Goal: Task Accomplishment & Management: Manage account settings

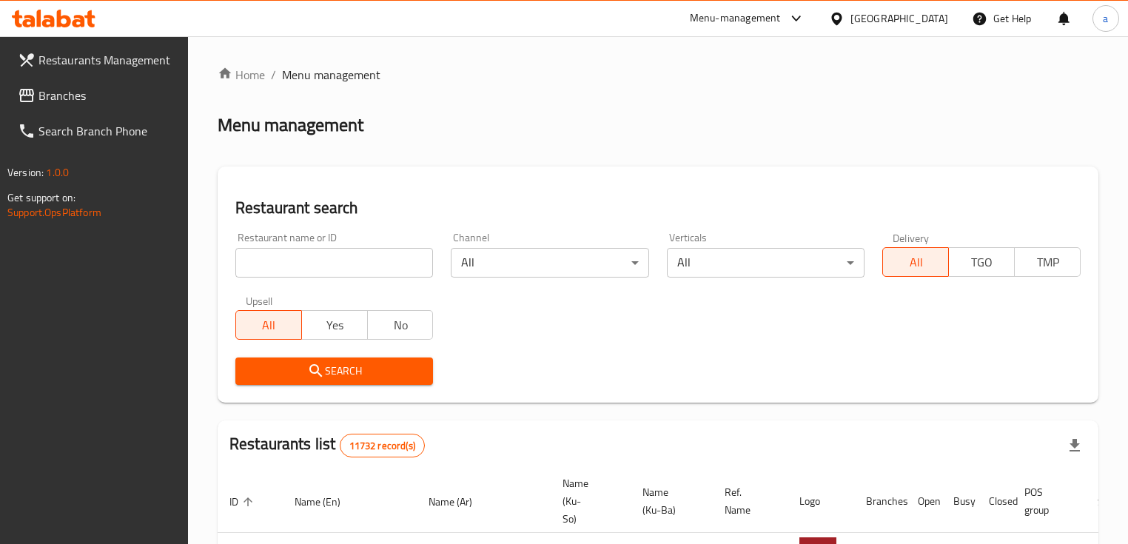
click at [331, 275] on input "search" at bounding box center [334, 263] width 198 height 30
paste input "775977"
type input "775977"
click button "Search" at bounding box center [334, 371] width 198 height 27
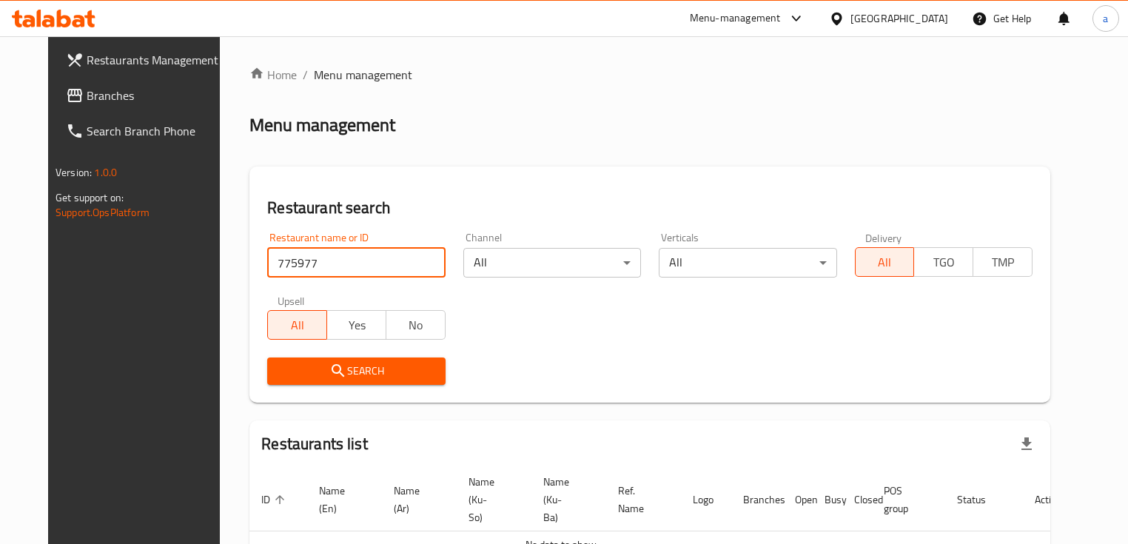
click at [87, 103] on span "Branches" at bounding box center [156, 96] width 138 height 18
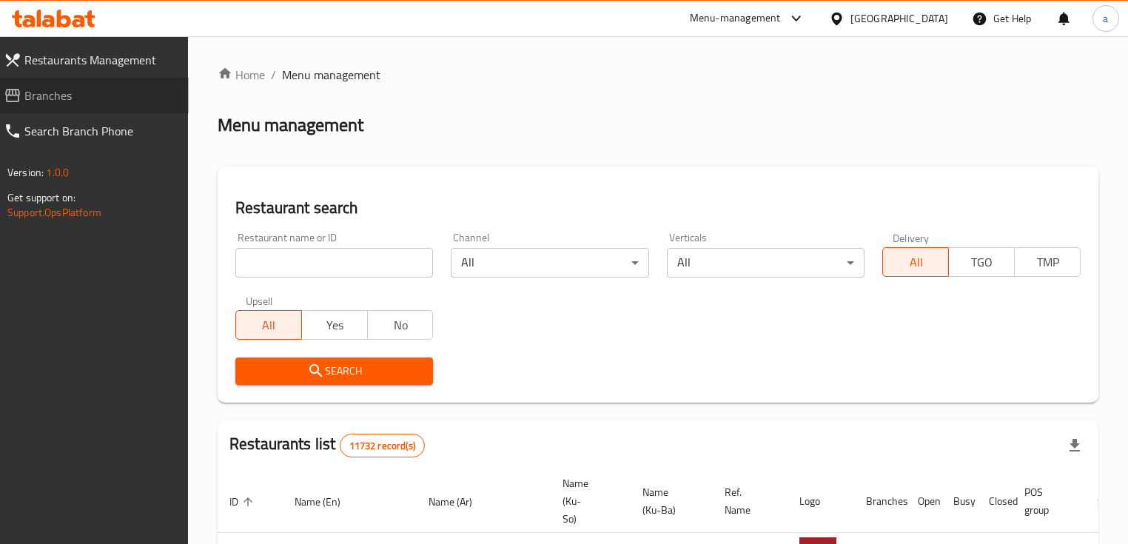
click at [138, 87] on span "Branches" at bounding box center [100, 96] width 152 height 18
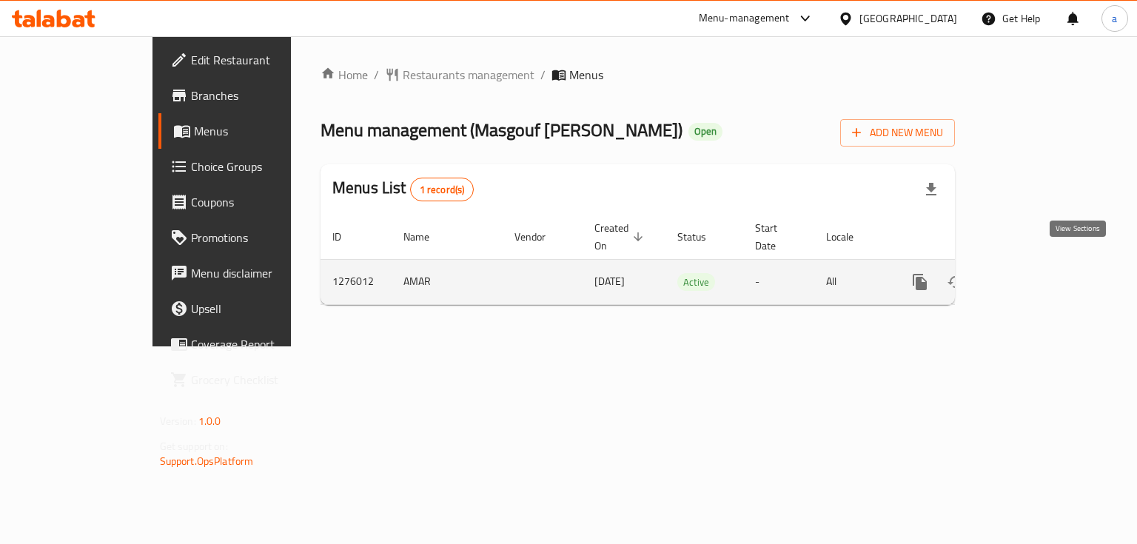
click at [1036, 273] on icon "enhanced table" at bounding box center [1027, 282] width 18 height 18
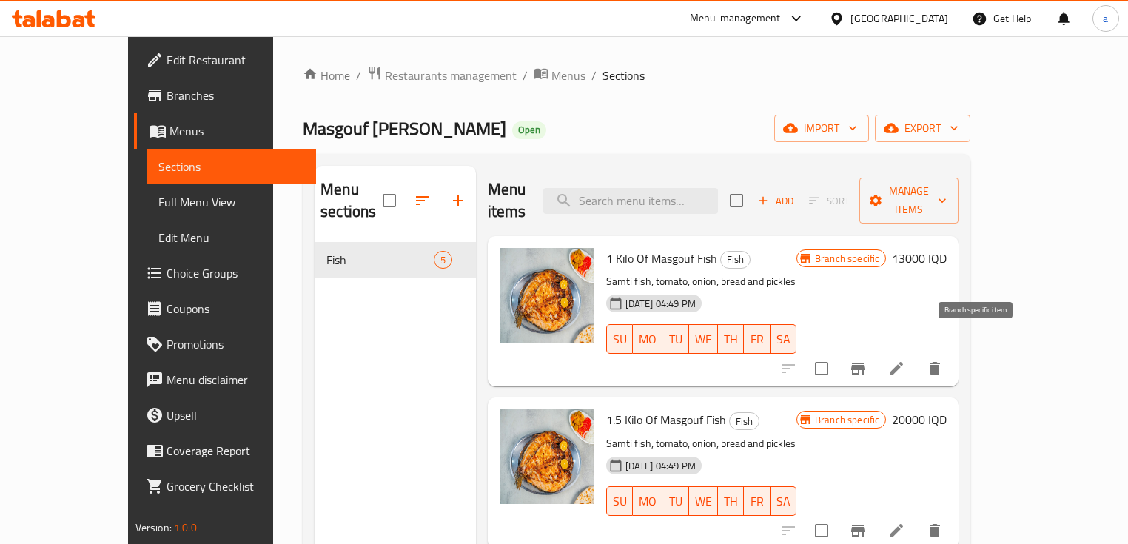
click at [867, 360] on icon "Branch-specific-item" at bounding box center [858, 369] width 18 height 18
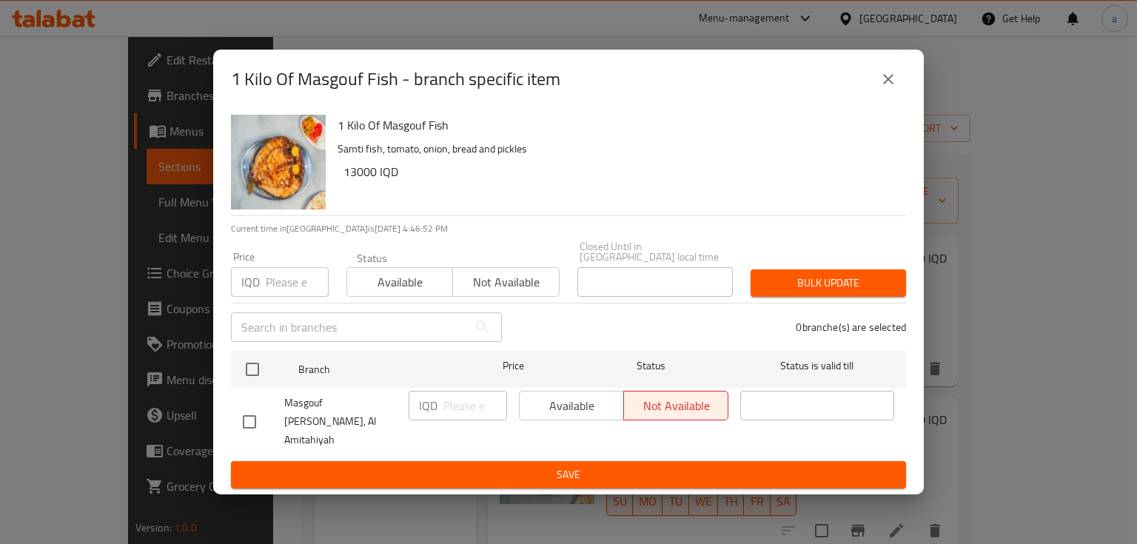
click at [885, 88] on icon "close" at bounding box center [888, 79] width 18 height 18
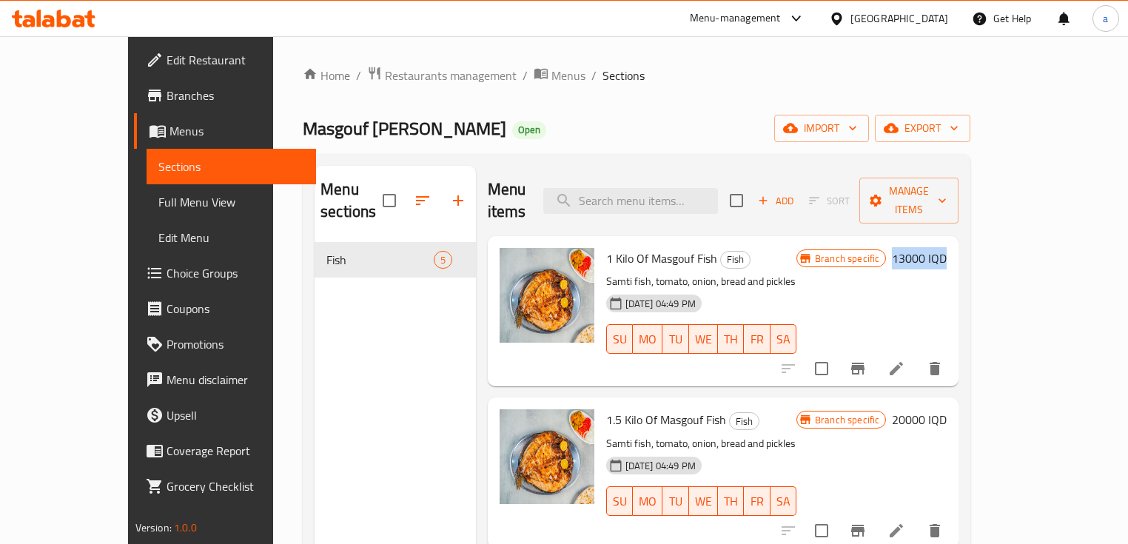
drag, startPoint x: 1013, startPoint y: 234, endPoint x: 1070, endPoint y: 237, distance: 57.1
click at [953, 242] on div "1 Kilo Of Masgouf Fish Fish Samti fish, tomato, onion, bread and pickles 13-02-…" at bounding box center [776, 311] width 353 height 138
click at [947, 248] on h6 "13000 IQD" at bounding box center [919, 258] width 55 height 21
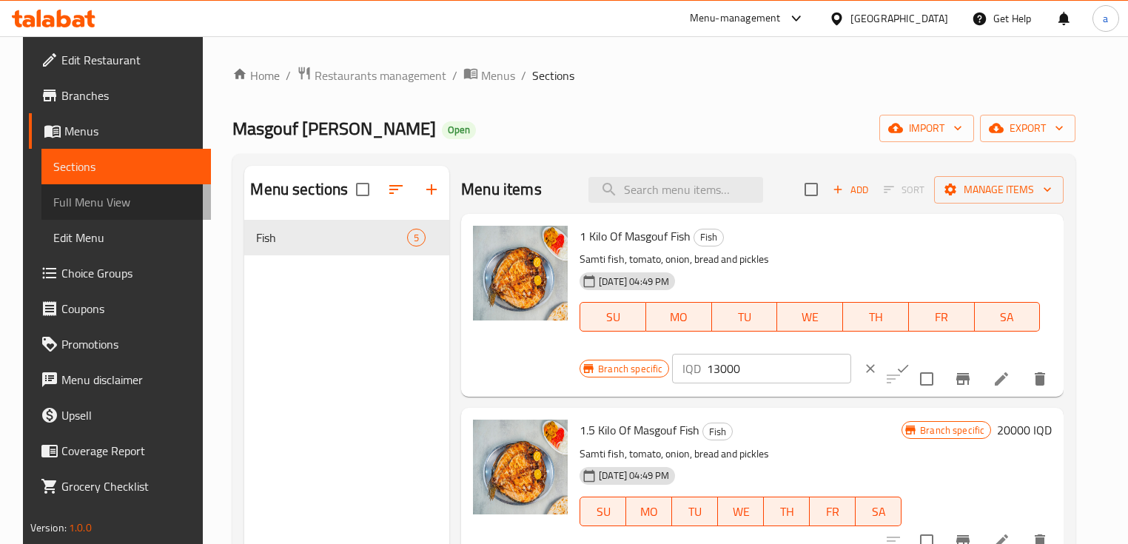
click at [113, 197] on span "Full Menu View" at bounding box center [126, 202] width 147 height 18
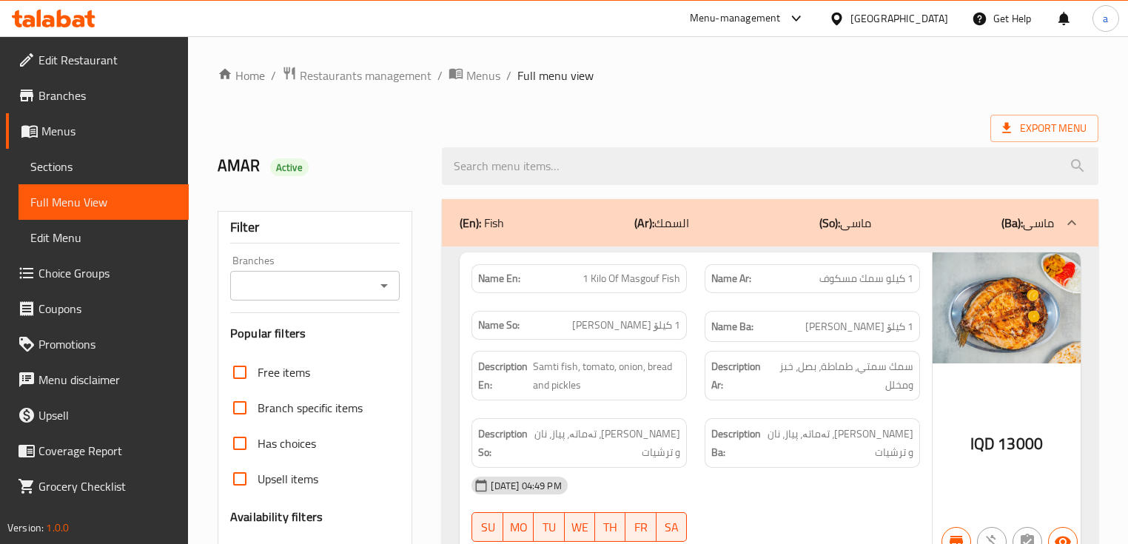
click at [375, 281] on icon "Open" at bounding box center [384, 286] width 18 height 18
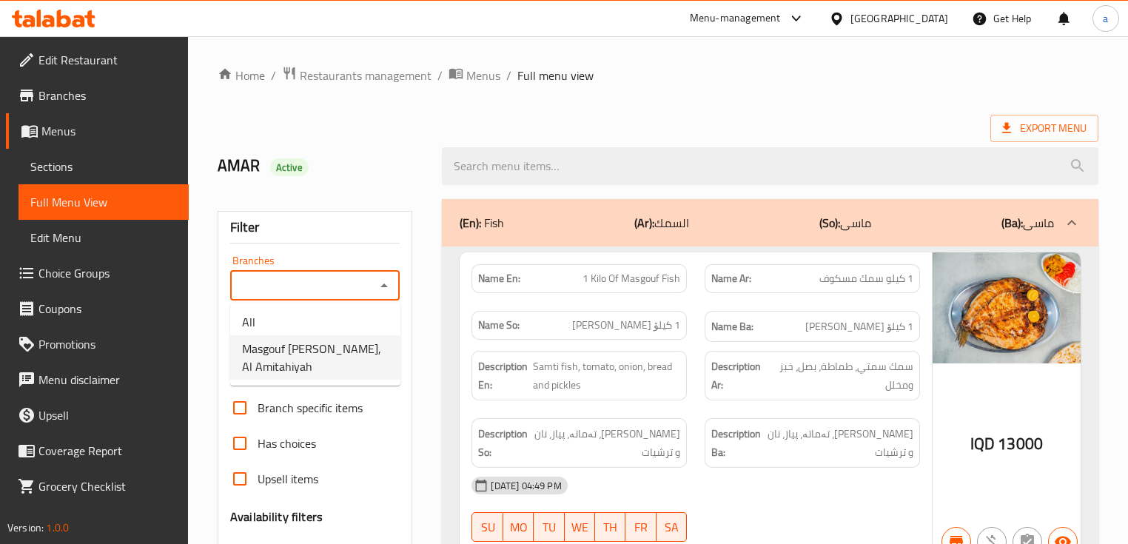
click at [353, 341] on span "Masgouf Al Shekh, Al Amitahiyah" at bounding box center [315, 358] width 147 height 36
type input "Masgouf Al Shekh, Al Amitahiyah"
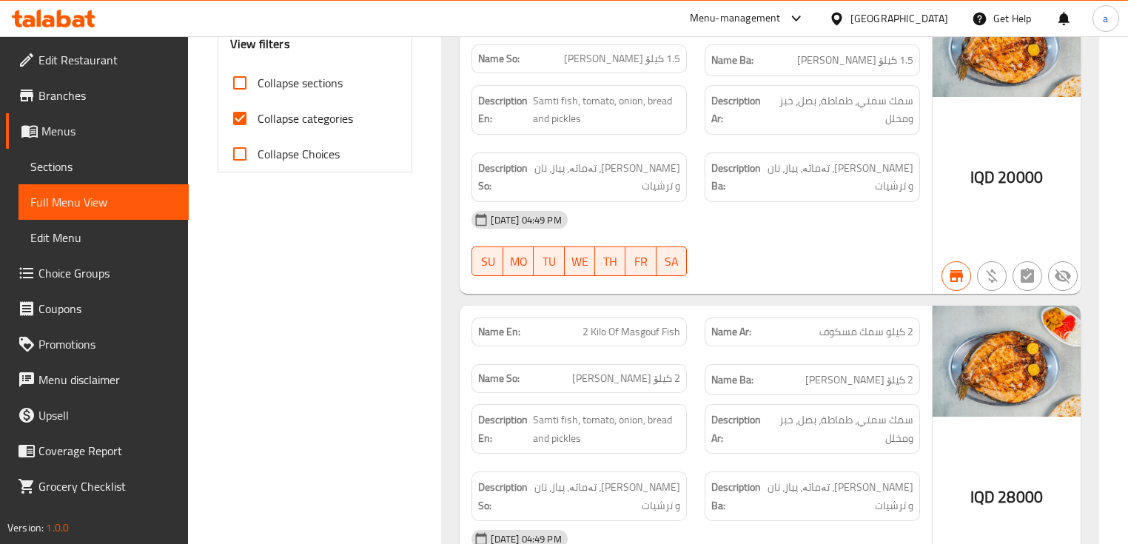
scroll to position [711, 0]
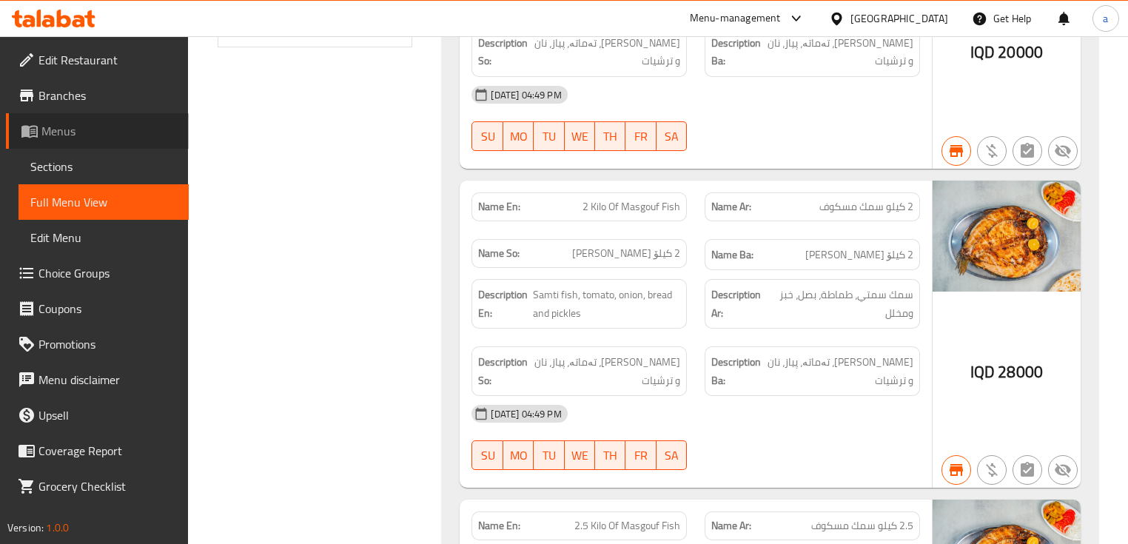
click at [118, 135] on span "Menus" at bounding box center [108, 131] width 135 height 18
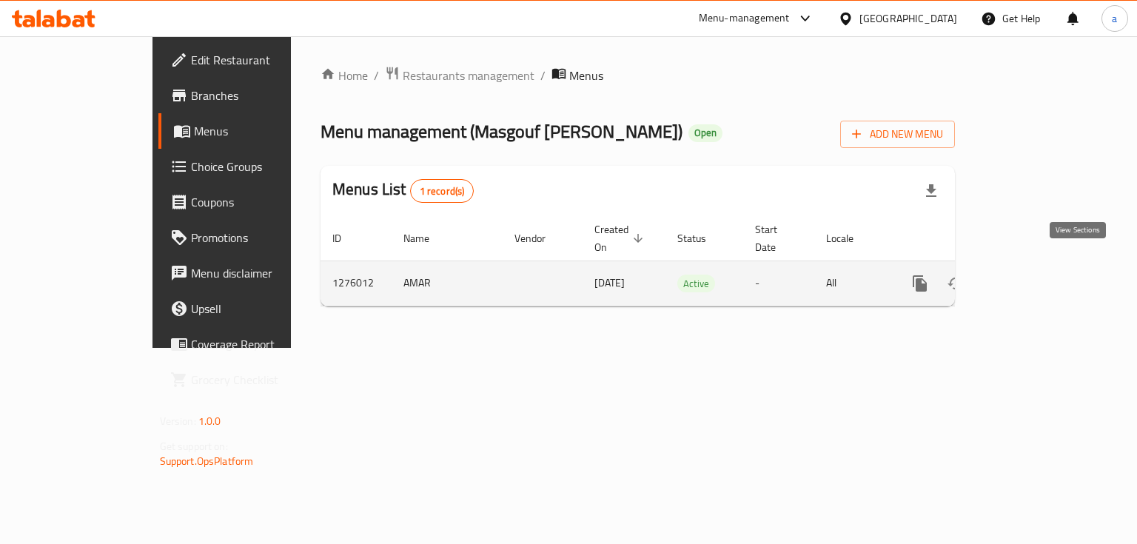
click at [1045, 269] on link "enhanced table" at bounding box center [1027, 284] width 36 height 36
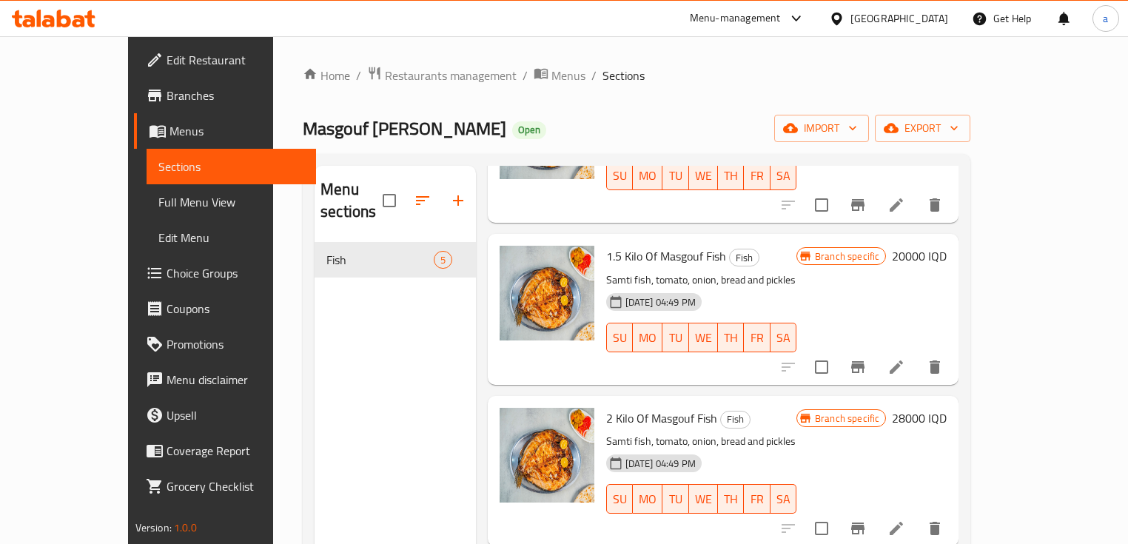
scroll to position [279, 0]
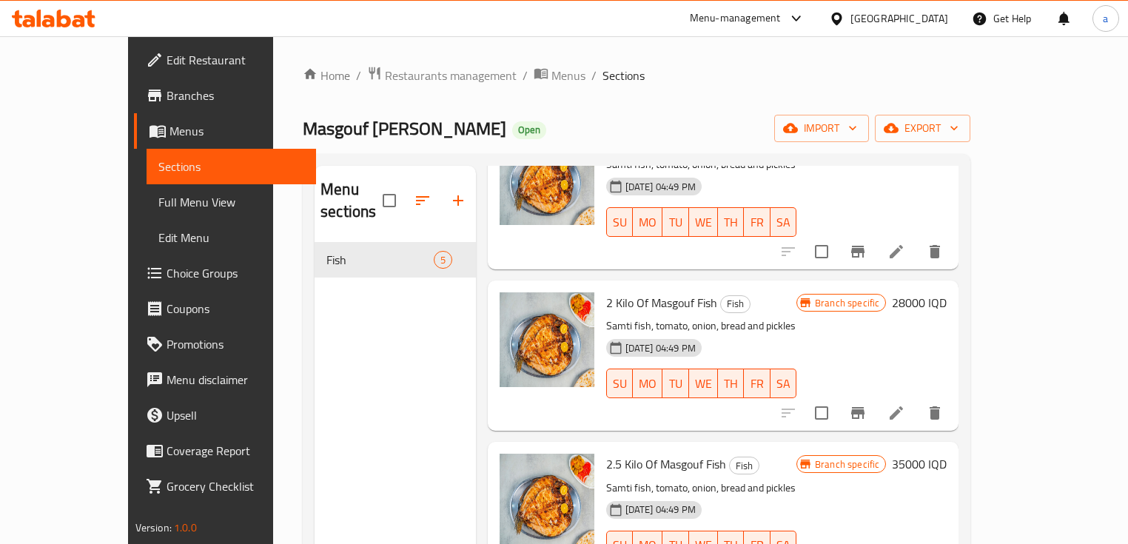
click at [947, 292] on h6 "28000 IQD" at bounding box center [919, 302] width 55 height 21
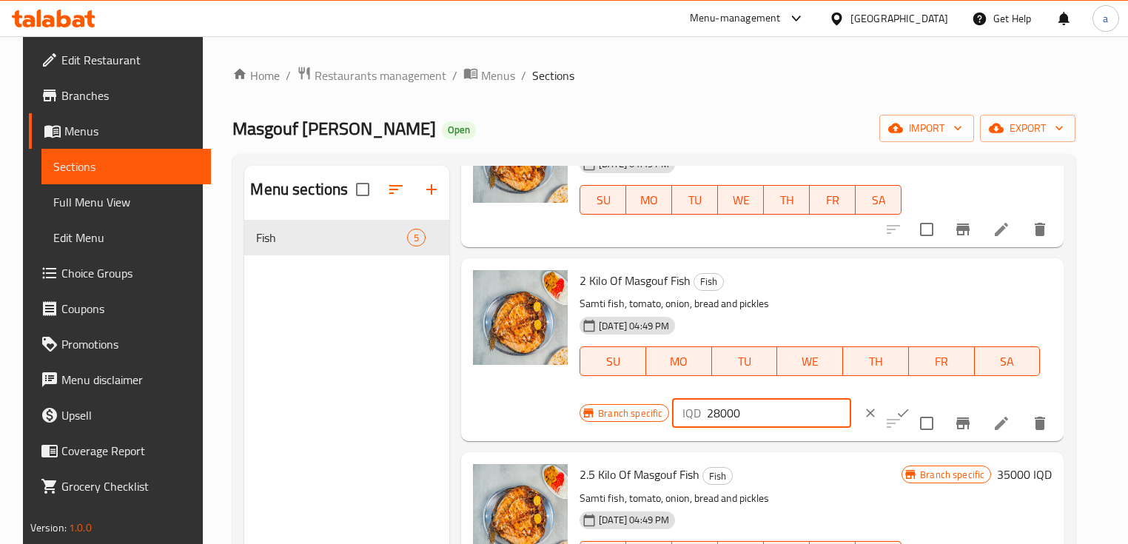
click at [708, 414] on input "28000" at bounding box center [779, 413] width 144 height 30
drag, startPoint x: 751, startPoint y: 415, endPoint x: 639, endPoint y: 430, distance: 112.8
click at [639, 430] on div "2 Kilo Of Masgouf Fish Fish Samti fish, tomato, onion, bread and pickles 13-02-…" at bounding box center [816, 349] width 484 height 171
type input "26000"
click at [896, 409] on icon "ok" at bounding box center [903, 413] width 15 height 15
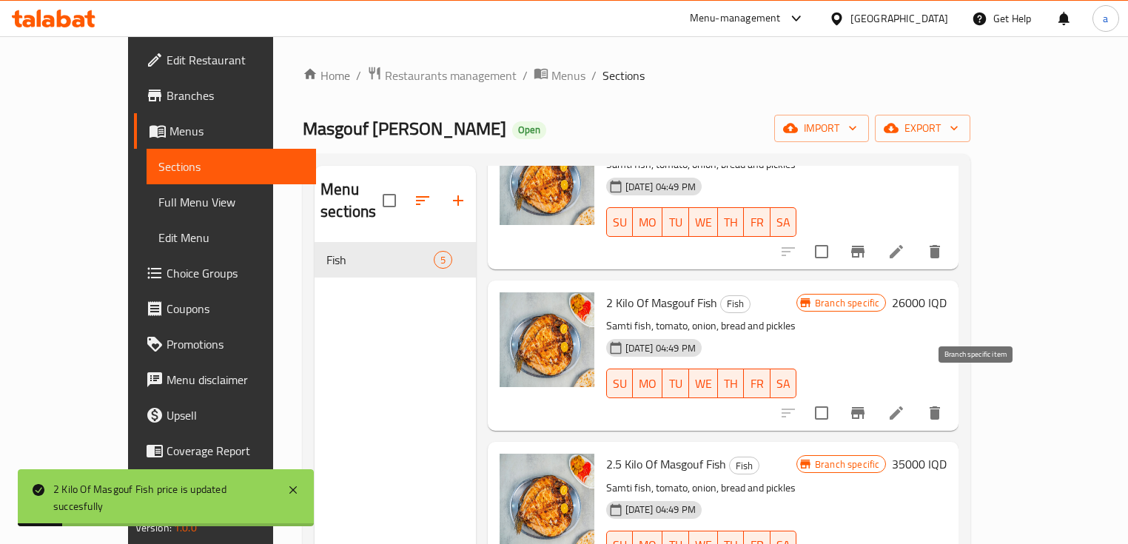
click at [867, 404] on icon "Branch-specific-item" at bounding box center [858, 413] width 18 height 18
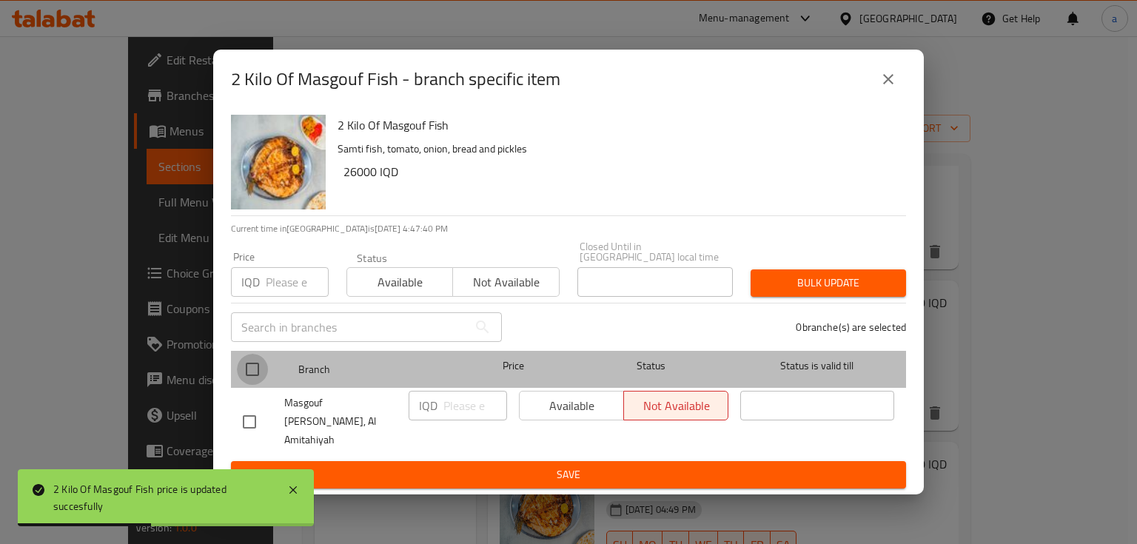
click at [255, 374] on input "checkbox" at bounding box center [252, 369] width 31 height 31
checkbox input "true"
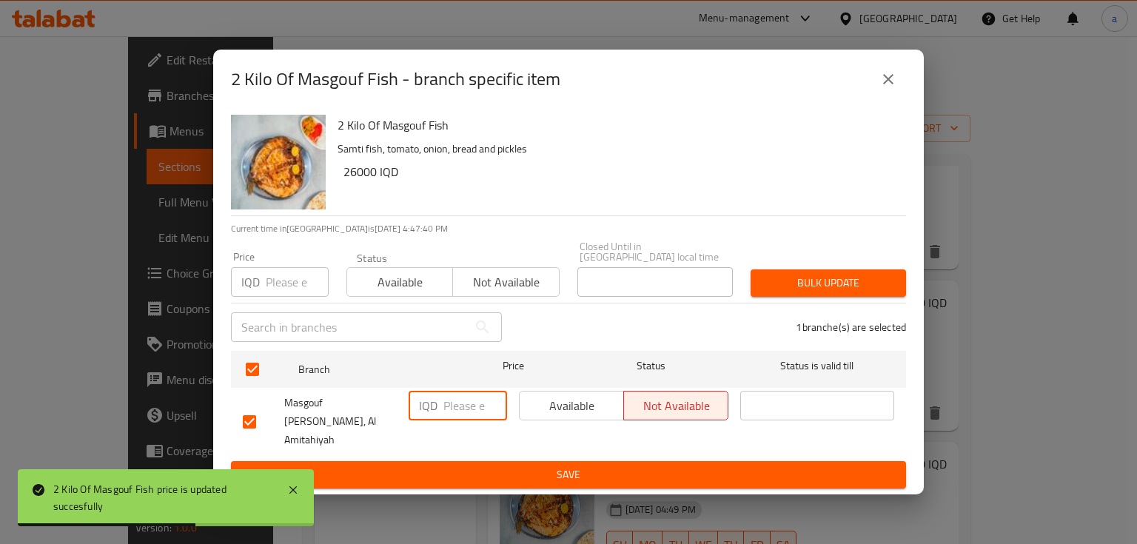
click at [448, 399] on input "number" at bounding box center [475, 406] width 64 height 30
paste input "26000"
type input "26000"
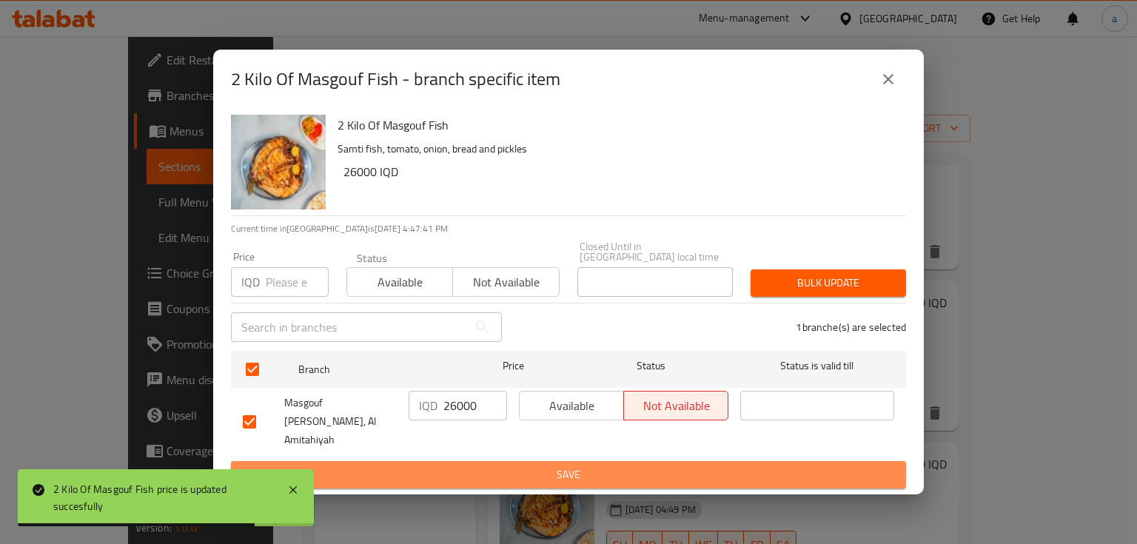
click at [486, 466] on span "Save" at bounding box center [568, 475] width 651 height 19
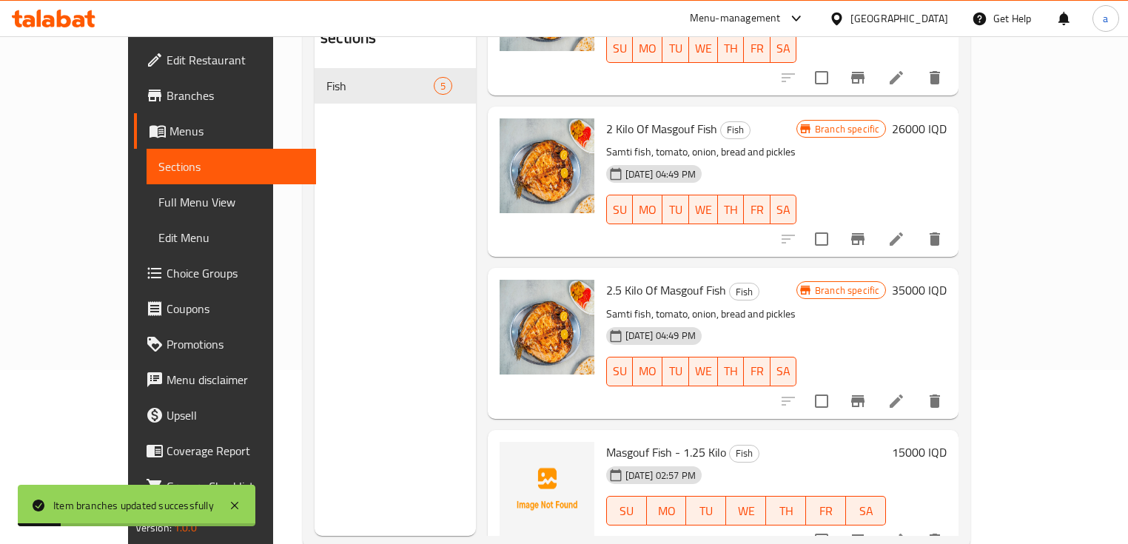
scroll to position [178, 0]
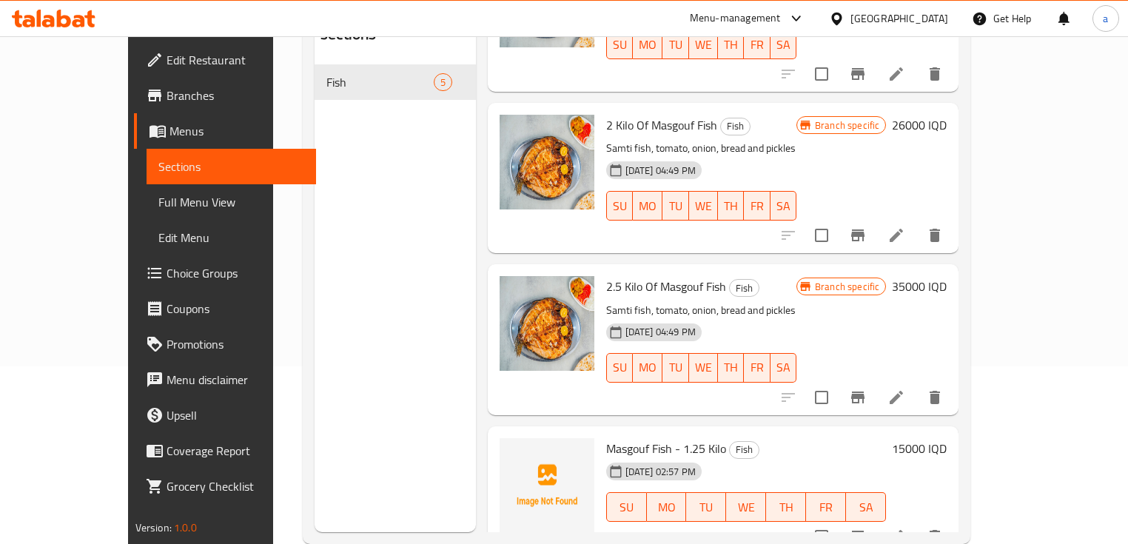
click at [947, 276] on h6 "35000 IQD" at bounding box center [919, 286] width 55 height 21
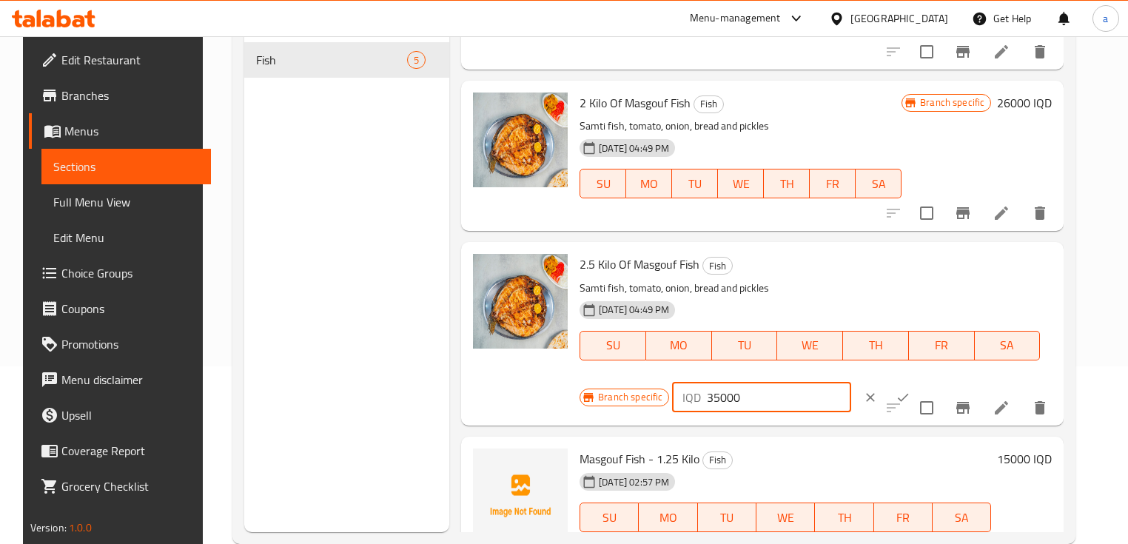
drag, startPoint x: 737, startPoint y: 397, endPoint x: 691, endPoint y: 397, distance: 45.9
click at [691, 397] on div "IQD 35000 ​" at bounding box center [761, 398] width 178 height 30
drag, startPoint x: 757, startPoint y: 389, endPoint x: 683, endPoint y: 399, distance: 75.4
click at [683, 399] on div "IQD 32500 ​" at bounding box center [761, 398] width 178 height 30
type input "32500"
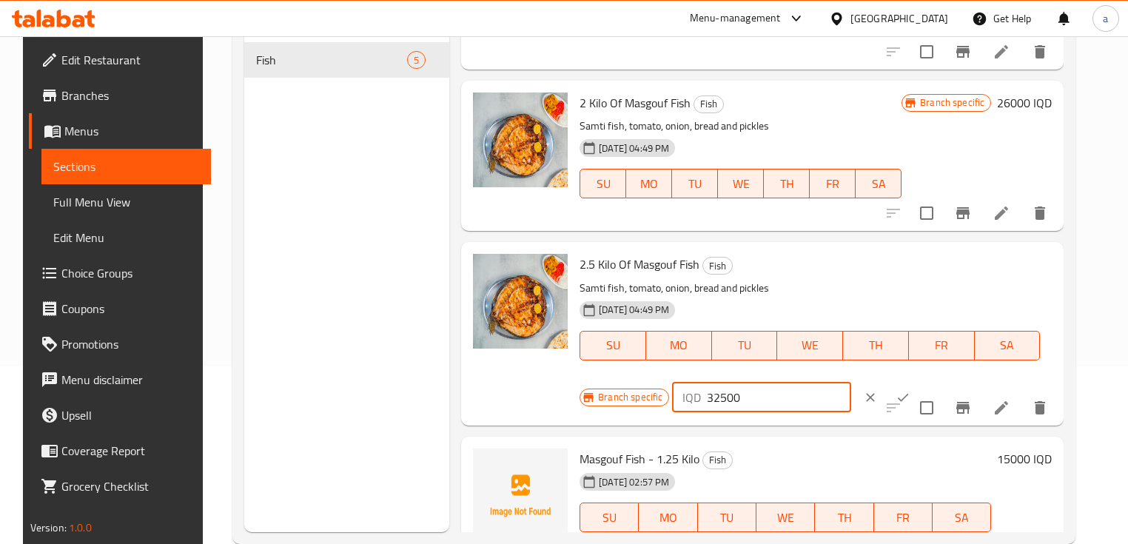
click at [896, 395] on icon "ok" at bounding box center [903, 397] width 15 height 15
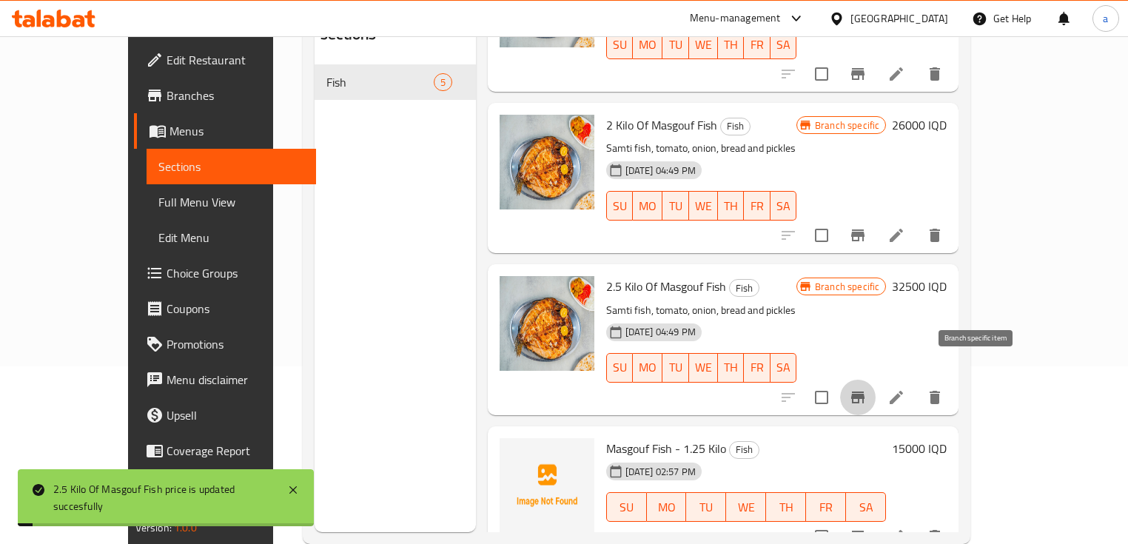
click at [865, 392] on icon "Branch-specific-item" at bounding box center [857, 398] width 13 height 12
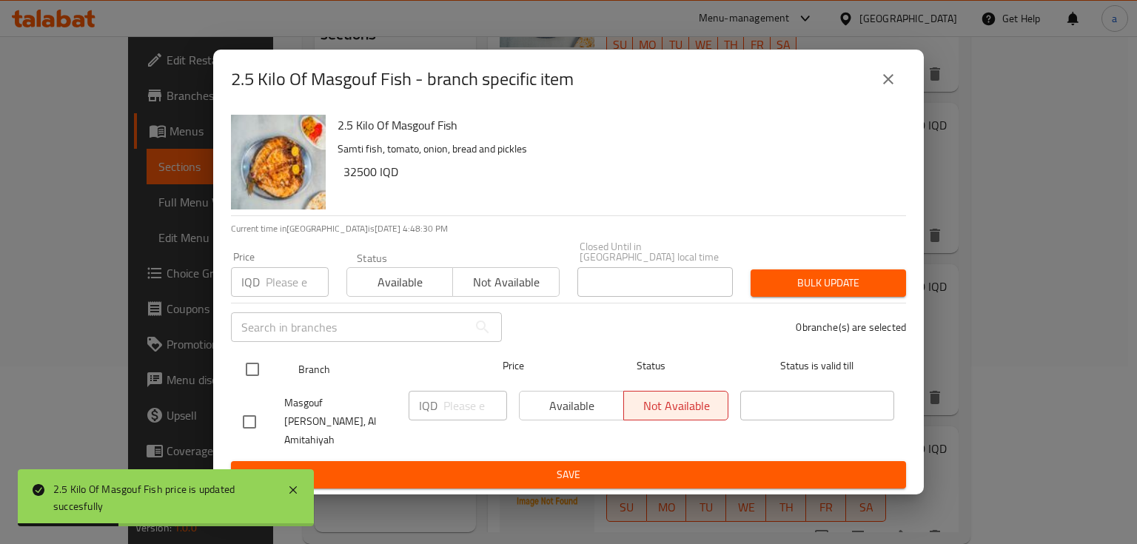
click at [255, 366] on input "checkbox" at bounding box center [252, 369] width 31 height 31
checkbox input "true"
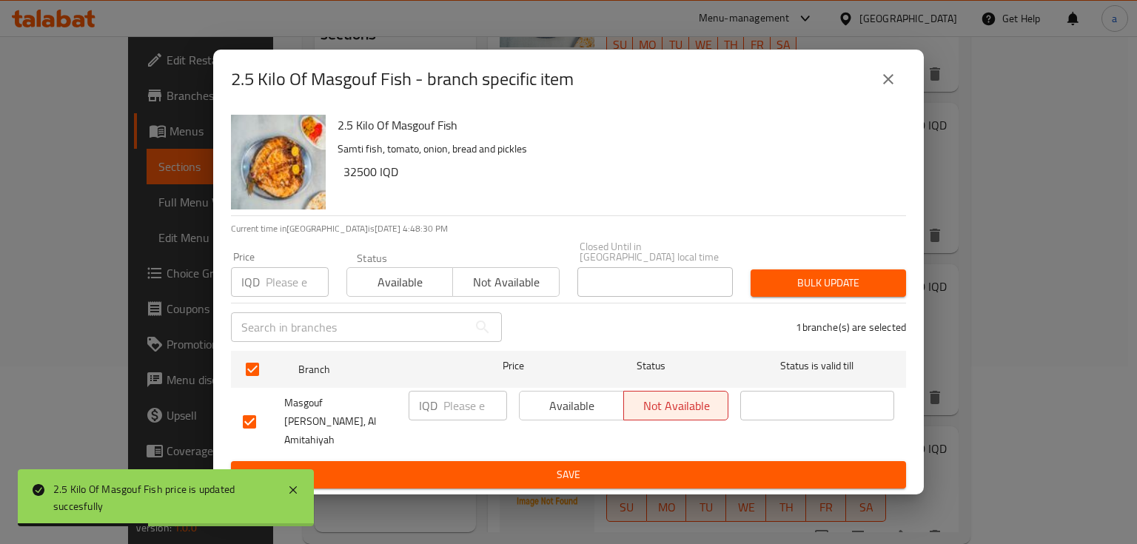
click at [473, 412] on input "number" at bounding box center [475, 406] width 64 height 30
paste input "32500"
type input "32500"
click at [505, 466] on span "Save" at bounding box center [568, 475] width 651 height 19
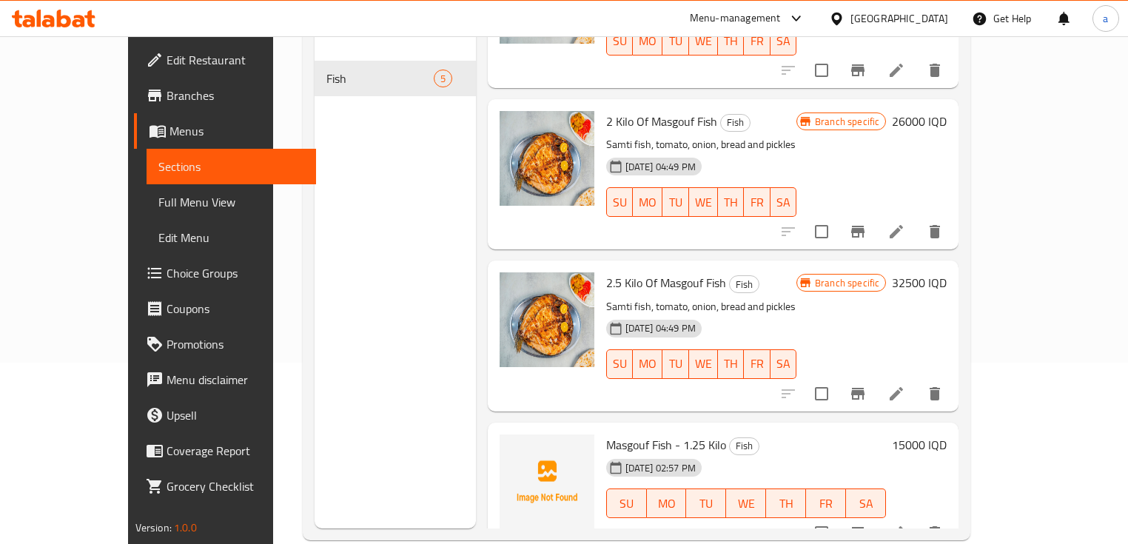
scroll to position [207, 0]
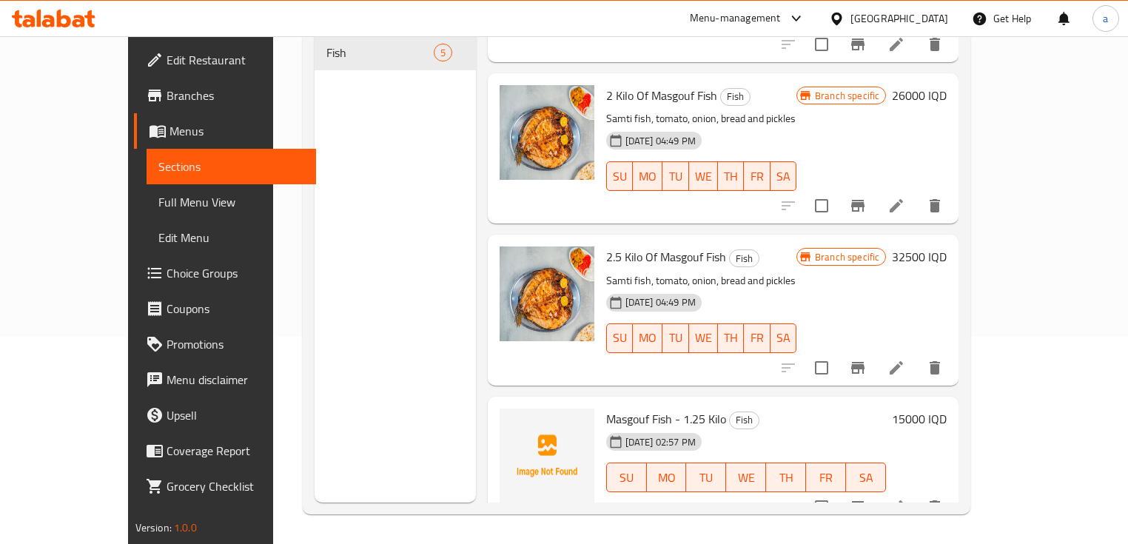
click at [947, 409] on h6 "15000 IQD" at bounding box center [919, 419] width 55 height 21
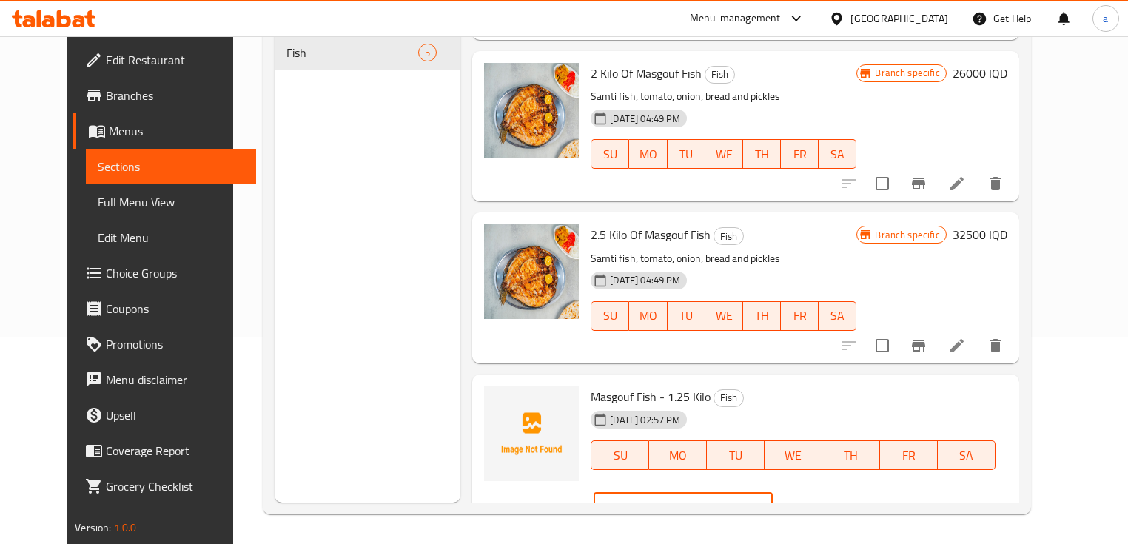
drag, startPoint x: 903, startPoint y: 397, endPoint x: 866, endPoint y: 402, distance: 37.4
click at [772, 492] on input "15000" at bounding box center [700, 507] width 144 height 30
drag, startPoint x: 902, startPoint y: 397, endPoint x: 854, endPoint y: 403, distance: 47.8
click at [772, 492] on div "IQD 16500 ​" at bounding box center [683, 507] width 178 height 30
type input "16500"
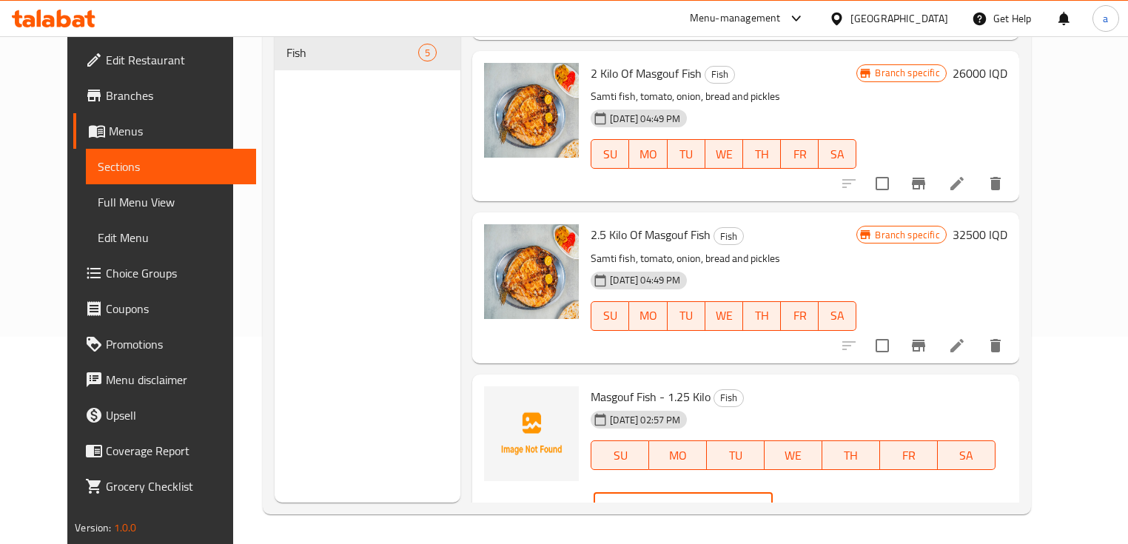
click at [830, 503] on icon "ok" at bounding box center [824, 507] width 11 height 8
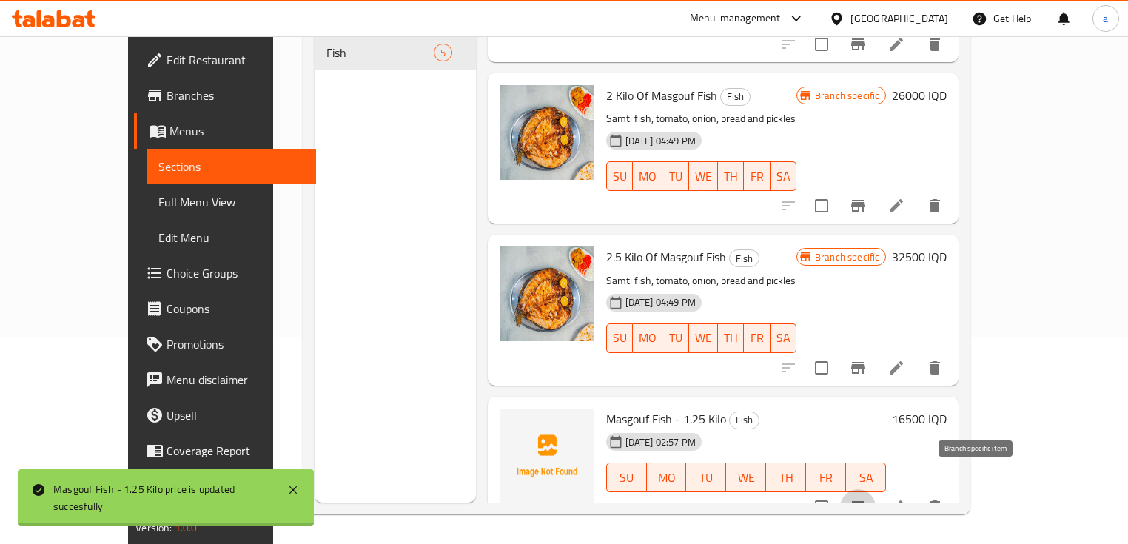
click at [867, 498] on icon "Branch-specific-item" at bounding box center [858, 507] width 18 height 18
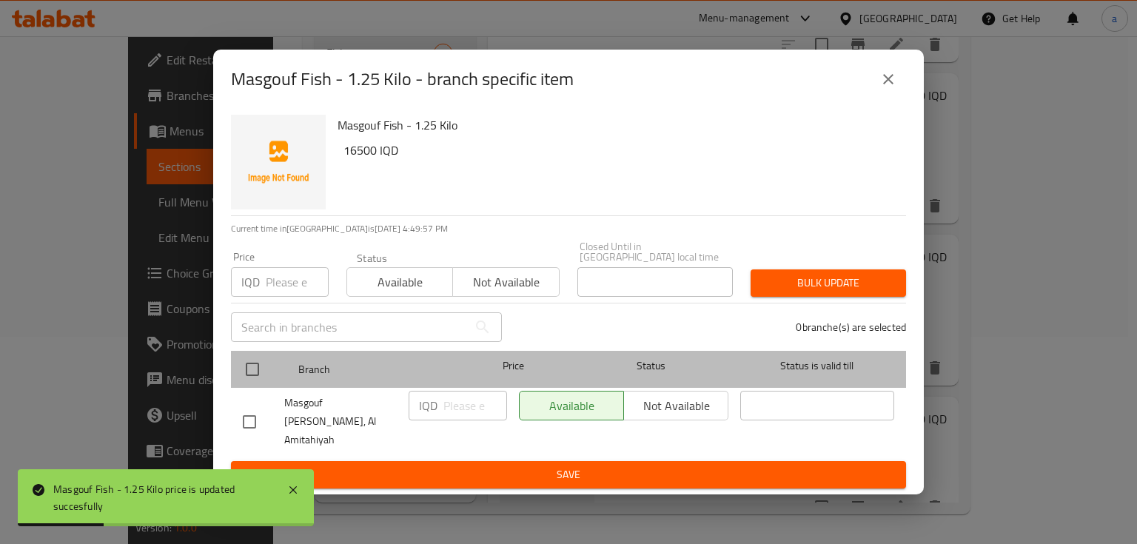
click at [269, 370] on div at bounding box center [265, 369] width 56 height 43
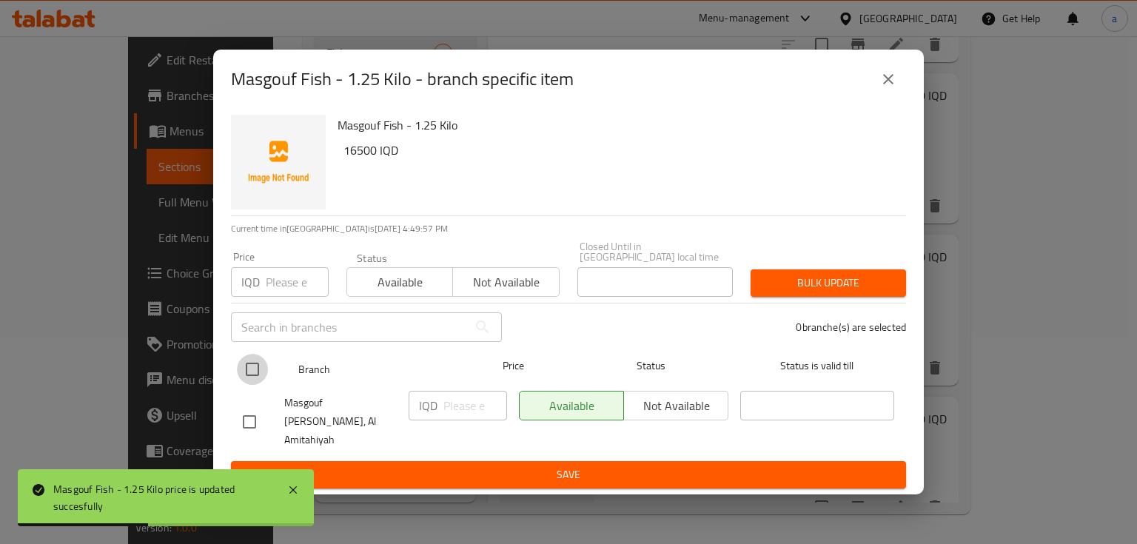
click at [252, 371] on input "checkbox" at bounding box center [252, 369] width 31 height 31
checkbox input "true"
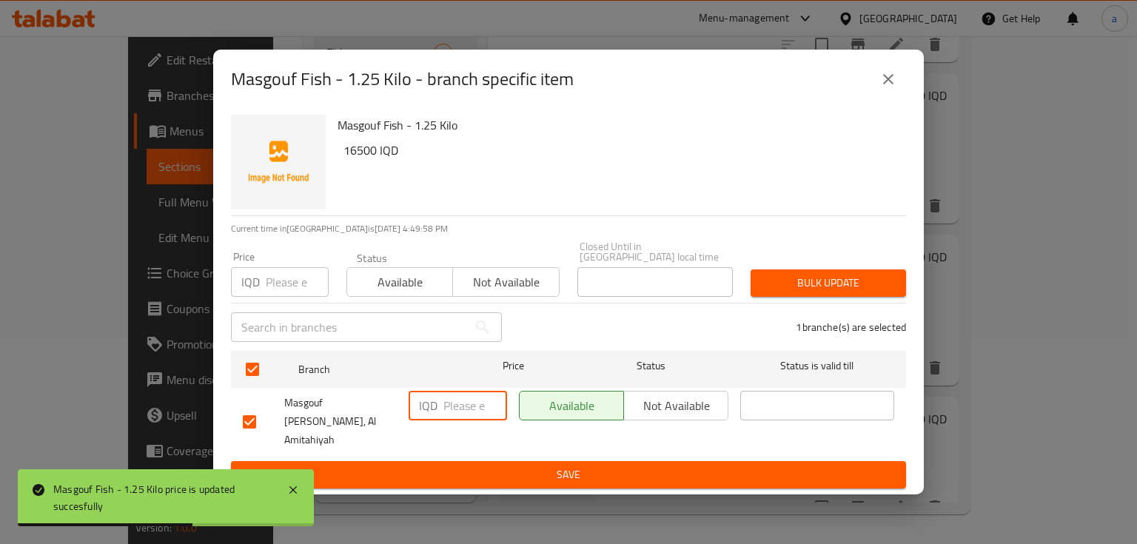
click at [459, 406] on input "number" at bounding box center [475, 406] width 64 height 30
paste input "16500"
type input "16500"
click at [470, 466] on span "Save" at bounding box center [568, 475] width 651 height 19
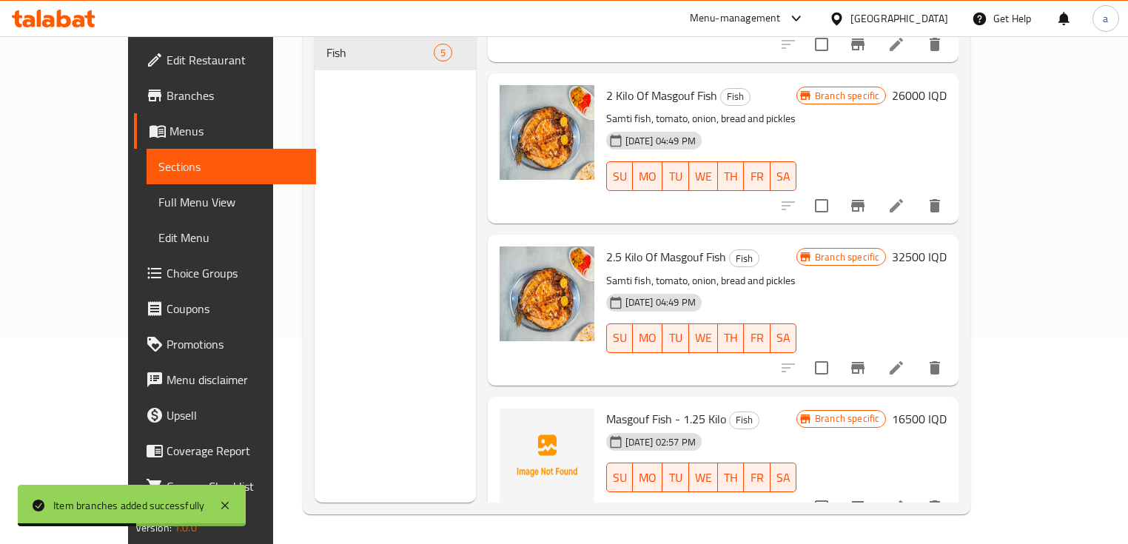
click at [147, 212] on link "Full Menu View" at bounding box center [232, 202] width 170 height 36
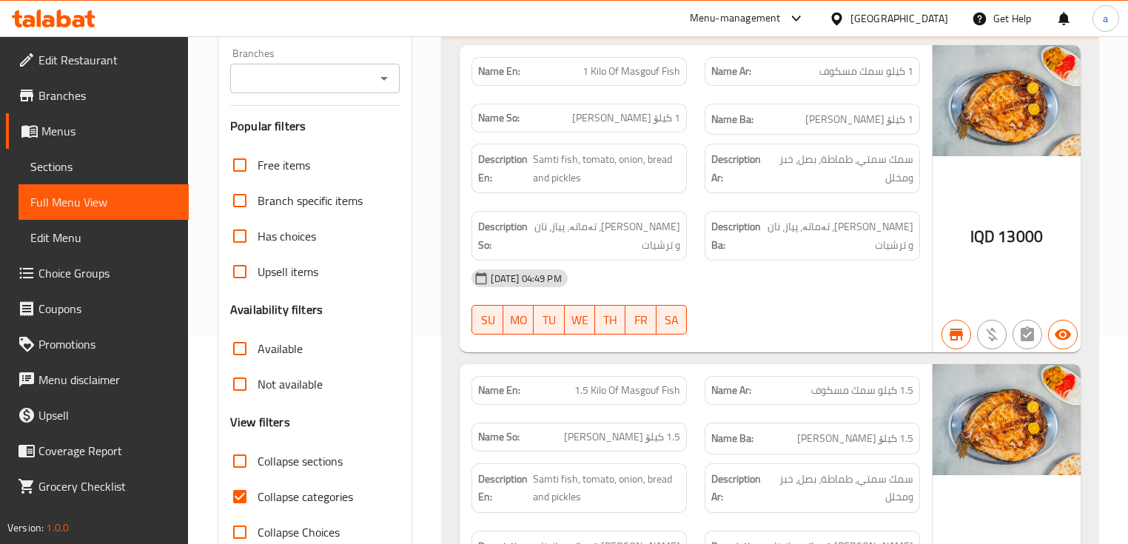
click at [385, 76] on icon "Open" at bounding box center [384, 79] width 18 height 18
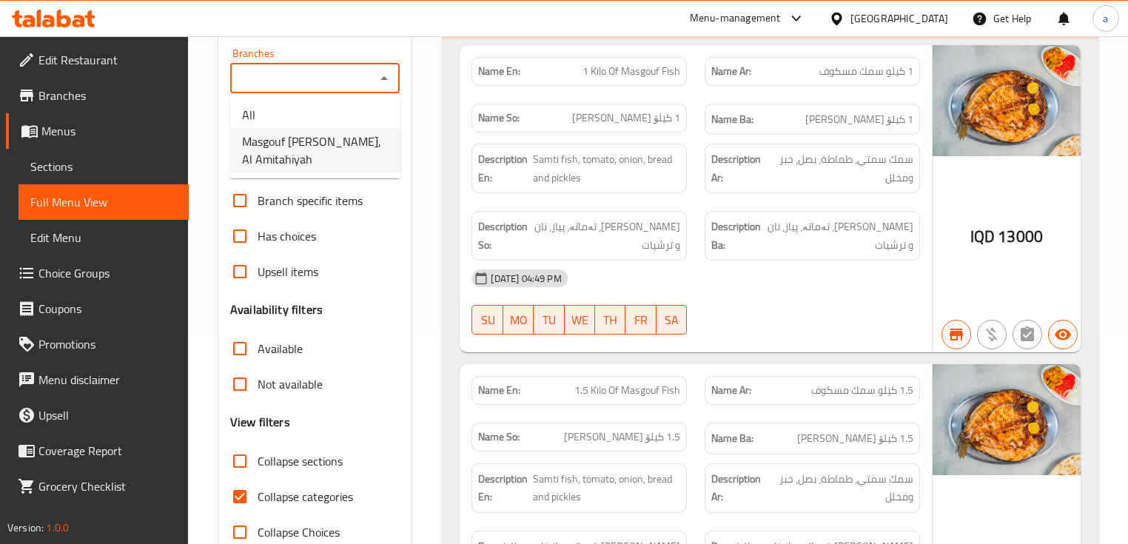
click at [364, 145] on span "Masgouf Al Shekh, Al Amitahiyah" at bounding box center [315, 151] width 147 height 36
type input "Masgouf Al Shekh, Al Amitahiyah"
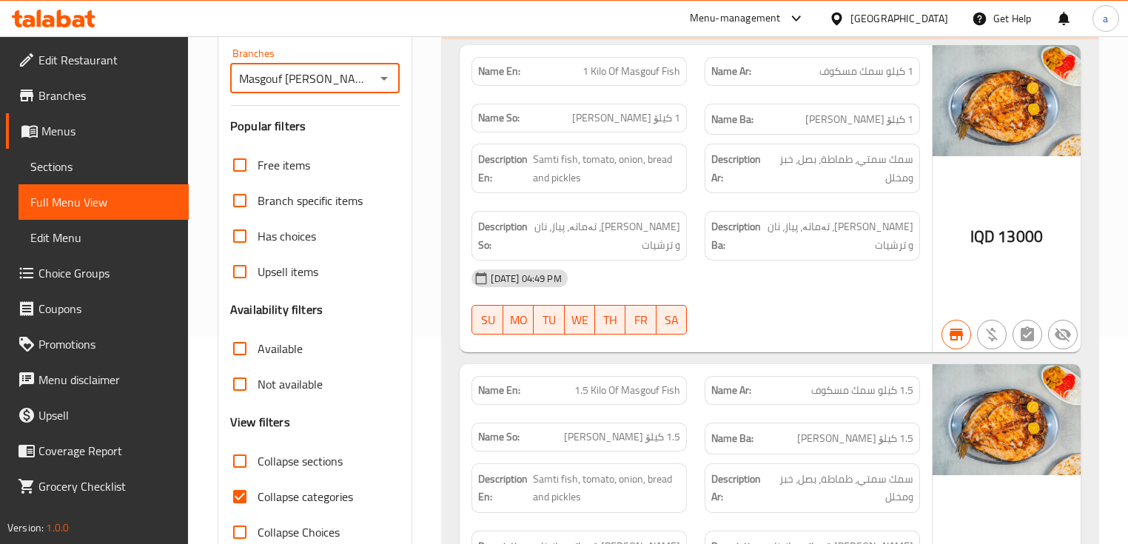
scroll to position [563, 0]
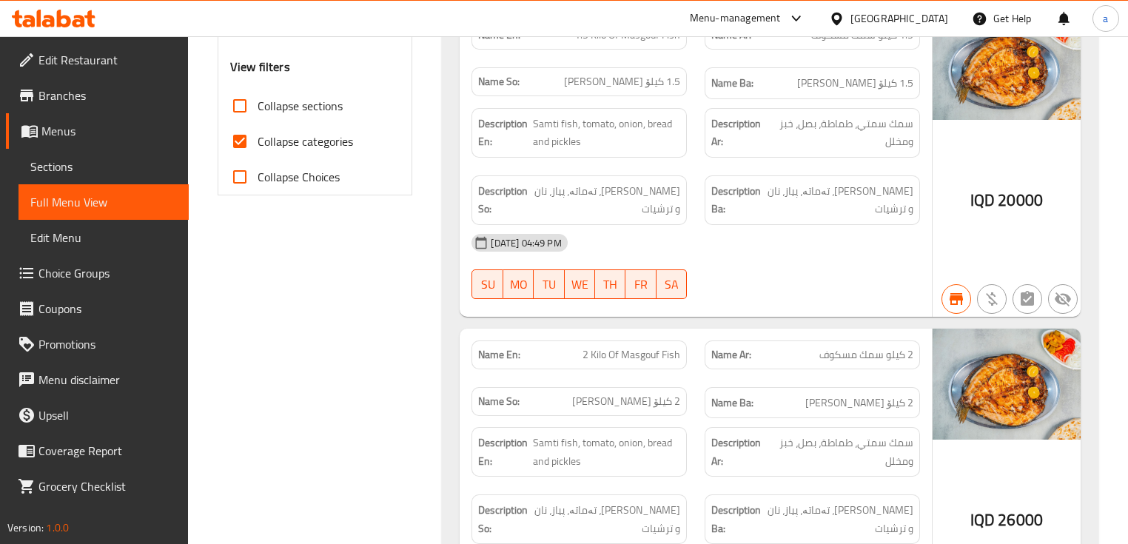
click at [309, 150] on span "Collapse categories" at bounding box center [305, 142] width 95 height 18
click at [258, 151] on input "Collapse categories" at bounding box center [240, 142] width 36 height 36
checkbox input "false"
click at [317, 110] on span "Collapse sections" at bounding box center [300, 106] width 85 height 18
click at [258, 110] on input "Collapse sections" at bounding box center [240, 106] width 36 height 36
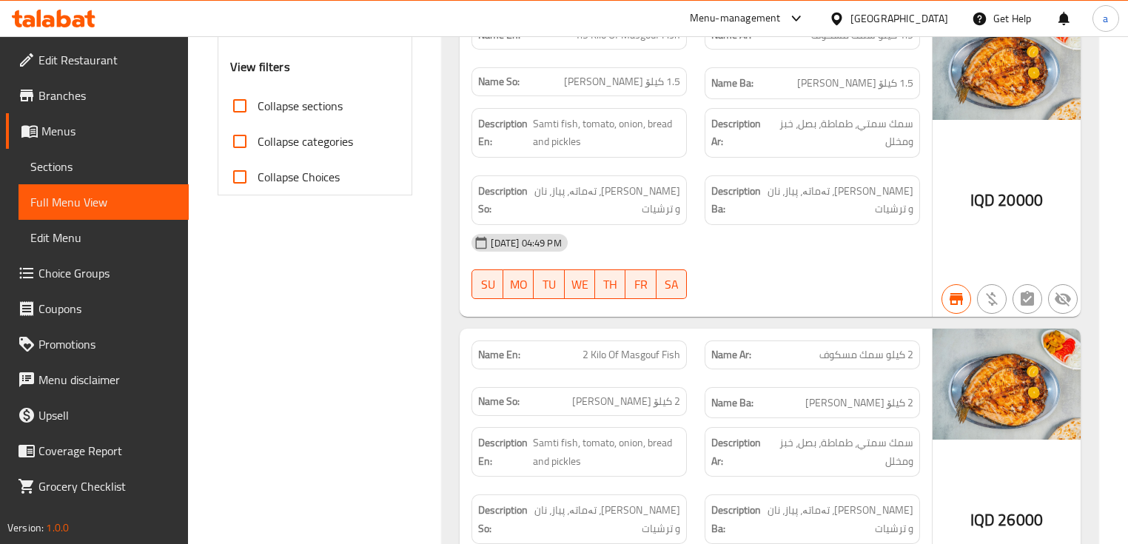
checkbox input "true"
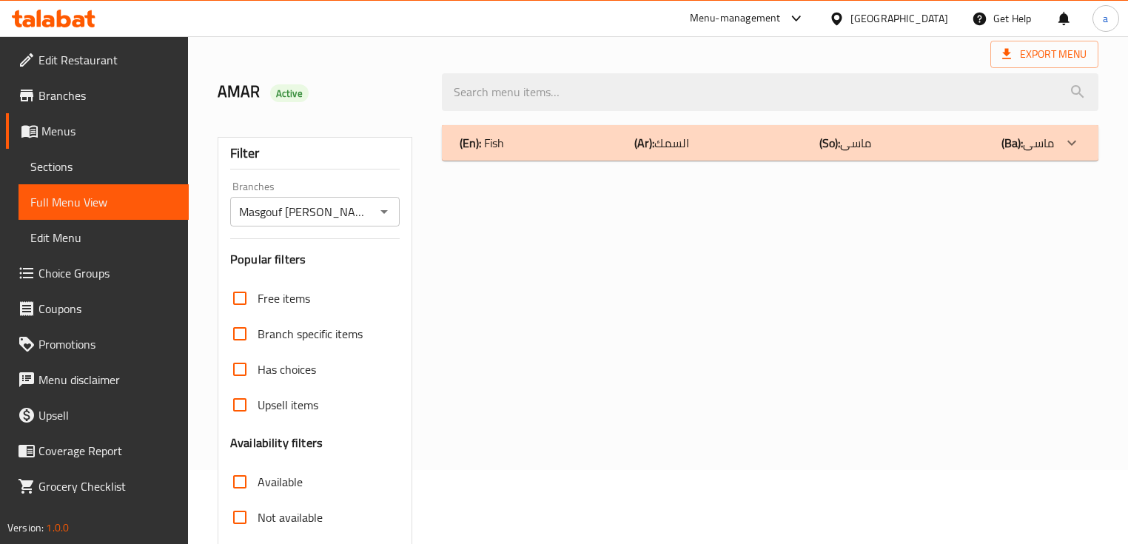
scroll to position [0, 0]
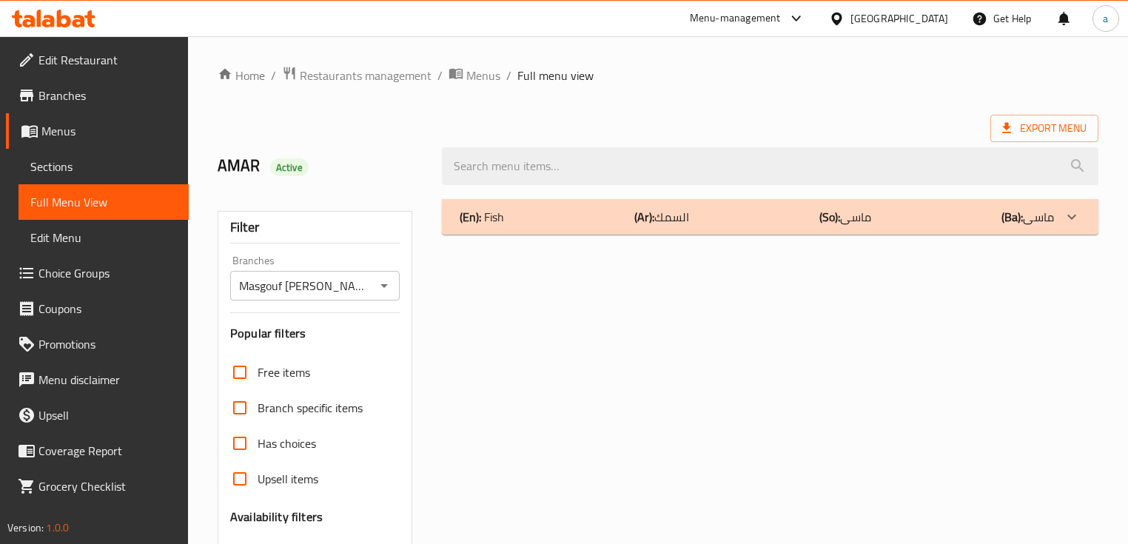
click at [1032, 213] on p "(Ba): ماسی" at bounding box center [1028, 217] width 53 height 18
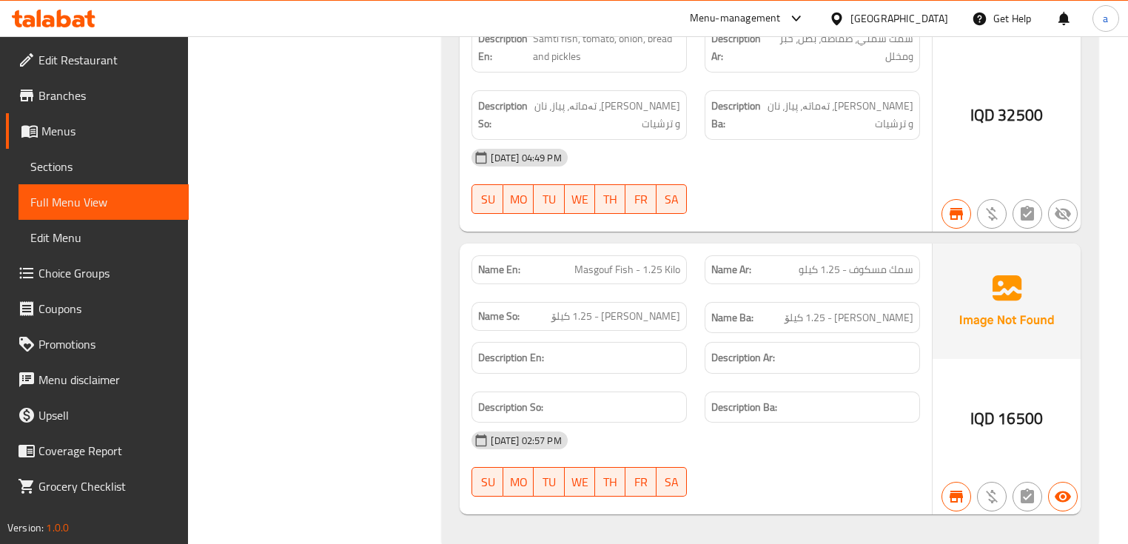
scroll to position [1310, 0]
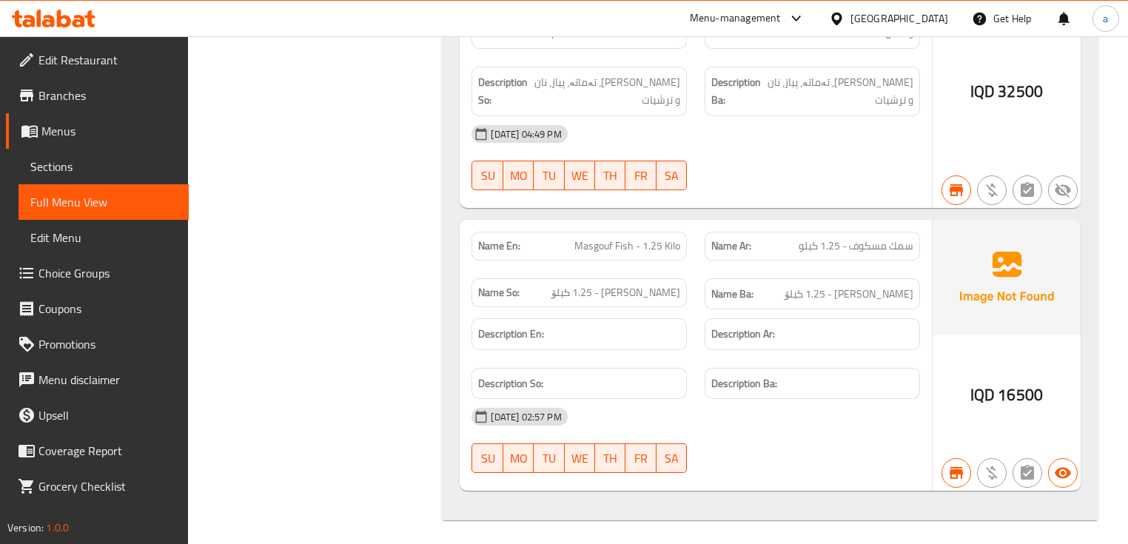
click at [47, 16] on icon at bounding box center [48, 21] width 13 height 13
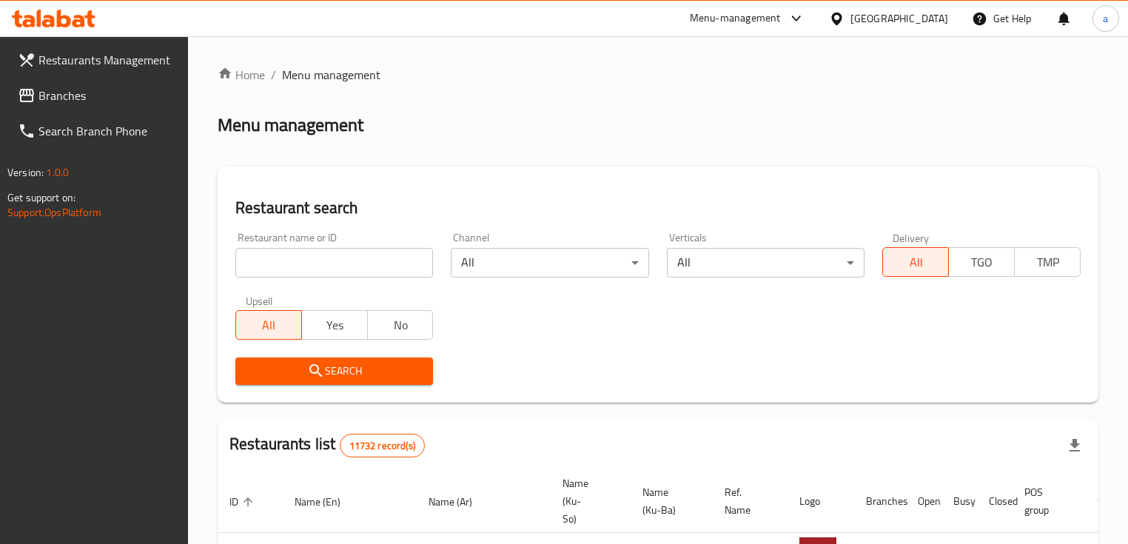
click at [355, 258] on input "search" at bounding box center [334, 263] width 198 height 30
paste input "630137"
type input "630137"
click at [420, 362] on span "Search" at bounding box center [334, 371] width 174 height 19
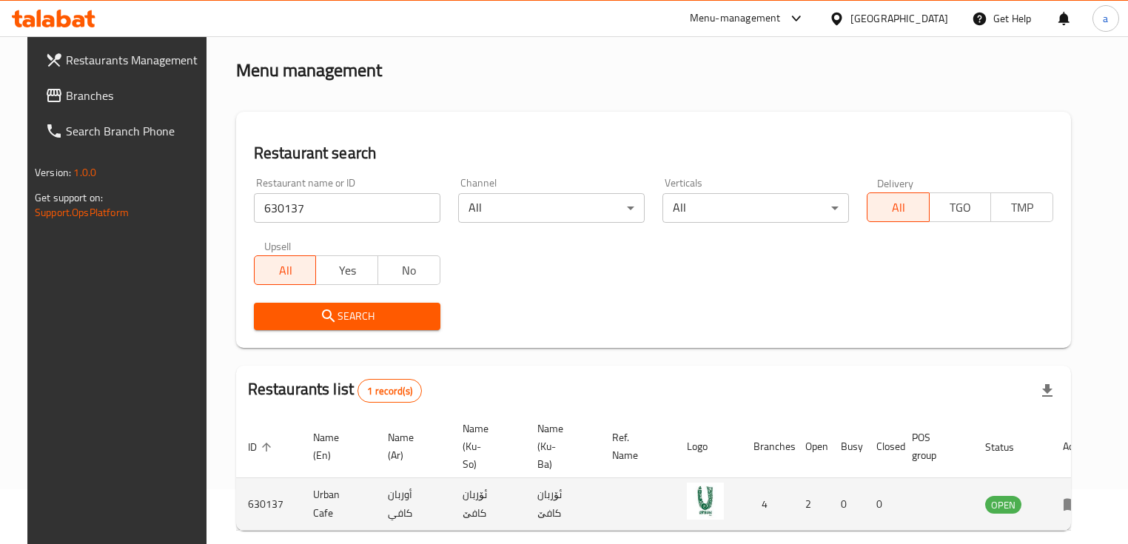
scroll to position [121, 0]
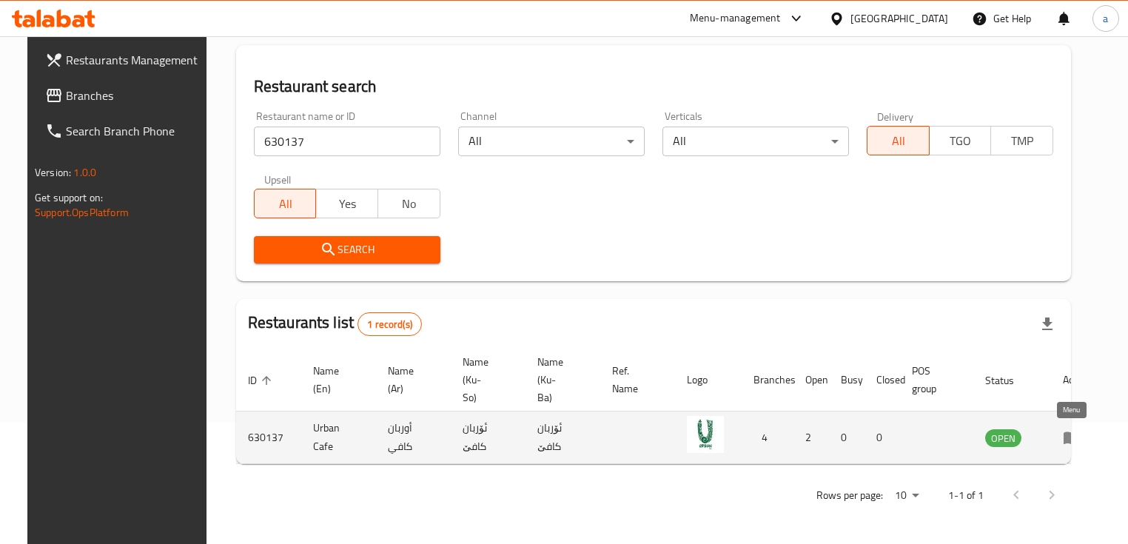
click at [1064, 437] on icon "enhanced table" at bounding box center [1072, 438] width 16 height 13
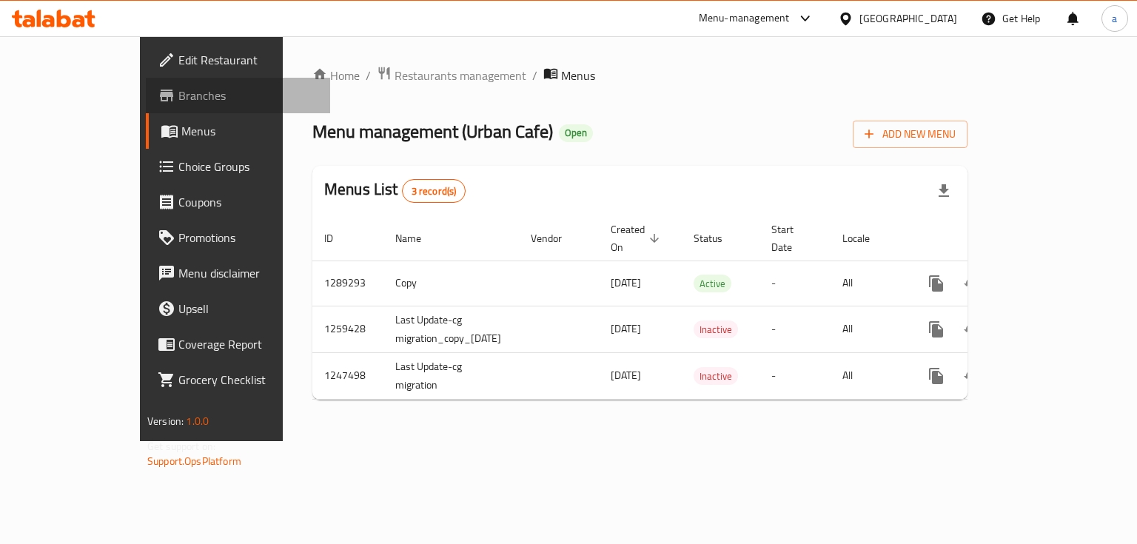
click at [178, 101] on span "Branches" at bounding box center [248, 96] width 140 height 18
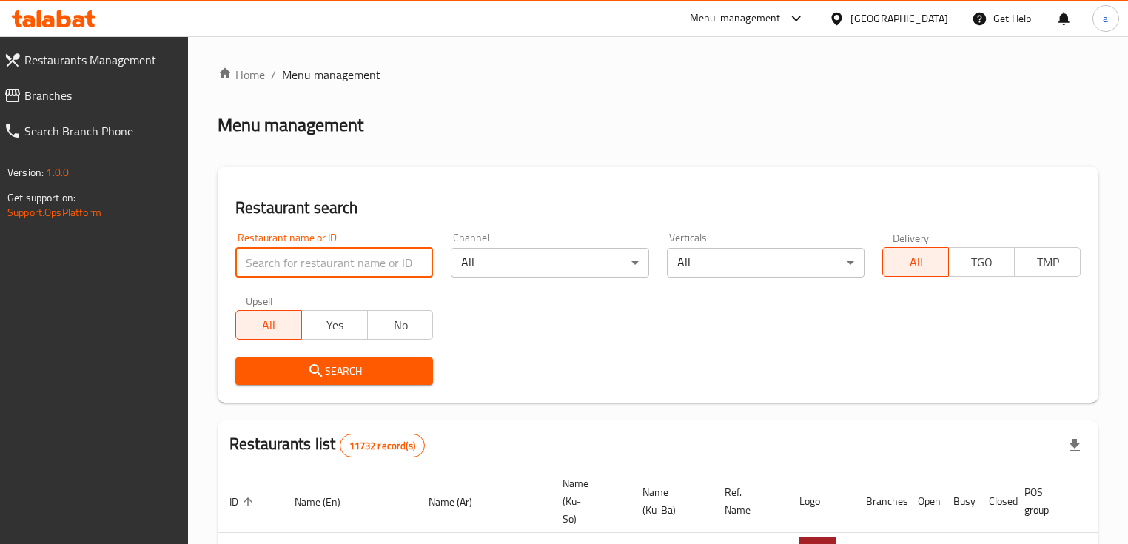
click at [370, 249] on input "search" at bounding box center [334, 263] width 198 height 30
paste input "630137"
type input "630137"
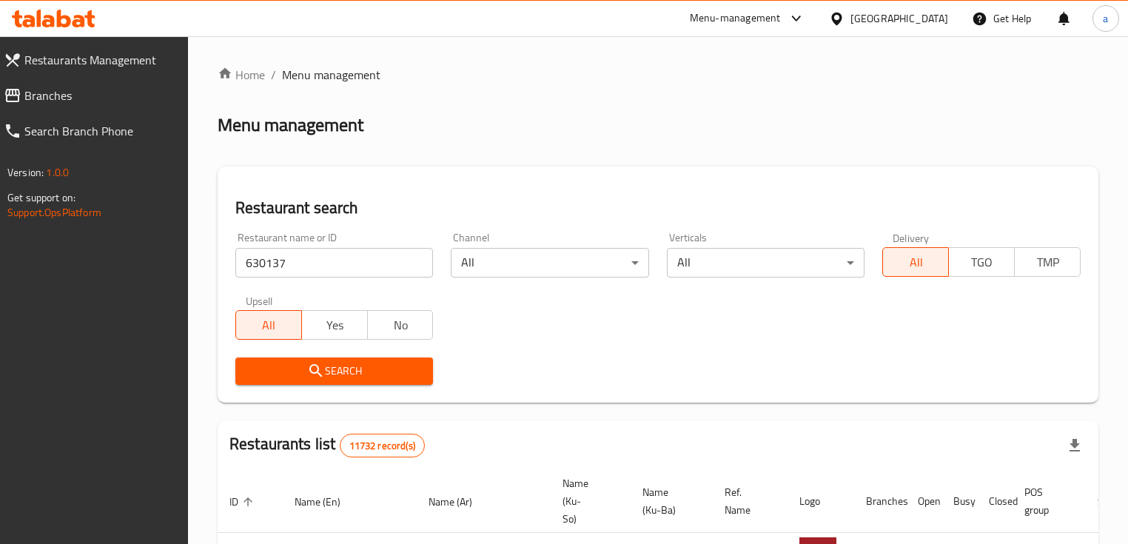
click at [346, 372] on span "Search" at bounding box center [334, 371] width 174 height 19
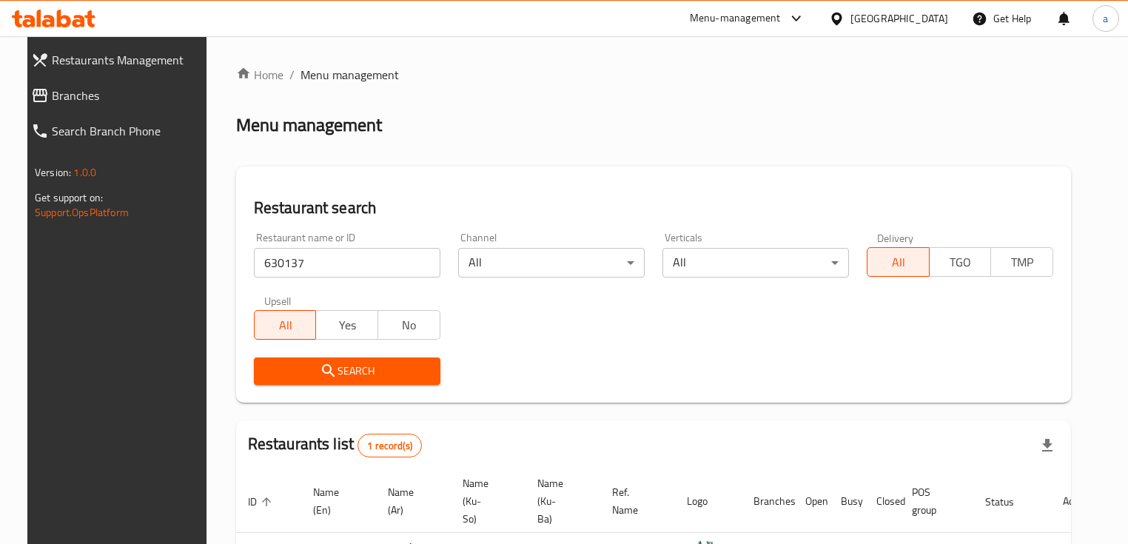
scroll to position [121, 0]
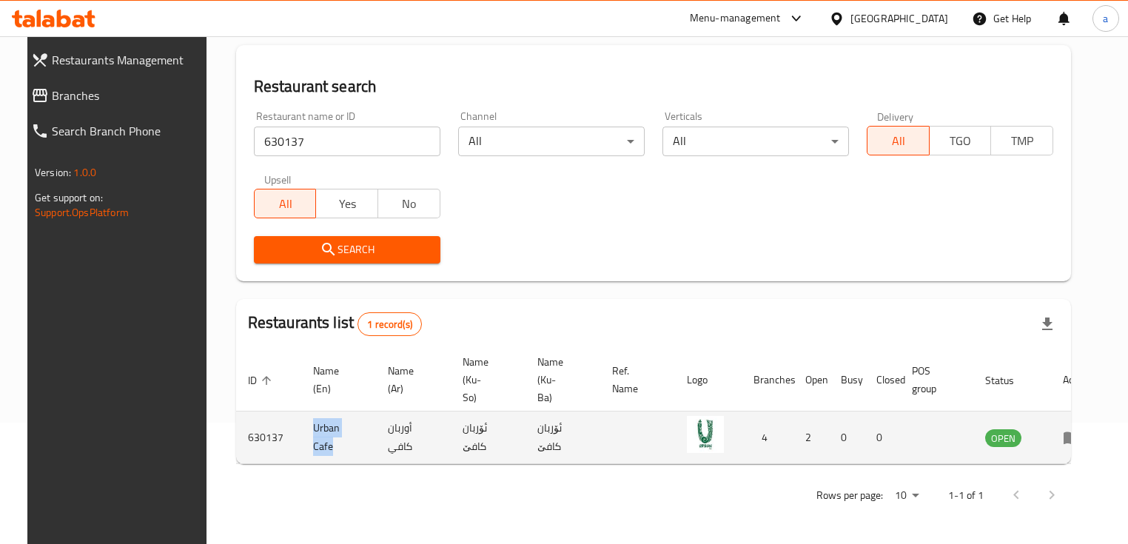
drag, startPoint x: 290, startPoint y: 429, endPoint x: 320, endPoint y: 456, distance: 39.8
click at [320, 456] on td "Urban Cafe" at bounding box center [338, 438] width 75 height 53
copy td "Urban Cafe"
click at [1068, 436] on icon "enhanced table" at bounding box center [1072, 438] width 18 height 18
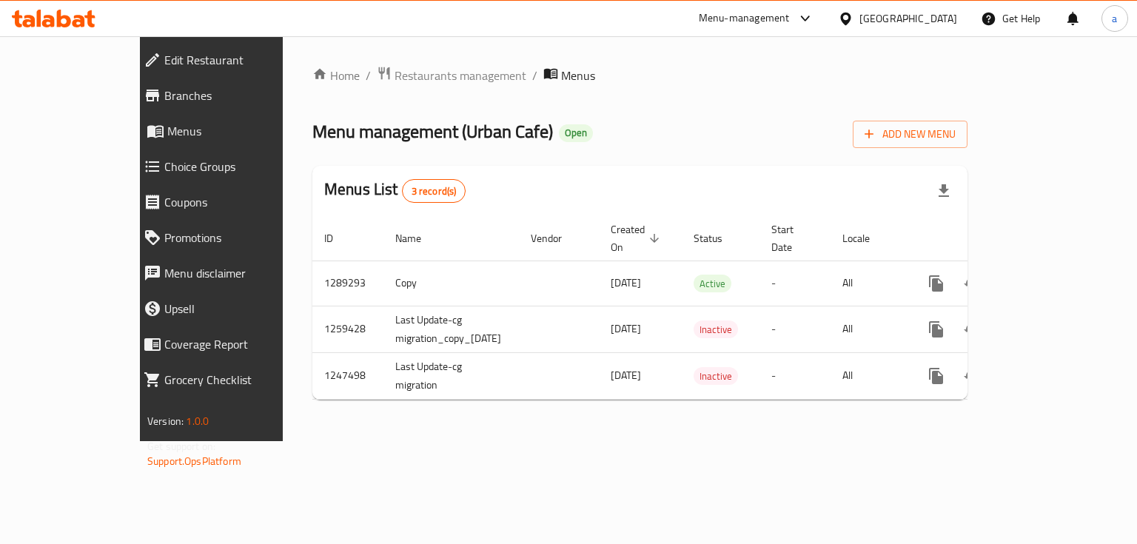
click at [164, 101] on span "Branches" at bounding box center [241, 96] width 154 height 18
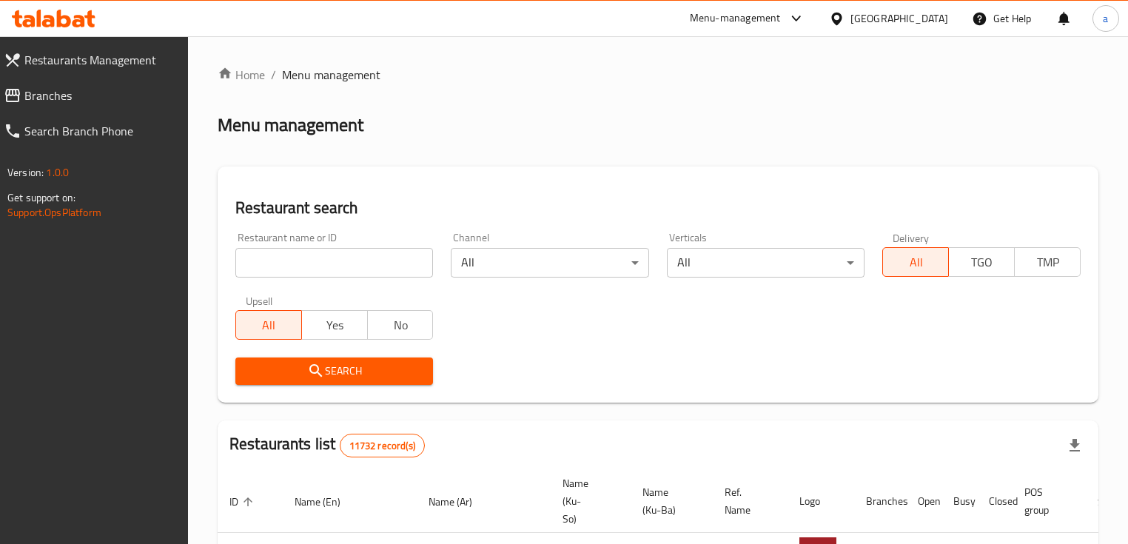
click at [412, 265] on input "search" at bounding box center [334, 263] width 198 height 30
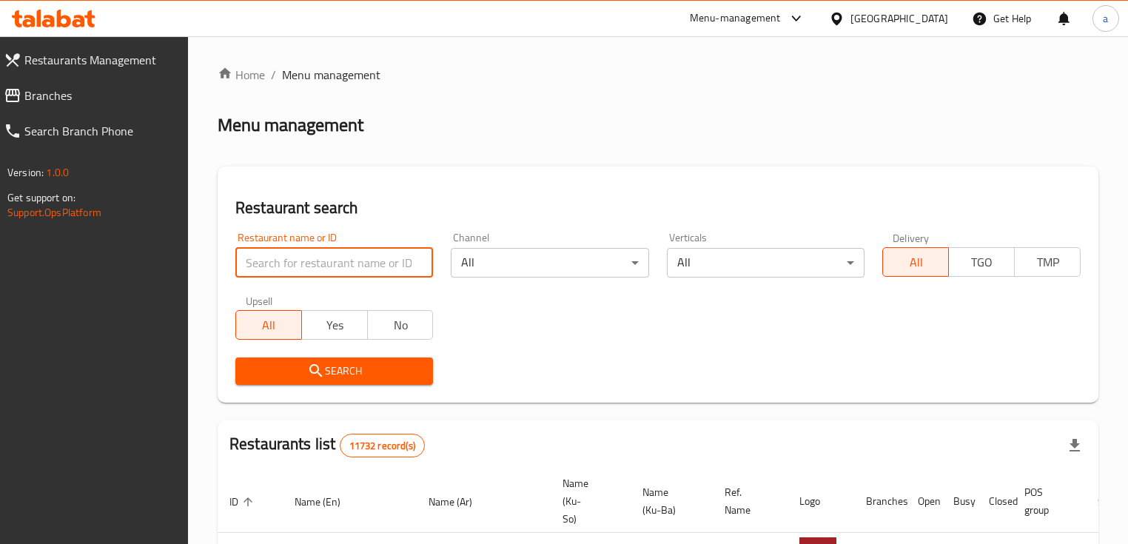
paste input "630137"
type input "630137"
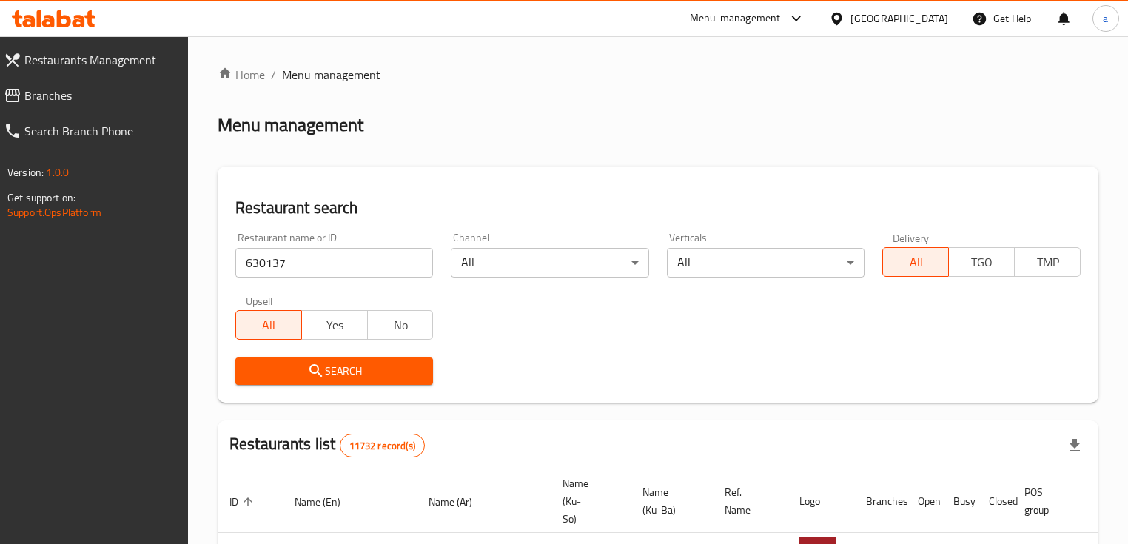
click at [355, 374] on span "Search" at bounding box center [334, 371] width 174 height 19
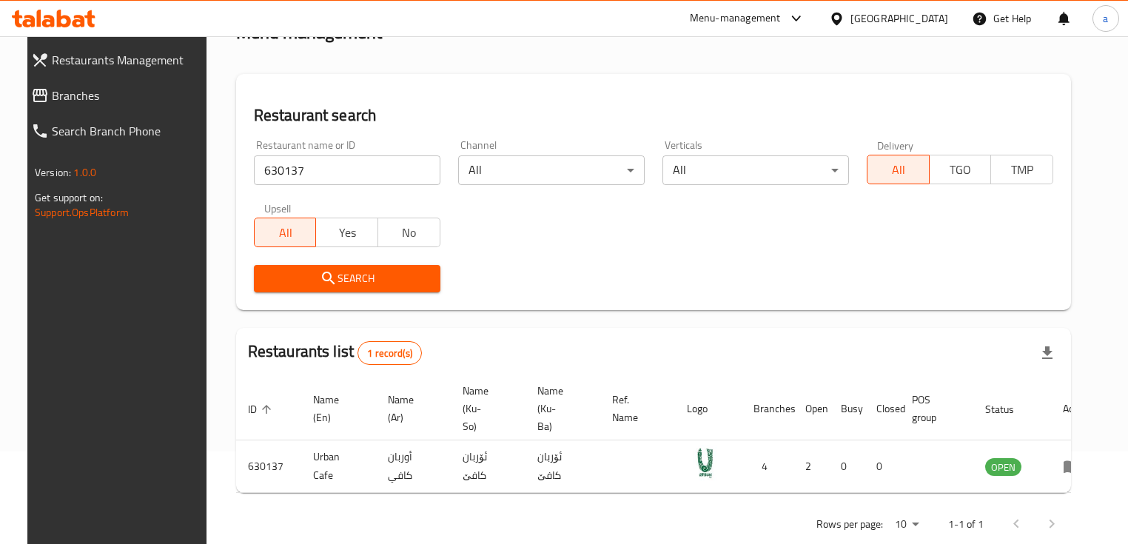
scroll to position [121, 0]
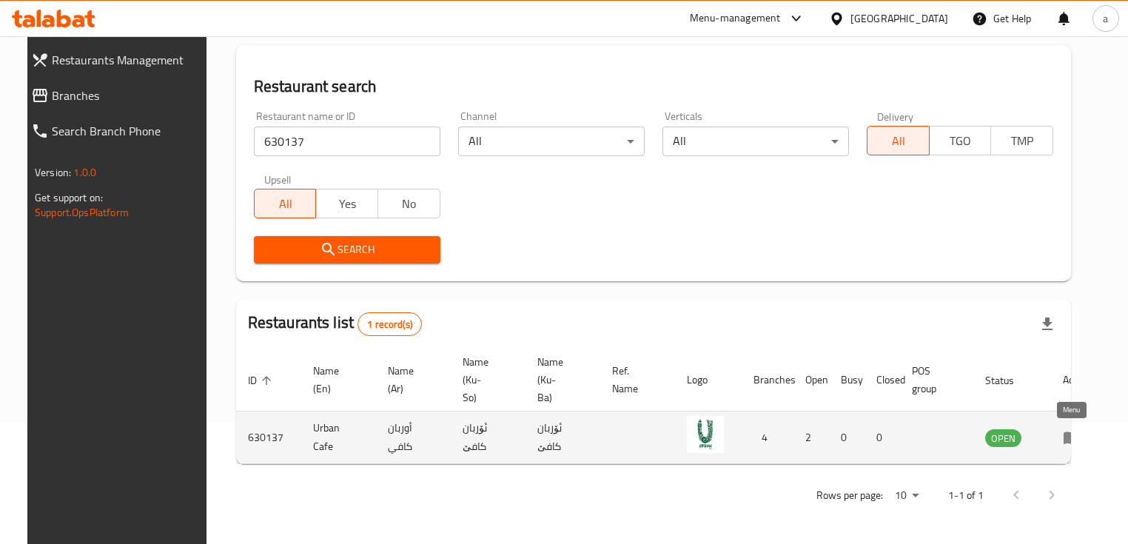
click at [1073, 438] on icon "enhanced table" at bounding box center [1072, 438] width 18 height 18
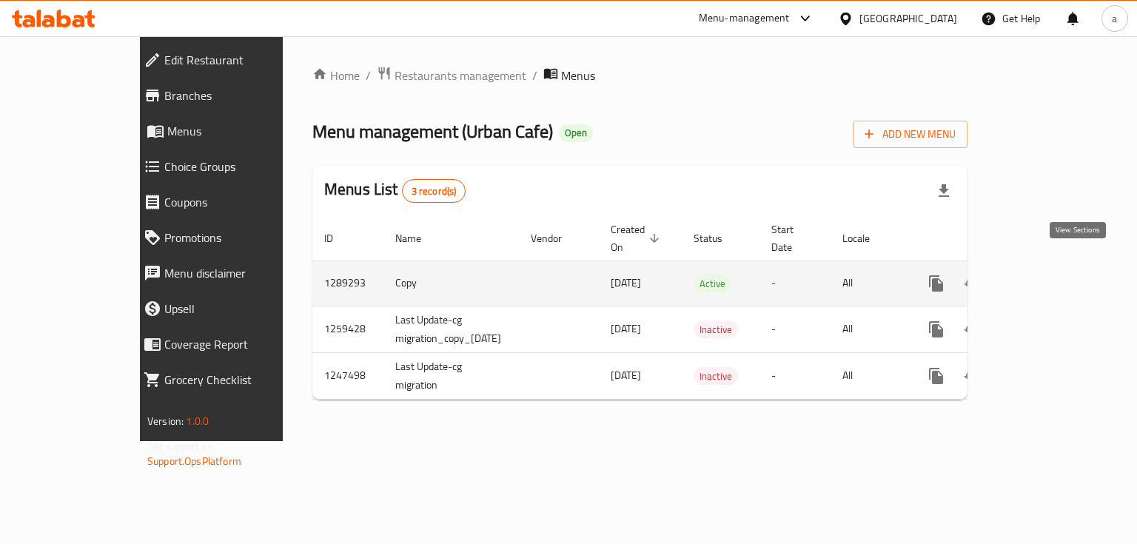
click at [1052, 275] on icon "enhanced table" at bounding box center [1043, 284] width 18 height 18
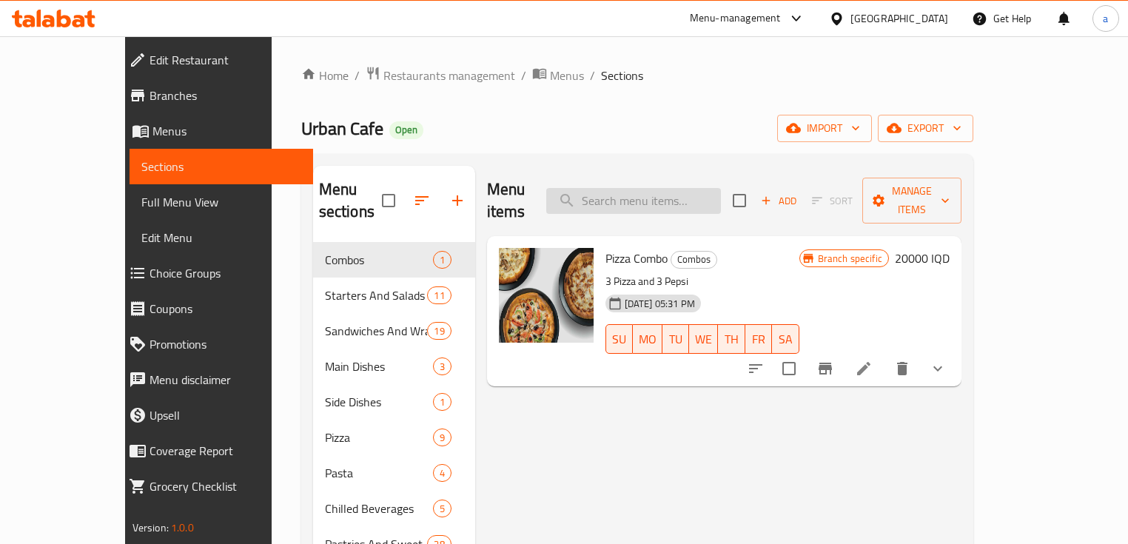
click at [654, 188] on input "search" at bounding box center [633, 201] width 175 height 26
paste input "Hot Pumpkin Spiced Latte"
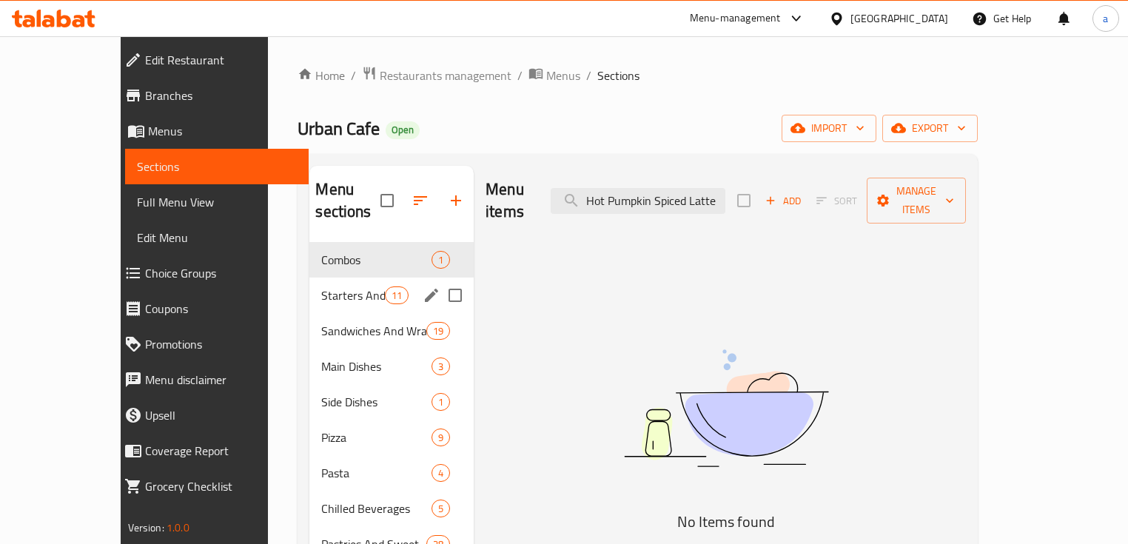
type input "Hot Pumpkin Spiced Latte"
click at [311, 278] on div "Starters And Salads 11" at bounding box center [391, 296] width 164 height 36
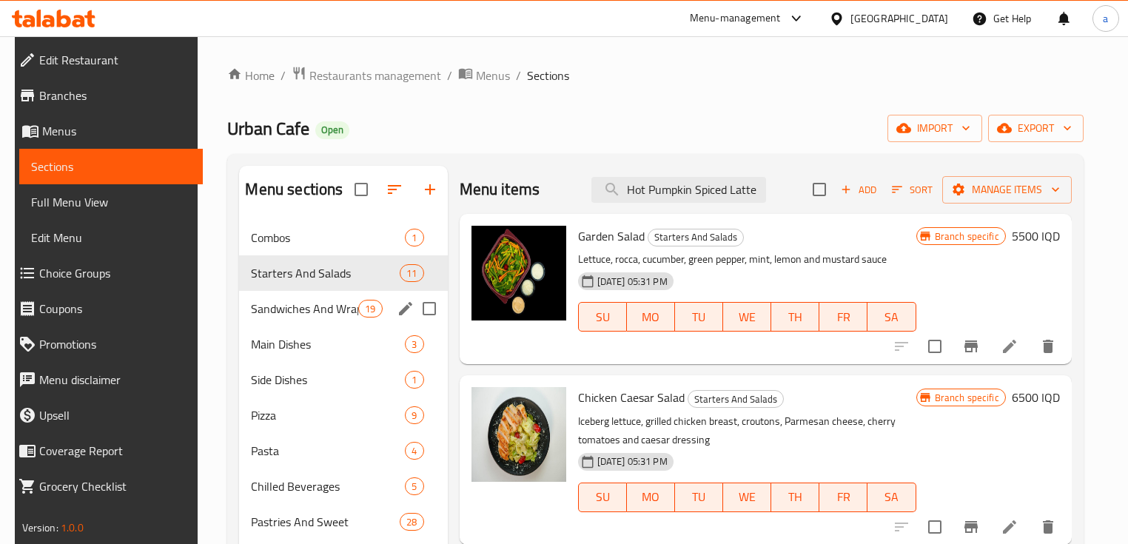
click at [305, 299] on div "Sandwiches And Wraps 19" at bounding box center [343, 309] width 208 height 36
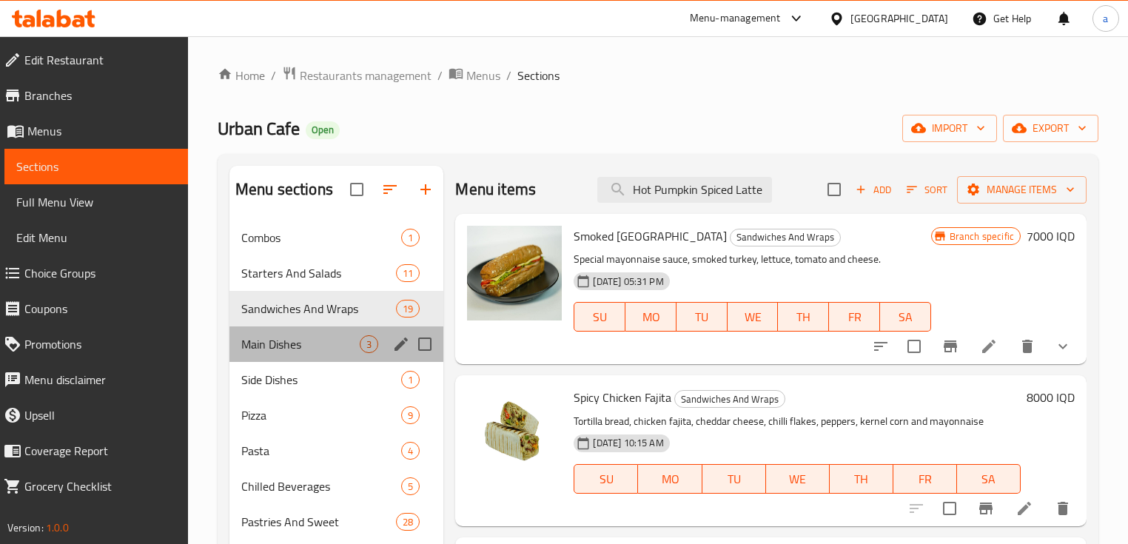
click at [305, 332] on div "Main Dishes 3" at bounding box center [336, 344] width 214 height 36
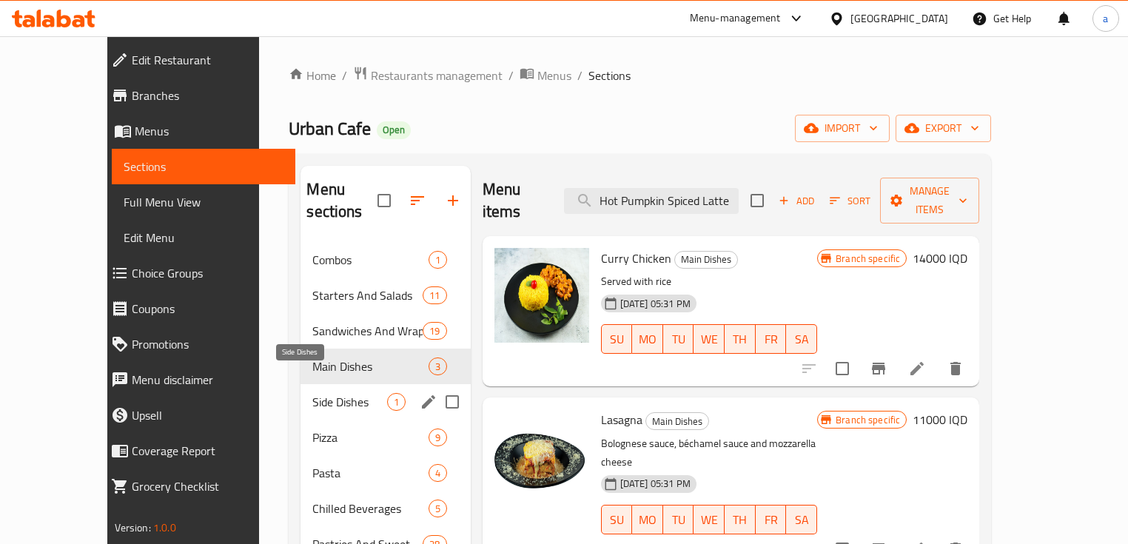
drag, startPoint x: 302, startPoint y: 370, endPoint x: 302, endPoint y: 385, distance: 14.8
click at [312, 393] on span "Side Dishes" at bounding box center [349, 402] width 74 height 18
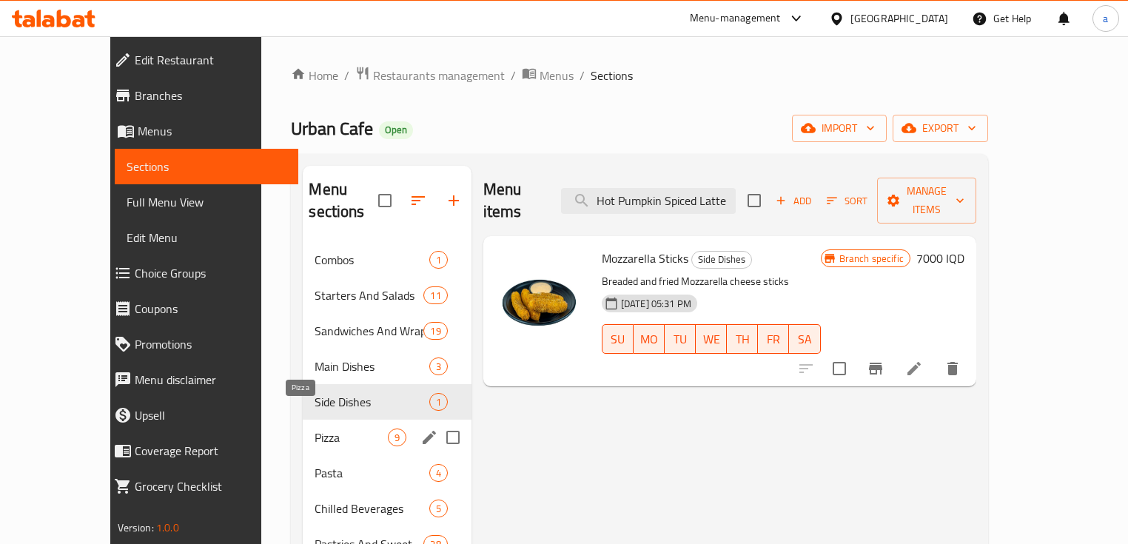
click at [315, 429] on span "Pizza" at bounding box center [351, 438] width 73 height 18
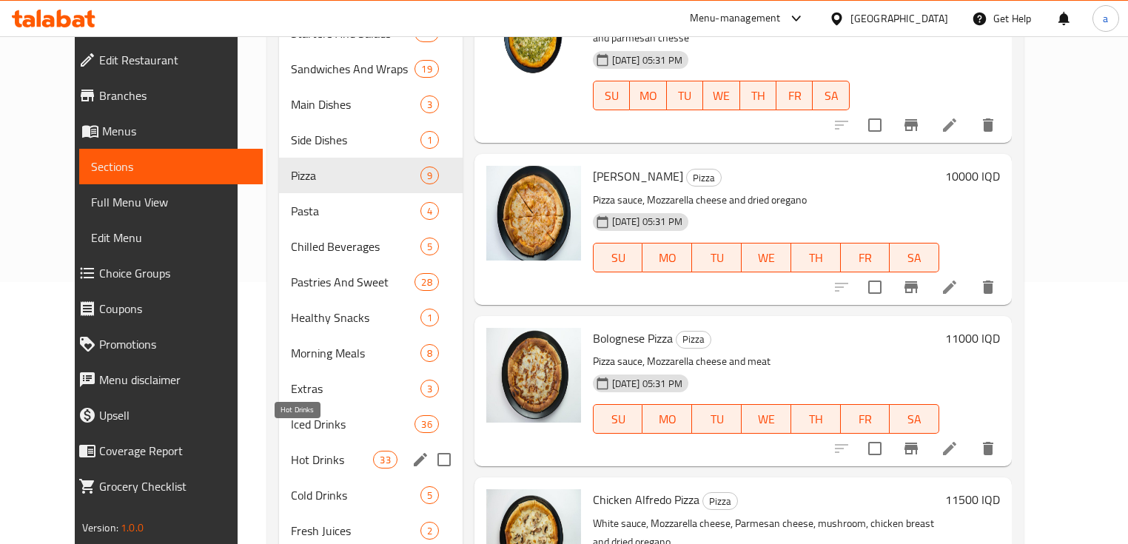
scroll to position [291, 0]
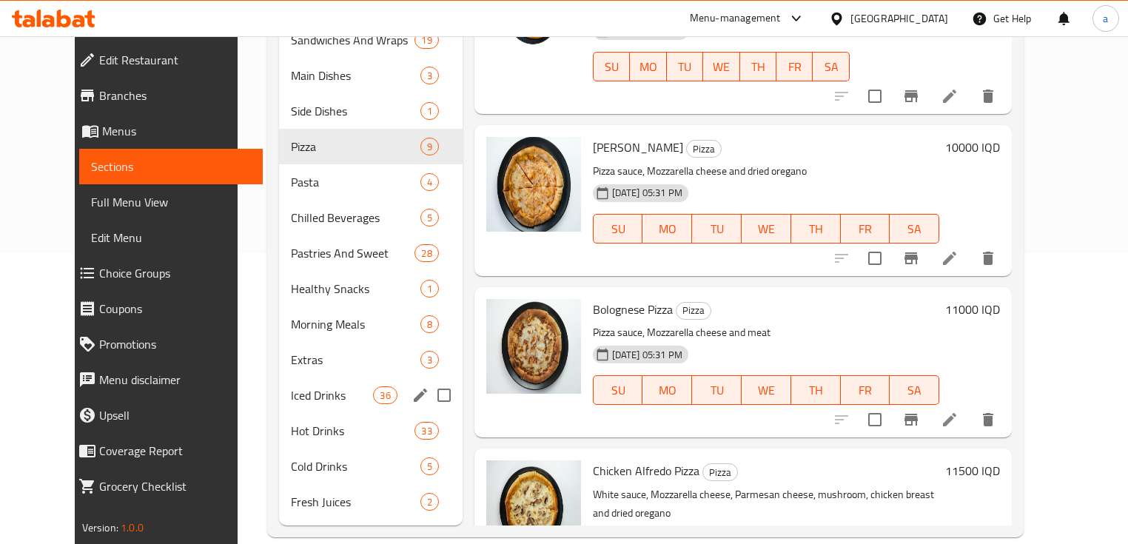
click at [316, 422] on span "Hot Drinks" at bounding box center [353, 431] width 124 height 18
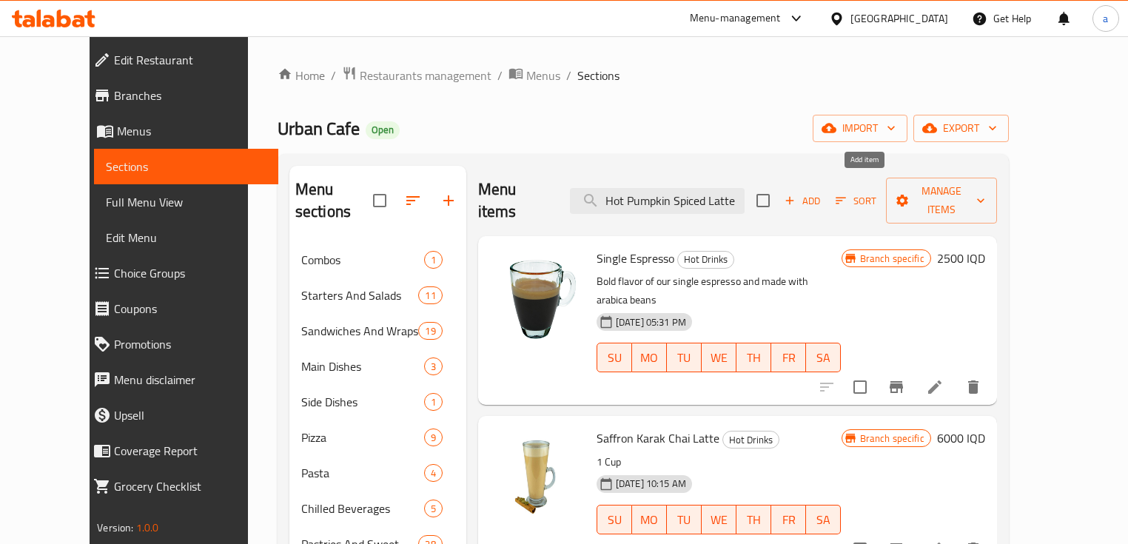
click at [822, 192] on span "Add" at bounding box center [802, 200] width 40 height 17
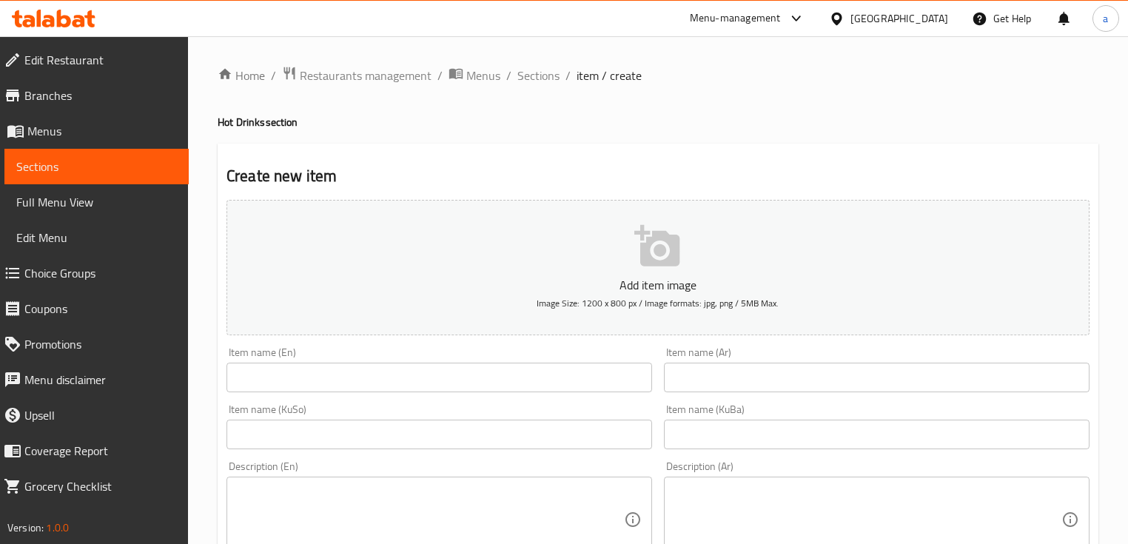
click at [329, 383] on input "text" at bounding box center [440, 378] width 426 height 30
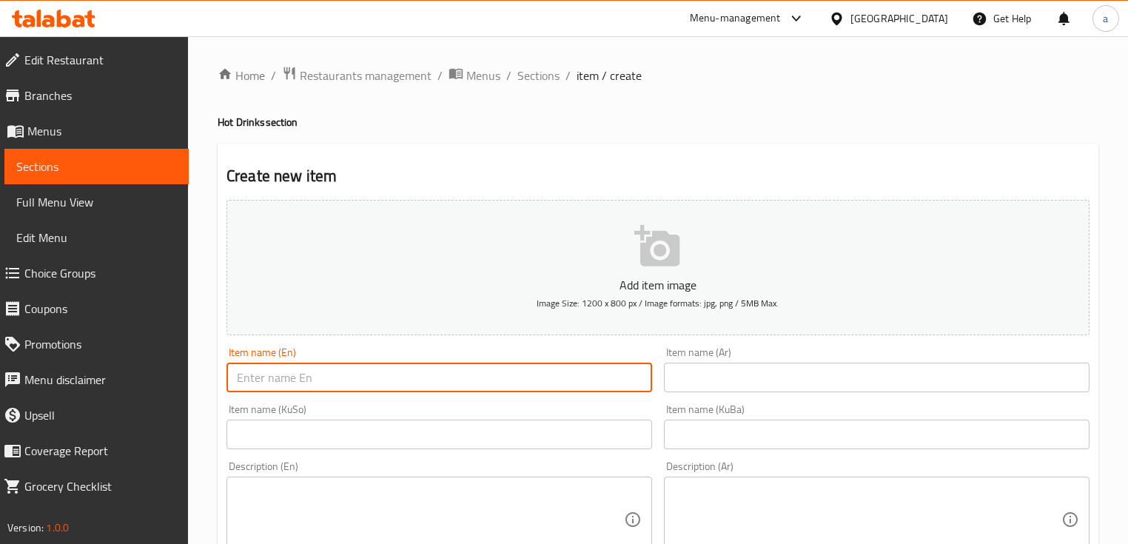
paste input "Hot Pumpkin Spiced Latte"
type input "Hot Pumpkin Spiced Latte"
click at [739, 375] on input "text" at bounding box center [877, 378] width 426 height 30
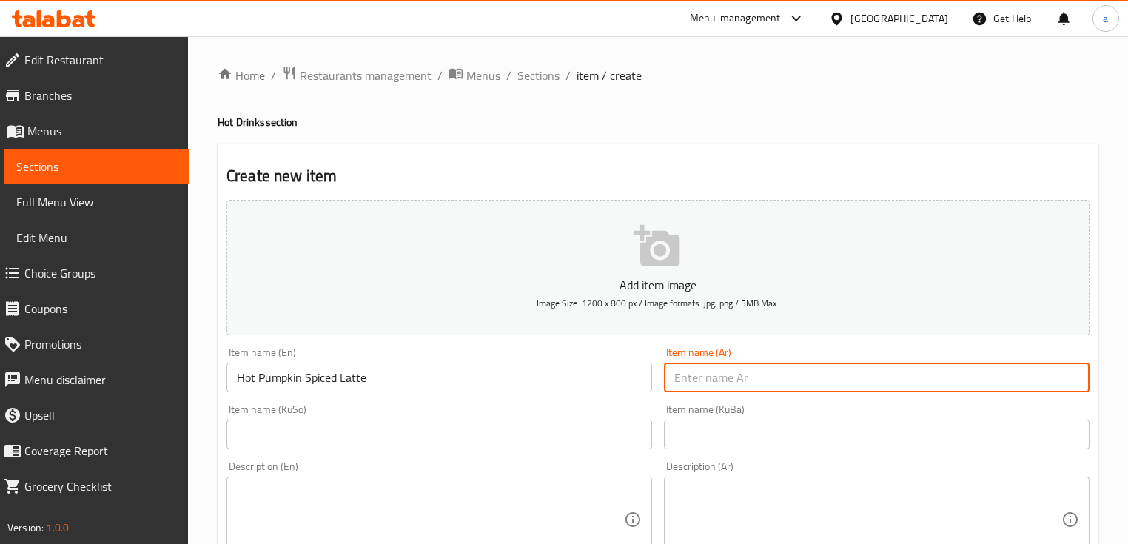
paste input "لاتێ بە کاڵەکی سبايسى سارد"
type input "لاتێ بە کاڵەکی سبايسى سارد"
click at [523, 433] on div "Item name (KuSo) Item name (KuSo)" at bounding box center [440, 426] width 426 height 45
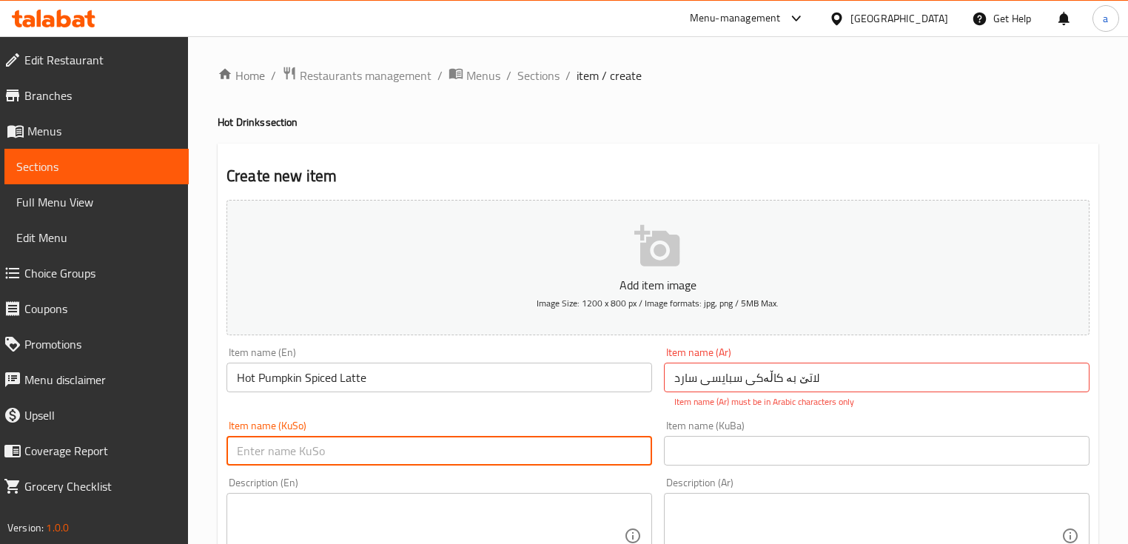
paste input "لاتێ بە کاڵەکی سبايسى سارد"
type input "لاتێ بە کاڵەکی سبايسى سارد"
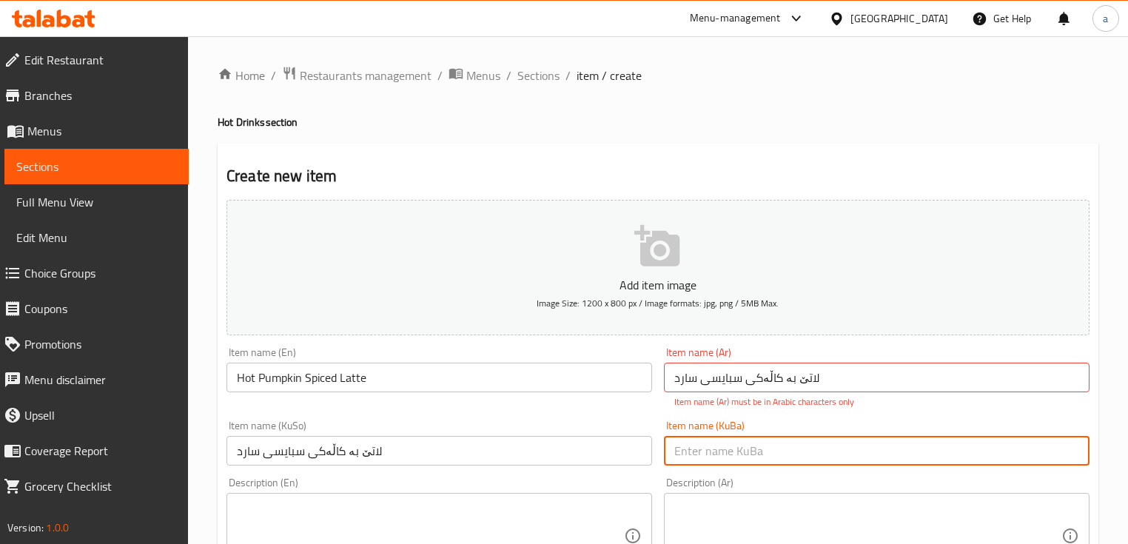
click at [731, 440] on input "text" at bounding box center [877, 451] width 426 height 30
paste input "لاتێ بە کاڵەکی سبايسى سارد"
type input "لاتێ بە کاڵەکی سبايسى سارد"
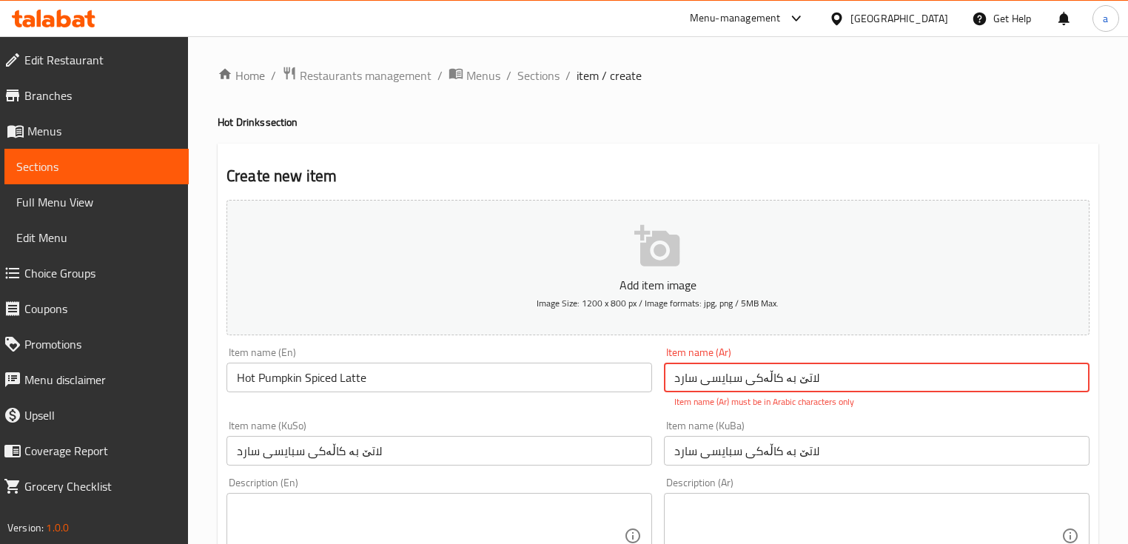
drag, startPoint x: 821, startPoint y: 367, endPoint x: 627, endPoint y: 392, distance: 195.5
paste input "يه باليقطين سبايس مثلج"
type input "لاتيه باليقطين سبايس مثلج"
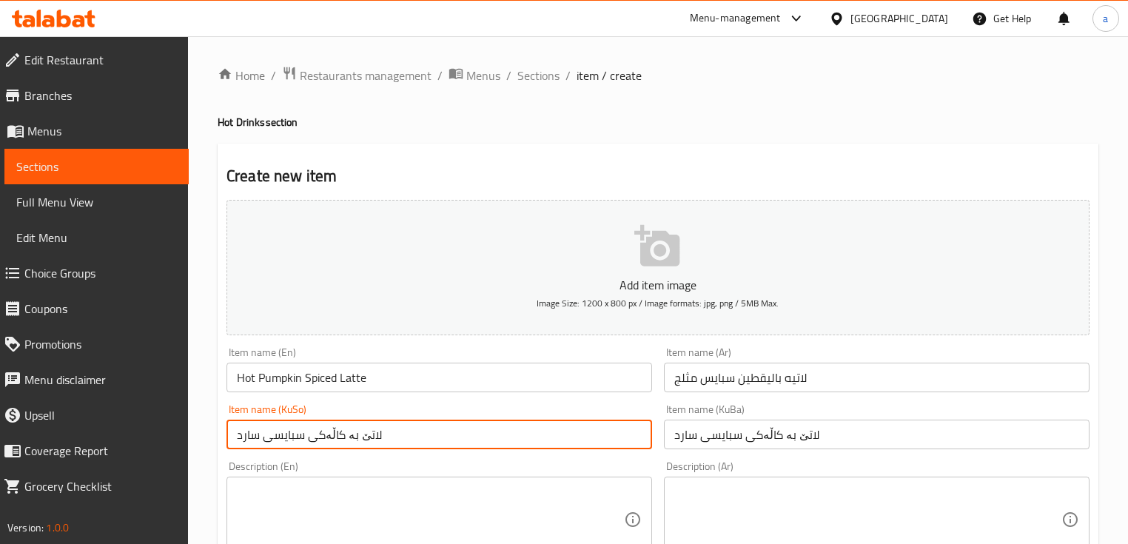
drag, startPoint x: 260, startPoint y: 452, endPoint x: 215, endPoint y: 455, distance: 45.3
type input "لاتێ بە کاڵەکی سبايسى"
type input "گەرملاتێ بە کاڵەکی سبايسى سارد"
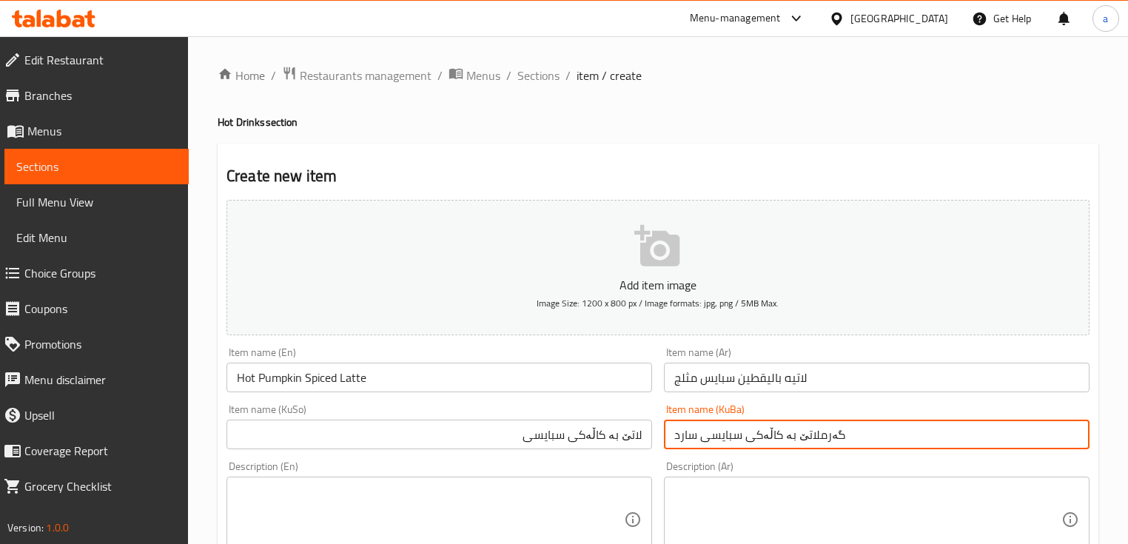
type input "لاتێ بە کاڵەکی سبايسى گەرم"
type input "لاتێ بە کاڵەکی سبايسى سارد"
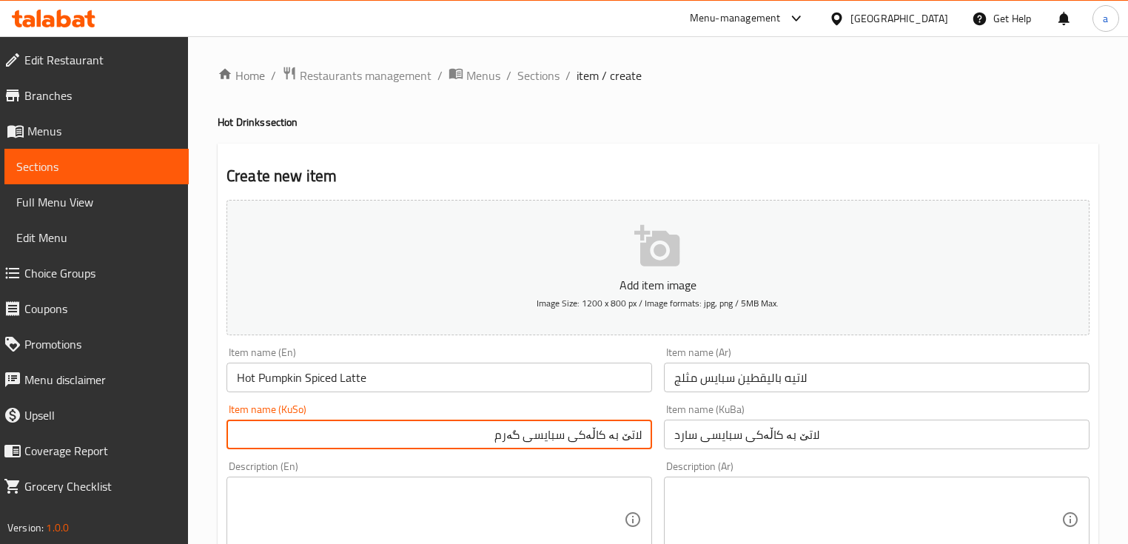
click at [494, 442] on input "لاتێ بە کاڵەکی سبايسى گەرم" at bounding box center [440, 435] width 426 height 30
drag, startPoint x: 492, startPoint y: 437, endPoint x: 660, endPoint y: 444, distance: 168.2
type input "لاتێ بە کاڵەکی سبايسى گەرم"
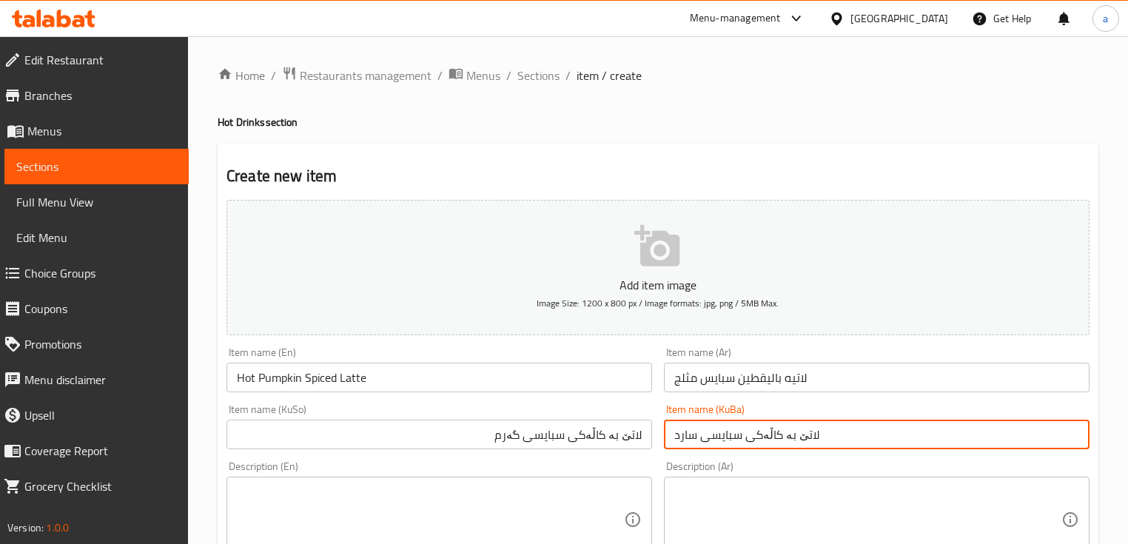
drag, startPoint x: 832, startPoint y: 446, endPoint x: 672, endPoint y: 465, distance: 161.1
paste input "گەرم"
type input "لاتێ بە کاڵەکی سبايسى گەرم"
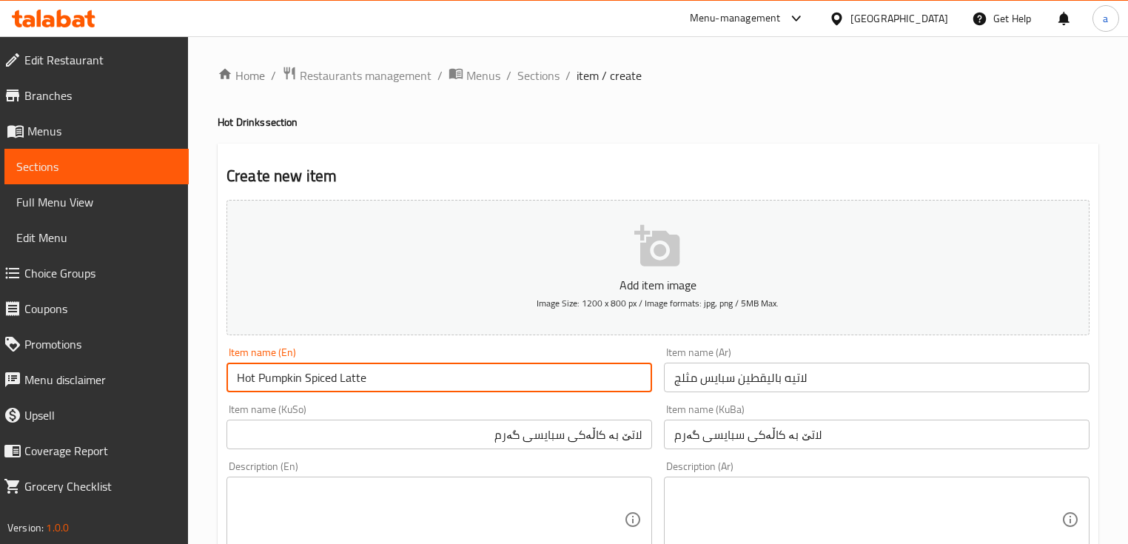
drag, startPoint x: 252, startPoint y: 375, endPoint x: 225, endPoint y: 375, distance: 27.4
click at [225, 375] on div "Item name (En) Hot Pumpkin Spiced Latte Item name (En)" at bounding box center [440, 369] width 438 height 57
click at [241, 379] on input "Hot Pumpkin Spiced Latte" at bounding box center [440, 378] width 426 height 30
click at [683, 383] on input "لاتيه باليقطين سبايس مثلج" at bounding box center [877, 378] width 426 height 30
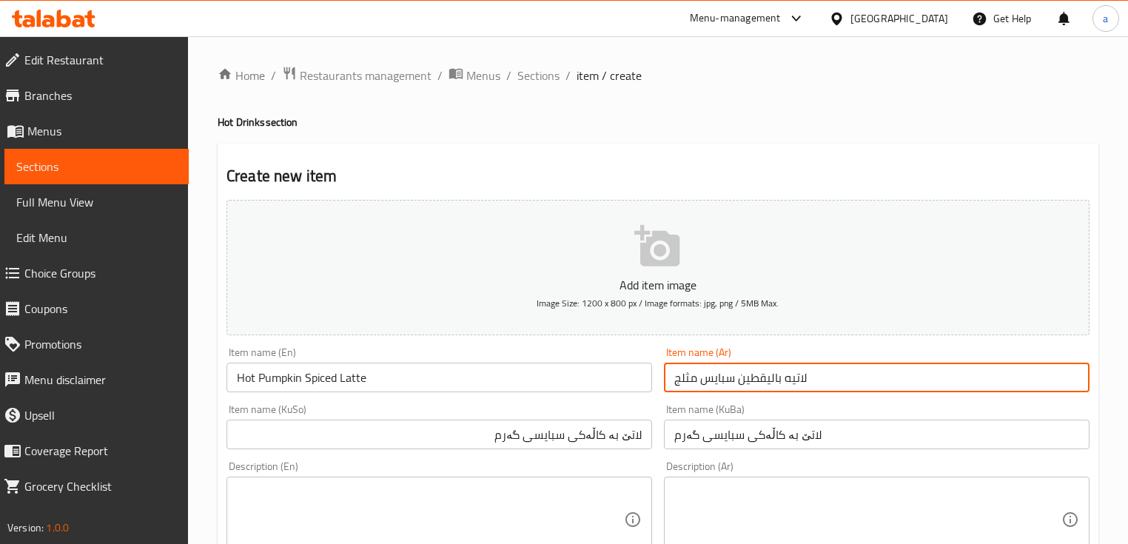
click at [683, 383] on input "لاتيه باليقطين سبايس مثلج" at bounding box center [877, 378] width 426 height 30
paste input "ساخنة"
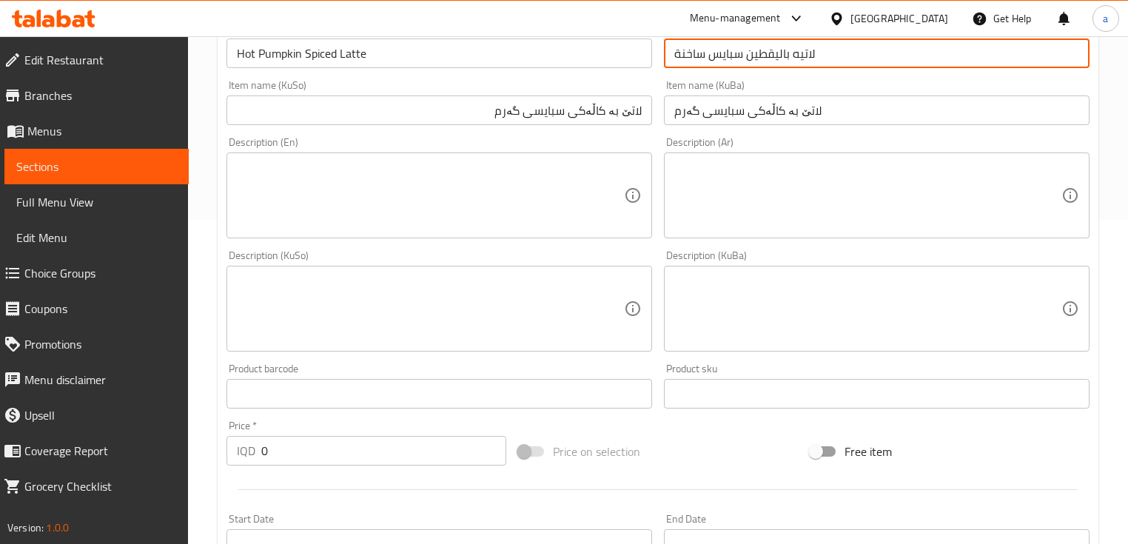
scroll to position [355, 0]
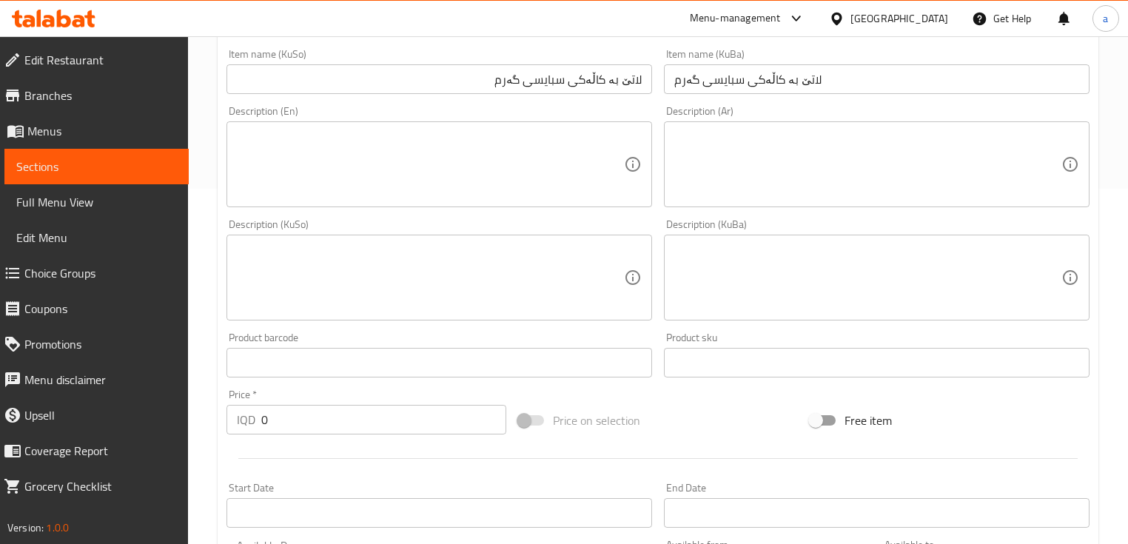
type input "لاتيه باليقطين سبايس ساخنة"
click at [566, 139] on textarea at bounding box center [430, 165] width 387 height 70
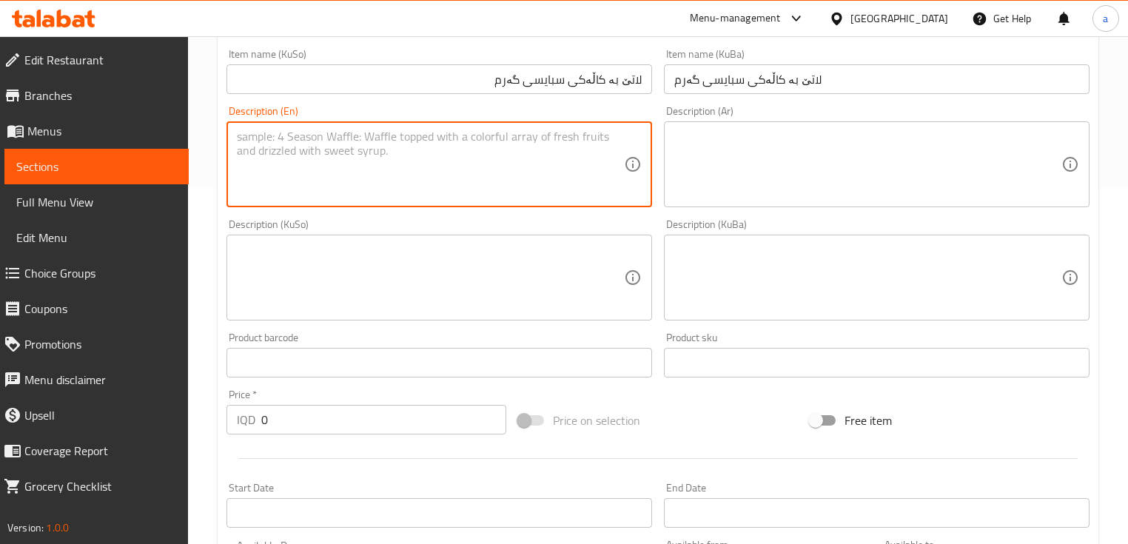
paste textarea "Glass"
type textarea "Glass"
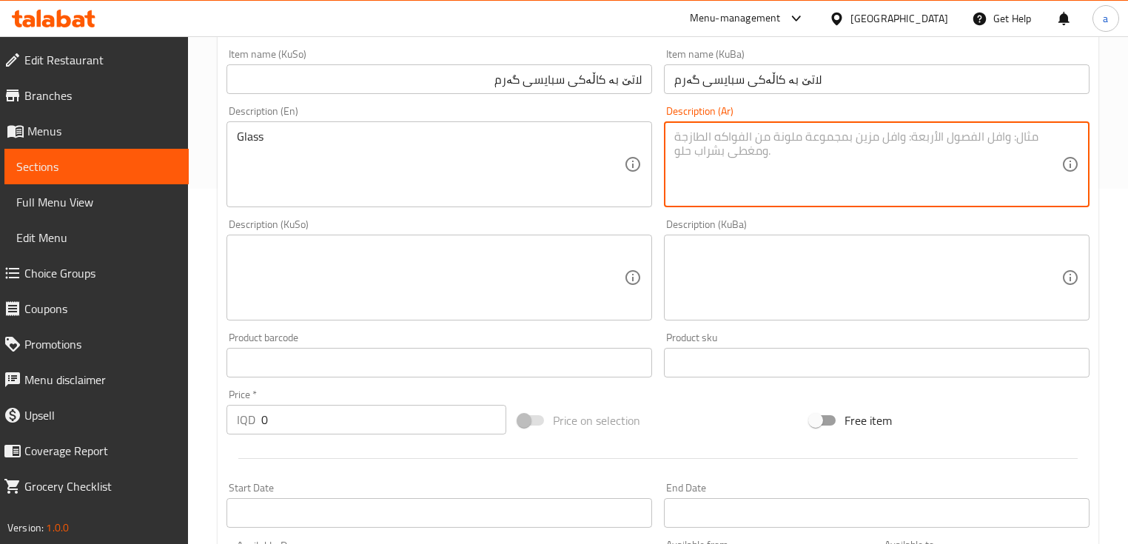
click at [706, 148] on textarea at bounding box center [867, 165] width 387 height 70
paste textarea "كوب"
type textarea "كوب"
click at [466, 266] on textarea at bounding box center [430, 278] width 387 height 70
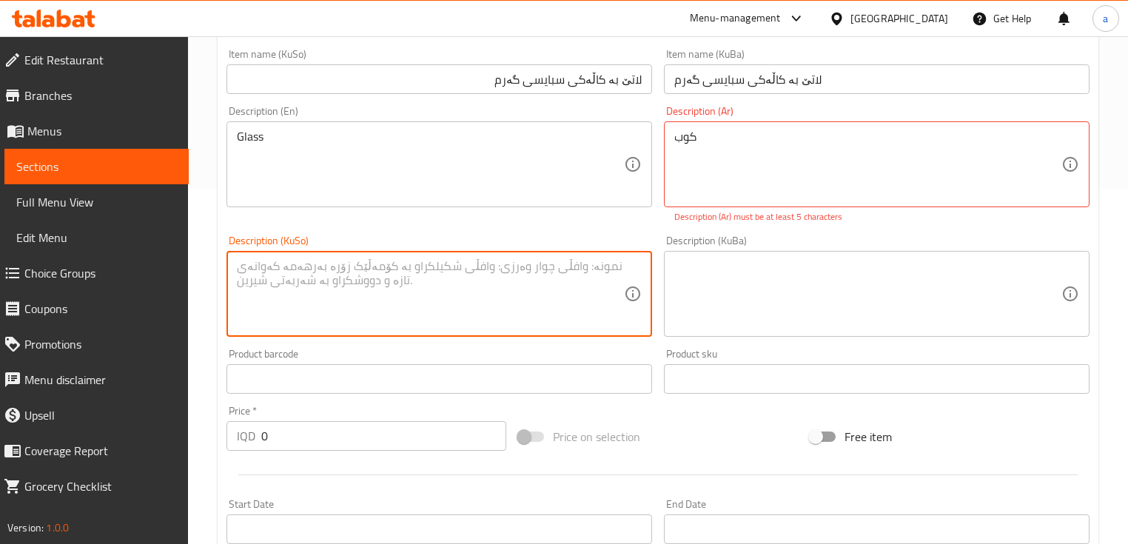
paste textarea "کوپی"
type textarea "1 کوپ"
click at [235, 141] on div "Glass Description (En)" at bounding box center [440, 164] width 426 height 86
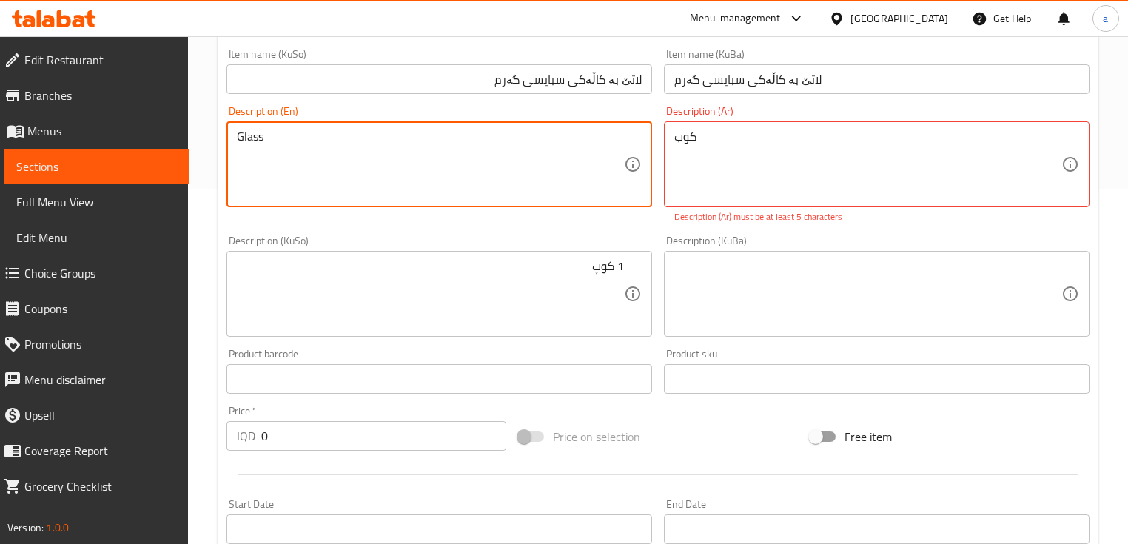
click at [234, 138] on div "Glass Description (En)" at bounding box center [440, 164] width 426 height 86
click at [241, 134] on textarea "Glass" at bounding box center [430, 165] width 387 height 70
type textarea "1 Glass"
click at [761, 121] on div "Description (Ar) كوب Description (Ar) Description (Ar) must be at least 5 chara…" at bounding box center [877, 165] width 426 height 118
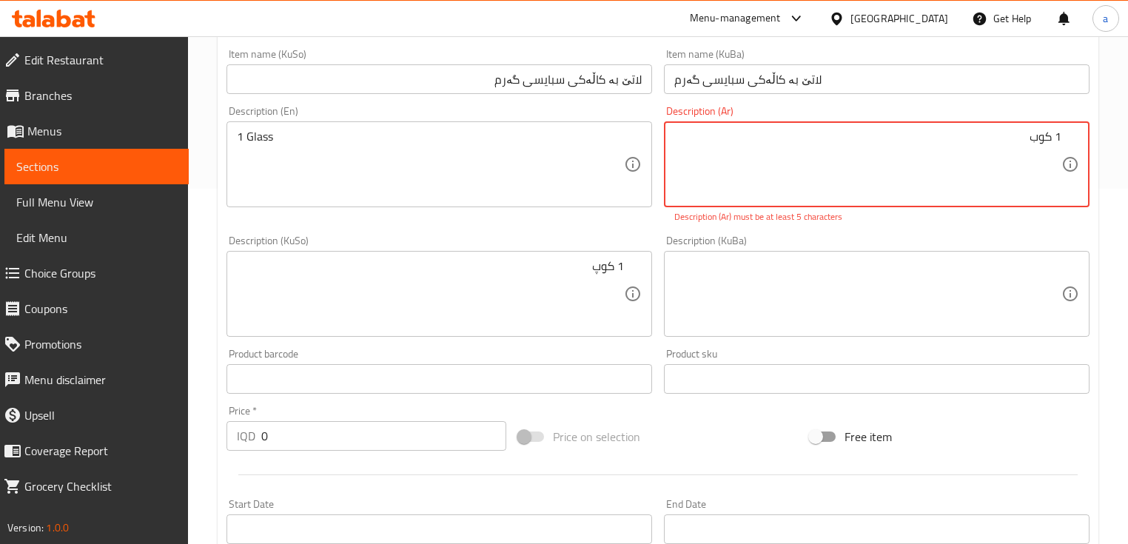
type textarea "1 كوب"
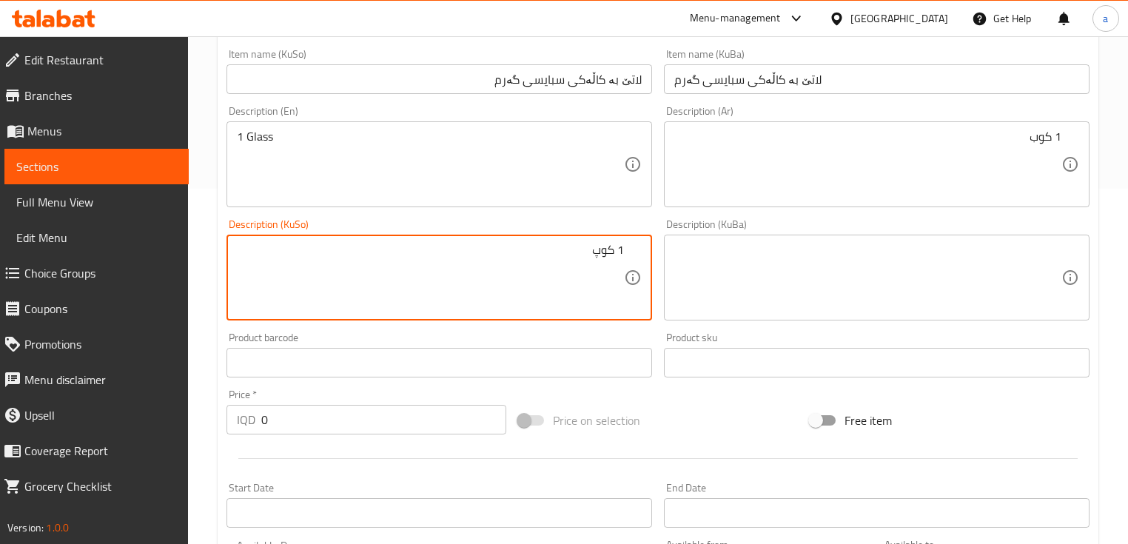
drag, startPoint x: 589, startPoint y: 269, endPoint x: 635, endPoint y: 269, distance: 45.9
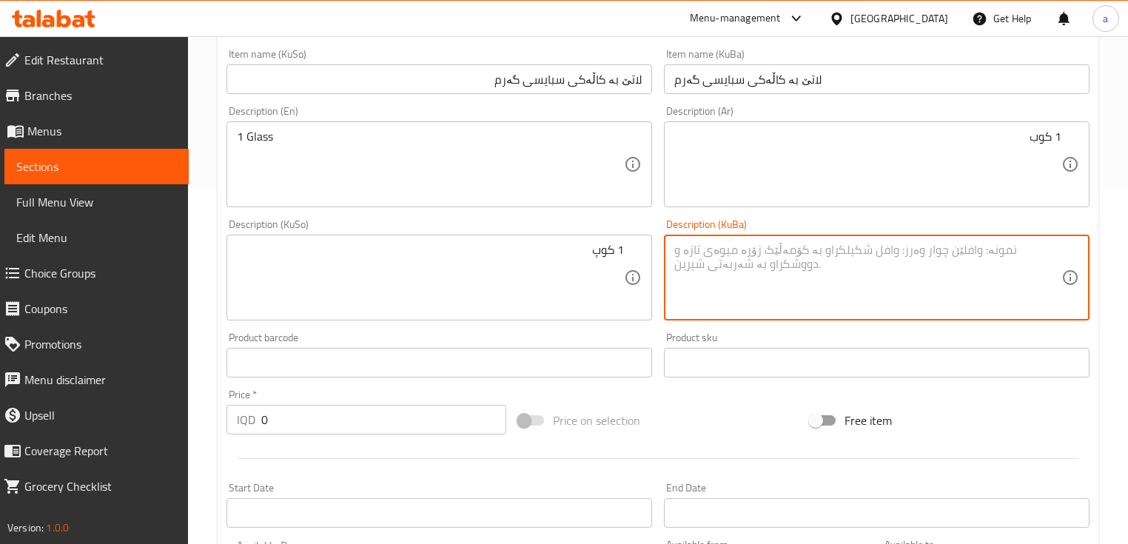
click at [736, 258] on textarea at bounding box center [867, 278] width 387 height 70
paste textarea "1 کوپ"
type textarea "1 کوپ"
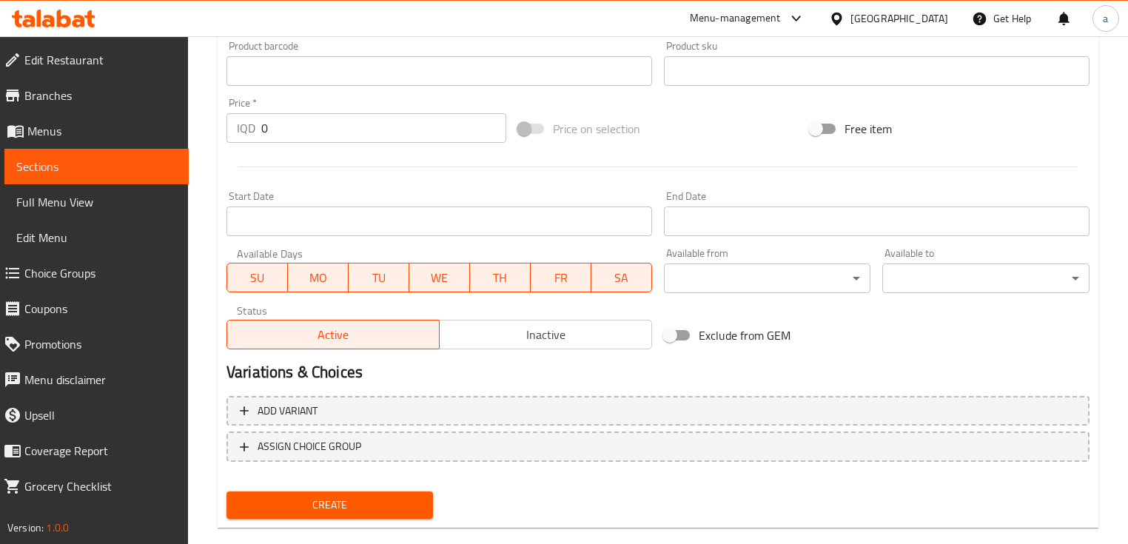
scroll to position [671, 0]
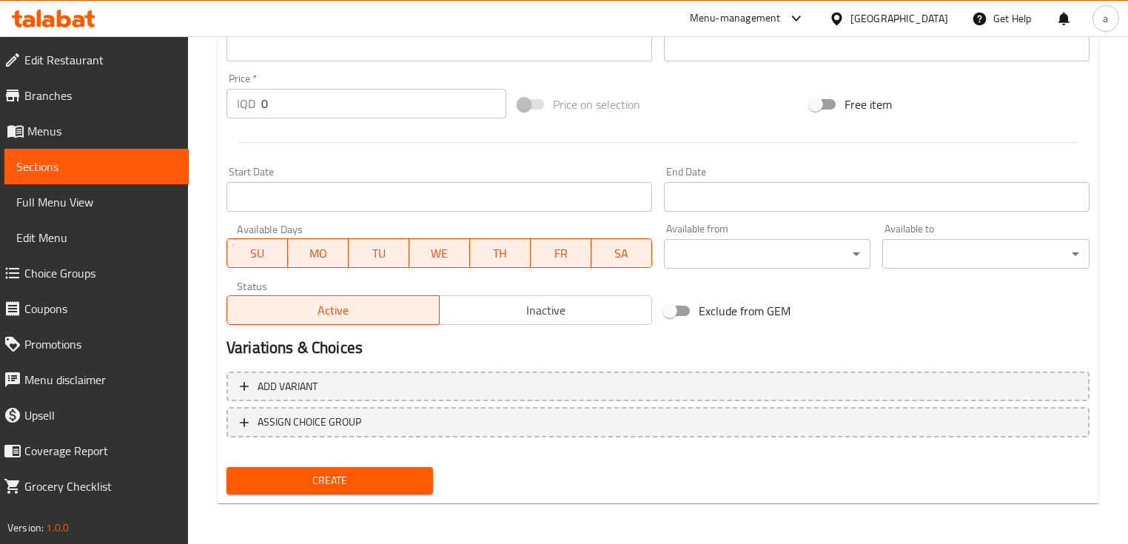
click at [367, 473] on span "Create" at bounding box center [329, 481] width 183 height 19
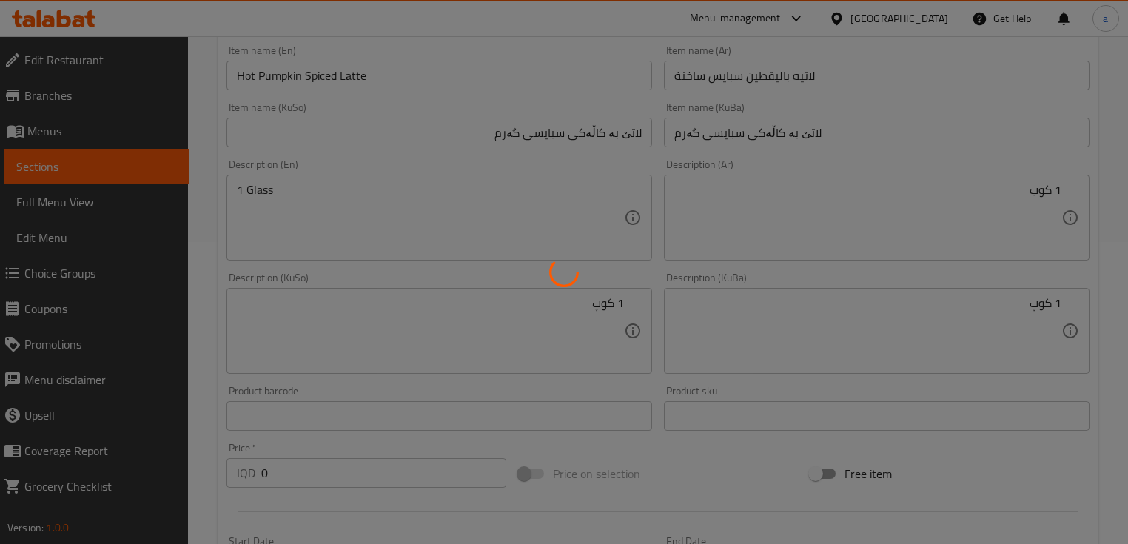
scroll to position [138, 0]
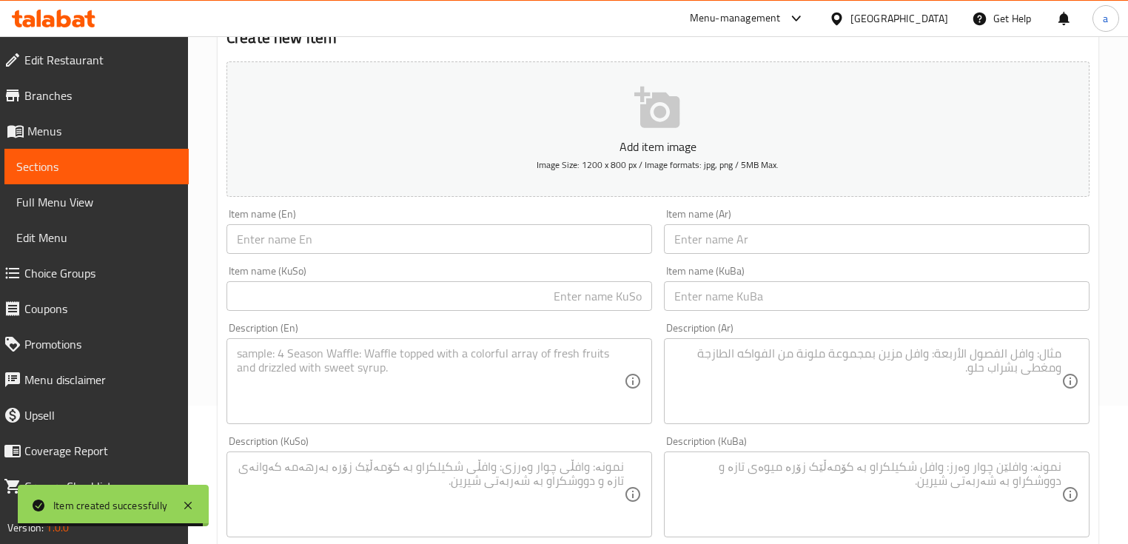
click at [696, 242] on input "text" at bounding box center [877, 239] width 426 height 30
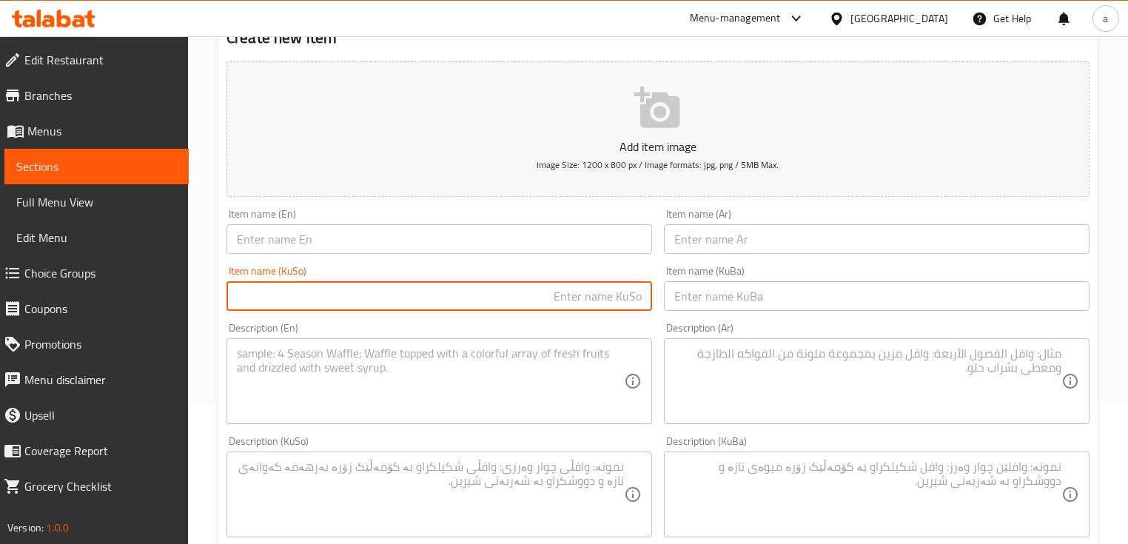
click at [525, 304] on input "text" at bounding box center [440, 296] width 426 height 30
paste input "لاتێ بە کاڵەکی سبايسى سارد"
type input "لاتێ بە کاڵەکی سبايسى سارد"
click at [817, 290] on input "text" at bounding box center [877, 296] width 426 height 30
paste input "لاتێ بە کاڵەکی سبايسى سارد"
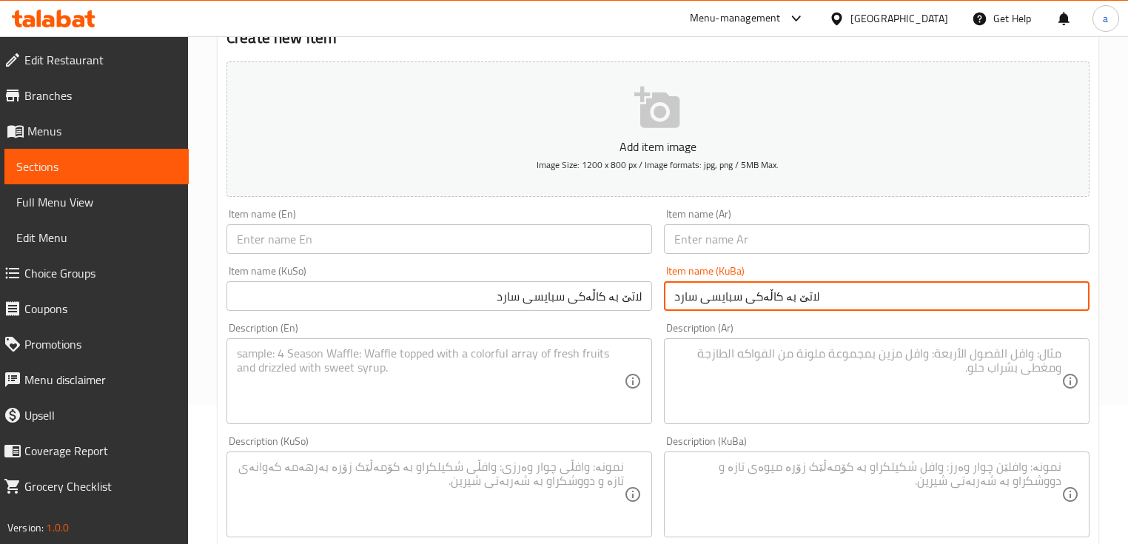
type input "لاتێ بە کاڵەکی سبايسى سارد"
click at [782, 243] on input "text" at bounding box center [877, 239] width 426 height 30
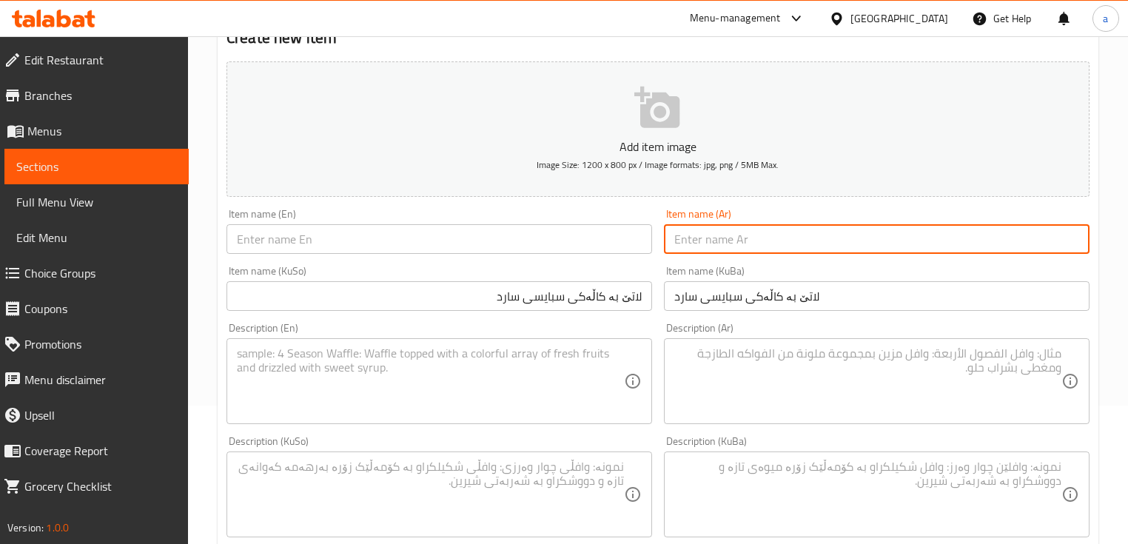
paste input "لاتيه باليقطين سبايس مثلج"
type input "لاتيه باليقطين سبايس مثلج"
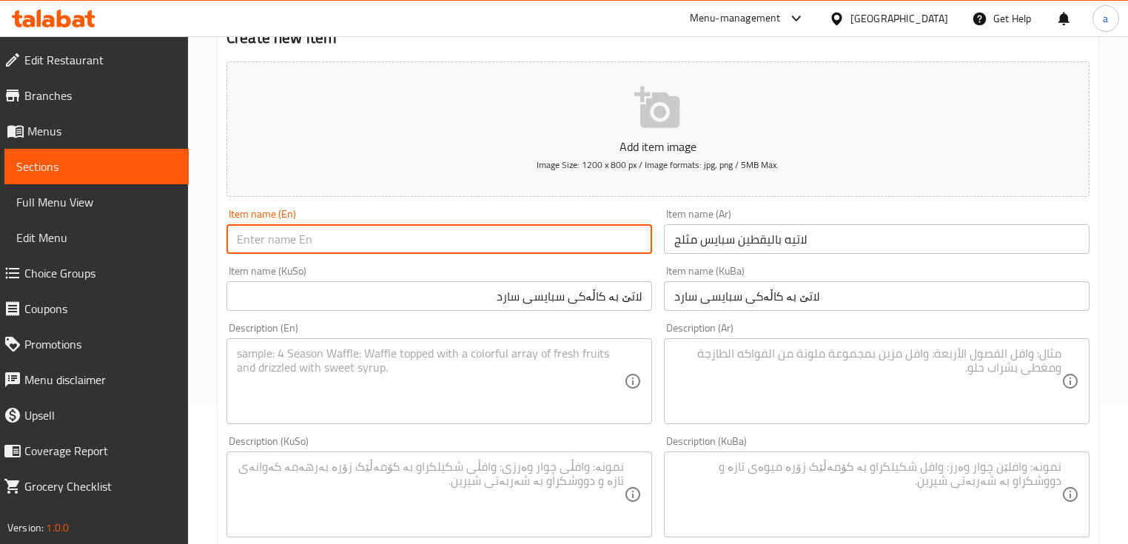
click at [459, 235] on input "text" at bounding box center [440, 239] width 426 height 30
paste input "Iced Pumpkin Spiced Latte"
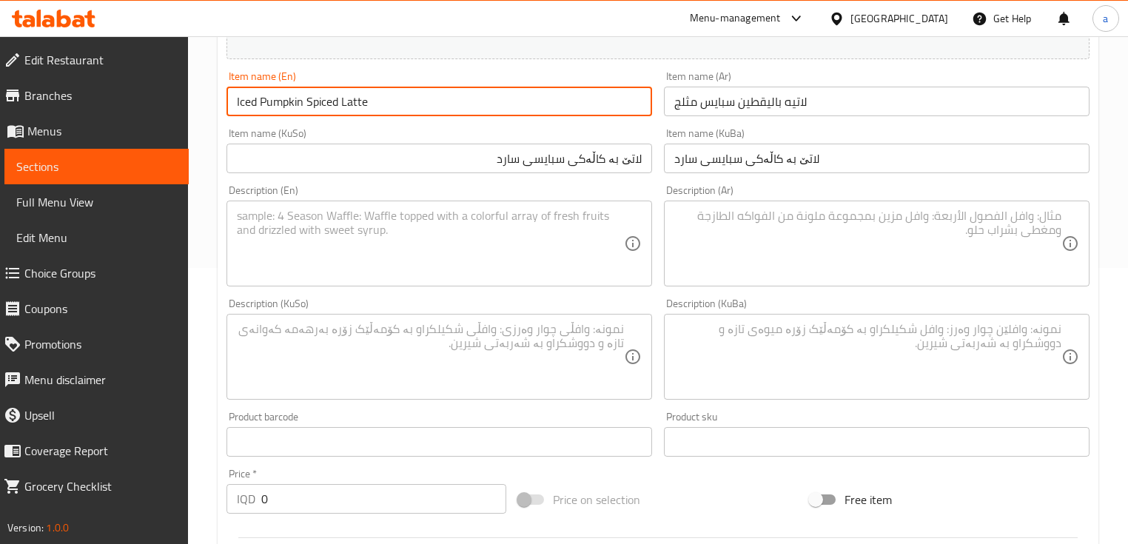
scroll to position [316, 0]
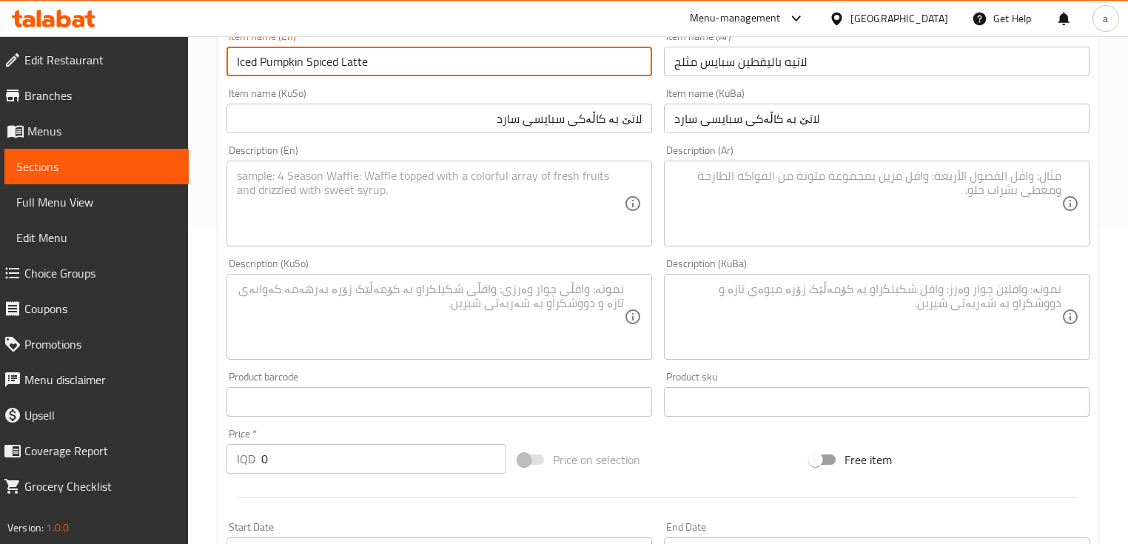
type input "Iced Pumpkin Spiced Latte"
click at [432, 204] on textarea at bounding box center [430, 204] width 387 height 70
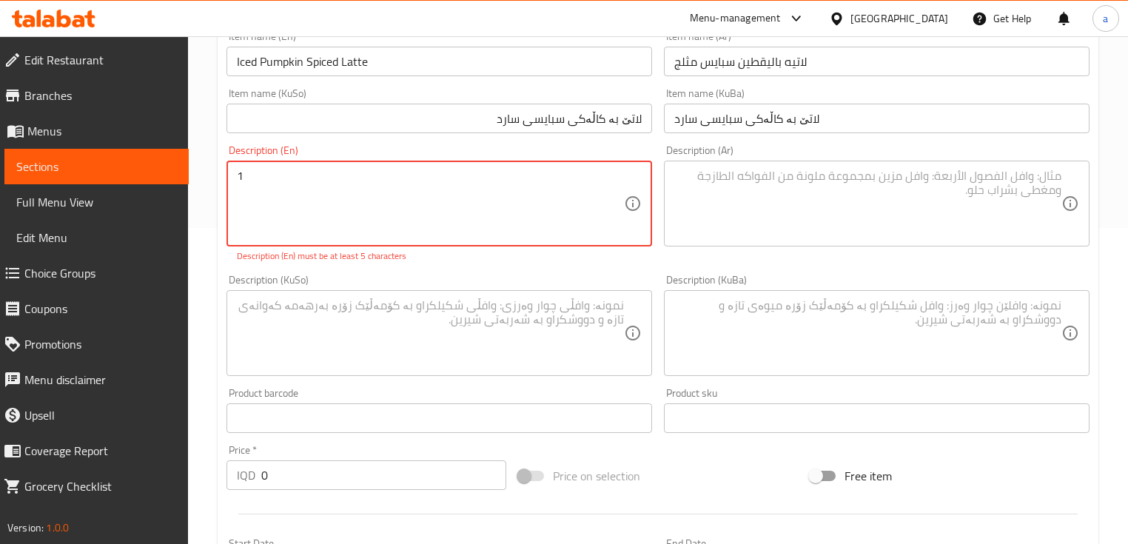
paste textarea "Glass"
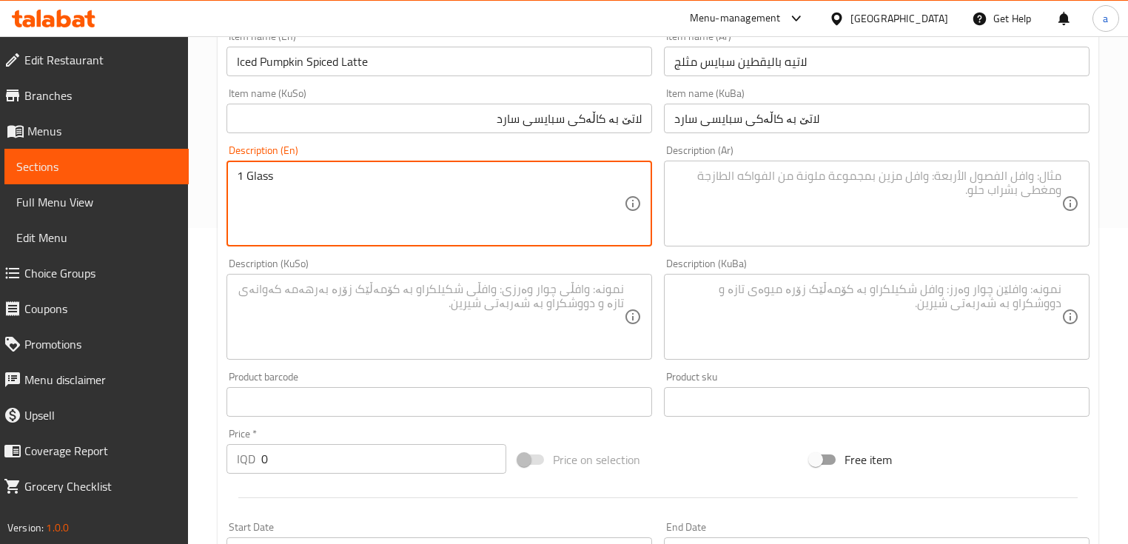
type textarea "1 Glass"
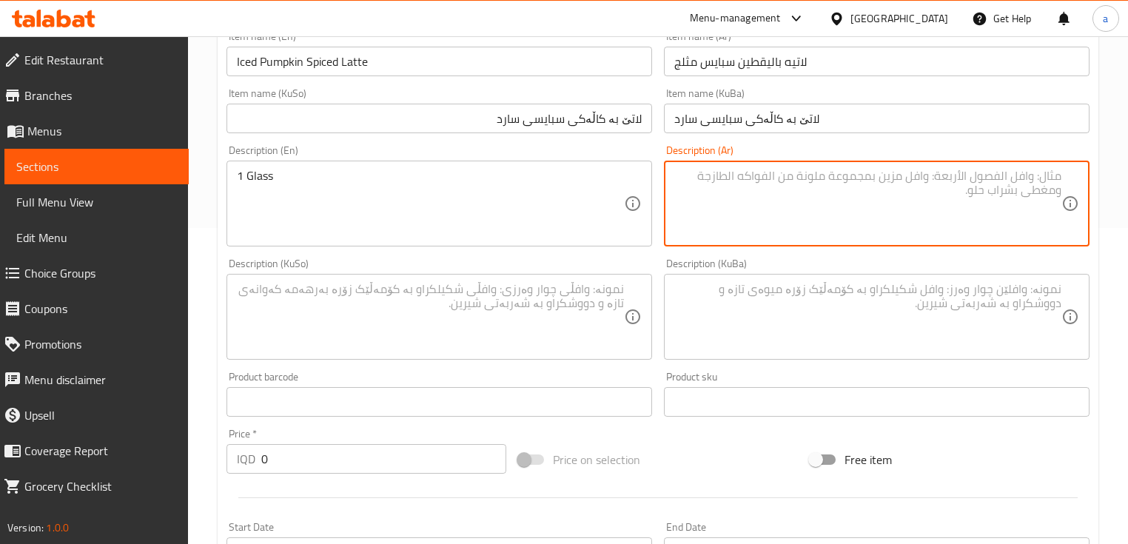
click at [709, 182] on textarea at bounding box center [867, 204] width 387 height 70
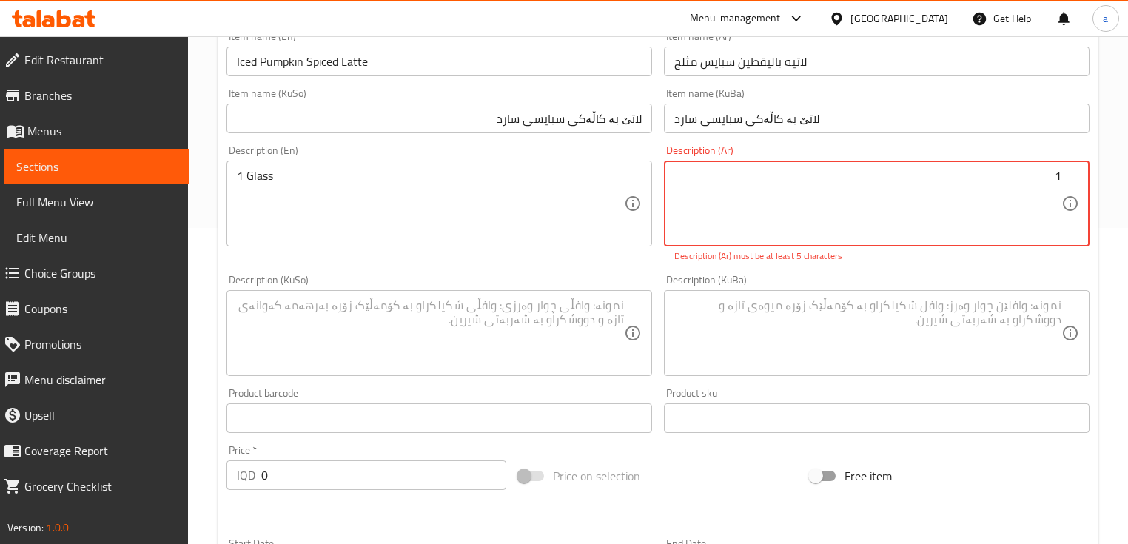
paste textarea "كوب"
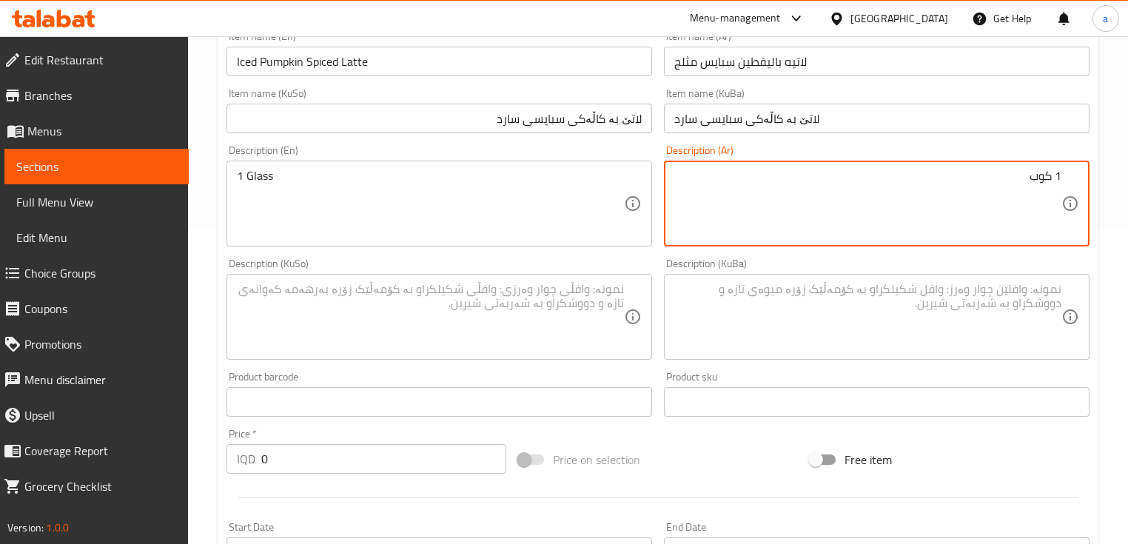
type textarea "1 كوب"
click at [591, 314] on textarea at bounding box center [430, 317] width 387 height 70
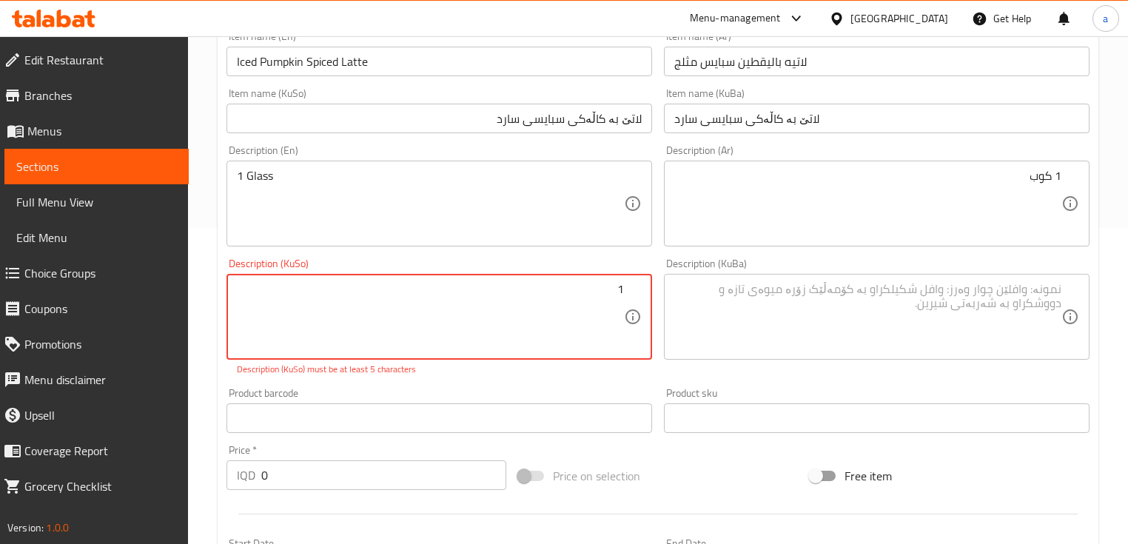
paste textarea "1 کوپ"
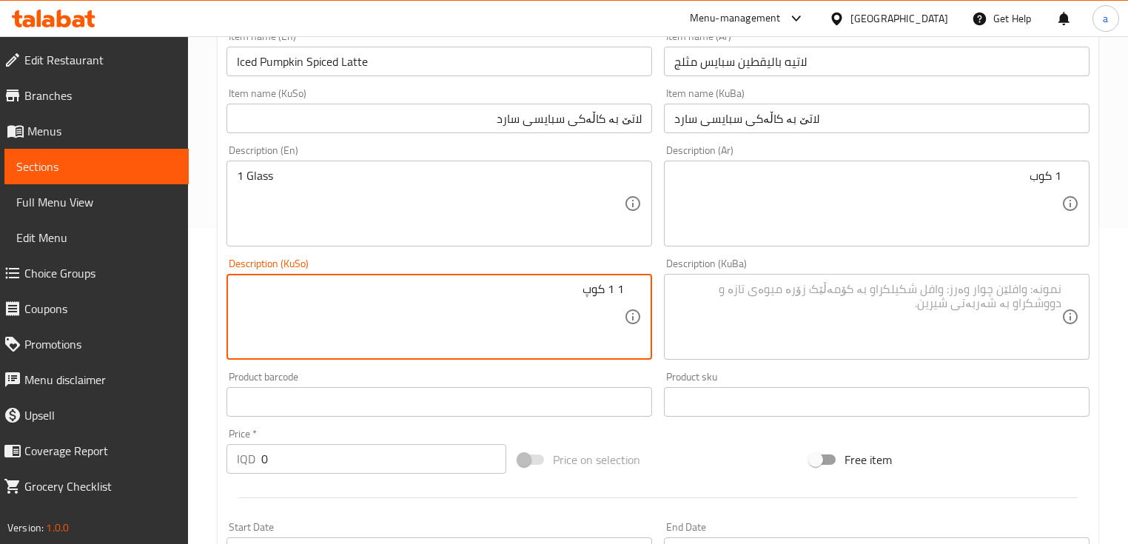
drag, startPoint x: 585, startPoint y: 286, endPoint x: 640, endPoint y: 285, distance: 55.5
click at [640, 285] on div "1 1 کوپ Description (KuSo)" at bounding box center [440, 317] width 426 height 86
paste textarea
type textarea "1 کوپ"
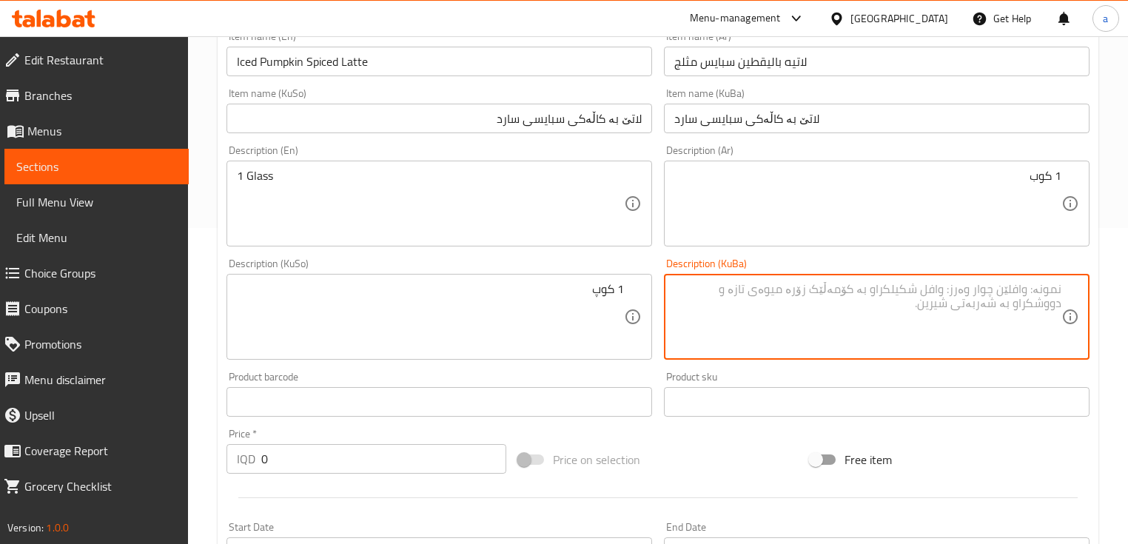
click at [779, 289] on textarea at bounding box center [867, 317] width 387 height 70
paste textarea "1 کوپ"
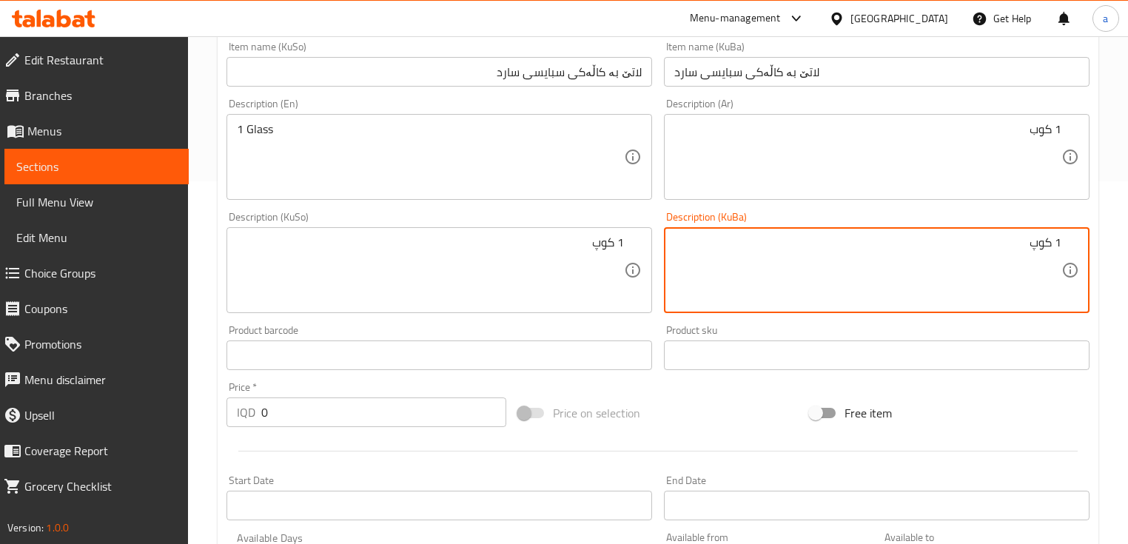
scroll to position [671, 0]
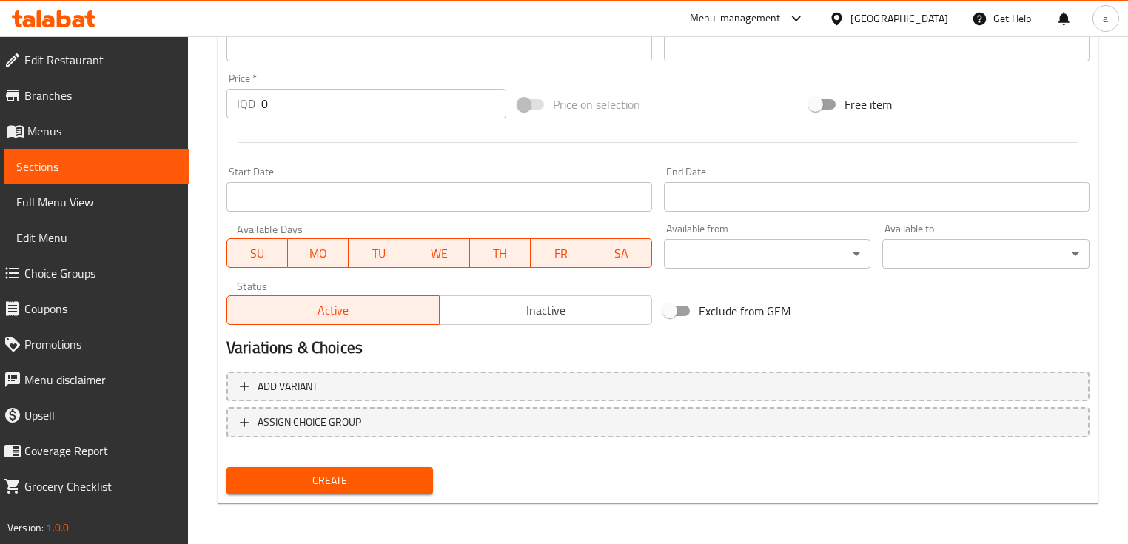
type textarea "1 کوپ"
click at [394, 472] on span "Create" at bounding box center [329, 481] width 183 height 19
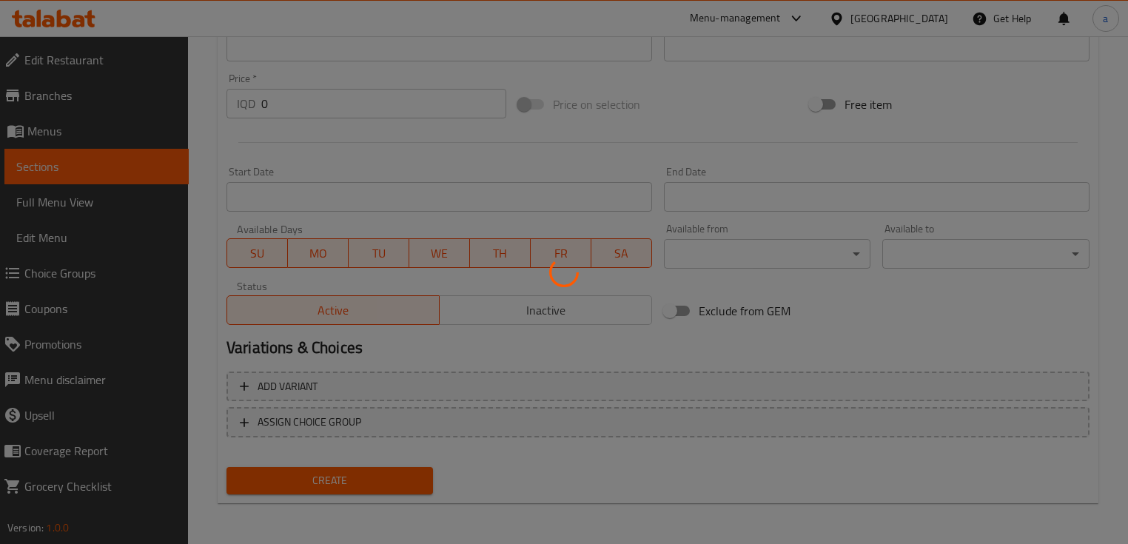
scroll to position [138, 0]
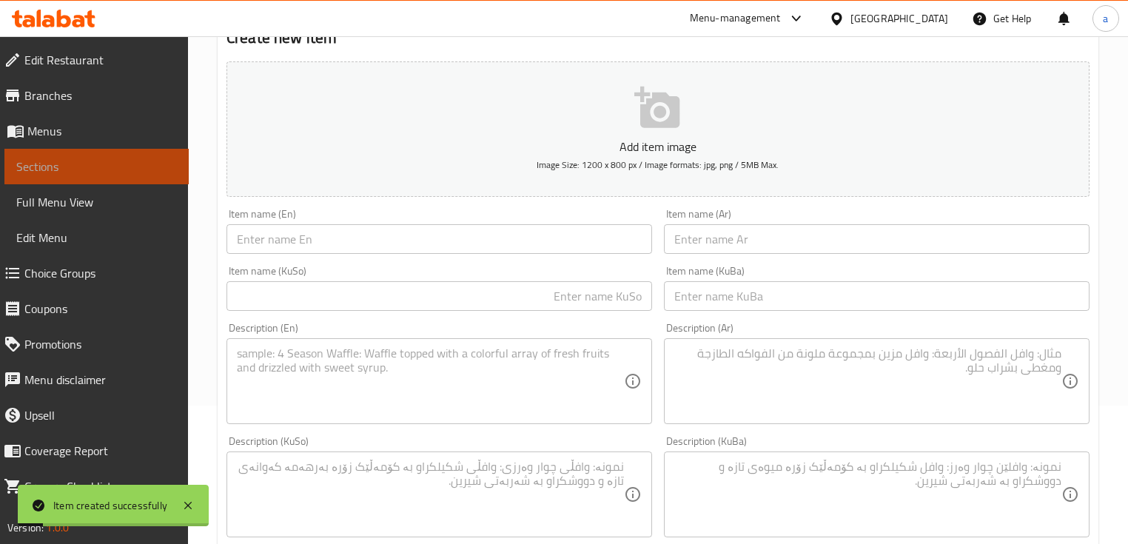
click at [114, 176] on link "Sections" at bounding box center [96, 167] width 184 height 36
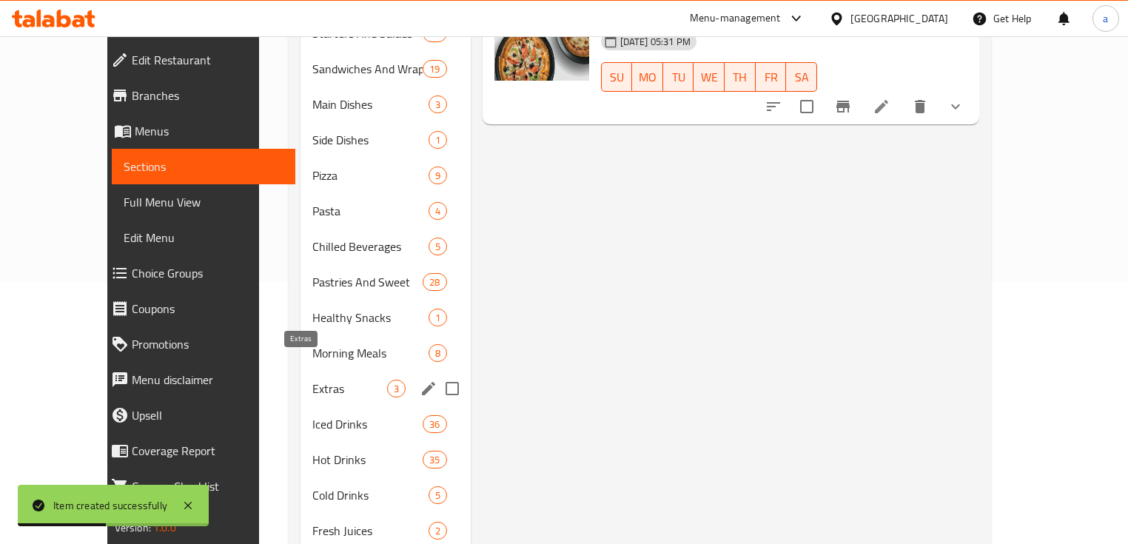
scroll to position [291, 0]
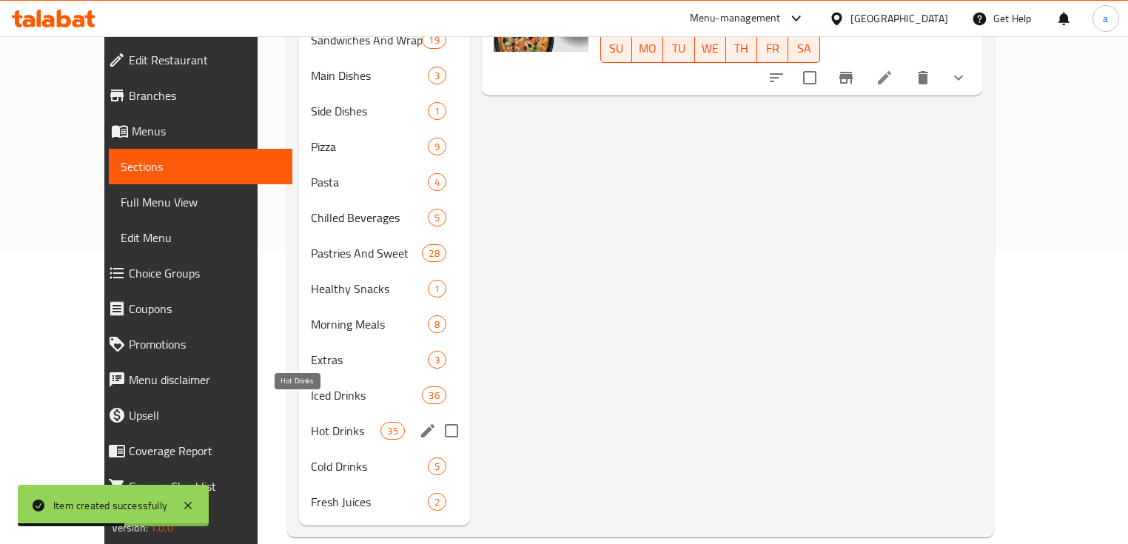
click at [311, 422] on span "Hot Drinks" at bounding box center [346, 431] width 70 height 18
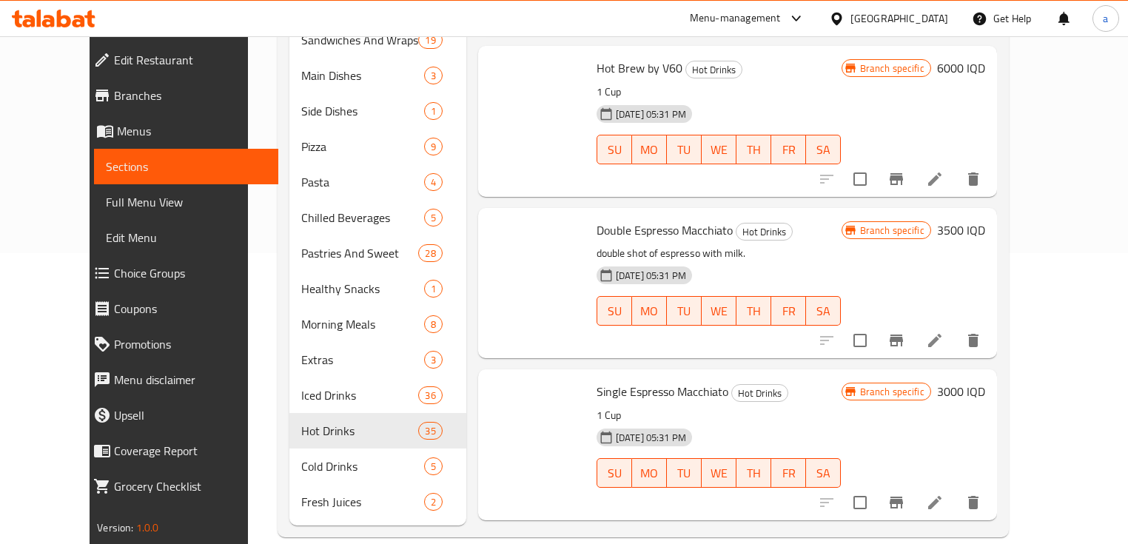
scroll to position [5087, 0]
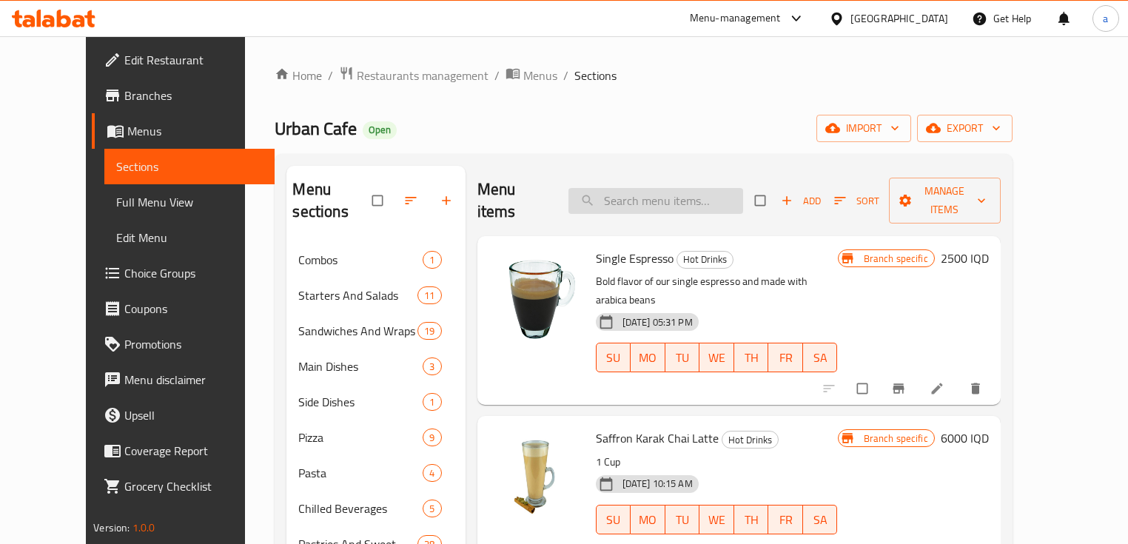
click at [699, 197] on input "search" at bounding box center [656, 201] width 175 height 26
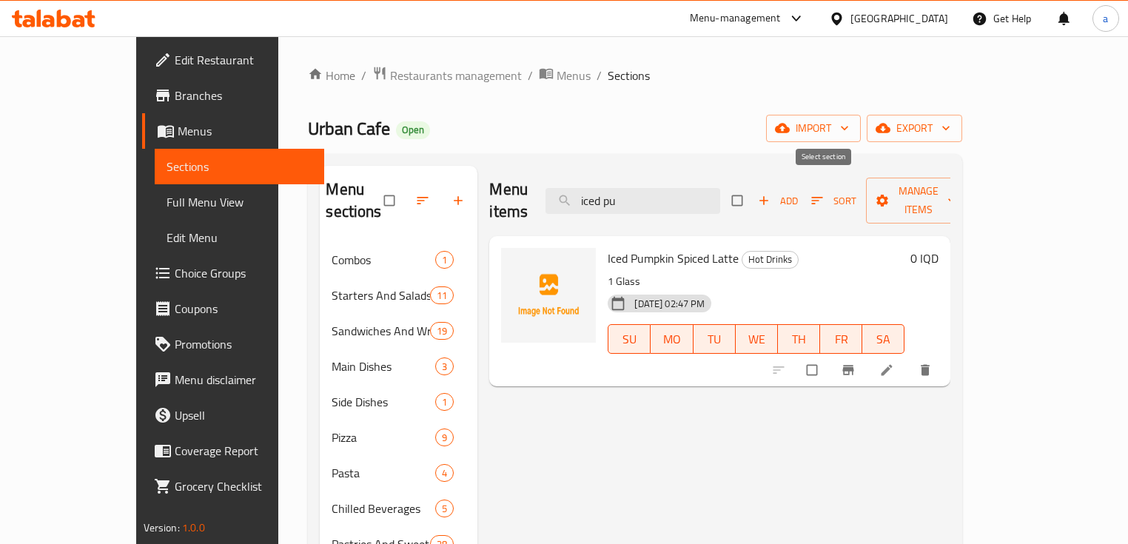
type input "iced pu"
click at [754, 192] on input "checkbox" at bounding box center [738, 201] width 31 height 28
checkbox input "true"
click at [959, 186] on span "Manage items" at bounding box center [918, 200] width 81 height 37
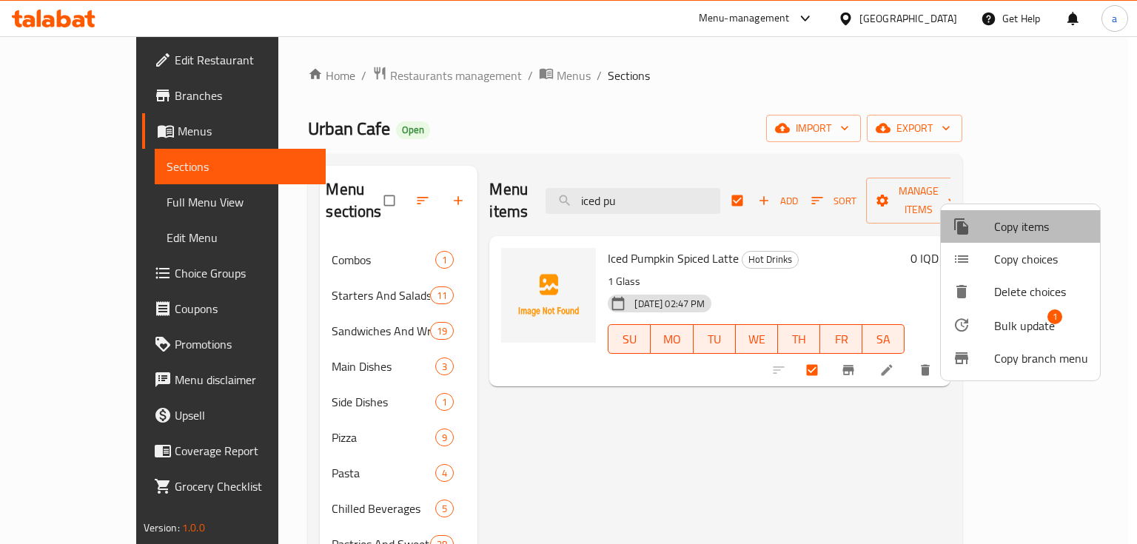
click at [1042, 232] on span "Copy items" at bounding box center [1041, 227] width 94 height 18
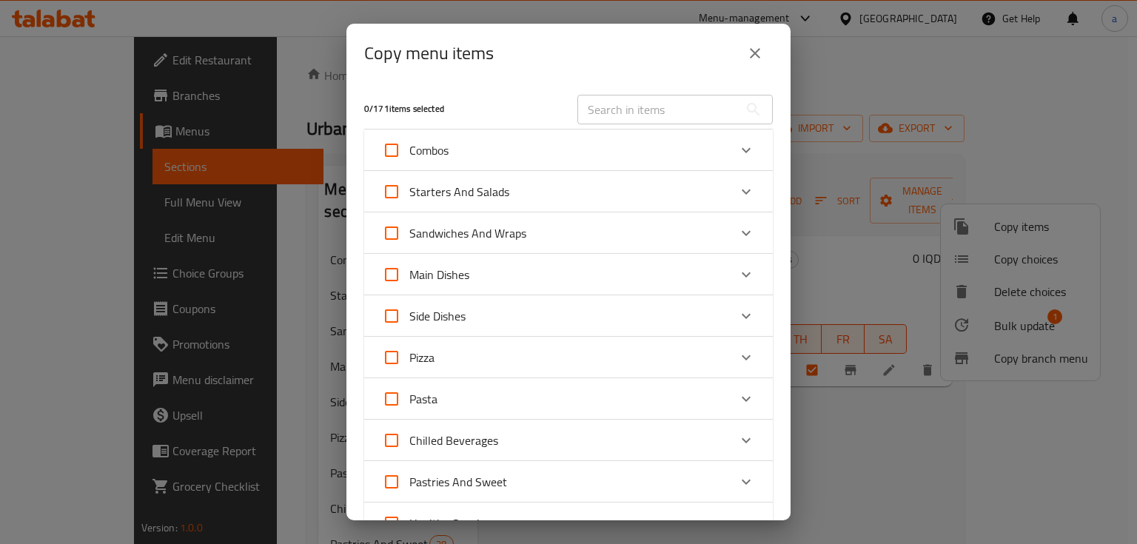
click at [751, 56] on icon "close" at bounding box center [755, 53] width 10 height 10
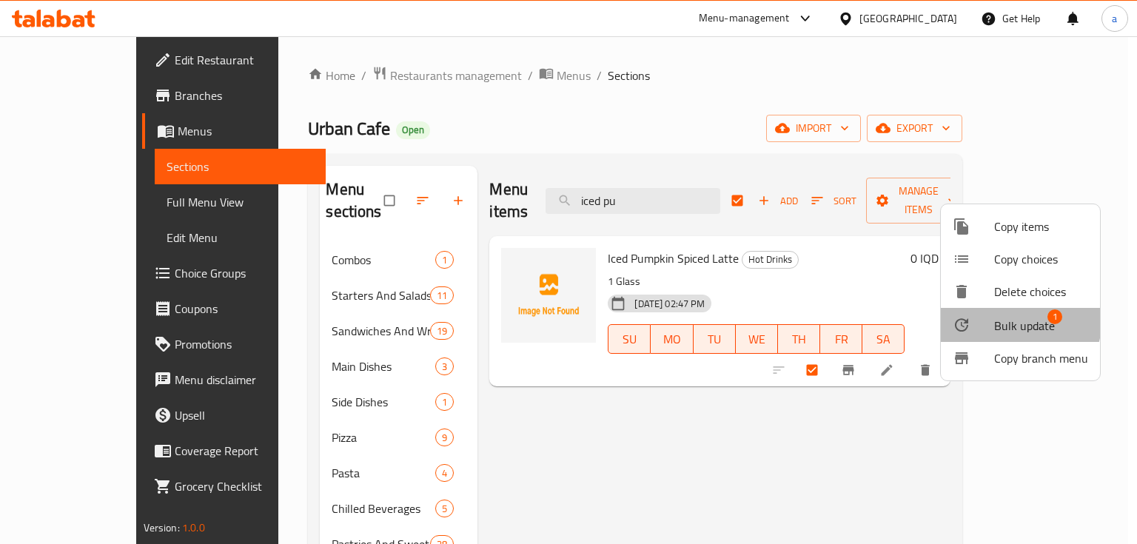
click at [993, 316] on div at bounding box center [973, 325] width 41 height 18
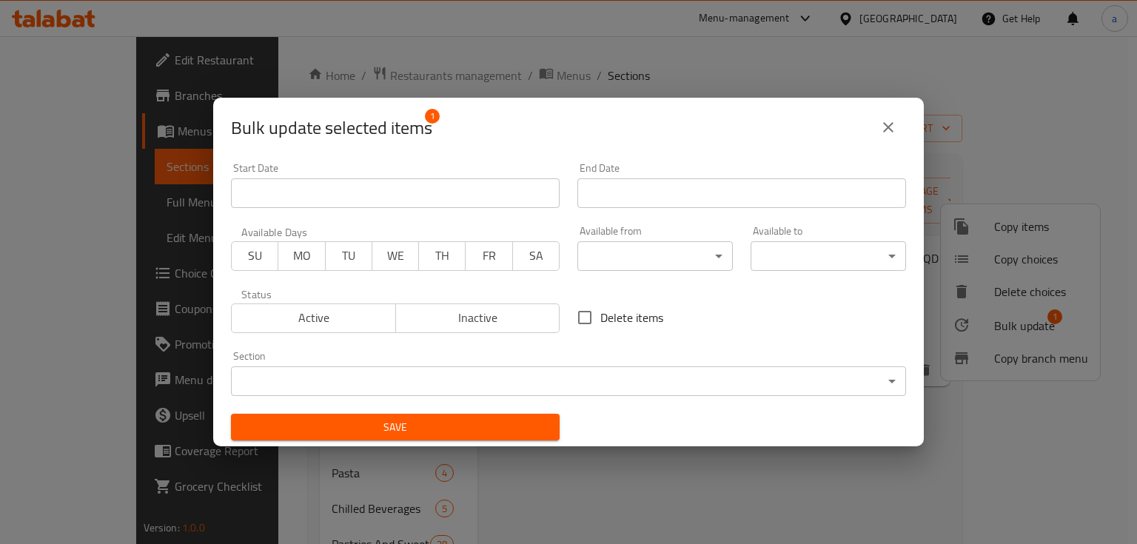
click at [518, 381] on body "​ Menu-management Iraq Get Help a Edit Restaurant Branches Menus Sections Full …" at bounding box center [568, 290] width 1137 height 508
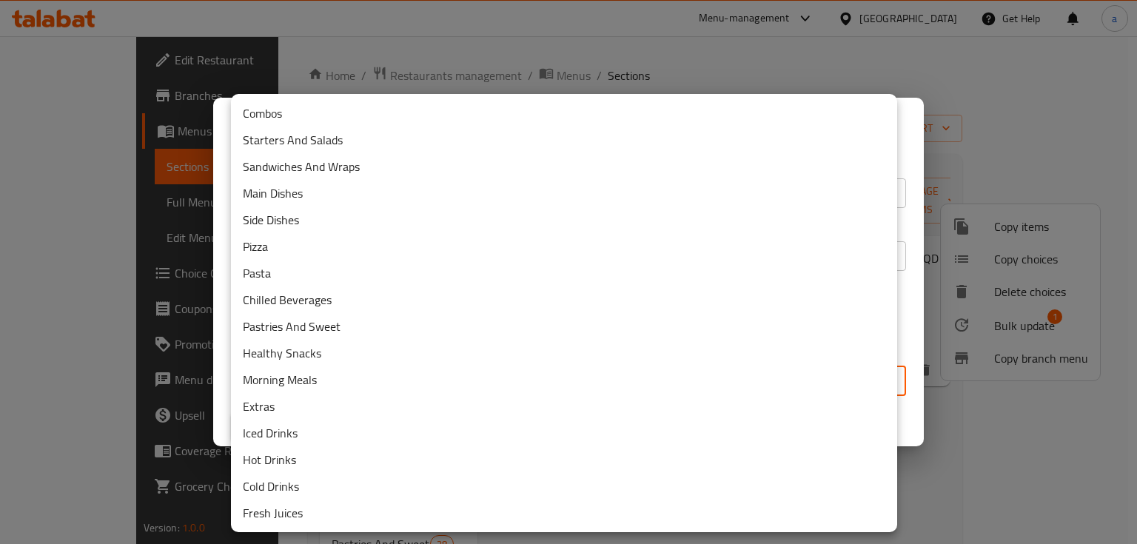
click at [358, 480] on li "Cold Drinks" at bounding box center [564, 486] width 666 height 27
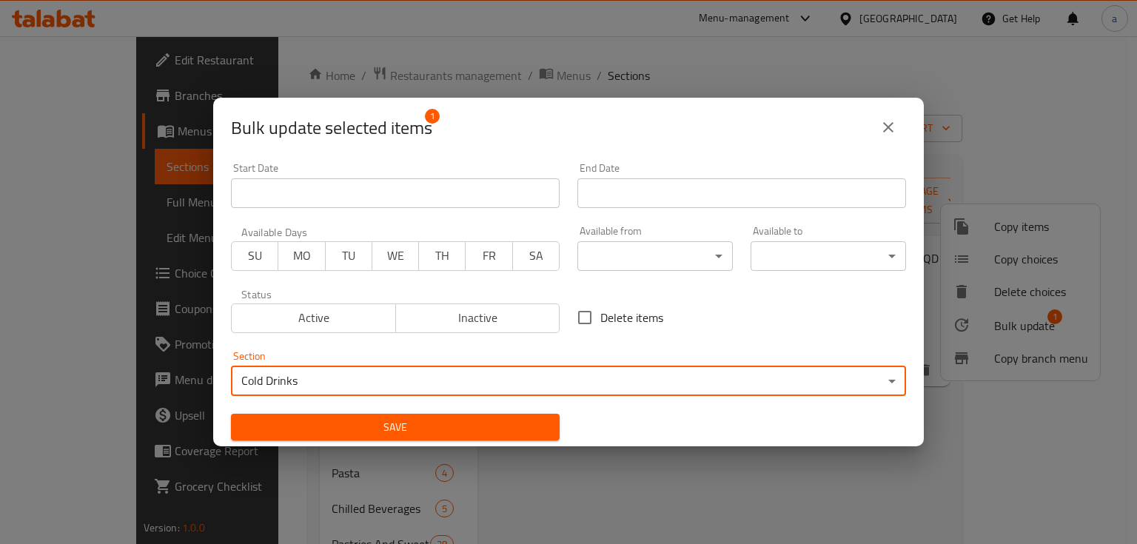
click at [396, 423] on span "Save" at bounding box center [395, 427] width 305 height 19
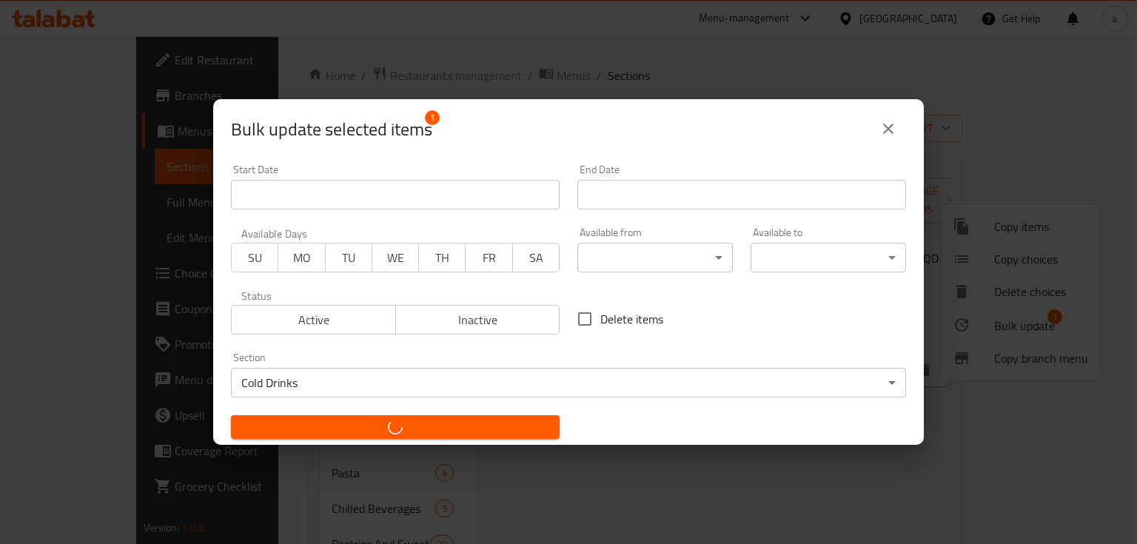
checkbox input "false"
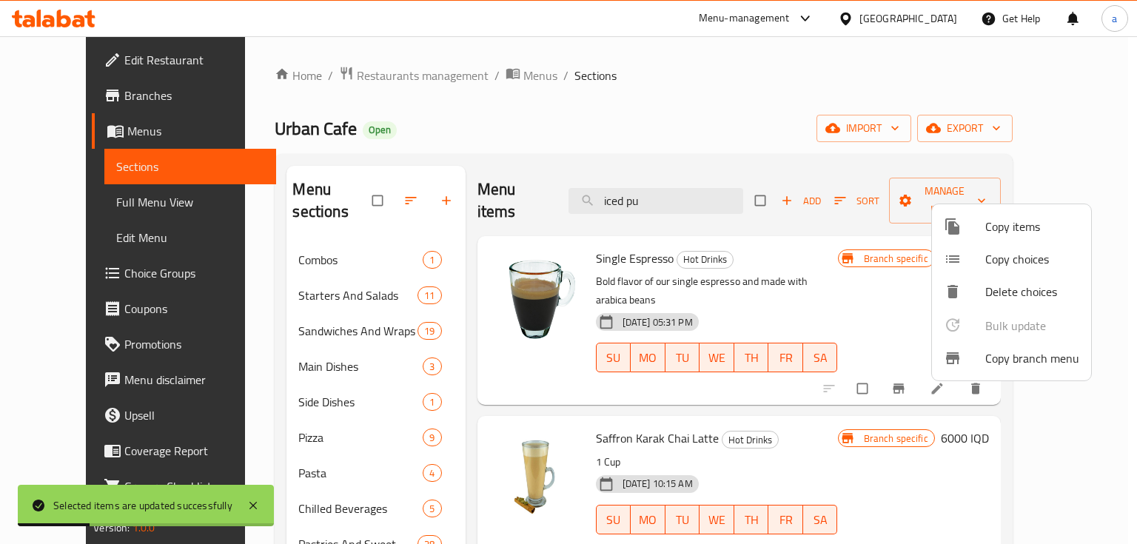
click at [714, 184] on div at bounding box center [568, 272] width 1137 height 544
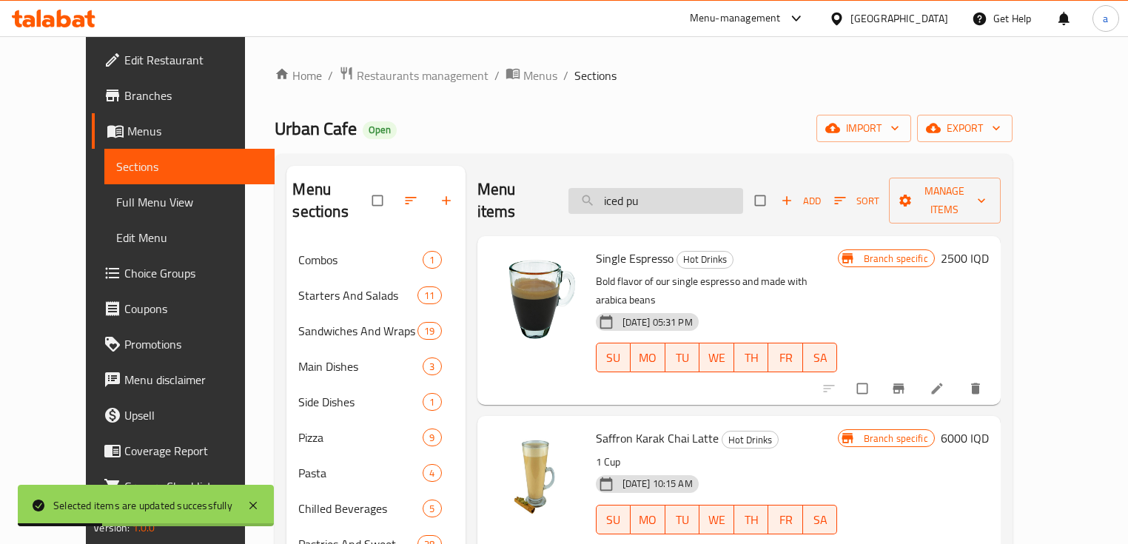
click at [695, 190] on input "iced pu" at bounding box center [656, 201] width 175 height 26
drag, startPoint x: 695, startPoint y: 190, endPoint x: 552, endPoint y: 221, distance: 146.2
click at [552, 219] on div "Menu items iced pu Add Sort Manage items Single Espresso Hot Drinks Bold flavor…" at bounding box center [733, 491] width 535 height 651
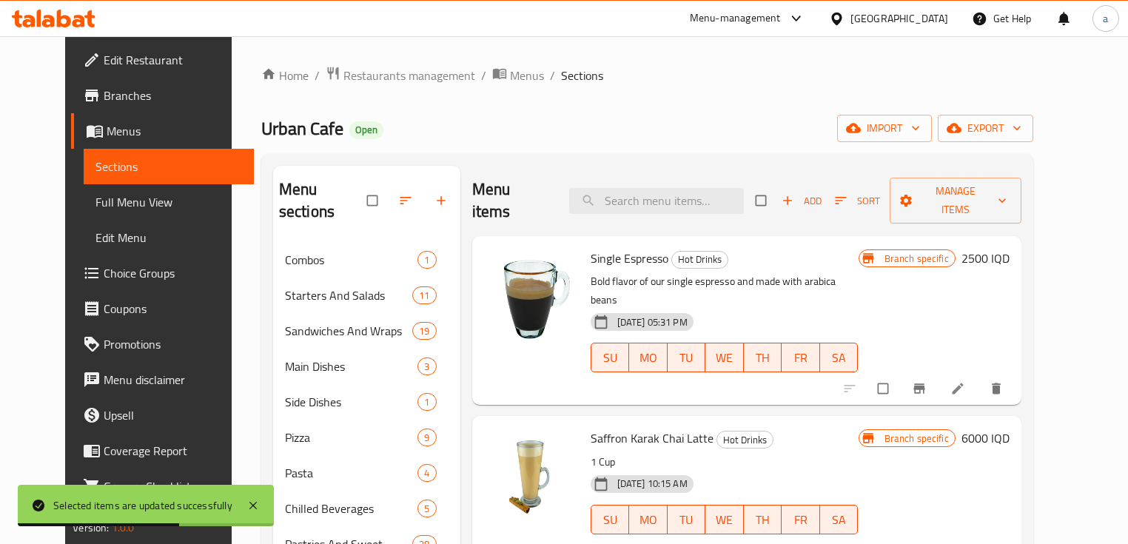
scroll to position [291, 0]
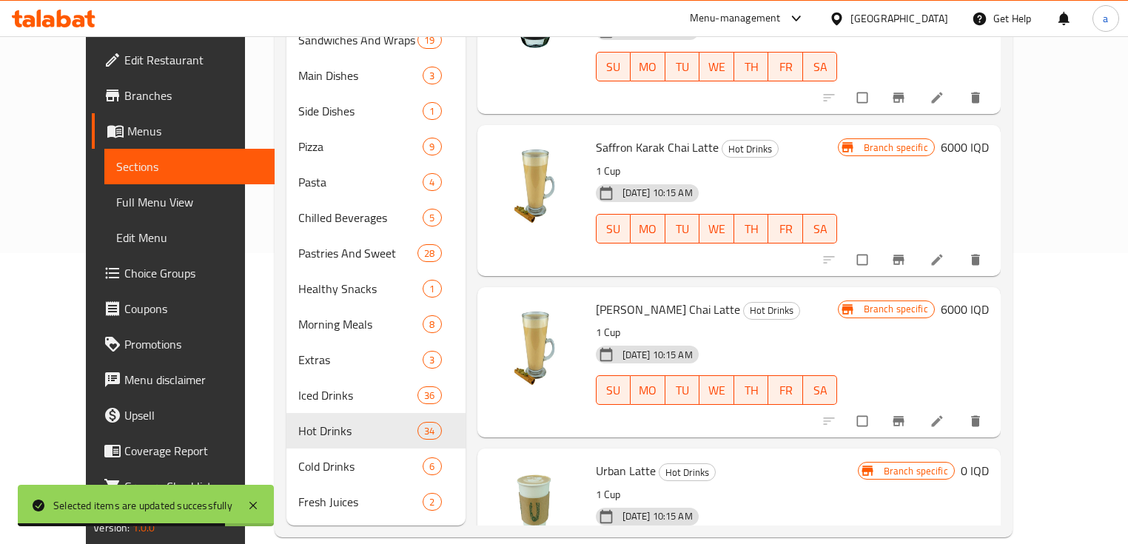
click at [130, 278] on span "Choice Groups" at bounding box center [193, 273] width 138 height 18
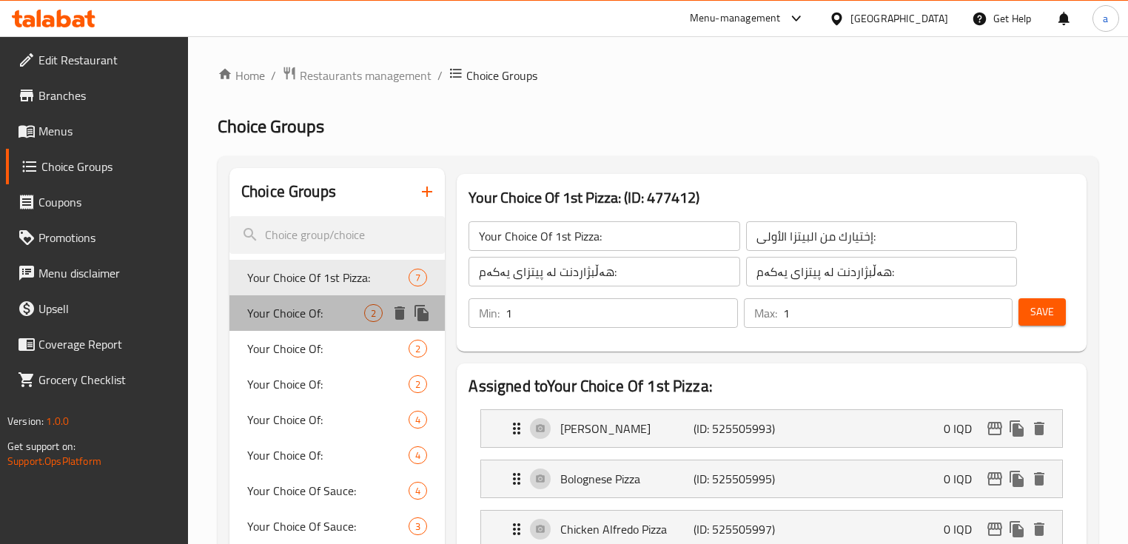
click at [279, 326] on div "Your Choice Of: 2" at bounding box center [336, 313] width 215 height 36
type input "Your Choice Of:"
type input "إختيارك من:"
type input "هەڵبژاردنت لە:"
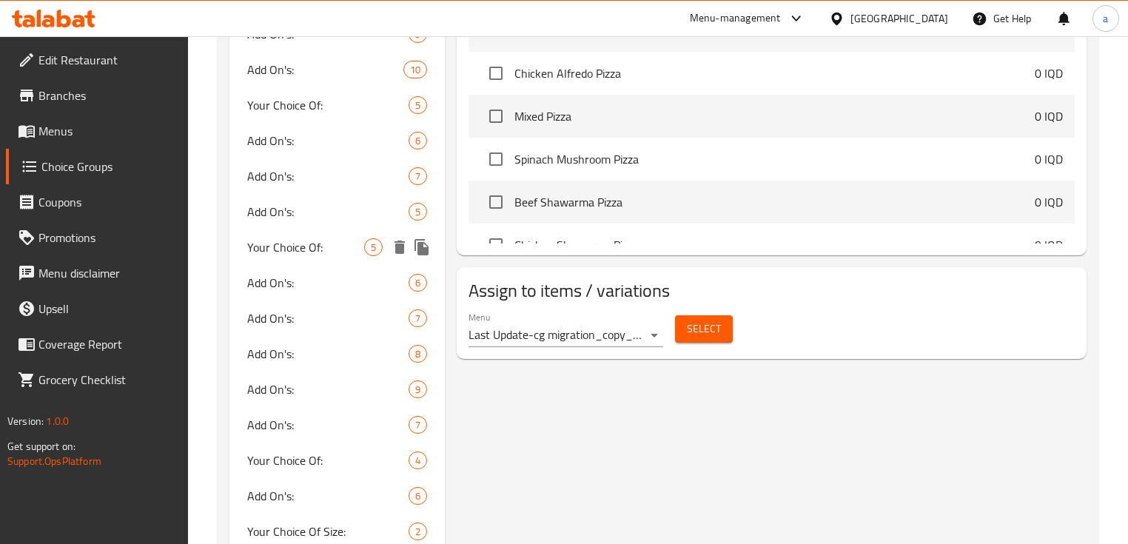
scroll to position [888, 0]
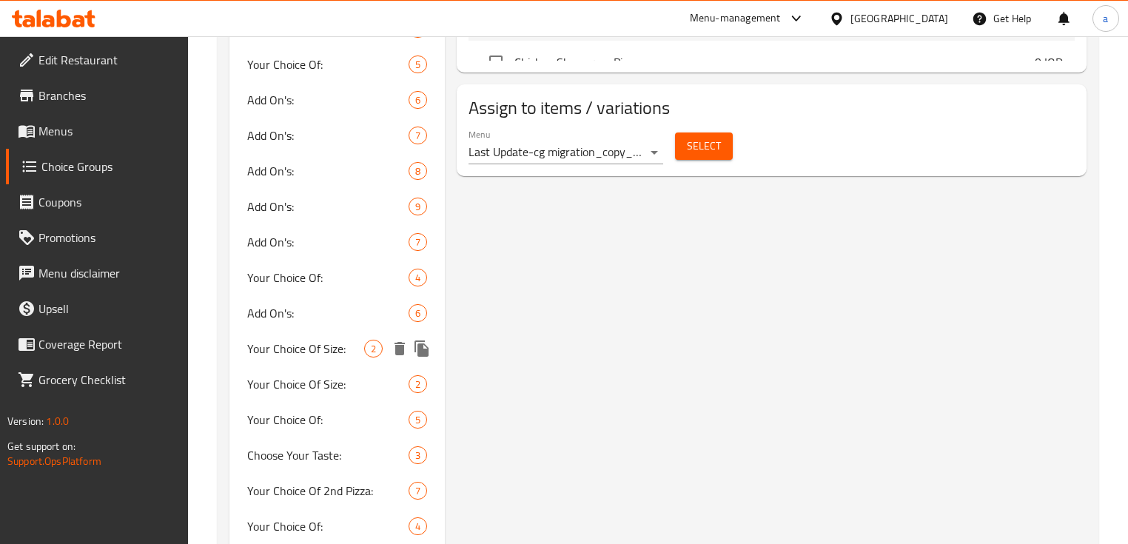
drag, startPoint x: 338, startPoint y: 355, endPoint x: 774, endPoint y: 278, distance: 443.5
click at [336, 355] on span "Your Choice Of Size:" at bounding box center [305, 349] width 117 height 18
type input "Your Choice Of Size:"
type input "إختيارك من الحجم:"
type input "هەڵبژاردنت لە قەبارە:"
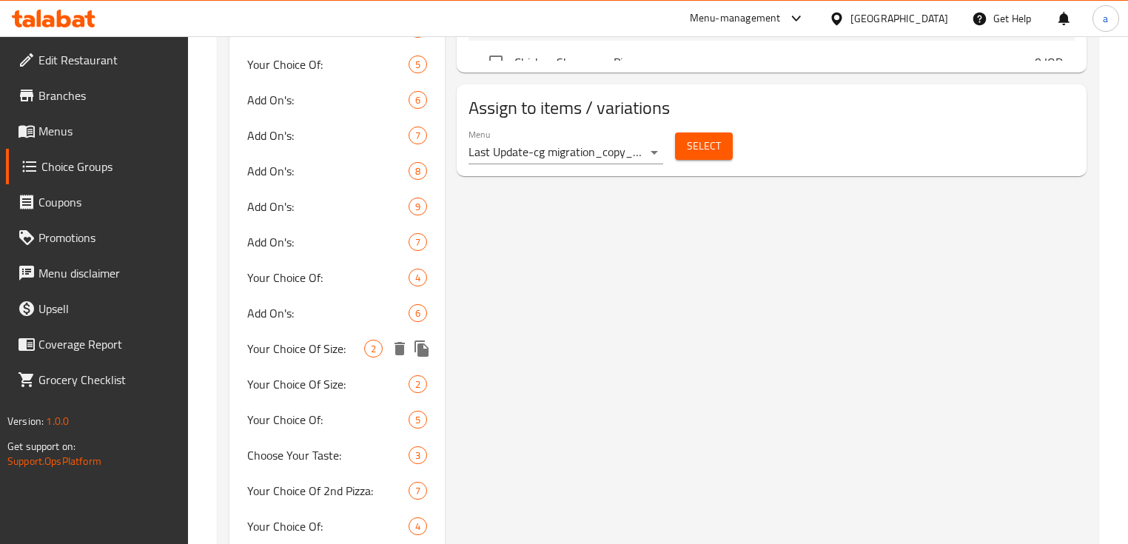
type input "هەڵبژاردنت لە قەبارە:"
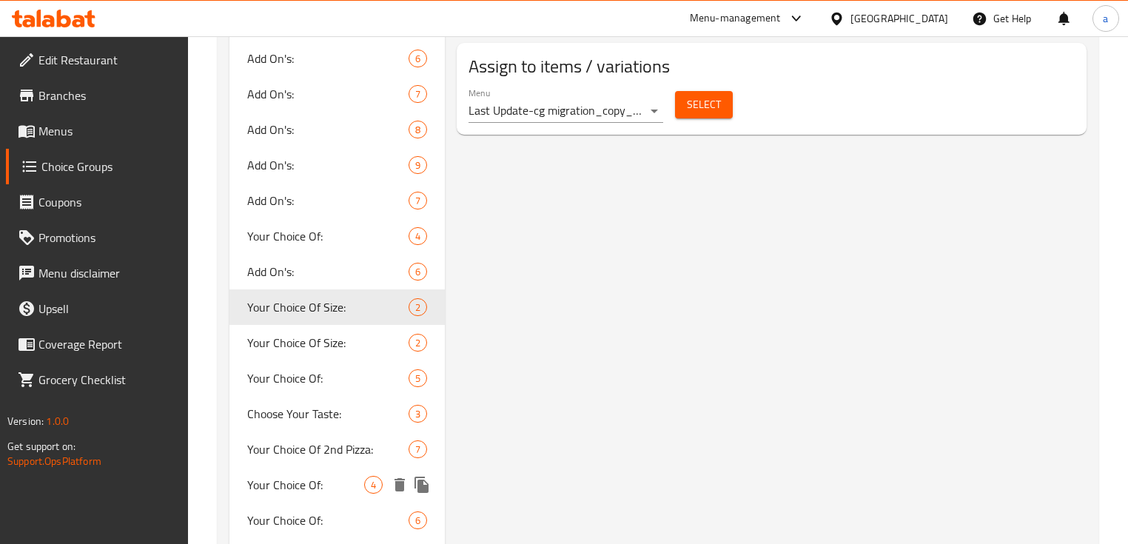
scroll to position [1042, 0]
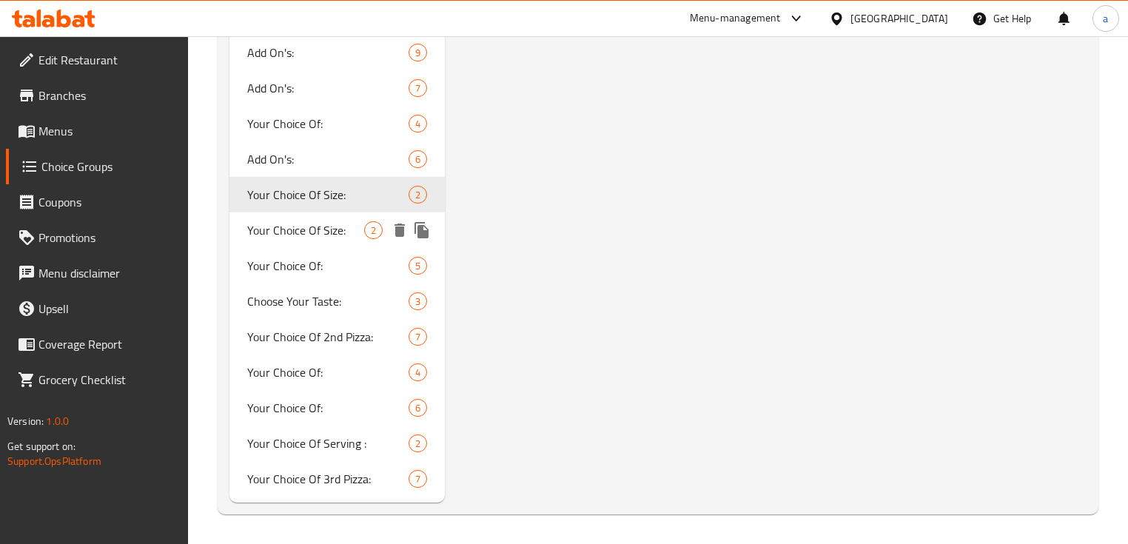
click at [352, 240] on div "Your Choice Of Size: 2" at bounding box center [336, 230] width 215 height 36
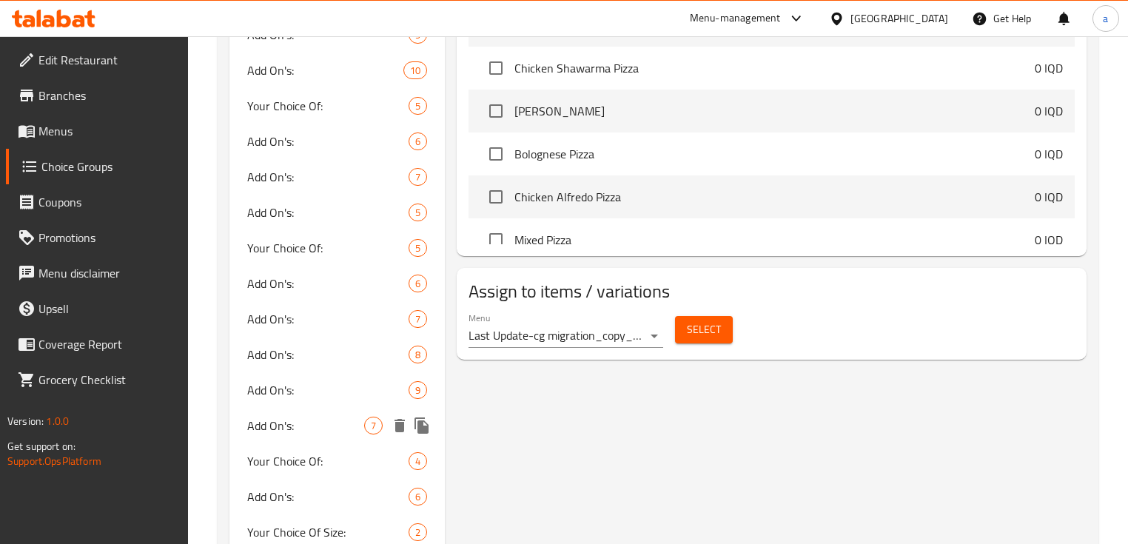
scroll to position [687, 0]
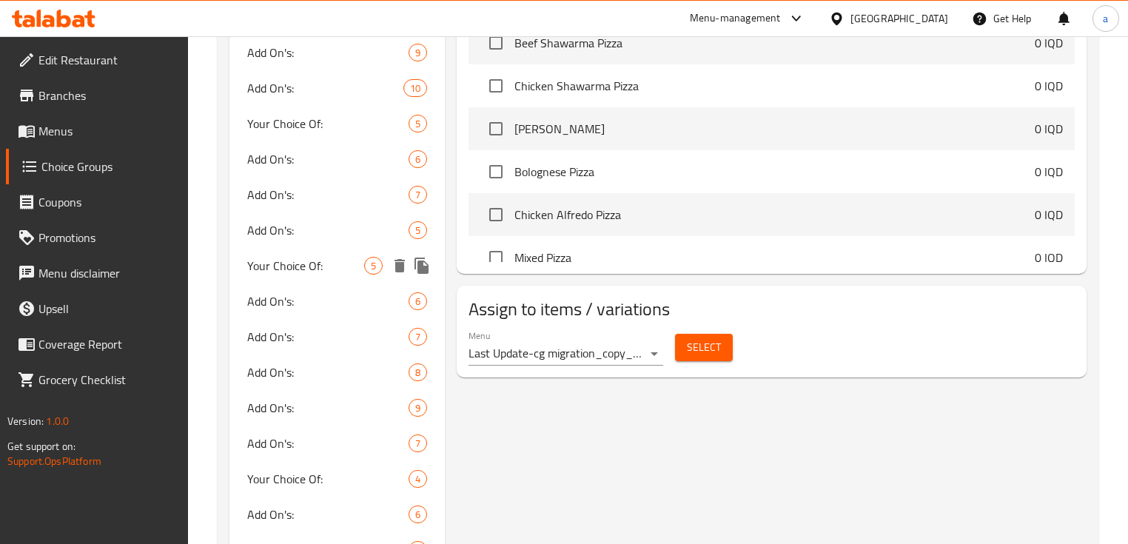
click at [342, 266] on span "Your Choice Of:" at bounding box center [305, 266] width 117 height 18
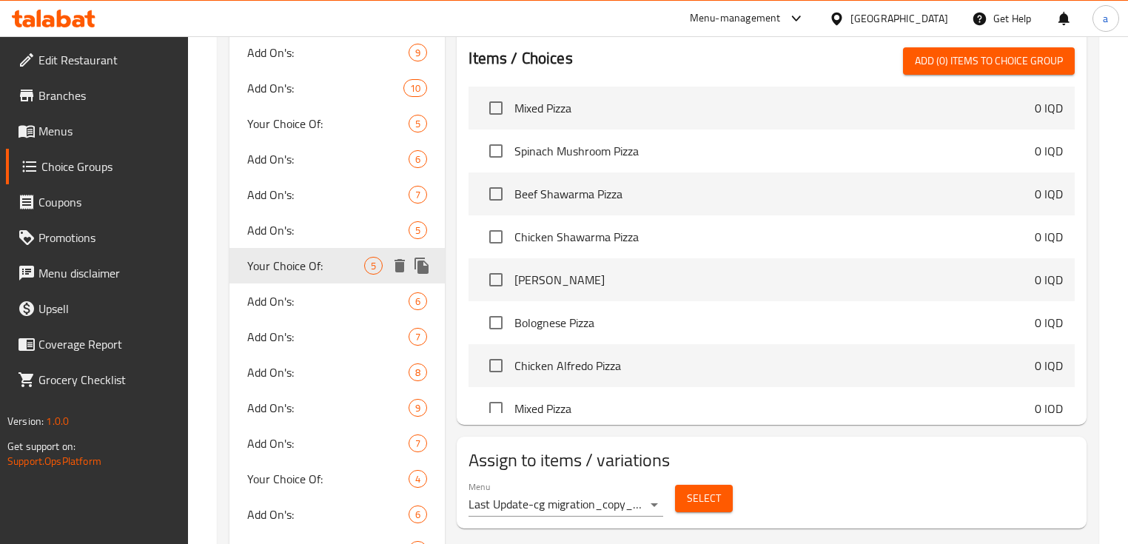
type input "Your Choice Of:"
type input "إختيارك من:"
type input "هەڵبژاردنت لە:"
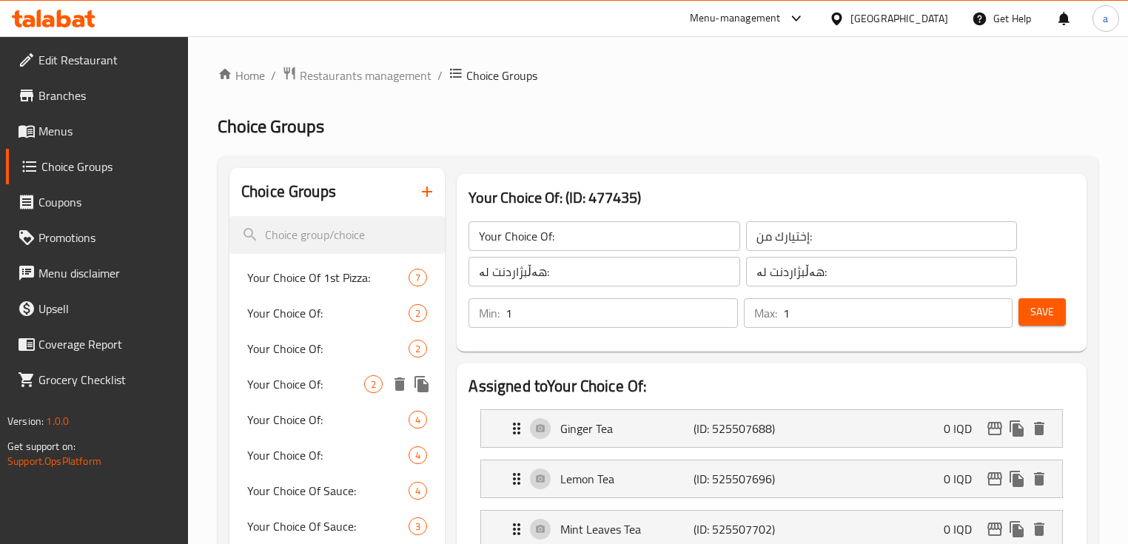
scroll to position [0, 0]
click at [435, 188] on icon "button" at bounding box center [427, 192] width 18 height 18
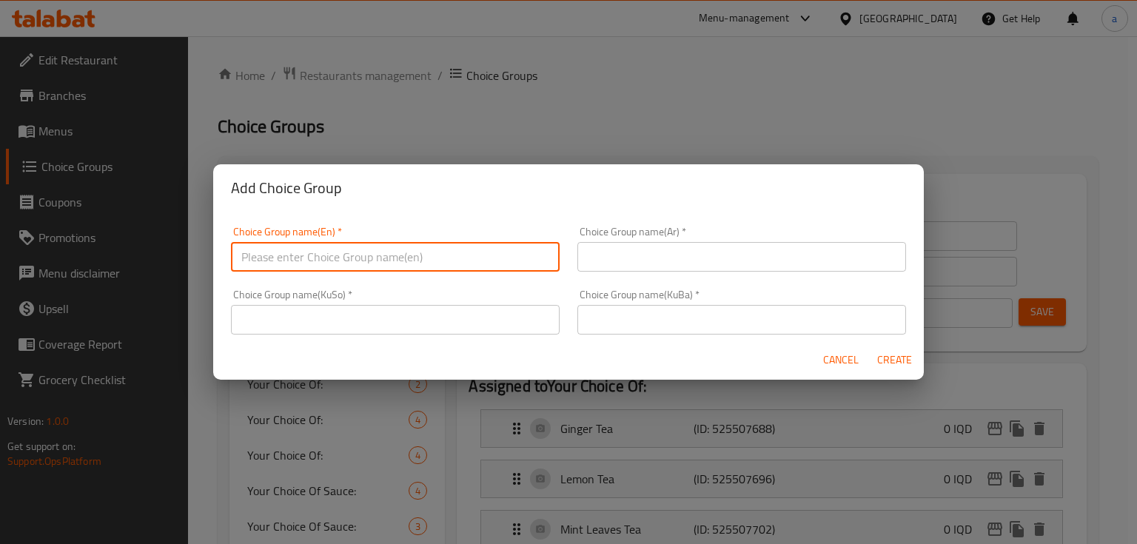
click at [420, 259] on input "text" at bounding box center [395, 257] width 329 height 30
paste input "Your Choice Of Size:"
type input "Your Choice Of Size:"
click at [600, 261] on input "text" at bounding box center [741, 257] width 329 height 30
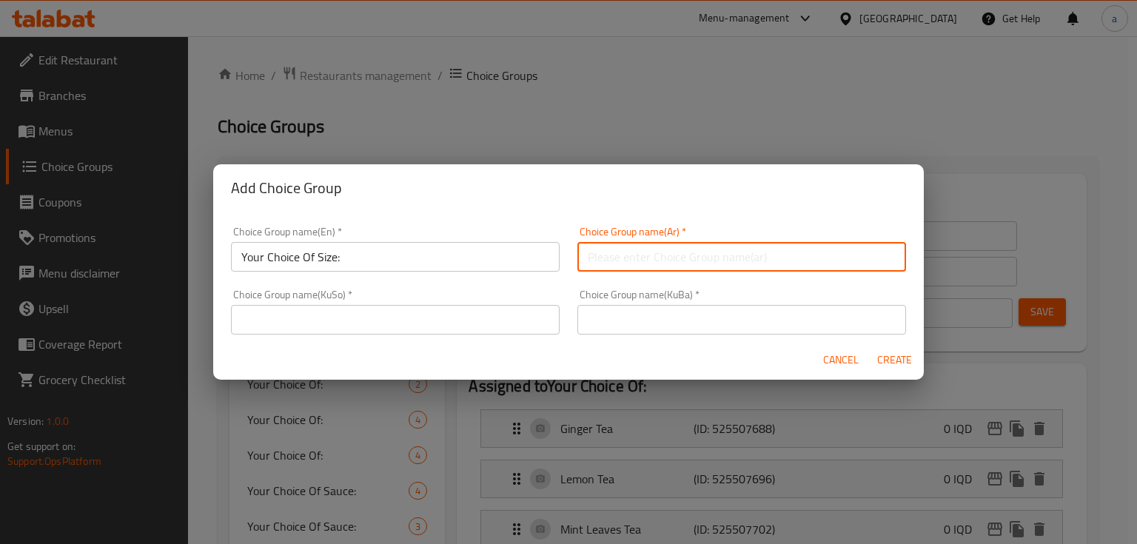
paste input "إختيارك من الحجم:"
type input "إختيارك من الحجم:"
click at [500, 324] on input "text" at bounding box center [395, 320] width 329 height 30
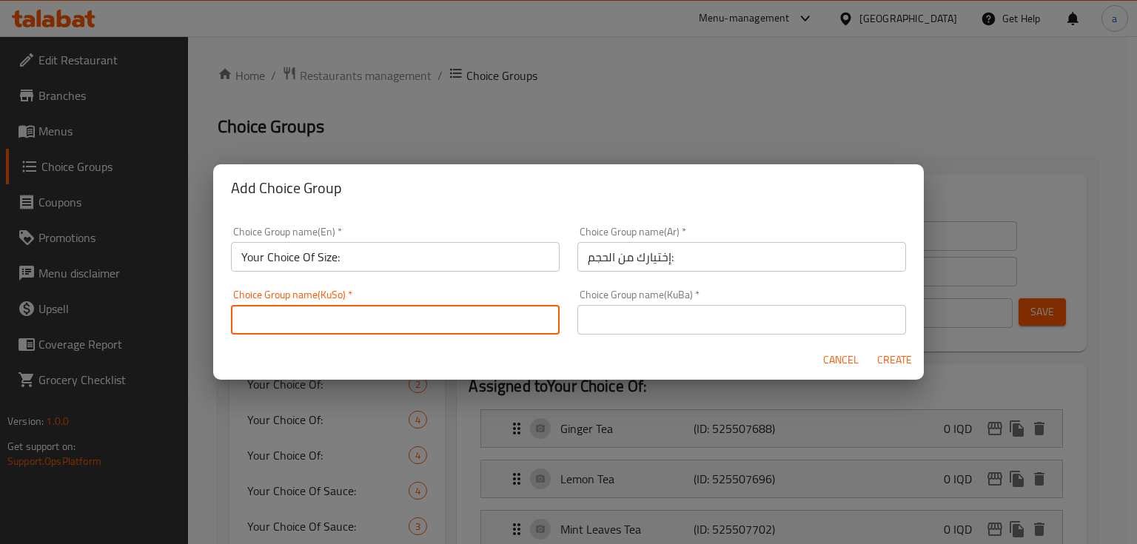
paste input "هەڵبژاردنت لە قەبارە:"
type input "هەڵبژاردنت لە قەبارە:"
click at [595, 321] on input "text" at bounding box center [741, 320] width 329 height 30
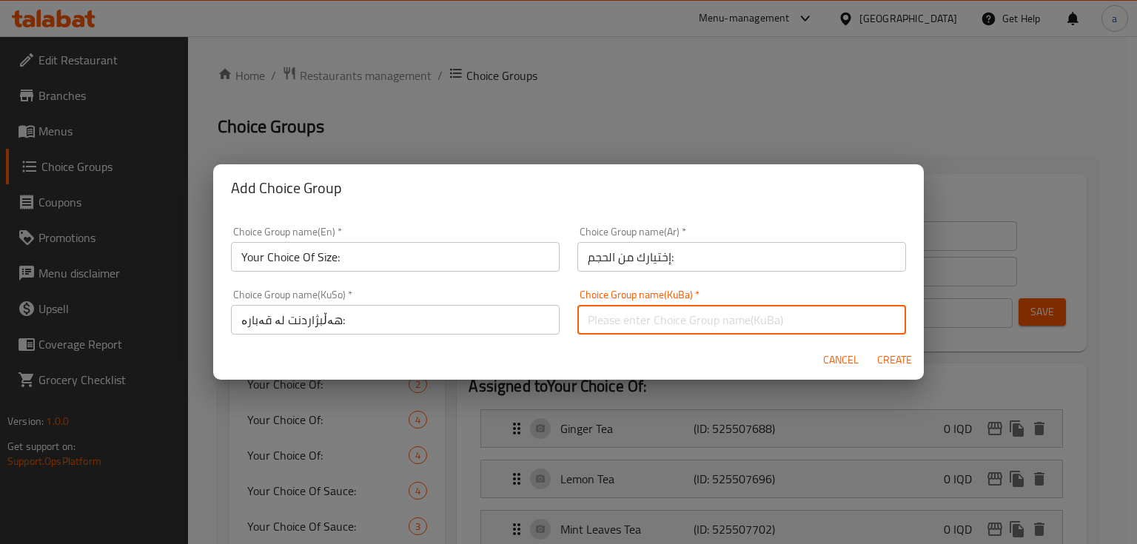
paste input "هەڵبژاردنت لە قەبارە:"
type input "هەڵبژاردنت لە قەبارە:"
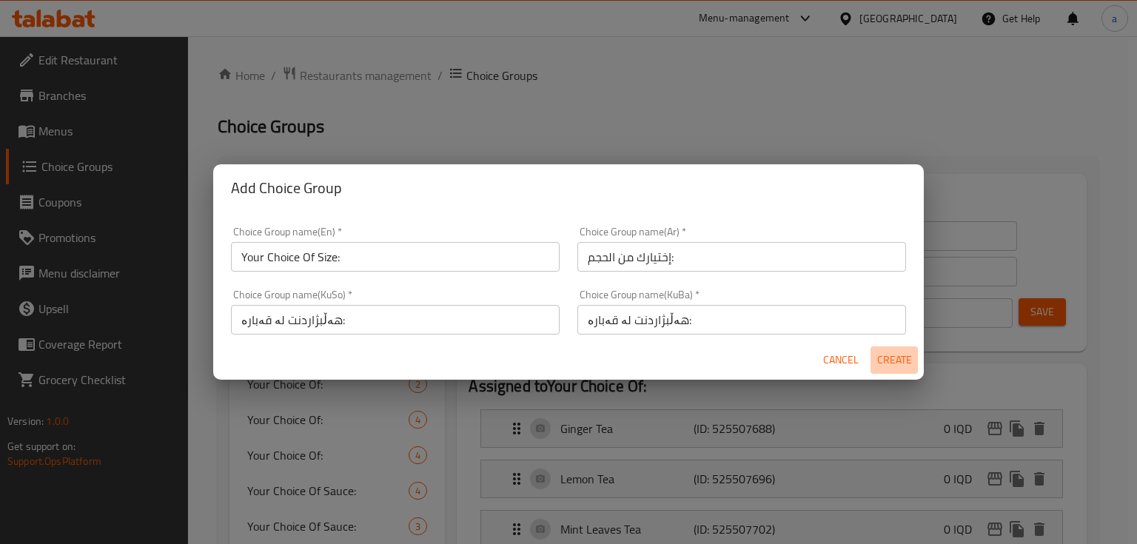
click at [902, 361] on span "Create" at bounding box center [894, 360] width 36 height 19
type input "Your Choice Of Size:"
type input "إختيارك من الحجم:"
type input "هەڵبژاردنت لە قەبارە:"
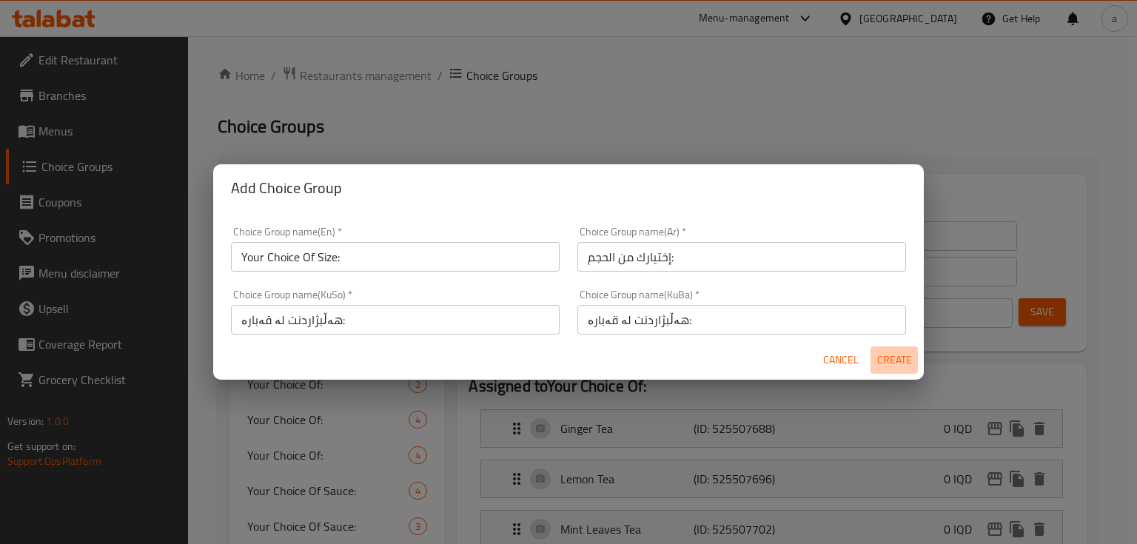
type input "0"
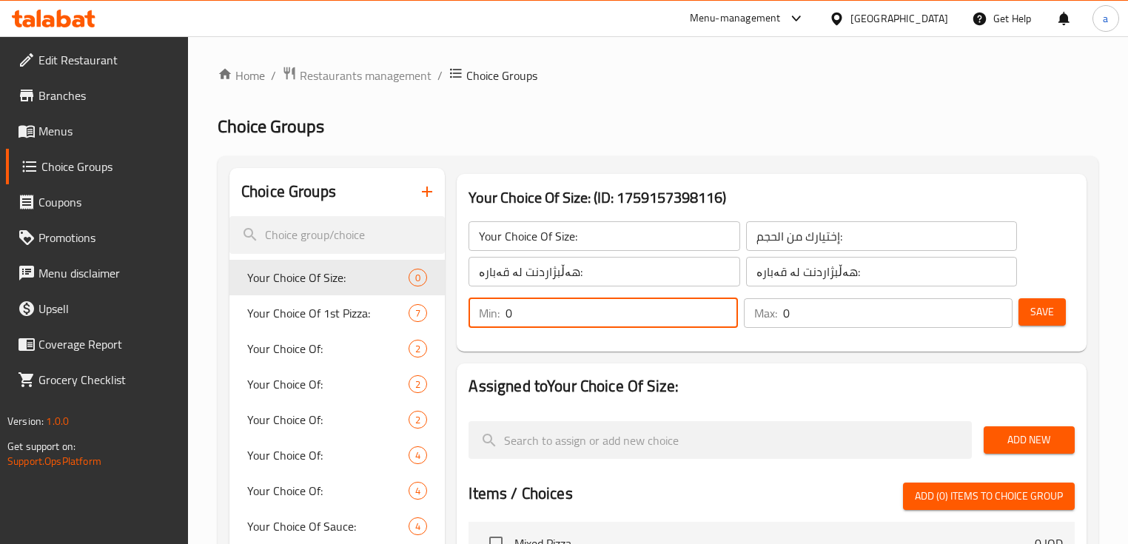
drag, startPoint x: 588, startPoint y: 323, endPoint x: 486, endPoint y: 361, distance: 108.2
type input "1"
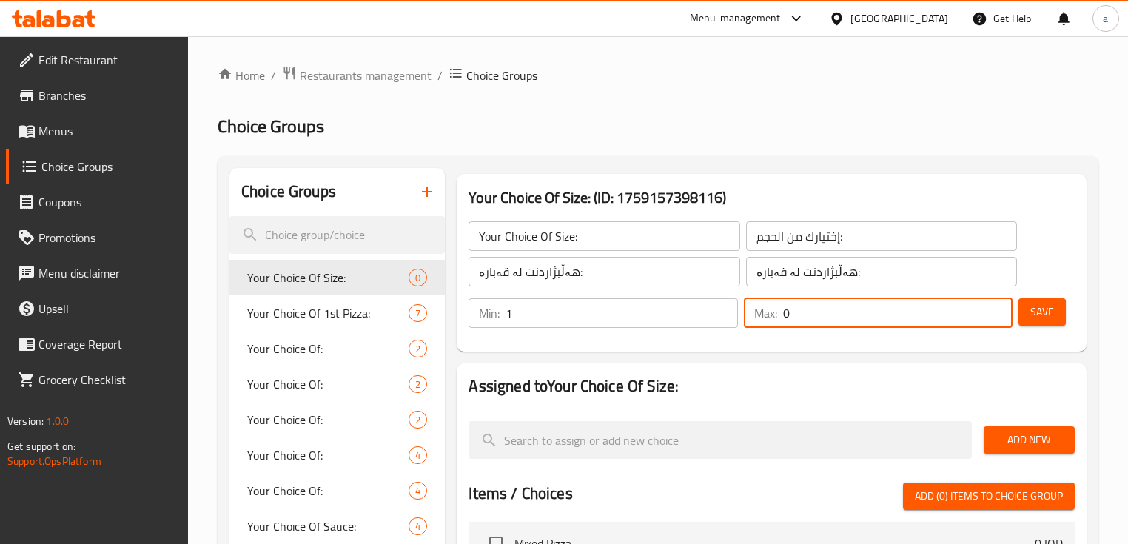
click at [786, 325] on input "0" at bounding box center [897, 313] width 229 height 30
type input "1"
click at [1024, 446] on span "Add New" at bounding box center [1029, 440] width 67 height 19
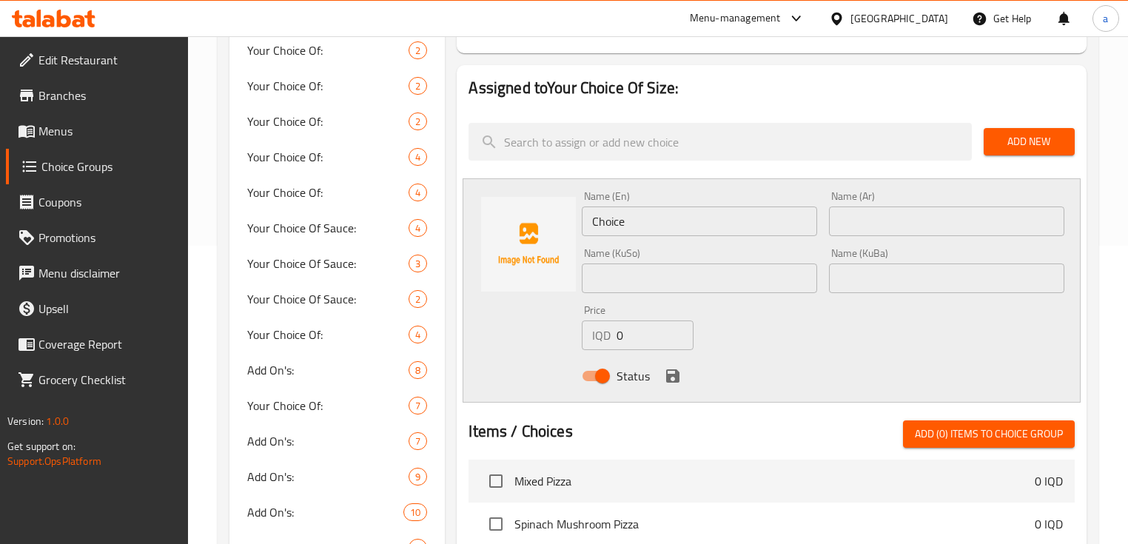
scroll to position [355, 0]
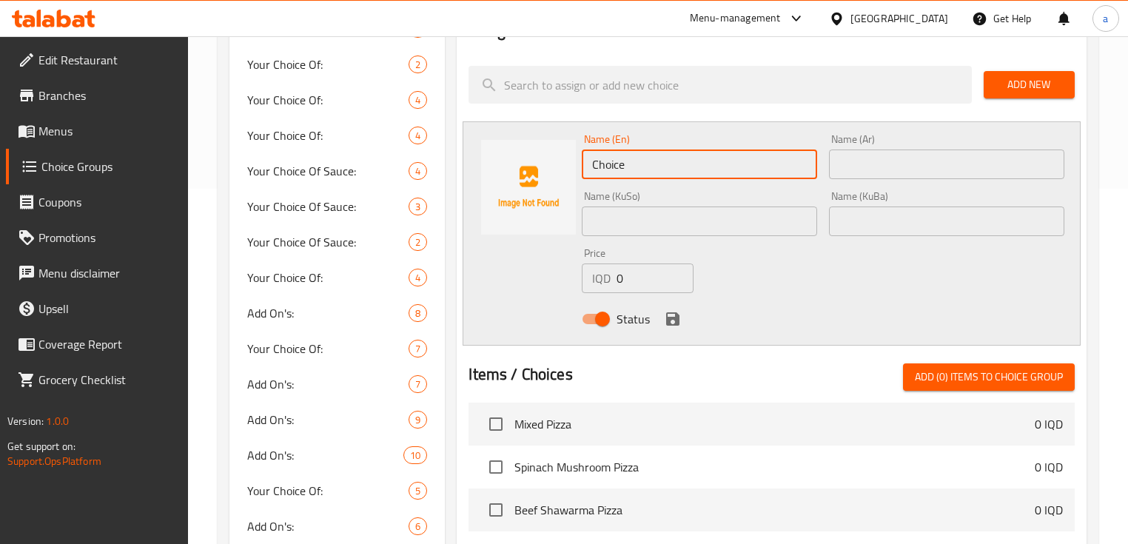
drag, startPoint x: 643, startPoint y: 169, endPoint x: 504, endPoint y: 176, distance: 138.6
click at [504, 176] on div "Name (En) Choice Name (En) Name (Ar) Name (Ar) Name (KuSo) Name (KuSo) Name (Ku…" at bounding box center [771, 233] width 617 height 224
paste input "Medium"
type input "Medium"
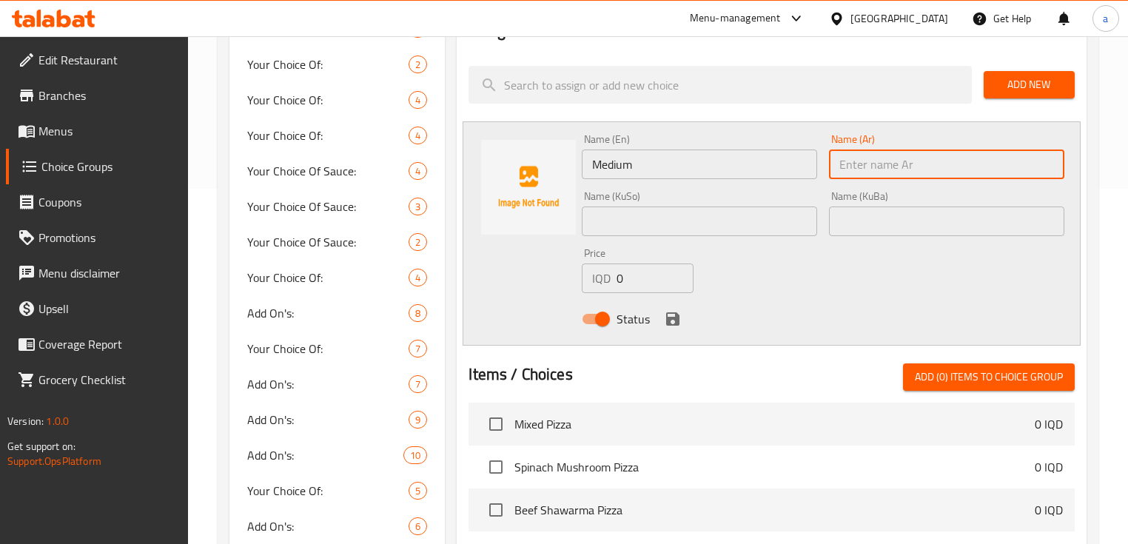
click at [856, 167] on input "text" at bounding box center [946, 165] width 235 height 30
paste input "وسط"
type input "وسط"
click at [780, 227] on input "text" at bounding box center [699, 222] width 235 height 30
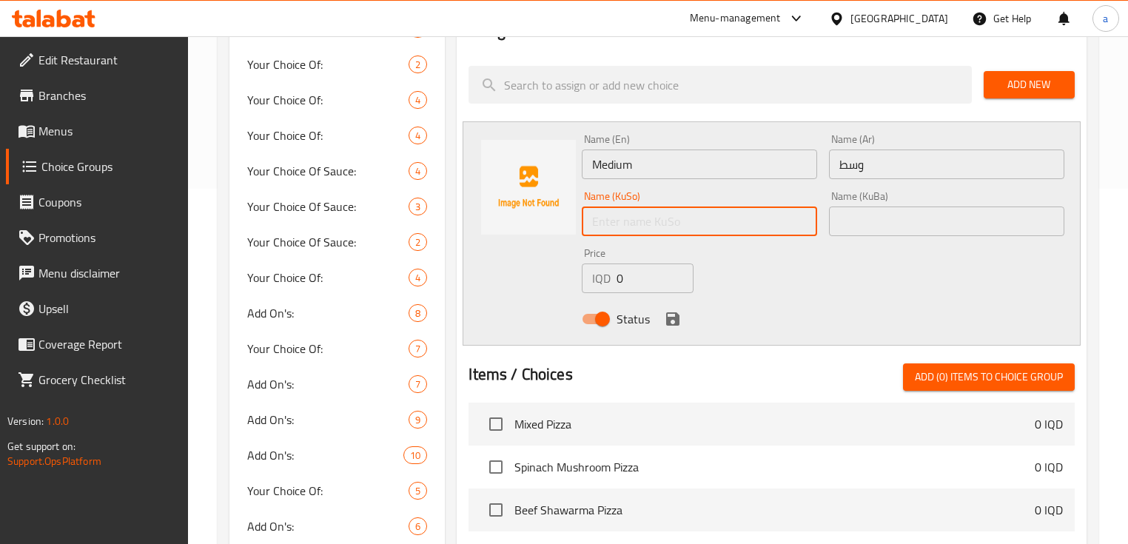
paste input "ناوەند"
type input "ناوەند"
click at [906, 232] on input "text" at bounding box center [946, 222] width 235 height 30
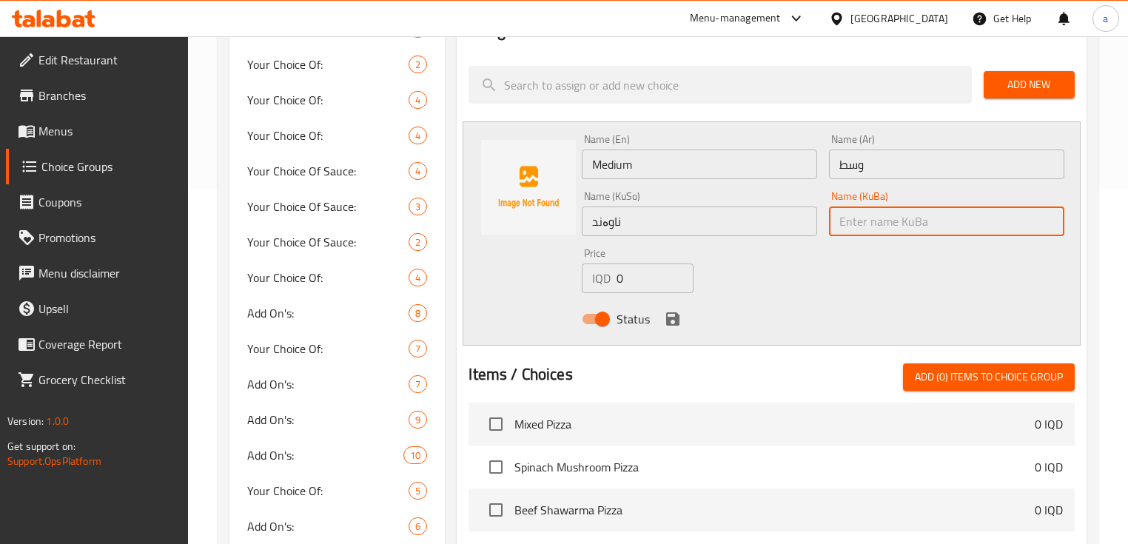
paste input "ناوەند"
type input "ناوەند"
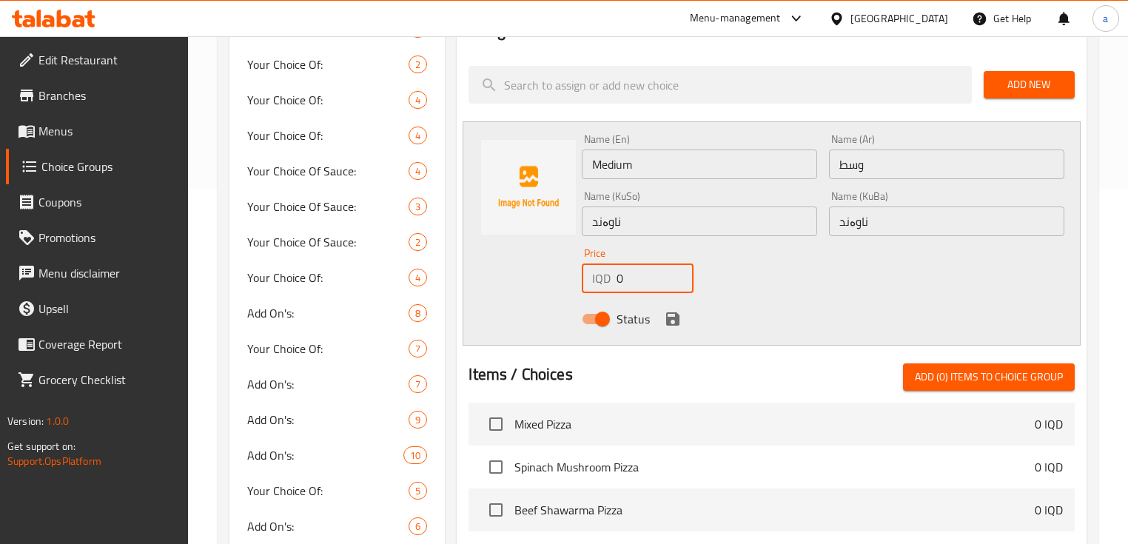
drag, startPoint x: 663, startPoint y: 282, endPoint x: 604, endPoint y: 284, distance: 58.5
click at [604, 284] on div "IQD 0 Price" at bounding box center [638, 279] width 112 height 30
paste input "700"
type input "7000"
click at [671, 319] on icon "save" at bounding box center [672, 318] width 13 height 13
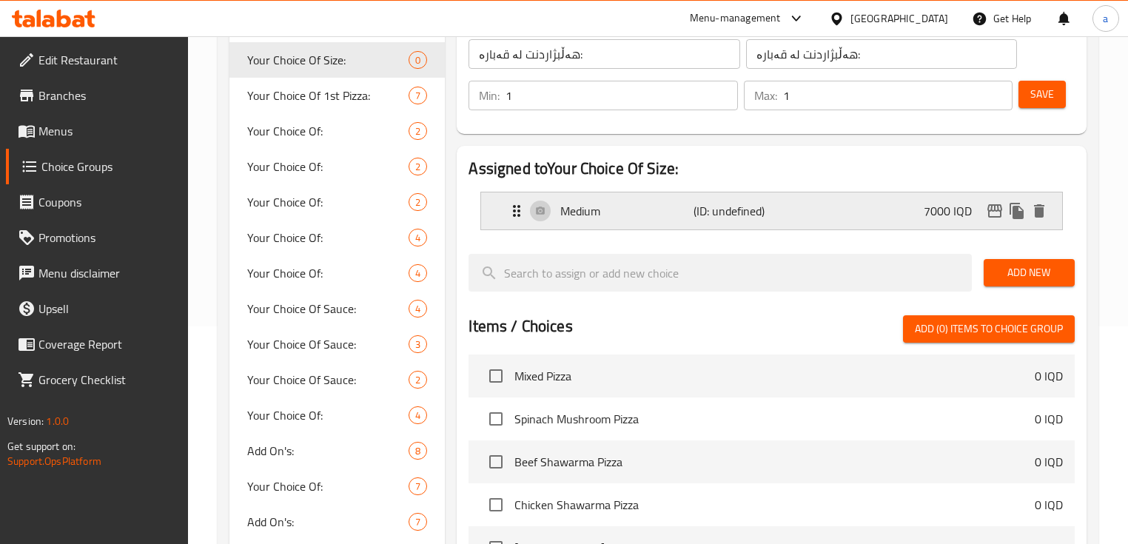
scroll to position [178, 0]
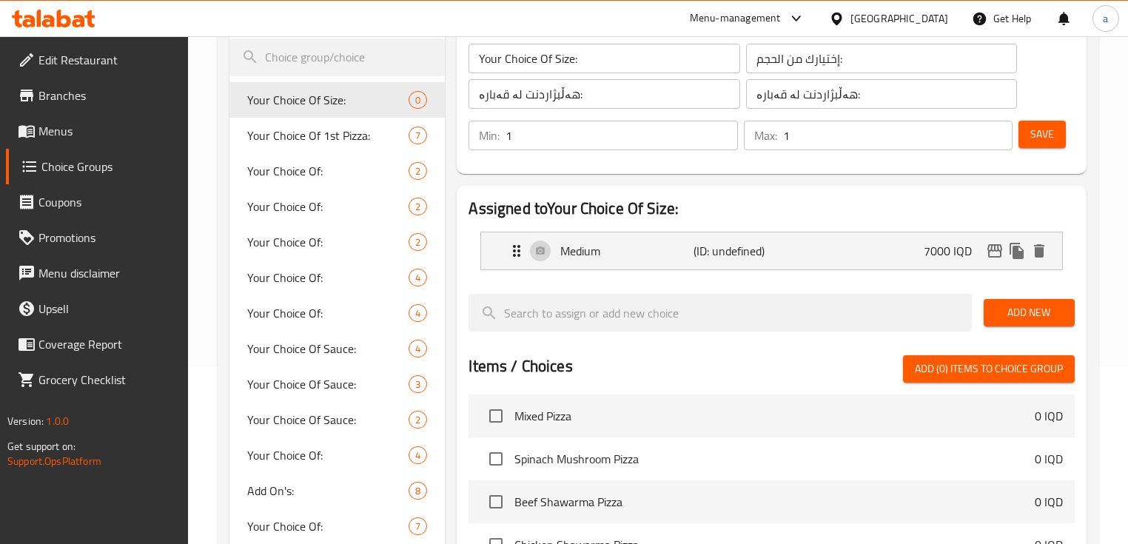
click at [1038, 321] on span "Add New" at bounding box center [1029, 313] width 67 height 19
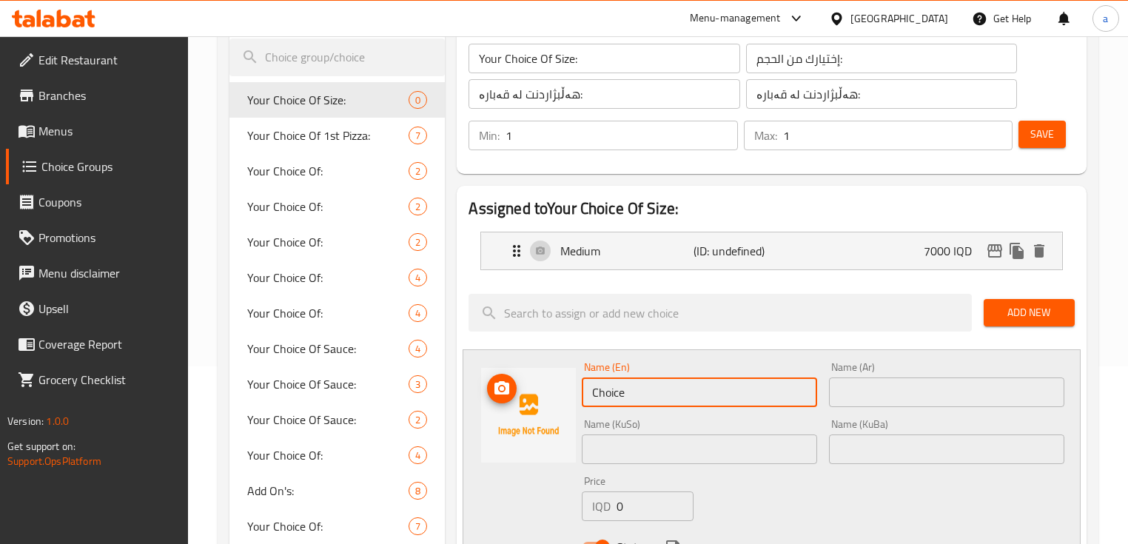
drag, startPoint x: 648, startPoint y: 399, endPoint x: 548, endPoint y: 416, distance: 101.4
click at [548, 416] on div "Name (En) Choice Name (En) Name (Ar) Name (Ar) Name (KuSo) Name (KuSo) Name (Ku…" at bounding box center [771, 461] width 617 height 224
paste input "Larg"
type input "Large"
drag, startPoint x: 857, startPoint y: 394, endPoint x: 845, endPoint y: 392, distance: 12.1
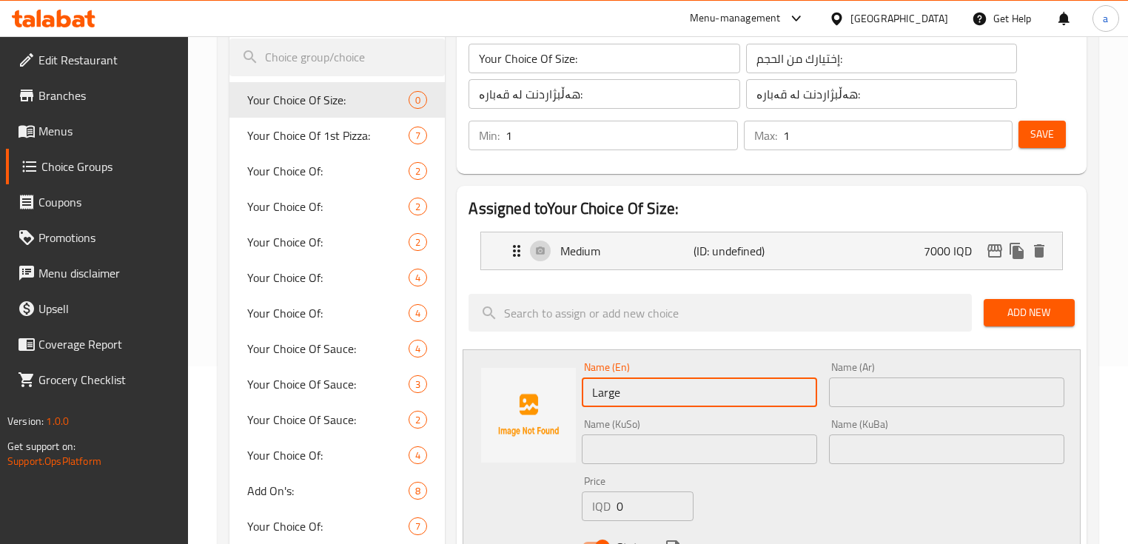
click at [857, 395] on input "text" at bounding box center [946, 393] width 235 height 30
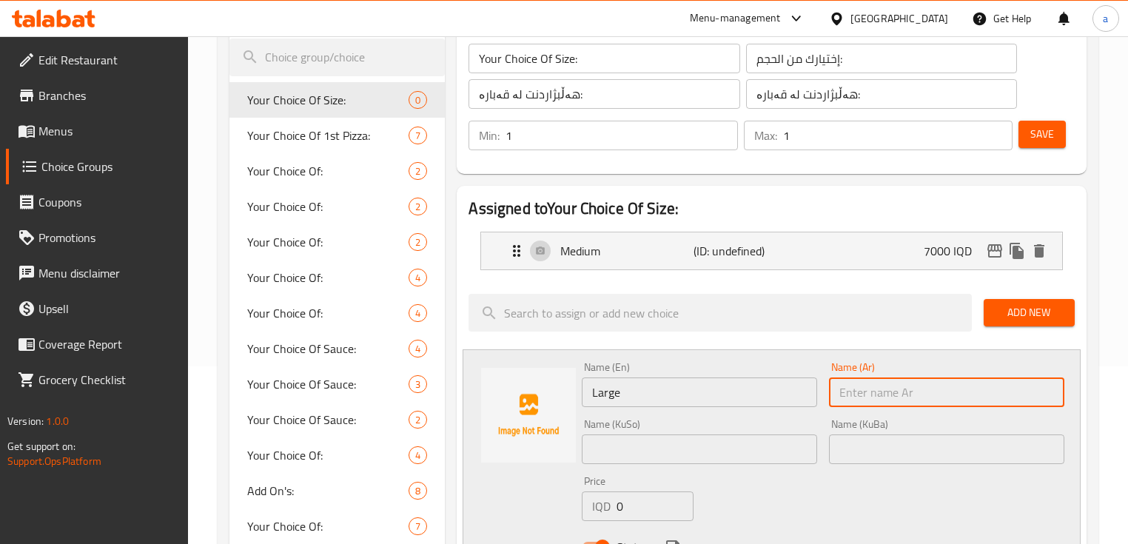
paste input "كبير"
type input "كبير"
drag, startPoint x: 744, startPoint y: 455, endPoint x: 726, endPoint y: 440, distance: 22.7
click at [744, 455] on input "text" at bounding box center [699, 450] width 235 height 30
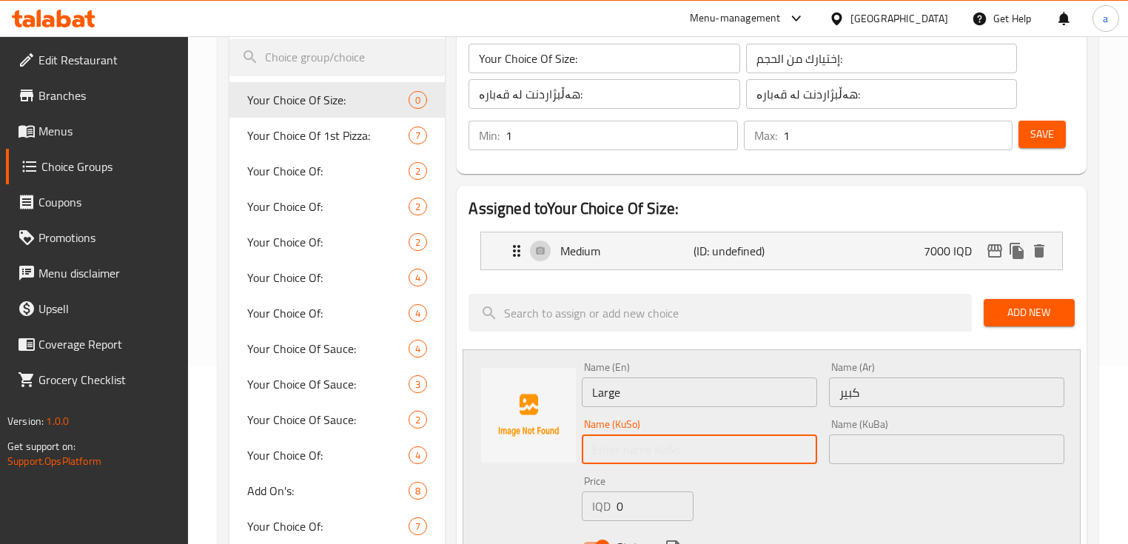
paste input "گەورە"
type input "گەورە"
drag, startPoint x: 856, startPoint y: 447, endPoint x: 832, endPoint y: 442, distance: 24.2
click at [856, 447] on input "text" at bounding box center [946, 450] width 235 height 30
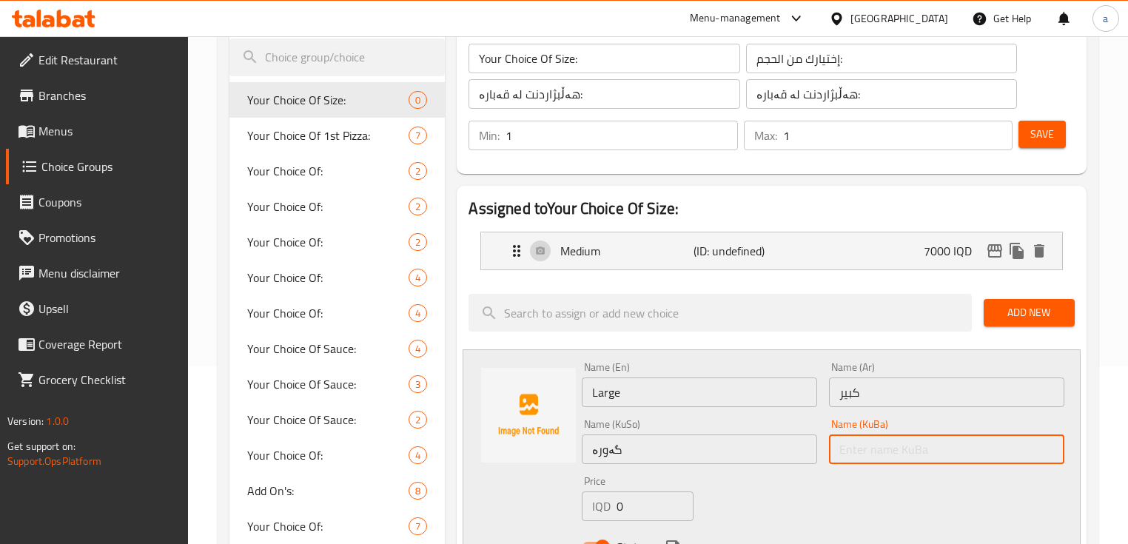
paste input "گەورە"
type input "گەورە"
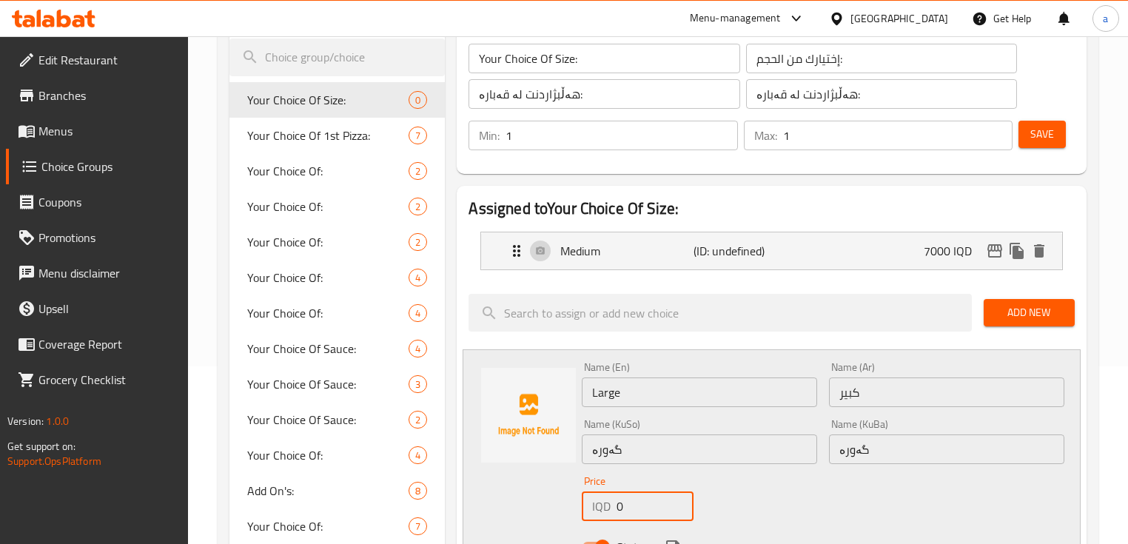
drag, startPoint x: 630, startPoint y: 504, endPoint x: 620, endPoint y: 517, distance: 15.8
click at [608, 511] on div "IQD 0 Price" at bounding box center [638, 507] width 112 height 30
type input "8000"
click at [672, 538] on icon "save" at bounding box center [673, 547] width 18 height 18
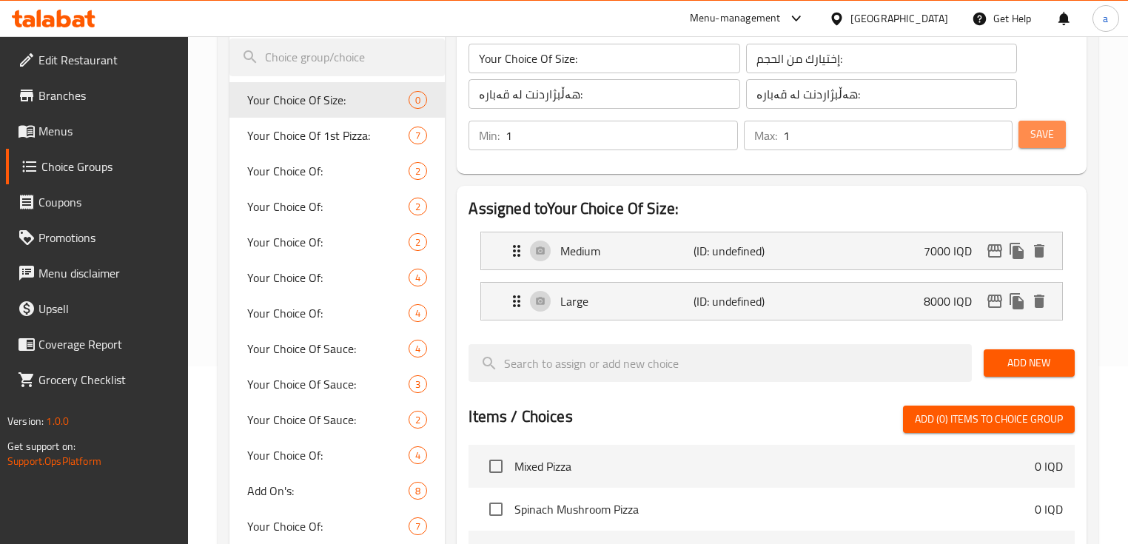
click at [1042, 133] on span "Save" at bounding box center [1042, 134] width 24 height 19
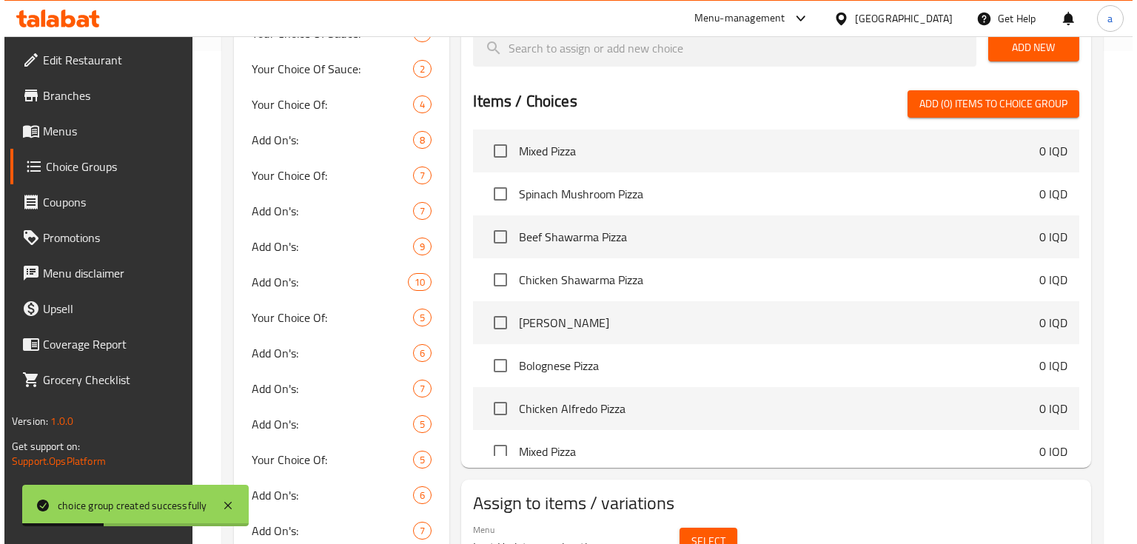
scroll to position [711, 0]
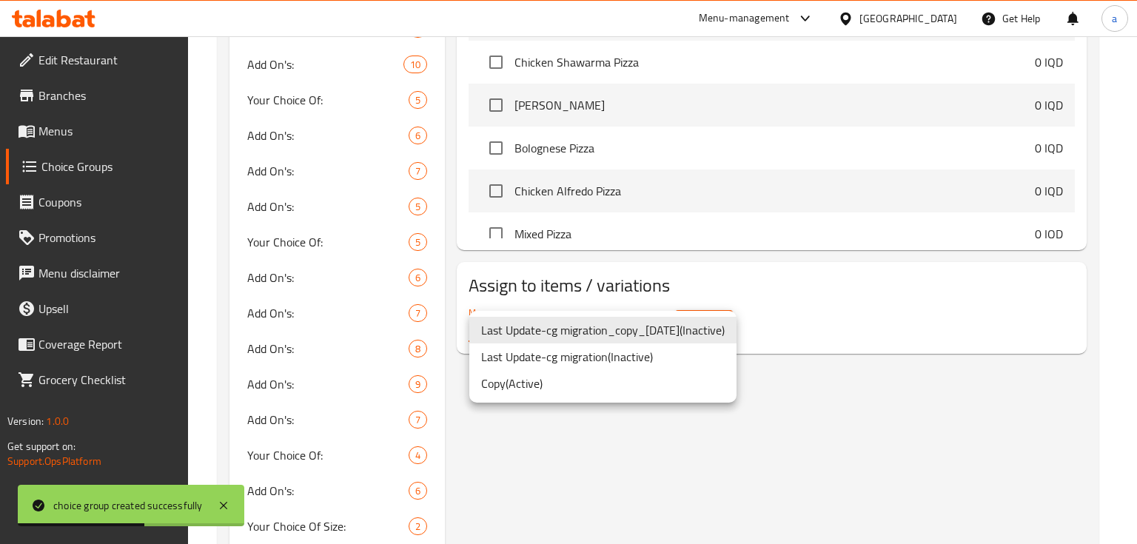
click at [631, 375] on li "Copy ( Active )" at bounding box center [602, 383] width 267 height 27
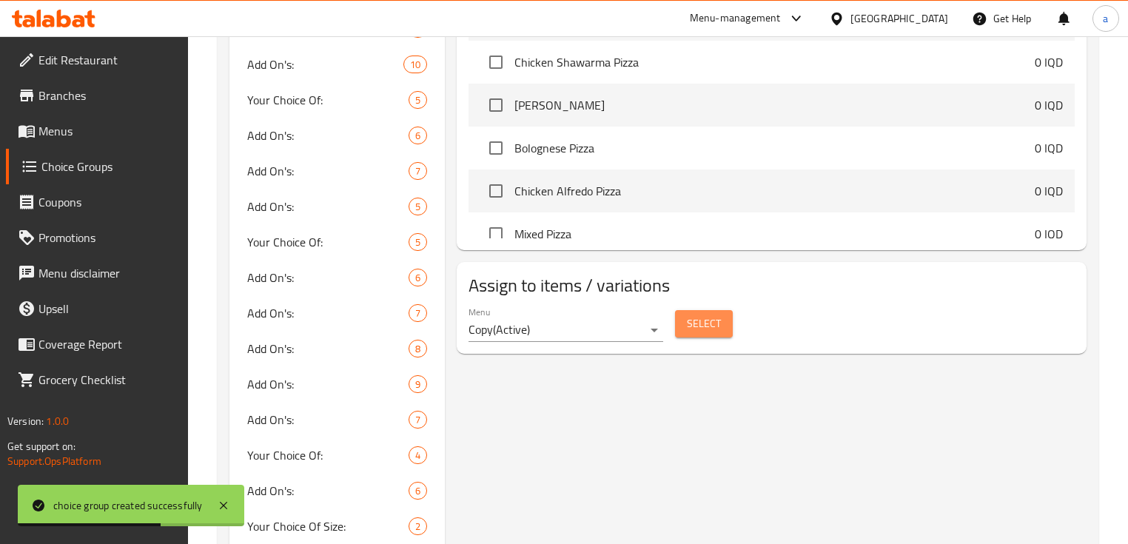
click at [700, 323] on span "Select" at bounding box center [704, 324] width 34 height 19
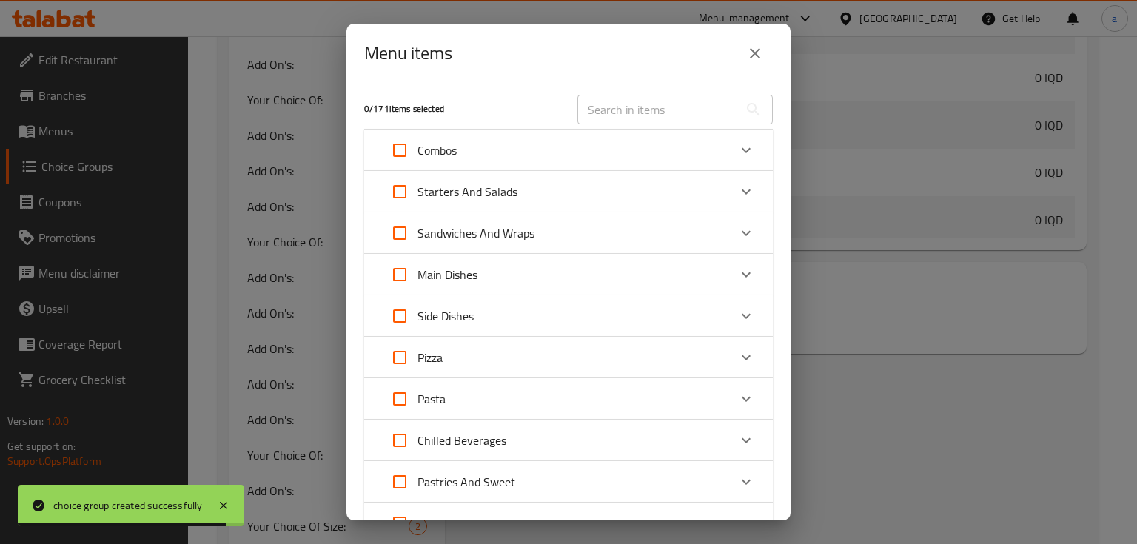
scroll to position [355, 0]
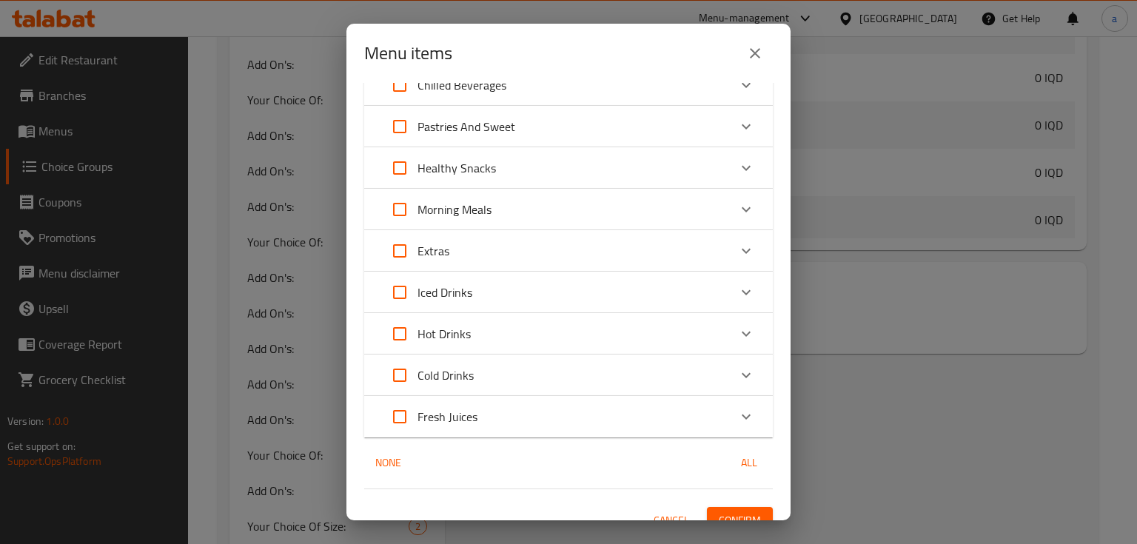
click at [524, 338] on div "Hot Drinks" at bounding box center [555, 334] width 346 height 36
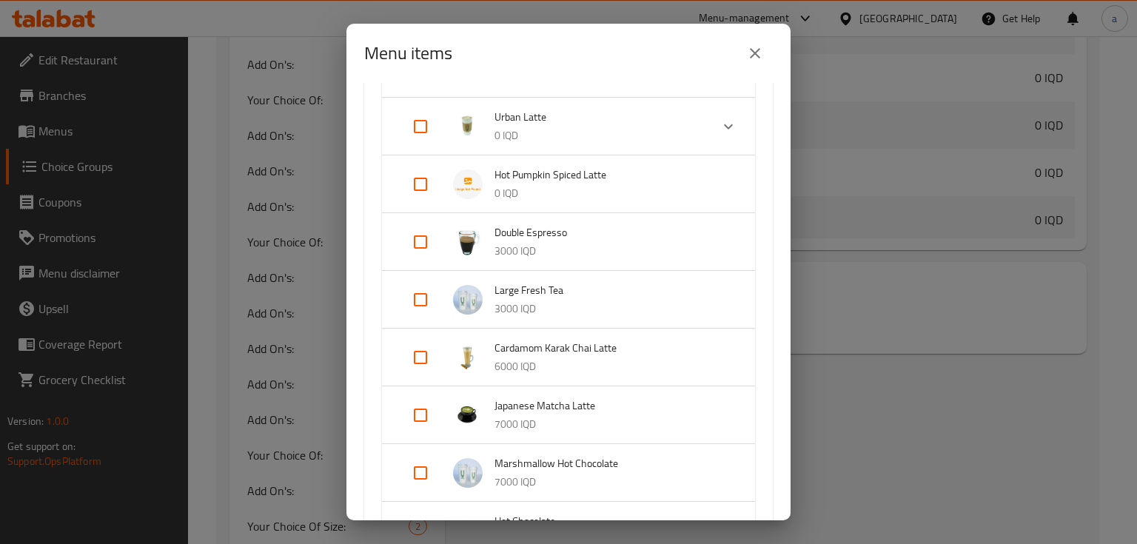
scroll to position [804, 0]
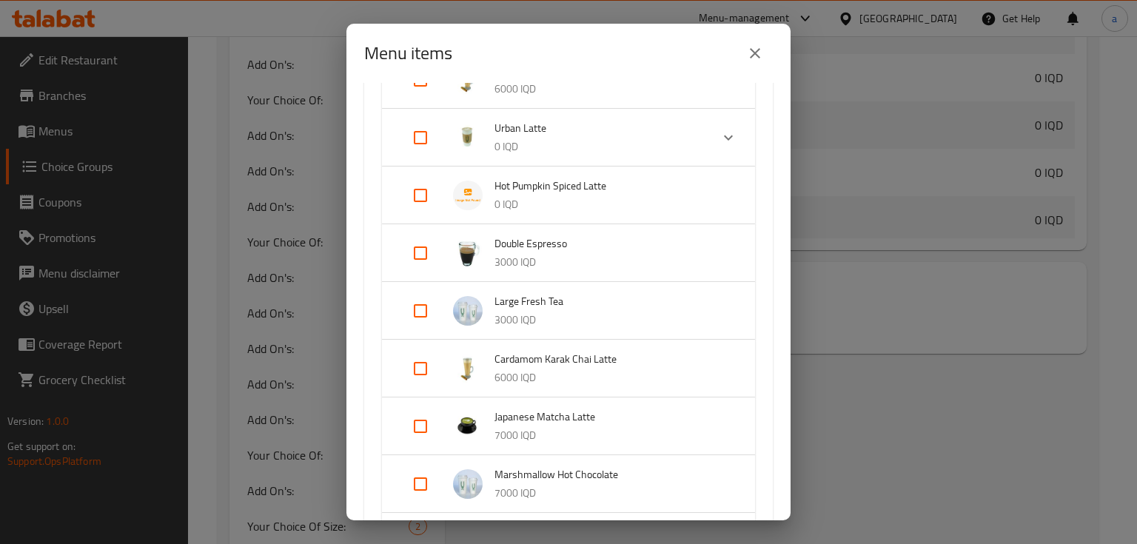
click at [426, 196] on input "Expand" at bounding box center [421, 196] width 36 height 36
checkbox input "true"
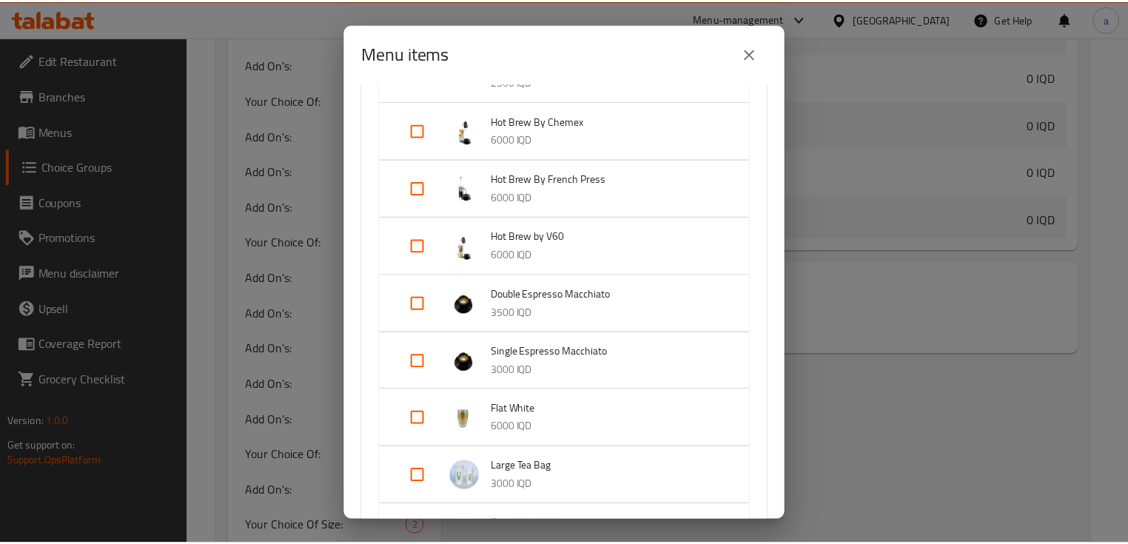
scroll to position [2427, 0]
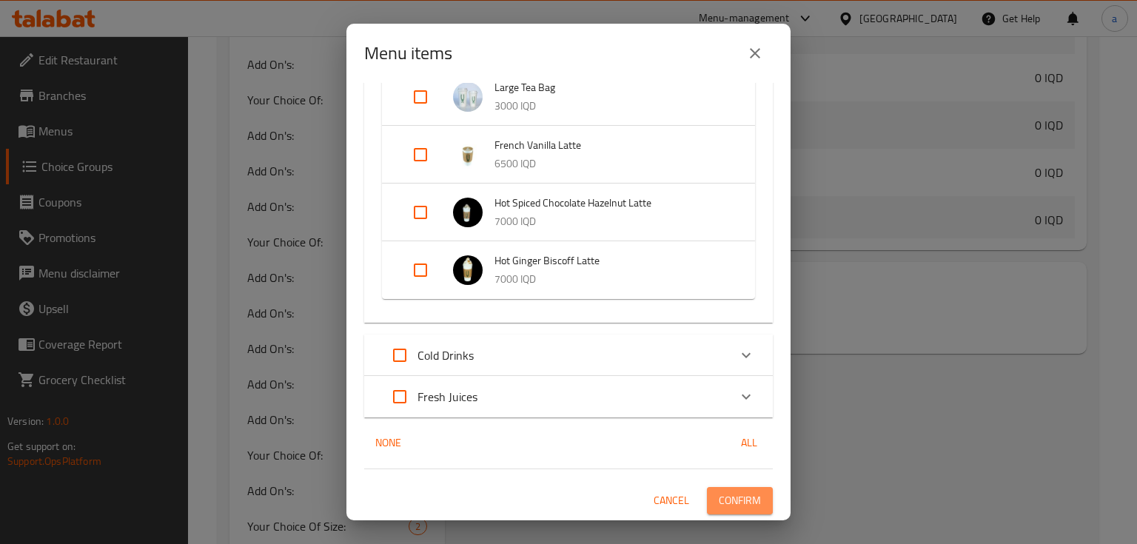
click at [731, 493] on span "Confirm" at bounding box center [740, 501] width 42 height 19
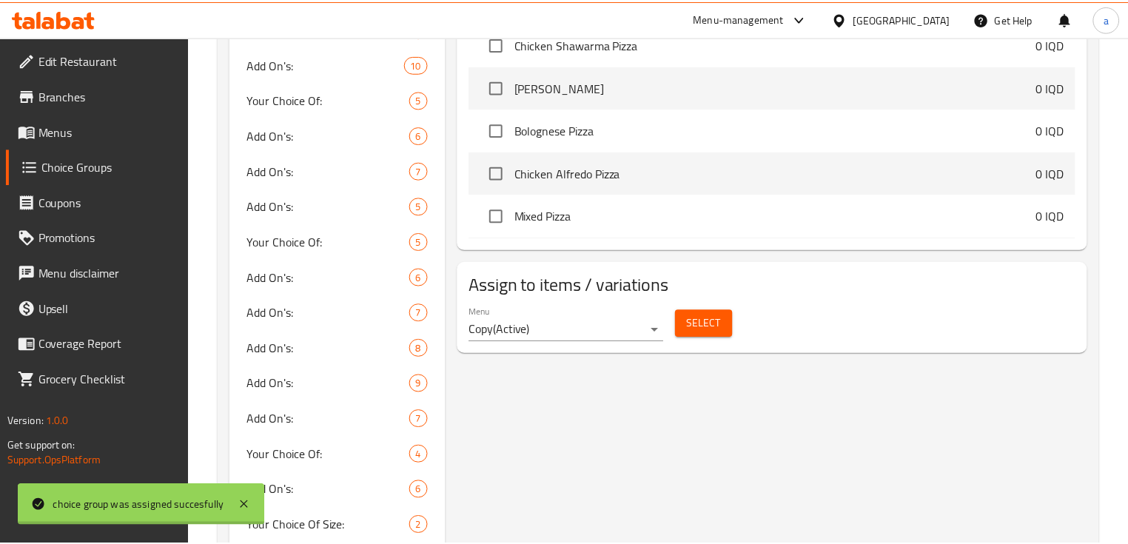
scroll to position [178, 0]
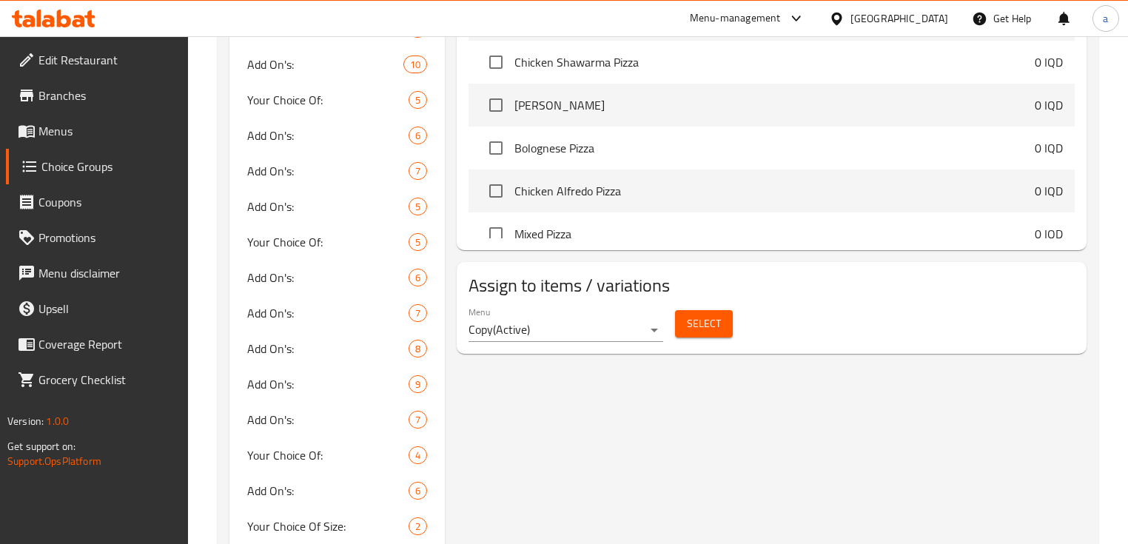
click at [603, 432] on div "Your Choice Of Size: (ID: 1037658) Your Choice Of Size: ​ إختيارك من الحجم: ​ ه…" at bounding box center [768, 163] width 647 height 1412
click at [789, 419] on div "Your Choice Of Size: (ID: 1037658) Your Choice Of Size: ​ إختيارك من الحجم: ​ ه…" at bounding box center [768, 163] width 647 height 1412
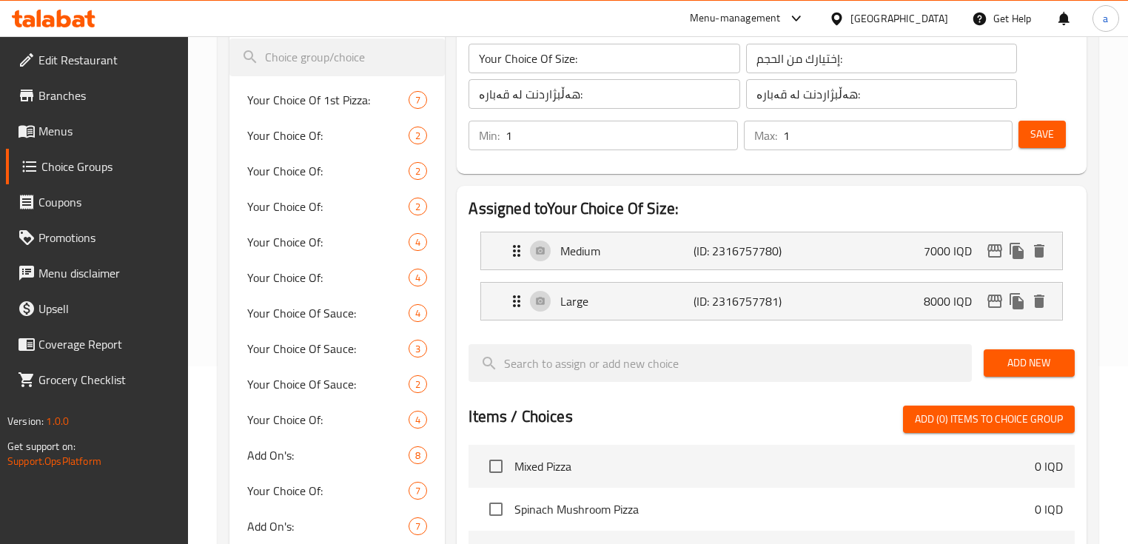
scroll to position [0, 0]
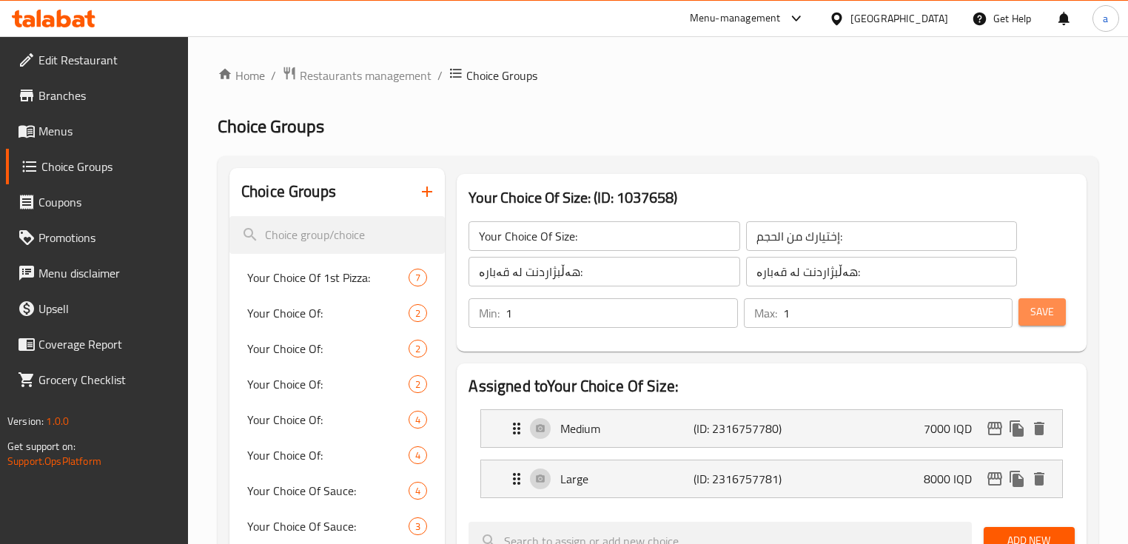
click at [1046, 306] on span "Save" at bounding box center [1042, 312] width 24 height 19
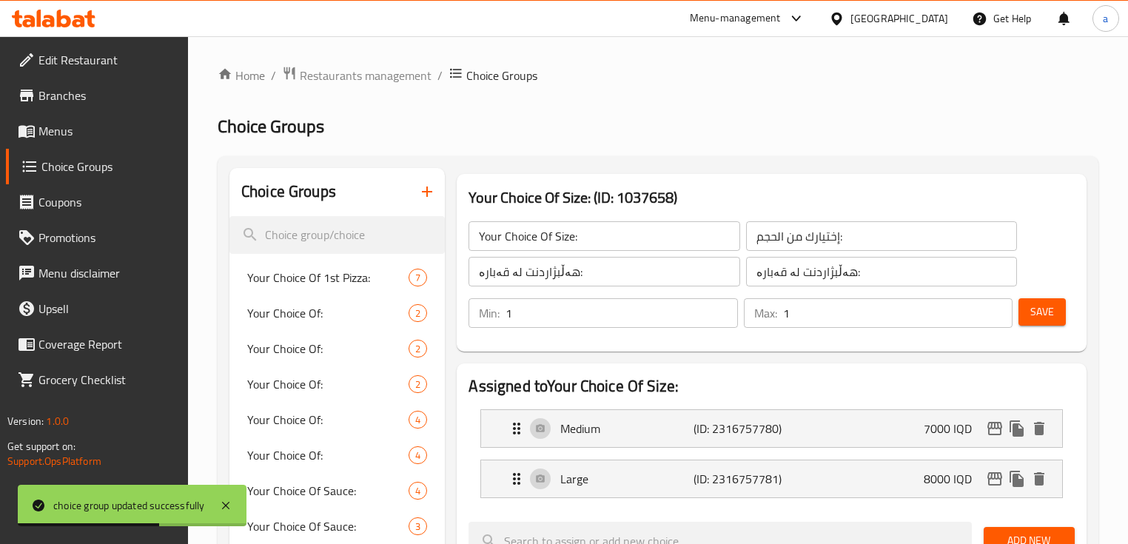
click at [420, 190] on icon "button" at bounding box center [427, 192] width 18 height 18
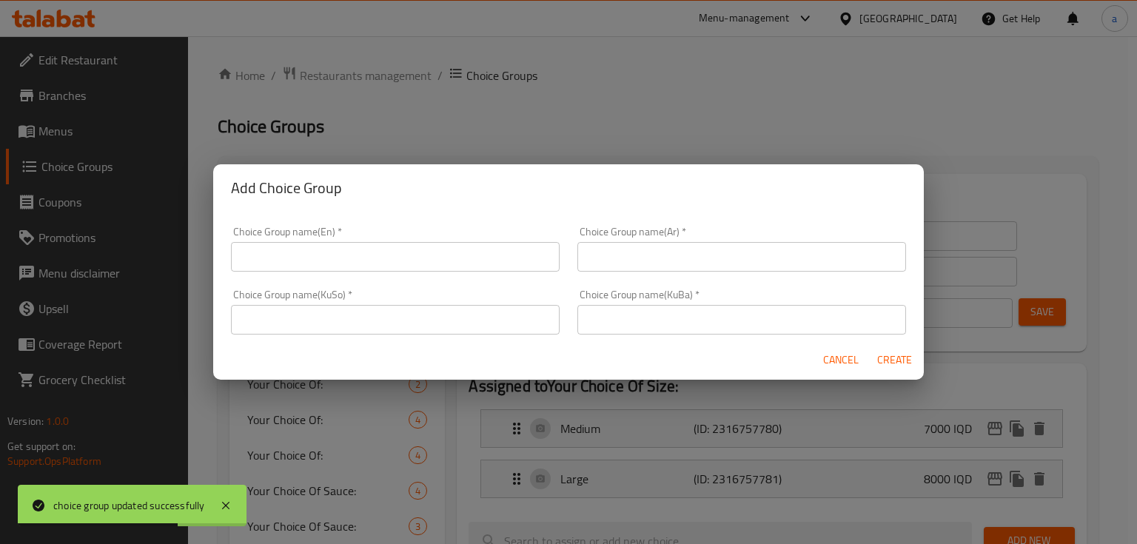
click at [510, 265] on input "text" at bounding box center [395, 257] width 329 height 30
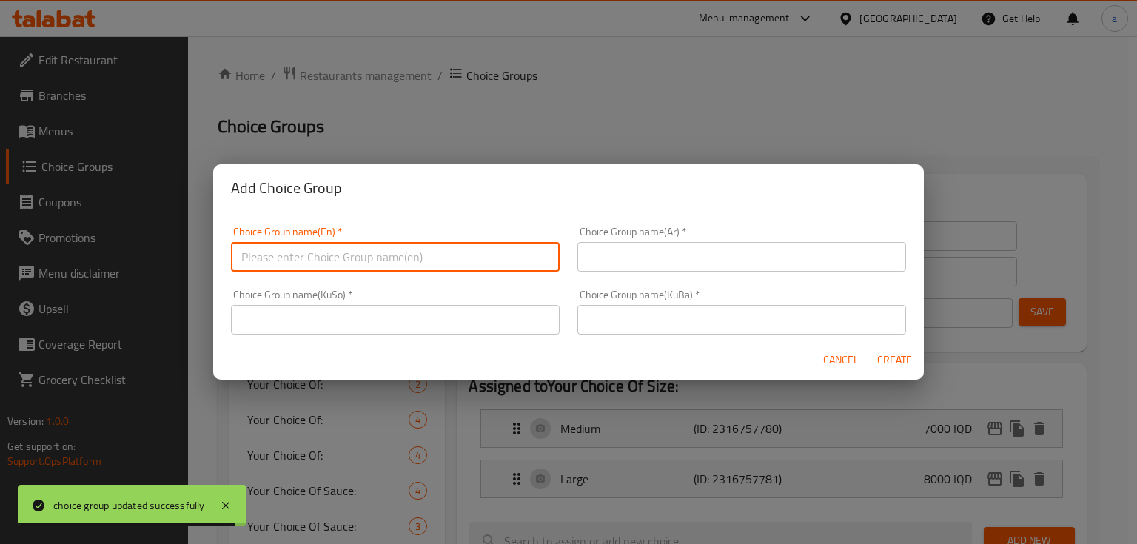
paste input "Your Choice Of Size:"
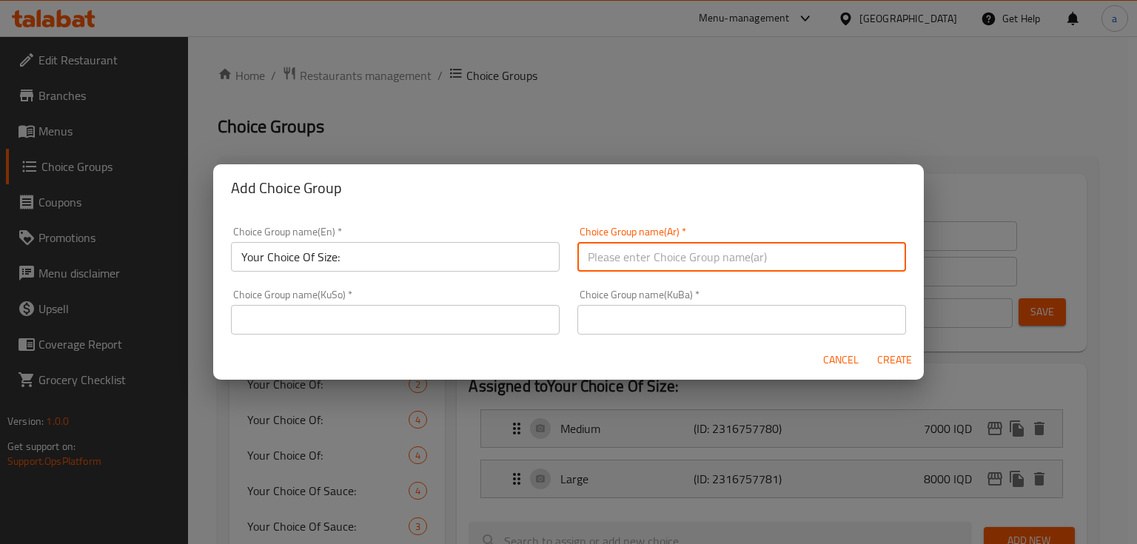
click at [651, 247] on input "text" at bounding box center [741, 257] width 329 height 30
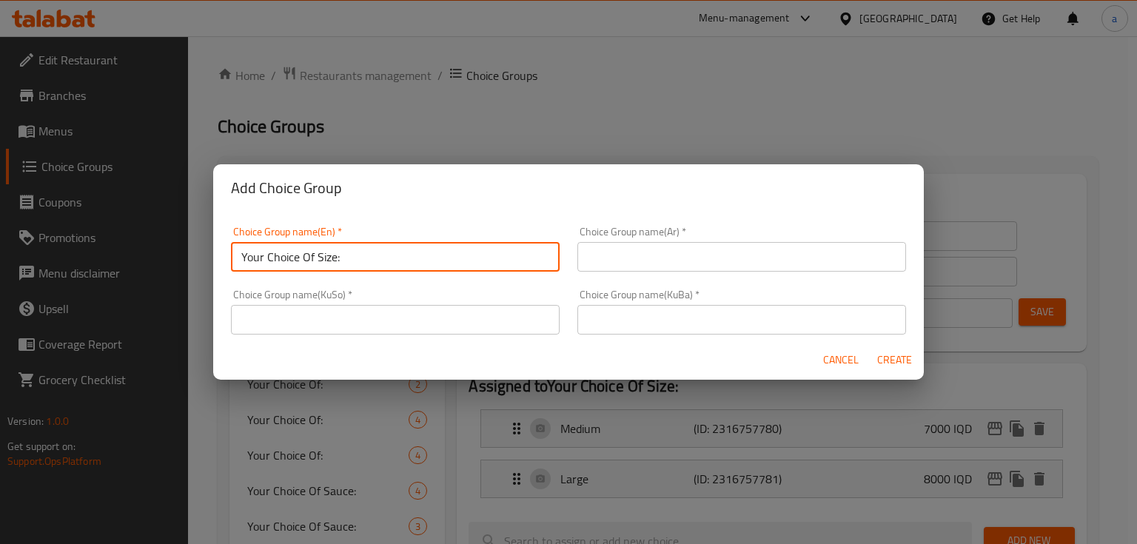
click at [450, 261] on input "Your Choice Of Size:" at bounding box center [395, 257] width 329 height 30
type input "Your Choice Of Size:"
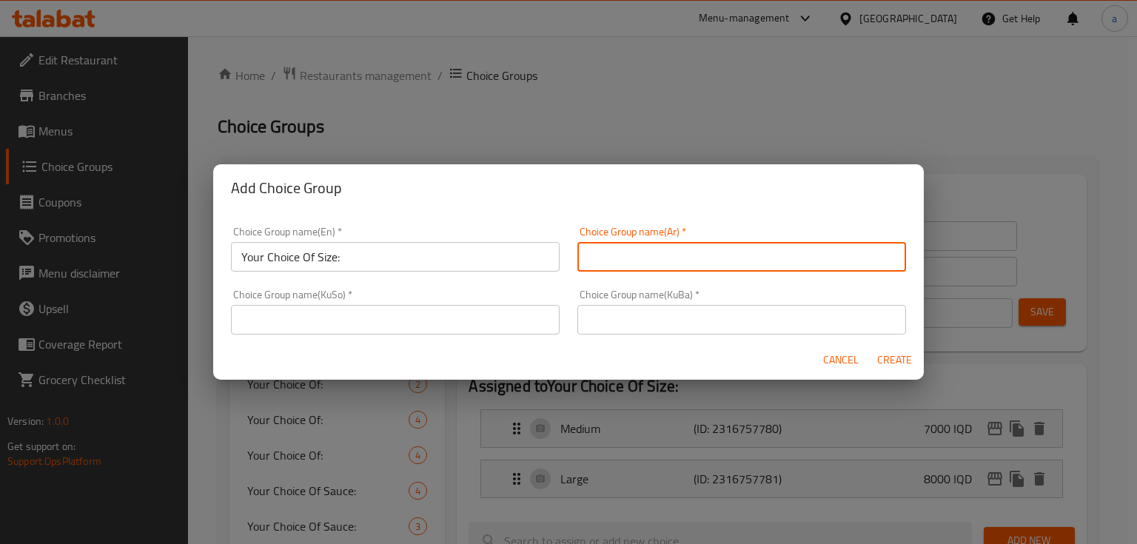
click at [620, 255] on input "text" at bounding box center [741, 257] width 329 height 30
paste input "إختيارك من الحجم:"
type input "إختيارك من الحجم:"
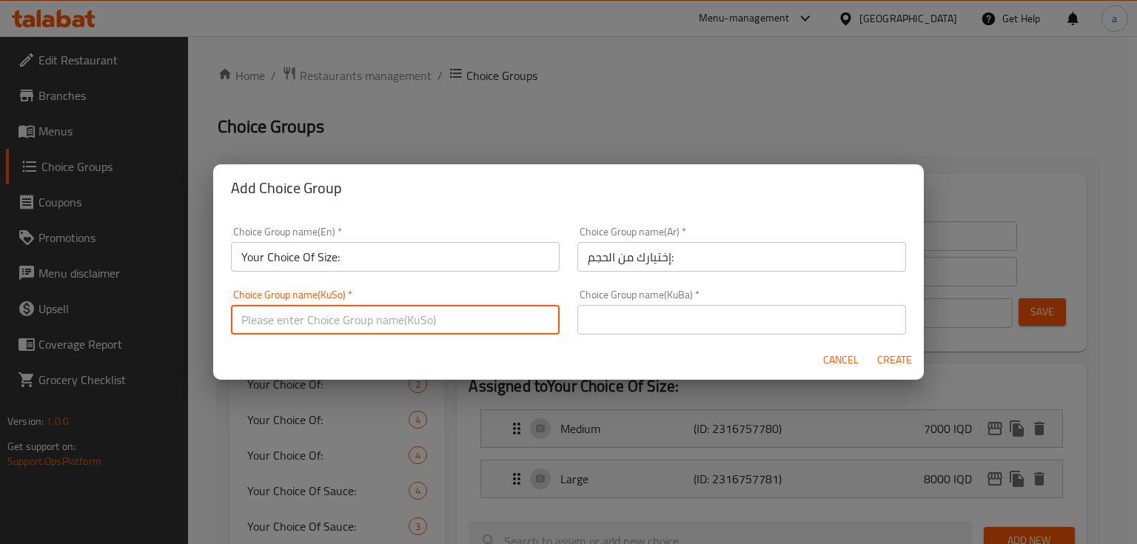
click at [483, 332] on input "text" at bounding box center [395, 320] width 329 height 30
paste input "هەڵبژاردنت لە قەبارە:"
type input "هەڵبژاردنت لە قەبارە:"
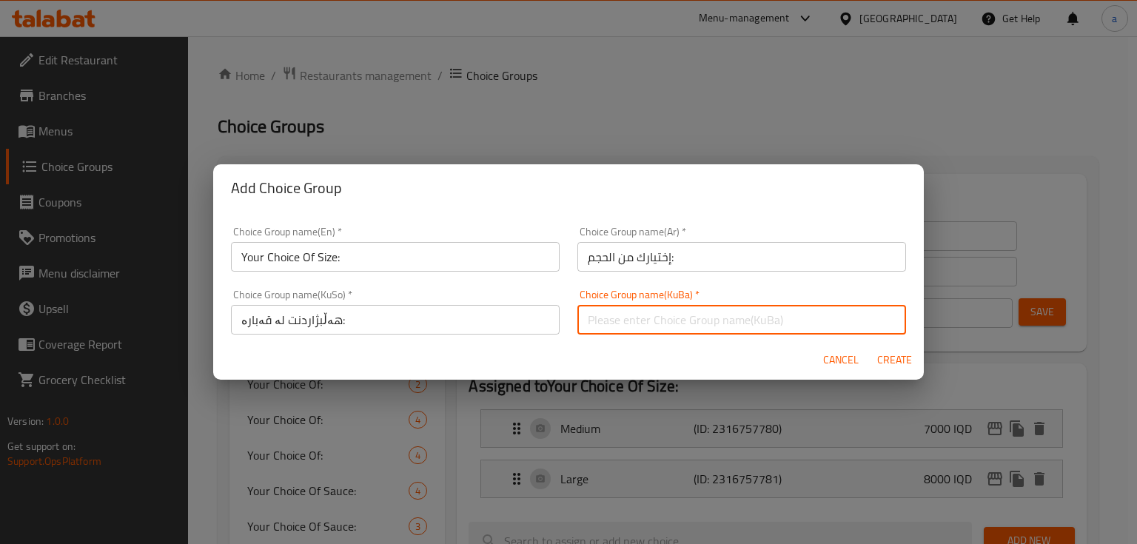
drag, startPoint x: 674, startPoint y: 324, endPoint x: 660, endPoint y: 331, distance: 15.6
click at [674, 324] on input "text" at bounding box center [741, 320] width 329 height 30
paste input "هەڵبژاردنت لە قەبارە:"
type input "هەڵبژاردنت لە قەبارە:"
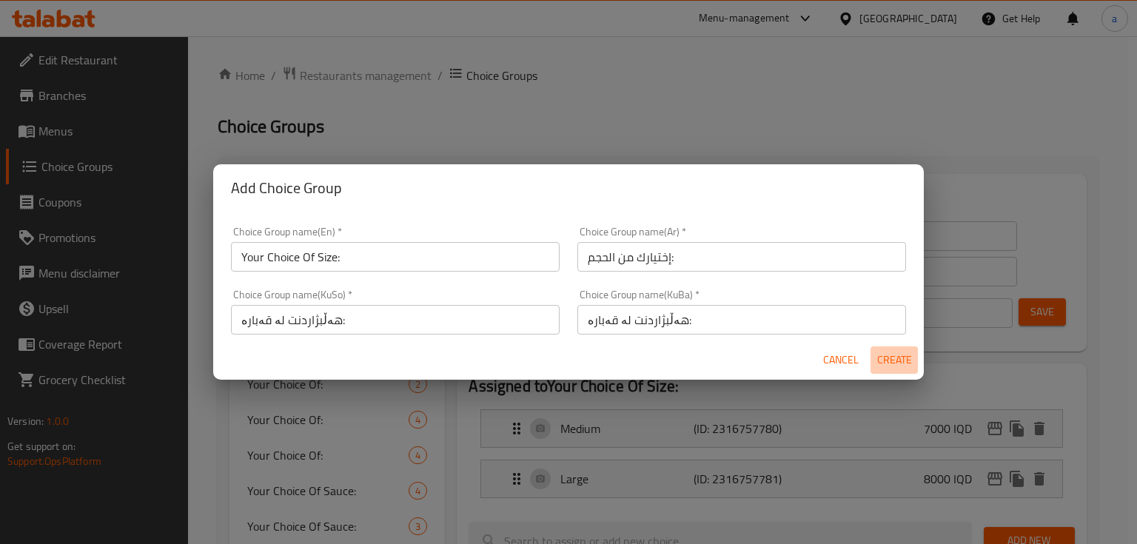
click at [885, 364] on span "Create" at bounding box center [894, 360] width 36 height 19
type input "Your Choice Of Size:"
type input "إختيارك من الحجم:"
type input "هەڵبژاردنت لە قەبارە:"
type input "0"
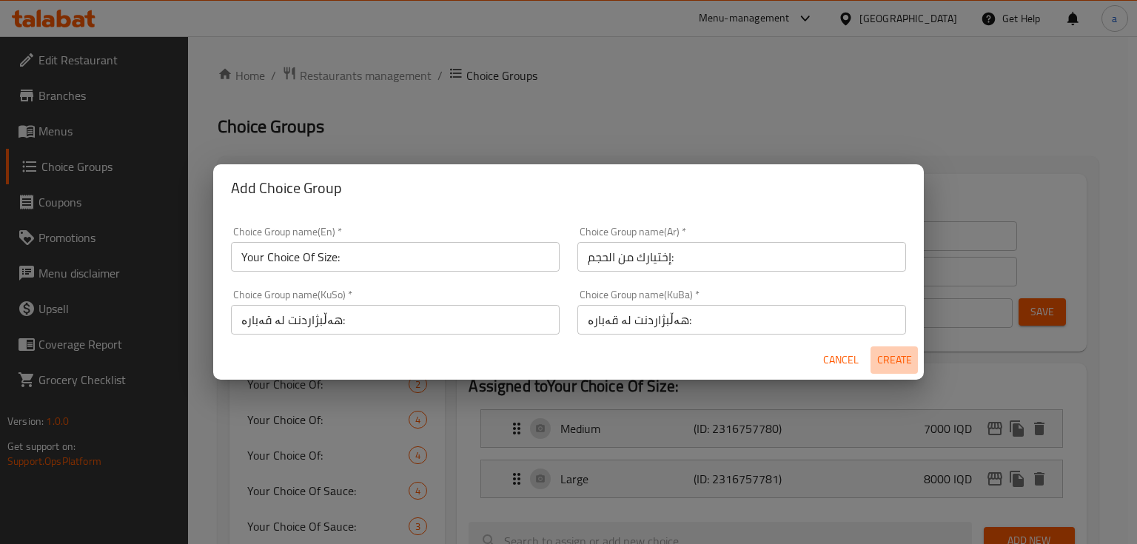
type input "0"
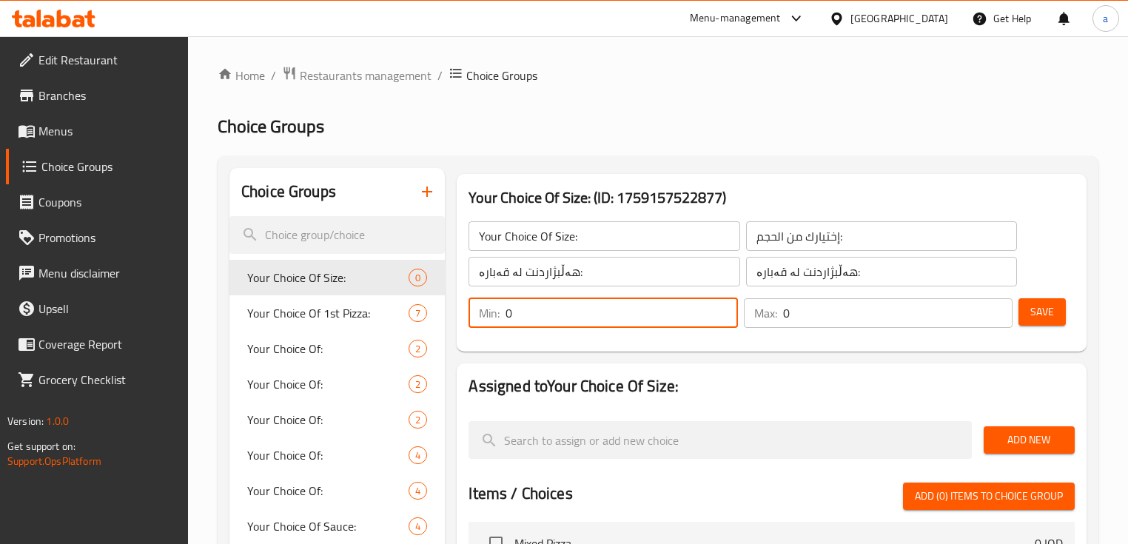
drag, startPoint x: 643, startPoint y: 314, endPoint x: 489, endPoint y: 338, distance: 155.8
click at [489, 337] on div "Min: 0 ​ Max: 0 ​ Save" at bounding box center [768, 312] width 617 height 47
type input "1"
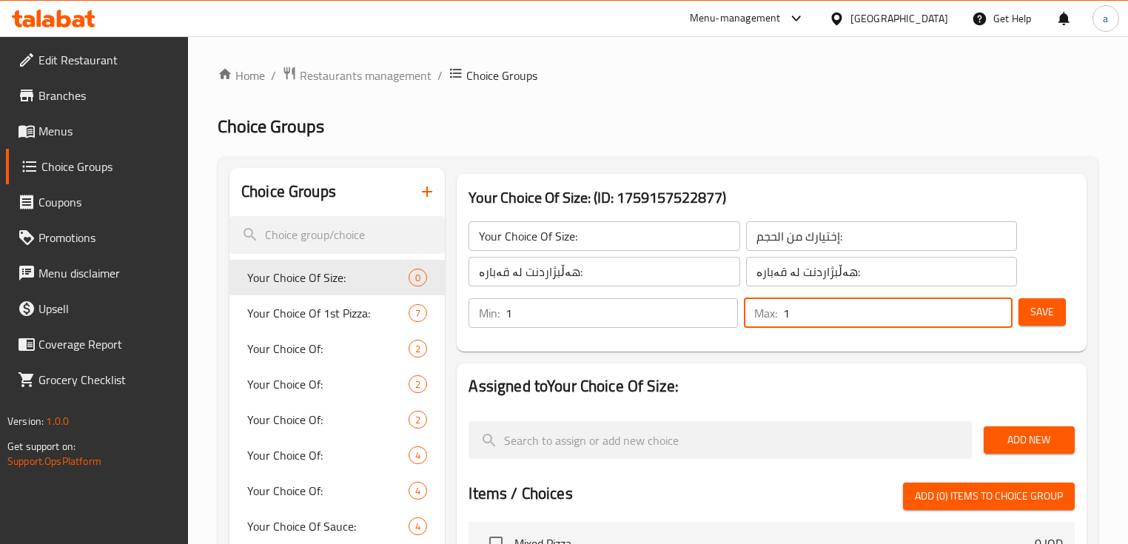
drag, startPoint x: 799, startPoint y: 313, endPoint x: 760, endPoint y: 346, distance: 52.0
click at [758, 346] on div "Your Choice Of Size: (ID: 1759157522877) Your Choice Of Size: ​ إختيارك من الحج…" at bounding box center [771, 263] width 629 height 178
type input "1"
click at [1030, 320] on span "Save" at bounding box center [1042, 312] width 24 height 19
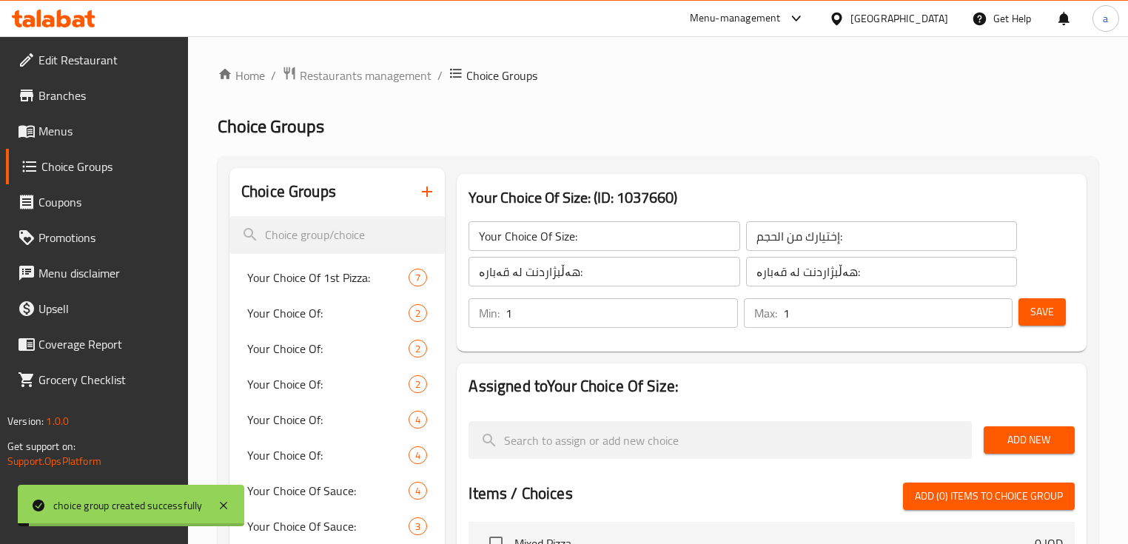
click at [1010, 433] on span "Add New" at bounding box center [1029, 440] width 67 height 19
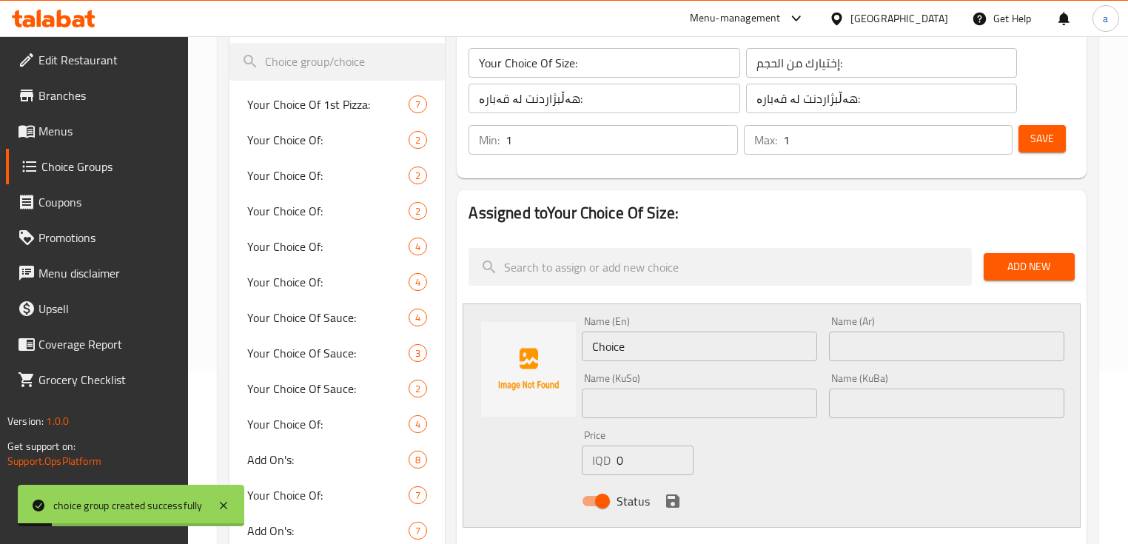
scroll to position [178, 0]
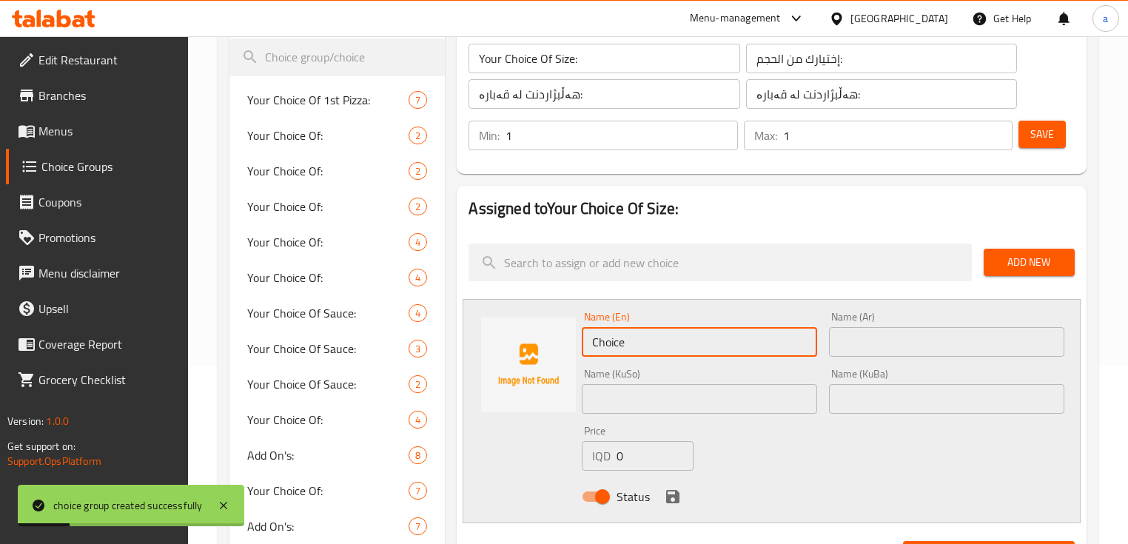
drag, startPoint x: 643, startPoint y: 344, endPoint x: 580, endPoint y: 354, distance: 62.9
click at [580, 354] on div "Name (En) Choice Name (En)" at bounding box center [699, 334] width 247 height 57
paste input "Medium"
type input "Medium"
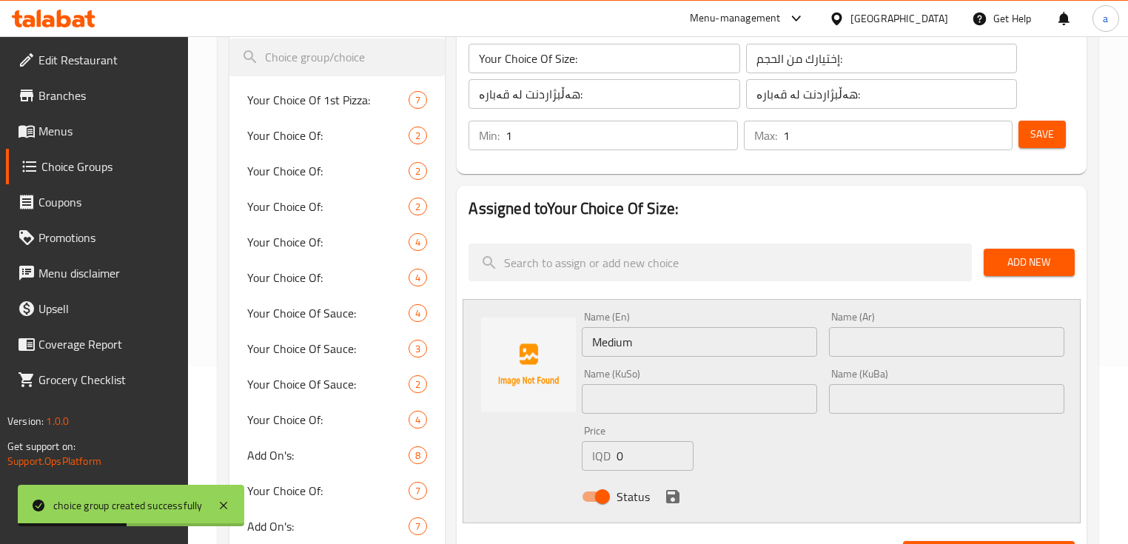
drag, startPoint x: 826, startPoint y: 332, endPoint x: 849, endPoint y: 337, distance: 23.5
click at [826, 332] on div "Name (Ar) Name (Ar)" at bounding box center [946, 334] width 247 height 57
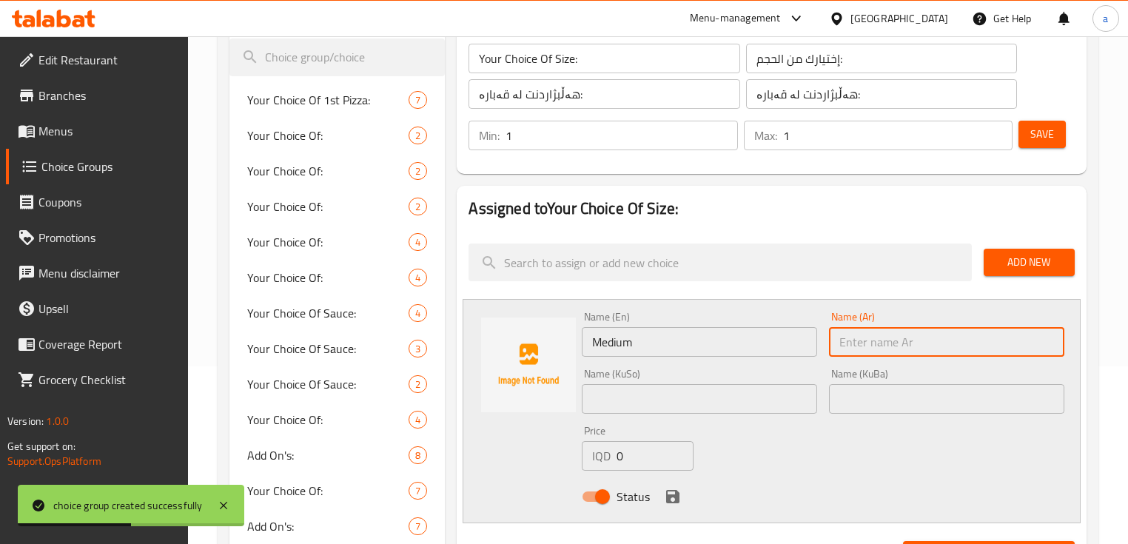
click at [849, 337] on input "text" at bounding box center [946, 342] width 235 height 30
type input "v"
paste input "وسط"
type input "وسط"
click at [703, 408] on input "text" at bounding box center [699, 399] width 235 height 30
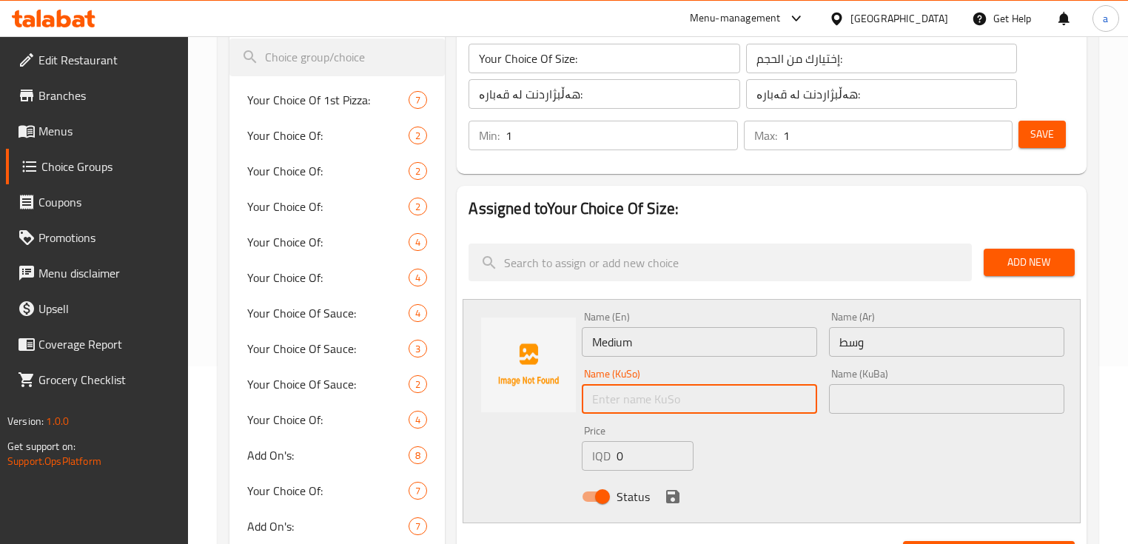
paste input "ناوەند"
type input "ناوەند"
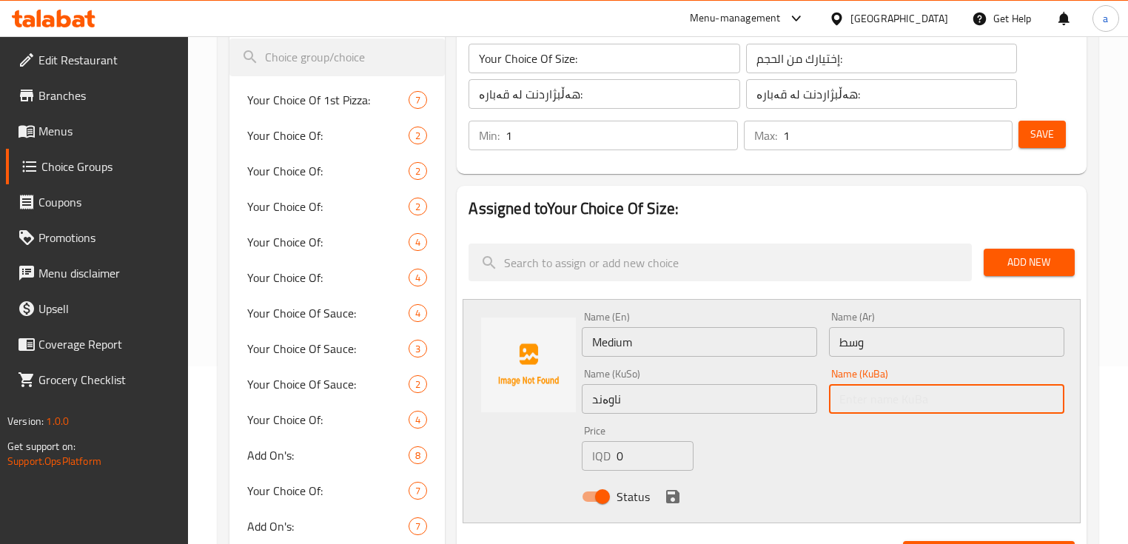
click at [862, 388] on input "text" at bounding box center [946, 399] width 235 height 30
paste input "ناوەند"
type input "ناوەند"
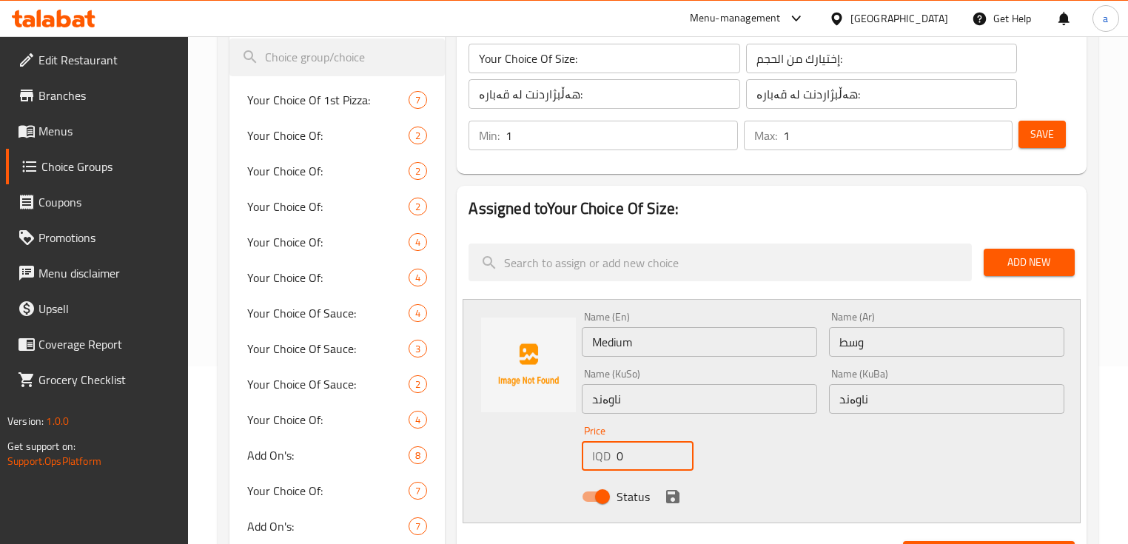
click at [591, 463] on div "IQD 0 Price" at bounding box center [638, 456] width 112 height 30
type input "8000"
click at [678, 499] on icon "save" at bounding box center [672, 496] width 13 height 13
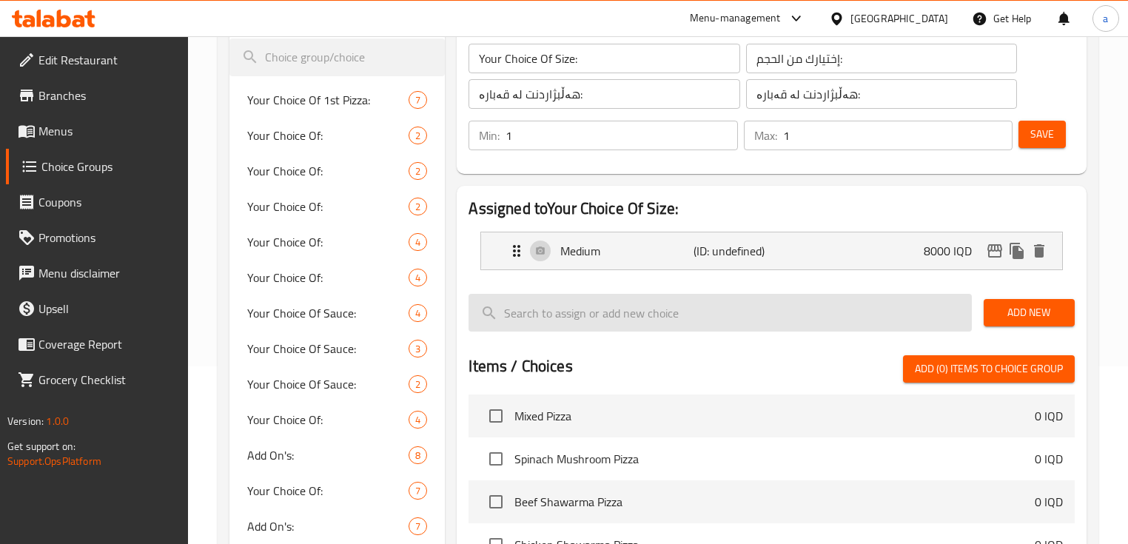
click at [1008, 307] on span "Add New" at bounding box center [1029, 313] width 67 height 19
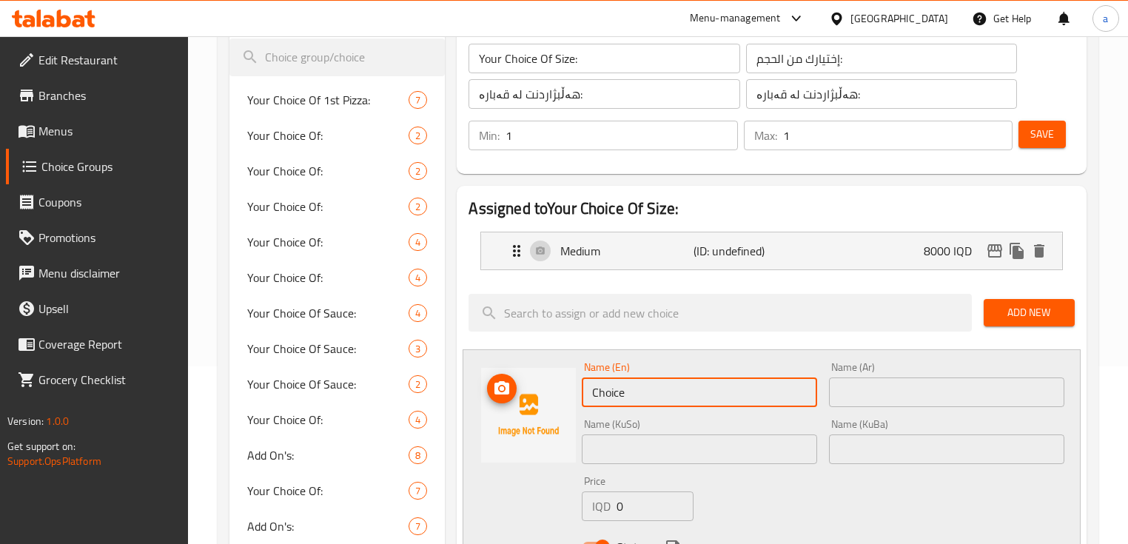
drag, startPoint x: 561, startPoint y: 395, endPoint x: 540, endPoint y: 405, distance: 23.8
click at [540, 405] on div "Name (En) Choice Name (En) Name (Ar) Name (Ar) Name (KuSo) Name (KuSo) Name (Ku…" at bounding box center [771, 461] width 617 height 224
paste input "Larg"
type input "Large"
click at [876, 406] on input "text" at bounding box center [946, 393] width 235 height 30
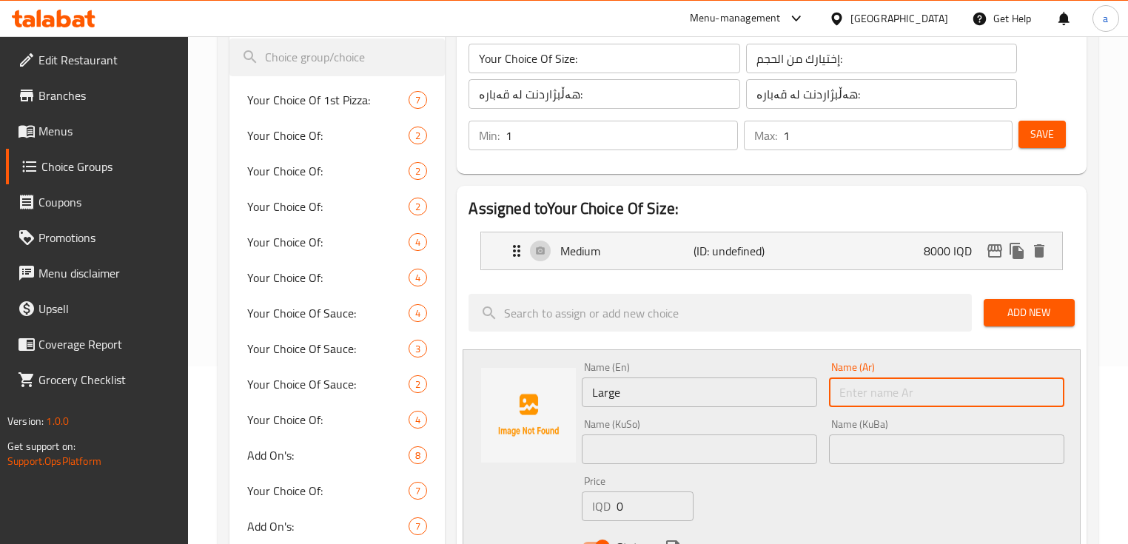
paste input "كبير"
type input "كبير"
click at [754, 438] on input "text" at bounding box center [699, 450] width 235 height 30
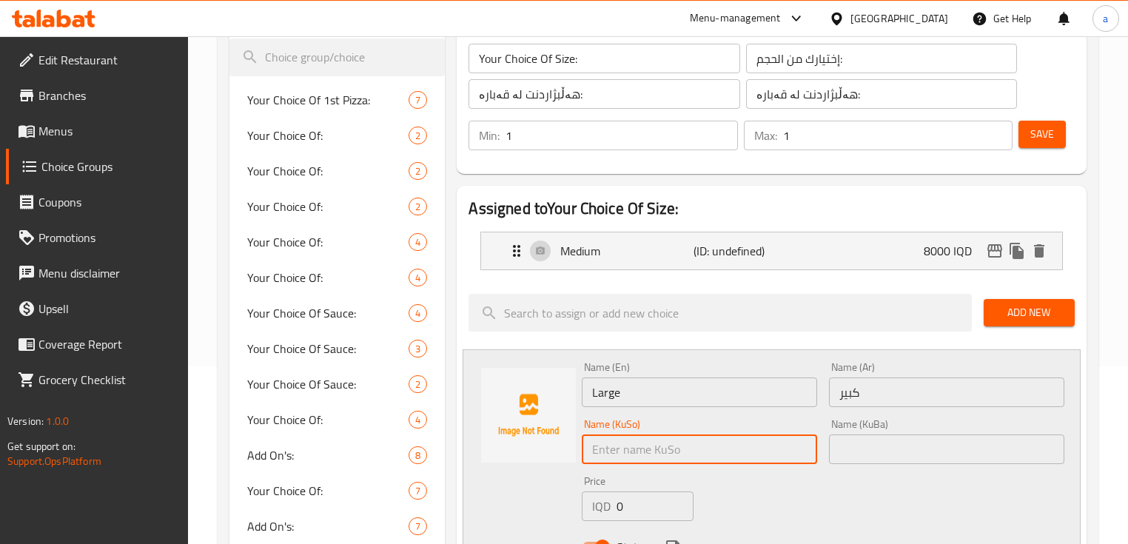
paste input "گەورە"
type input "گەورە"
click at [868, 445] on input "text" at bounding box center [946, 450] width 235 height 30
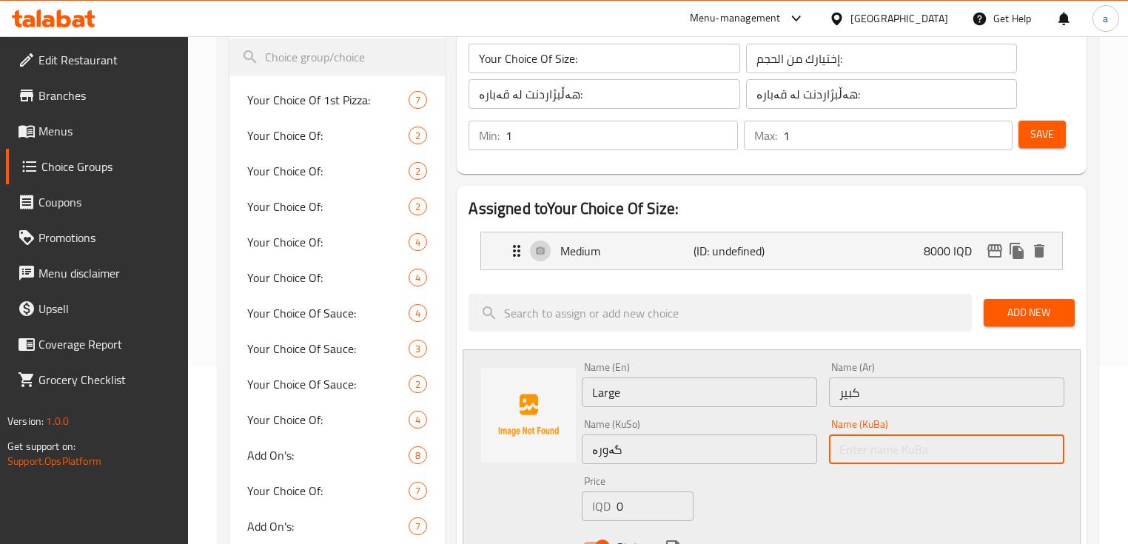
paste input "گەورە"
type input "گەورە"
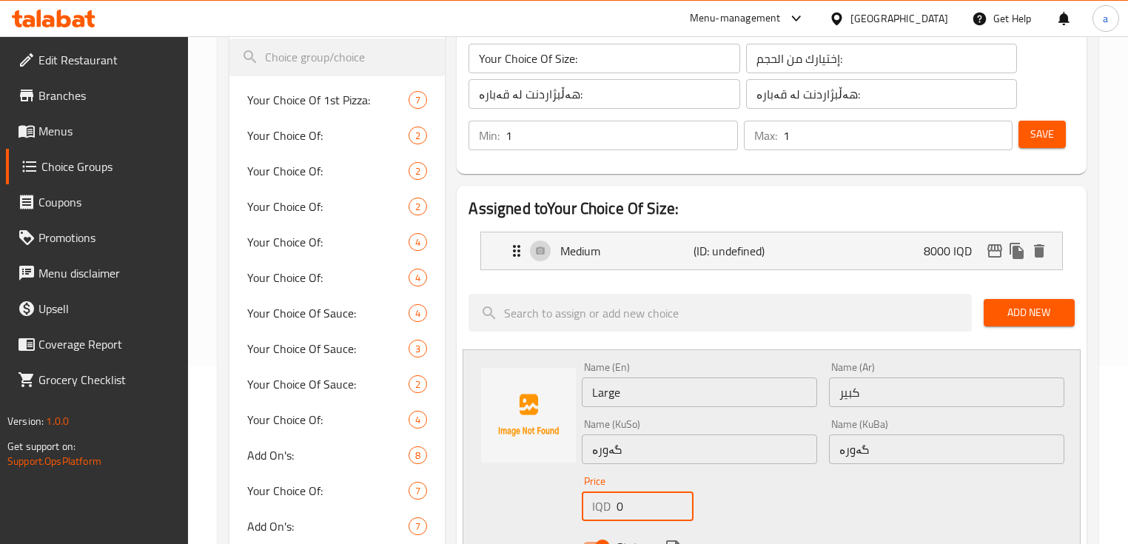
drag, startPoint x: 631, startPoint y: 507, endPoint x: 584, endPoint y: 518, distance: 47.9
click at [584, 518] on div "IQD 0 Price" at bounding box center [638, 507] width 112 height 30
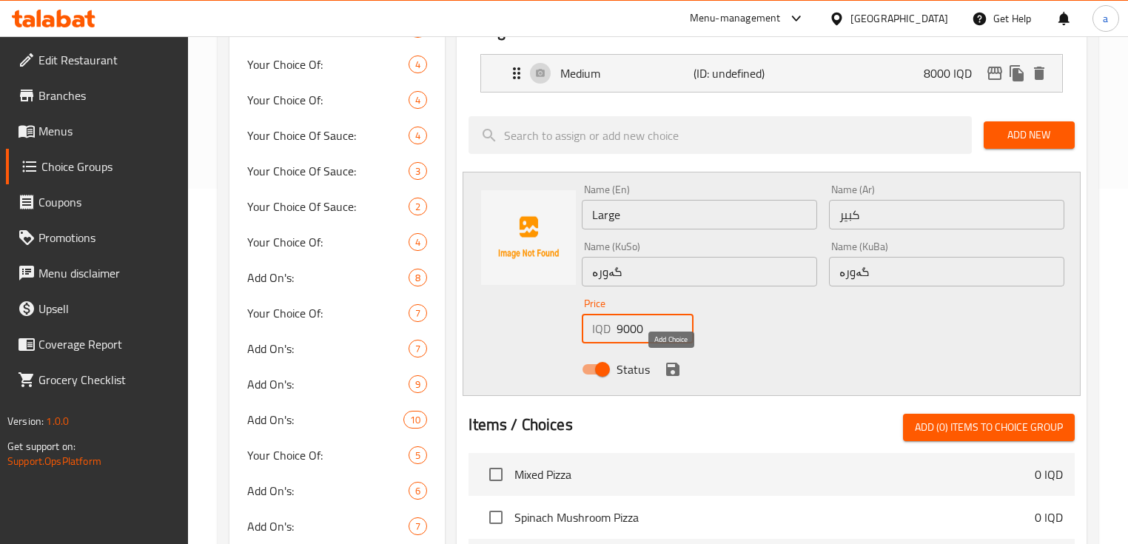
type input "9000"
click at [671, 370] on icon "save" at bounding box center [672, 369] width 13 height 13
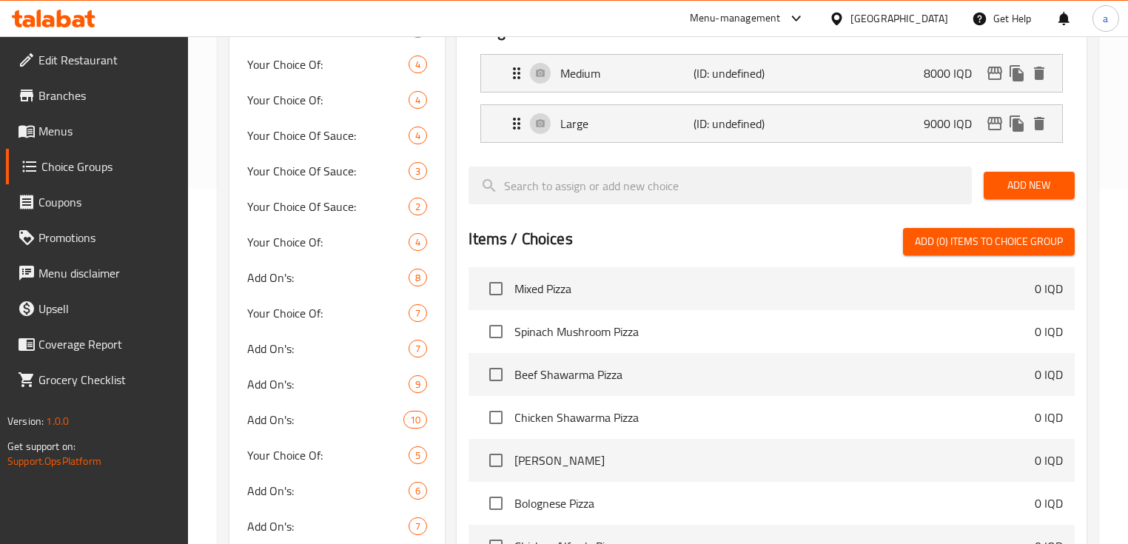
scroll to position [178, 0]
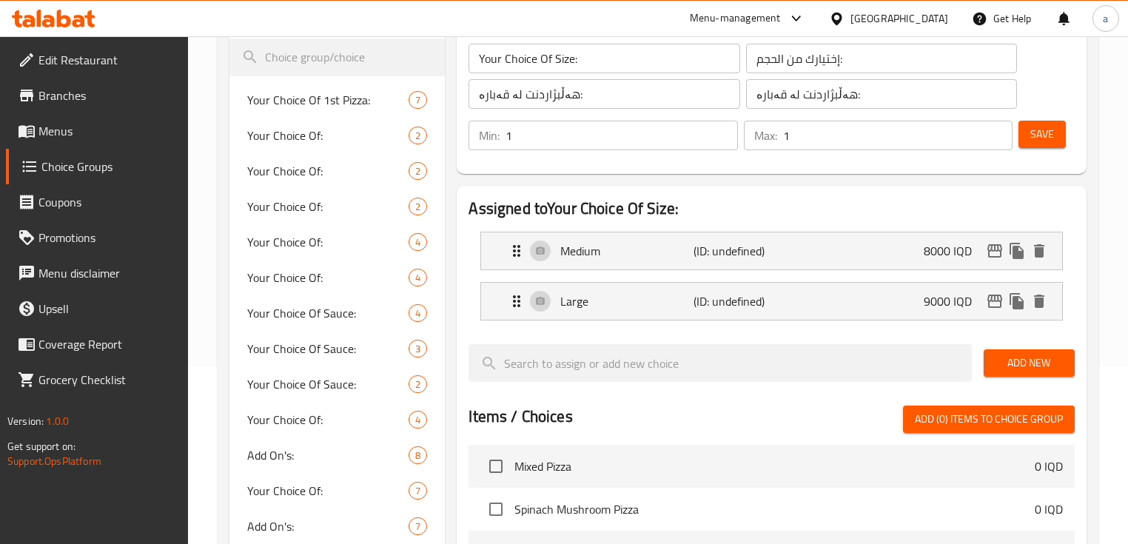
click at [1044, 123] on button "Save" at bounding box center [1042, 134] width 47 height 27
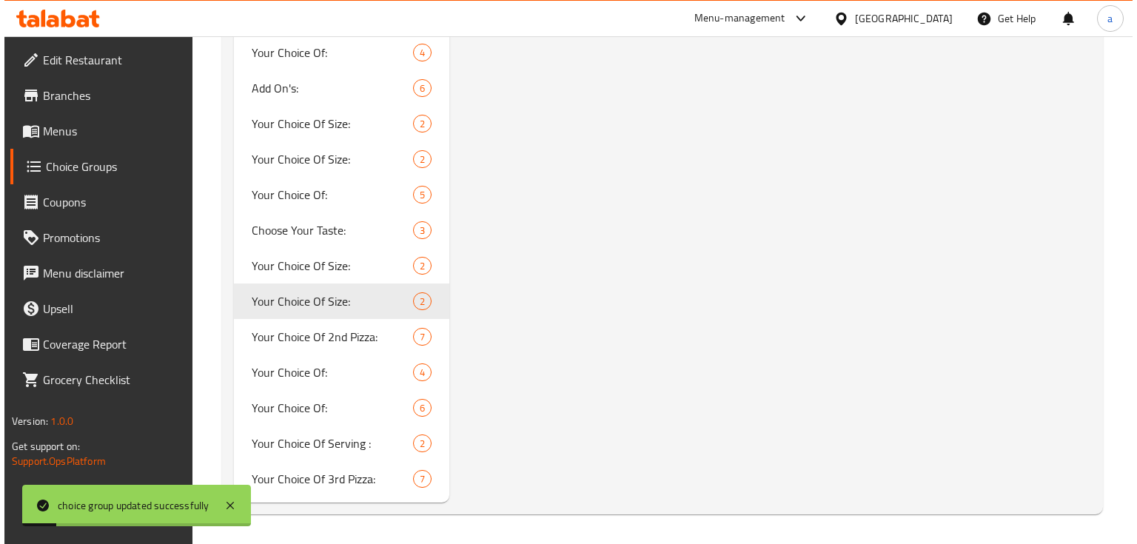
scroll to position [758, 0]
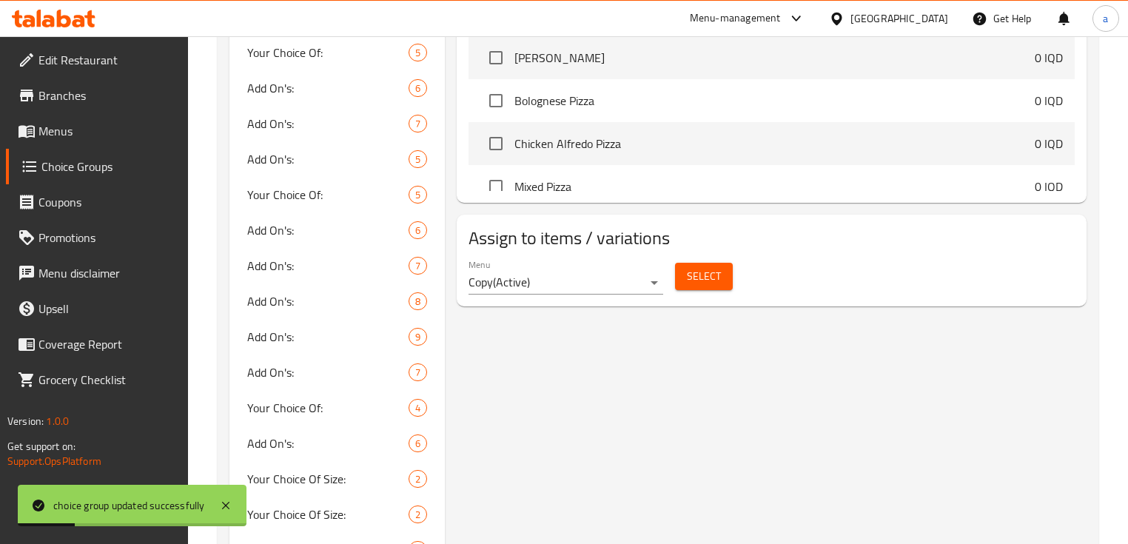
click at [700, 279] on span "Select" at bounding box center [704, 276] width 34 height 19
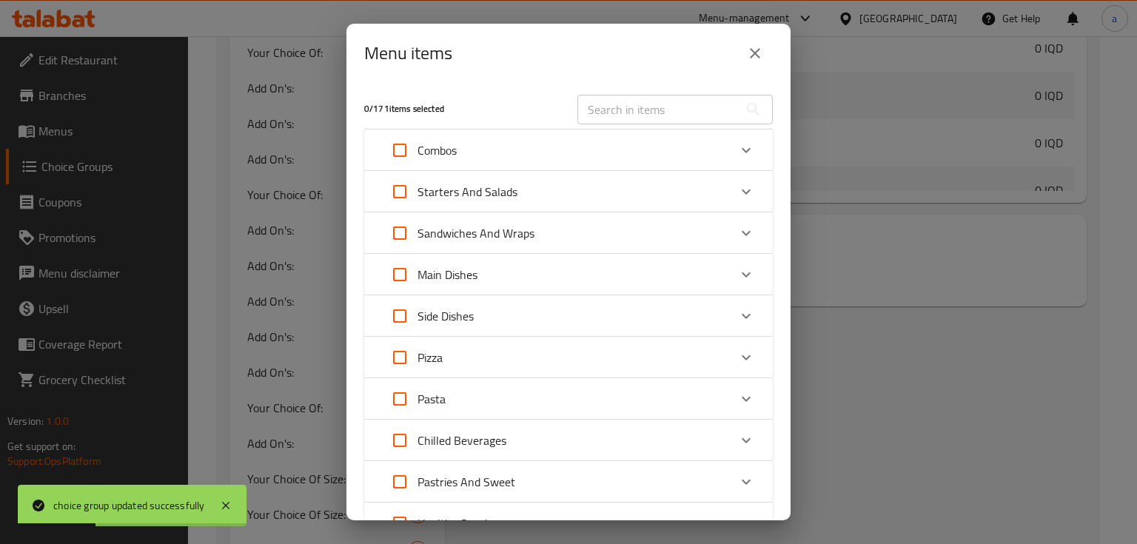
scroll to position [195, 0]
click at [631, 102] on input "text" at bounding box center [657, 110] width 161 height 30
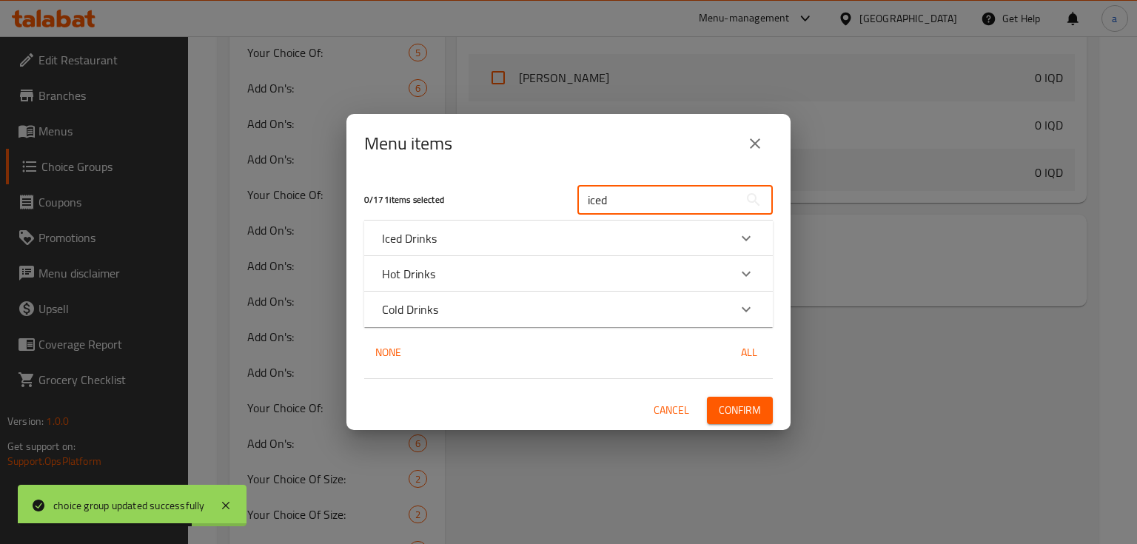
type input "iced"
click at [724, 240] on div "Iced Drinks" at bounding box center [555, 238] width 346 height 18
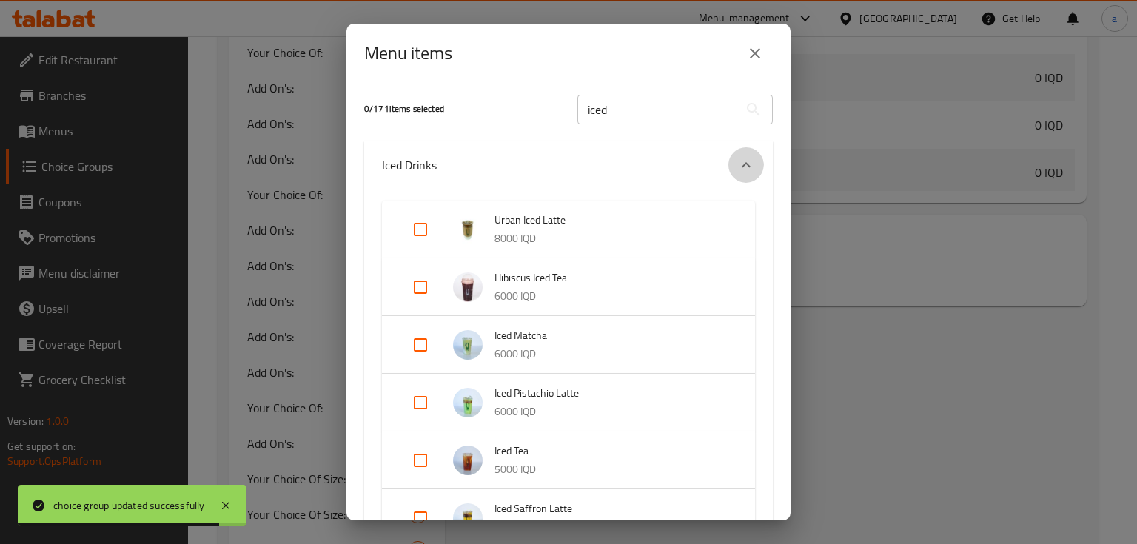
click at [728, 164] on div "Expand" at bounding box center [746, 165] width 36 height 36
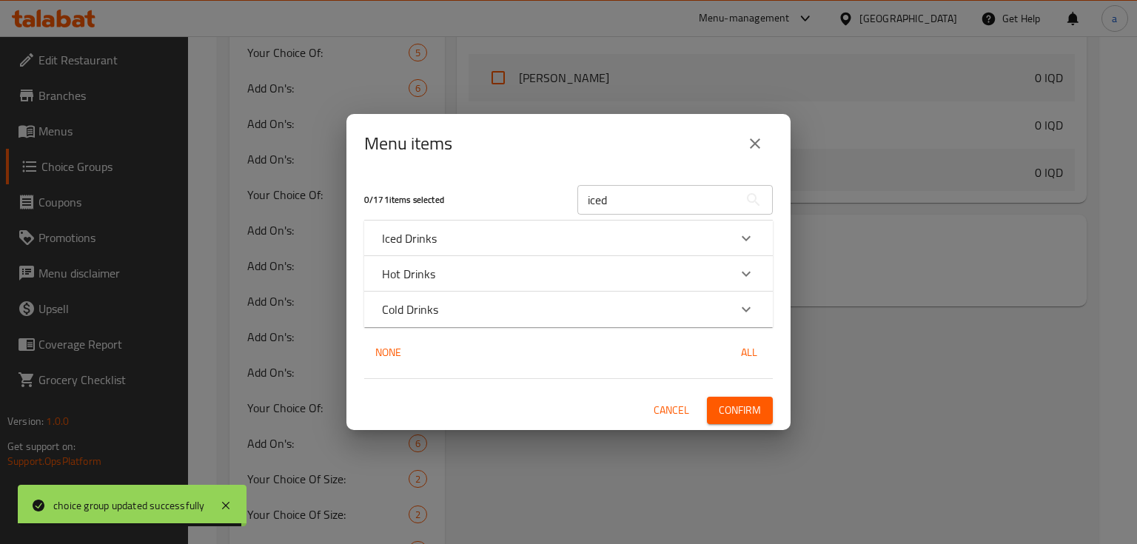
click at [481, 310] on div "Cold Drinks" at bounding box center [555, 310] width 346 height 18
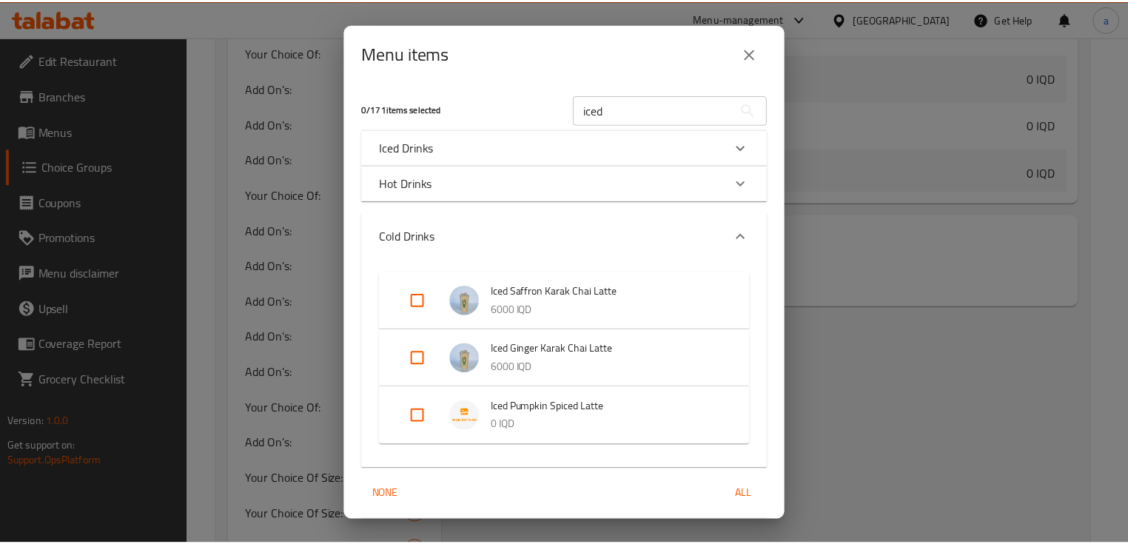
scroll to position [50, 0]
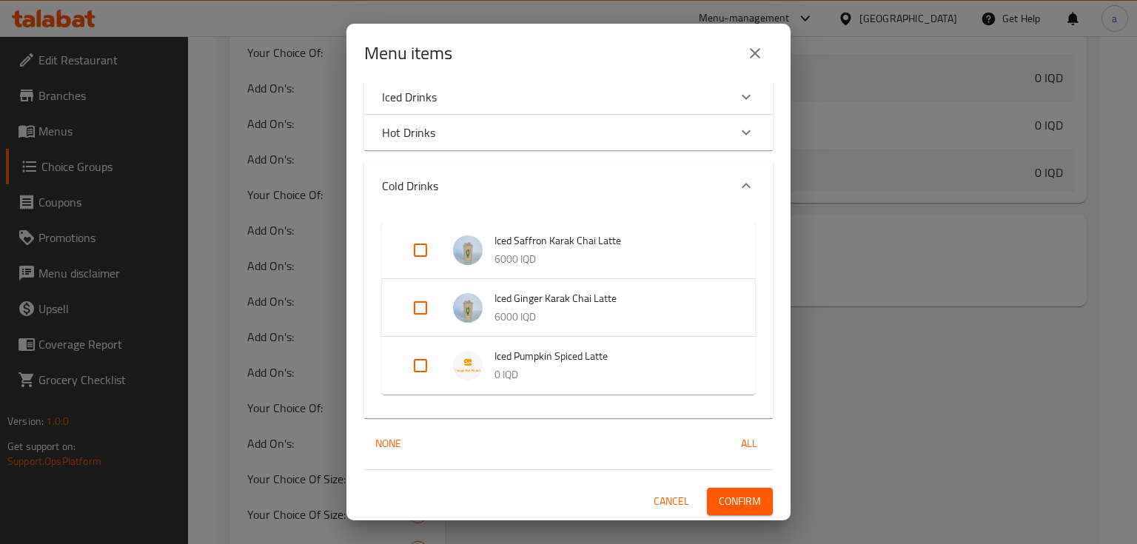
click at [412, 365] on input "Expand" at bounding box center [421, 366] width 36 height 36
checkbox input "true"
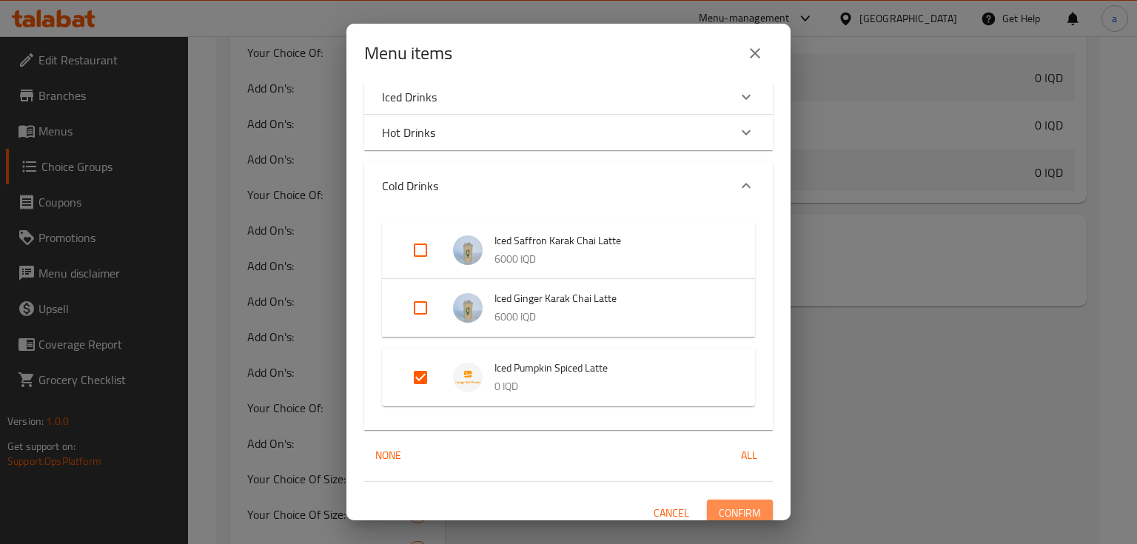
click at [725, 508] on span "Confirm" at bounding box center [740, 513] width 42 height 19
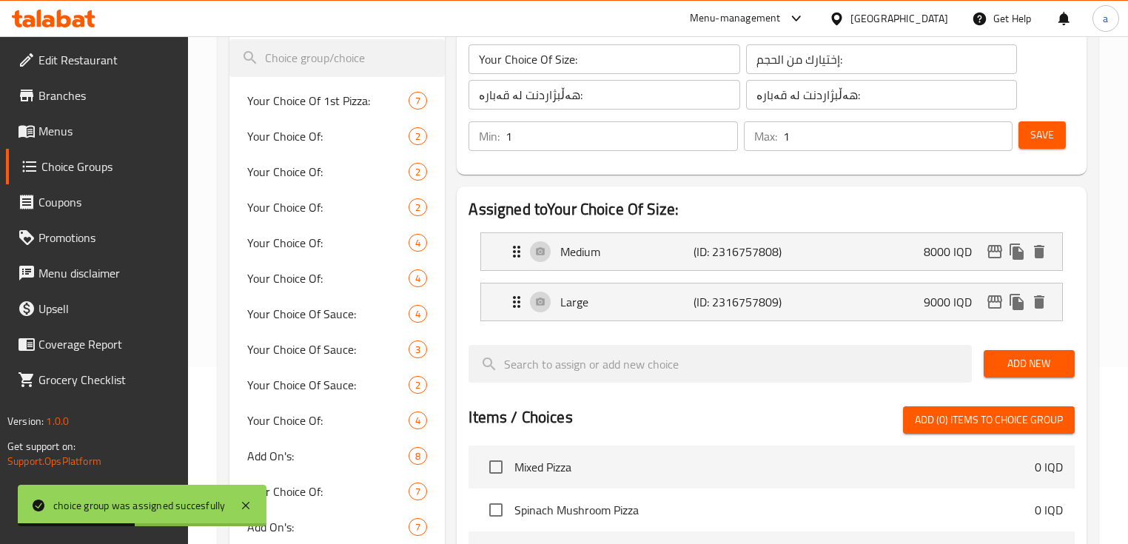
scroll to position [47, 0]
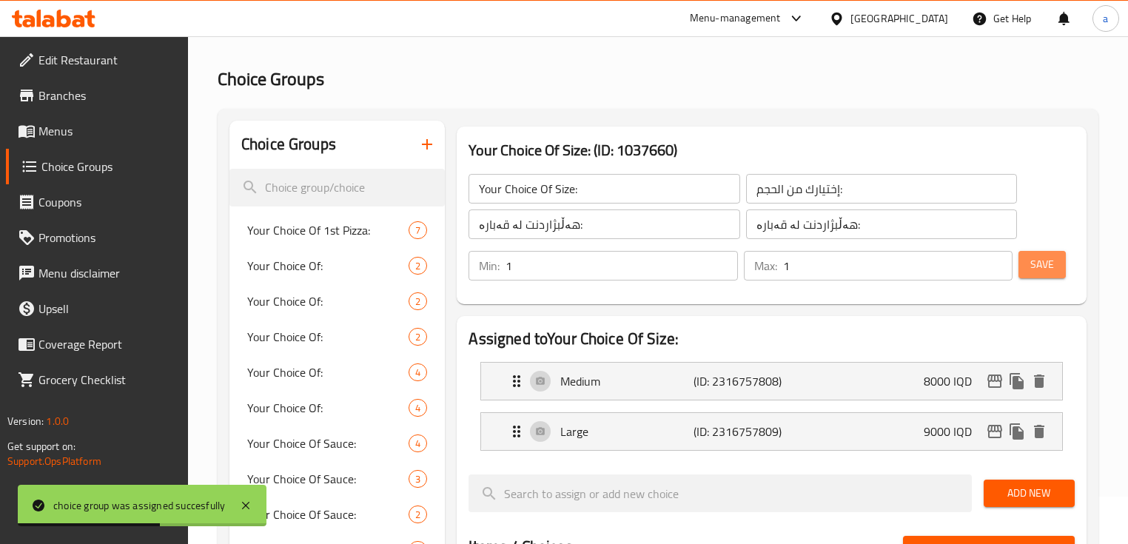
click at [1057, 259] on button "Save" at bounding box center [1042, 264] width 47 height 27
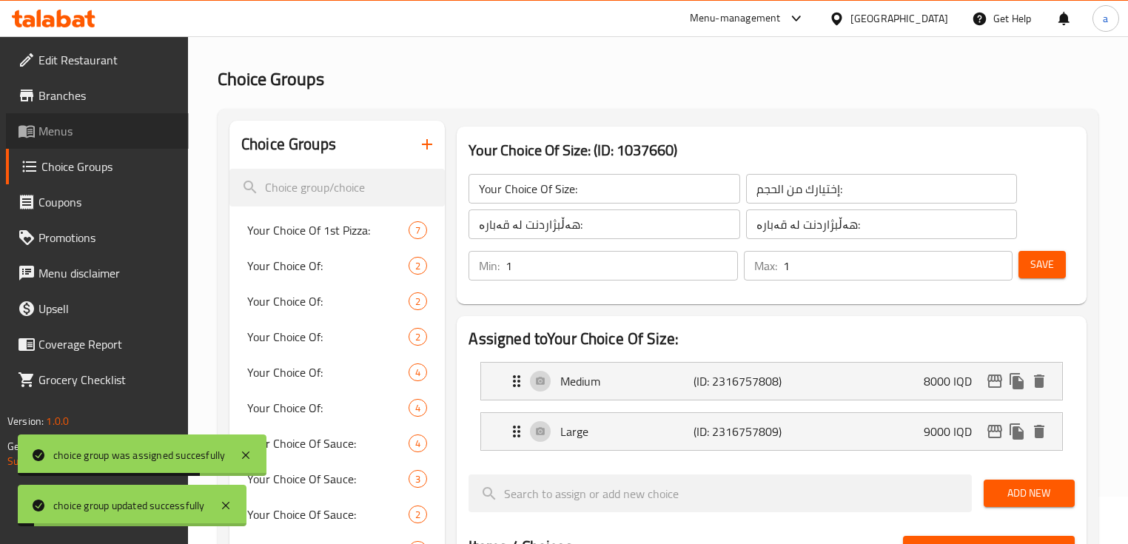
click at [68, 145] on link "Menus" at bounding box center [97, 131] width 183 height 36
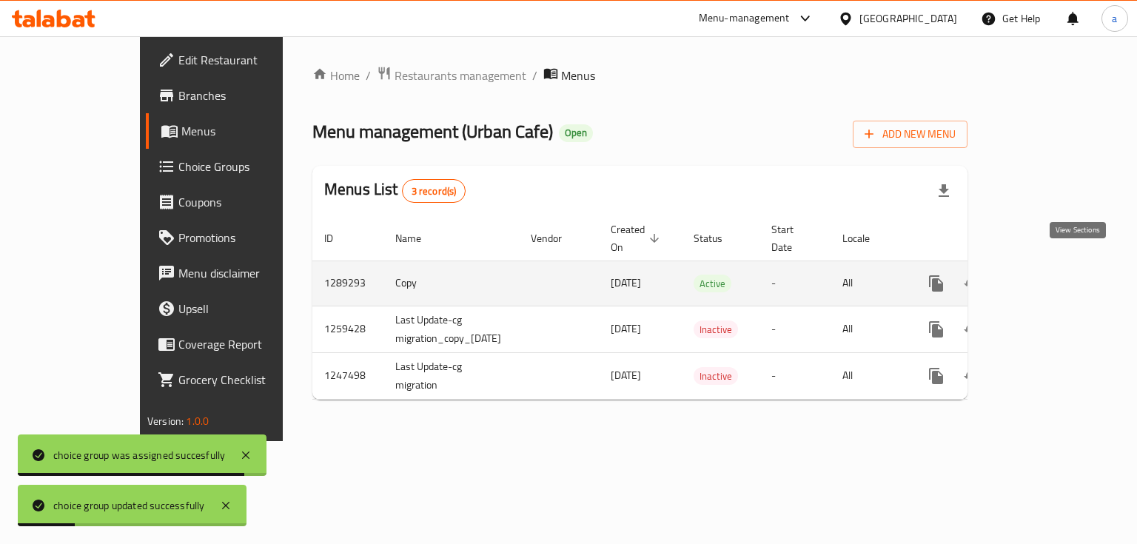
click at [1052, 275] on icon "enhanced table" at bounding box center [1043, 284] width 18 height 18
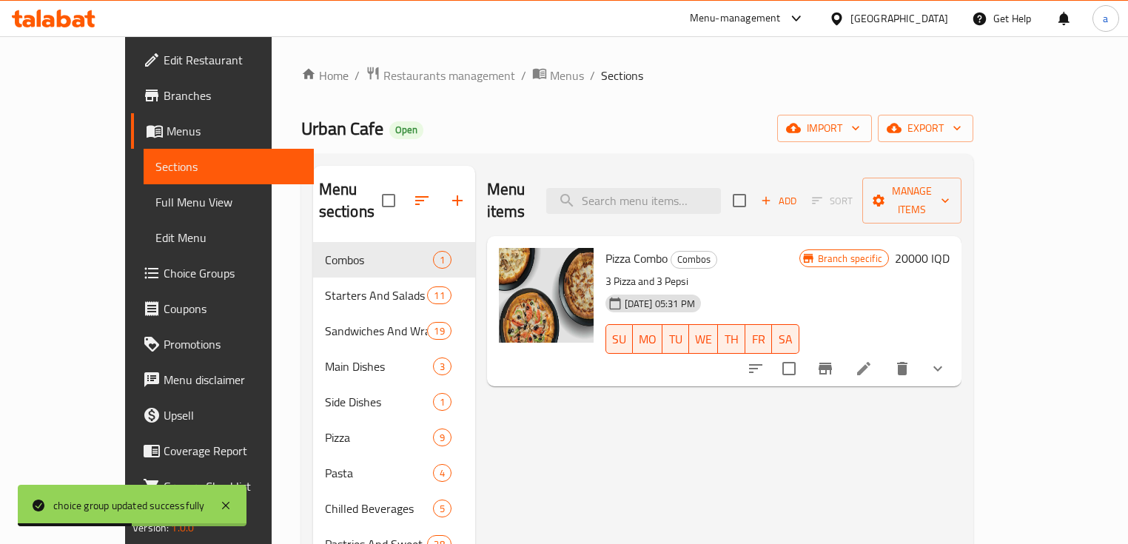
click at [155, 198] on span "Full Menu View" at bounding box center [228, 202] width 147 height 18
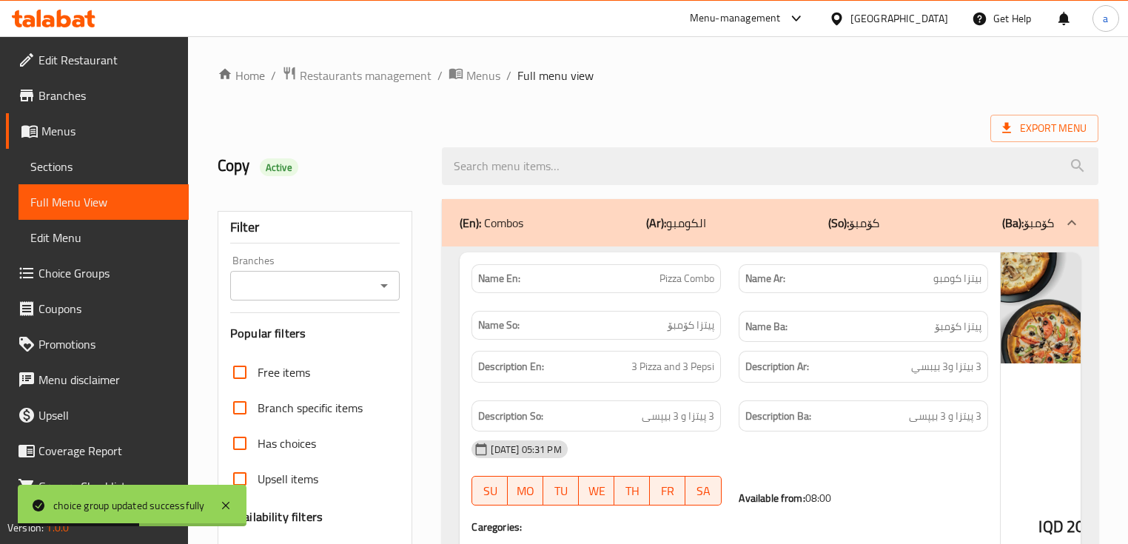
click at [380, 288] on icon "Open" at bounding box center [384, 286] width 18 height 18
click at [385, 289] on icon "Open" at bounding box center [384, 286] width 18 height 18
click at [392, 280] on icon "Open" at bounding box center [384, 286] width 18 height 18
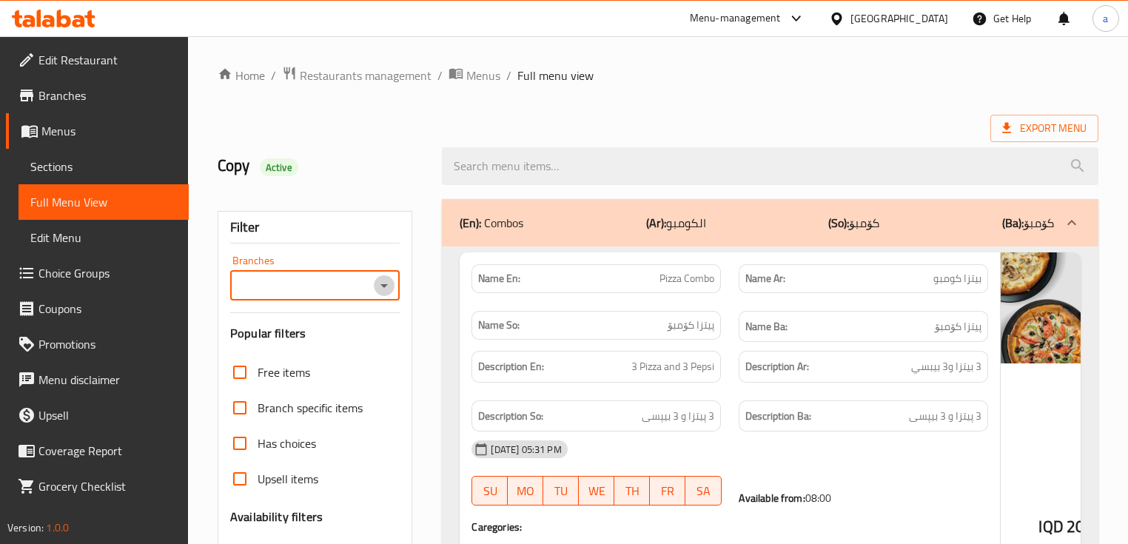
click at [391, 283] on icon "Open" at bounding box center [384, 286] width 18 height 18
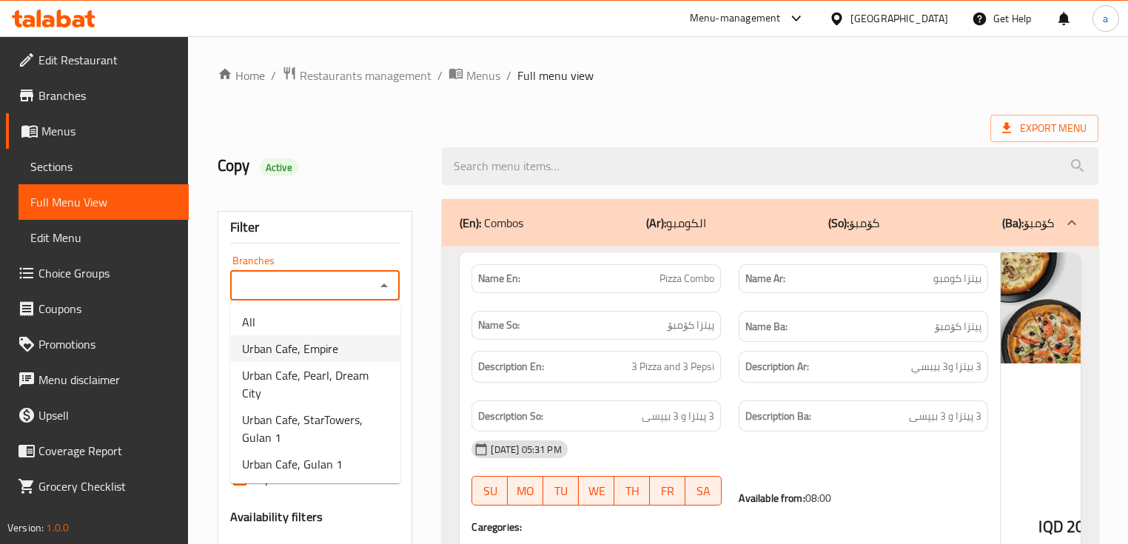
click at [329, 347] on span "Urban Cafe, Empire" at bounding box center [290, 349] width 96 height 18
type input "Urban Cafe, Empire"
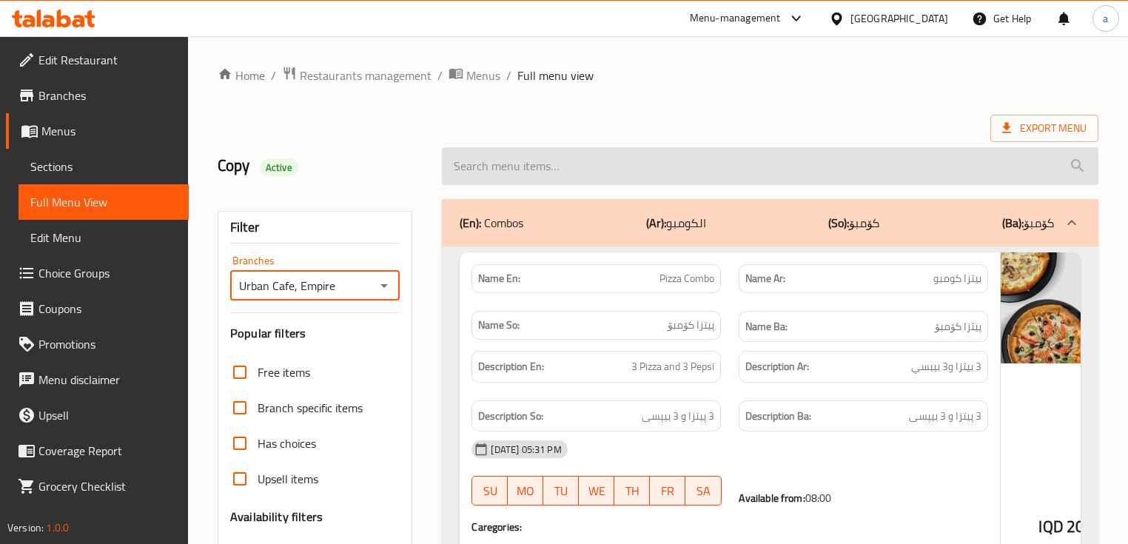
click at [734, 179] on input "search" at bounding box center [770, 166] width 656 height 38
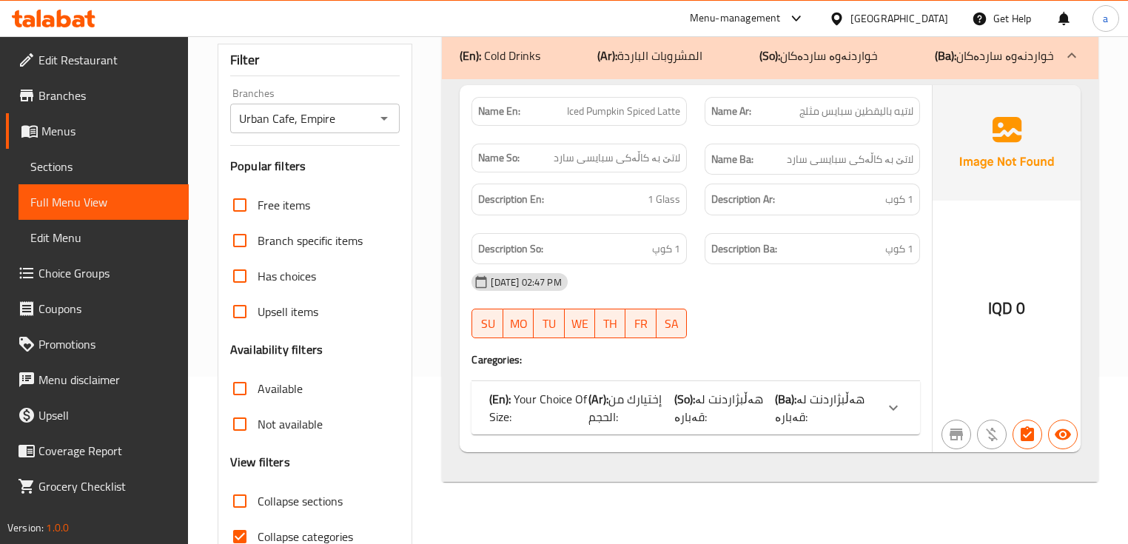
scroll to position [243, 0]
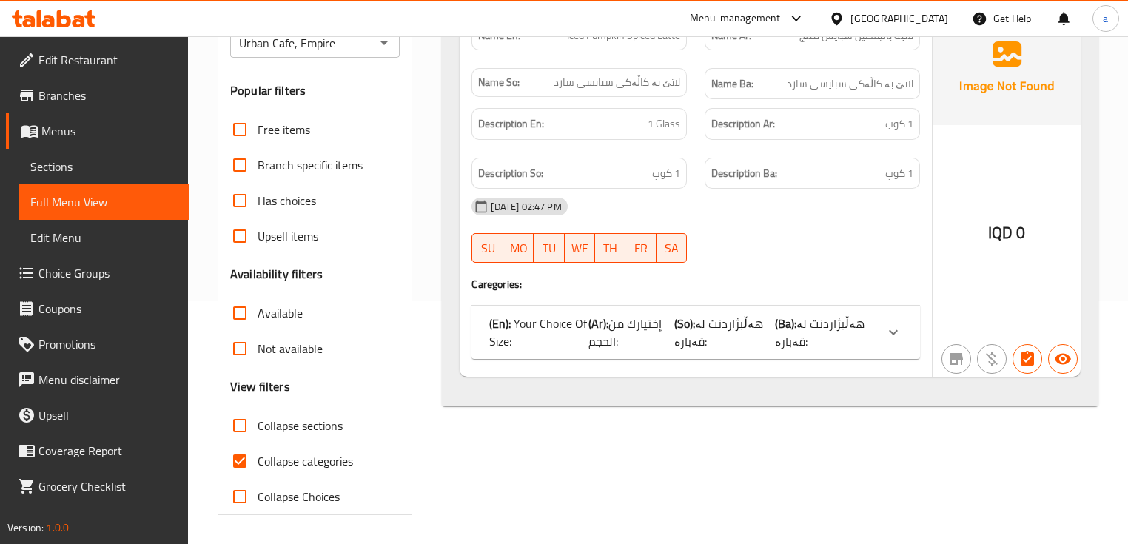
type input "iced pu"
click at [735, 338] on p "(So): هەڵبژاردنت لە قەبارە:" at bounding box center [724, 333] width 101 height 36
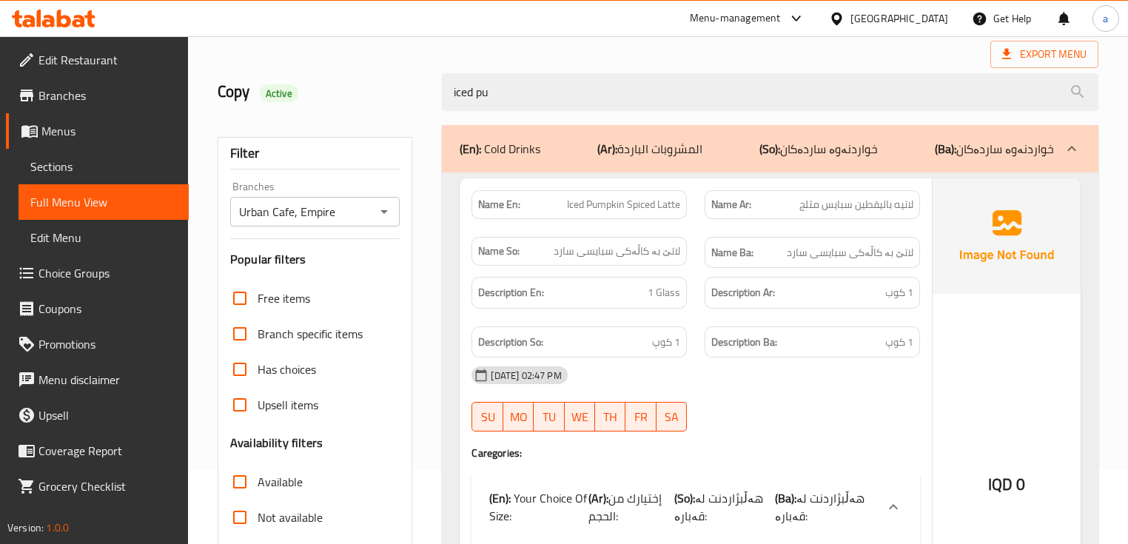
scroll to position [65, 0]
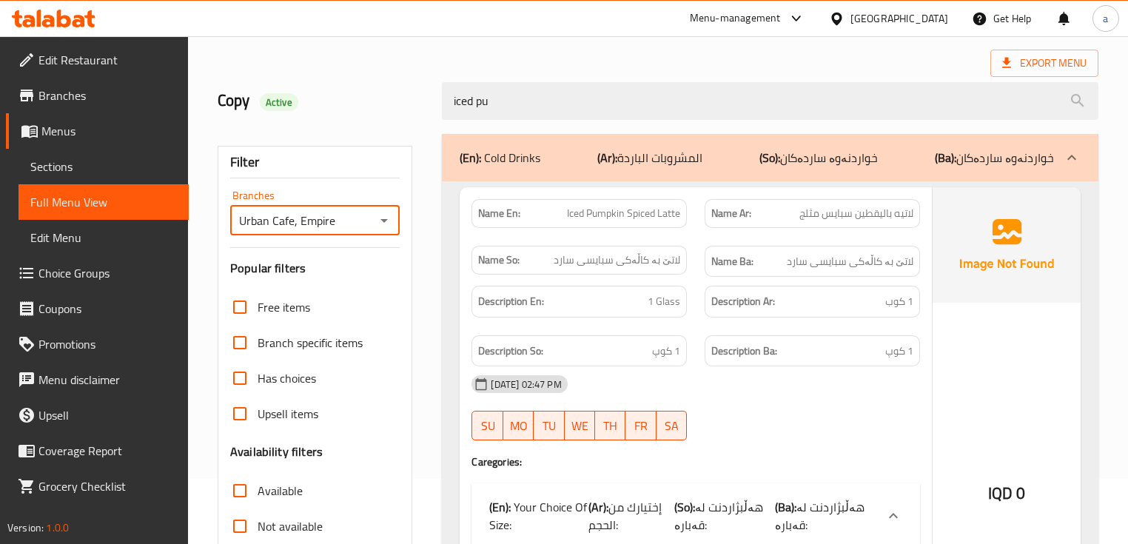
click at [370, 218] on input "Urban Cafe, Empire" at bounding box center [303, 220] width 136 height 21
click at [381, 227] on icon "Open" at bounding box center [384, 221] width 18 height 18
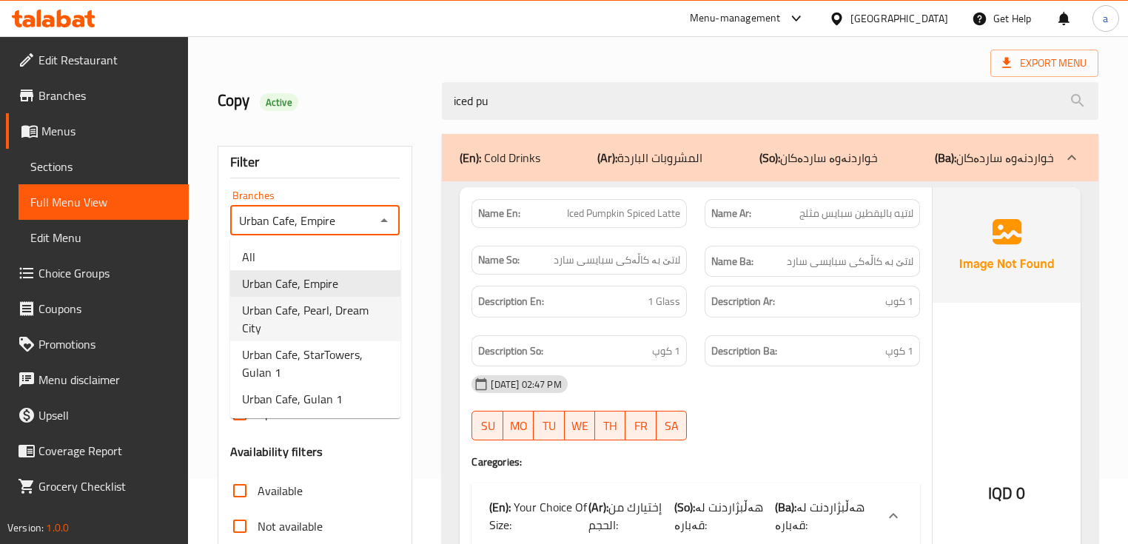
click at [358, 302] on span "Urban Cafe, Pearl, Dream City" at bounding box center [315, 319] width 147 height 36
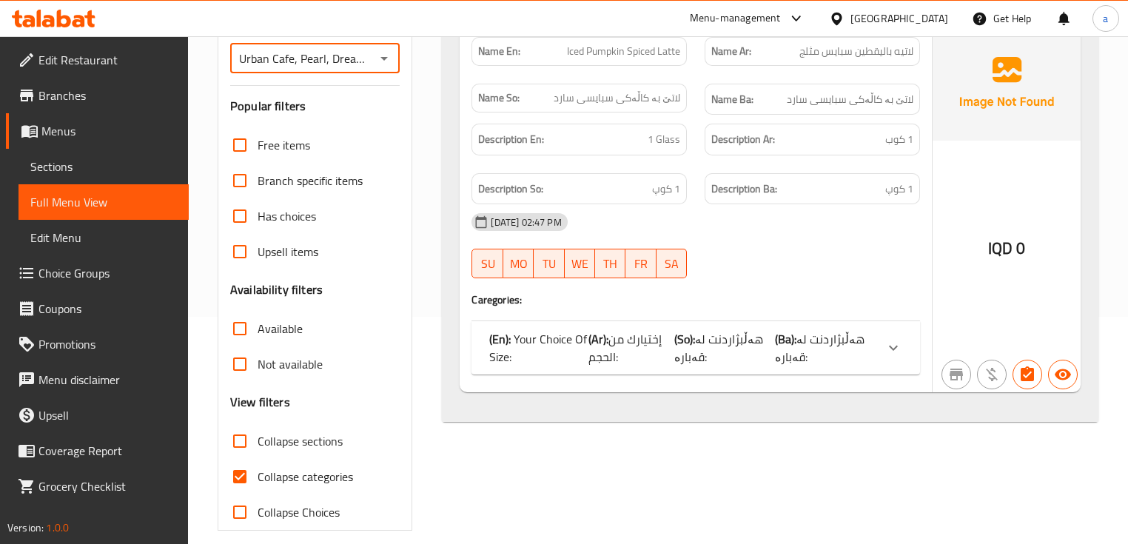
scroll to position [243, 0]
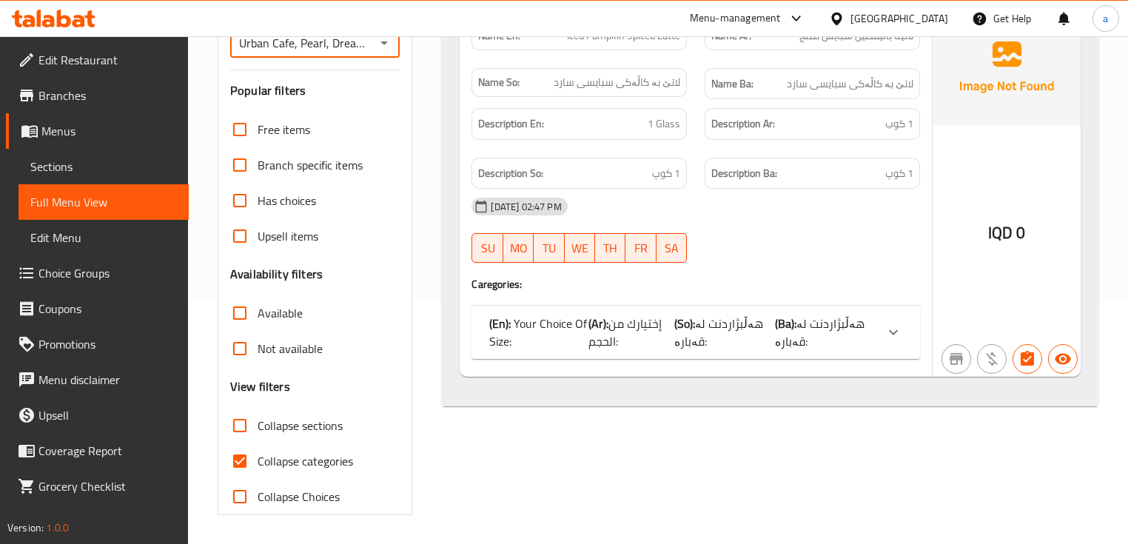
click at [853, 335] on p "(Ba): هەڵبژاردنت لە قەبارە:" at bounding box center [825, 333] width 101 height 36
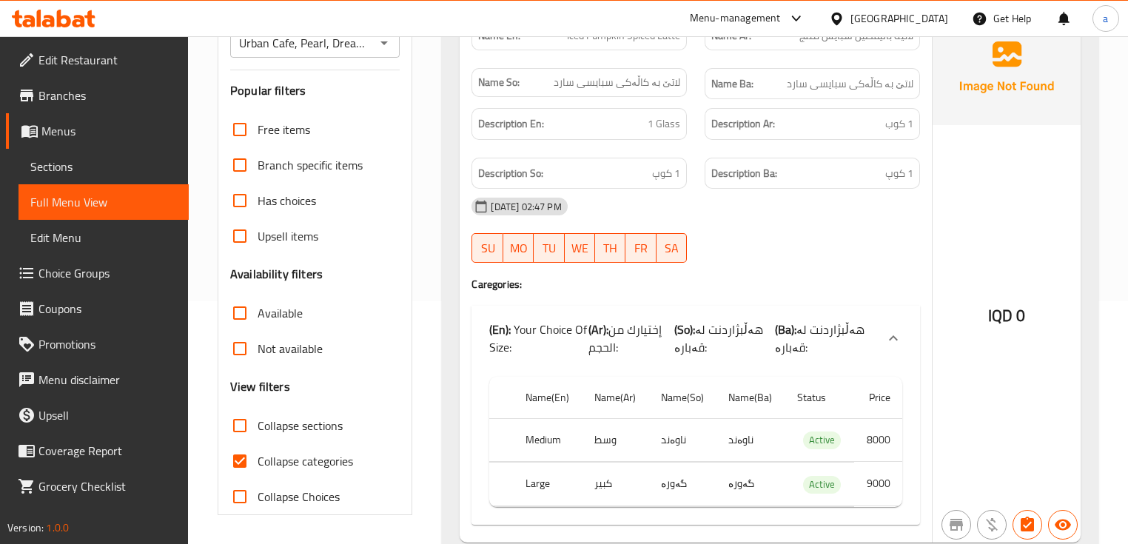
click at [384, 53] on div "Urban Cafe, Pearl, Dream City Branches" at bounding box center [315, 43] width 170 height 30
click at [384, 46] on icon "Open" at bounding box center [384, 43] width 18 height 18
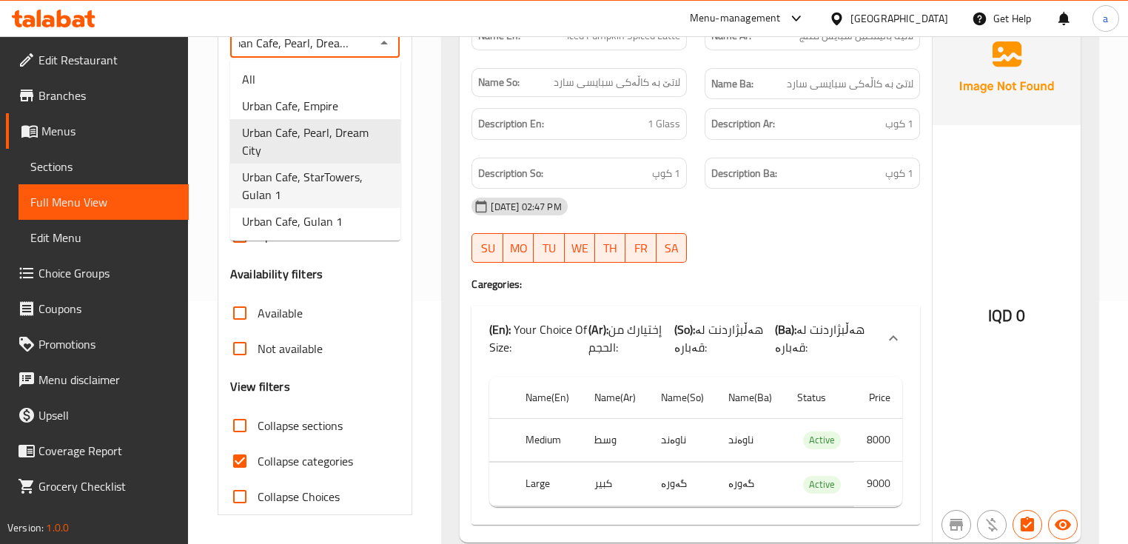
click at [366, 168] on span "Urban Cafe, StarTowers, Gulan 1" at bounding box center [315, 186] width 147 height 36
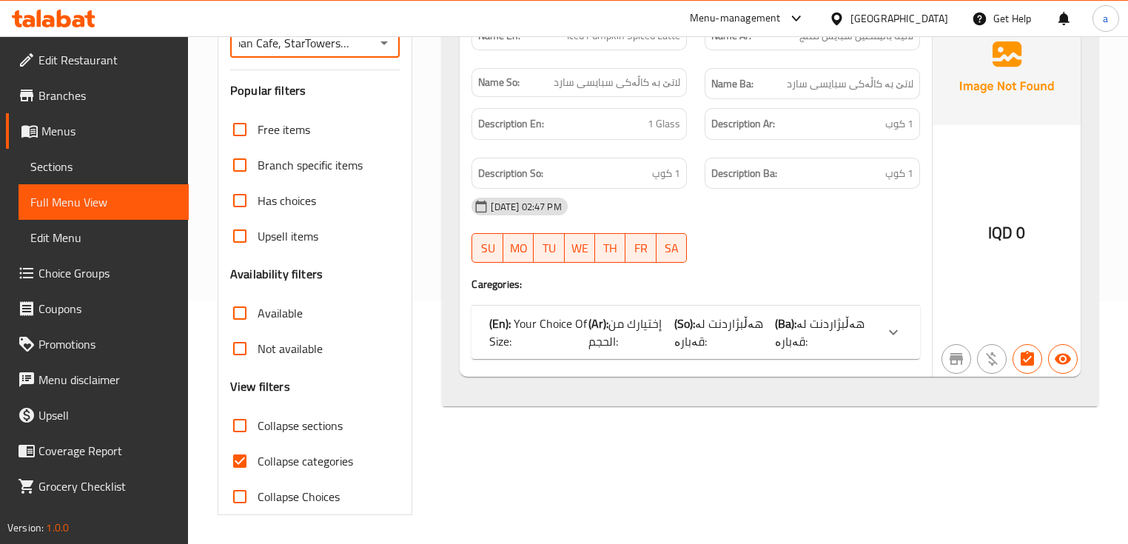
click at [835, 341] on p "(Ba): هەڵبژاردنت لە قەبارە:" at bounding box center [825, 333] width 101 height 36
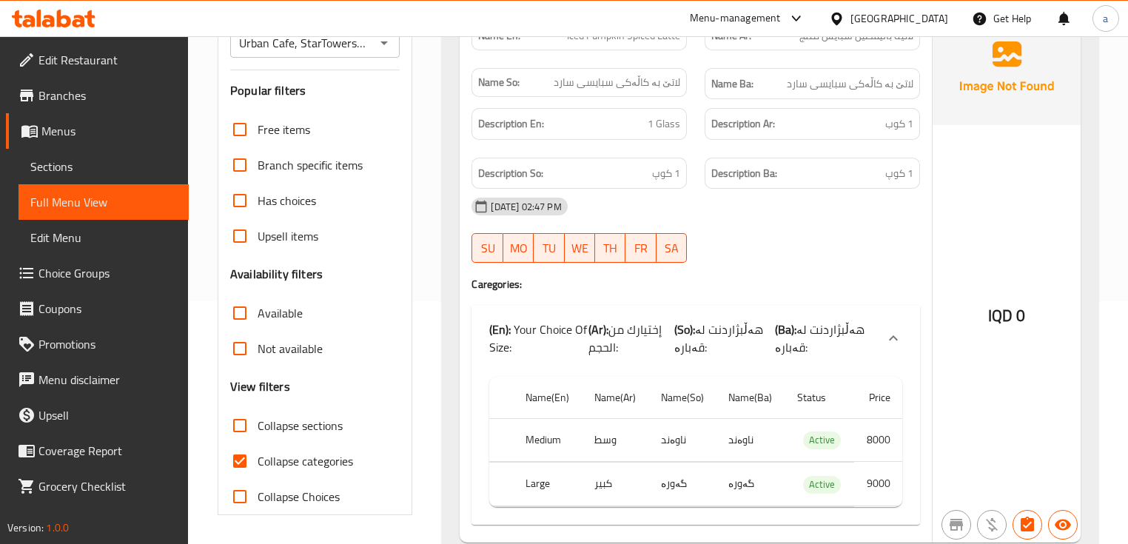
scroll to position [0, 0]
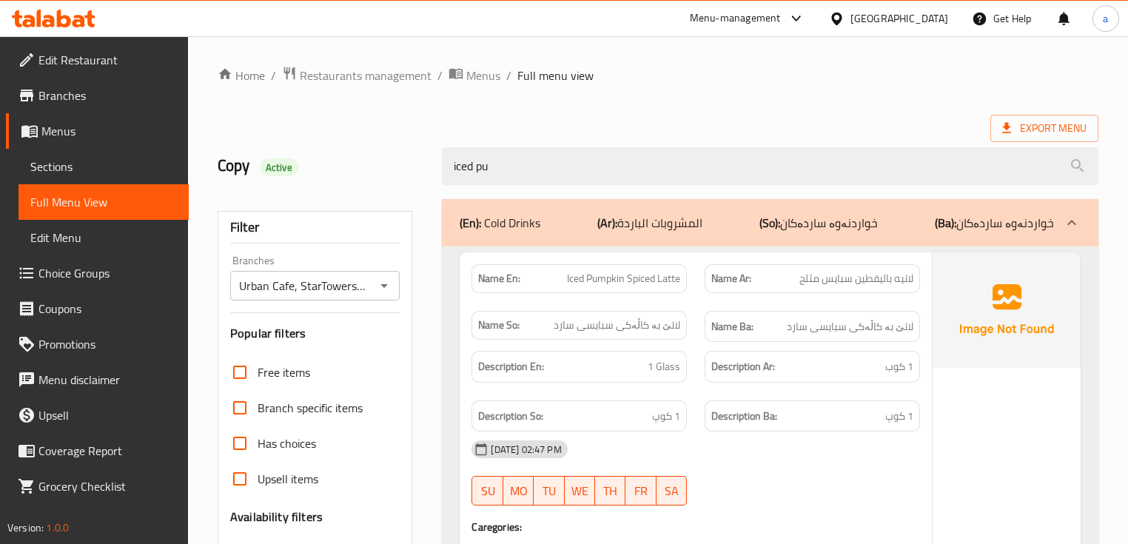
click at [383, 285] on icon "Open" at bounding box center [384, 286] width 7 height 4
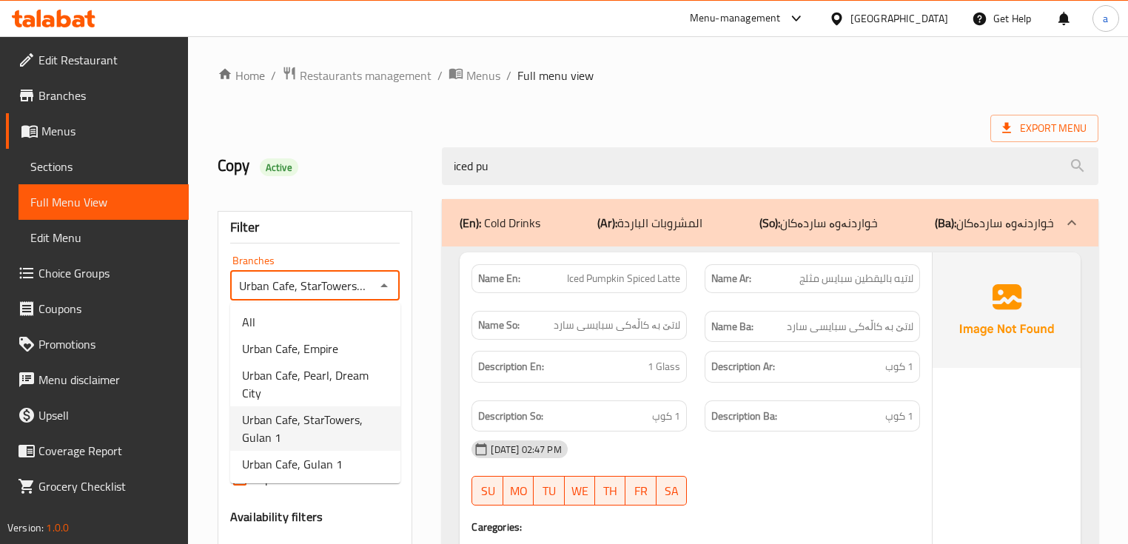
scroll to position [0, 29]
click at [323, 341] on span "Urban Cafe, Empire" at bounding box center [290, 349] width 96 height 18
type input "Urban Cafe, Empire"
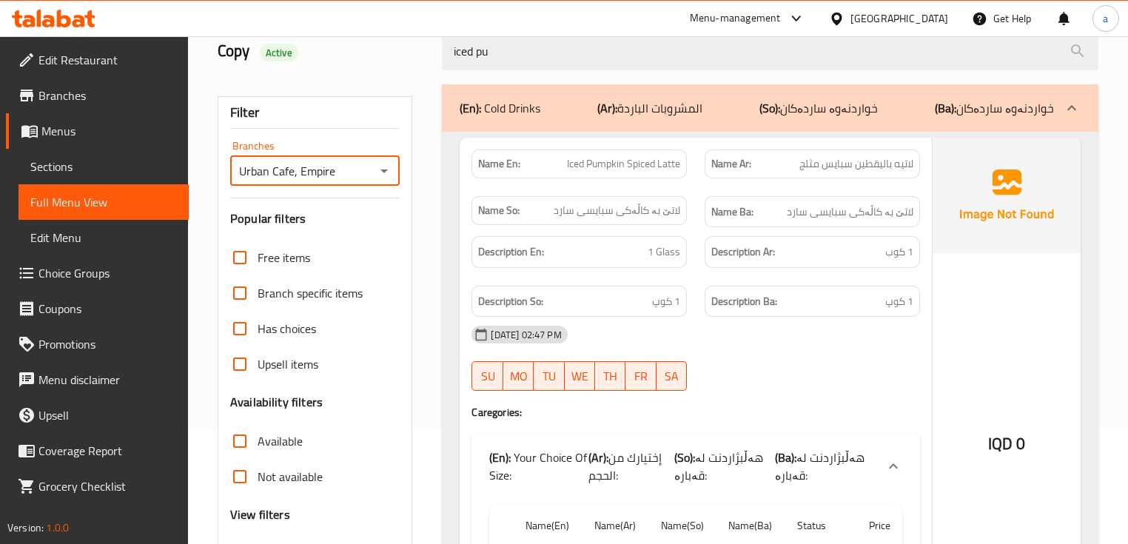
scroll to position [0, 0]
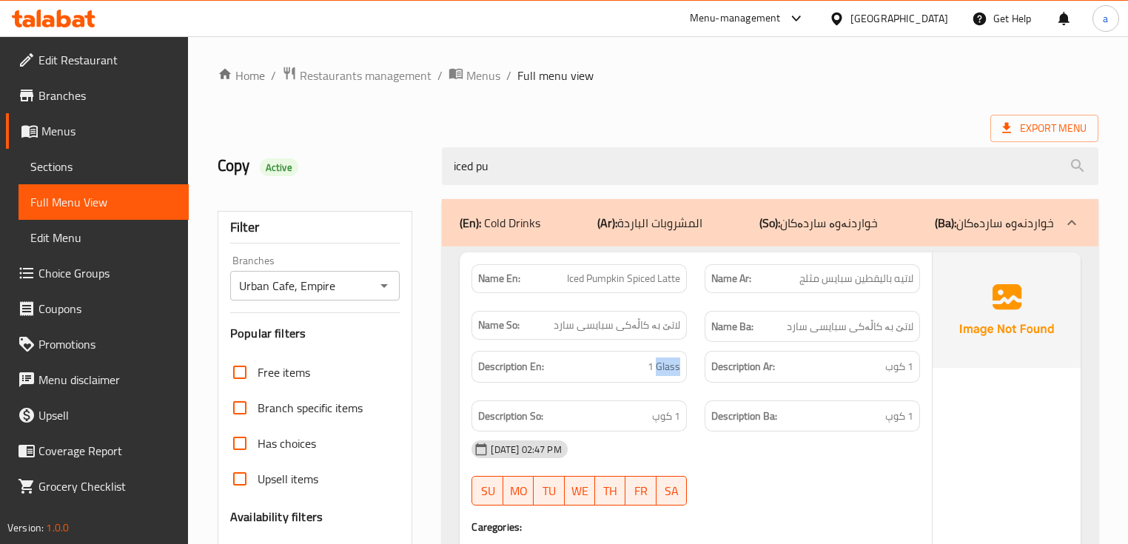
drag, startPoint x: 657, startPoint y: 363, endPoint x: 690, endPoint y: 363, distance: 33.3
click at [690, 363] on div "Description En: 1 Glass" at bounding box center [579, 367] width 233 height 50
copy span "Glass"
click at [990, 332] on img at bounding box center [1007, 309] width 148 height 115
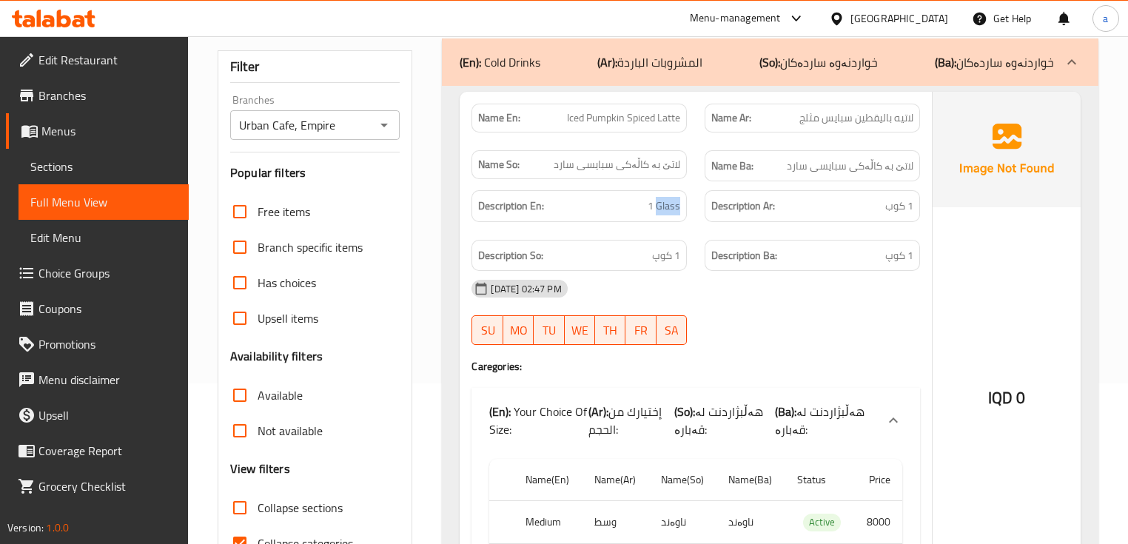
scroll to position [178, 0]
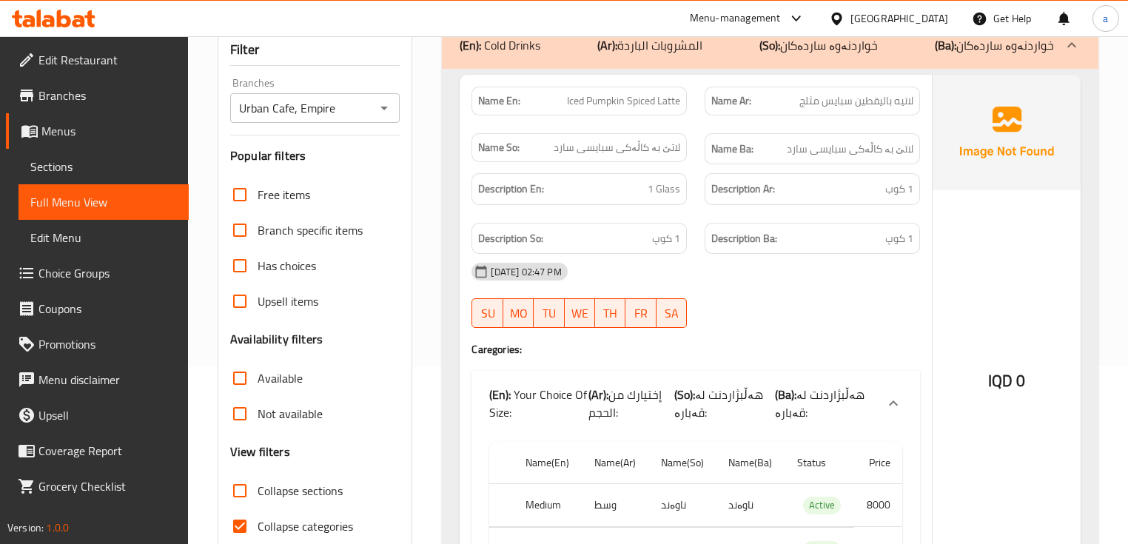
click at [329, 521] on span "Collapse categories" at bounding box center [305, 526] width 95 height 18
click at [258, 521] on input "Collapse categories" at bounding box center [240, 527] width 36 height 36
checkbox input "false"
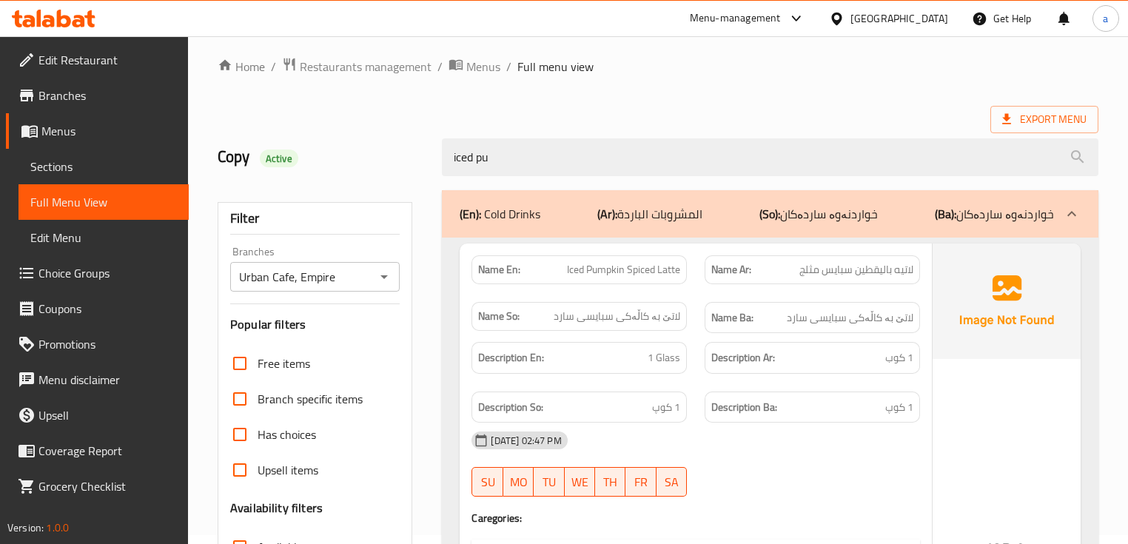
scroll to position [0, 0]
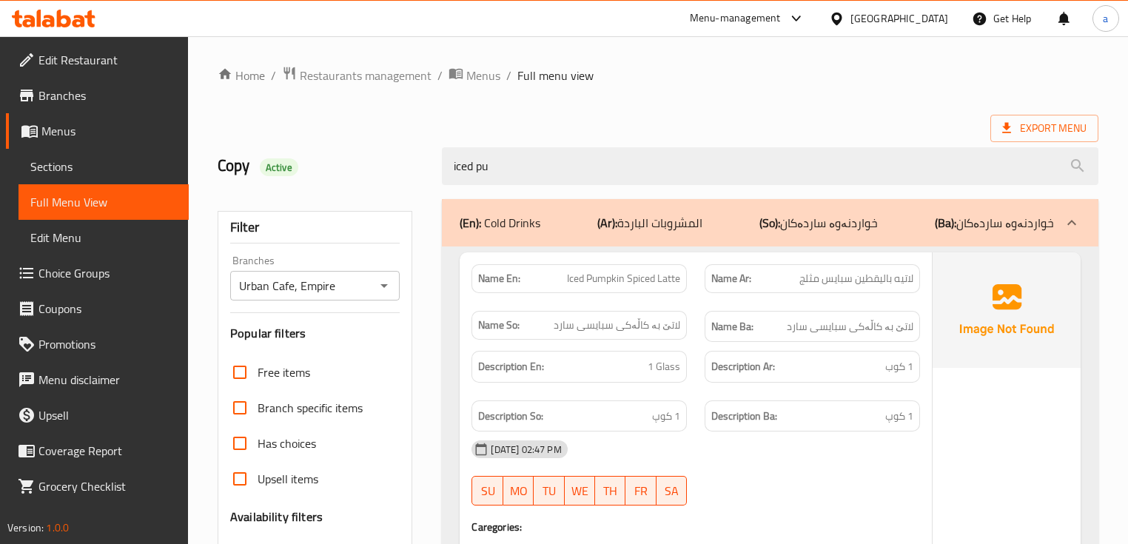
click at [385, 302] on div "Filter Branches Urban Cafe, Empire Branches Popular filters Free items Branch s…" at bounding box center [315, 484] width 195 height 547
click at [385, 293] on icon "Open" at bounding box center [384, 286] width 18 height 18
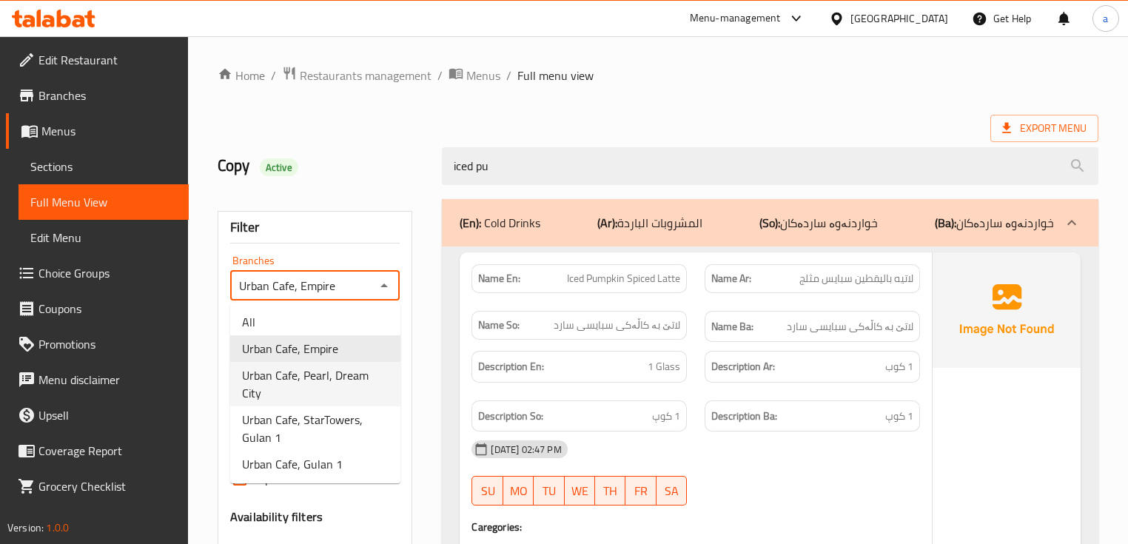
click at [361, 375] on span "Urban Cafe, Pearl, Dream City" at bounding box center [315, 384] width 147 height 36
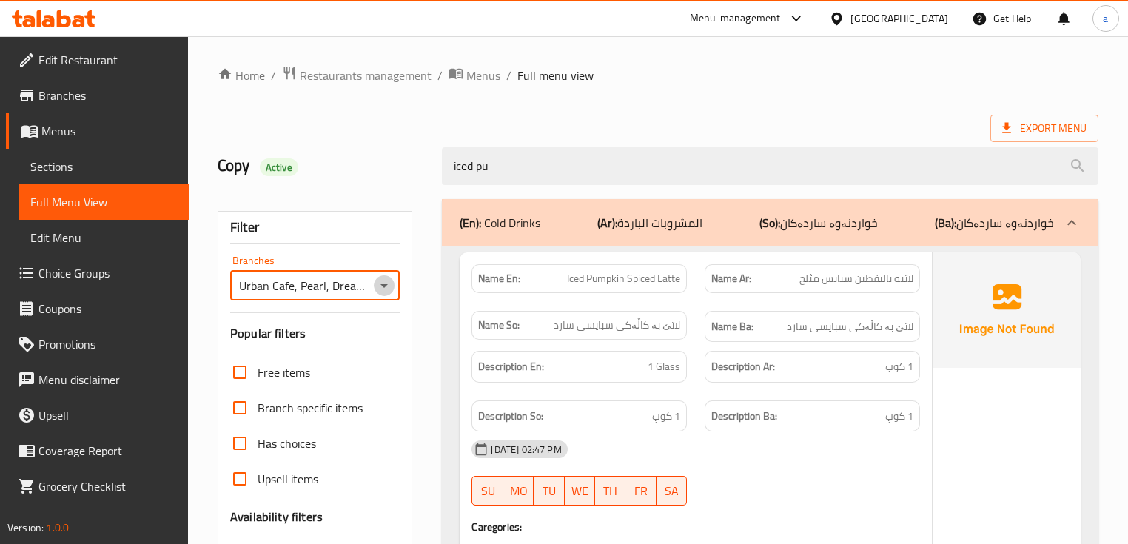
click at [376, 277] on icon "Open" at bounding box center [384, 286] width 18 height 18
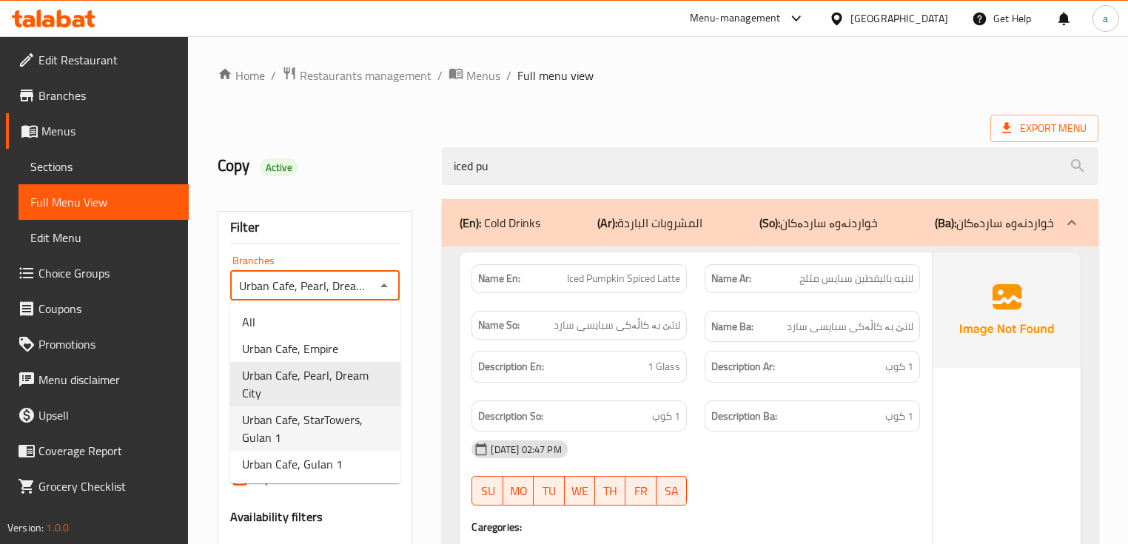
click at [360, 411] on span "Urban Cafe, StarTowers, Gulan 1" at bounding box center [315, 429] width 147 height 36
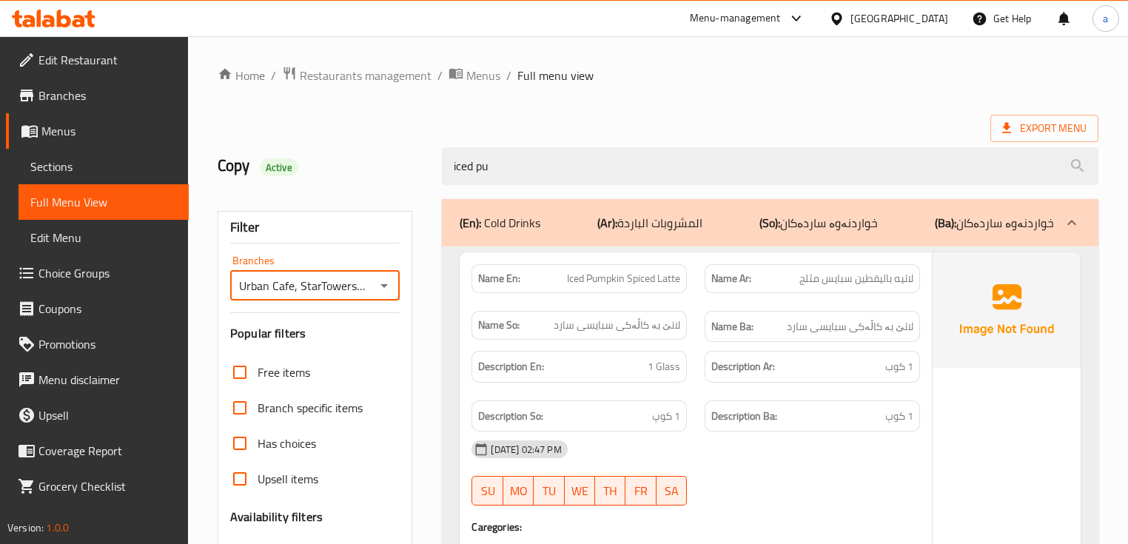
click at [385, 287] on icon "Open" at bounding box center [384, 286] width 18 height 18
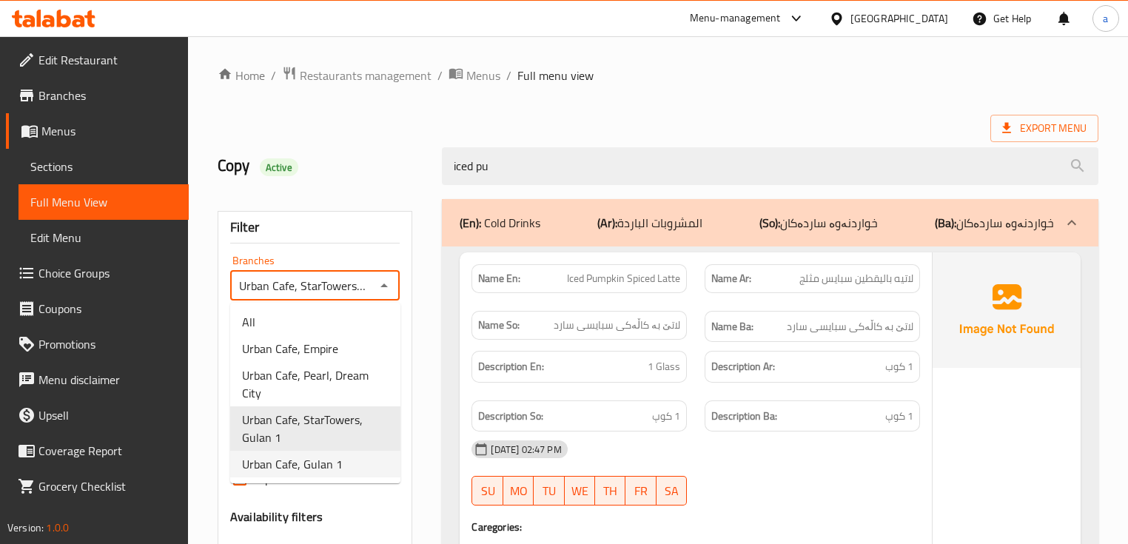
click at [331, 455] on span "Urban Cafe, Gulan 1" at bounding box center [292, 464] width 101 height 18
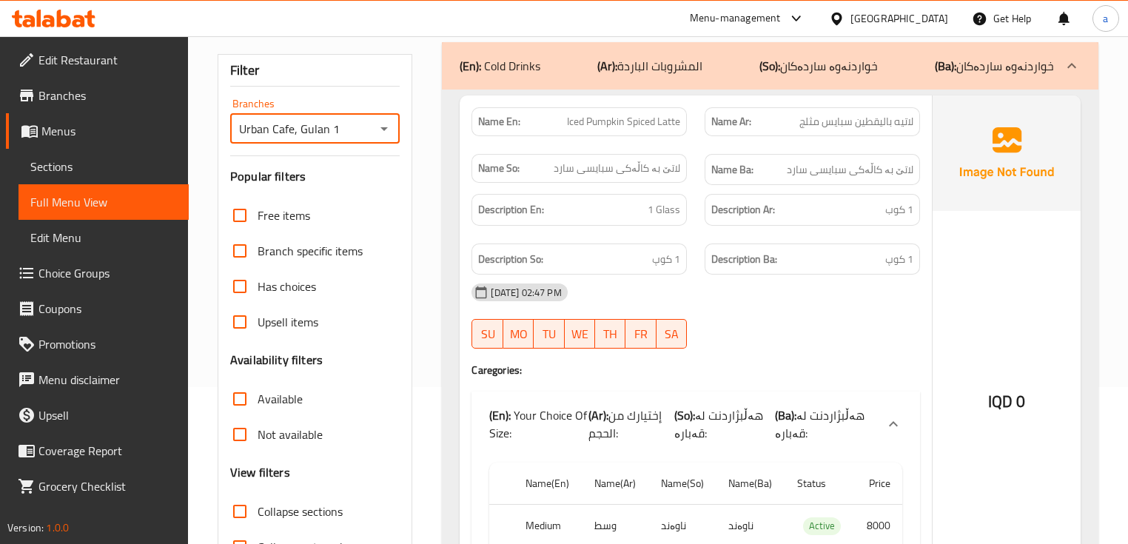
scroll to position [121, 0]
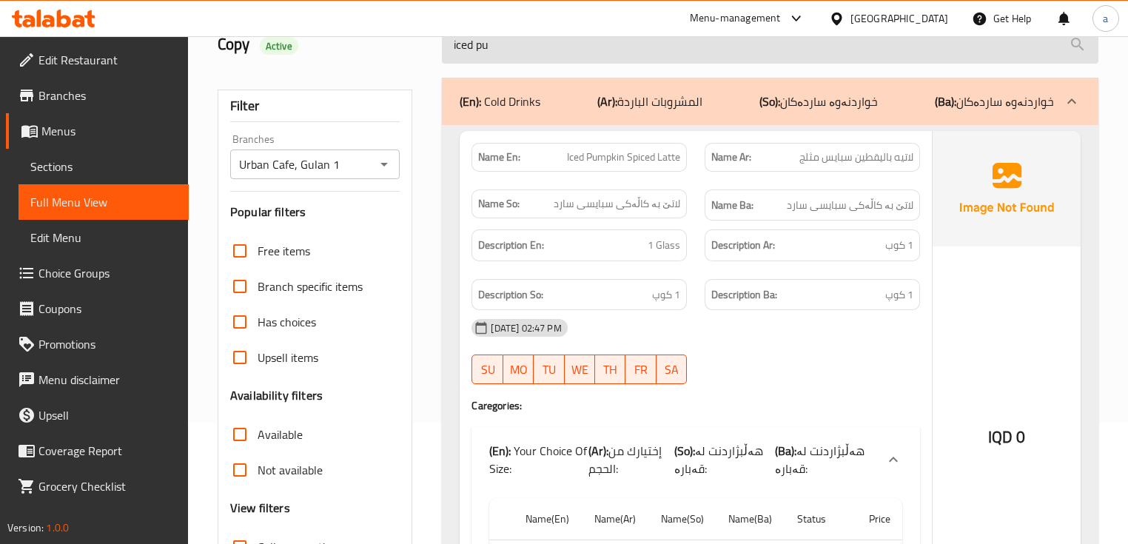
click at [450, 59] on input "iced pu" at bounding box center [770, 45] width 656 height 38
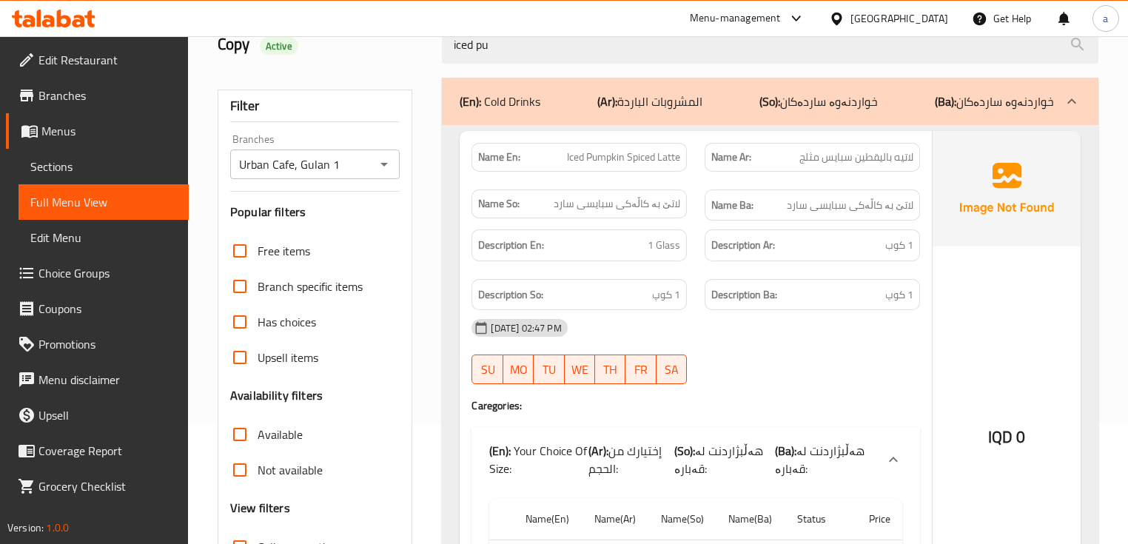
click at [377, 169] on icon "Open" at bounding box center [384, 164] width 18 height 18
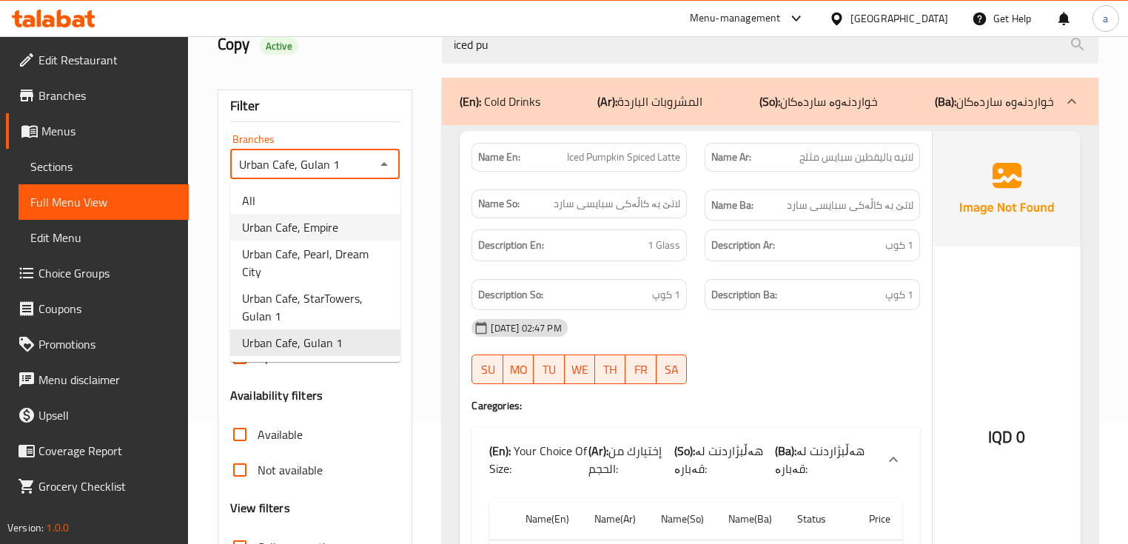
click at [354, 232] on li "Urban Cafe, Empire" at bounding box center [315, 227] width 170 height 27
type input "Urban Cafe, Empire"
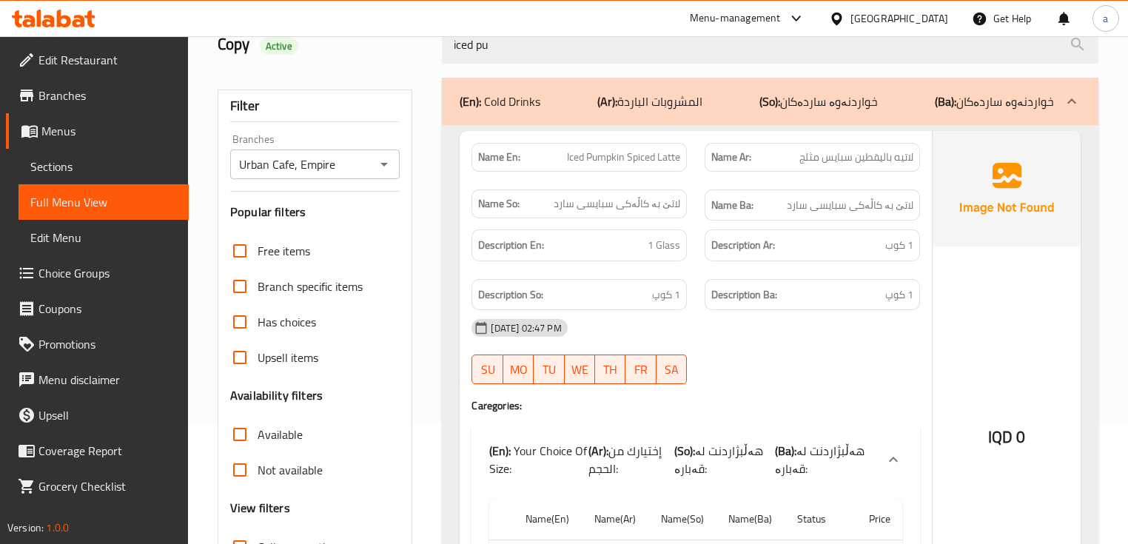
drag, startPoint x: 578, startPoint y: 49, endPoint x: 435, endPoint y: 57, distance: 143.1
click at [435, 57] on div "iced pu" at bounding box center [770, 45] width 674 height 56
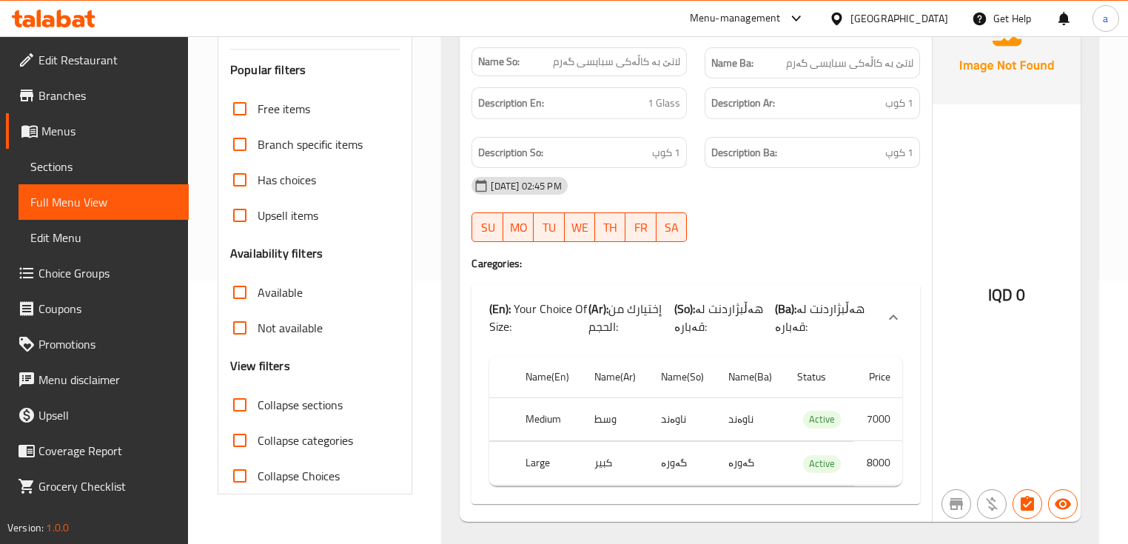
scroll to position [299, 0]
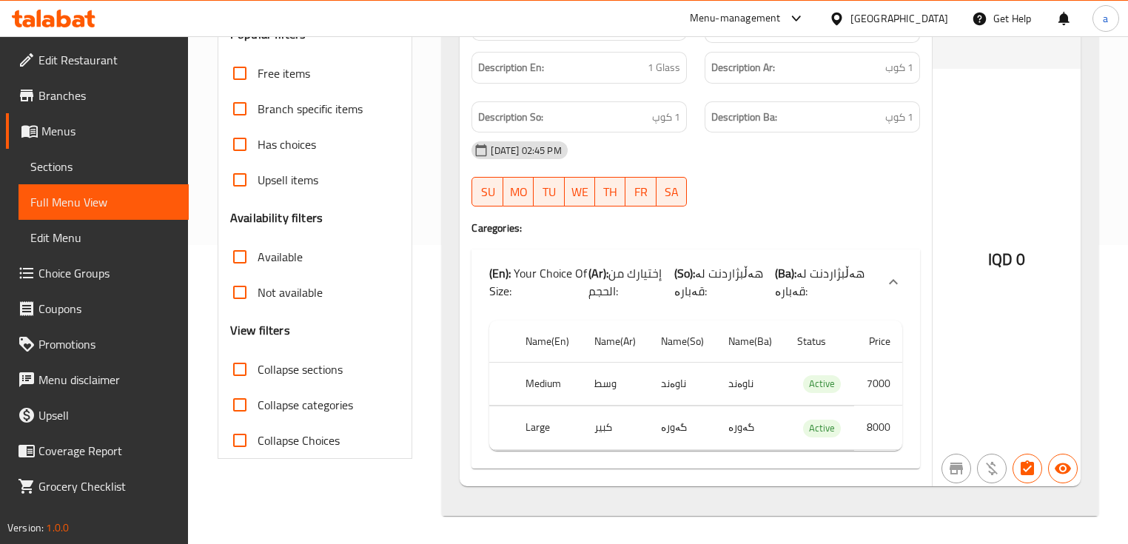
type input "hot pum"
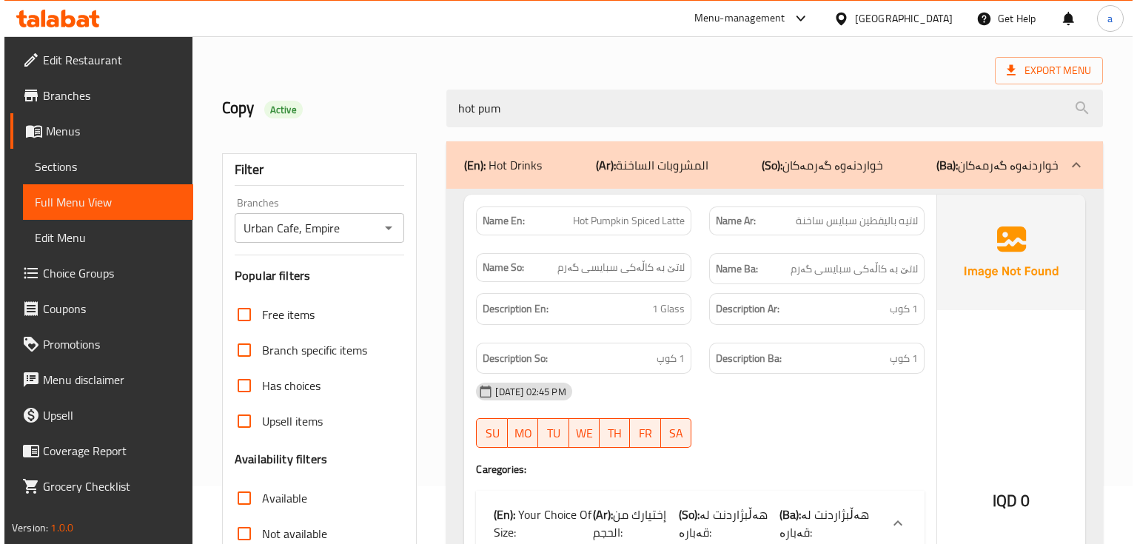
scroll to position [0, 0]
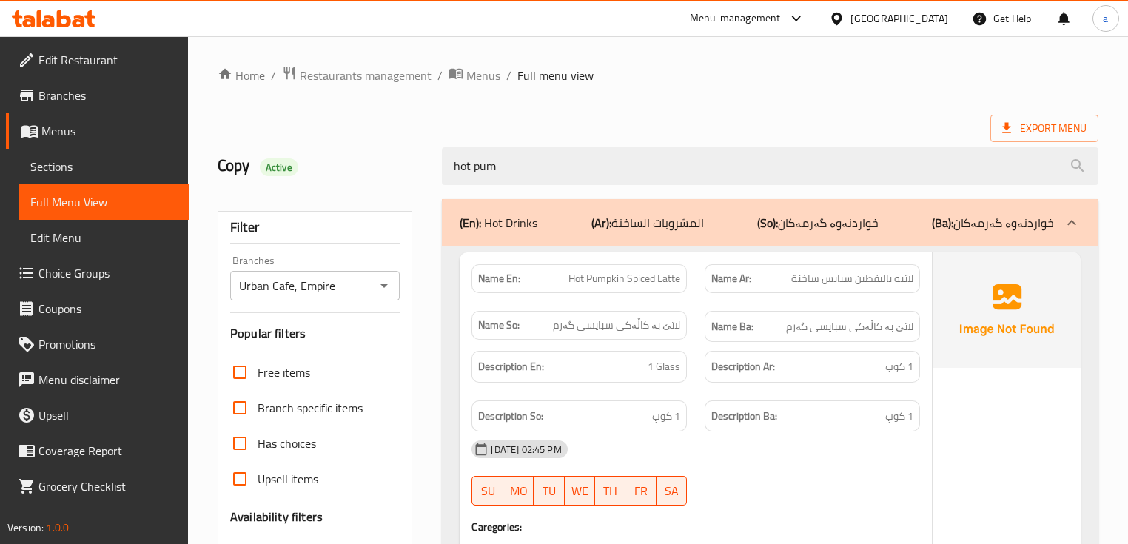
click at [388, 286] on icon "Open" at bounding box center [384, 286] width 18 height 18
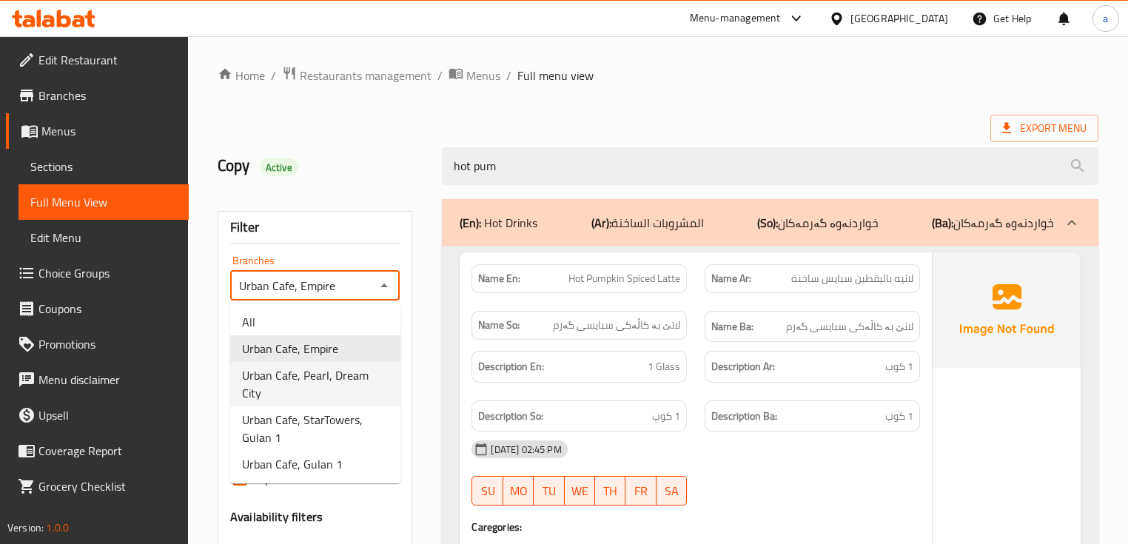
click at [343, 375] on span "Urban Cafe, Pearl, Dream City" at bounding box center [315, 384] width 147 height 36
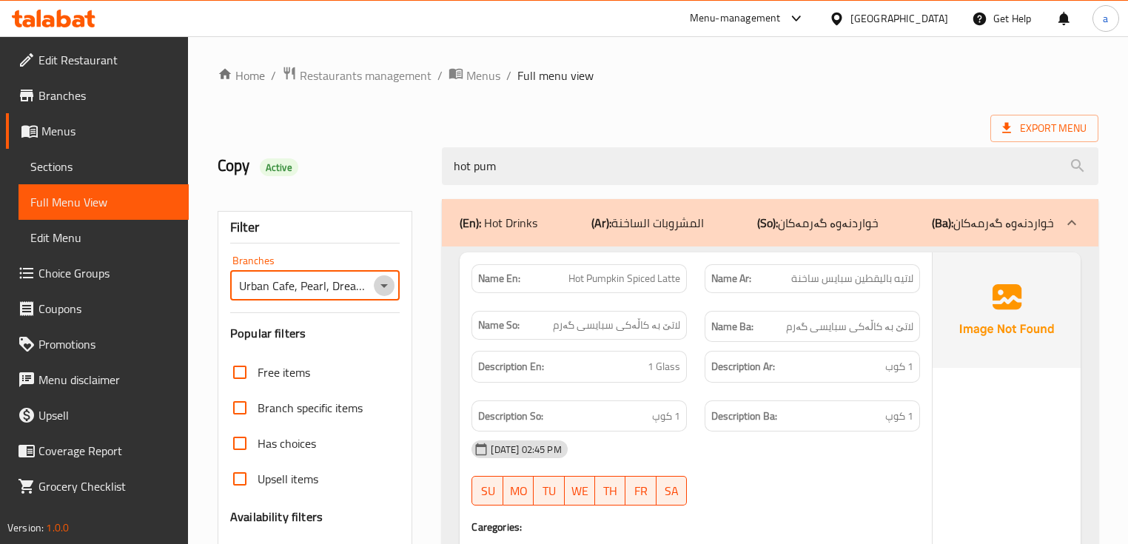
click at [383, 289] on icon "Open" at bounding box center [384, 286] width 18 height 18
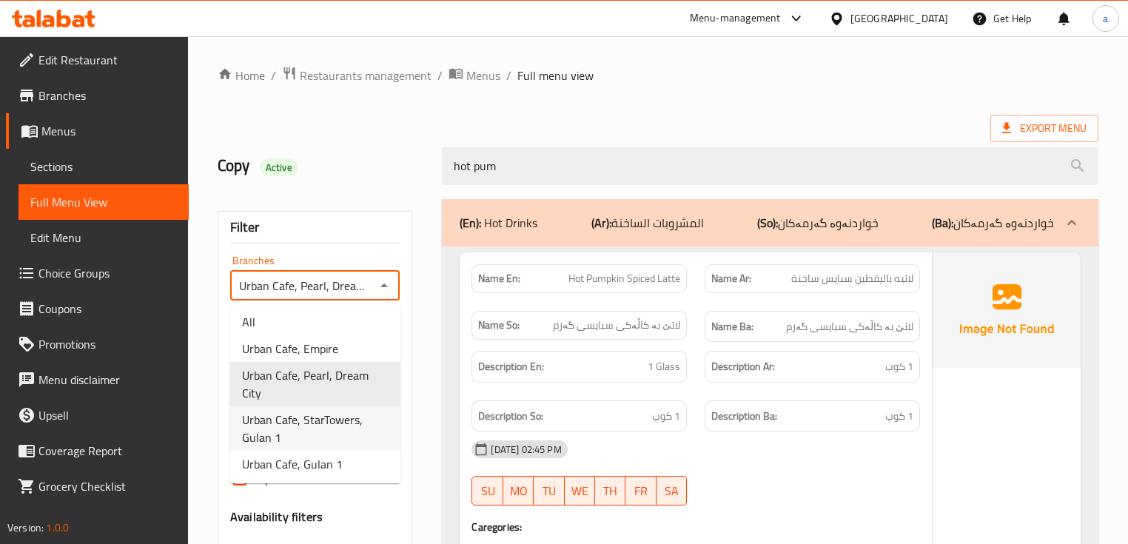
click at [364, 411] on span "Urban Cafe, StarTowers, Gulan 1" at bounding box center [315, 429] width 147 height 36
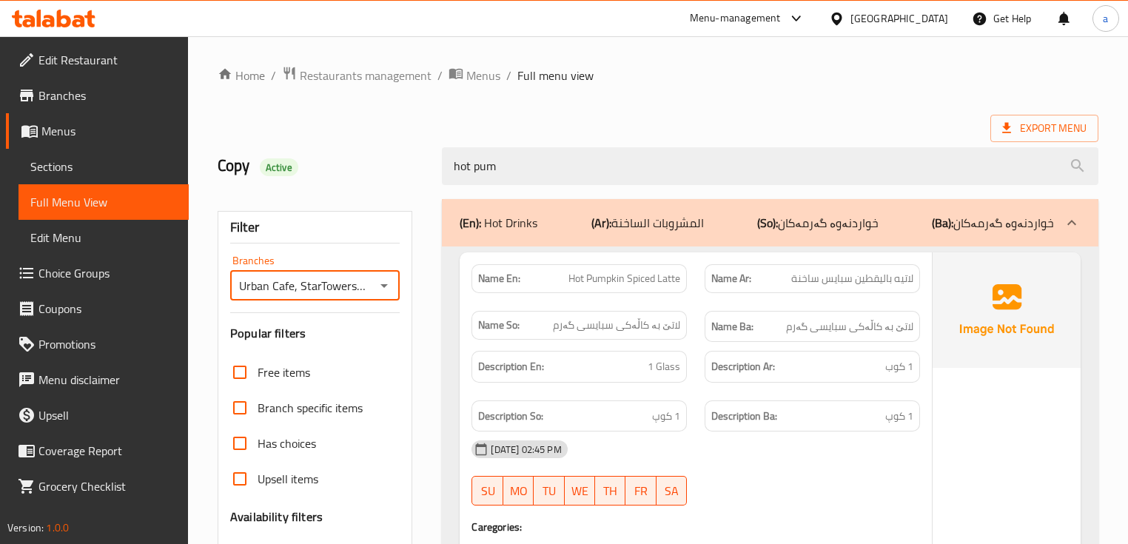
click at [381, 284] on icon "Open" at bounding box center [384, 286] width 18 height 18
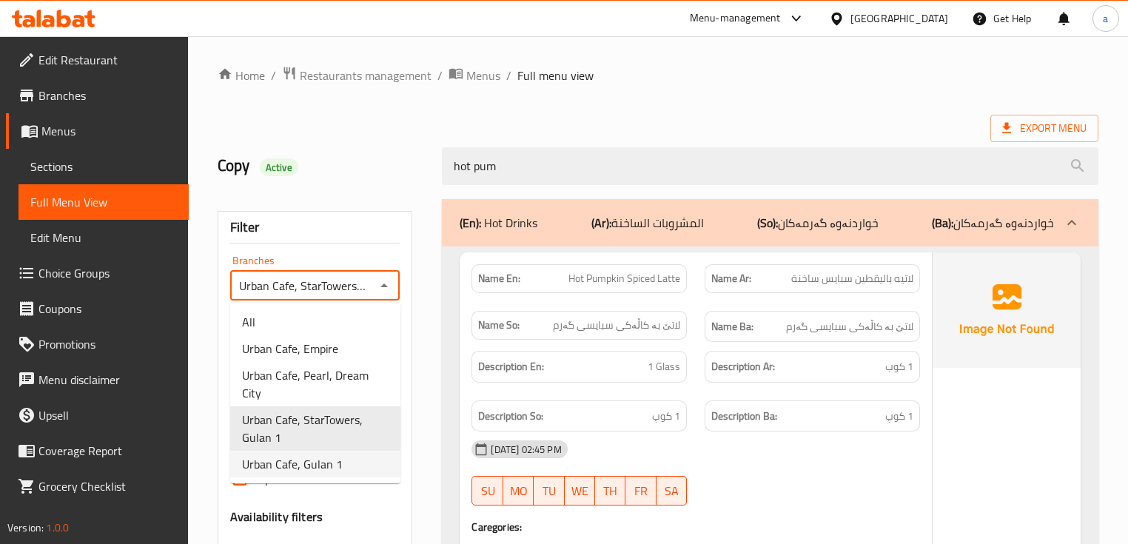
click at [355, 451] on li "Urban Cafe, Gulan 1" at bounding box center [315, 464] width 170 height 27
type input "Urban Cafe, Gulan 1"
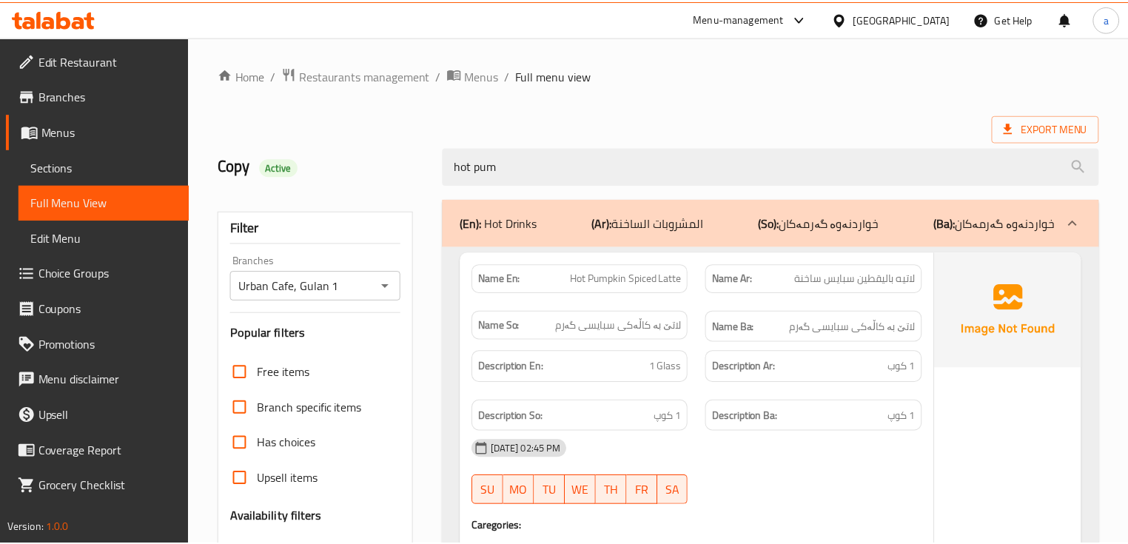
scroll to position [299, 0]
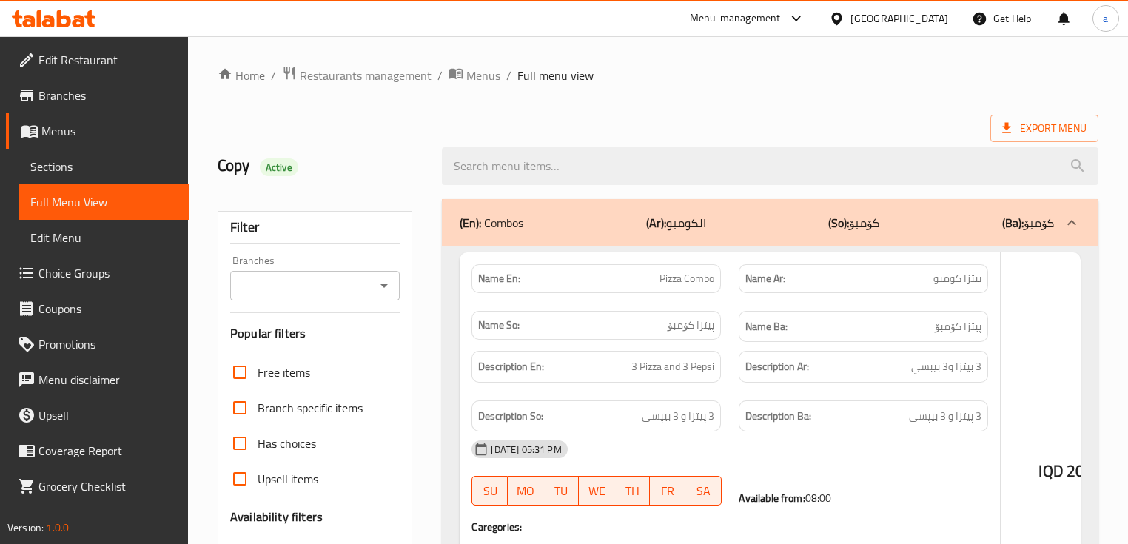
click at [384, 284] on div at bounding box center [564, 272] width 1128 height 544
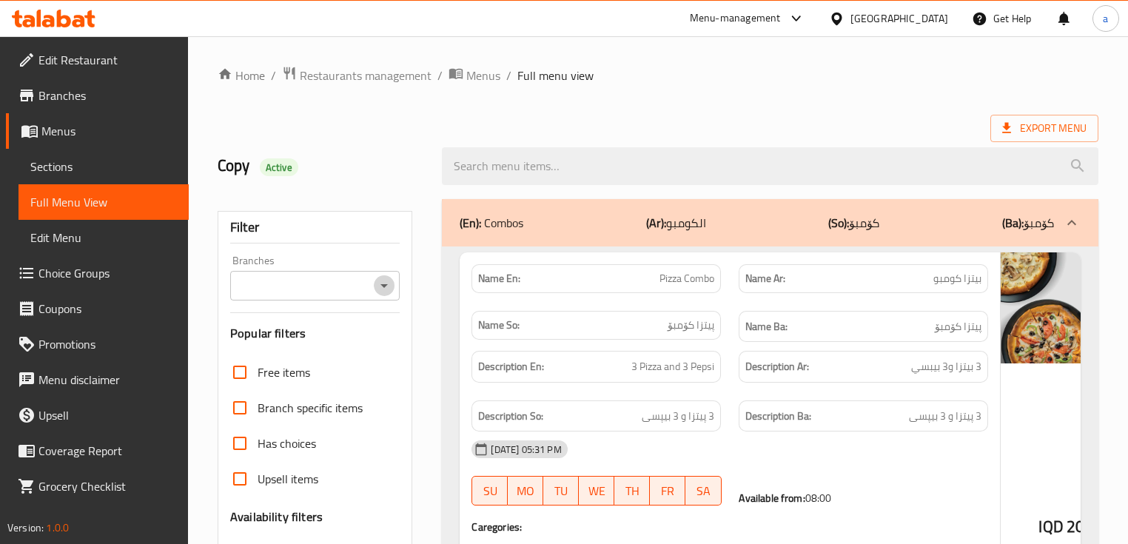
click at [393, 293] on icon "Open" at bounding box center [384, 286] width 18 height 18
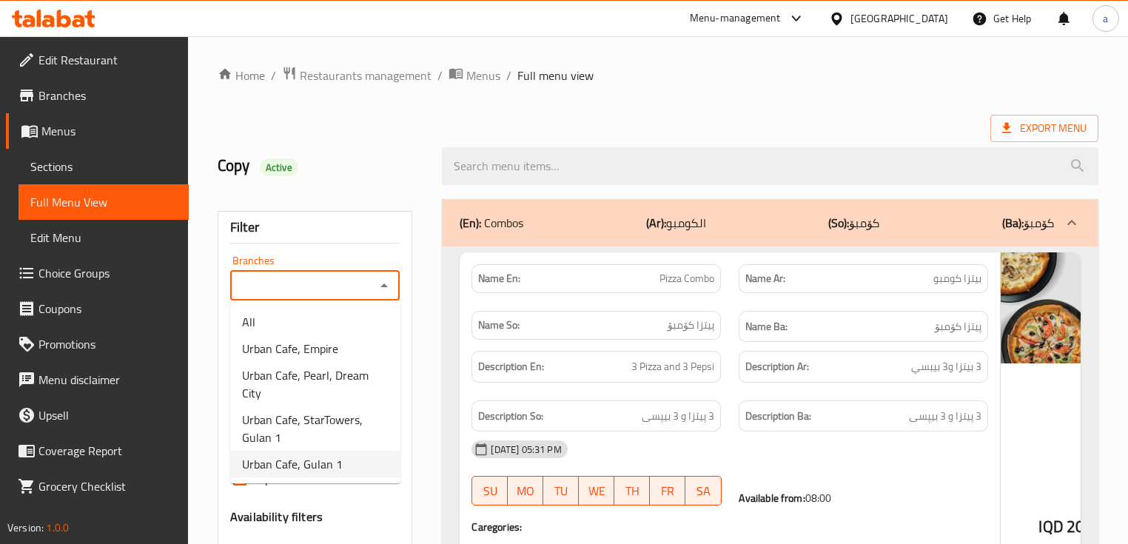
click at [326, 455] on span "Urban Cafe, Gulan 1" at bounding box center [292, 464] width 101 height 18
type input "Urban Cafe, Gulan 1"
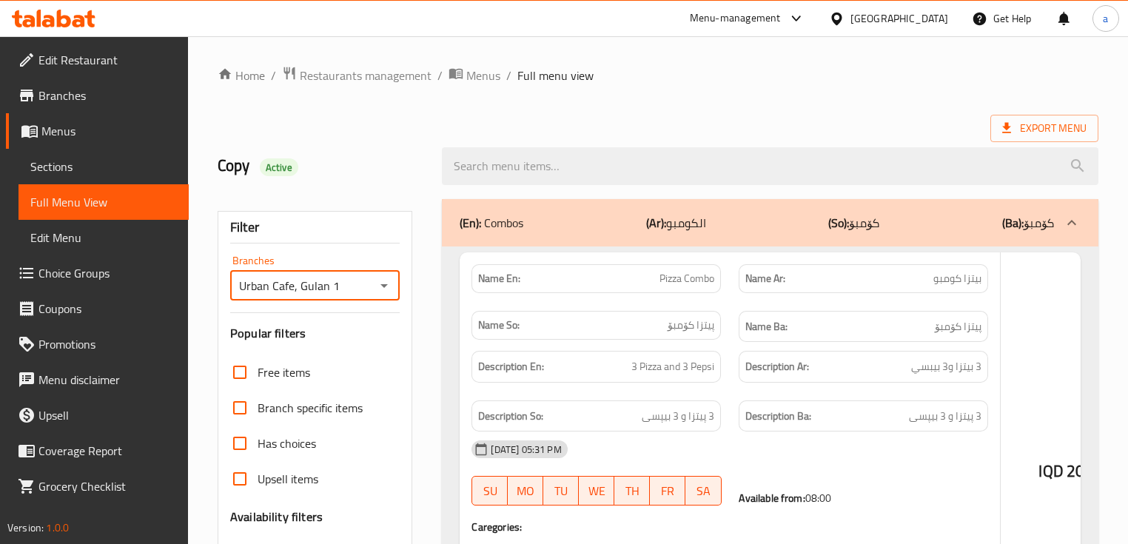
click at [623, 172] on div at bounding box center [564, 272] width 1128 height 544
click at [635, 163] on div at bounding box center [564, 272] width 1128 height 544
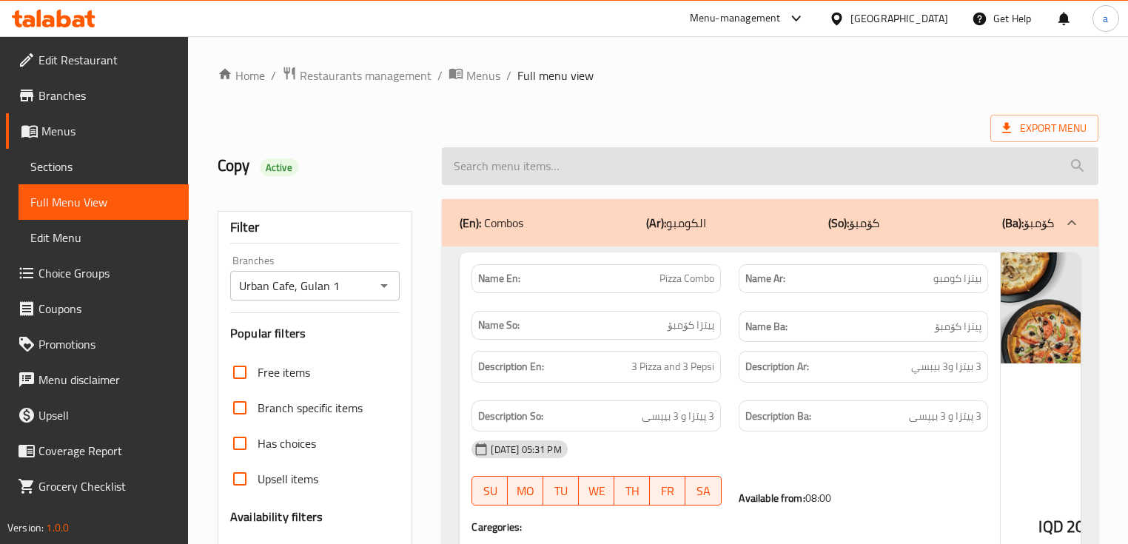
click at [544, 166] on input "search" at bounding box center [770, 166] width 656 height 38
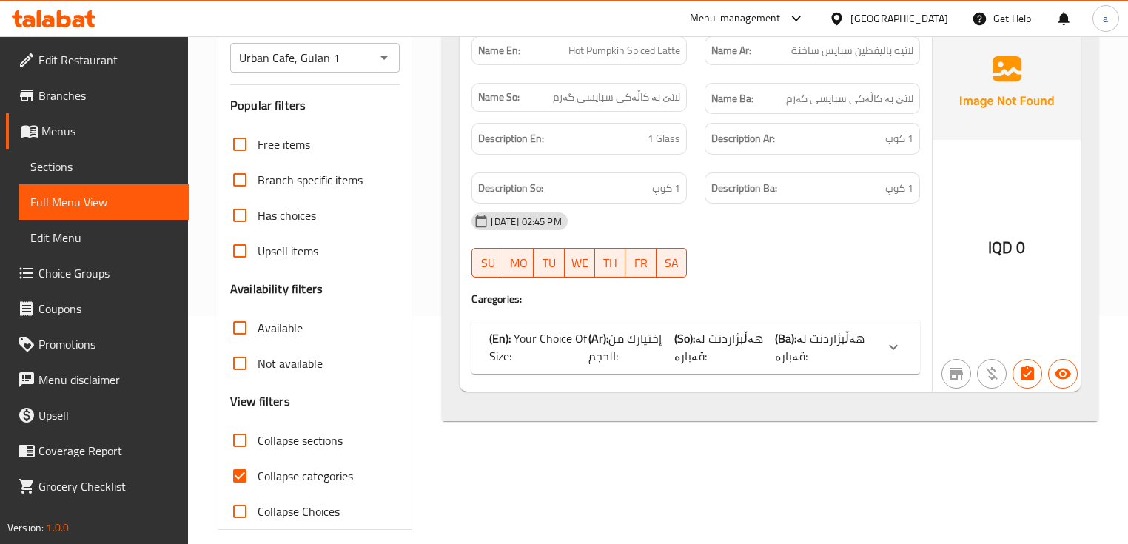
scroll to position [243, 0]
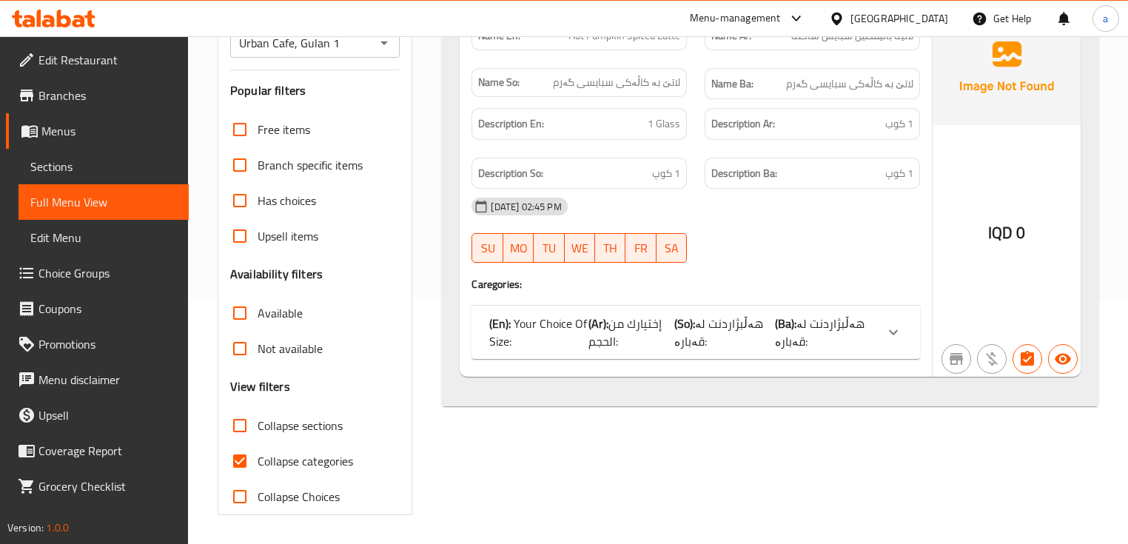
type input "hot pu"
click at [820, 335] on p "(Ba): هەڵبژاردنت لە قەبارە:" at bounding box center [825, 333] width 101 height 36
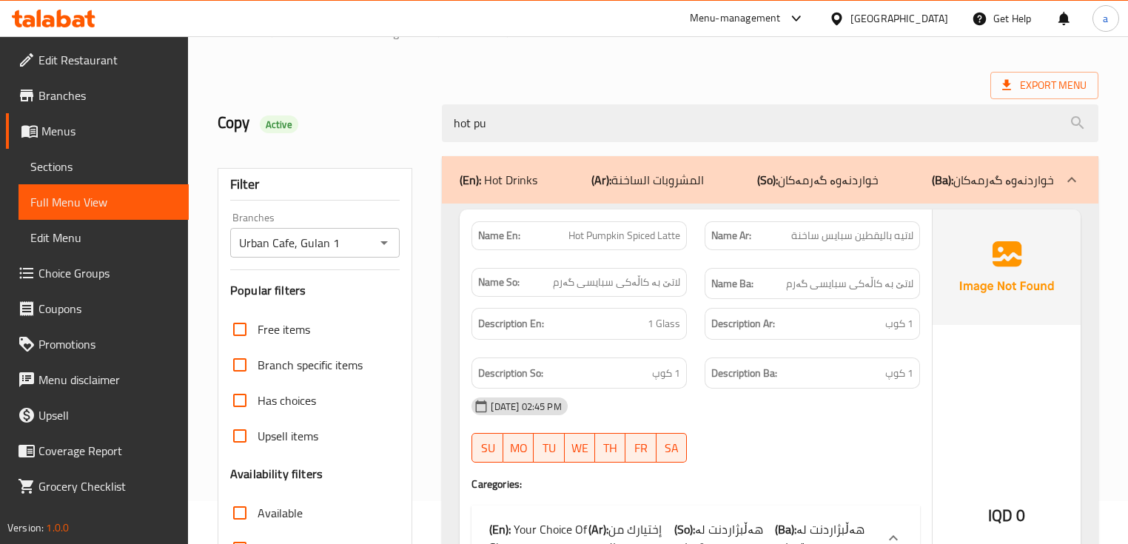
scroll to position [0, 0]
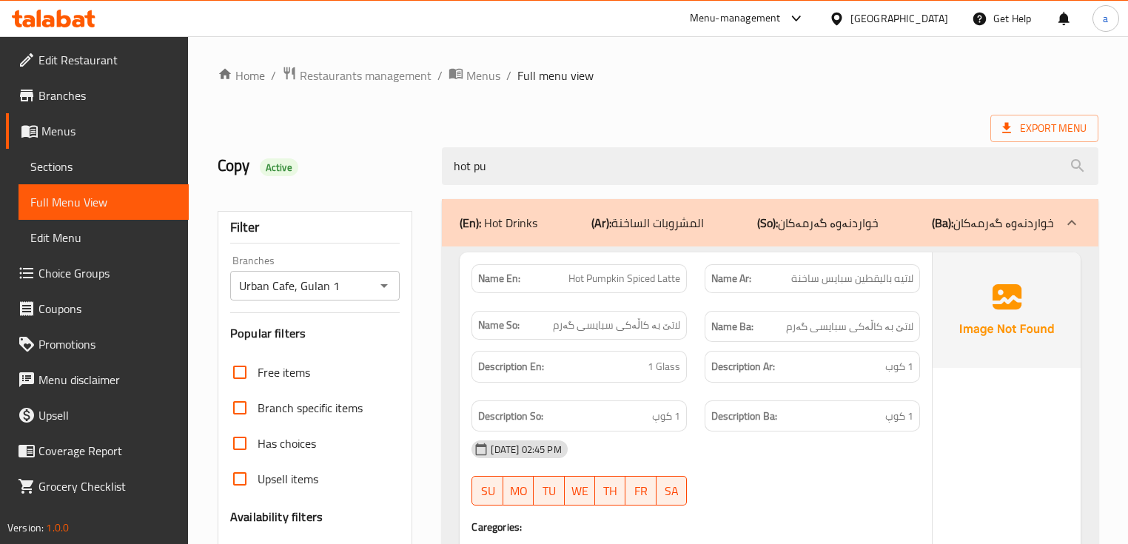
click at [98, 18] on div at bounding box center [53, 19] width 107 height 30
click at [87, 23] on icon at bounding box center [54, 19] width 84 height 18
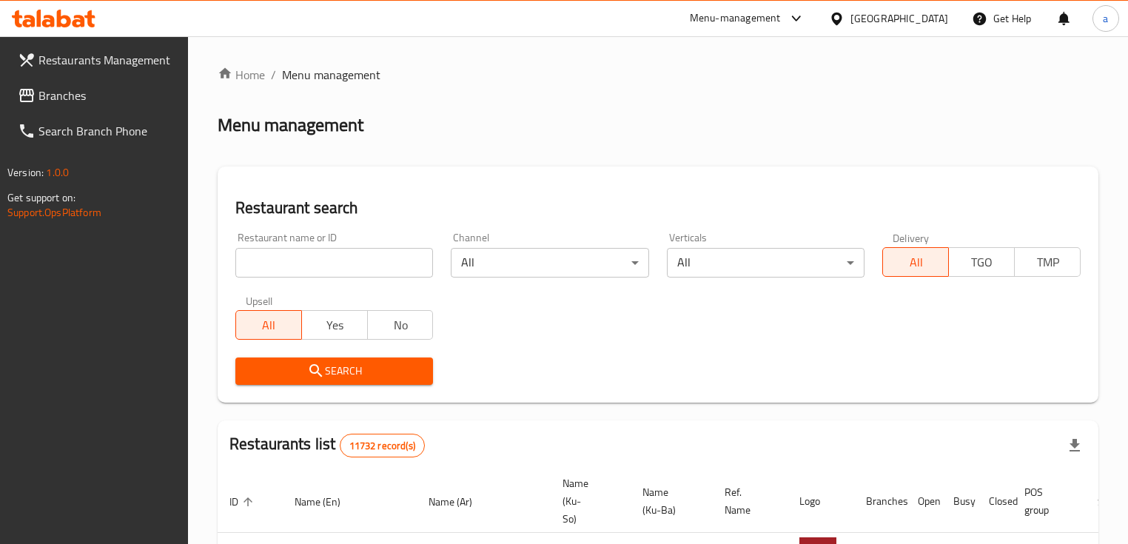
drag, startPoint x: 0, startPoint y: 0, endPoint x: 321, endPoint y: 258, distance: 411.7
click at [321, 258] on input "search" at bounding box center [334, 263] width 198 height 30
paste input "665203"
type input "665203"
click at [369, 372] on span "Search" at bounding box center [334, 371] width 174 height 19
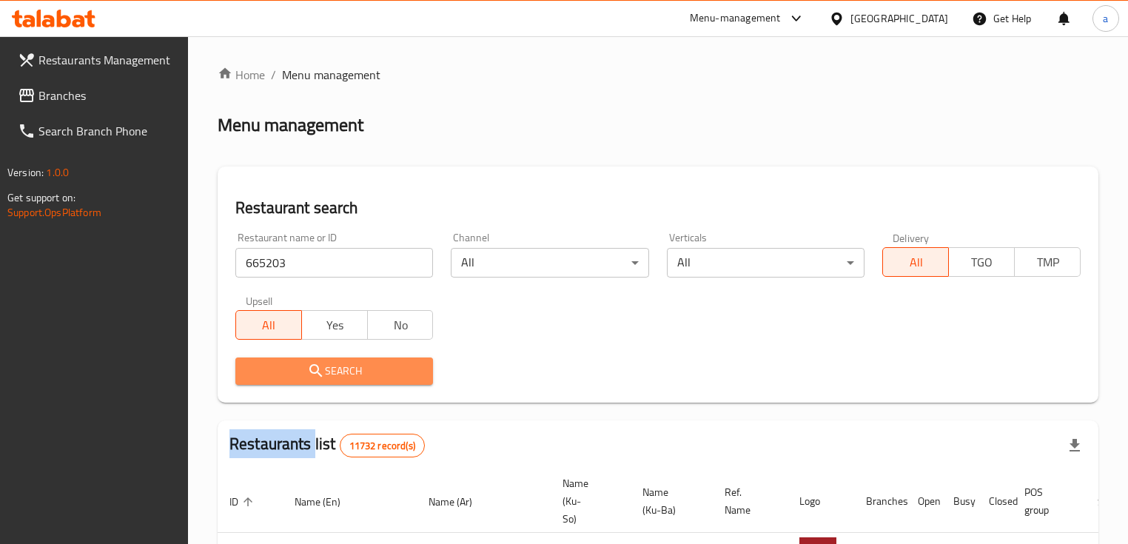
click at [369, 372] on div at bounding box center [564, 272] width 1128 height 544
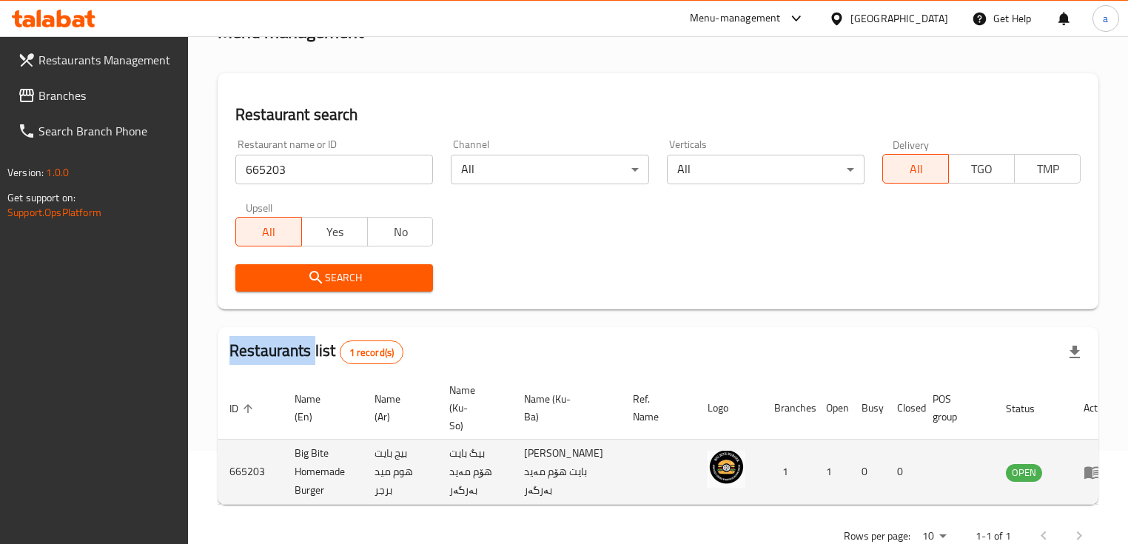
scroll to position [134, 0]
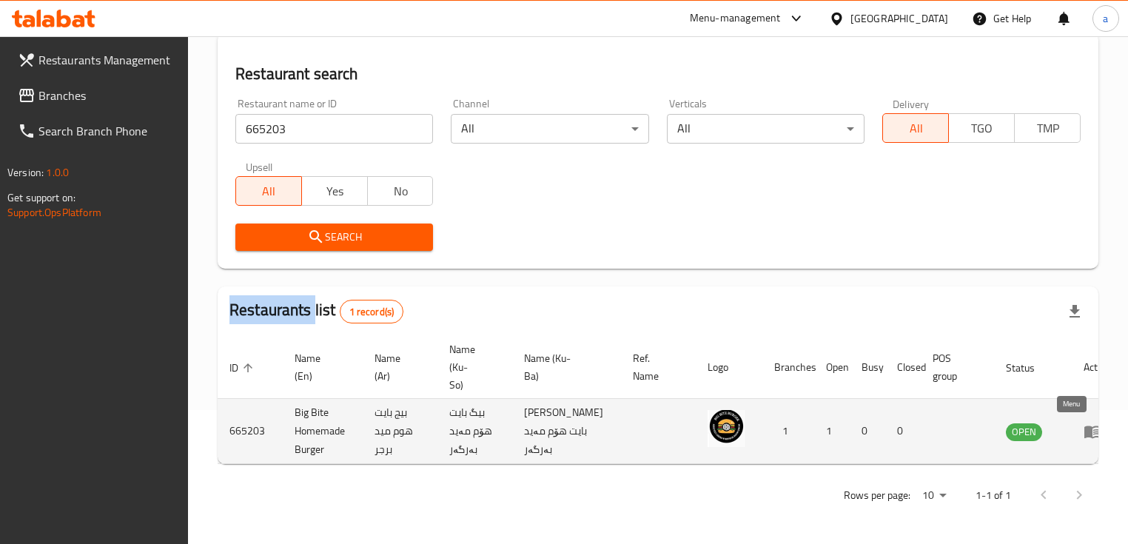
click at [1085, 438] on icon "enhanced table" at bounding box center [1093, 432] width 16 height 13
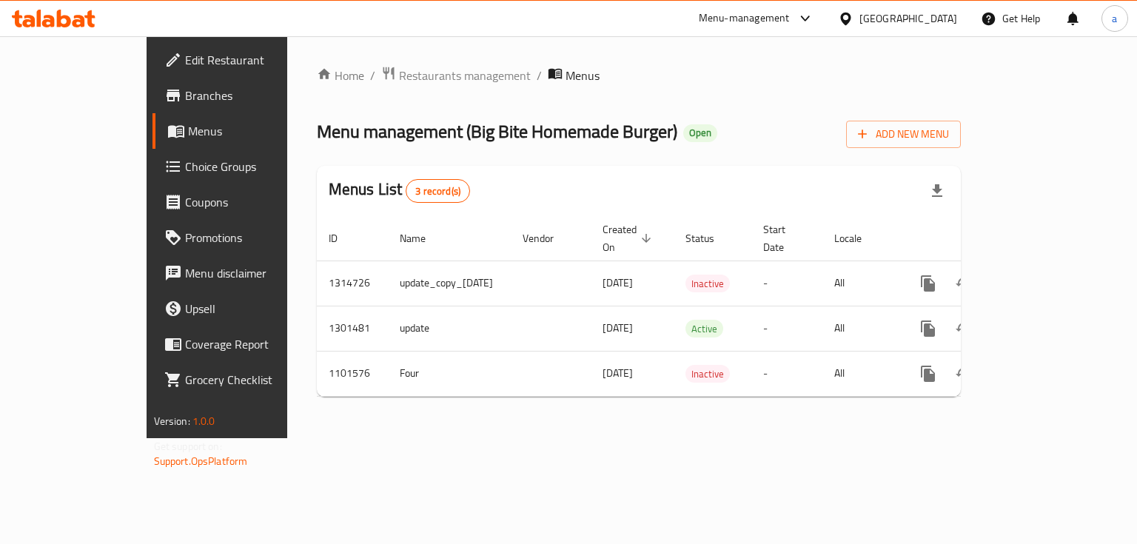
click at [152, 80] on link "Branches" at bounding box center [244, 96] width 184 height 36
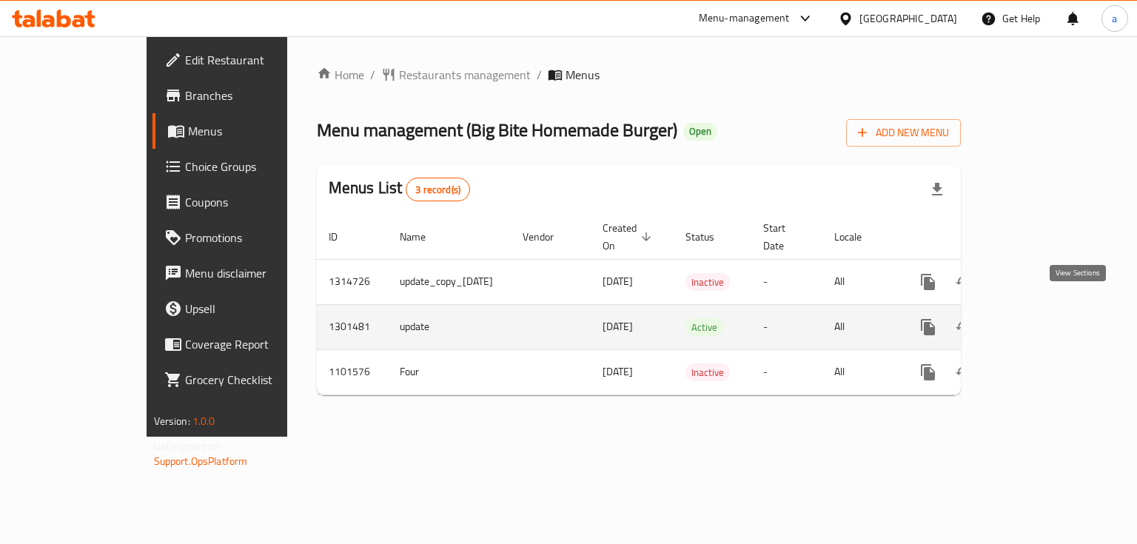
click at [1042, 321] on icon "enhanced table" at bounding box center [1034, 327] width 13 height 13
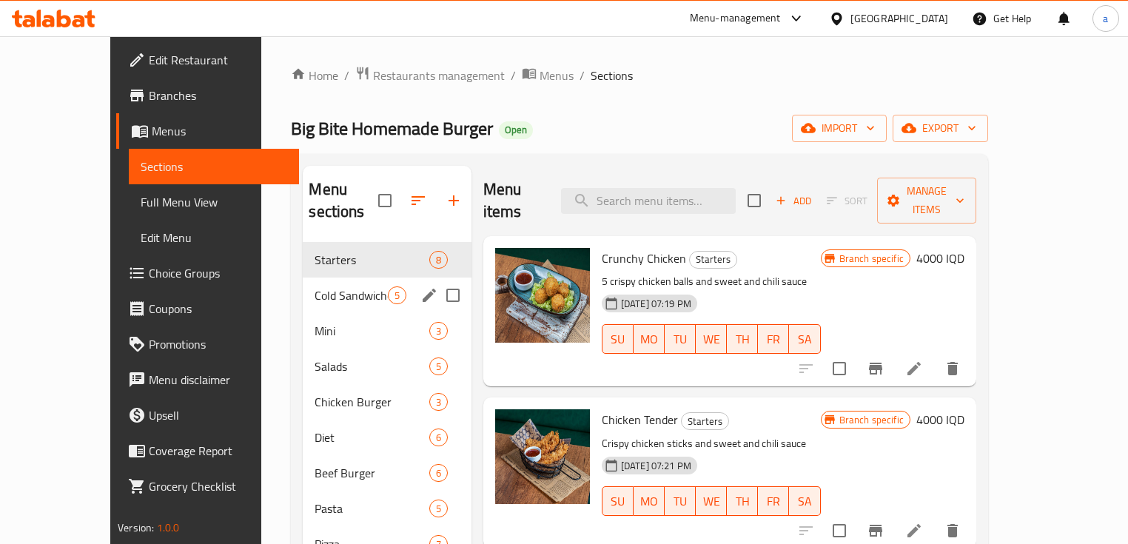
scroll to position [178, 0]
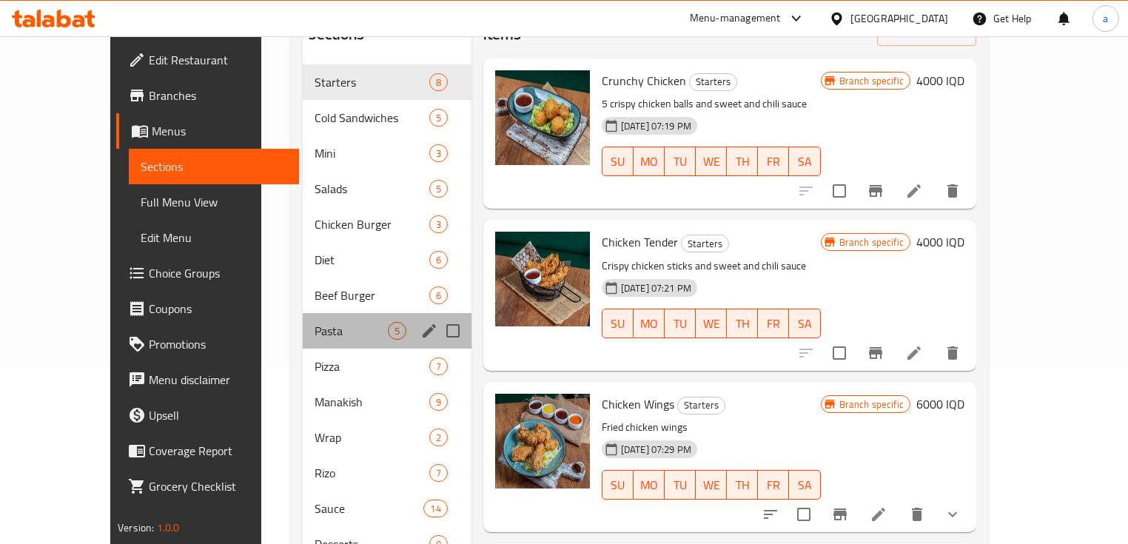
click at [304, 313] on div "Pasta 5" at bounding box center [387, 331] width 168 height 36
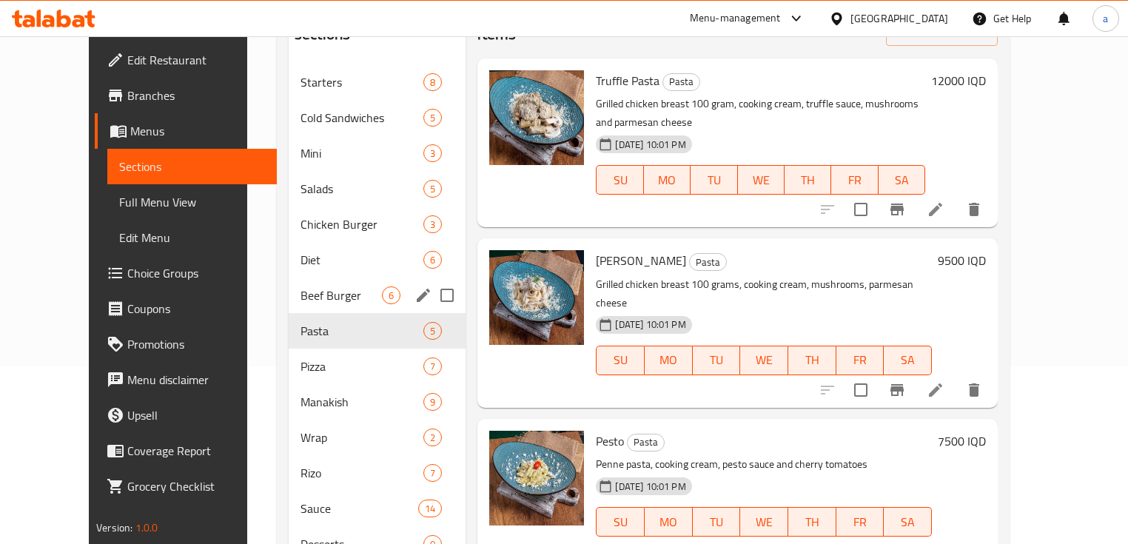
click at [305, 282] on div "Beef Burger 6" at bounding box center [378, 296] width 178 height 36
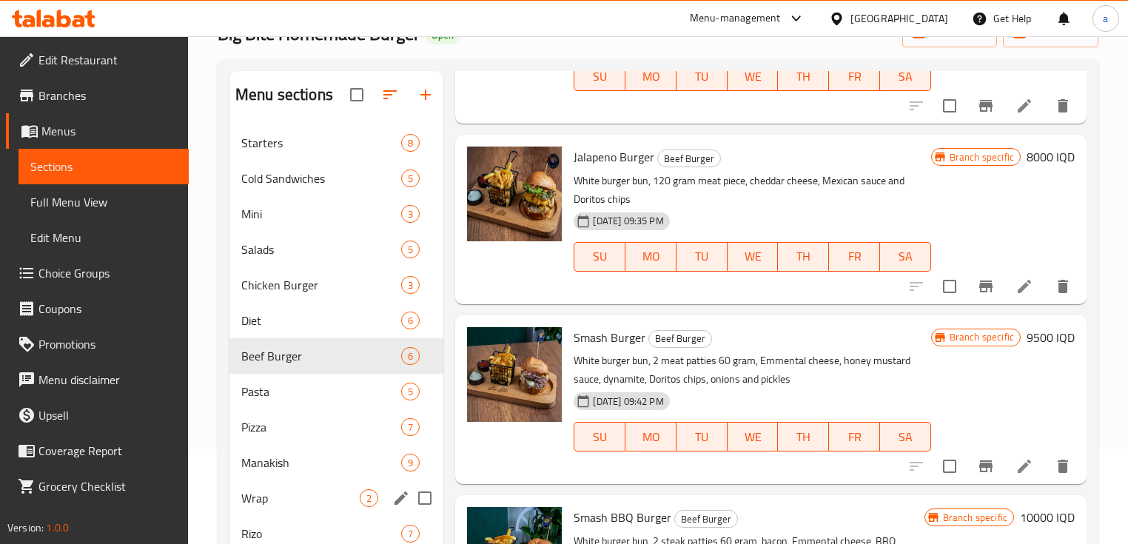
scroll to position [78, 0]
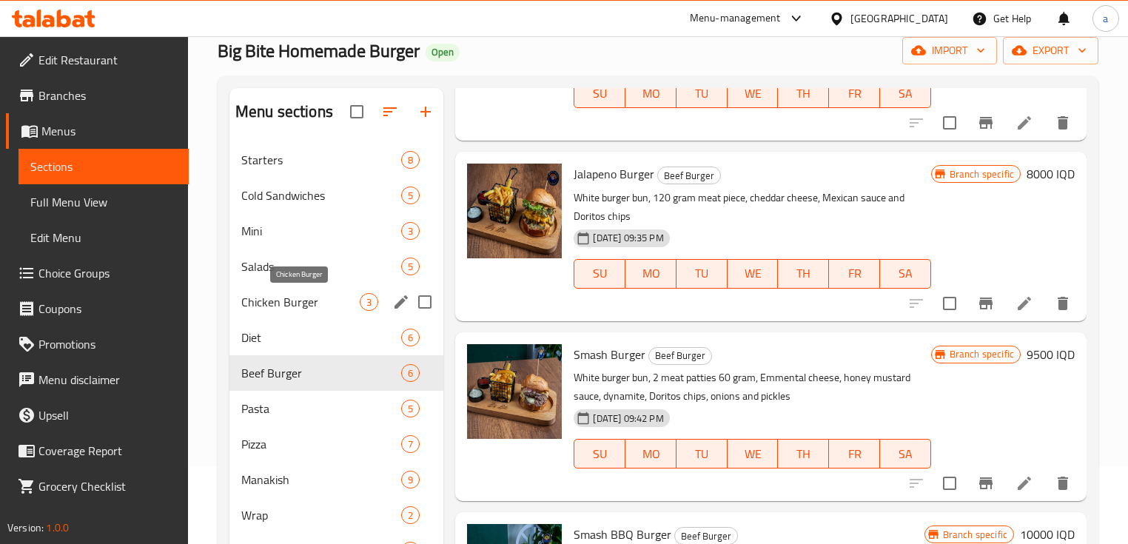
click at [328, 293] on span "Chicken Burger" at bounding box center [300, 302] width 118 height 18
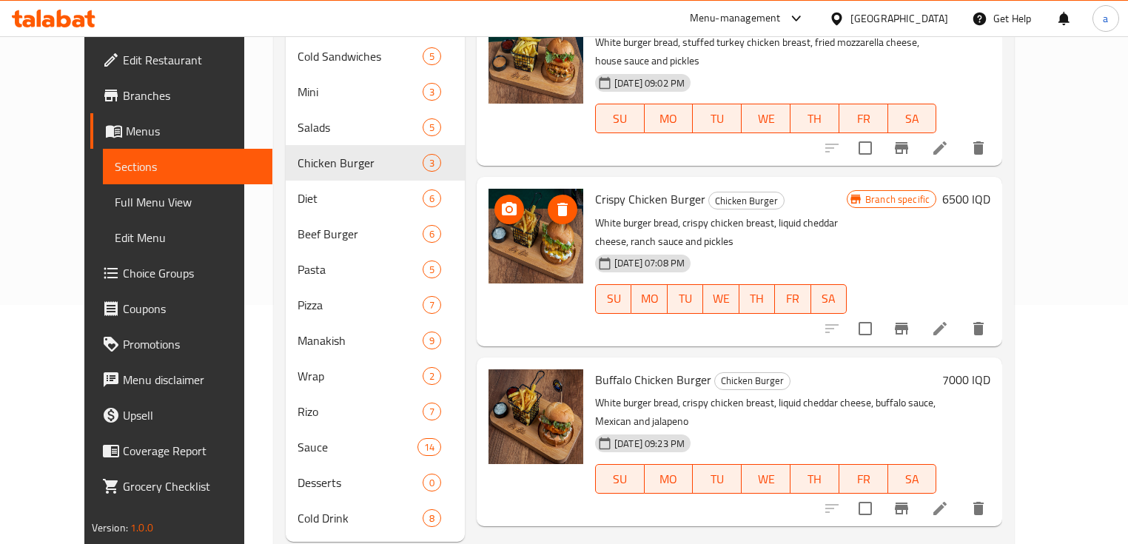
scroll to position [255, 0]
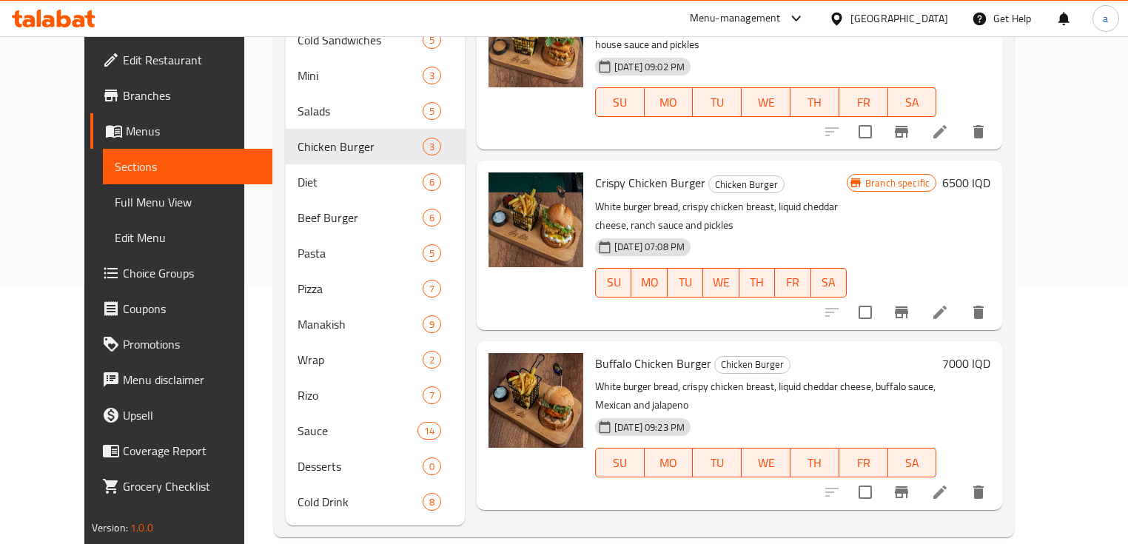
click at [134, 262] on link "Choice Groups" at bounding box center [181, 273] width 183 height 36
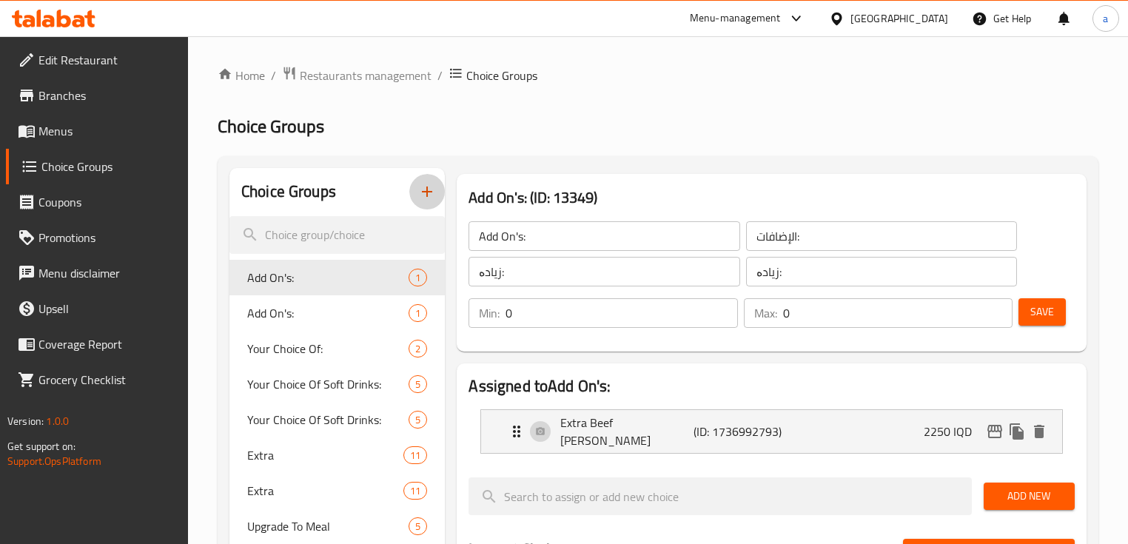
click at [419, 195] on icon "button" at bounding box center [427, 192] width 18 height 18
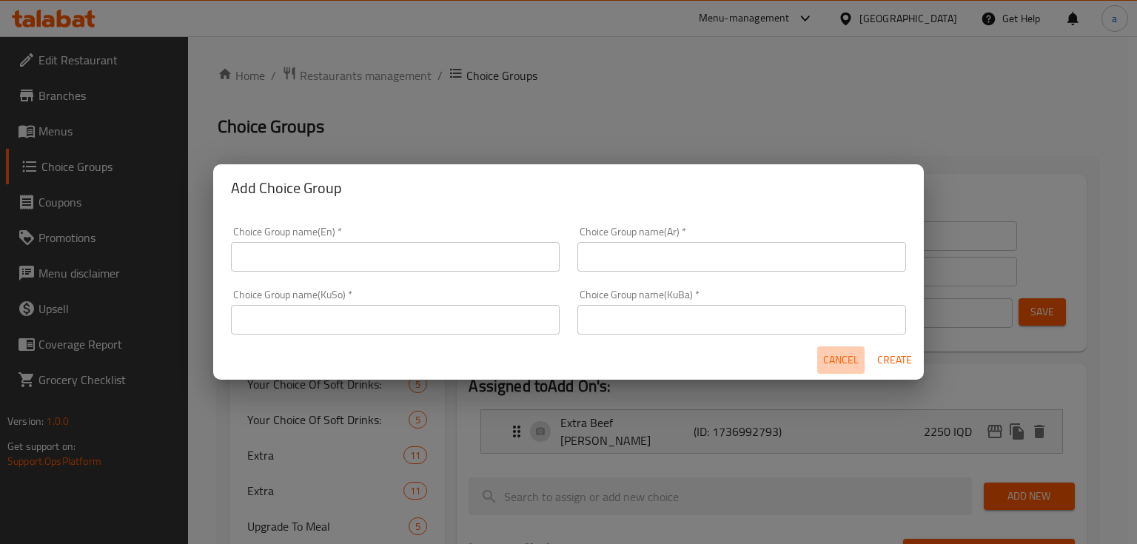
click at [847, 367] on span "Cancel" at bounding box center [841, 360] width 36 height 19
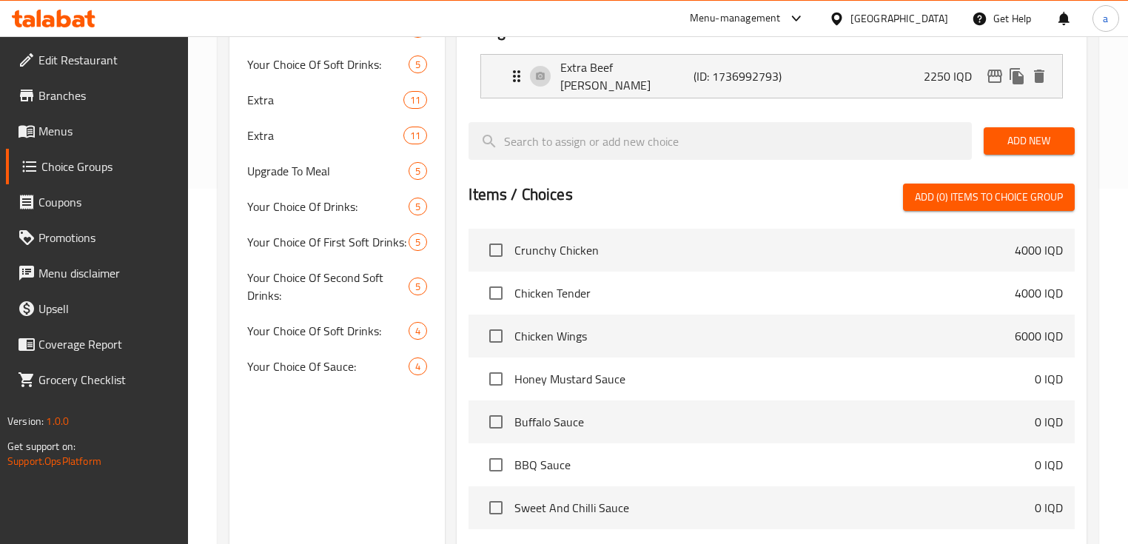
scroll to position [178, 0]
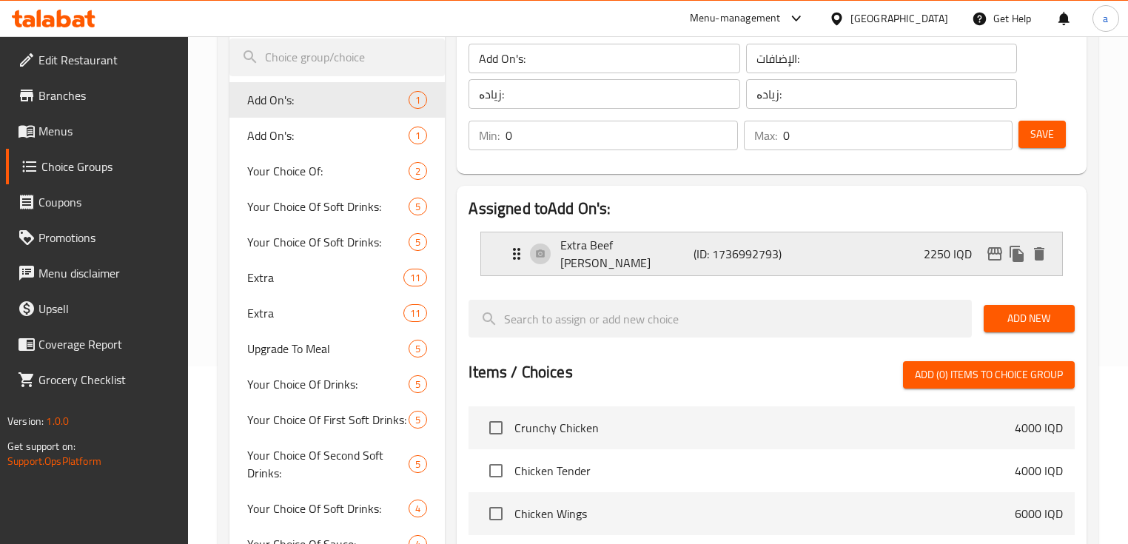
click at [549, 232] on div "Extra Beef [PERSON_NAME] (ID: 1736992793) 2250 IQD" at bounding box center [776, 253] width 536 height 43
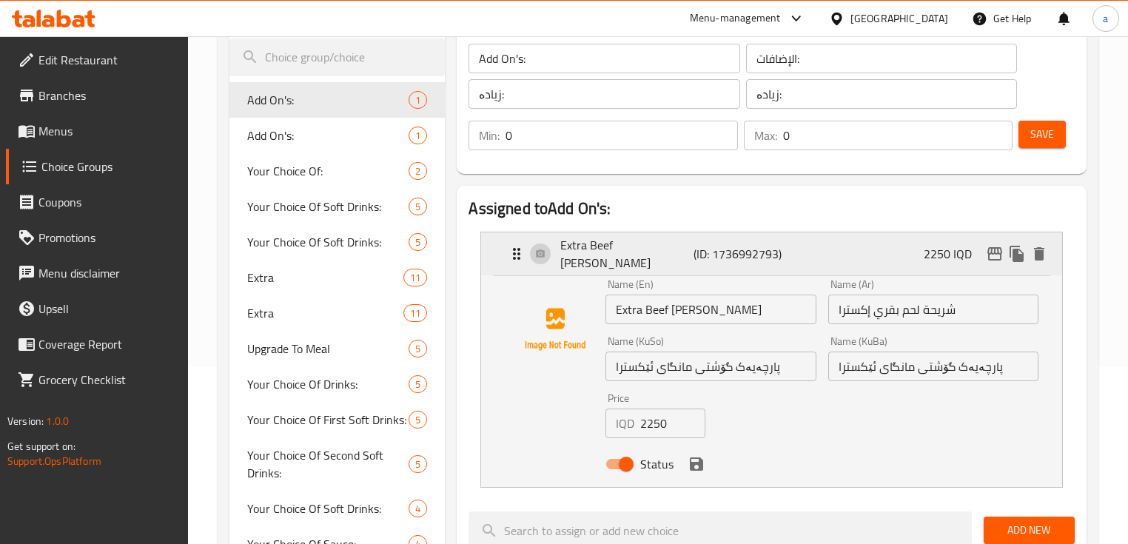
click at [561, 249] on p "Extra Beef [PERSON_NAME]" at bounding box center [626, 254] width 133 height 36
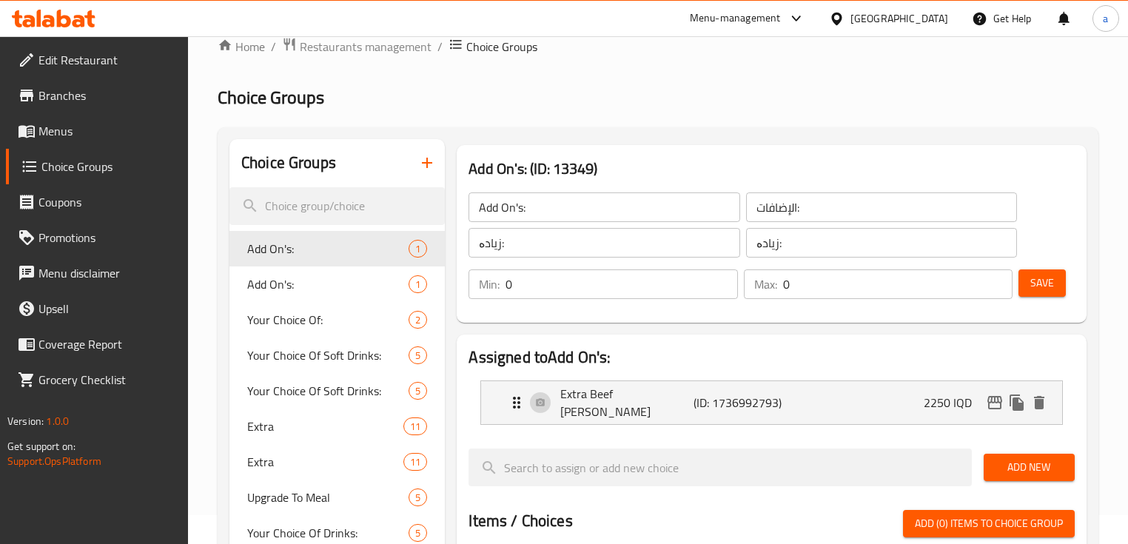
scroll to position [0, 0]
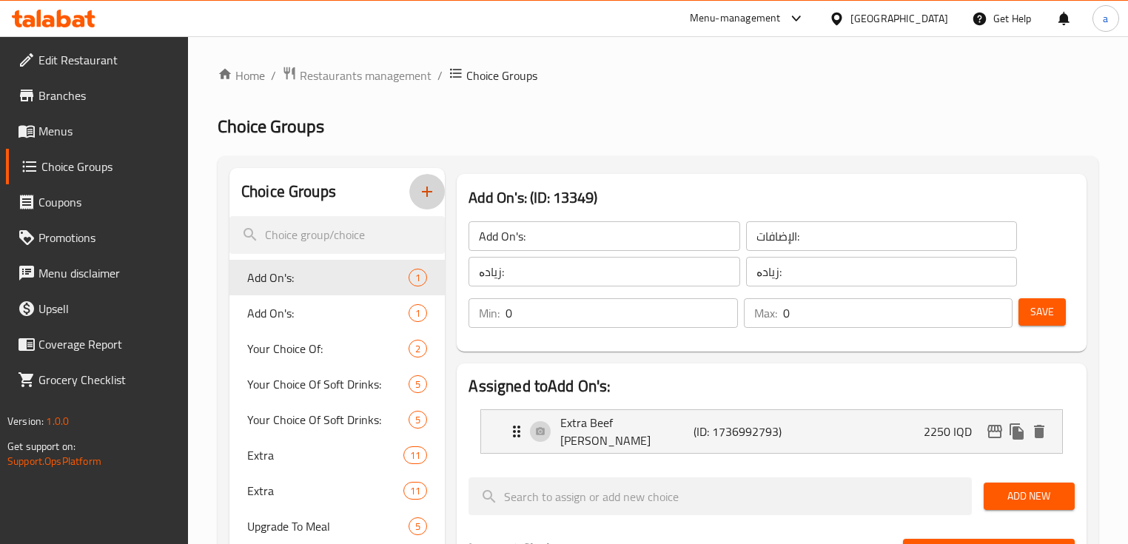
click at [430, 195] on icon "button" at bounding box center [427, 192] width 18 height 18
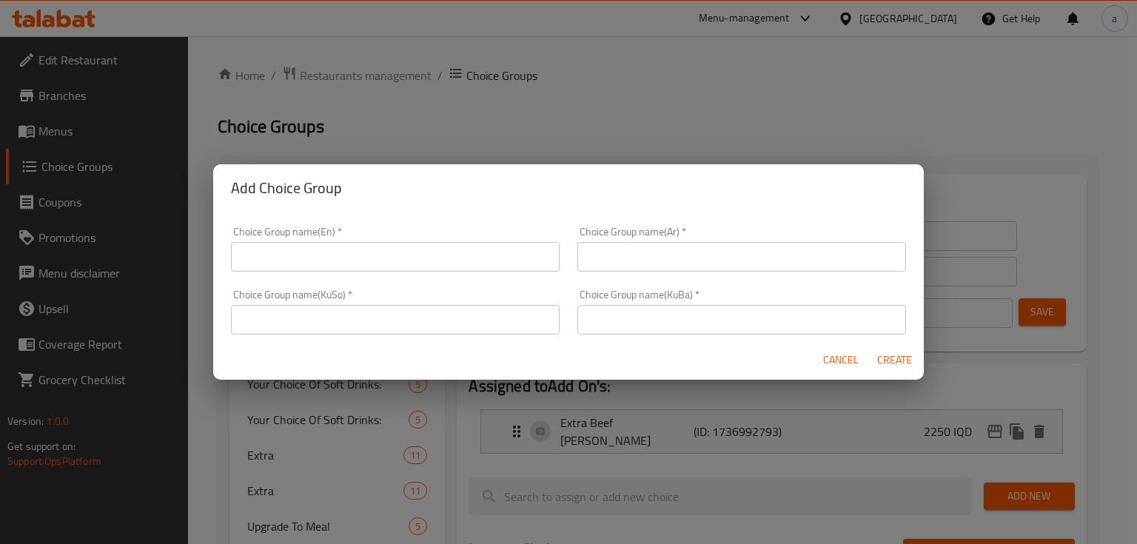
click at [449, 264] on input "text" at bounding box center [395, 257] width 329 height 30
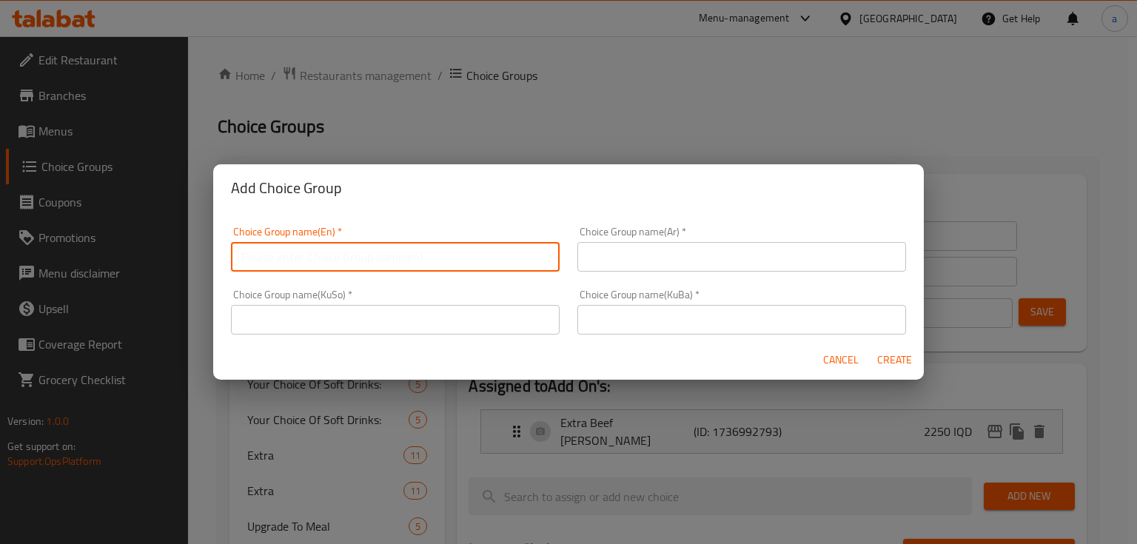
type input "Your Choice Of Soft Drink:"
click at [603, 261] on input "text" at bounding box center [741, 257] width 329 height 30
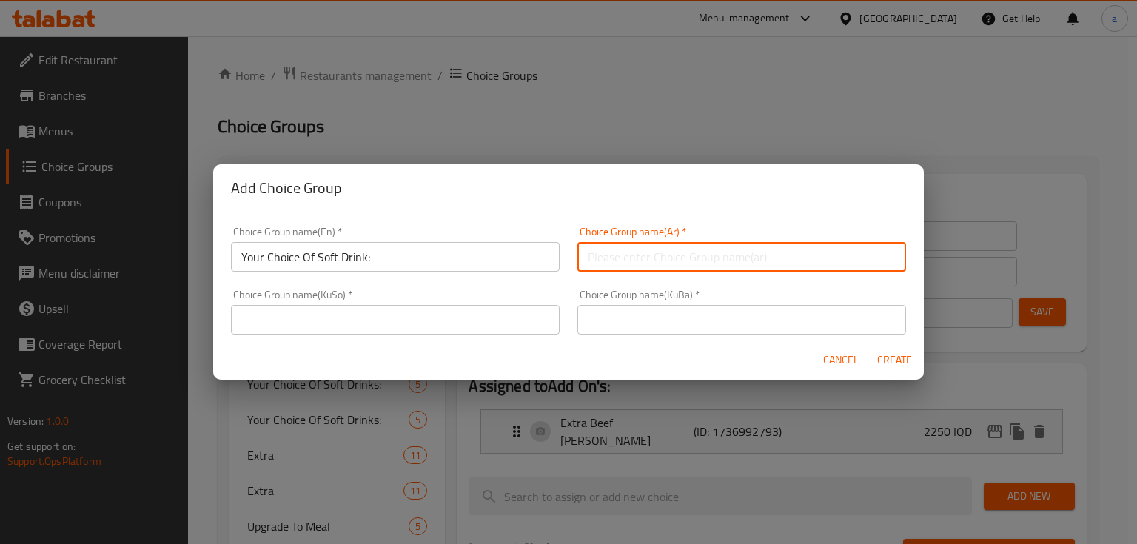
type input "اختيارك من المشروبات الغازية:"
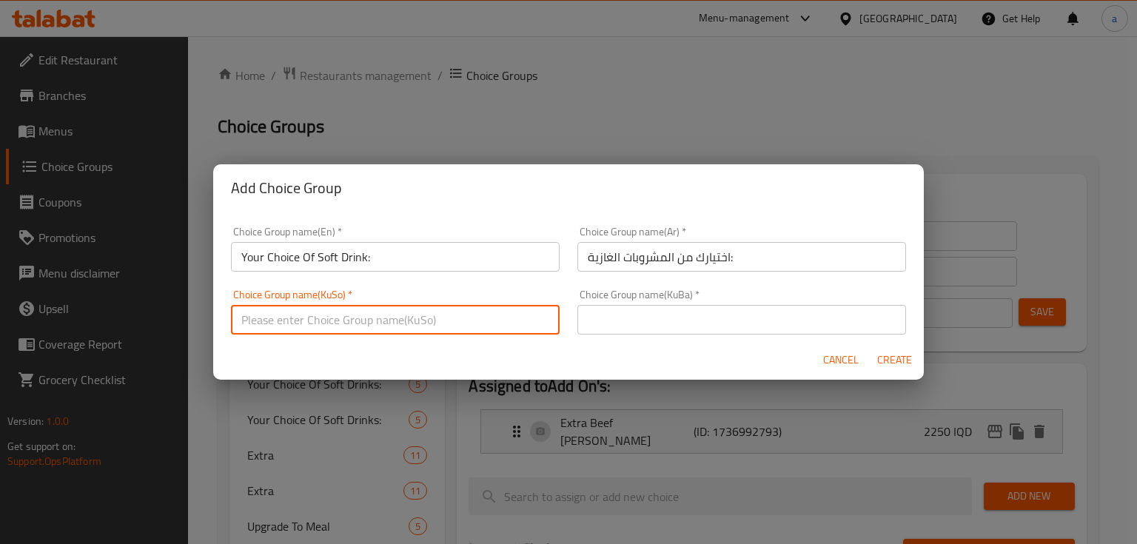
click at [508, 323] on input "text" at bounding box center [395, 320] width 329 height 30
type input "هەڵبژاردنت لە خواردنەوەی گازی:"
click at [647, 320] on input "text" at bounding box center [741, 320] width 329 height 30
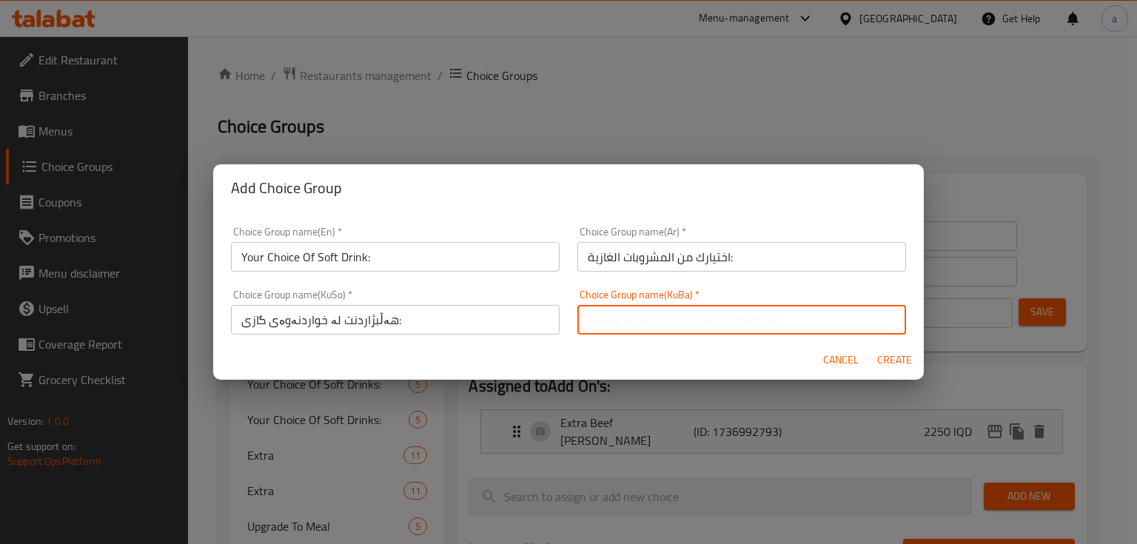
type input "هەڵبژاردنت لە خواردنەوەی گازی:"
click at [886, 361] on span "Create" at bounding box center [894, 360] width 36 height 19
type input "Your Choice Of Soft Drink:"
type input "اختيارك من المشروبات الغازية:"
type input "هەڵبژاردنت لە خواردنەوەی گازی:"
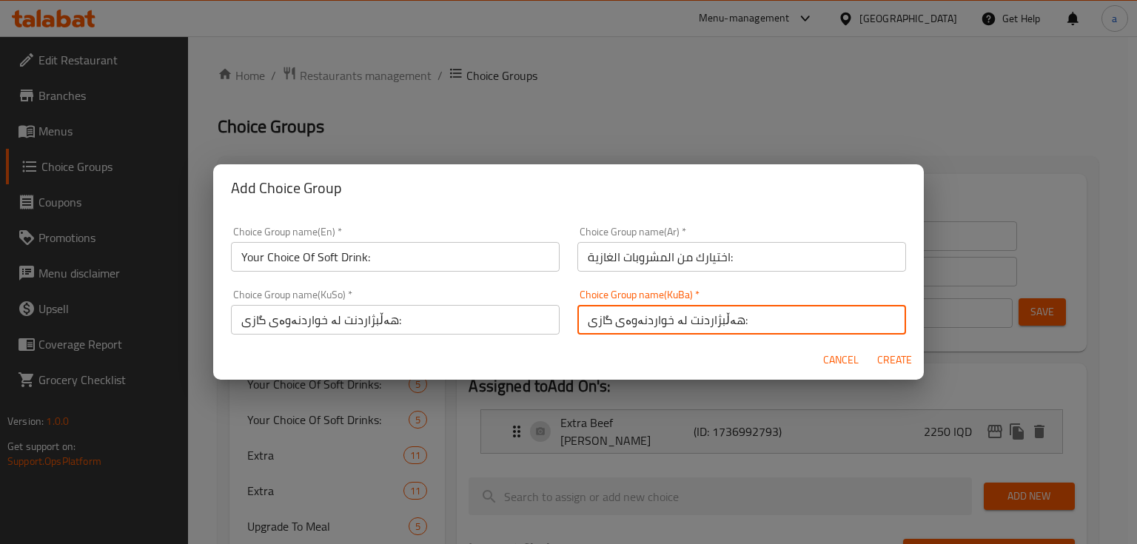
type input "هەڵبژاردنت لە خواردنەوەی گازی:"
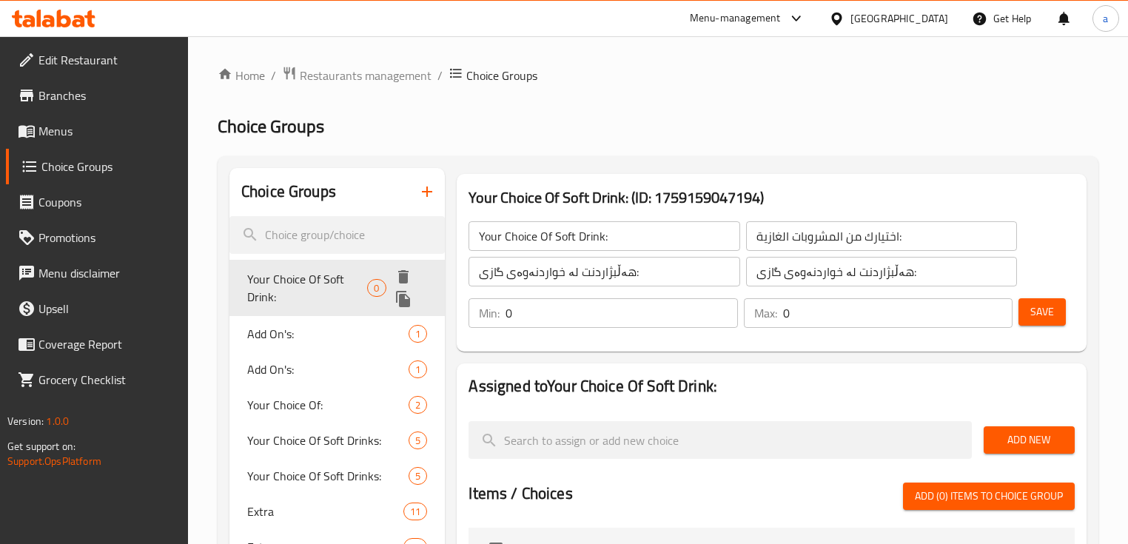
click at [399, 278] on icon "delete" at bounding box center [403, 276] width 10 height 13
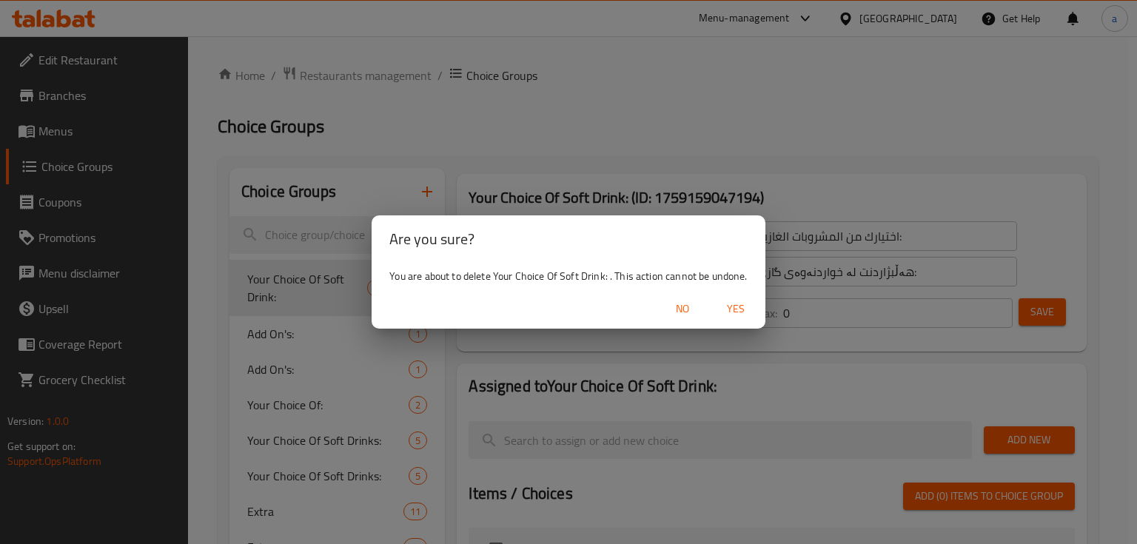
click at [731, 308] on span "Yes" at bounding box center [736, 309] width 36 height 19
type input "Add On's:"
type input "الإضافات:"
type input "زیادە:"
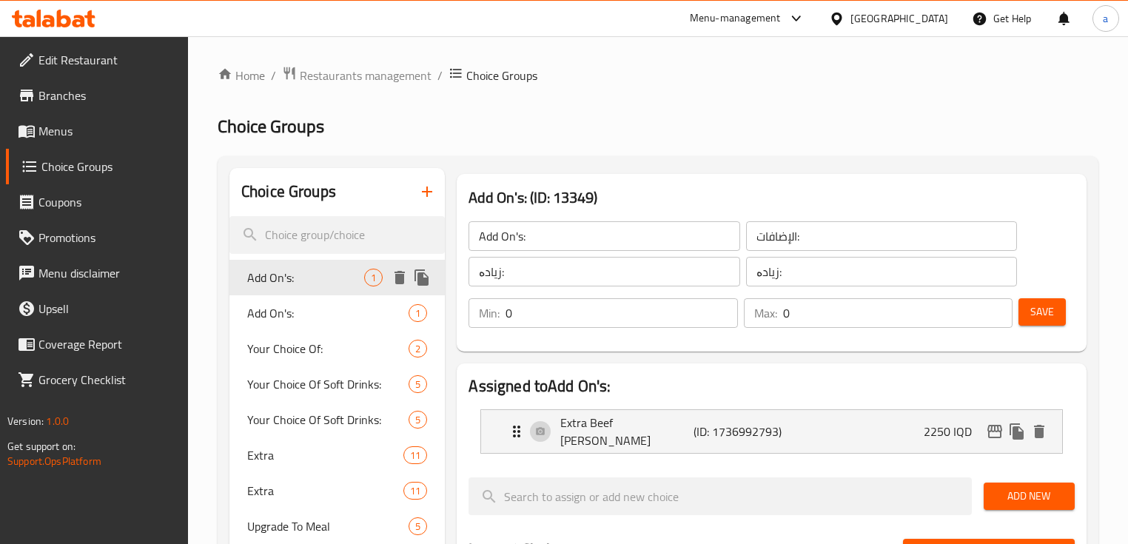
scroll to position [178, 0]
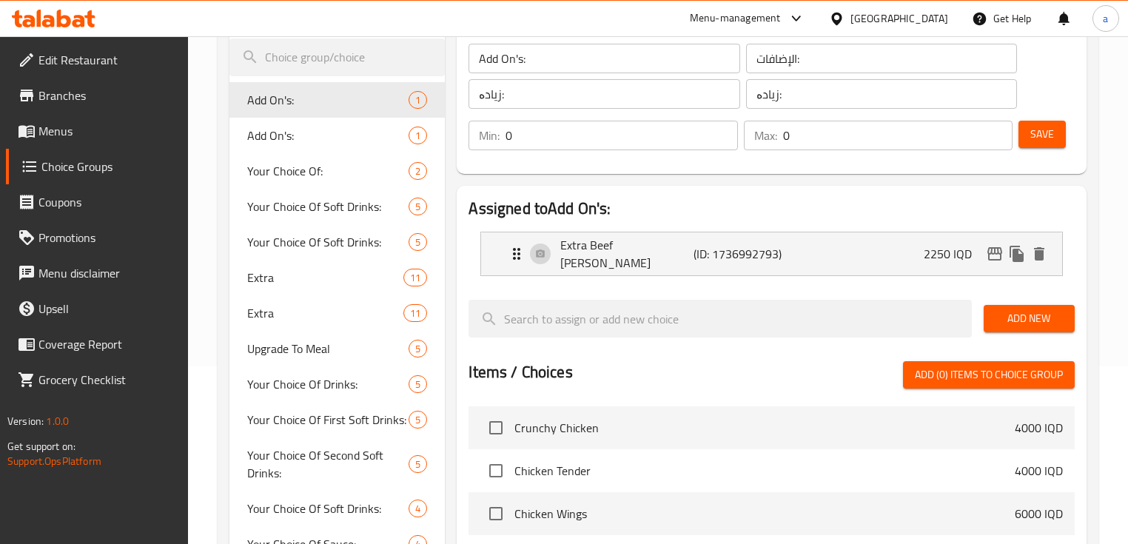
click at [75, 21] on icon at bounding box center [79, 21] width 13 height 13
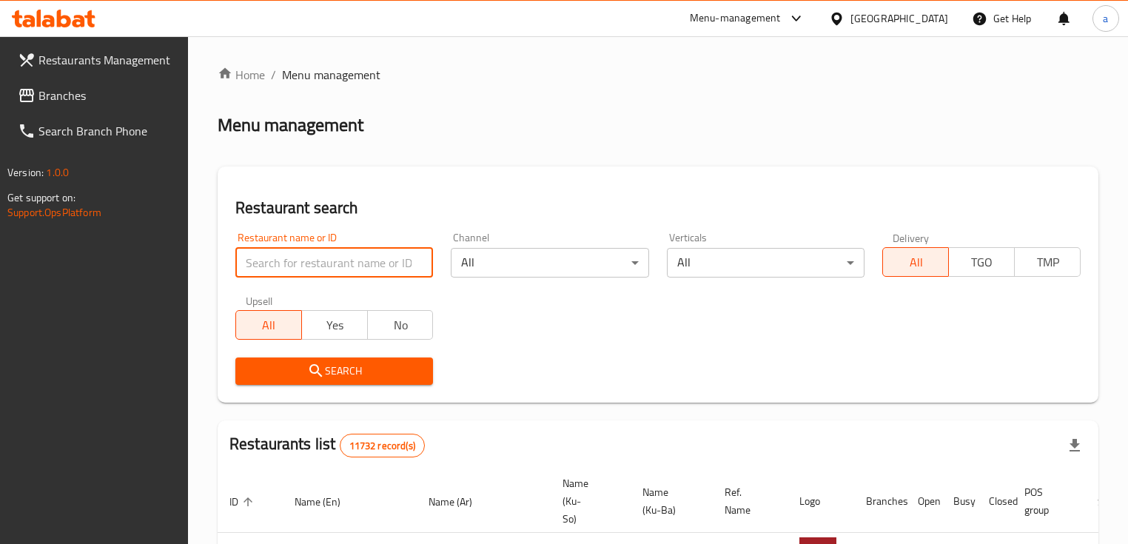
click at [394, 271] on input "search" at bounding box center [334, 263] width 198 height 30
paste input "708796"
type input "708796"
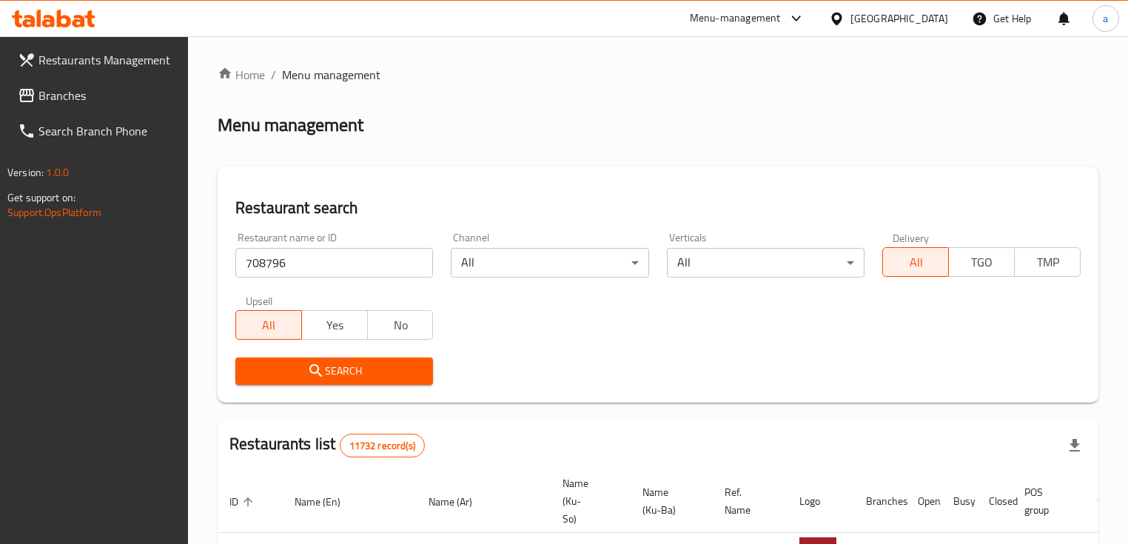
click at [360, 373] on span "Search" at bounding box center [334, 371] width 174 height 19
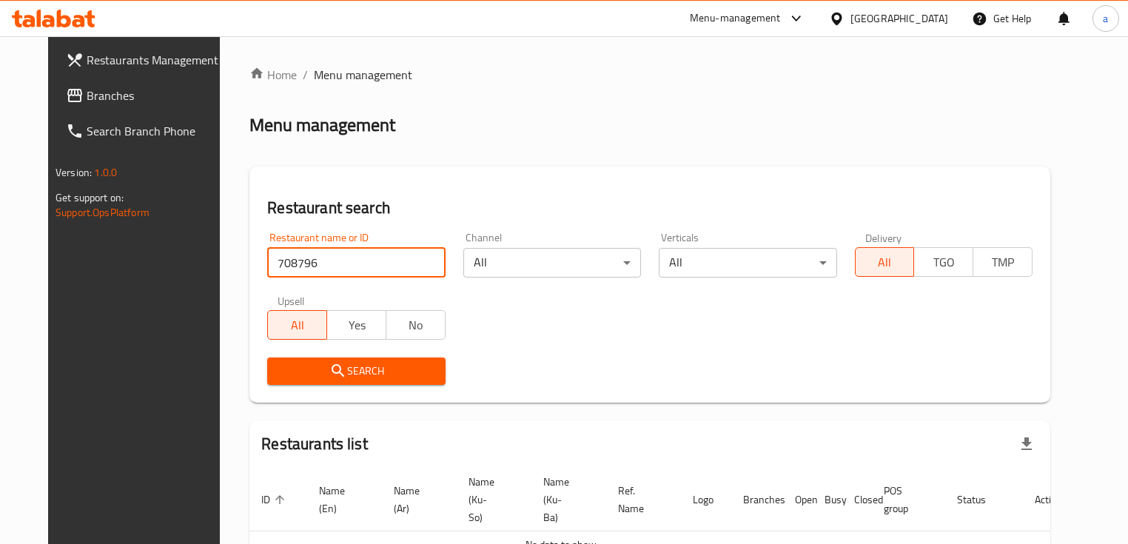
drag, startPoint x: 279, startPoint y: 266, endPoint x: 219, endPoint y: 273, distance: 60.3
click at [249, 273] on div "Restaurant search Restaurant name or ID 708796 Restaurant name or ID Channel Al…" at bounding box center [649, 285] width 801 height 236
click at [58, 10] on icon at bounding box center [54, 19] width 84 height 18
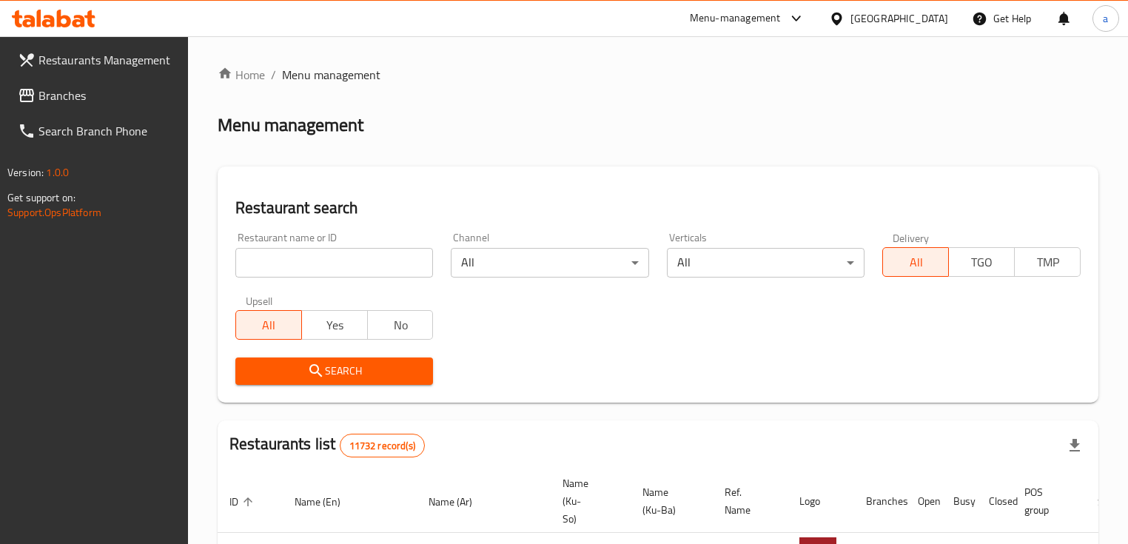
click at [370, 255] on input "search" at bounding box center [334, 263] width 198 height 30
paste input "665203"
type input "665203"
click at [374, 371] on span "Search" at bounding box center [334, 371] width 174 height 19
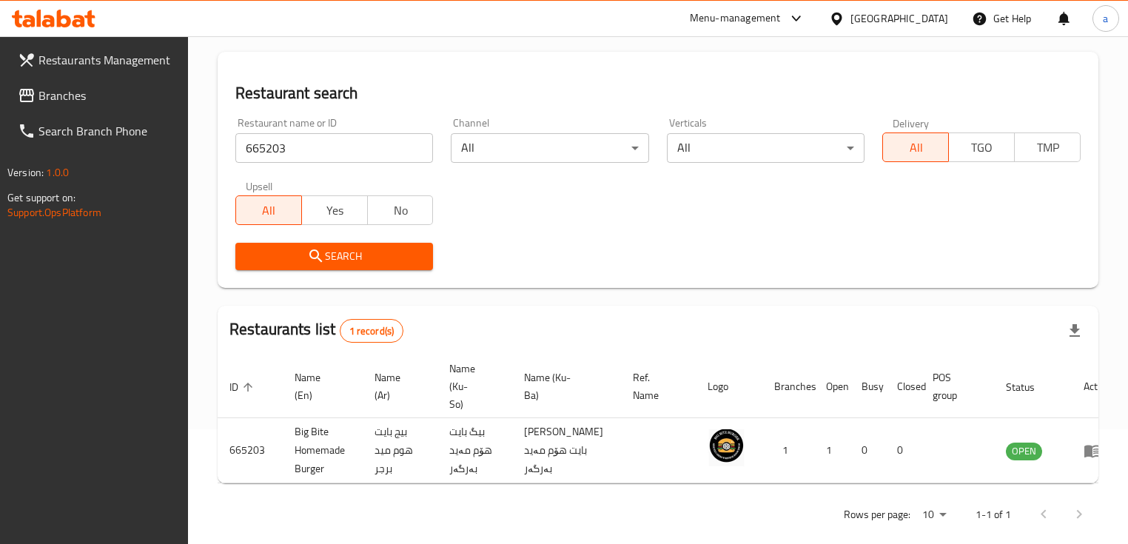
scroll to position [134, 0]
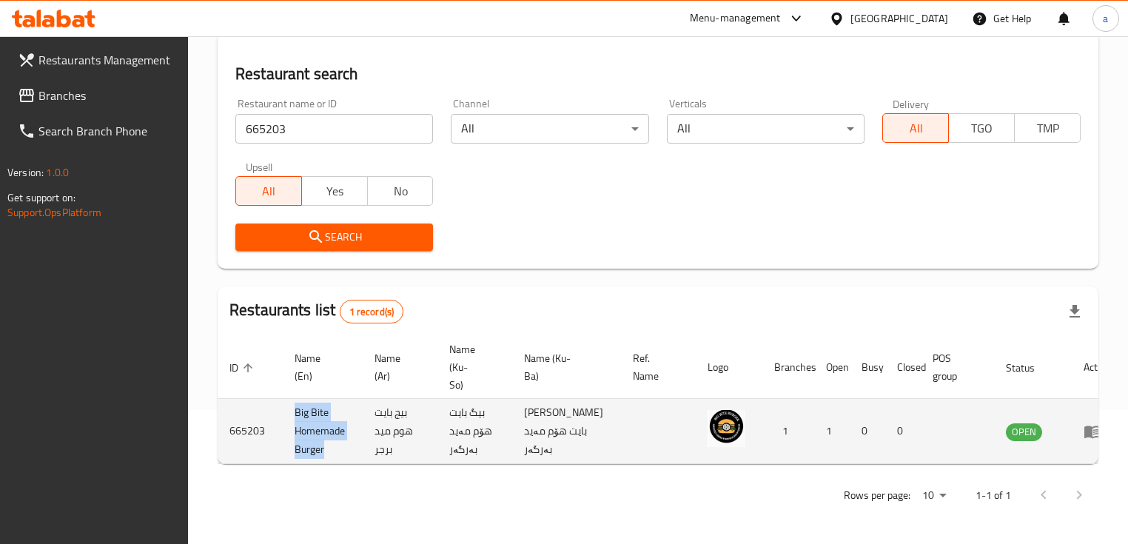
drag, startPoint x: 290, startPoint y: 412, endPoint x: 333, endPoint y: 456, distance: 61.8
click at [333, 456] on td "Big Bite Homemade Burger" at bounding box center [323, 431] width 80 height 65
copy td "Big Bite Homemade Burger"
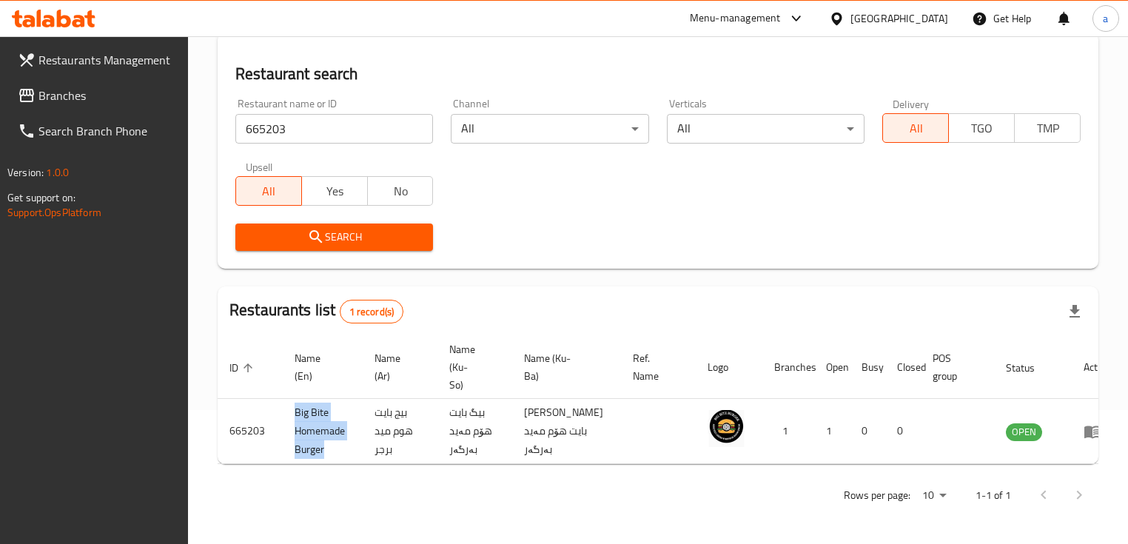
click at [93, 107] on link "Branches" at bounding box center [97, 96] width 183 height 36
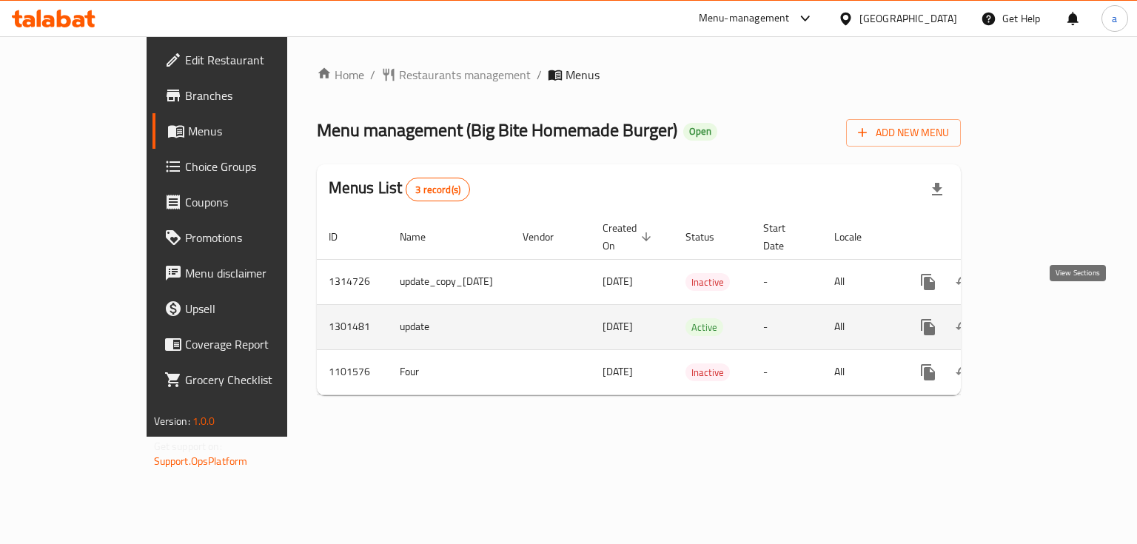
click at [1044, 318] on icon "enhanced table" at bounding box center [1035, 327] width 18 height 18
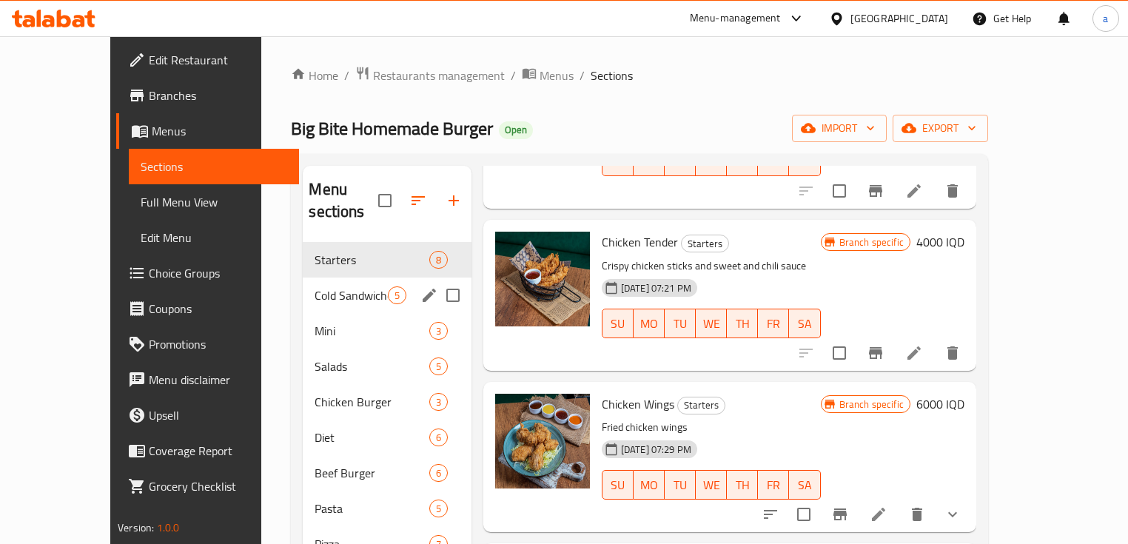
scroll to position [178, 0]
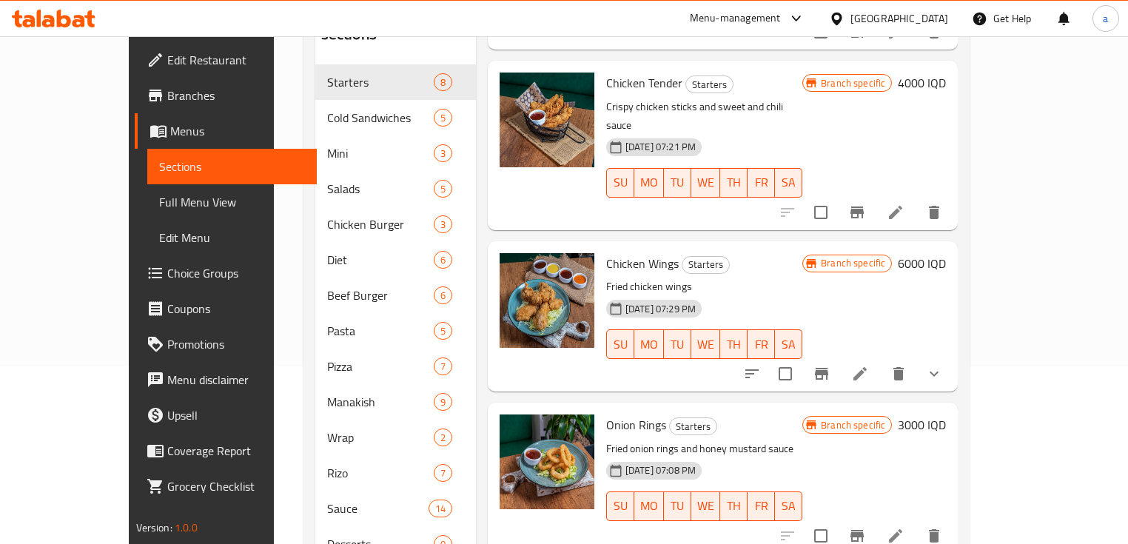
click at [167, 268] on span "Choice Groups" at bounding box center [236, 273] width 138 height 18
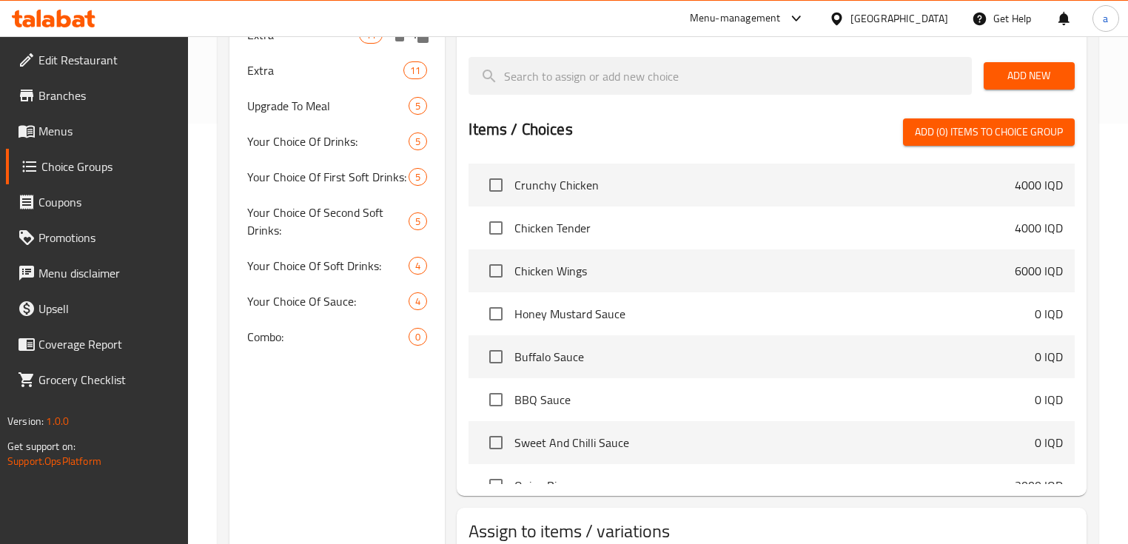
scroll to position [517, 0]
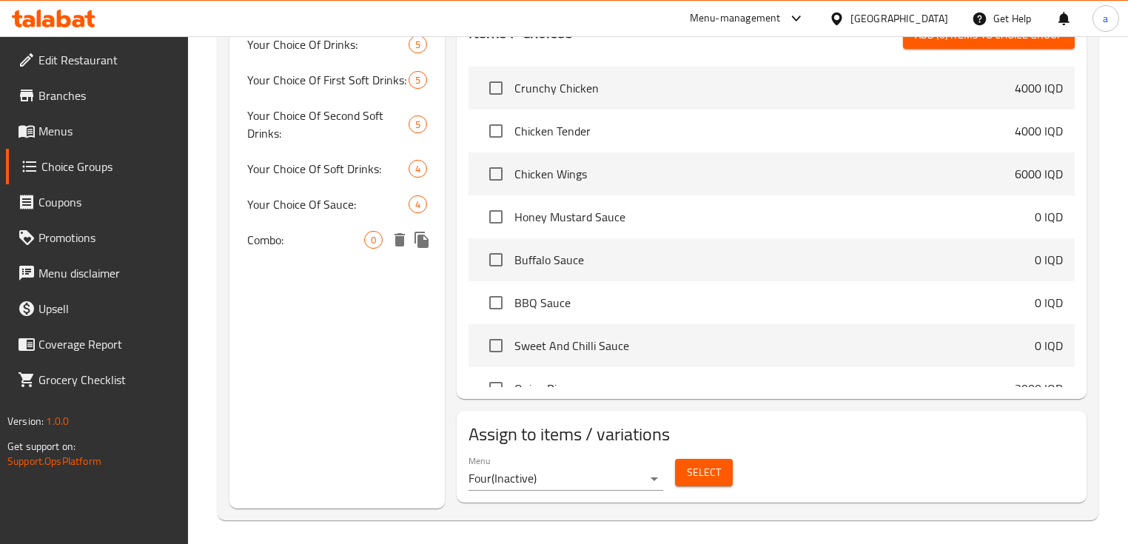
click at [321, 246] on span "Combo:" at bounding box center [305, 240] width 117 height 18
type input "Combo:"
type input "الكومبو :"
type input "کۆمبۆ:"
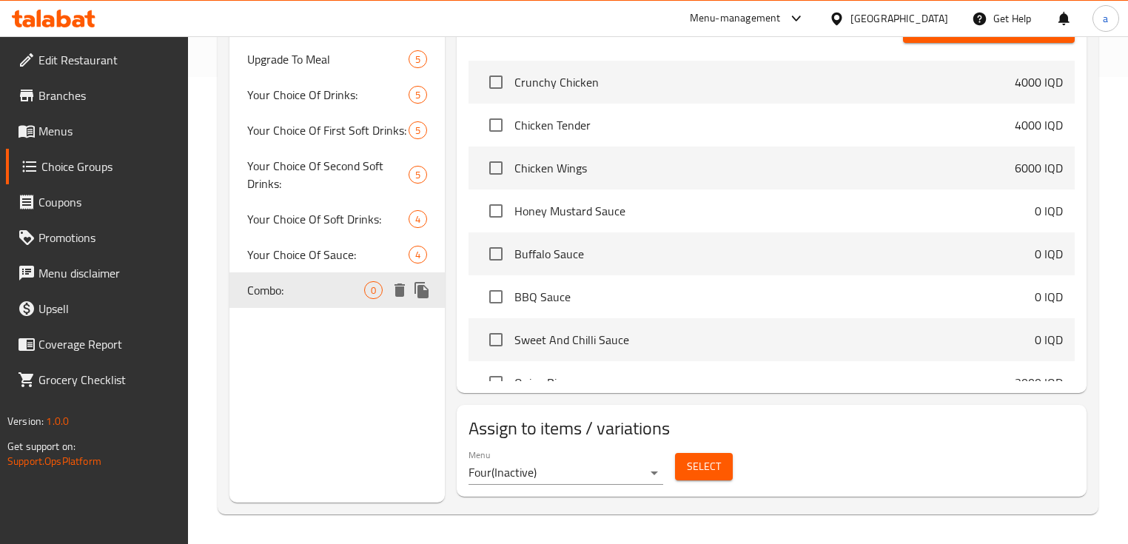
scroll to position [467, 0]
click at [310, 298] on span "Combo:" at bounding box center [305, 290] width 117 height 18
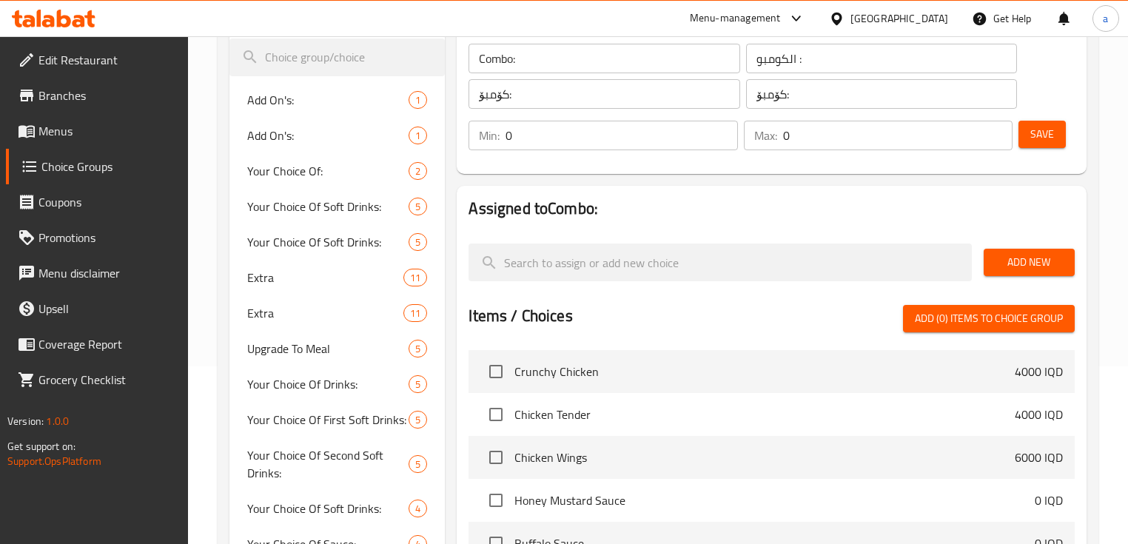
scroll to position [0, 0]
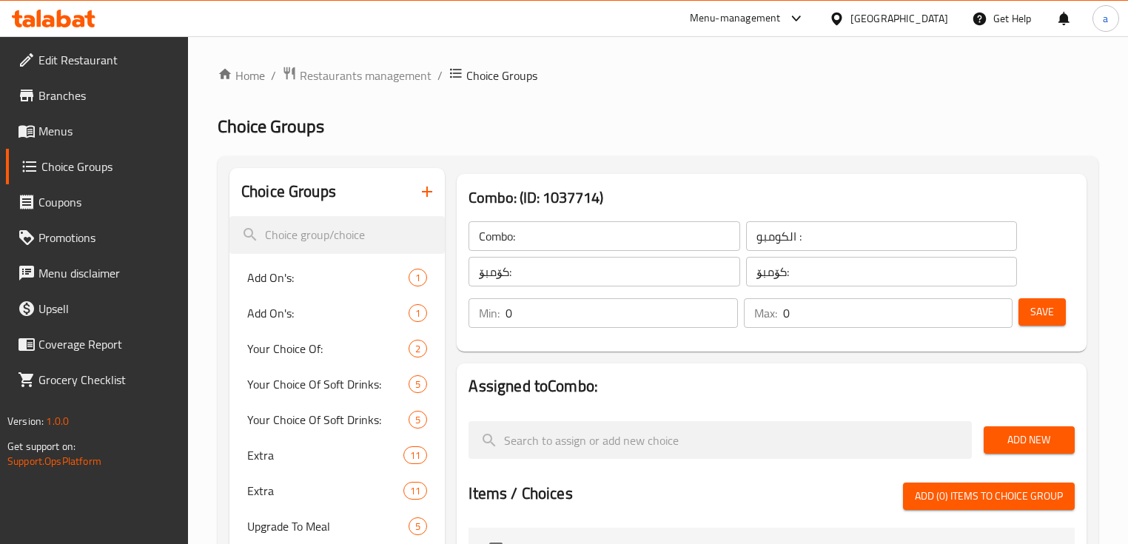
click at [96, 138] on span "Menus" at bounding box center [107, 131] width 138 height 18
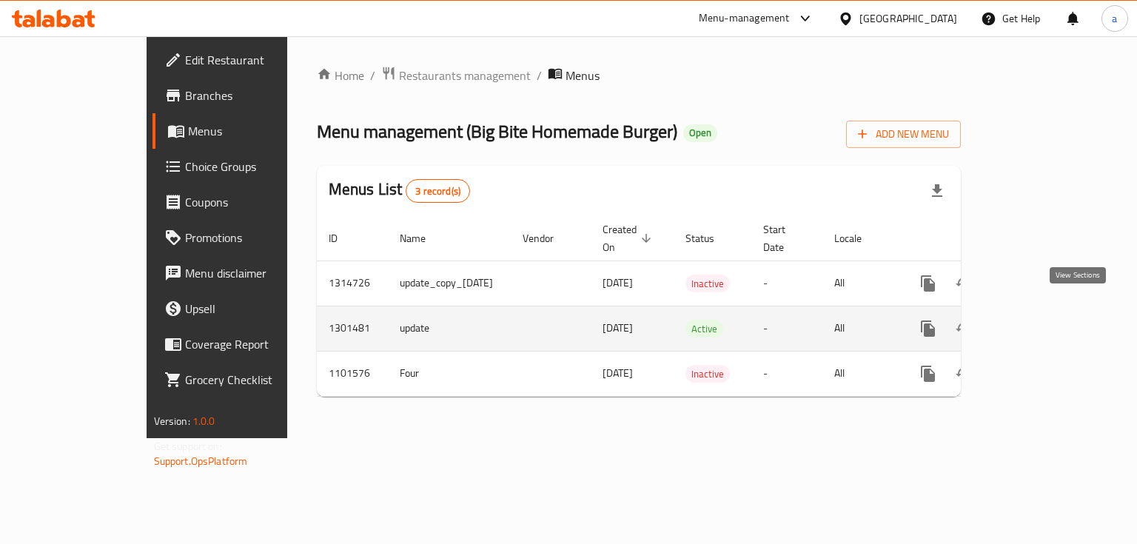
click at [1053, 311] on link "enhanced table" at bounding box center [1035, 329] width 36 height 36
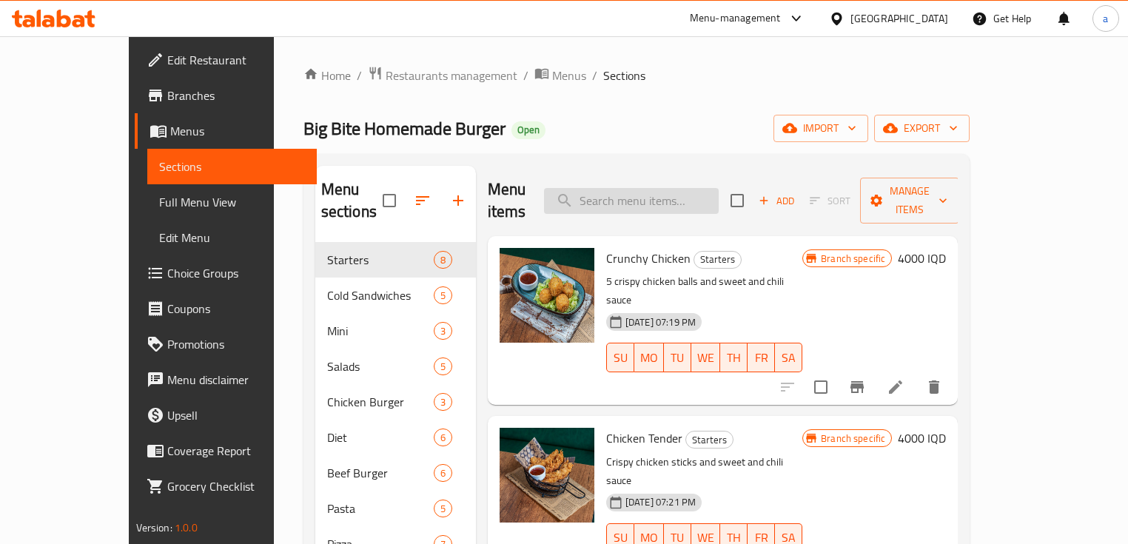
click at [707, 188] on input "search" at bounding box center [631, 201] width 175 height 26
paste input "Bufflo Chicken Burger"
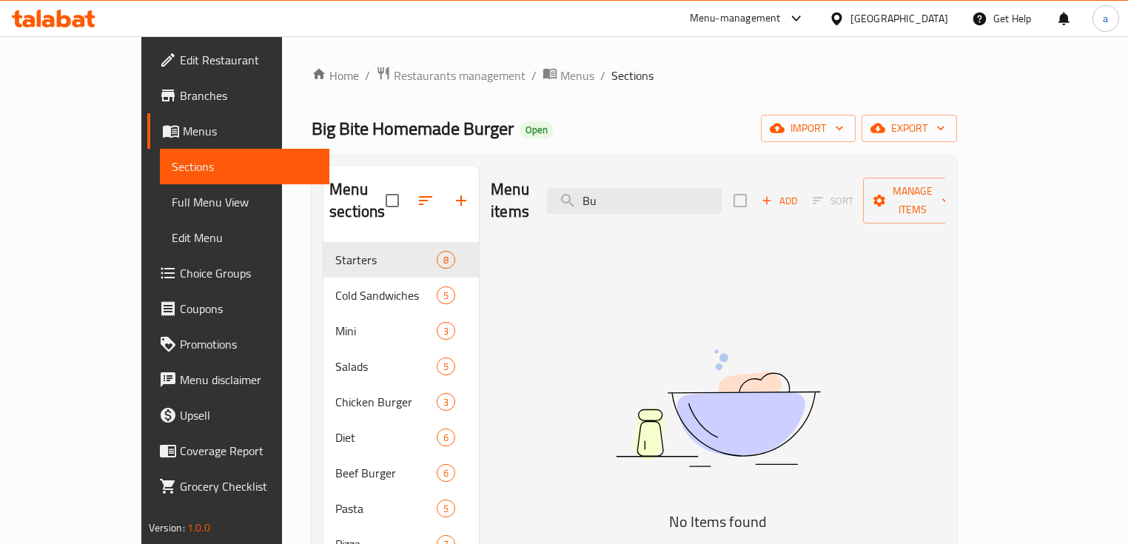
type input "B"
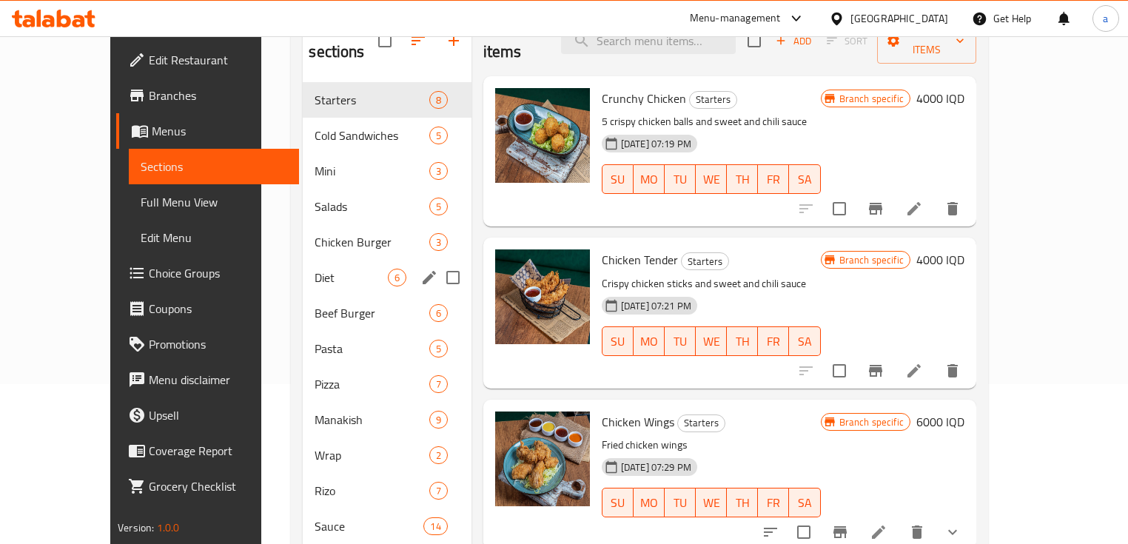
scroll to position [178, 0]
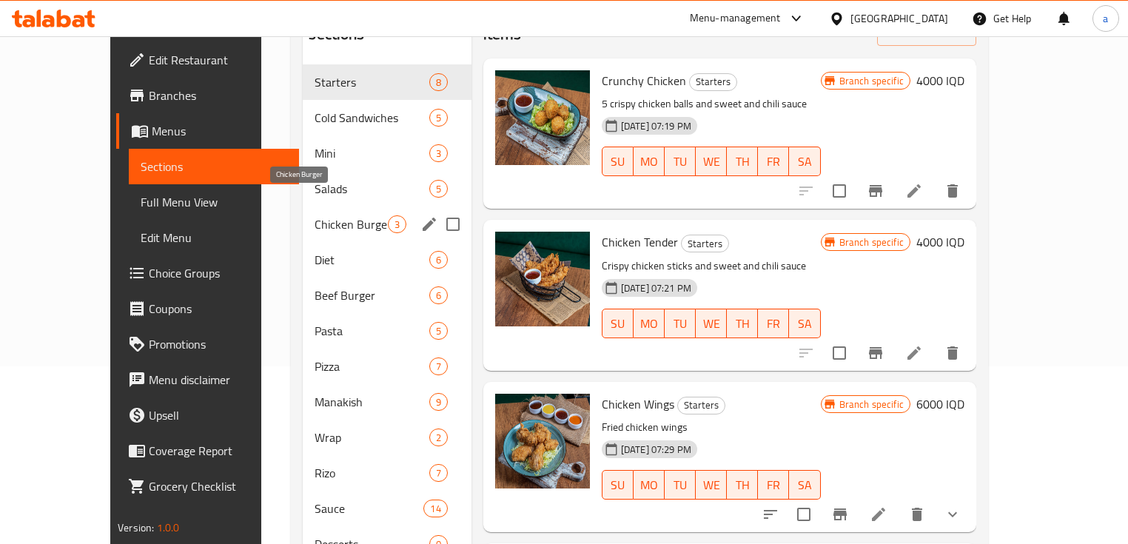
click at [323, 215] on span "Chicken Burger" at bounding box center [351, 224] width 73 height 18
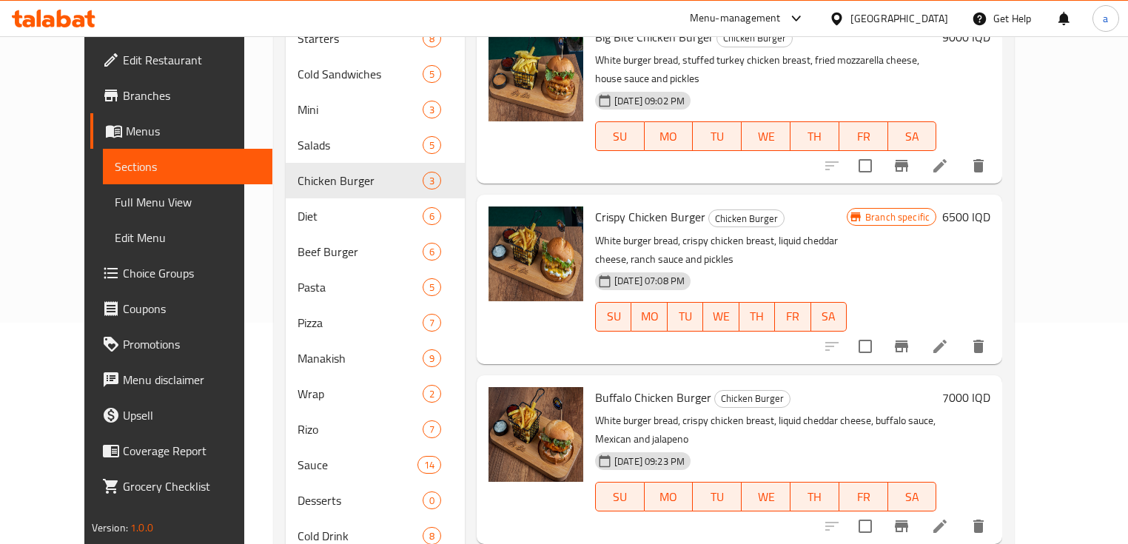
scroll to position [255, 0]
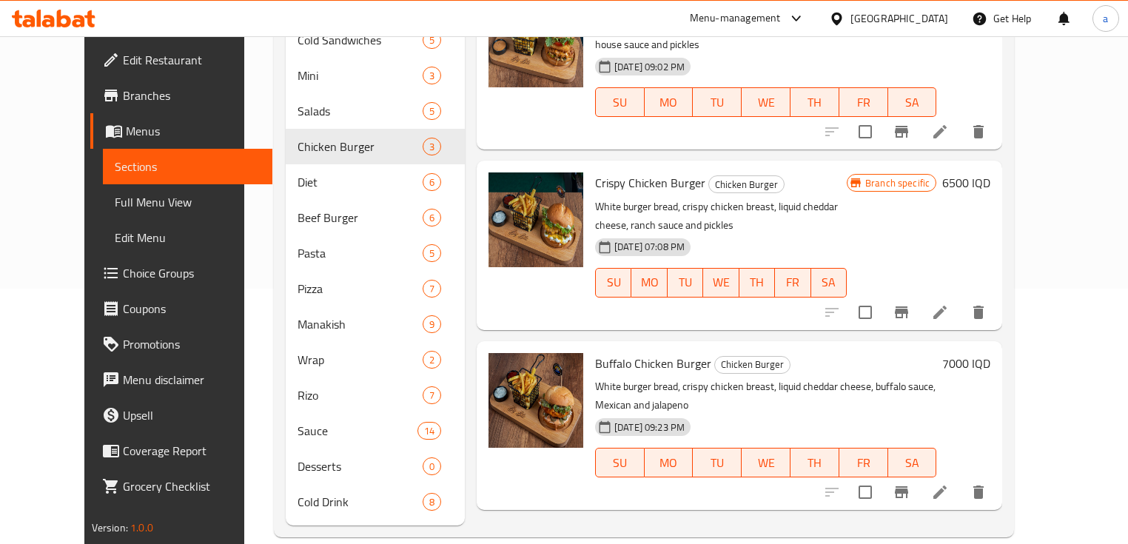
click at [949, 483] on icon at bounding box center [940, 492] width 18 height 18
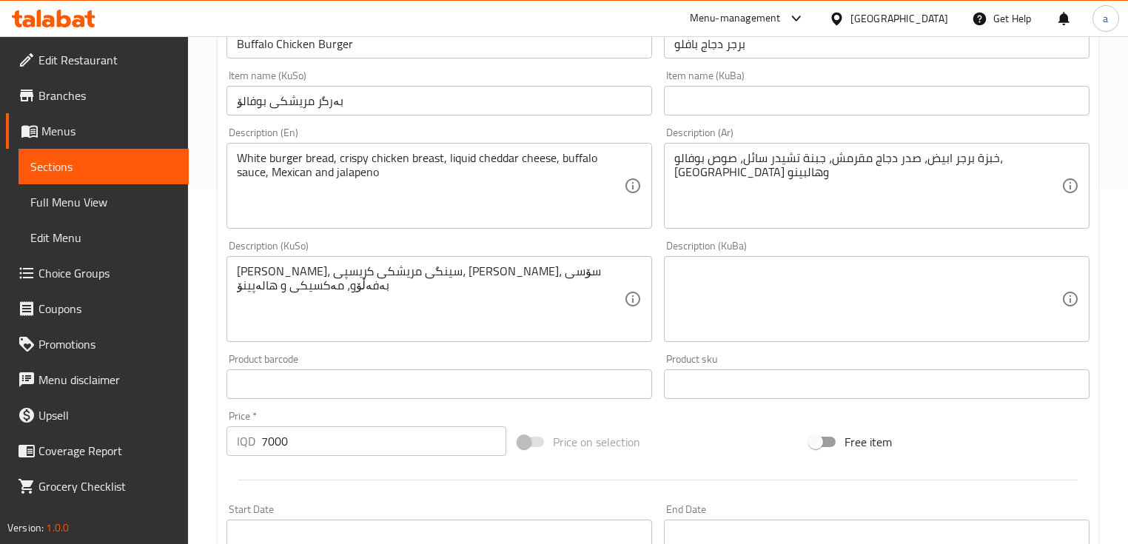
scroll to position [178, 0]
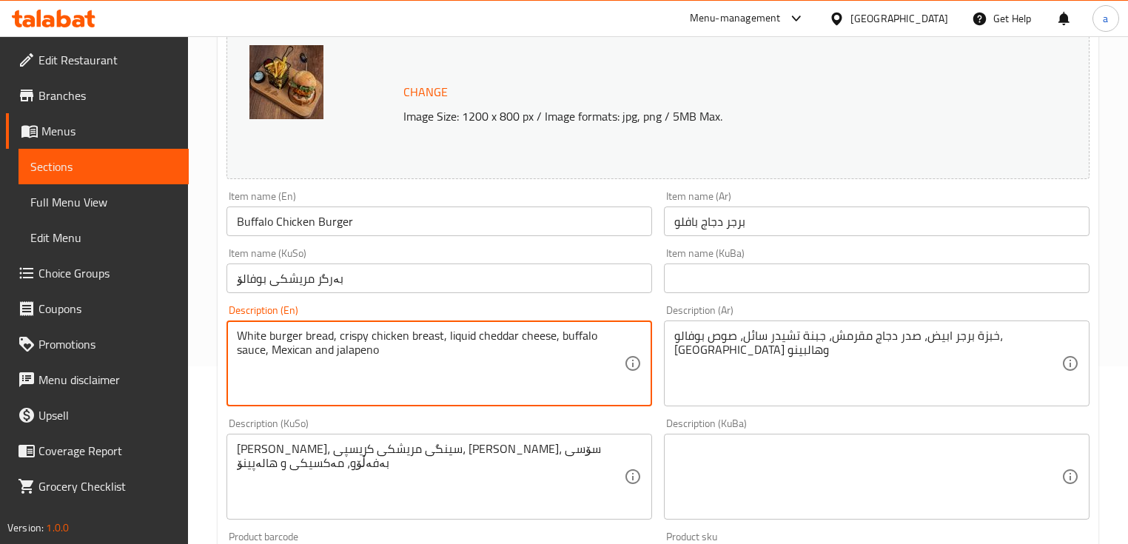
drag, startPoint x: 358, startPoint y: 329, endPoint x: 230, endPoint y: 334, distance: 128.2
paste textarea "Buffalo sauce, jalapeno, cheddar, tomato and lettuce"
drag, startPoint x: 521, startPoint y: 341, endPoint x: 235, endPoint y: 352, distance: 286.7
click at [235, 352] on div "Buffalo sauce, jalapeno, cheddar, tomato and lettuce Description (En)" at bounding box center [440, 364] width 426 height 86
type textarea "Buffalo sauce, jalapeno, cheddar, tomato and lettuce"
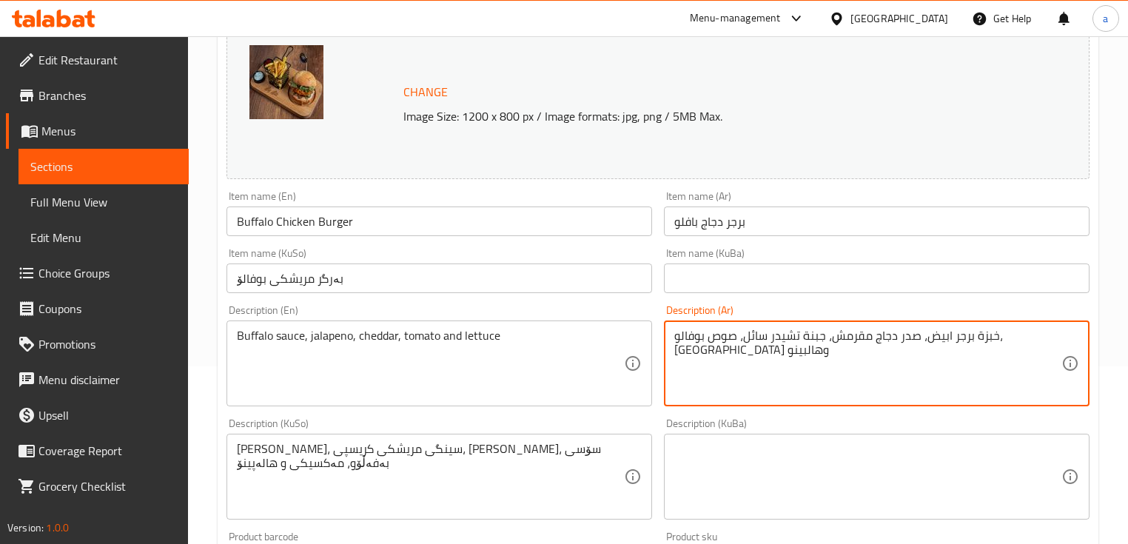
drag, startPoint x: 747, startPoint y: 365, endPoint x: 648, endPoint y: 341, distance: 102.2
paste textarea "صلصة بافلو، [PERSON_NAME]، [PERSON_NAME]، طماطم وخس"
type textarea "صلصة بافلو، [PERSON_NAME]، [PERSON_NAME]، طماطم وخس"
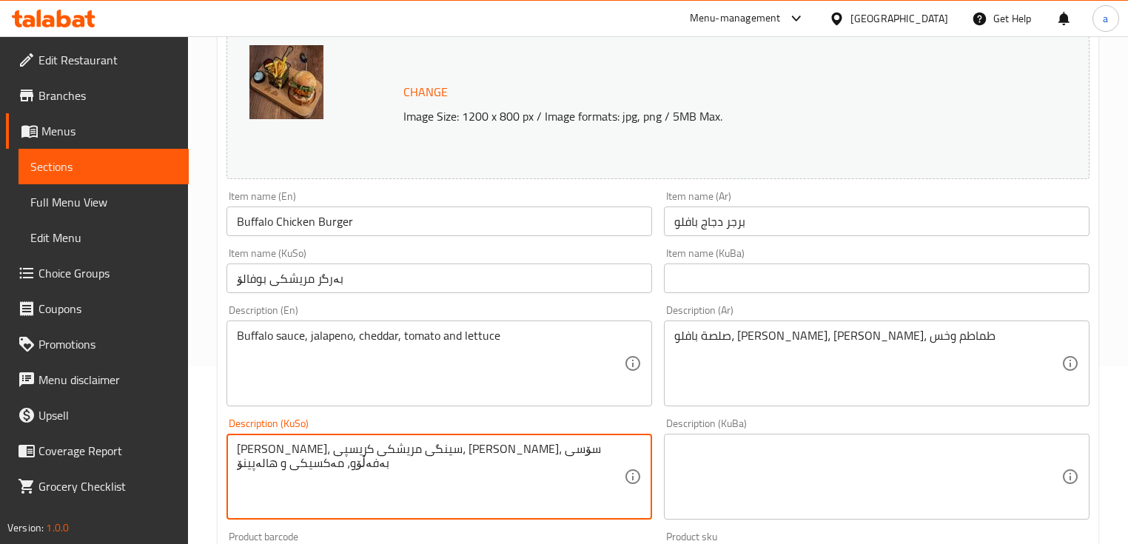
click at [591, 456] on textarea "نانی بەرگری سپی، سینگی مریشکی کریسپی، پەنیری چیدەری تواوە، سۆسی بەفەڵۆو، مەکسیک…" at bounding box center [430, 477] width 387 height 70
click at [232, 338] on div "Buffalo sauce, jalapeno, cheddar, tomato and lettuce Description (En)" at bounding box center [440, 364] width 426 height 86
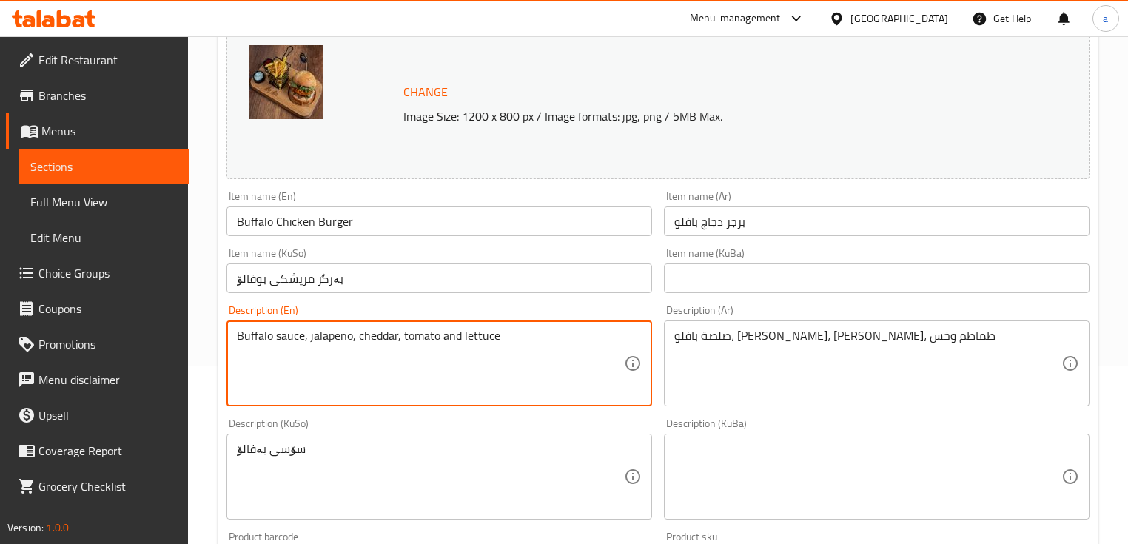
click at [249, 338] on textarea "Buffalo sauce, jalapeno, cheddar, tomato and lettuce" at bounding box center [430, 364] width 387 height 70
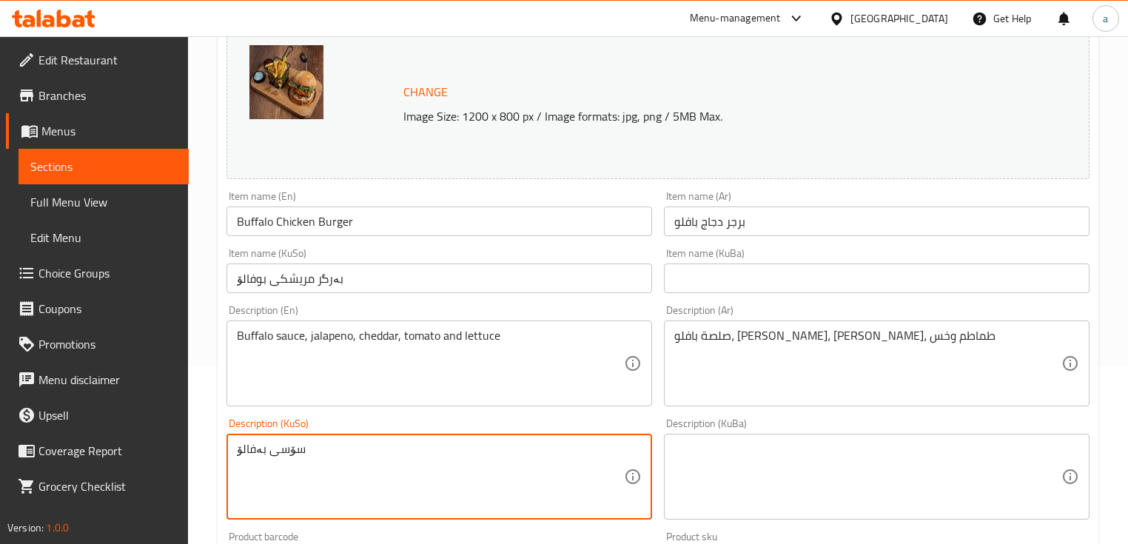
drag, startPoint x: 264, startPoint y: 450, endPoint x: 230, endPoint y: 449, distance: 33.3
click at [230, 449] on div "سۆسی بەفالۆ Description (KuSo)" at bounding box center [440, 477] width 426 height 86
paste textarea "ەڵ"
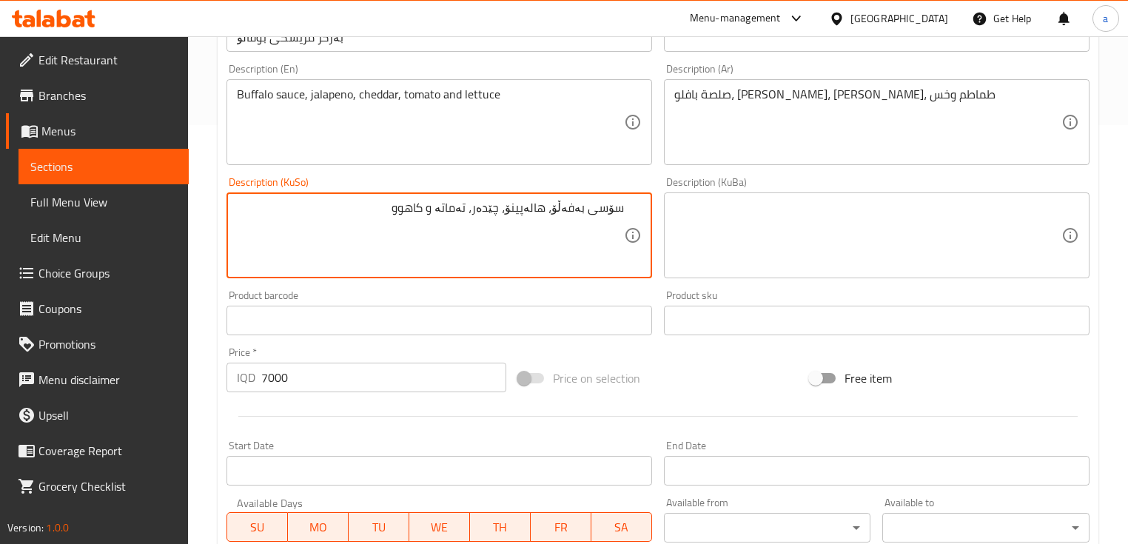
scroll to position [693, 0]
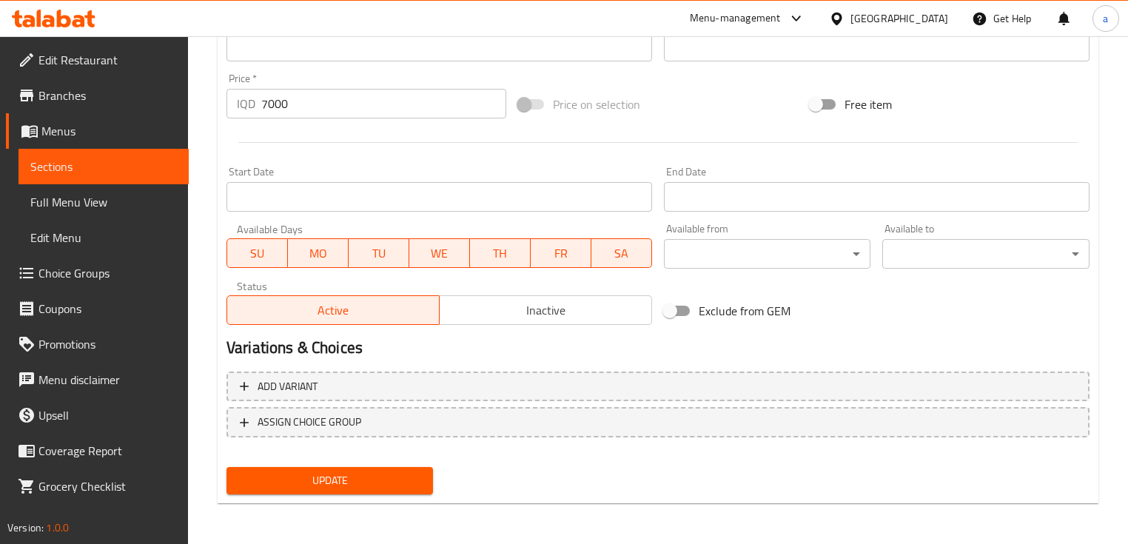
type textarea "سۆسی بەفەڵۆ، هالەپینۆ، چێدەر، تەماتە و کاهوو"
click at [391, 467] on button "Update" at bounding box center [330, 480] width 207 height 27
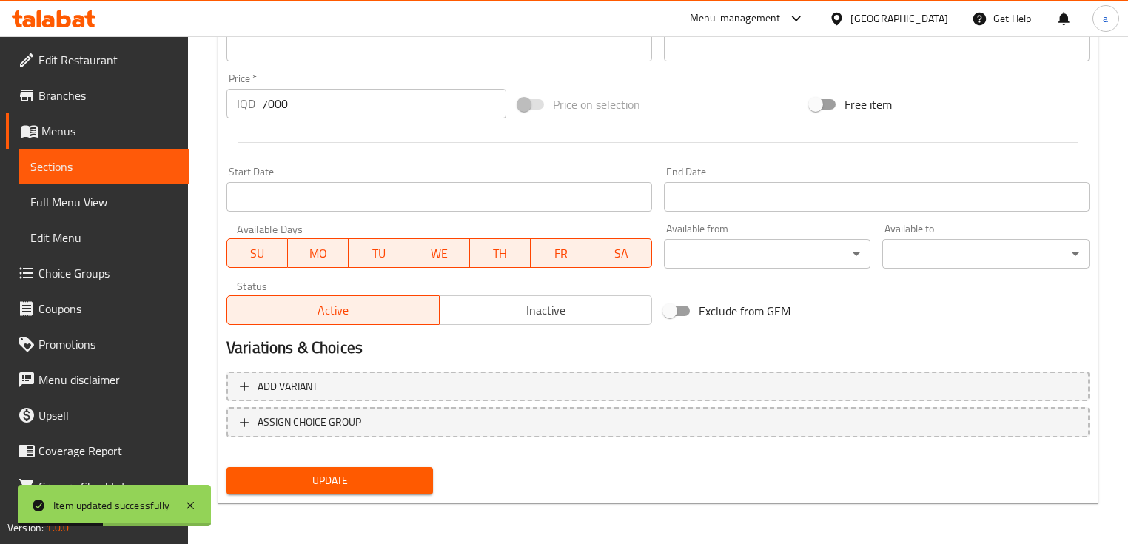
click at [142, 163] on span "Sections" at bounding box center [103, 167] width 147 height 18
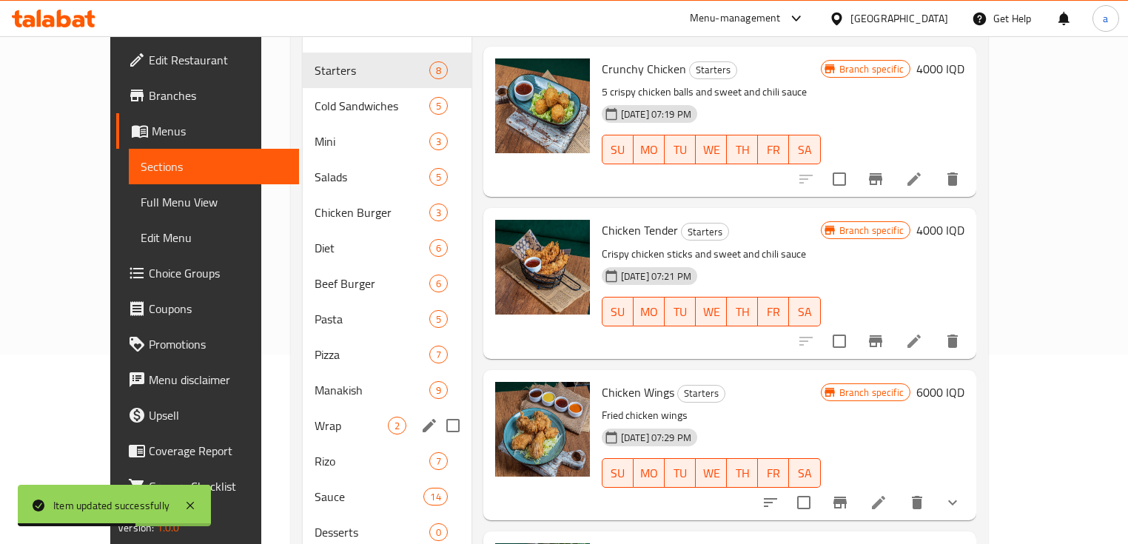
scroll to position [207, 0]
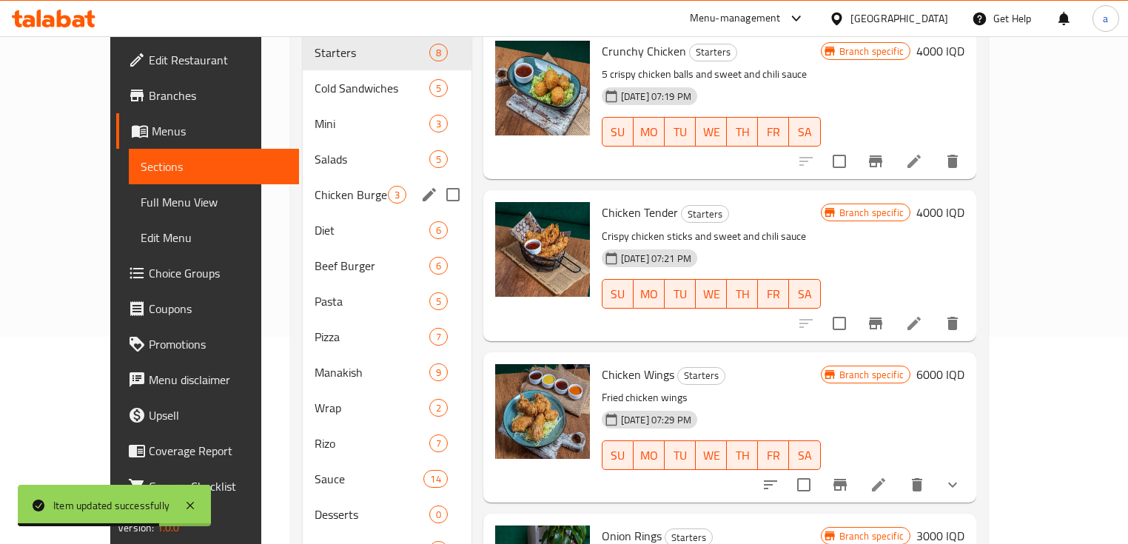
click at [307, 181] on div "Chicken Burger 3" at bounding box center [387, 195] width 168 height 36
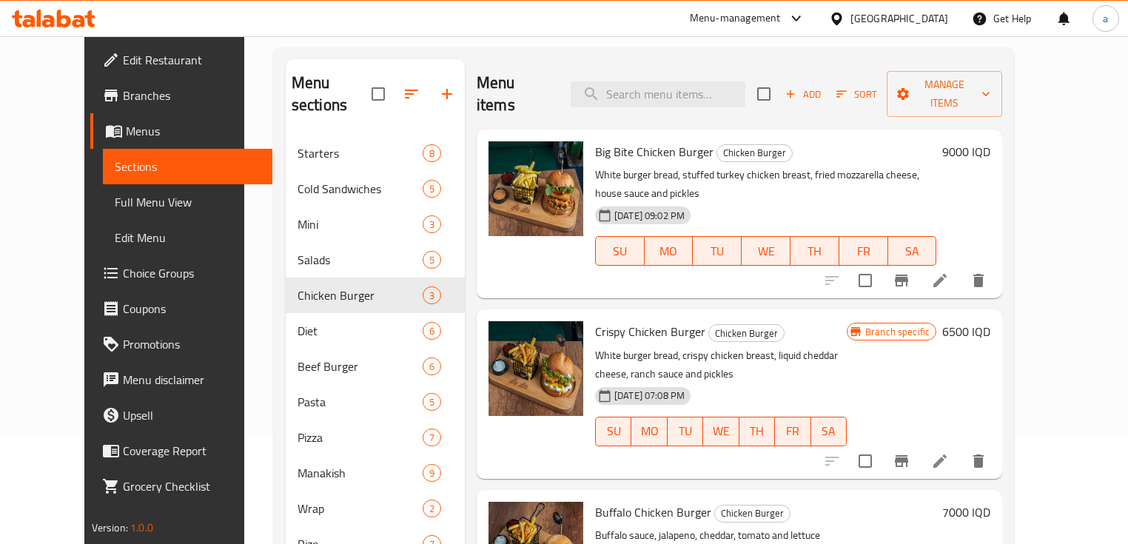
scroll to position [178, 0]
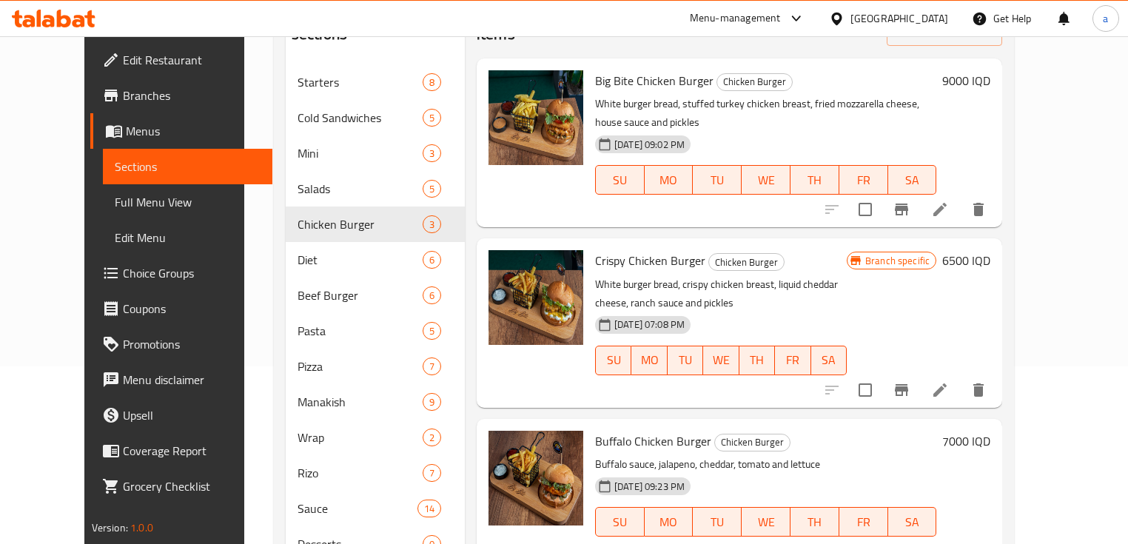
click at [961, 538] on li at bounding box center [939, 551] width 41 height 27
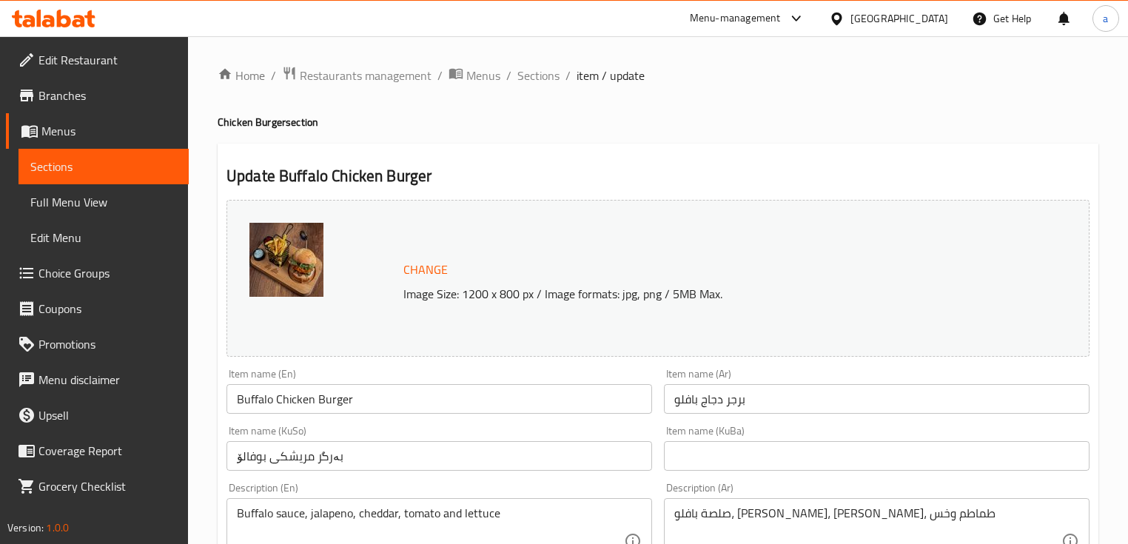
type input "الكومبو:"
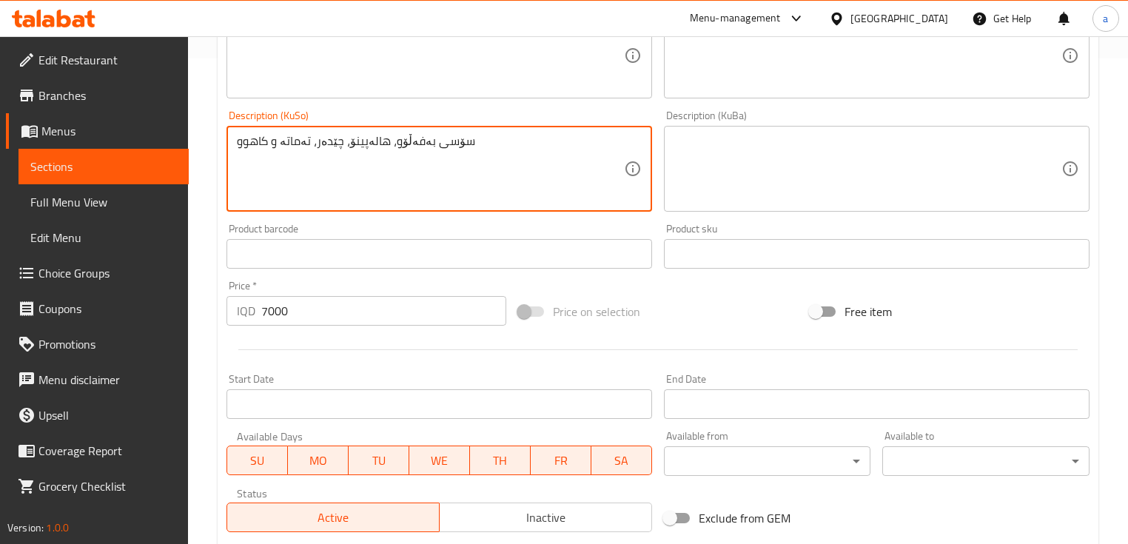
scroll to position [752, 0]
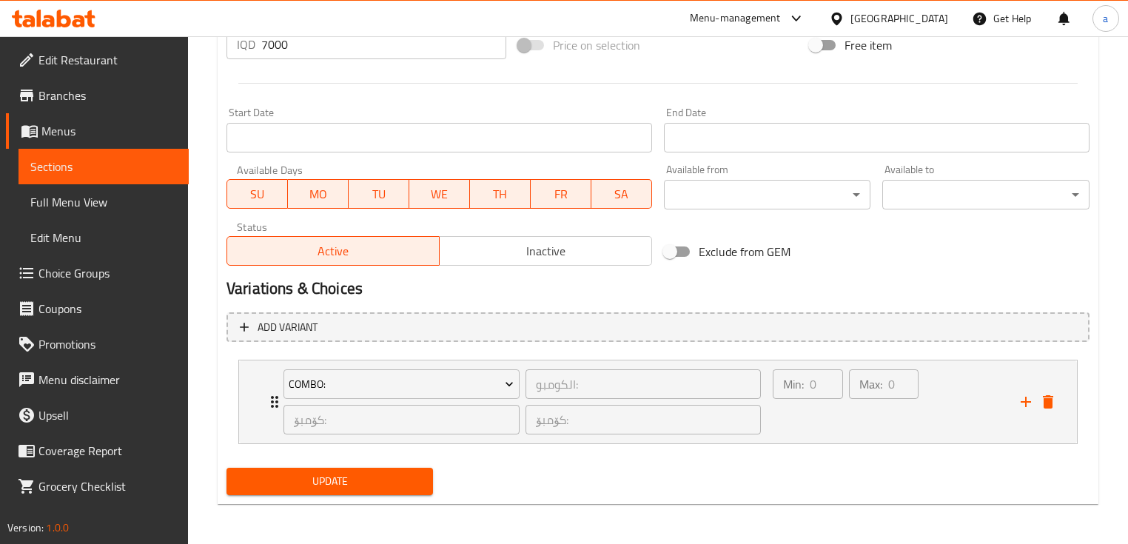
click at [378, 483] on span "Update" at bounding box center [329, 481] width 183 height 19
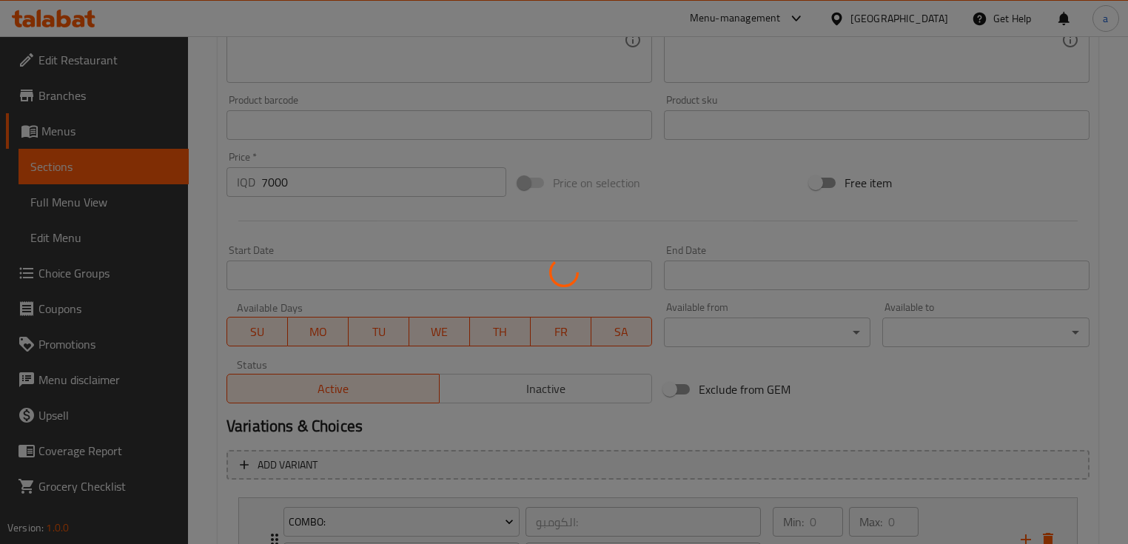
scroll to position [574, 0]
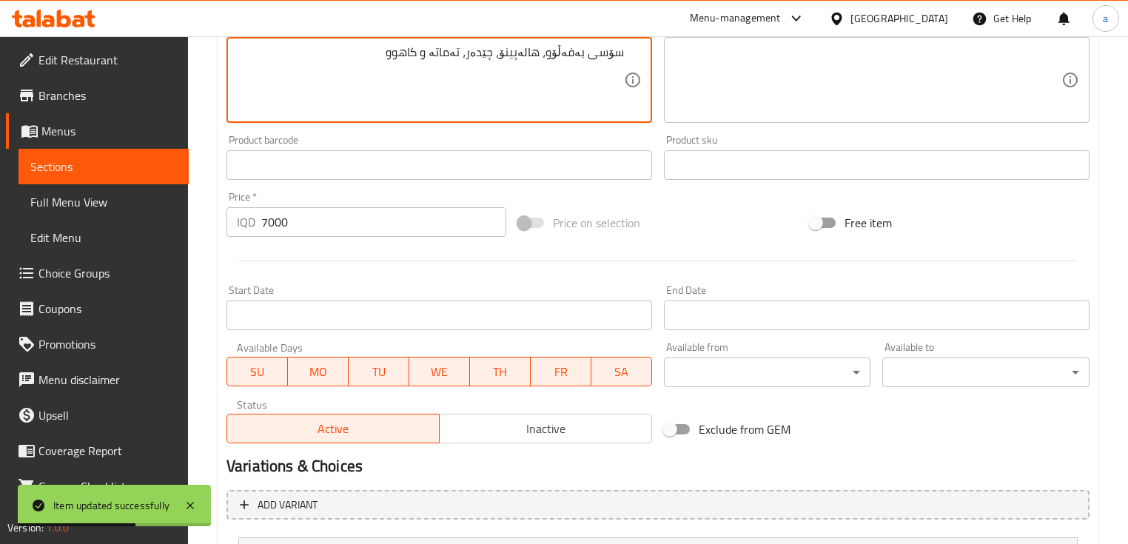
click at [550, 53] on textarea "سۆسی بەفەڵۆو، هالەپینۆ، چێدەر، تەماتە و کاهوو" at bounding box center [430, 80] width 387 height 70
click at [555, 55] on textarea "سۆسی بەفەڵۆو، هالەپینۆ، چێدەر، تەماتە و کاهوو" at bounding box center [430, 80] width 387 height 70
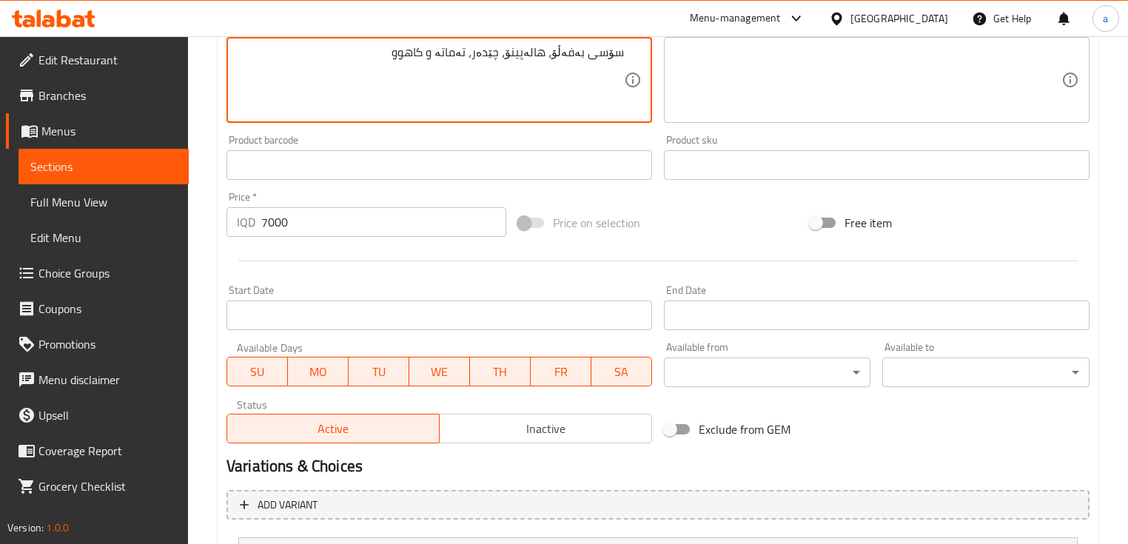
type textarea "سۆسی بەفەڵۆو، هالەپینۆ، چێدەر، تەماتە و کاهوو"
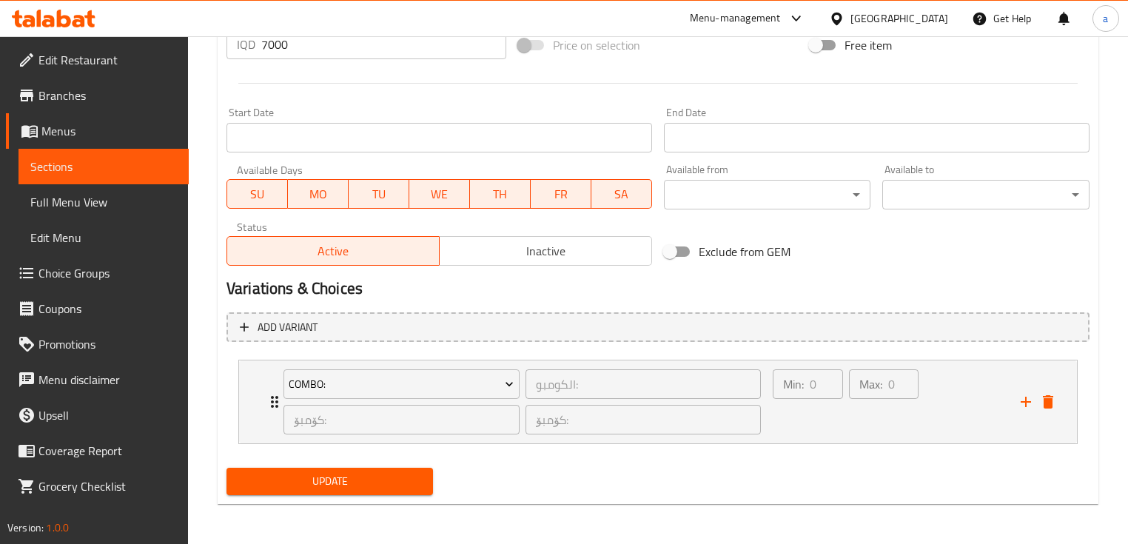
click at [339, 474] on span "Update" at bounding box center [329, 481] width 183 height 19
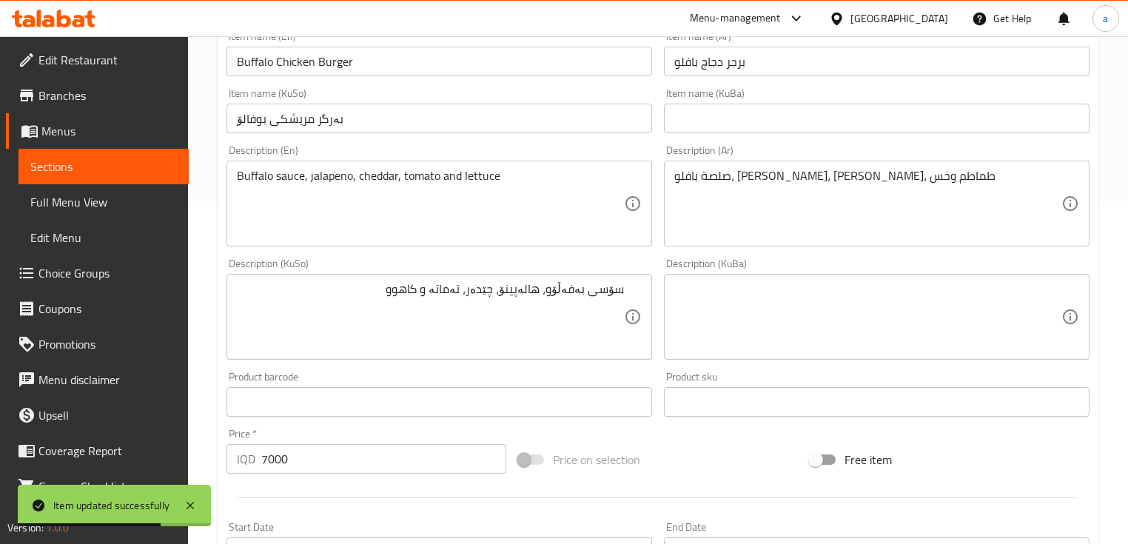
scroll to position [355, 0]
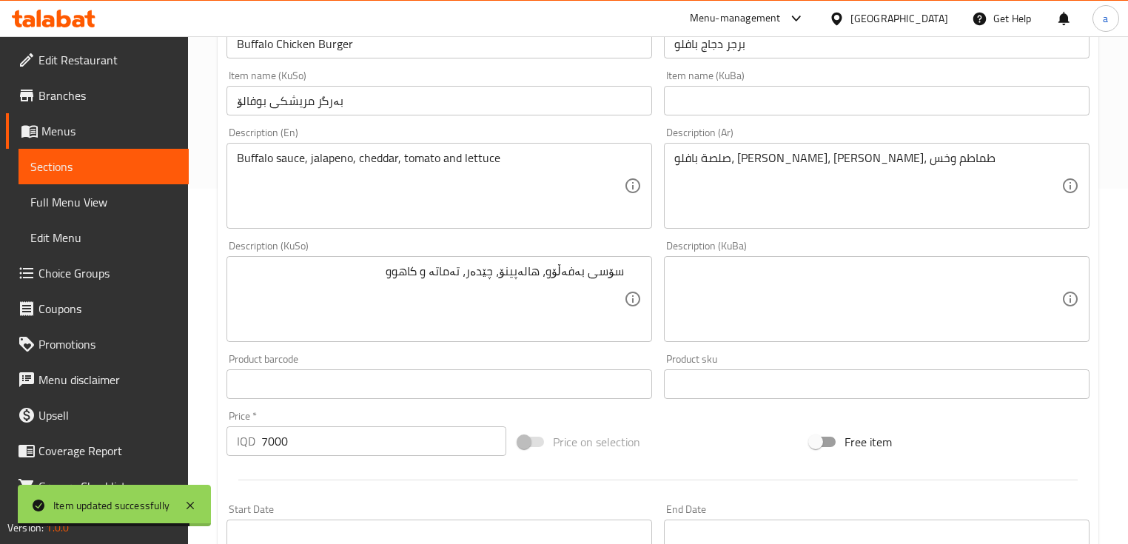
click at [147, 172] on span "Sections" at bounding box center [103, 167] width 147 height 18
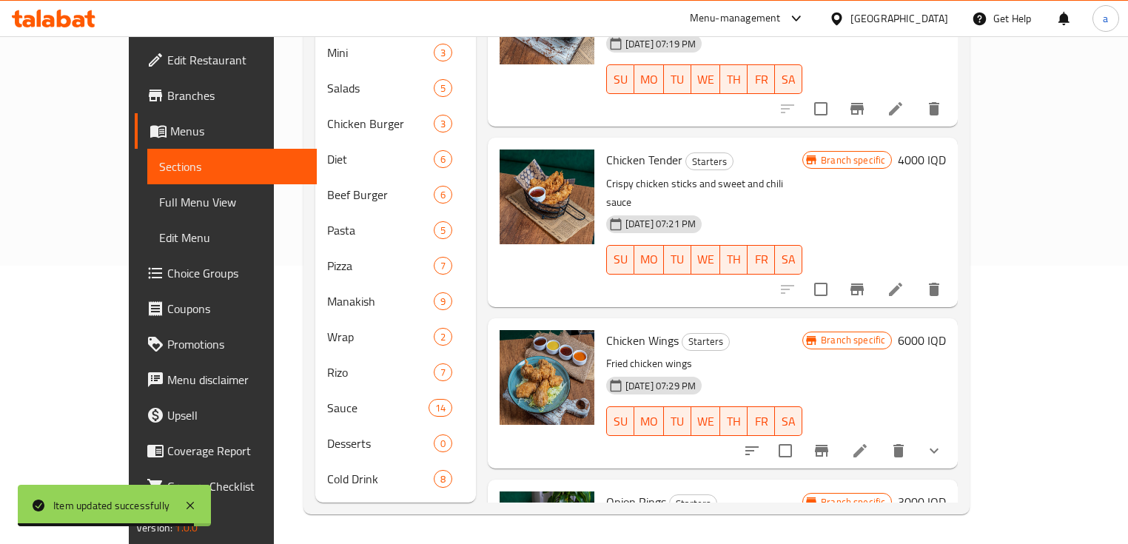
scroll to position [255, 0]
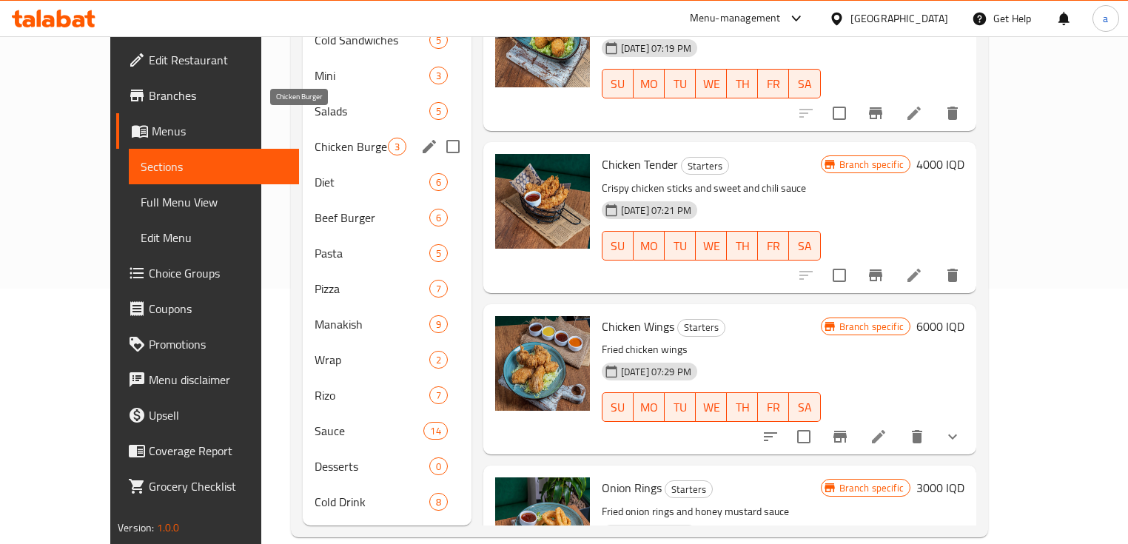
click at [315, 138] on span "Chicken Burger" at bounding box center [351, 147] width 73 height 18
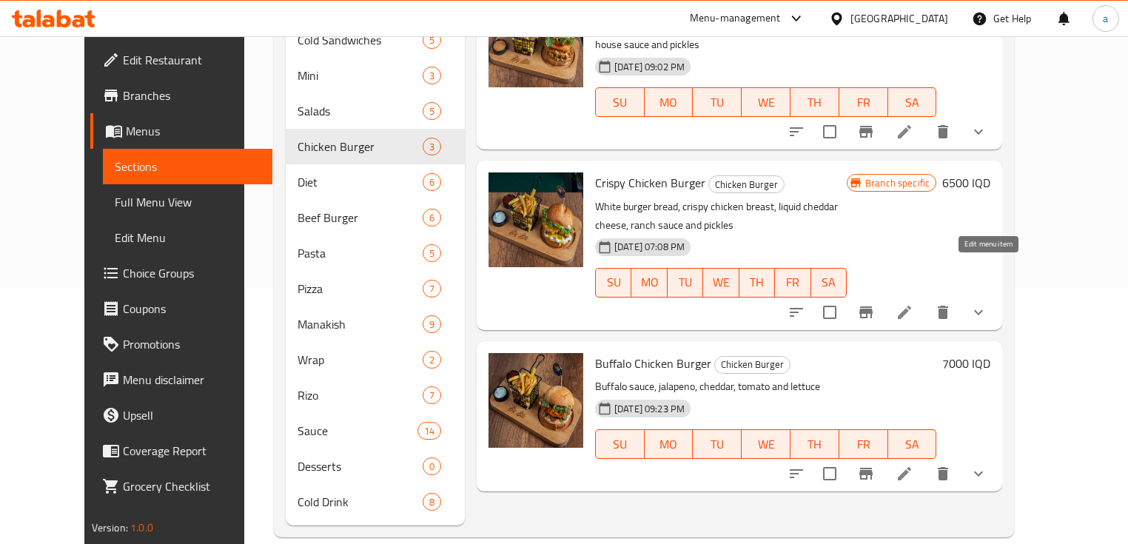
click at [911, 306] on icon at bounding box center [904, 312] width 13 height 13
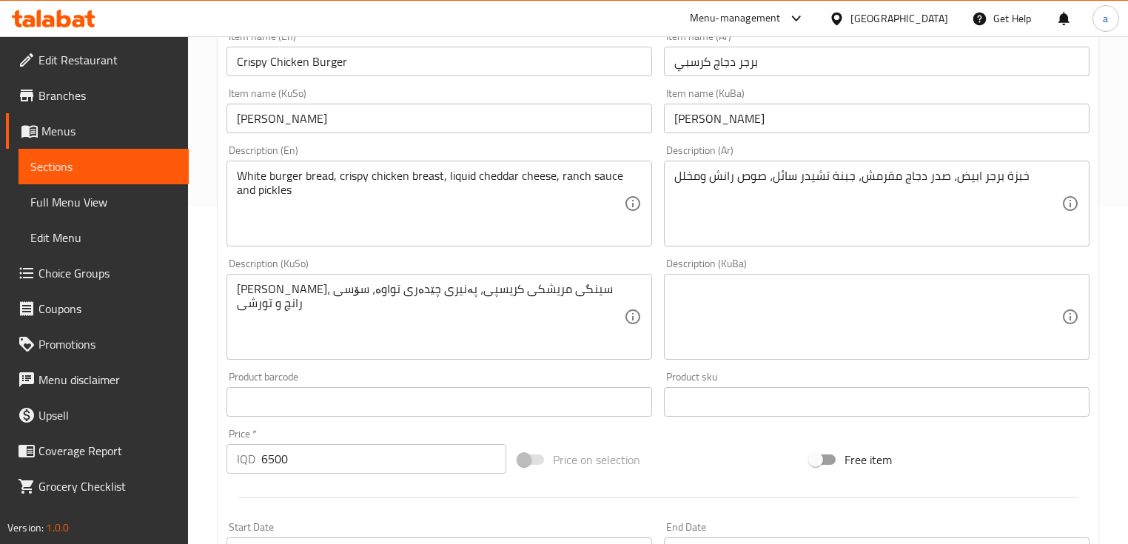
scroll to position [355, 0]
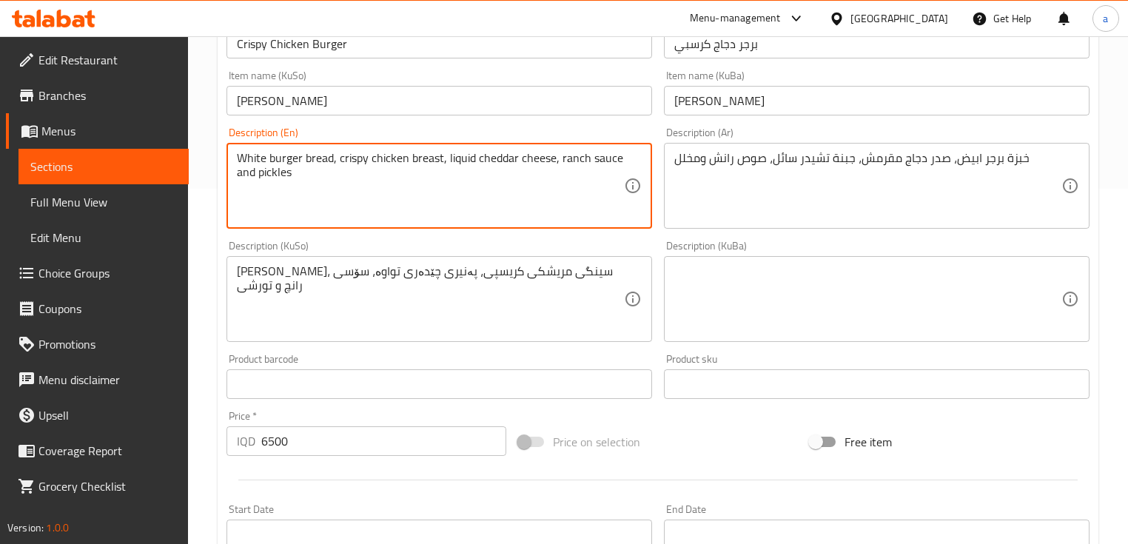
drag, startPoint x: 317, startPoint y: 184, endPoint x: 190, endPoint y: 151, distance: 131.4
paste textarea "Ranch sauce, pickles, tomatoes, lettuce and cheddar"
drag, startPoint x: 507, startPoint y: 160, endPoint x: 195, endPoint y: 166, distance: 312.5
click at [195, 166] on div "Home / Restaurants management / Menus / Sections / item / update Chicken Burger…" at bounding box center [658, 311] width 940 height 1261
type textarea "Ranch sauce, pickles, tomatoes, lettuce and cheddar"
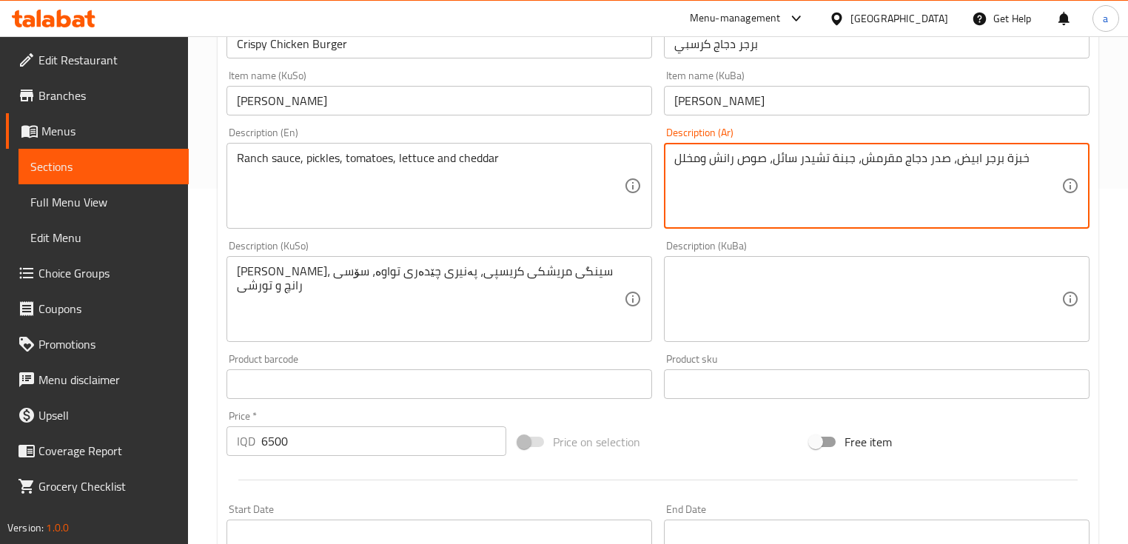
drag, startPoint x: 1028, startPoint y: 161, endPoint x: 667, endPoint y: 183, distance: 361.2
paste textarea "صلصة رانش، مخلل، طماطم، خس وشيدر"
type textarea "صلصة رانش، مخلل، طماطم، خس وشيدر"
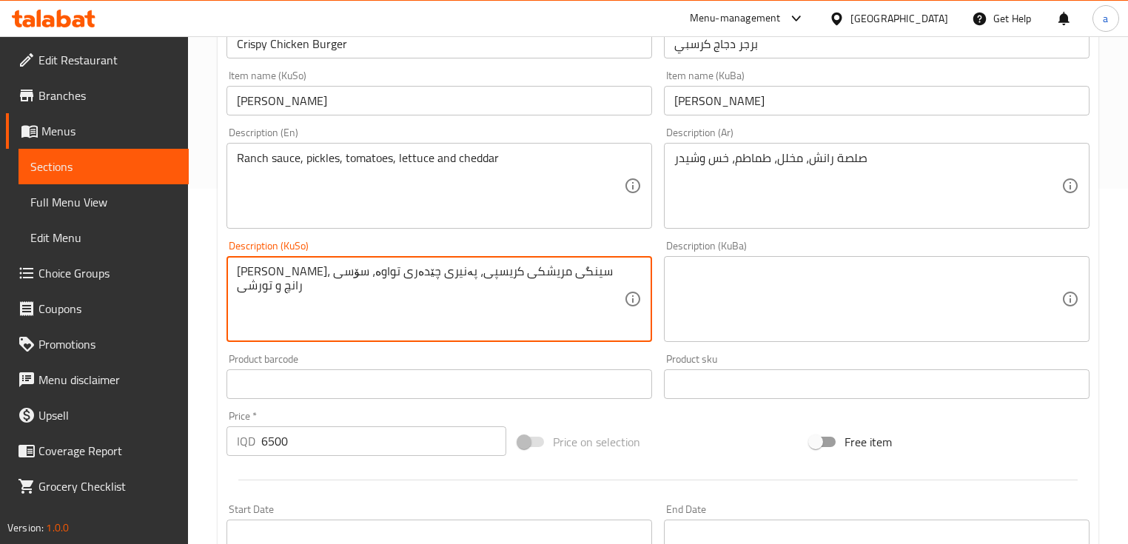
drag, startPoint x: 597, startPoint y: 290, endPoint x: 625, endPoint y: 278, distance: 30.5
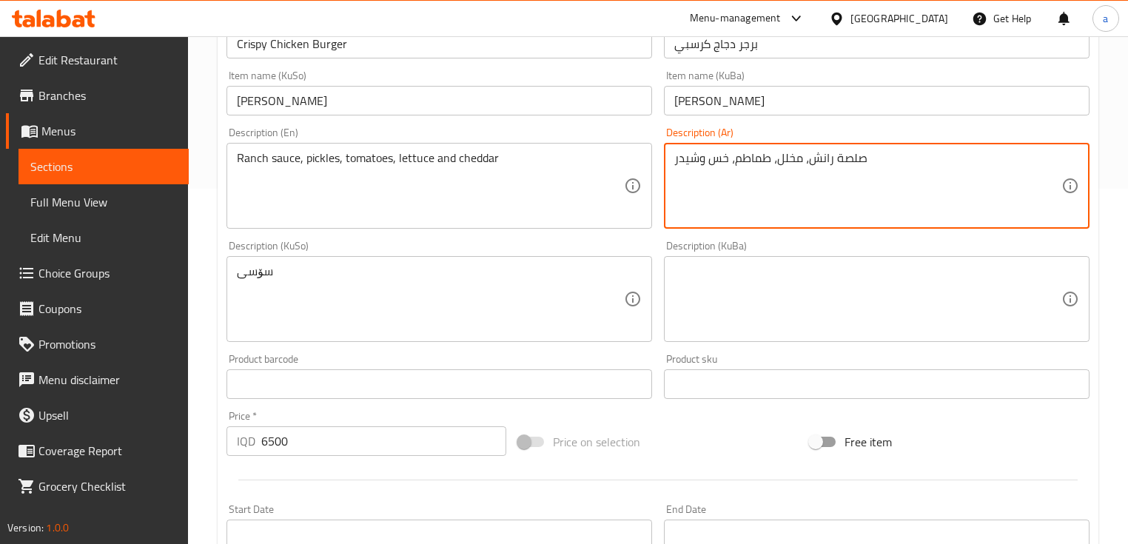
click at [814, 161] on textarea "صلصة رانش، مخلل، طماطم، خس وشيدر" at bounding box center [867, 186] width 387 height 70
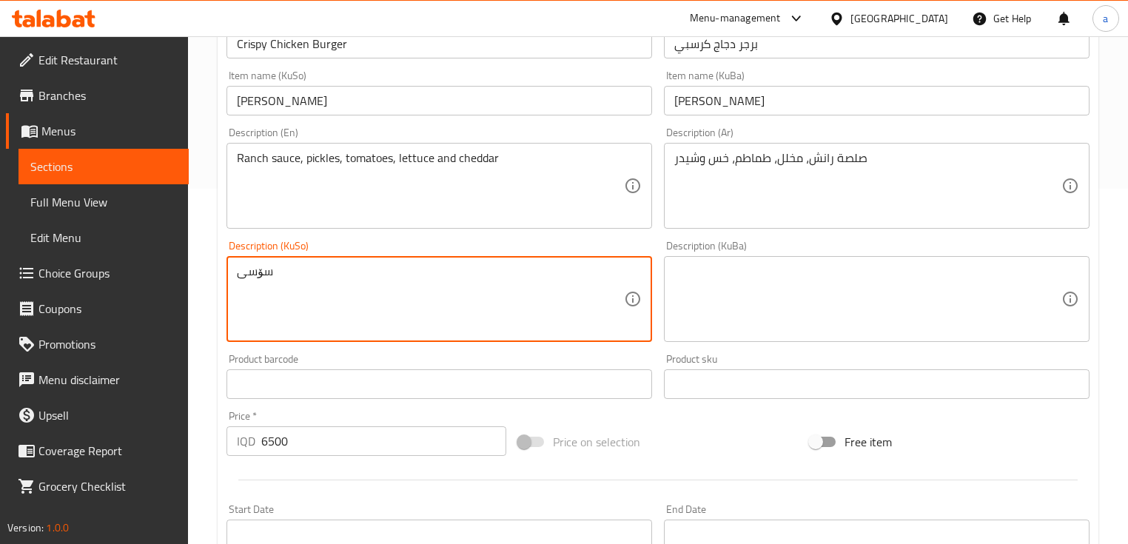
drag, startPoint x: 322, startPoint y: 272, endPoint x: 212, endPoint y: 284, distance: 110.2
paste textarea "اسی ڕانچ"
drag, startPoint x: 409, startPoint y: 271, endPoint x: 633, endPoint y: 272, distance: 223.6
click at [633, 272] on div "ساسی ڕانچ، تورشی، تەماتە، کاهوو و چێدەر Description (KuSo)" at bounding box center [440, 299] width 426 height 86
type textarea "ساسی ڕانچ، تورشی، تەماتە، کاهوو و چێدەر"
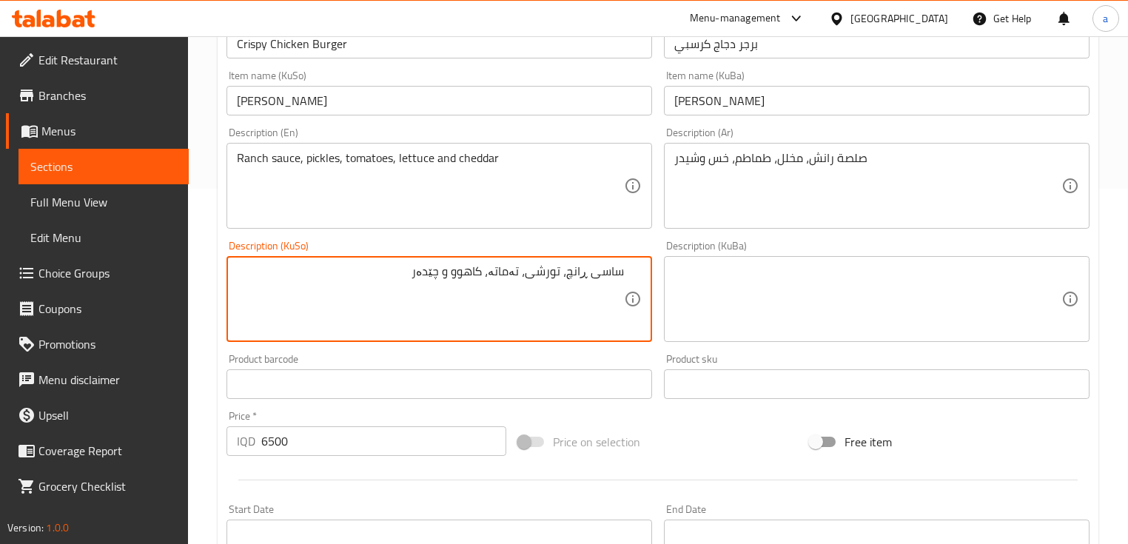
click at [724, 282] on textarea at bounding box center [867, 299] width 387 height 70
paste textarea "ساسی ڕانچ، تورشی، تەماتە، کاهوو و چێدەر"
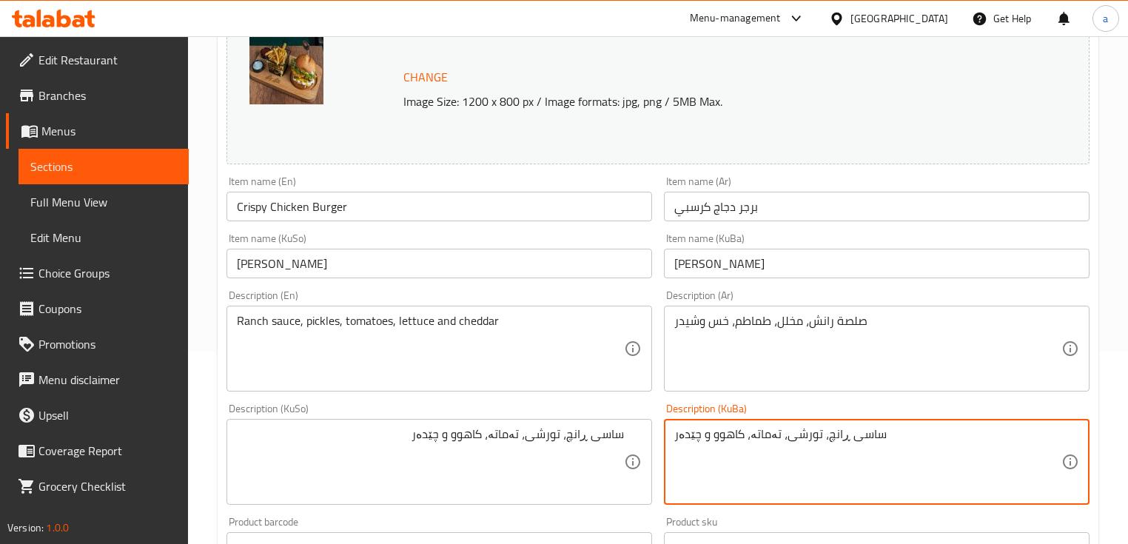
scroll to position [178, 0]
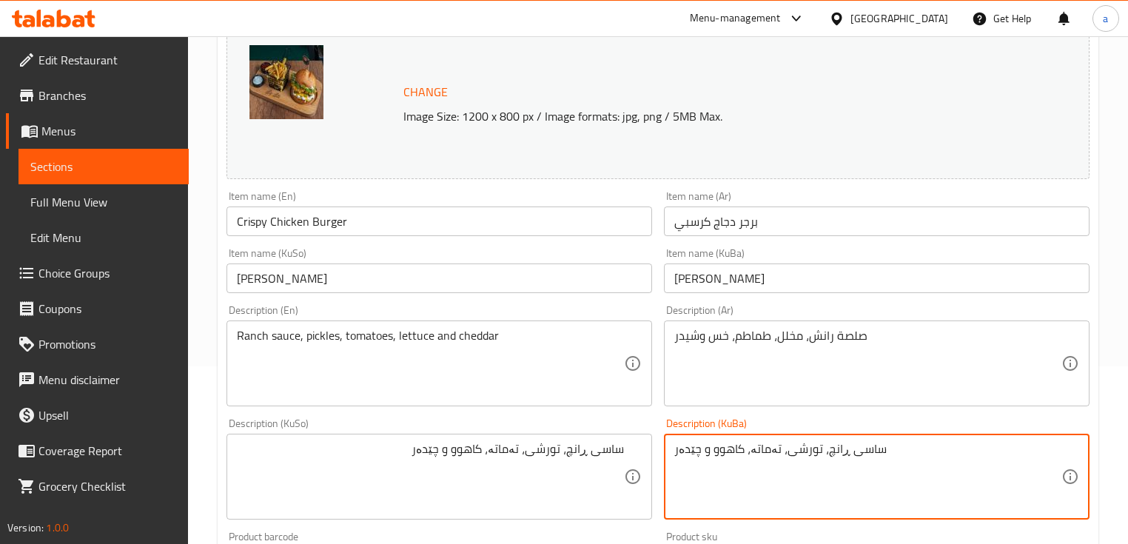
type textarea "ساسی ڕانچ، تورشی، تەماتە، کاهوو و چێدەر"
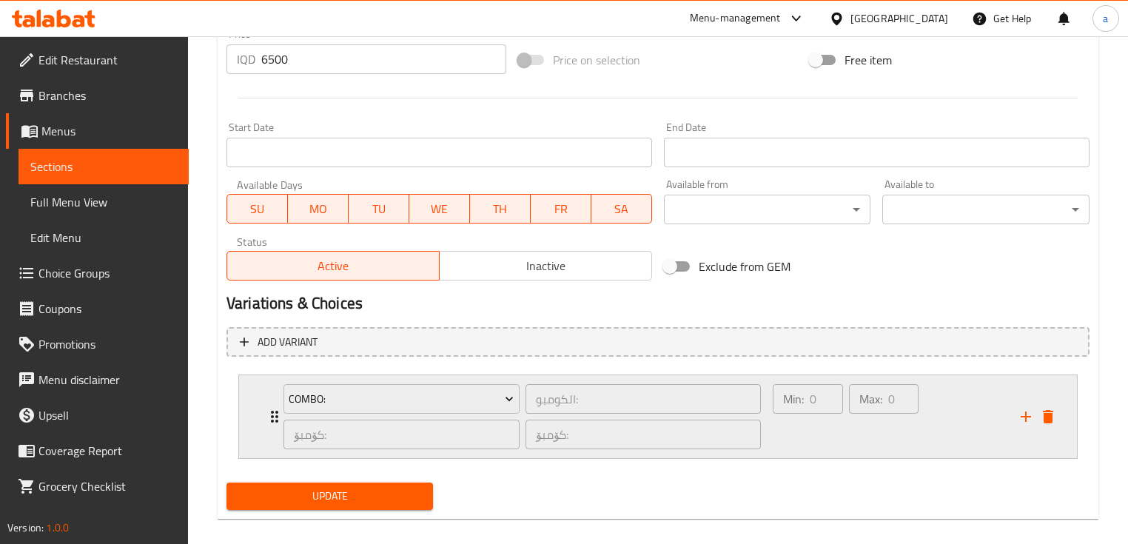
scroll to position [752, 0]
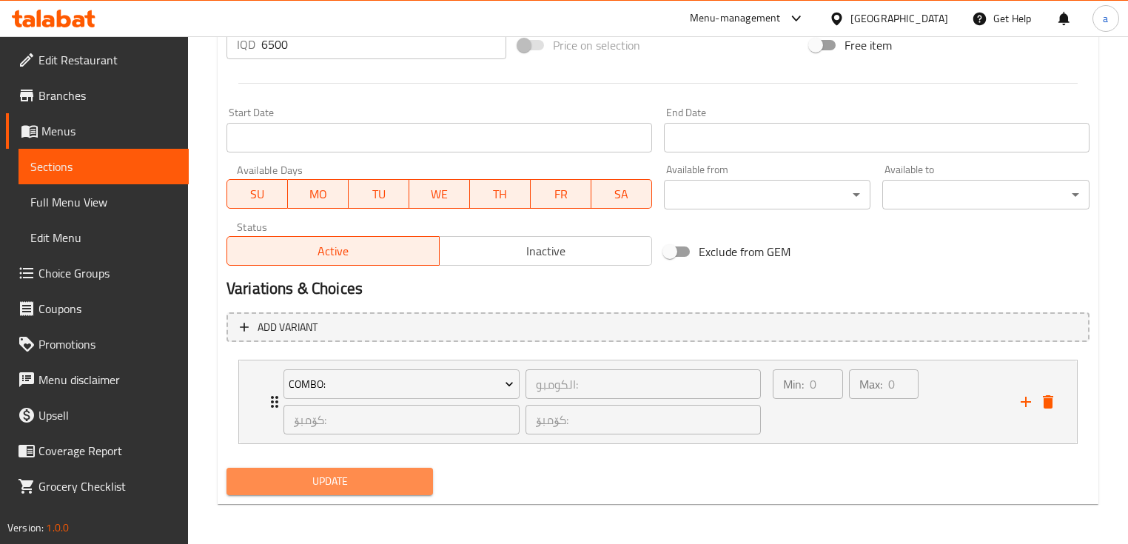
click at [335, 480] on span "Update" at bounding box center [329, 481] width 183 height 19
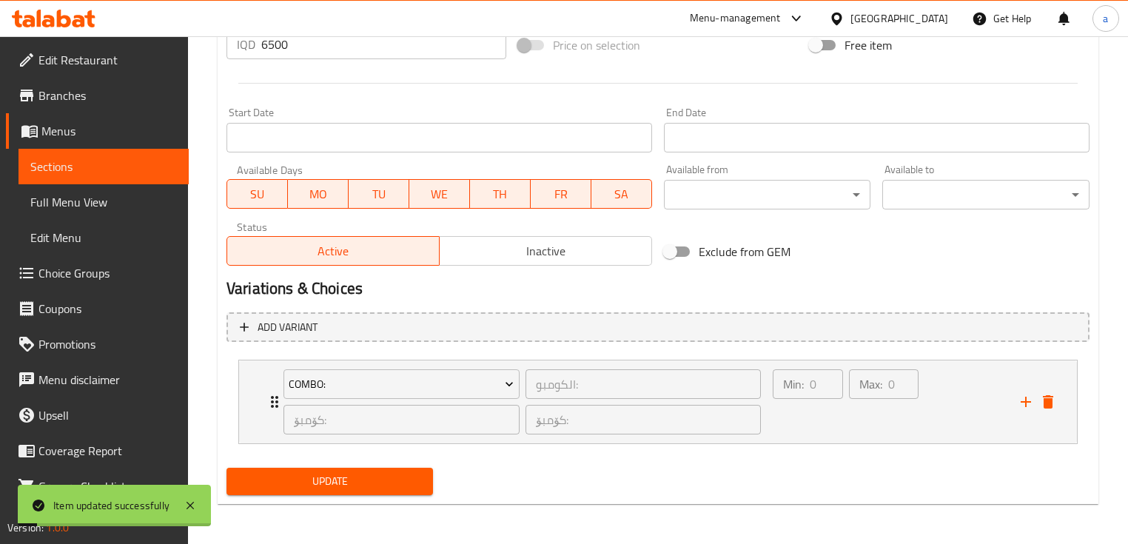
click at [136, 168] on span "Sections" at bounding box center [103, 167] width 147 height 18
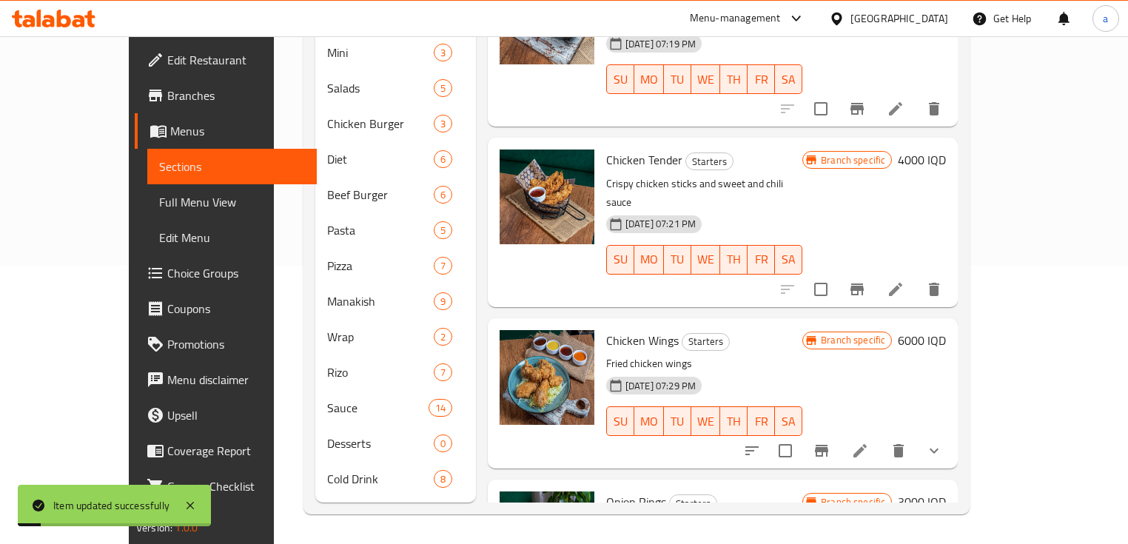
scroll to position [255, 0]
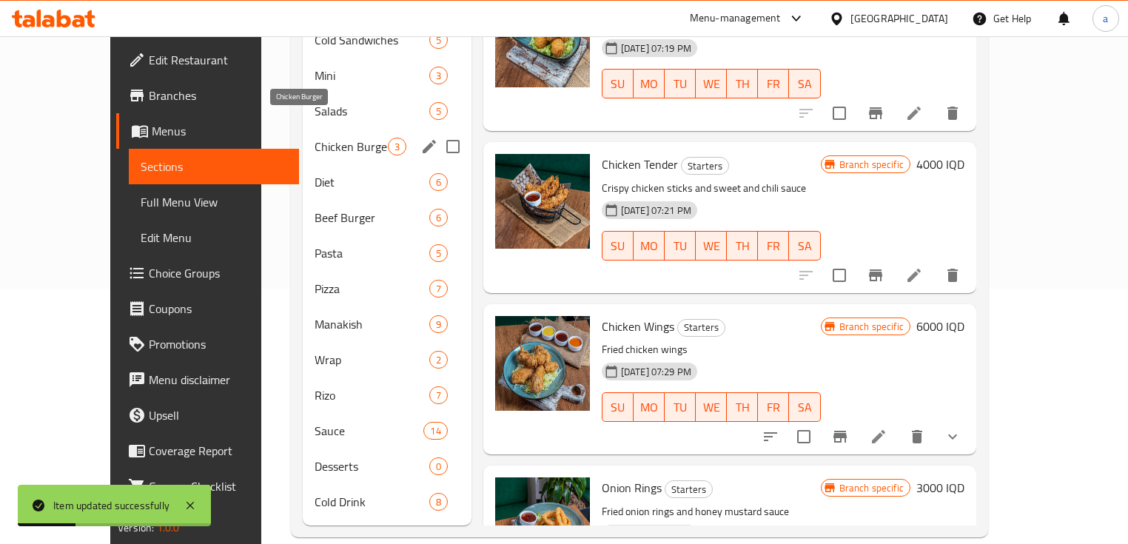
click at [315, 138] on span "Chicken Burger" at bounding box center [351, 147] width 73 height 18
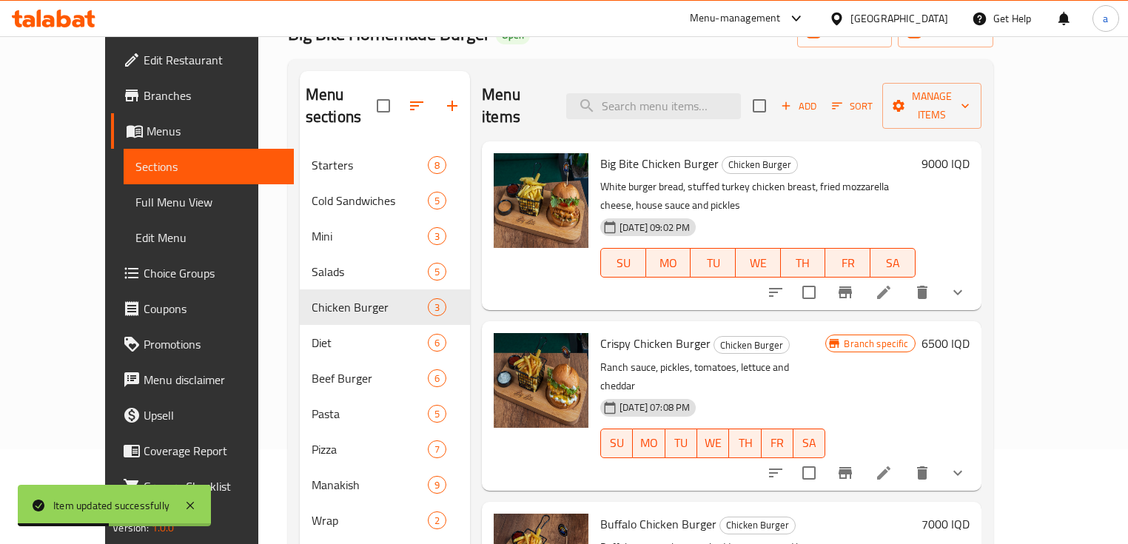
scroll to position [78, 0]
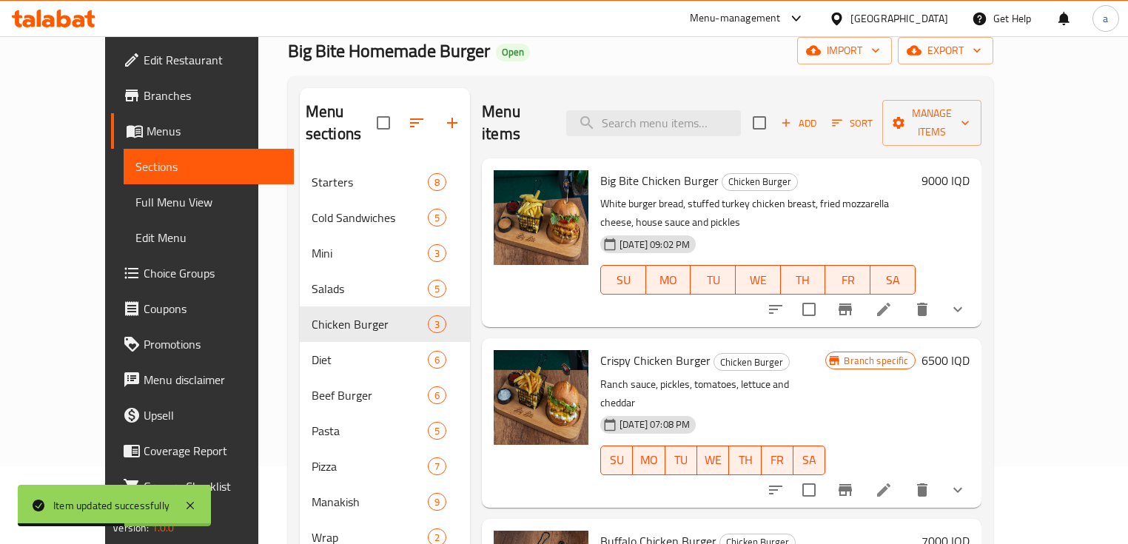
click at [891, 303] on icon at bounding box center [883, 309] width 13 height 13
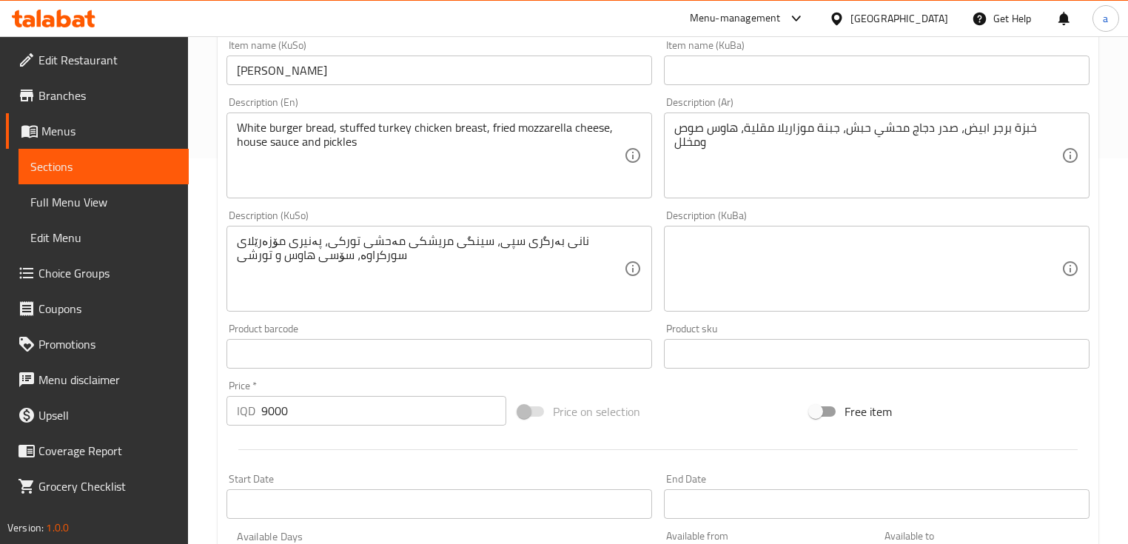
scroll to position [355, 0]
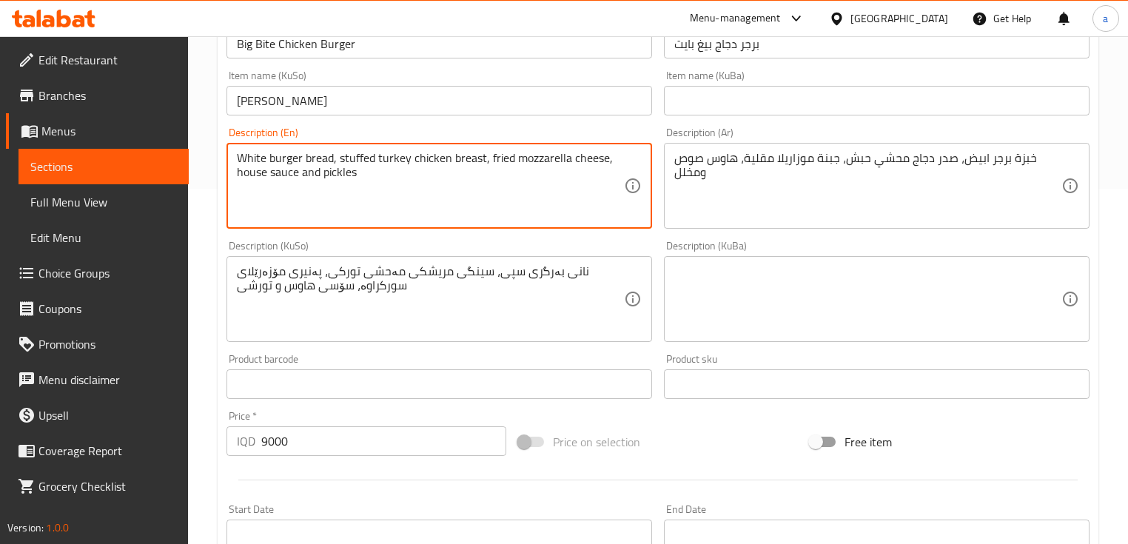
drag, startPoint x: 419, startPoint y: 170, endPoint x: 210, endPoint y: 134, distance: 211.9
paste textarea "House sauce, pickles, tomatoes, lettuce, big bite chicken and fried mozzarella"
type textarea "House sauce, pickles, tomatoes, lettuce, big bite chicken and fried mozzarella"
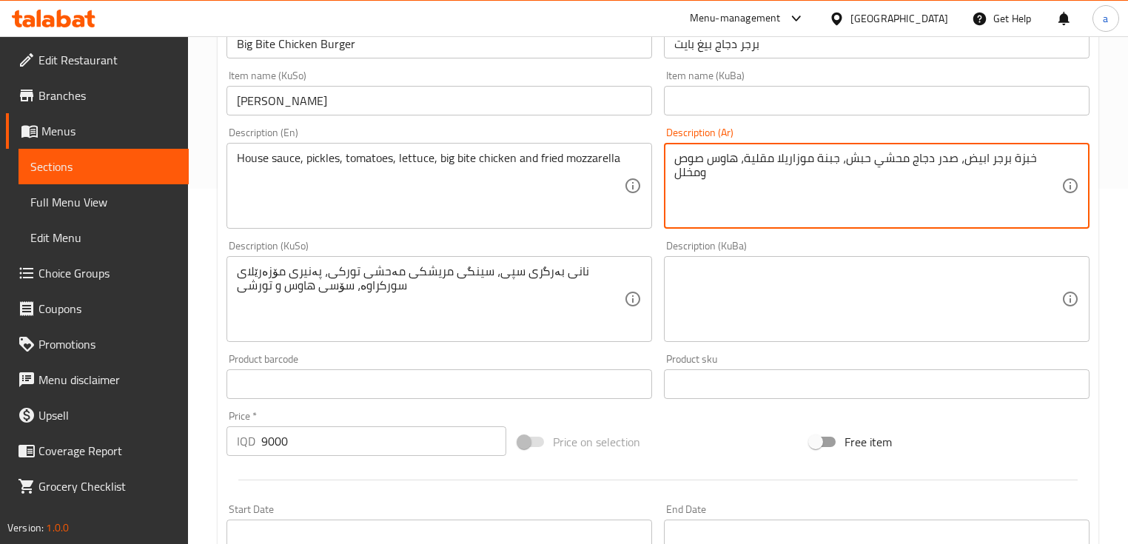
drag, startPoint x: 747, startPoint y: 162, endPoint x: 815, endPoint y: 158, distance: 68.2
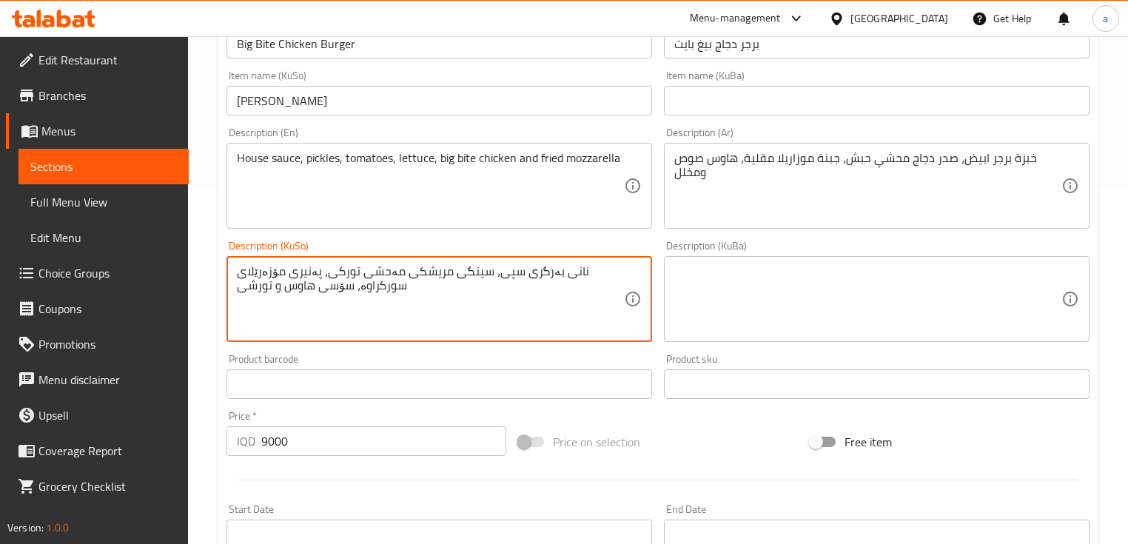
drag, startPoint x: 238, startPoint y: 269, endPoint x: 329, endPoint y: 269, distance: 91.1
drag, startPoint x: 311, startPoint y: 272, endPoint x: 380, endPoint y: 278, distance: 69.1
click at [380, 278] on textarea "نانی بەرگری سپی، سینگی مریشکی مەحشی تورکی، پەنیری مۆزەرێلای سورکراوە، سۆسی هاوس…" at bounding box center [430, 299] width 387 height 70
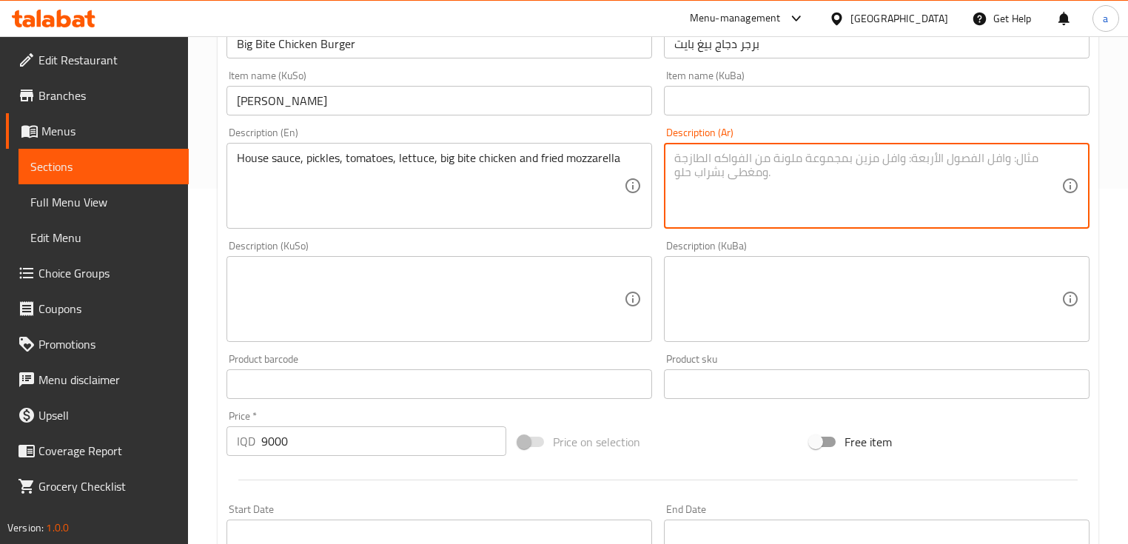
click at [426, 151] on textarea "House sauce, pickles, tomatoes, lettuce, big bite chicken and fried mozzarella" at bounding box center [430, 186] width 387 height 70
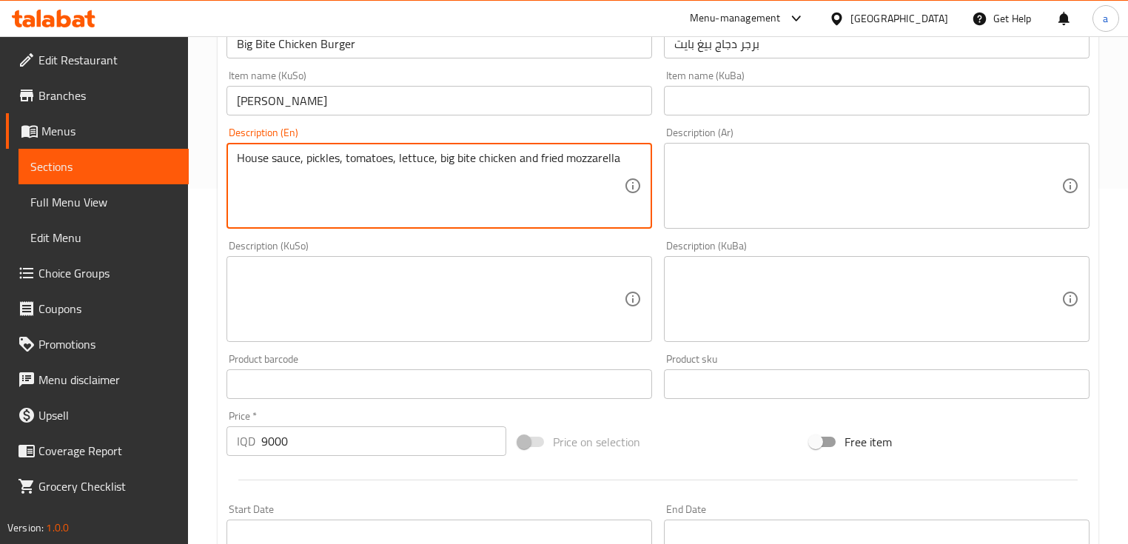
click at [426, 151] on textarea "House sauce, pickles, tomatoes, lettuce, big bite chicken and fried mozzarella" at bounding box center [430, 186] width 387 height 70
click at [725, 191] on textarea at bounding box center [867, 186] width 387 height 70
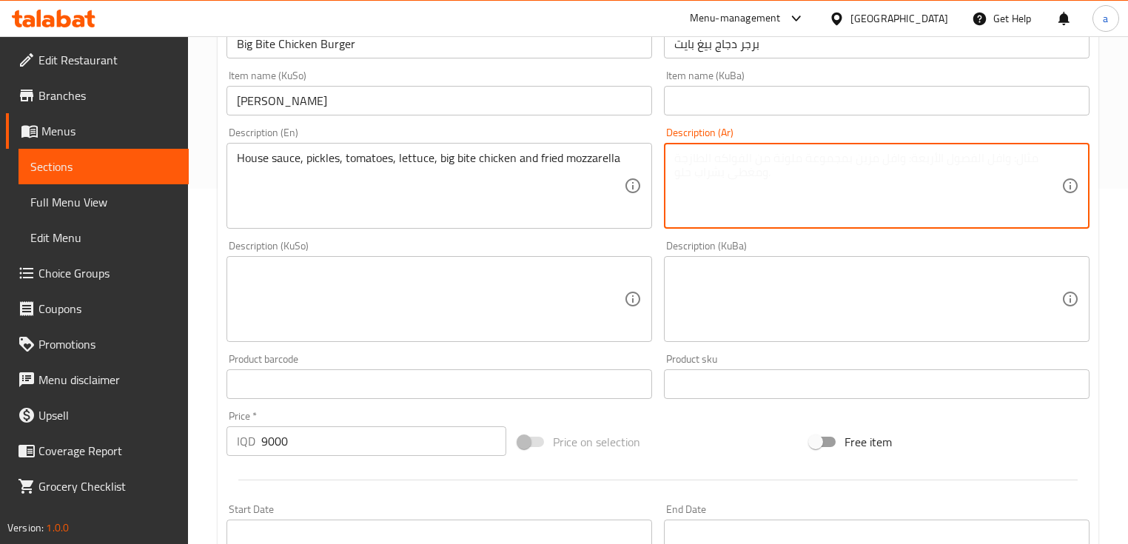
paste textarea "صلصة منزلية، مخلل، طماطم، خس، دجاج بيج بايت وموزاريلا مقلية"
click at [530, 287] on textarea at bounding box center [430, 299] width 387 height 70
type textarea "صلصة هاوس، مخلل، طماطم، خس، دجاج بيج بايت وموزاريلا مقلية"
click at [492, 284] on textarea at bounding box center [430, 299] width 387 height 70
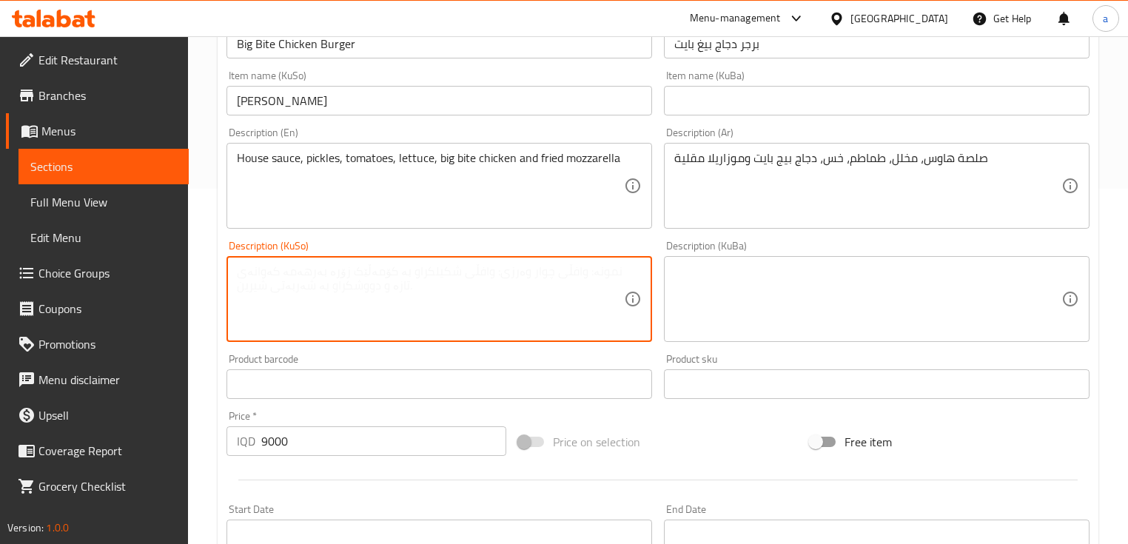
type textarea "ه"
click at [279, 278] on textarea "سۆسی هاوس، تورشی، تەماتە، کاهوو، مریشکی بیگ بایت و مۆزەرێلای سورەکراوە" at bounding box center [430, 299] width 387 height 70
click at [261, 275] on textarea "سۆسی هاوس، تورشی، تەماتە، کاهوو، مریشکی بیگ بایت و مۆزەرێلای سورەکراوە" at bounding box center [430, 299] width 387 height 70
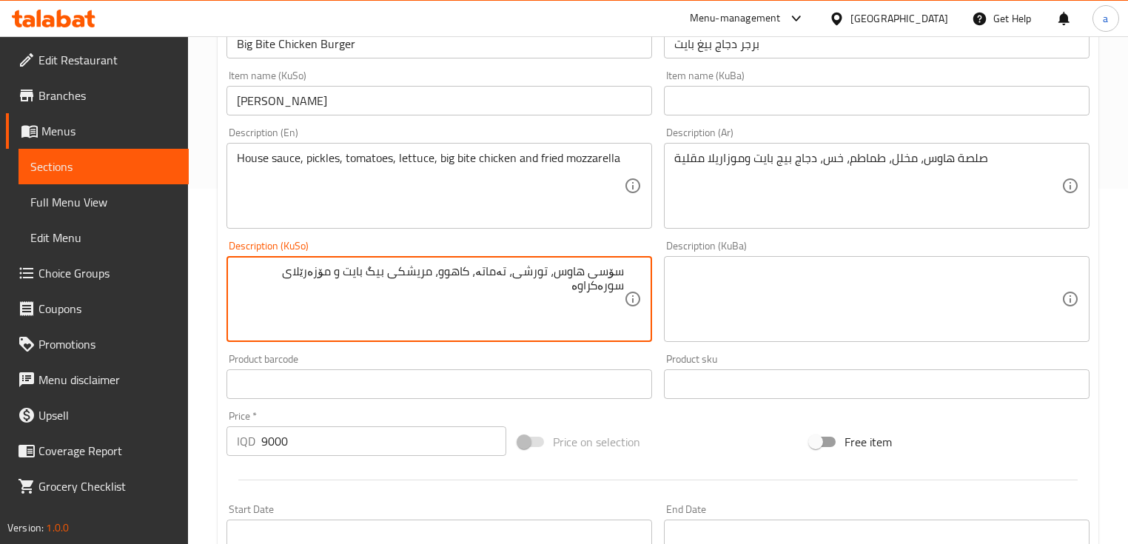
paste textarea "کراو"
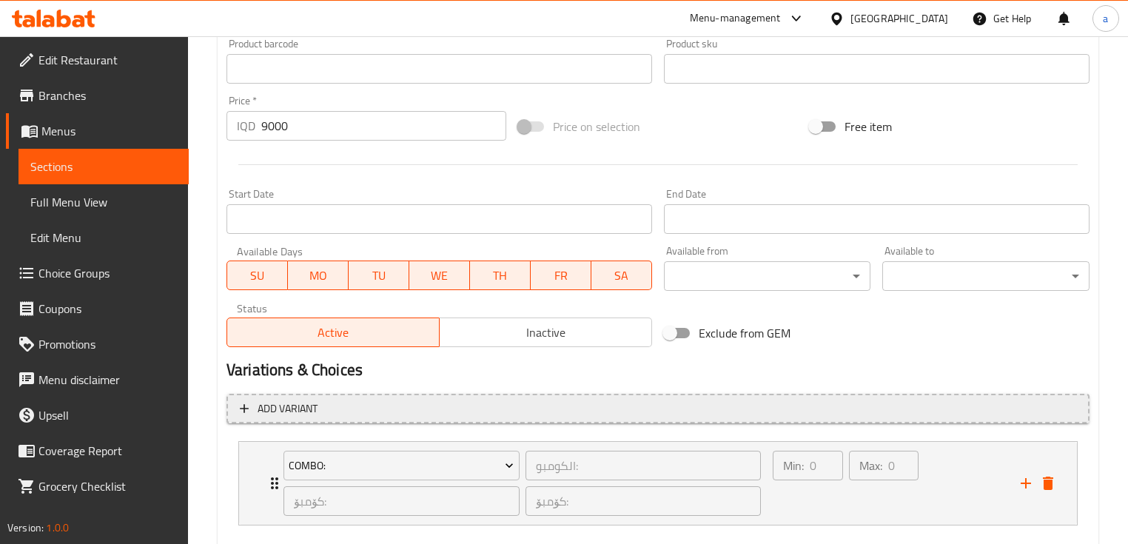
scroll to position [711, 0]
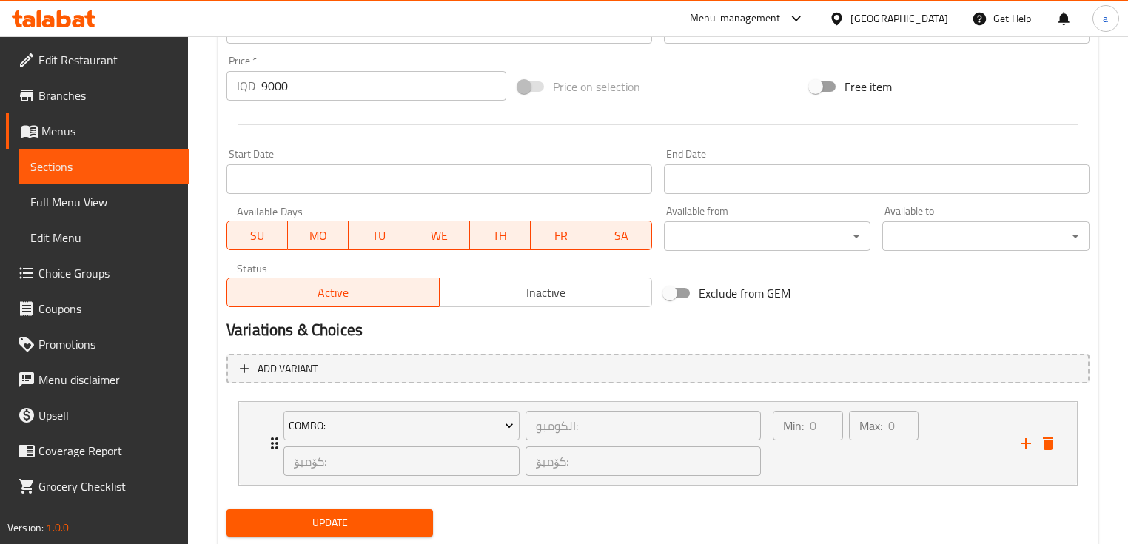
type textarea "سۆسی هاوس، تورشی، تەماتە، کاهوو، مریشکی بیگ بایت و مۆزەرێلای سورکراو"
click at [356, 522] on span "Update" at bounding box center [329, 523] width 183 height 19
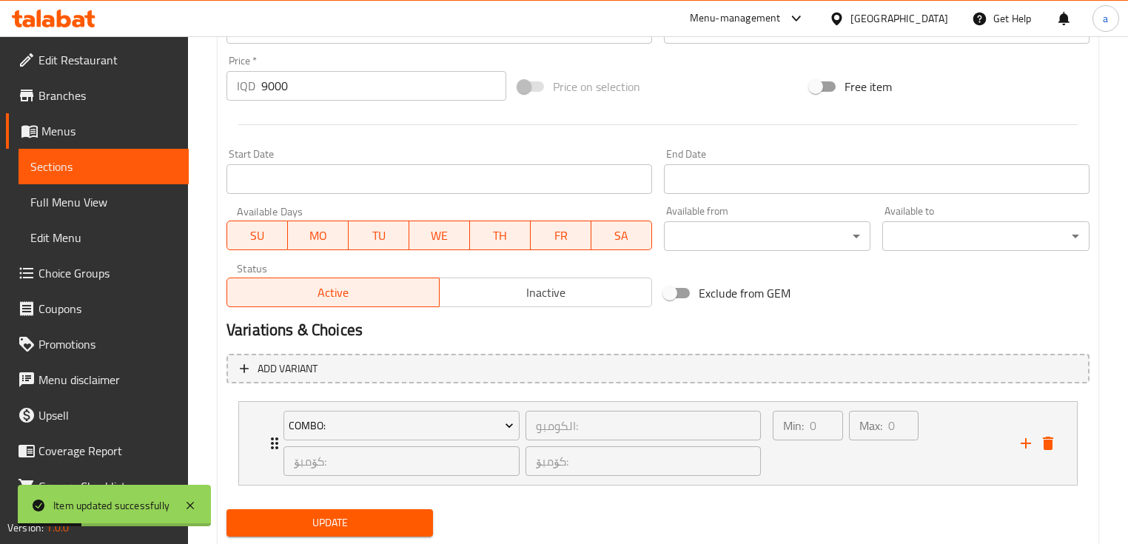
click at [144, 163] on span "Sections" at bounding box center [103, 167] width 147 height 18
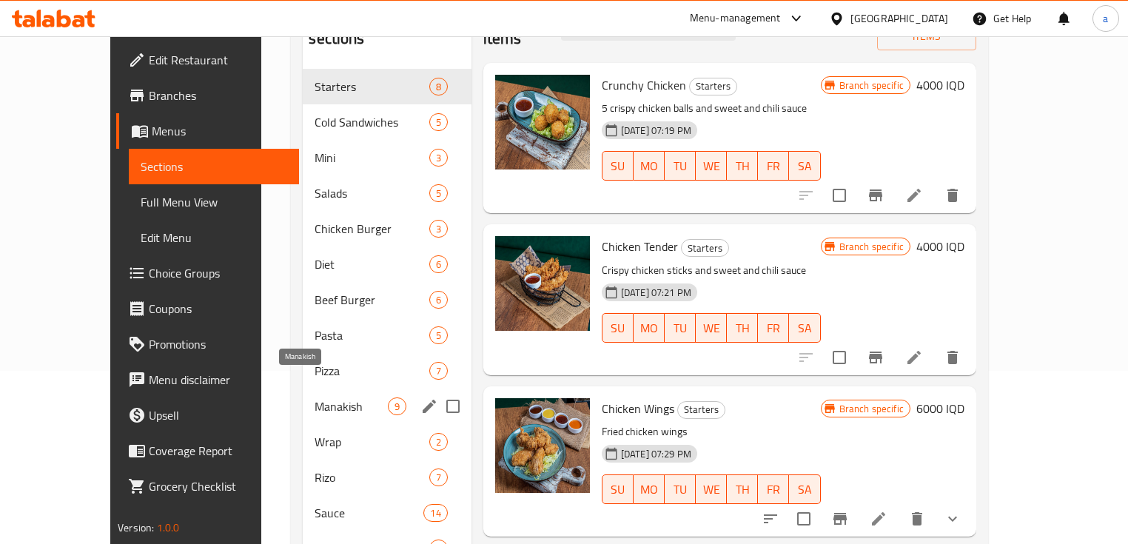
scroll to position [178, 0]
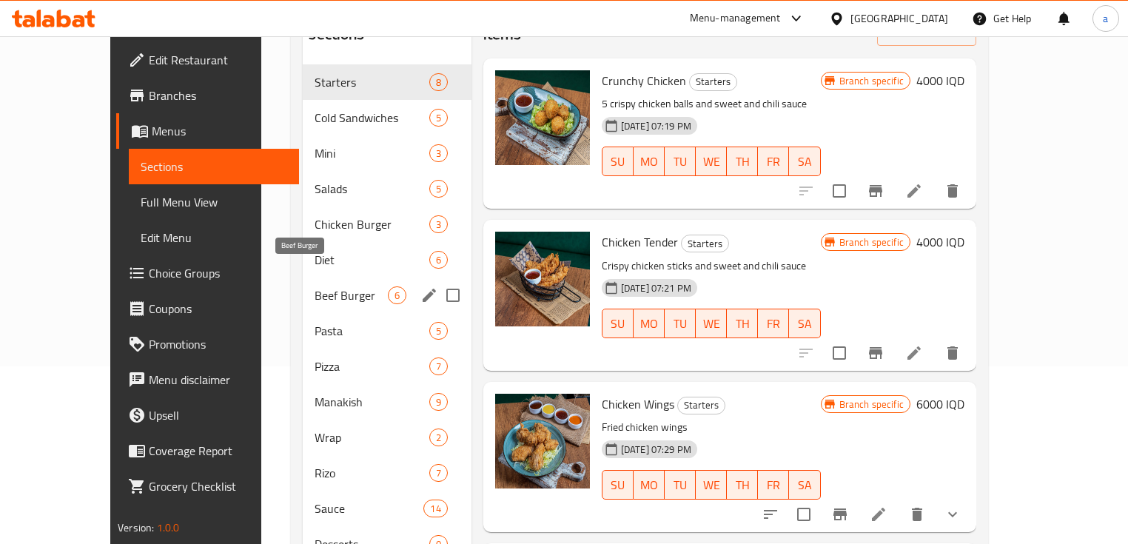
click at [320, 286] on span "Beef Burger" at bounding box center [351, 295] width 73 height 18
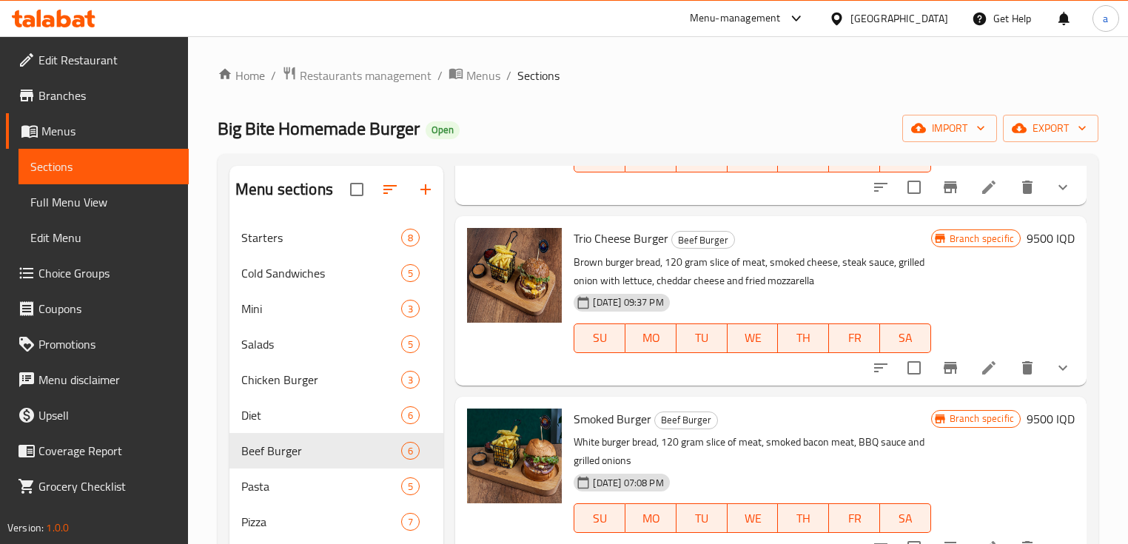
scroll to position [355, 0]
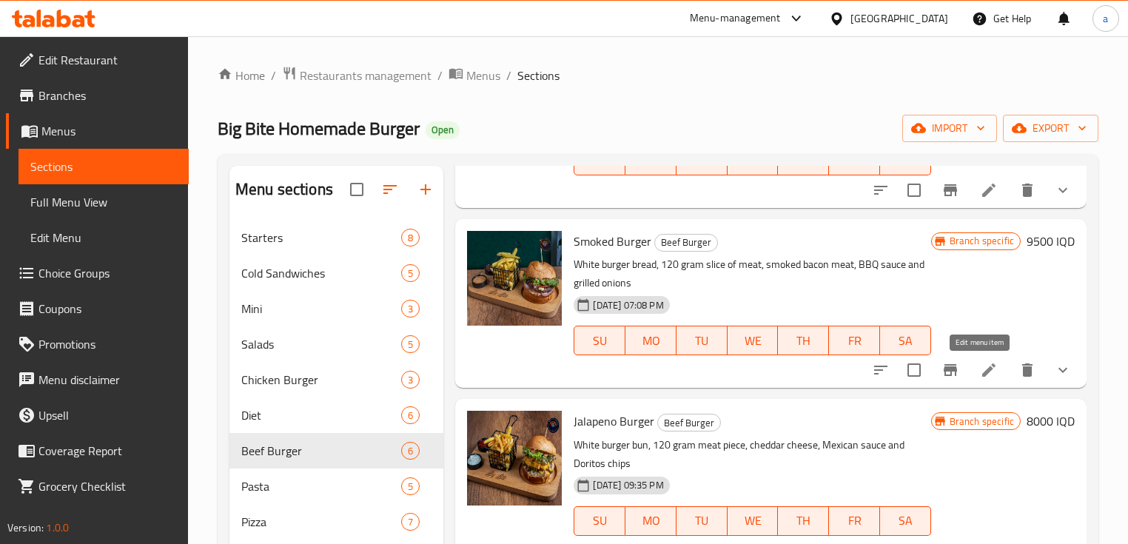
click at [984, 366] on icon at bounding box center [988, 369] width 13 height 13
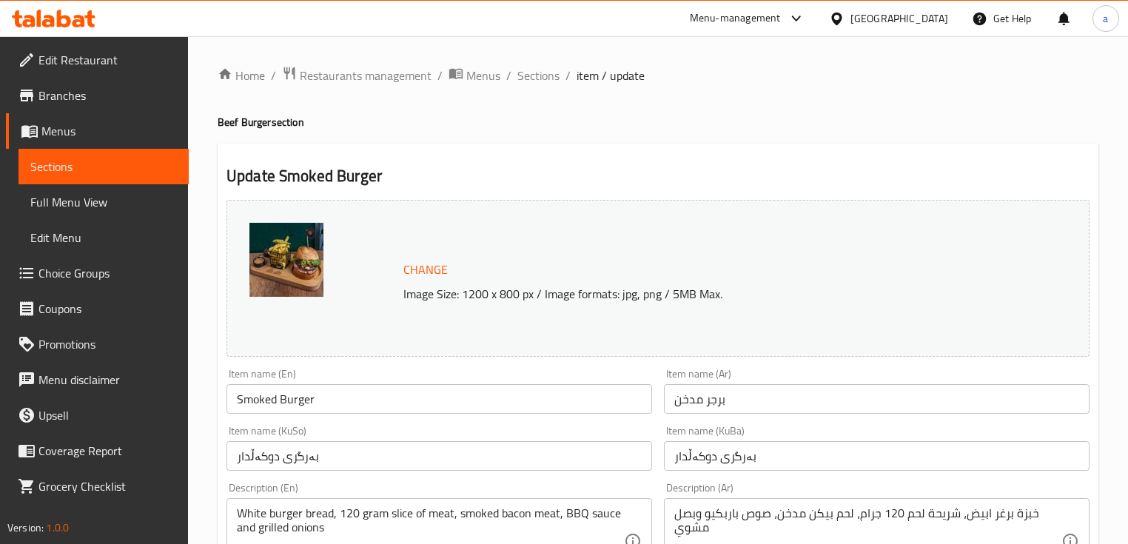
scroll to position [355, 0]
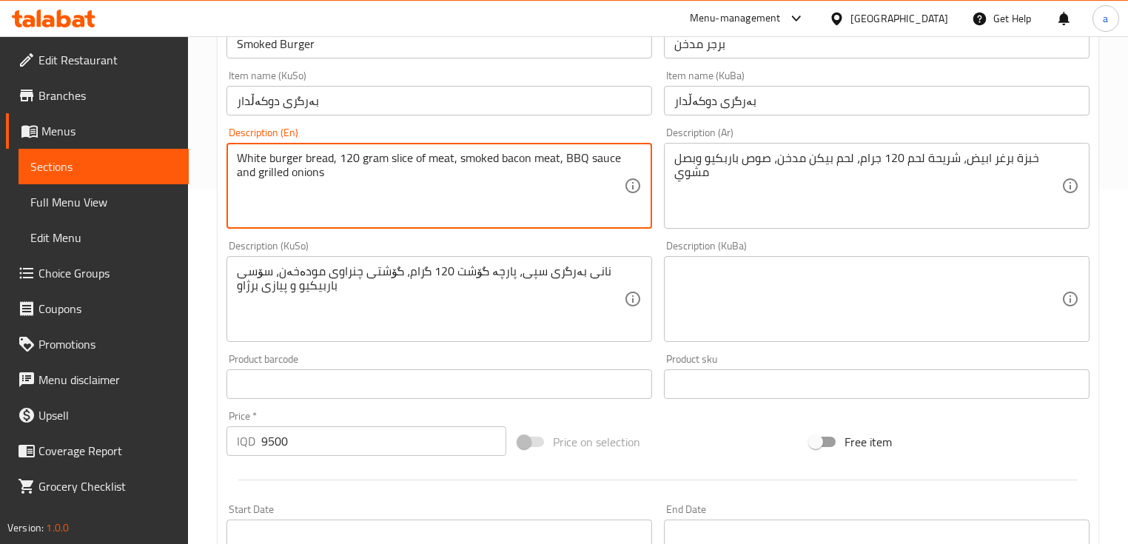
drag, startPoint x: 360, startPoint y: 195, endPoint x: 210, endPoint y: 139, distance: 159.8
paste textarea "BBQ mayo + onions + bacon + lettuce + tomatoes + smoked cheese"
drag, startPoint x: 583, startPoint y: 163, endPoint x: 170, endPoint y: 154, distance: 413.2
click at [170, 154] on div "Edit Restaurant Branches Menus Sections Full Menu View Edit Menu Choice Groups …" at bounding box center [564, 311] width 1128 height 1261
paste textarea "BBQ mayo, onions, bacon, lettuce, tomatoes and"
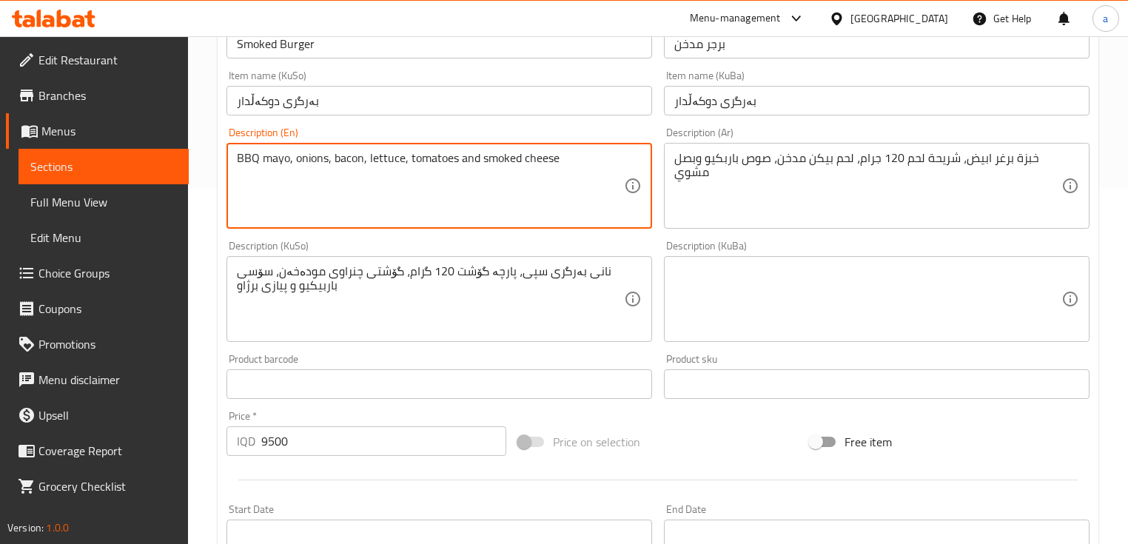
type textarea "BBQ mayo, onions, bacon, lettuce, tomatoes and smoked cheese"
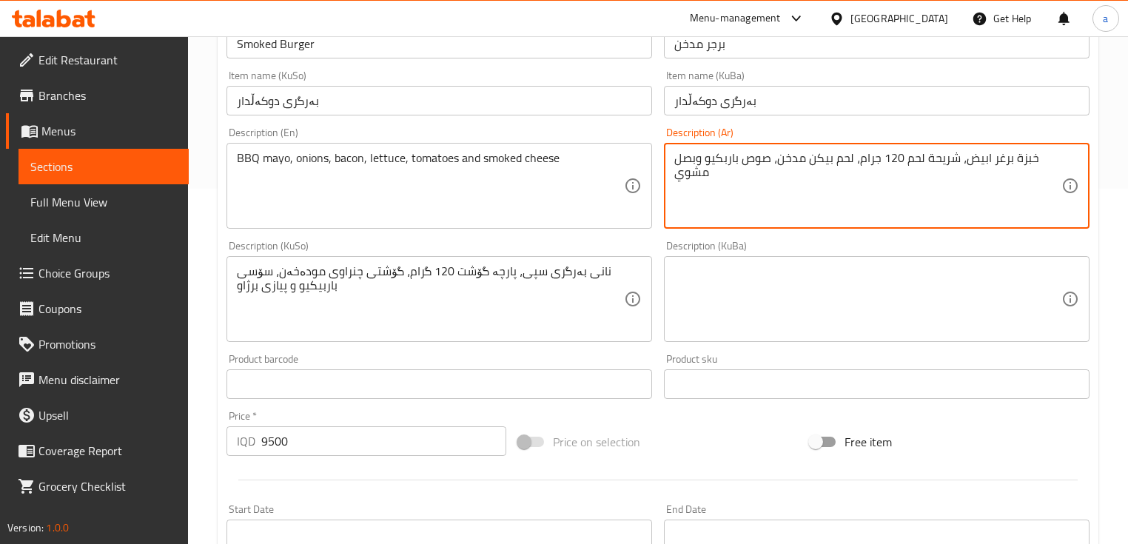
drag, startPoint x: 708, startPoint y: 158, endPoint x: 739, endPoint y: 160, distance: 31.2
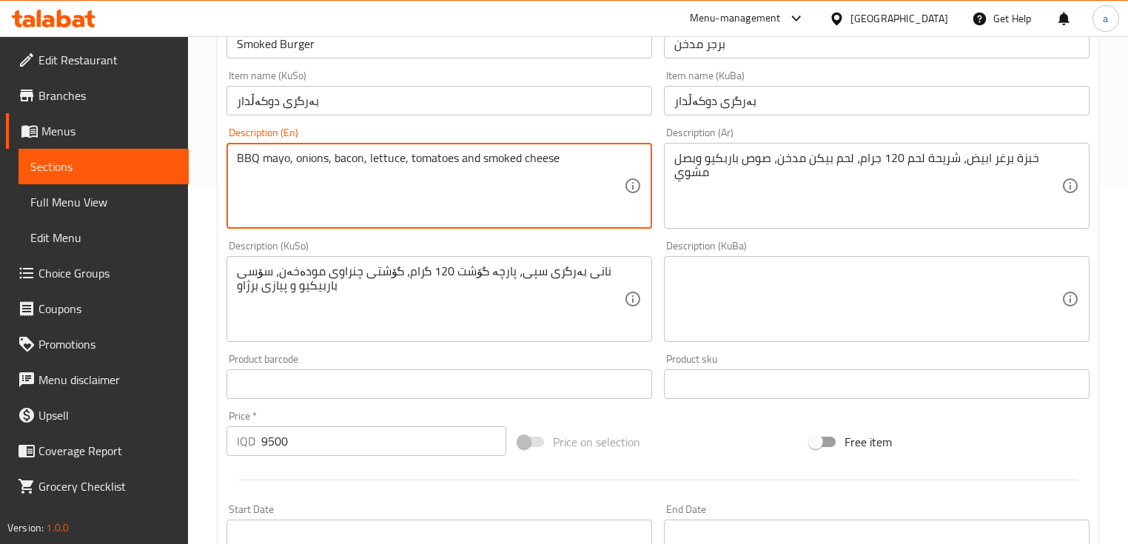
drag, startPoint x: 564, startPoint y: 170, endPoint x: 198, endPoint y: 164, distance: 365.7
paste textarea "Emmental cheese, Diamond sauce, Honey mustard and pickled onions"
type textarea "Emmental cheese, Diamond sauce, Honey mustard and pickled onions"
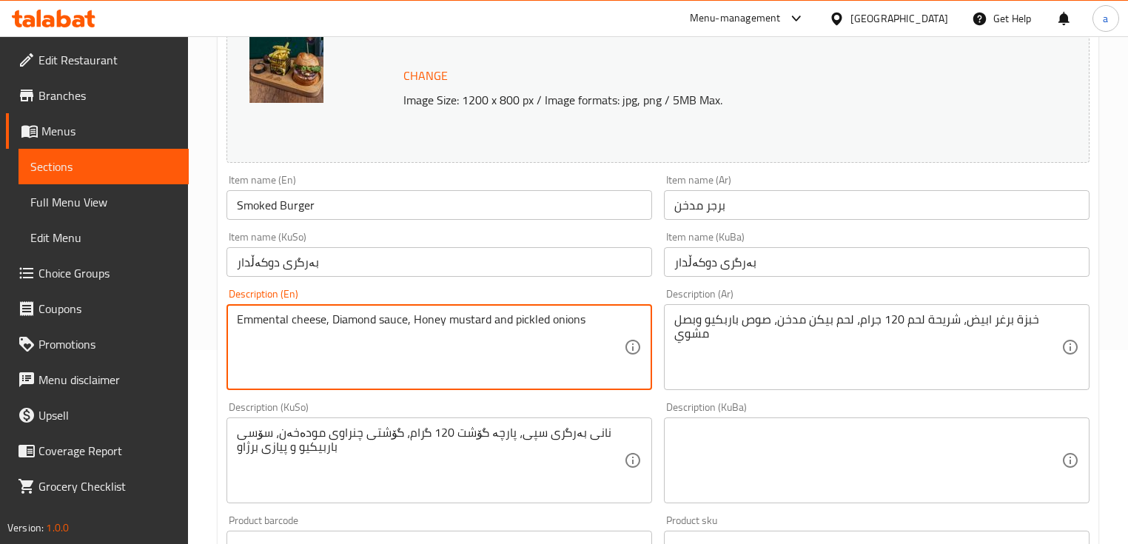
scroll to position [178, 0]
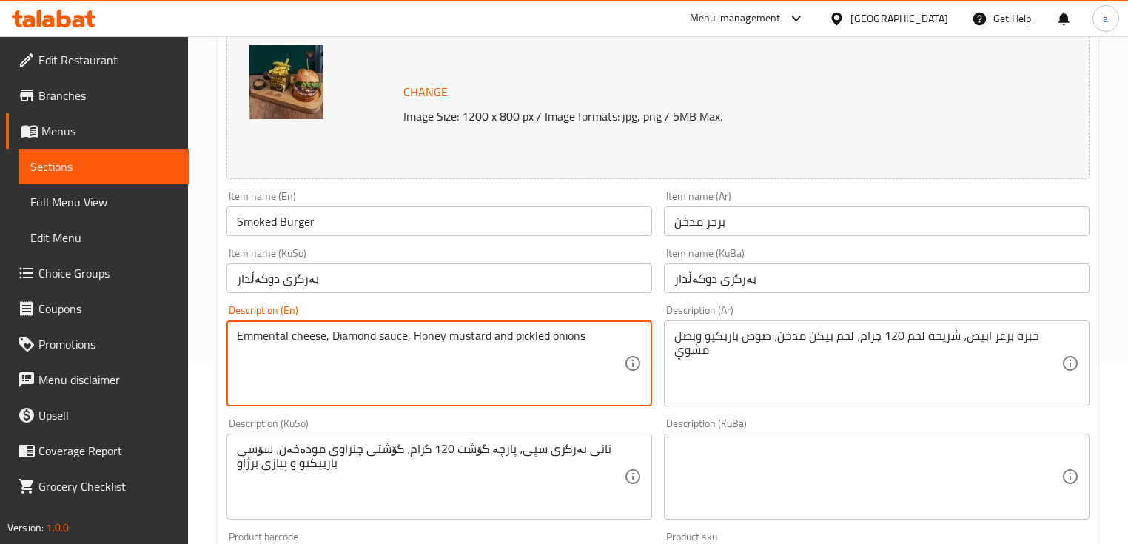
click at [139, 172] on span "Sections" at bounding box center [103, 167] width 147 height 18
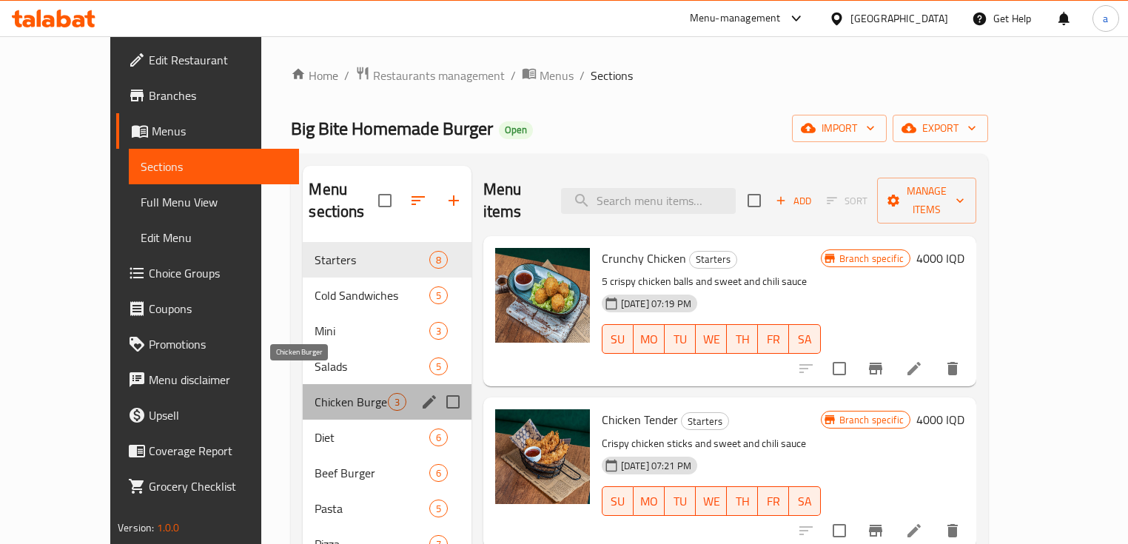
click at [315, 393] on span "Chicken Burger" at bounding box center [351, 402] width 73 height 18
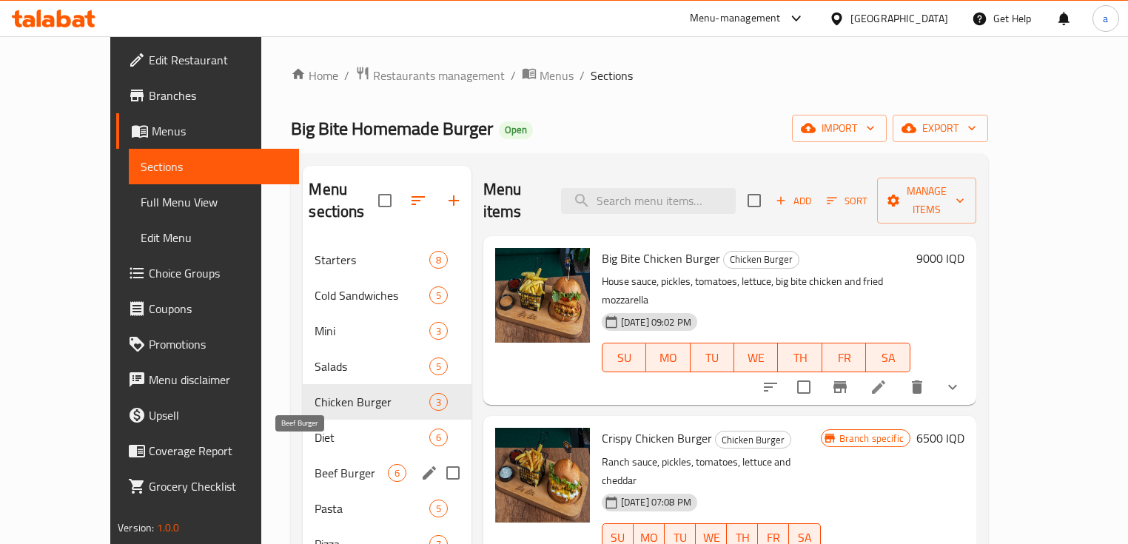
click at [315, 464] on span "Beef Burger" at bounding box center [351, 473] width 73 height 18
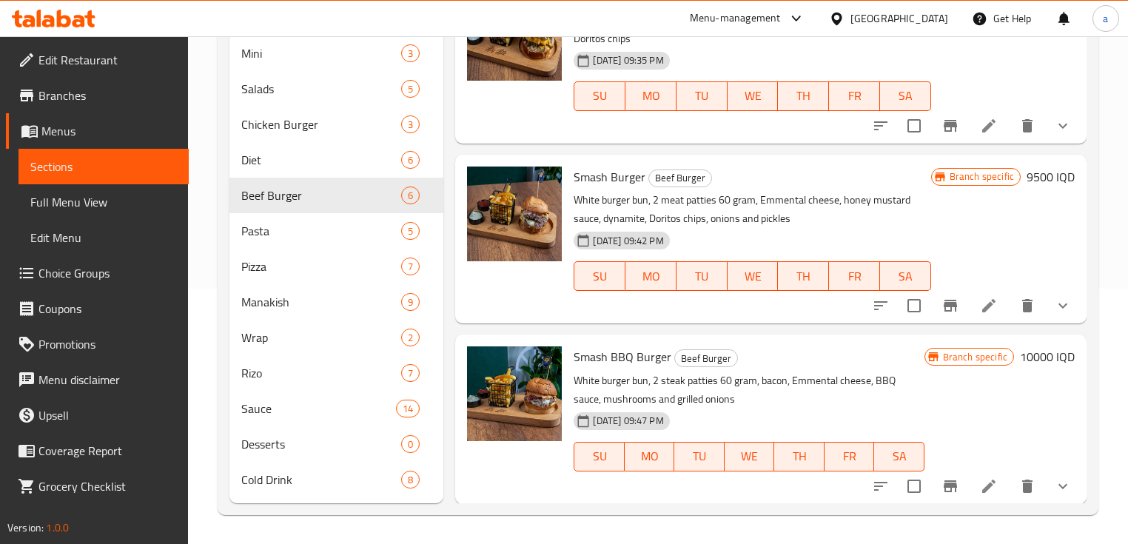
scroll to position [347, 0]
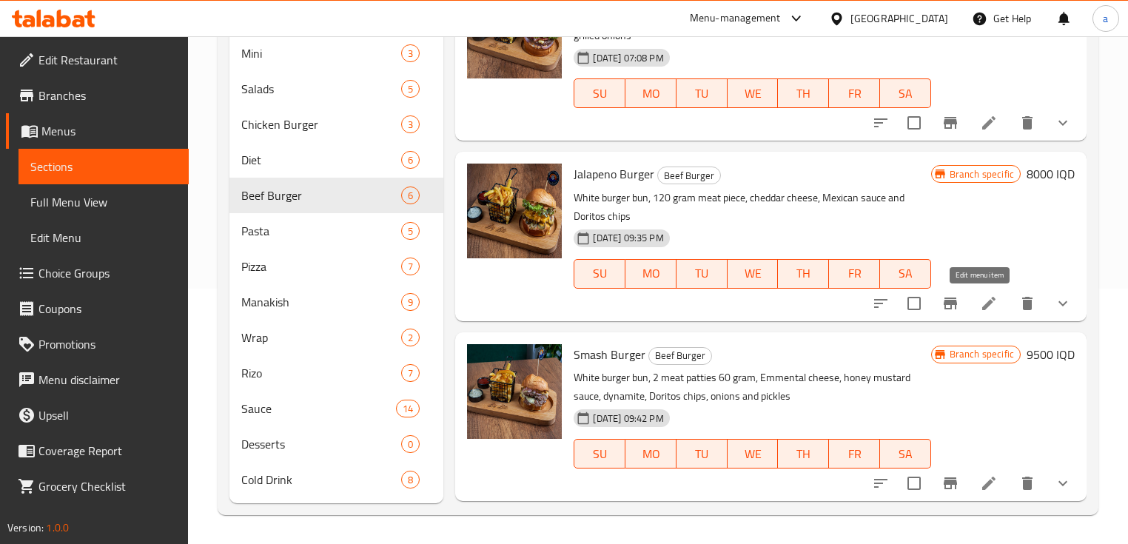
click at [980, 306] on icon at bounding box center [989, 304] width 18 height 18
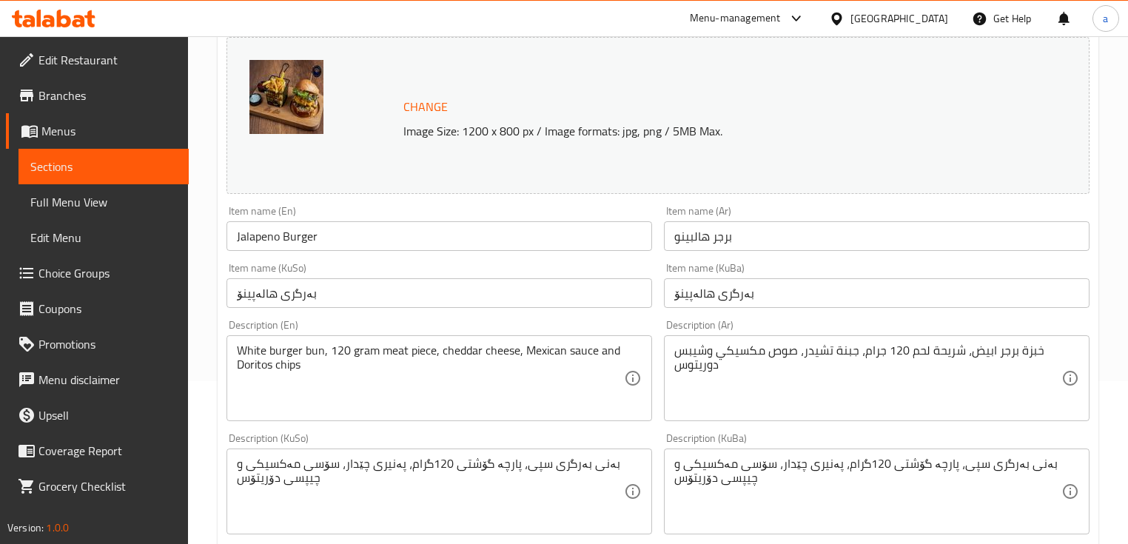
scroll to position [178, 0]
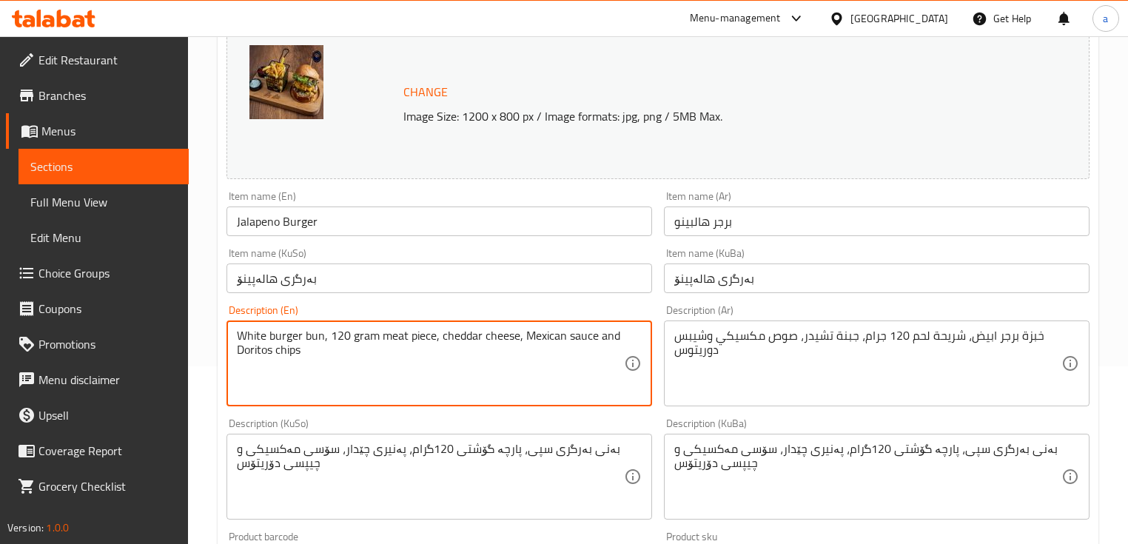
drag, startPoint x: 363, startPoint y: 361, endPoint x: 231, endPoint y: 333, distance: 134.6
paste textarea "Emmental cheese, Diamond sauce, Honey mustard and pickled onion"
drag, startPoint x: 324, startPoint y: 339, endPoint x: 231, endPoint y: 324, distance: 93.7
click at [231, 324] on div "Emmental cheese, Diamond sauce, Honey mustard and pickled onions Description (E…" at bounding box center [440, 364] width 426 height 86
type textarea "Emmental cheese, Diamond sauce, Honey mustard and pickled onions"
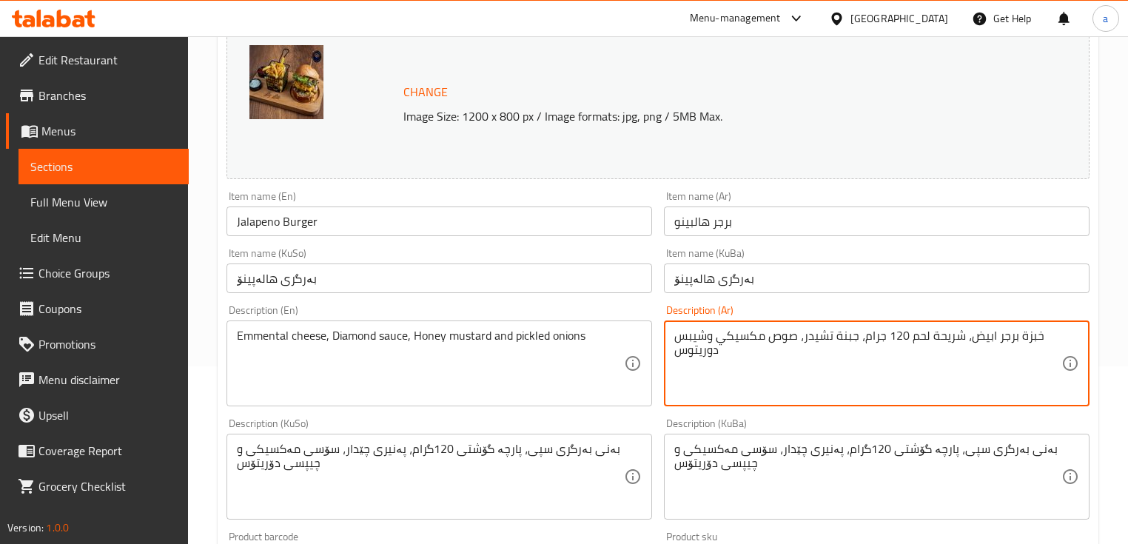
drag, startPoint x: 771, startPoint y: 362, endPoint x: 645, endPoint y: 338, distance: 128.2
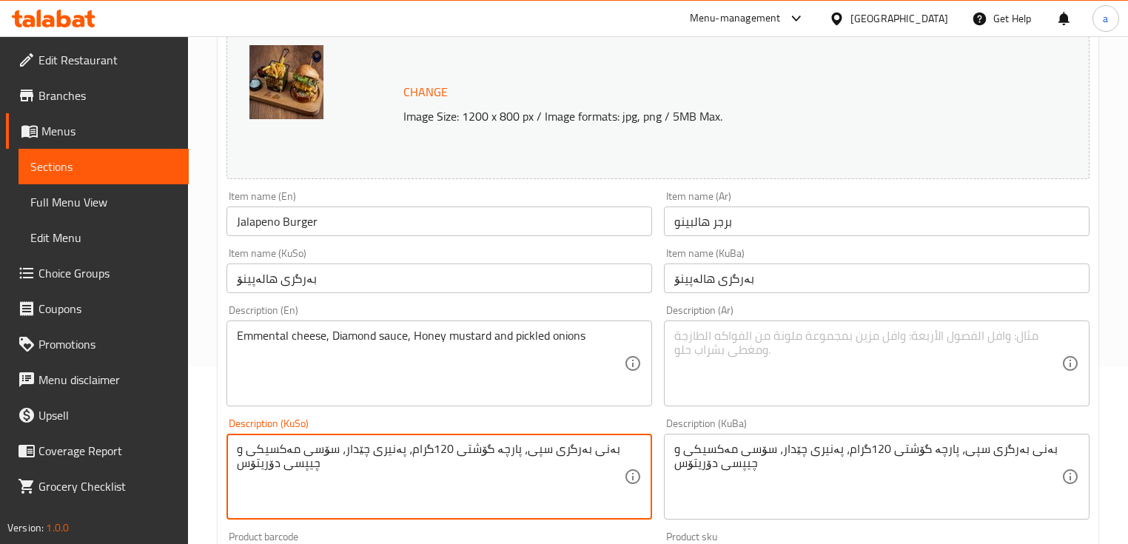
drag, startPoint x: 352, startPoint y: 474, endPoint x: 598, endPoint y: 453, distance: 246.6
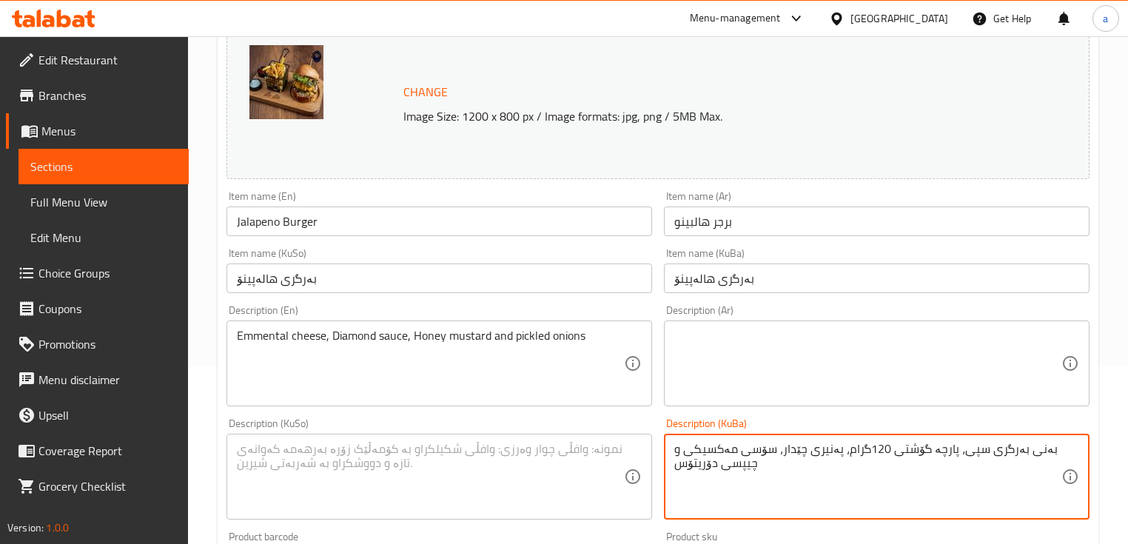
drag, startPoint x: 805, startPoint y: 483, endPoint x: 1037, endPoint y: 450, distance: 234.7
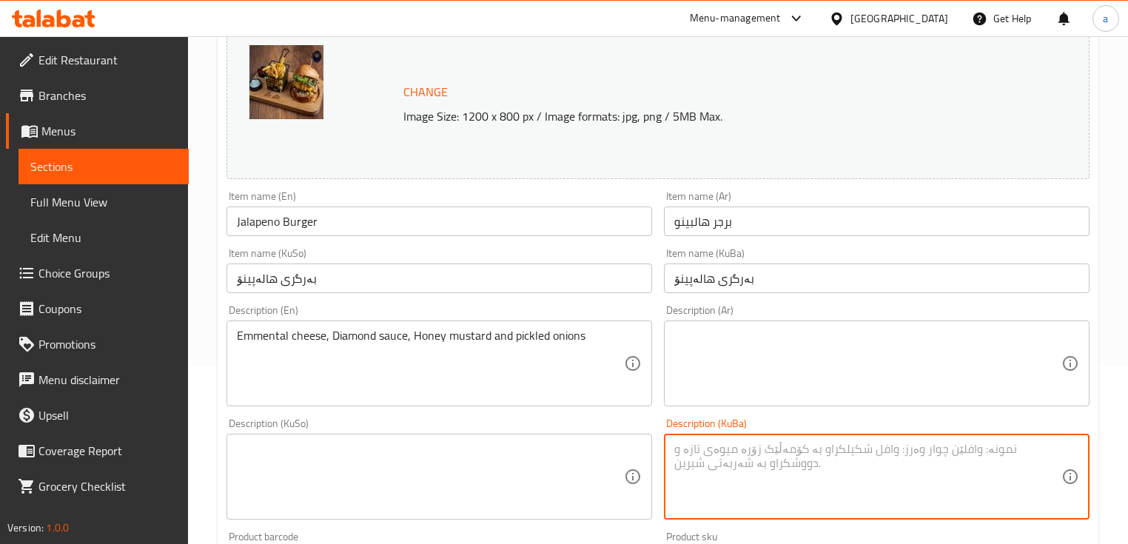
click at [794, 336] on textarea at bounding box center [867, 364] width 387 height 70
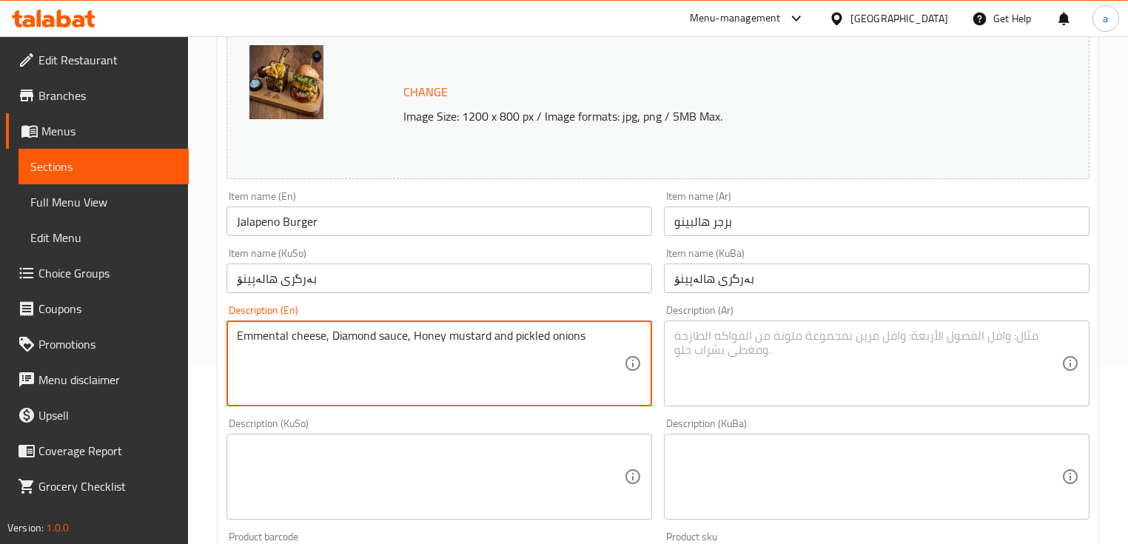
drag, startPoint x: 596, startPoint y: 337, endPoint x: 209, endPoint y: 341, distance: 386.4
drag, startPoint x: 684, startPoint y: 329, endPoint x: 689, endPoint y: 340, distance: 12.3
click at [689, 339] on div "Description (Ar)" at bounding box center [877, 364] width 426 height 86
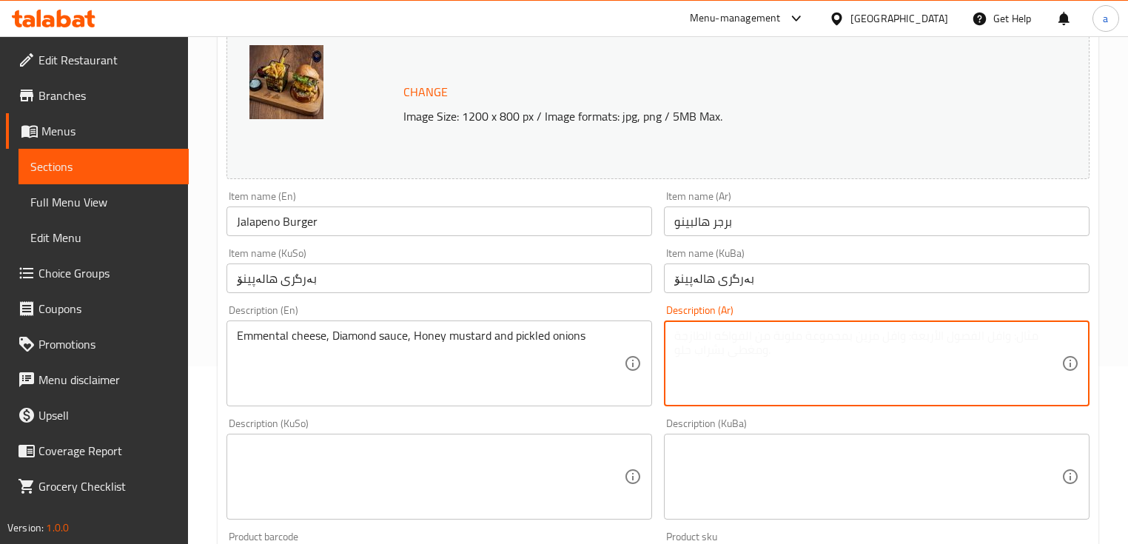
paste textarea "جبنة إيمنتال، صلصة ألماس، خردل بعسل وبصل مخلل"
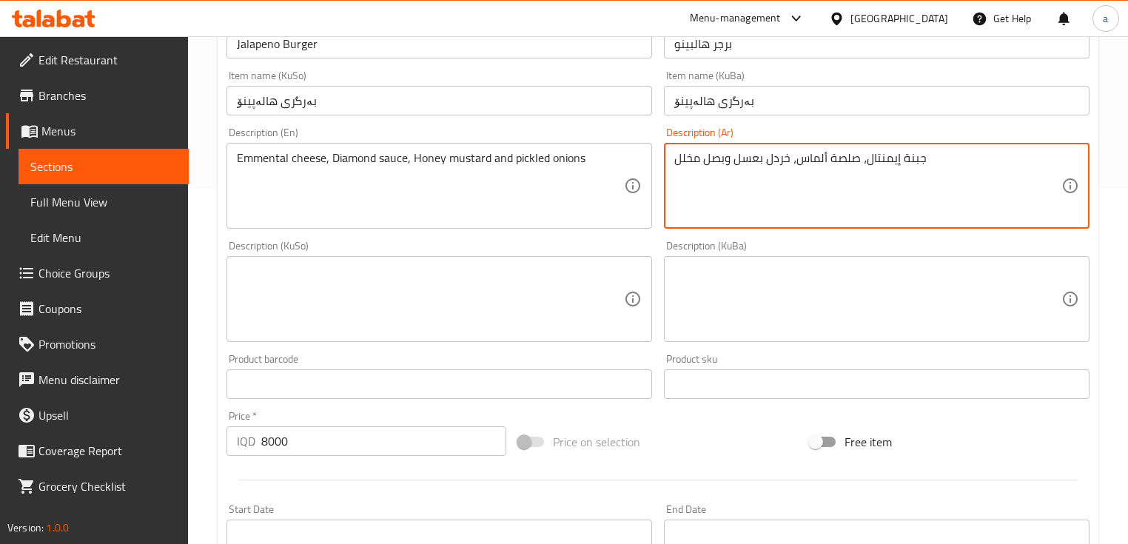
type textarea "جبنة إيمنتال، صلصة ألماس، خردل بعسل وبصل مخلل"
click at [542, 281] on textarea at bounding box center [430, 299] width 387 height 70
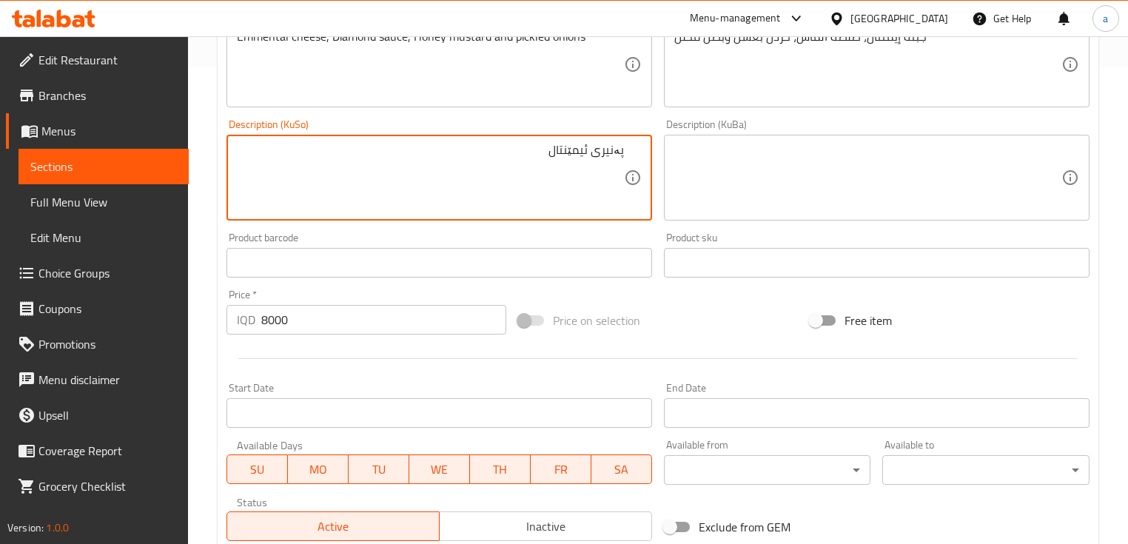
scroll to position [533, 0]
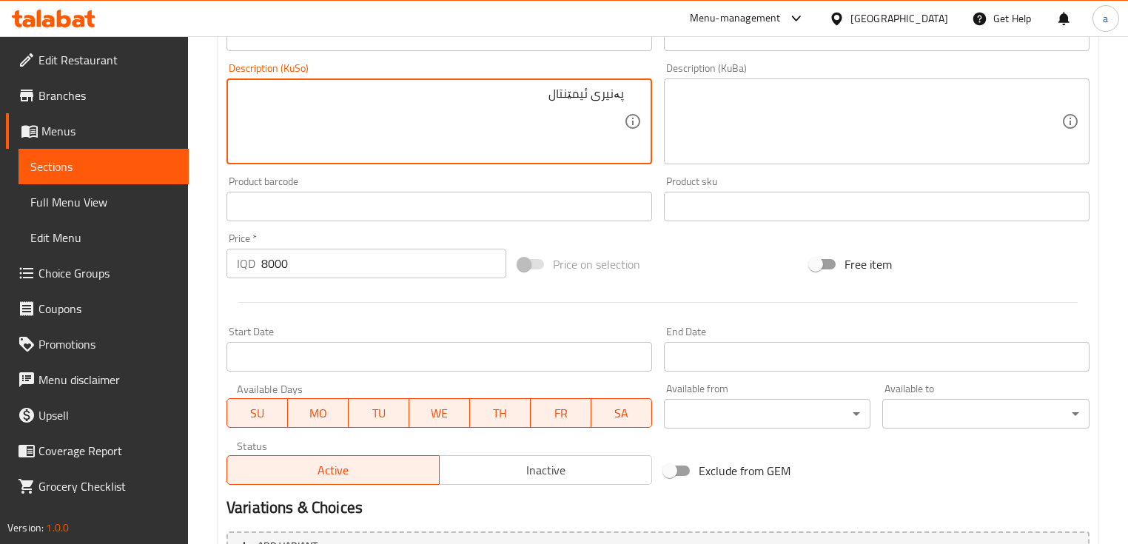
type textarea "پەنیری ئیمێنتال"
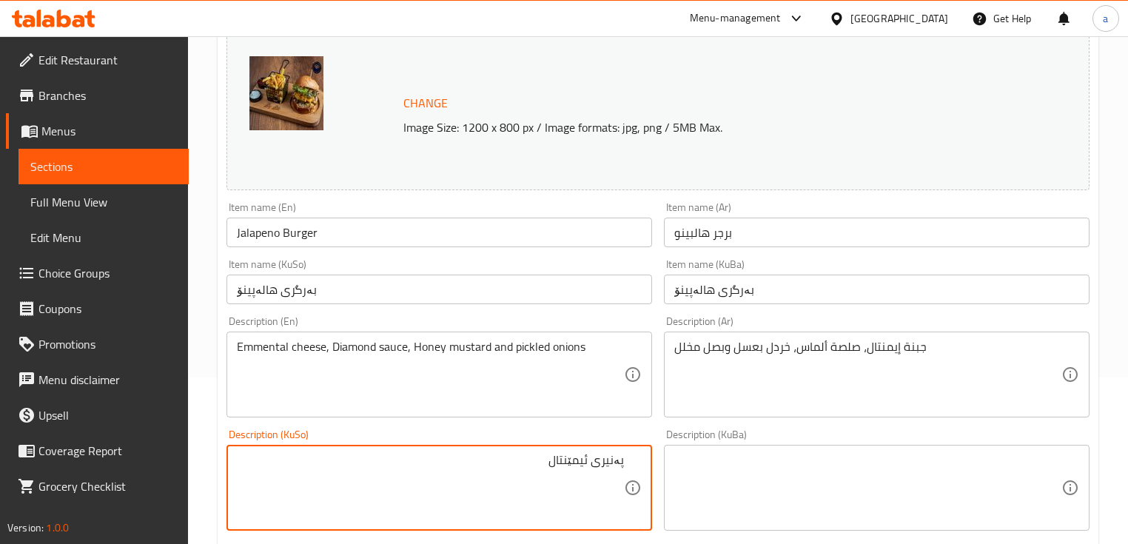
scroll to position [178, 0]
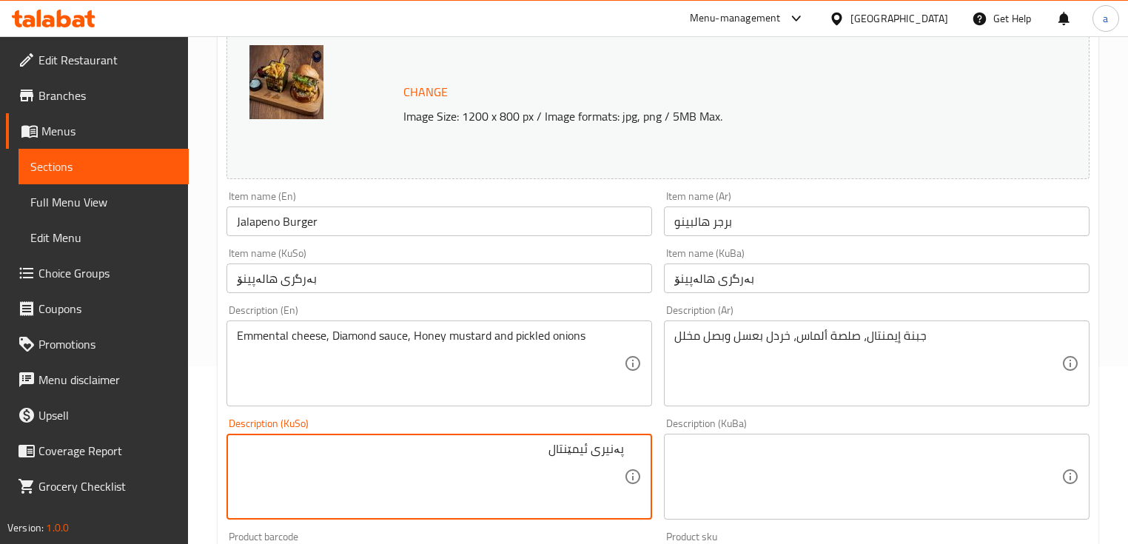
click at [475, 336] on textarea "Emmental cheese, Diamond sauce, Honey mustard and pickled onions" at bounding box center [430, 364] width 387 height 70
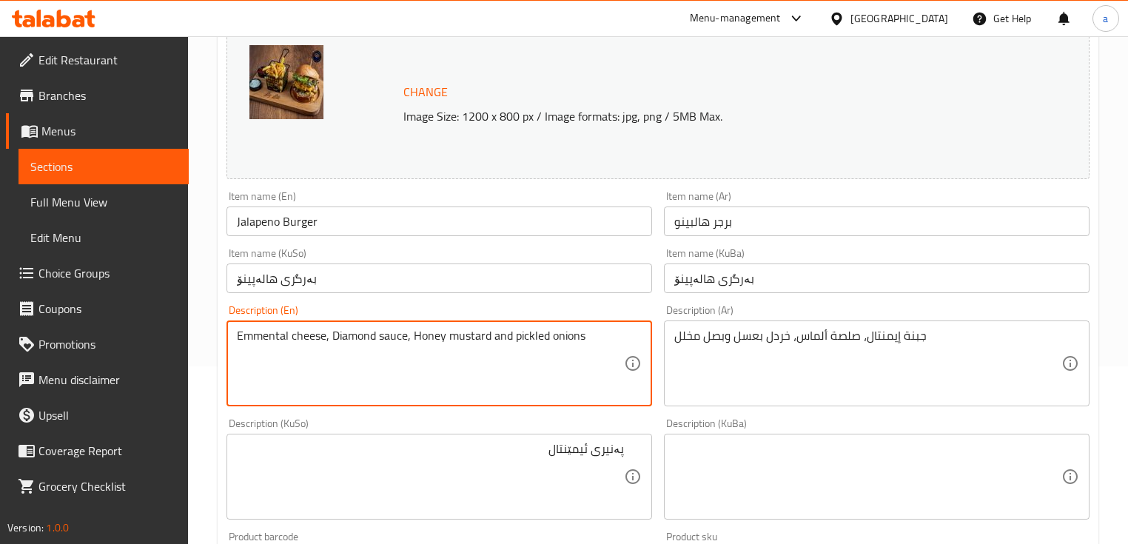
click at [475, 336] on textarea "Emmental cheese, Diamond sauce, Honey mustard and pickled onions" at bounding box center [430, 364] width 387 height 70
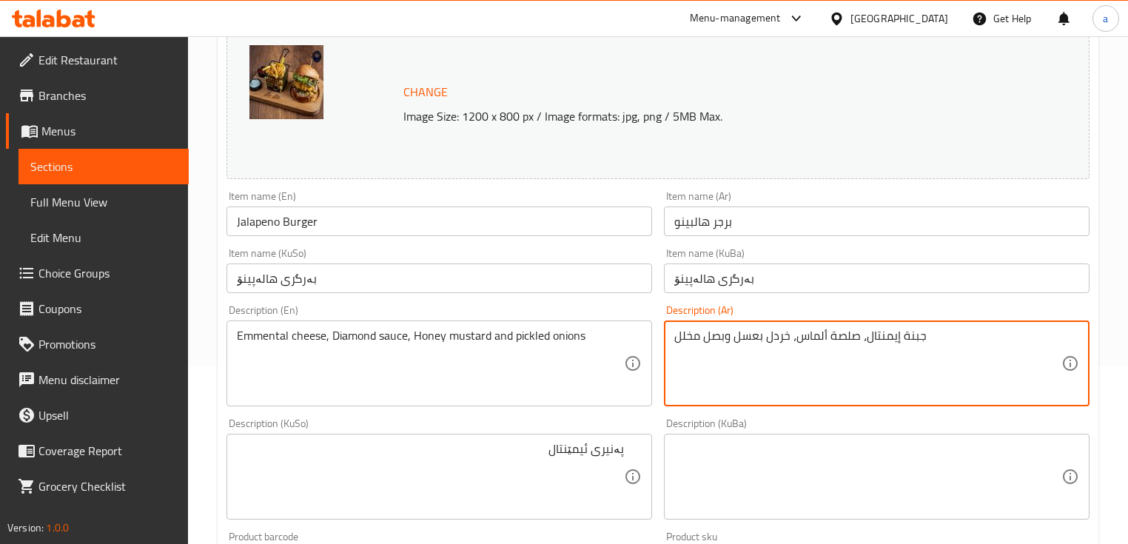
click at [850, 338] on textarea "جبنة إيمنتال، صلصة ألماس، خردل بعسل وبصل مخلل" at bounding box center [867, 364] width 387 height 70
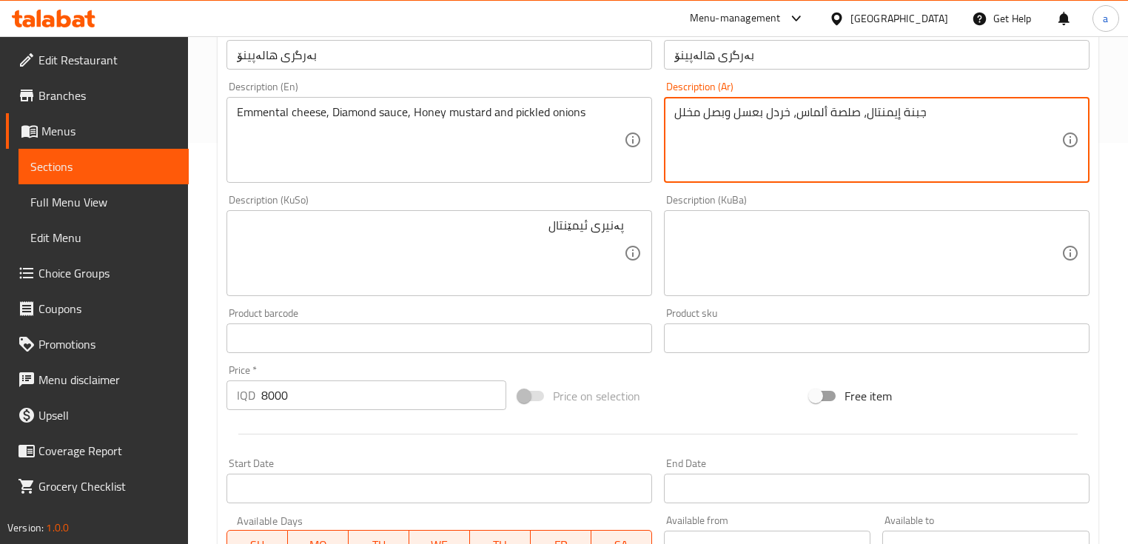
scroll to position [711, 0]
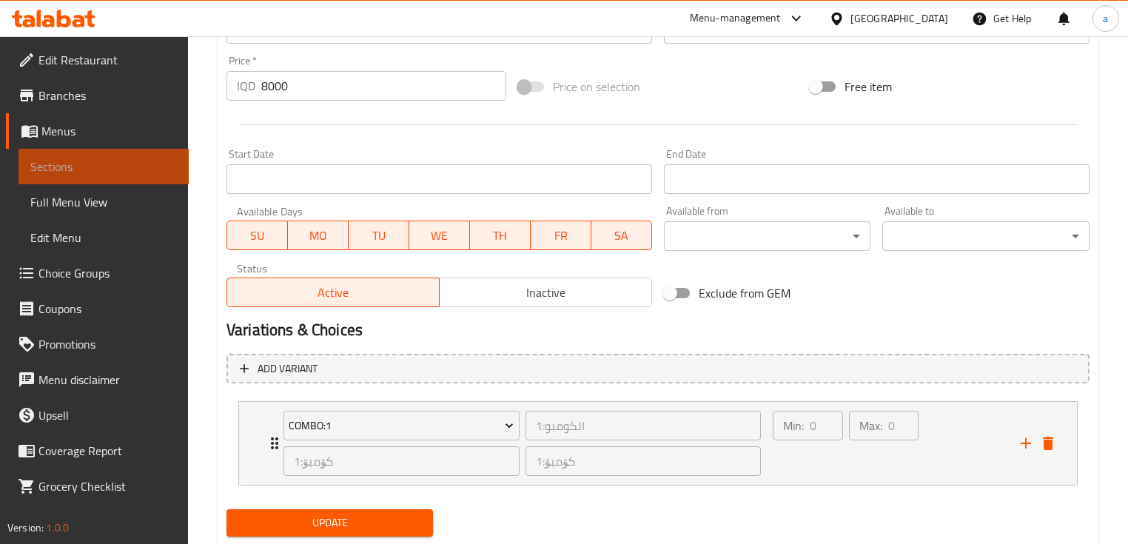
click at [136, 162] on span "Sections" at bounding box center [103, 167] width 147 height 18
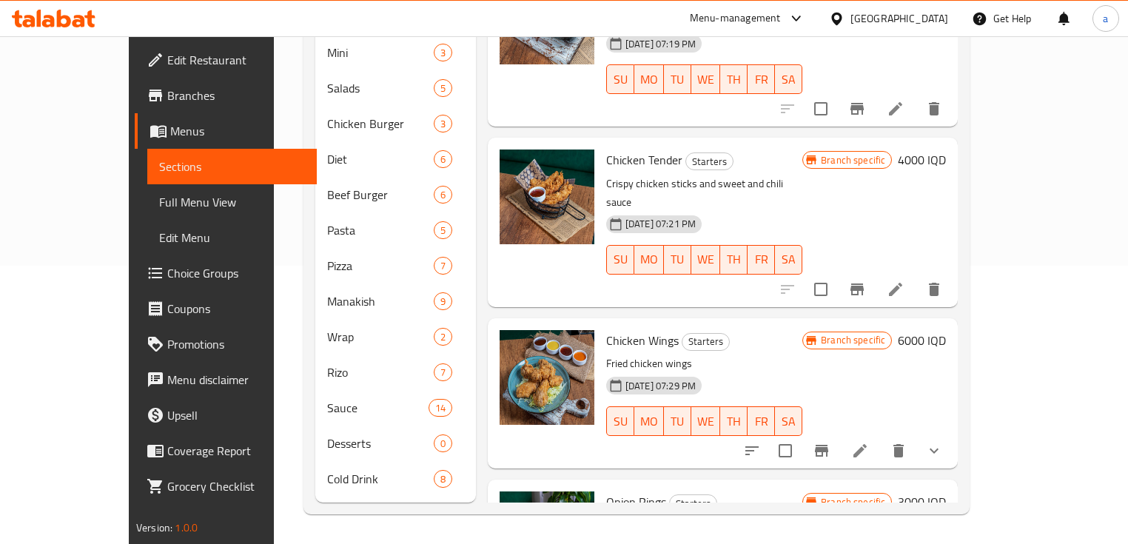
scroll to position [255, 0]
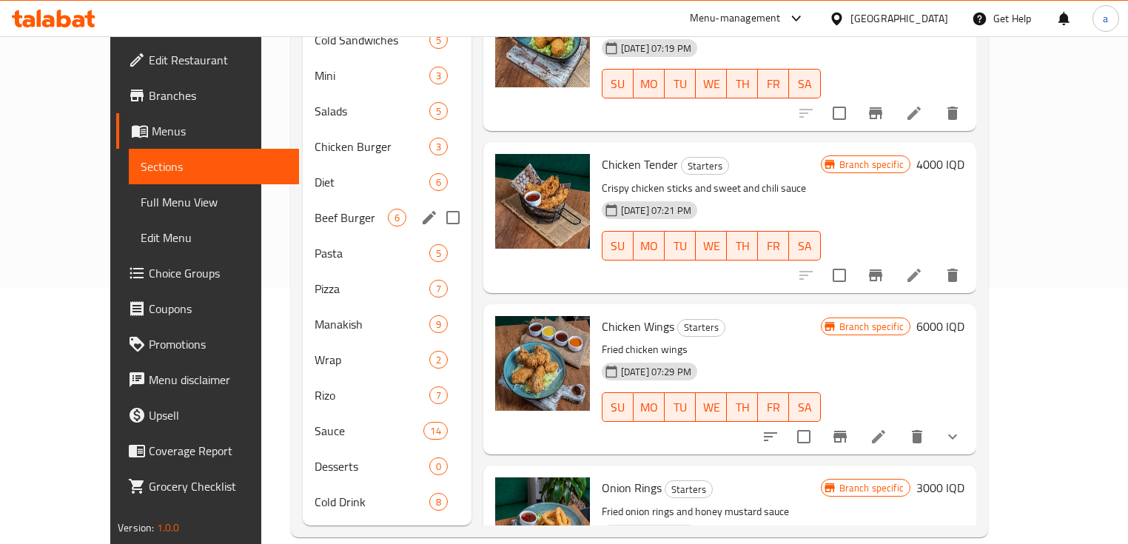
click at [315, 209] on span "Beef Burger" at bounding box center [351, 218] width 73 height 18
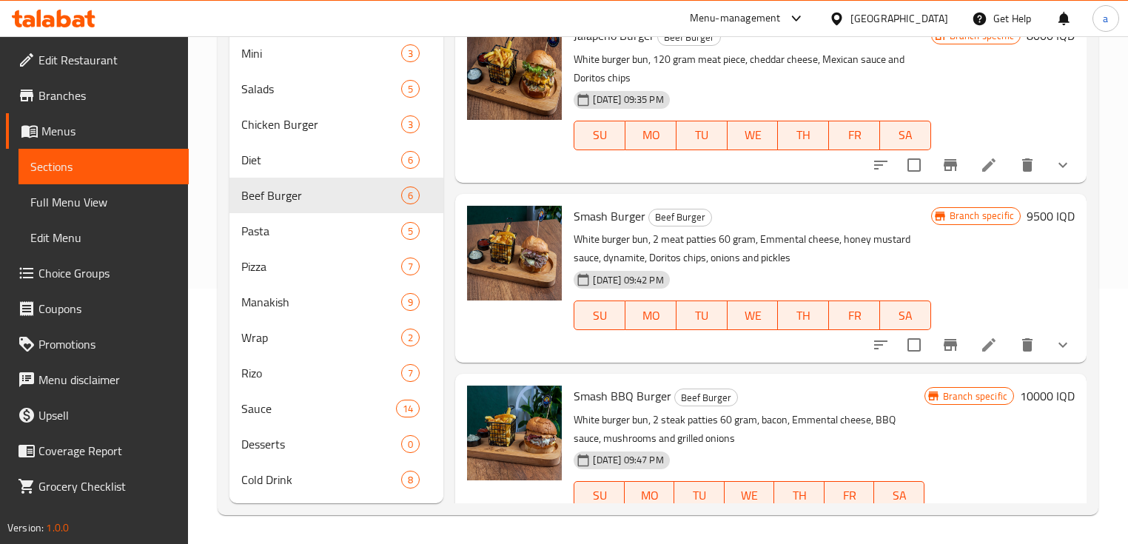
scroll to position [525, 0]
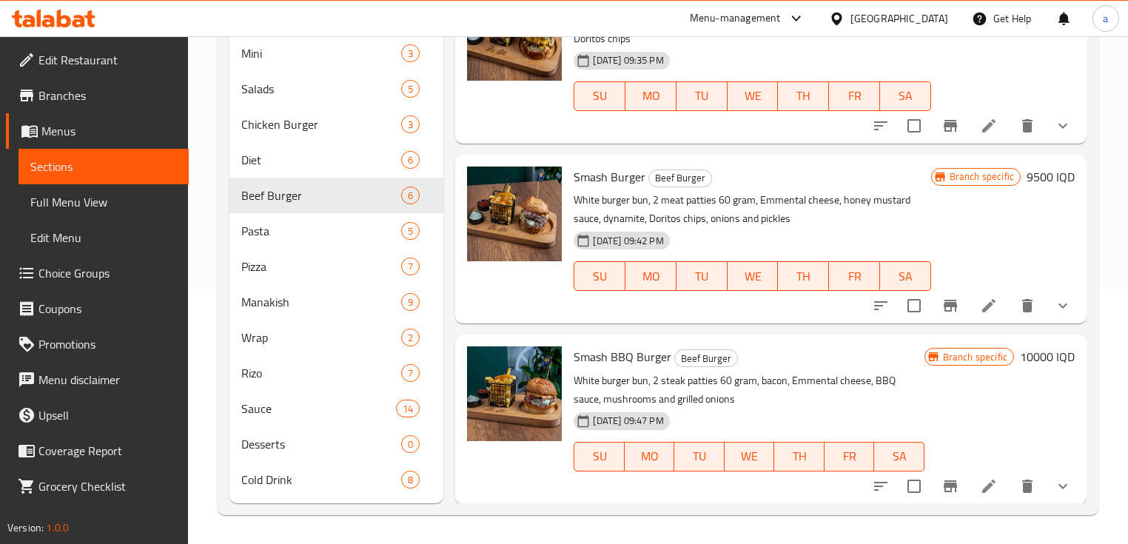
click at [980, 304] on icon at bounding box center [989, 306] width 18 height 18
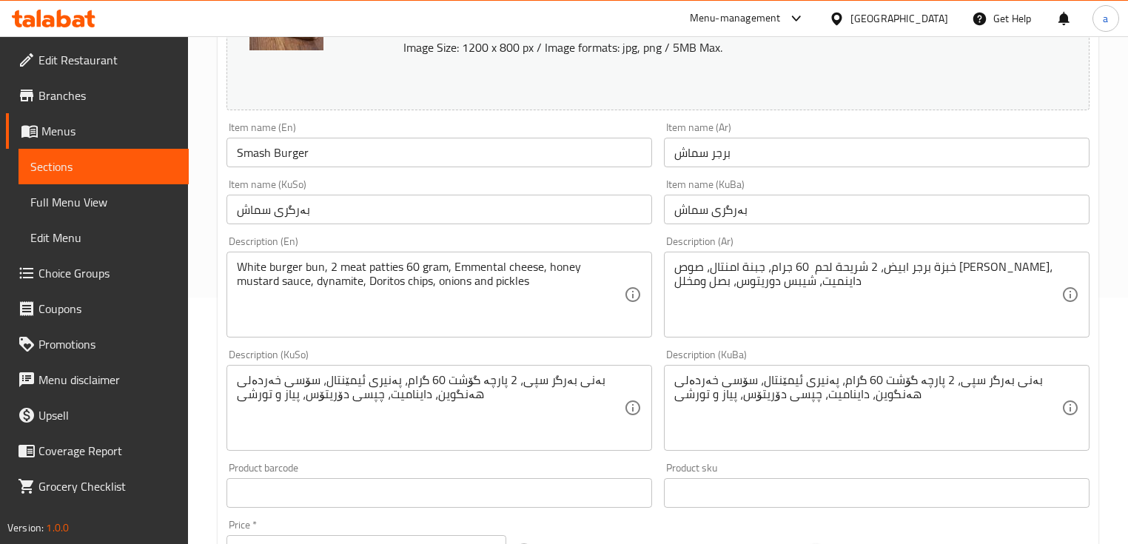
scroll to position [355, 0]
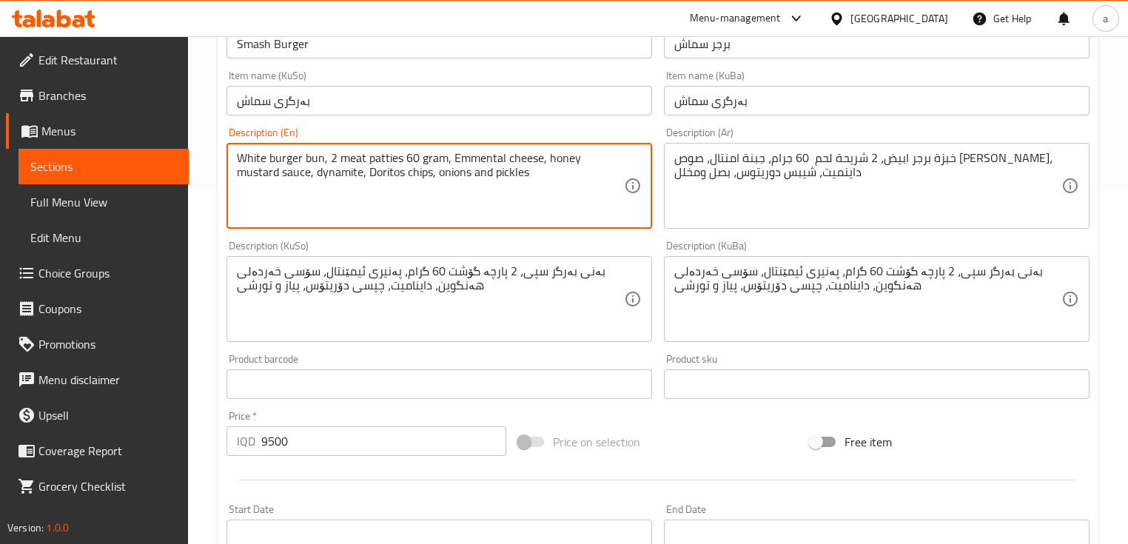
drag, startPoint x: 446, startPoint y: 172, endPoint x: 215, endPoint y: 145, distance: 232.6
paste textarea "Emmental cheese, Diamond sauce, Honey mustard and pickled onion"
type textarea "Emmental cheese, Diamond sauce, Honey mustard and pickled onions"
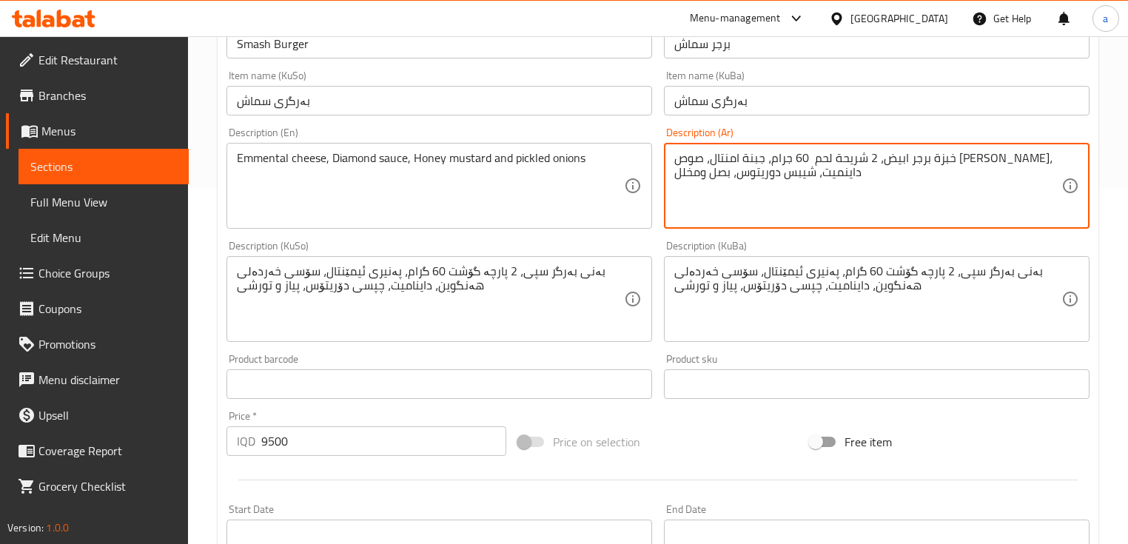
drag, startPoint x: 862, startPoint y: 178, endPoint x: 1020, endPoint y: 145, distance: 161.7
paste textarea "بنة إيمنتال، صلصة ألماس، خردل بعسل وبصل"
type textarea "جبنة إيمنتال، صلصة ألماس، خردل بعسل وبصل مخلل"
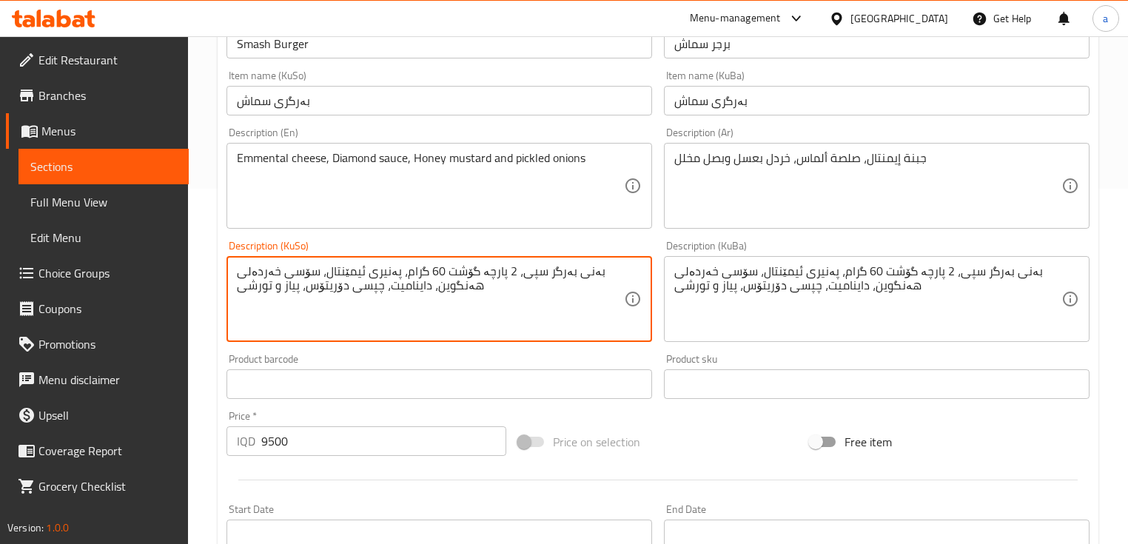
drag, startPoint x: 598, startPoint y: 296, endPoint x: 587, endPoint y: 271, distance: 27.5
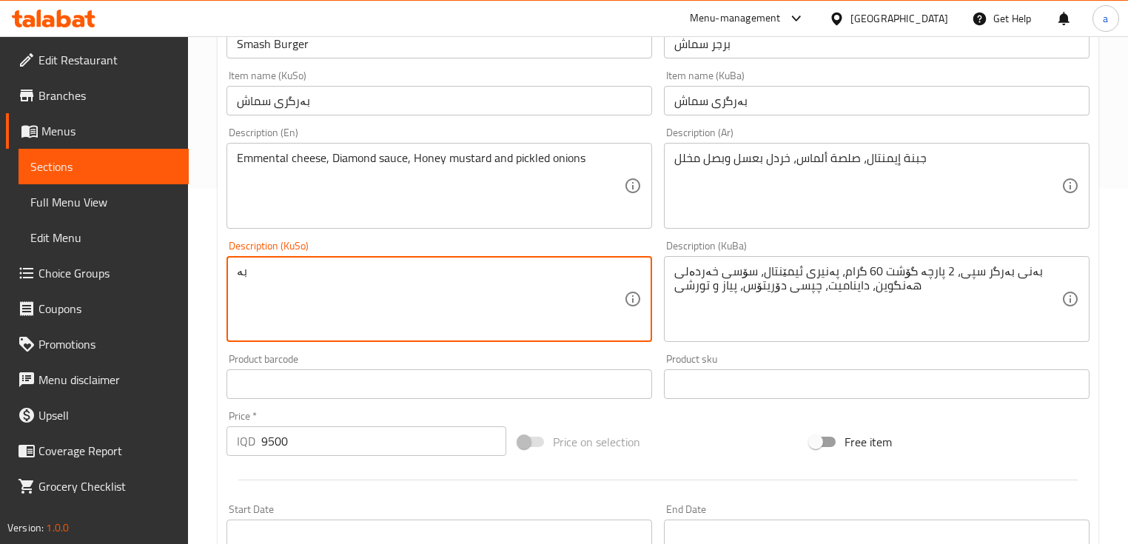
type textarea "ب"
type textarea "پەنیری ئیمێنتال، سۆسی ئەڵماس، موستاردی هەنگوین و پیازی تورشی"
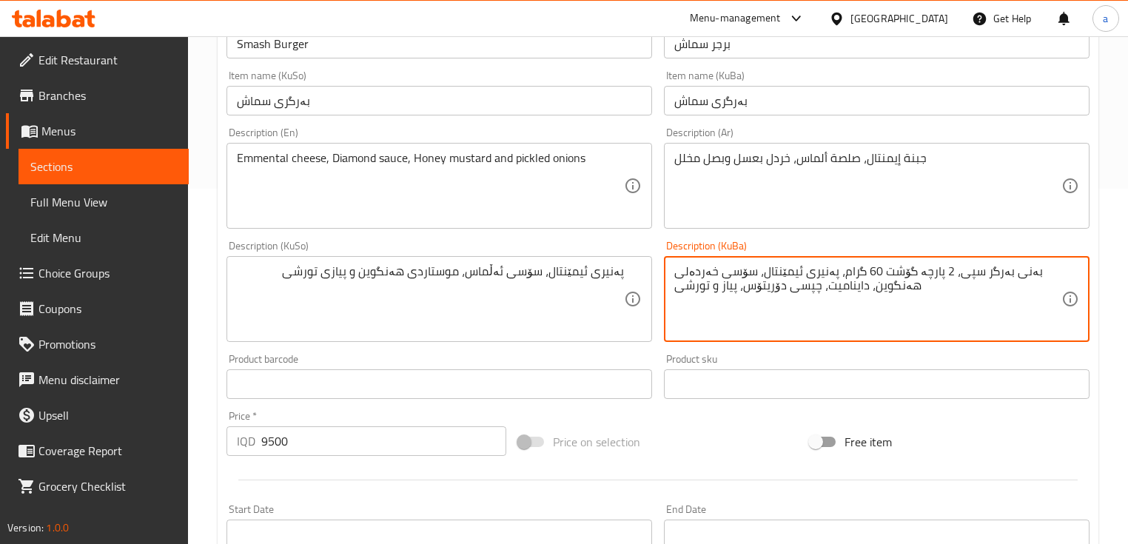
paste textarea "پەنیری ئیمێنتال، سۆسی ئەڵماس، موستاردی هەنگوین و پیازی"
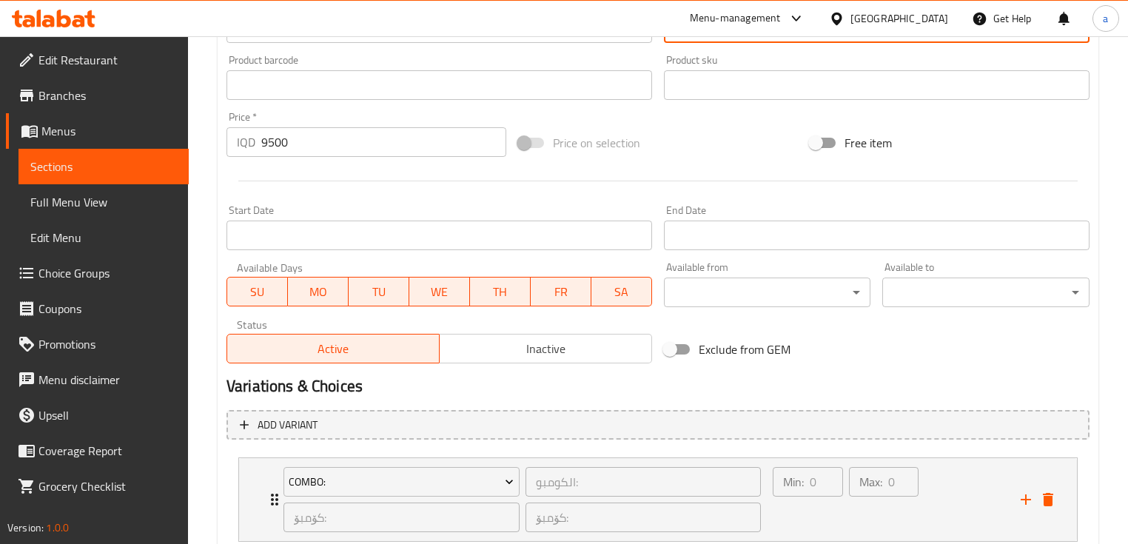
scroll to position [711, 0]
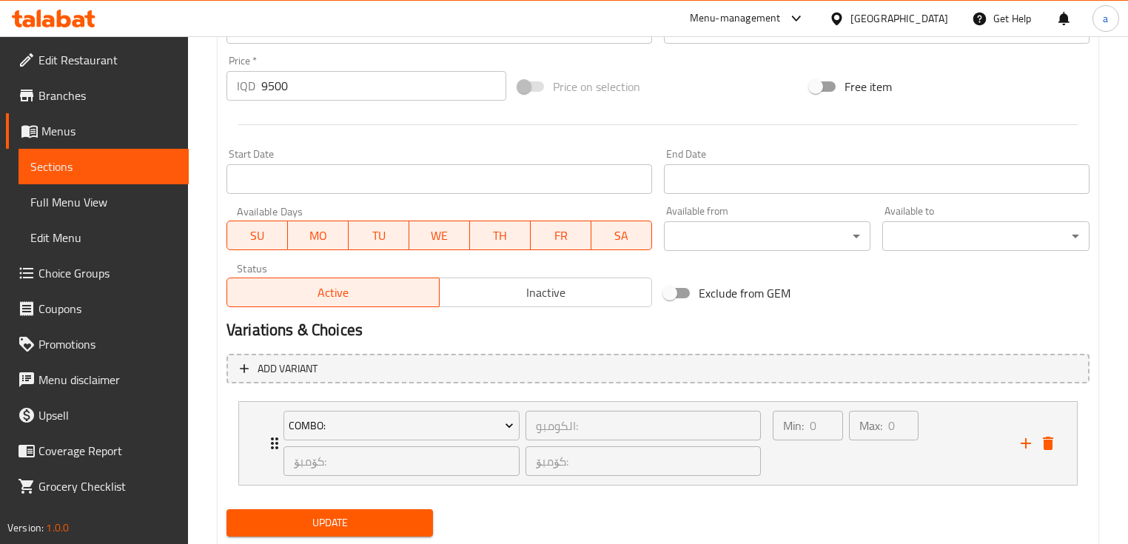
type textarea "پەنیری ئیمێنتال، سۆسی ئەڵماس، موستاردی هەنگوین و پیازی تورشی"
click at [366, 517] on span "Update" at bounding box center [329, 523] width 183 height 19
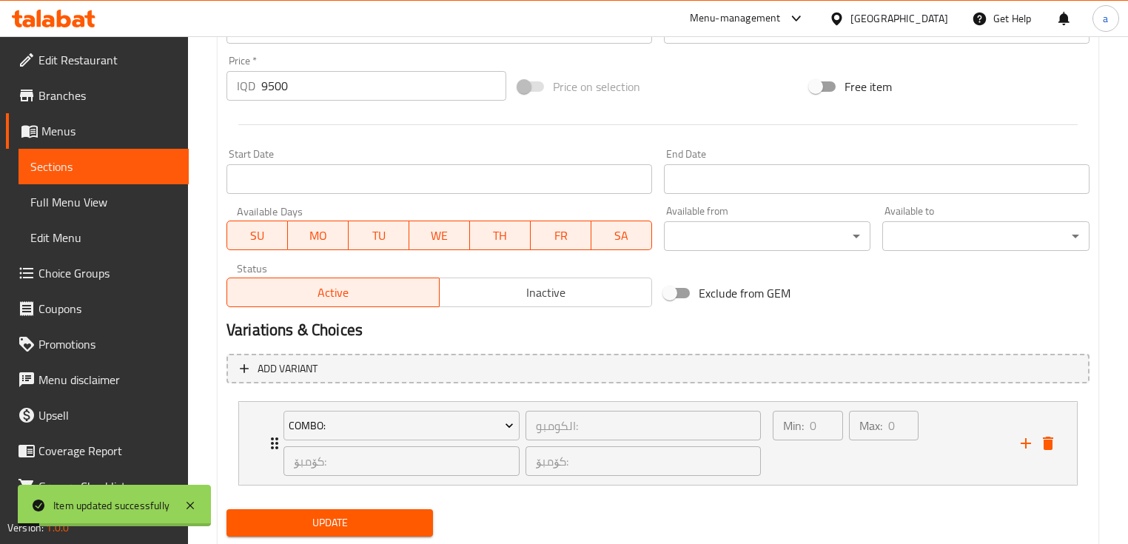
click at [144, 155] on link "Sections" at bounding box center [104, 167] width 170 height 36
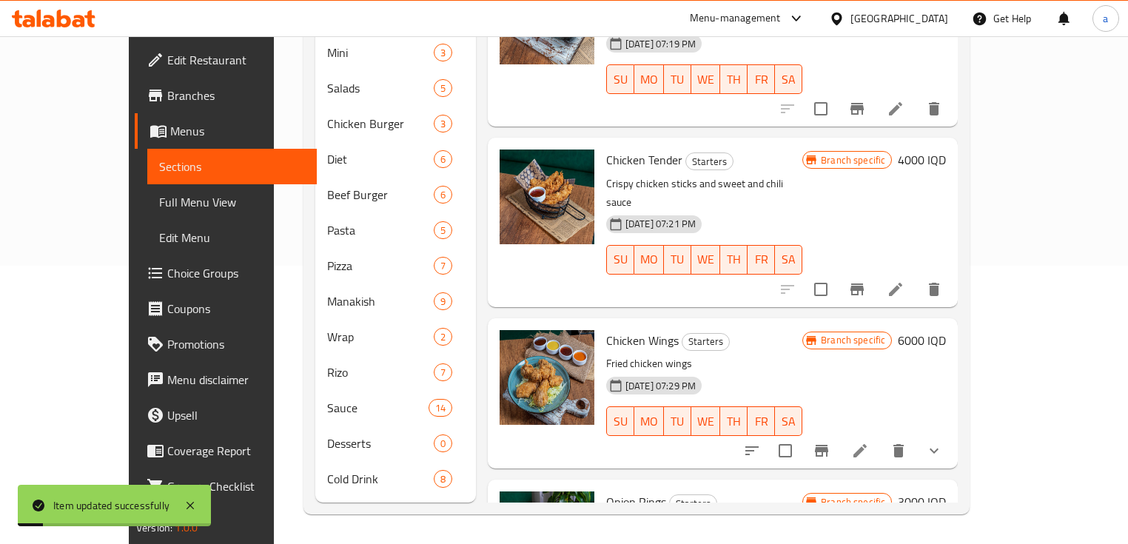
scroll to position [255, 0]
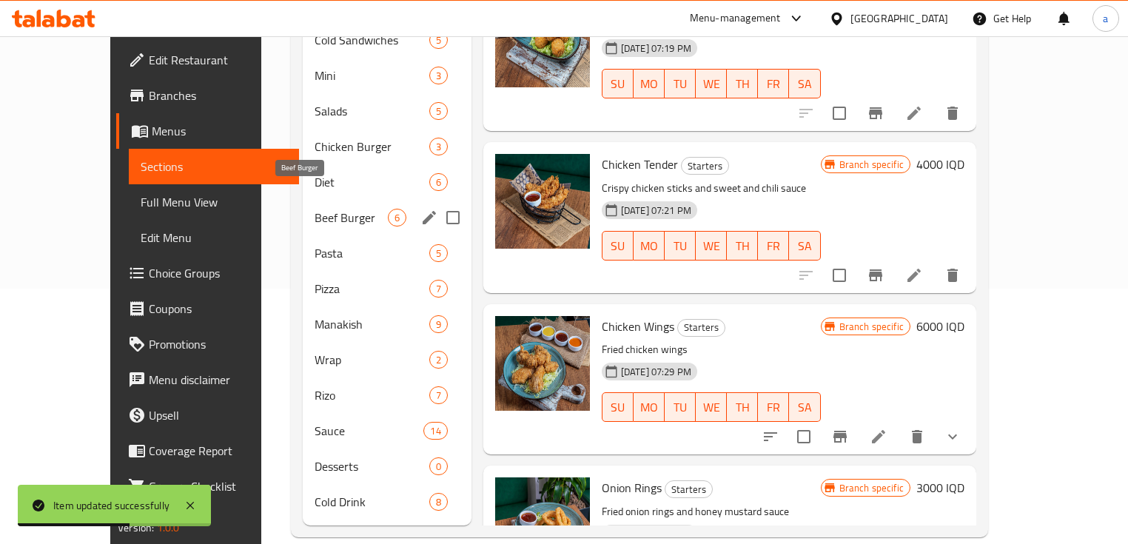
click at [318, 209] on span "Beef Burger" at bounding box center [351, 218] width 73 height 18
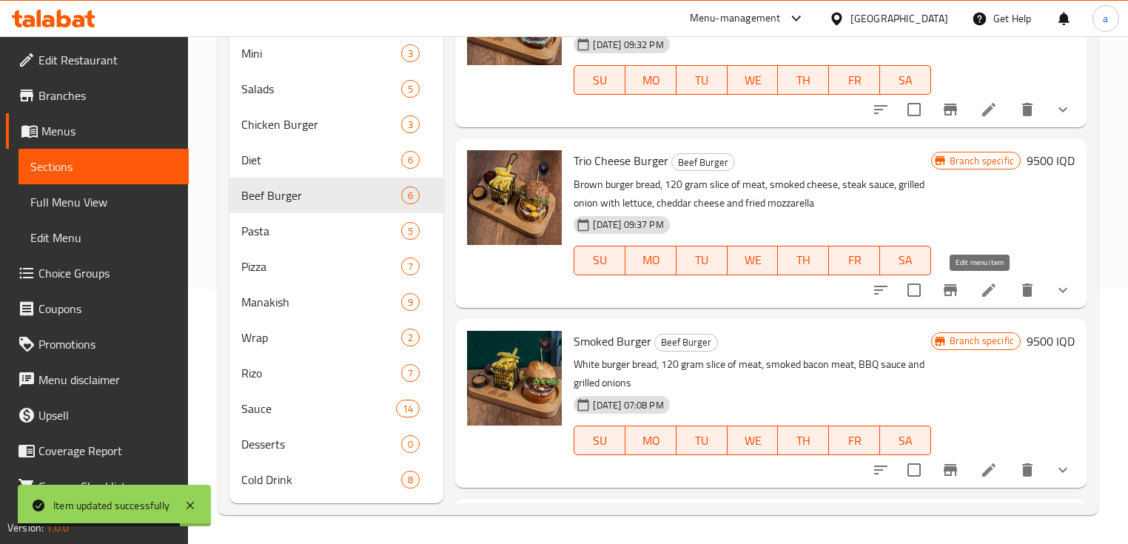
click at [982, 283] on icon at bounding box center [989, 290] width 18 height 18
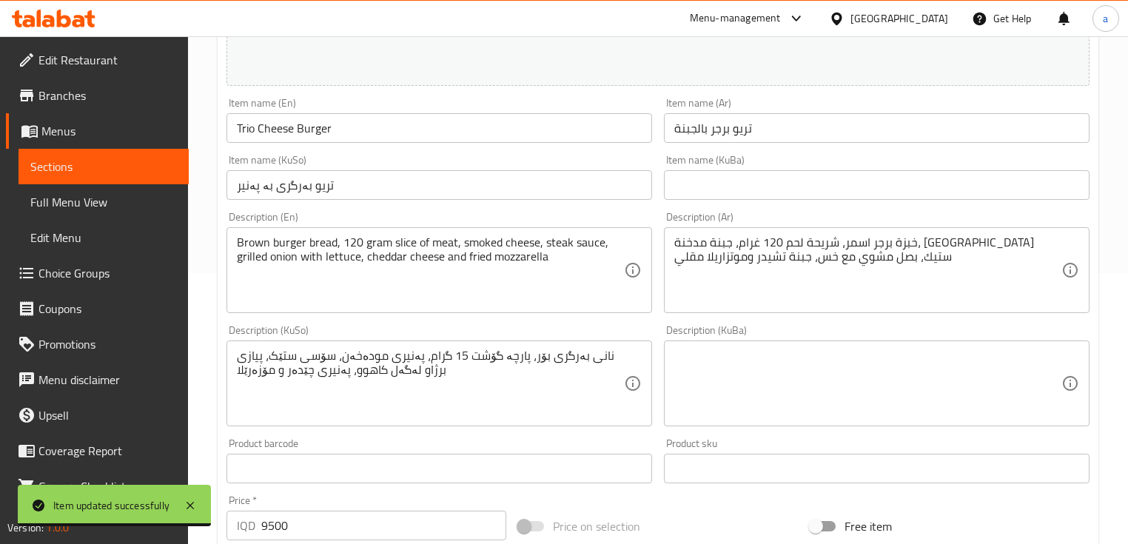
scroll to position [355, 0]
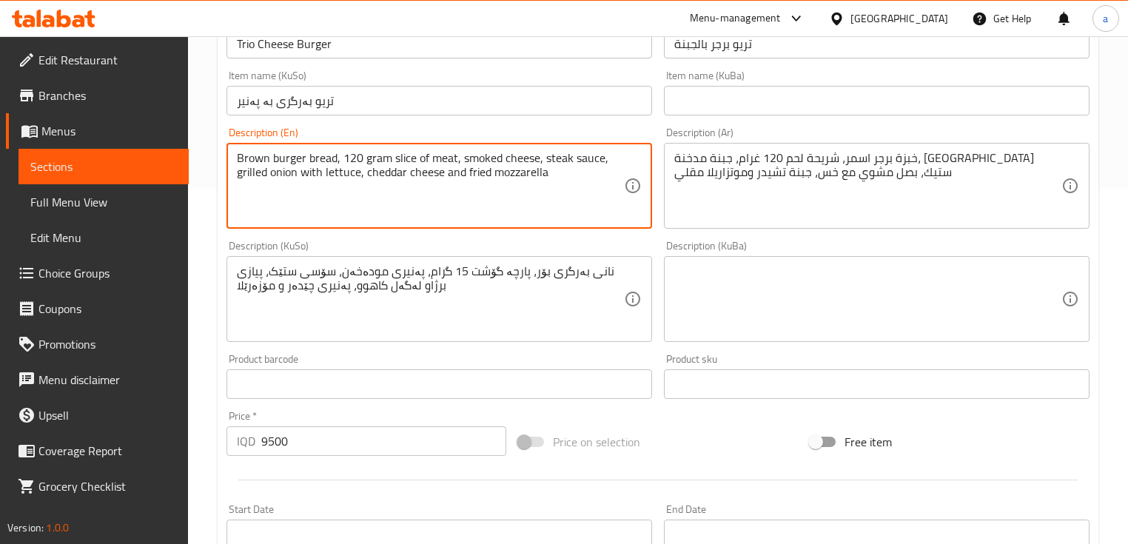
drag, startPoint x: 552, startPoint y: 180, endPoint x: 226, endPoint y: 150, distance: 327.1
paste textarea "Steak sauce, onions, lettuce, smoked cheese, fried mozzarella and cheddar"
type textarea "Steak sauce, onions, lettuce, smoked cheese, fried mozzarella and cheddar"
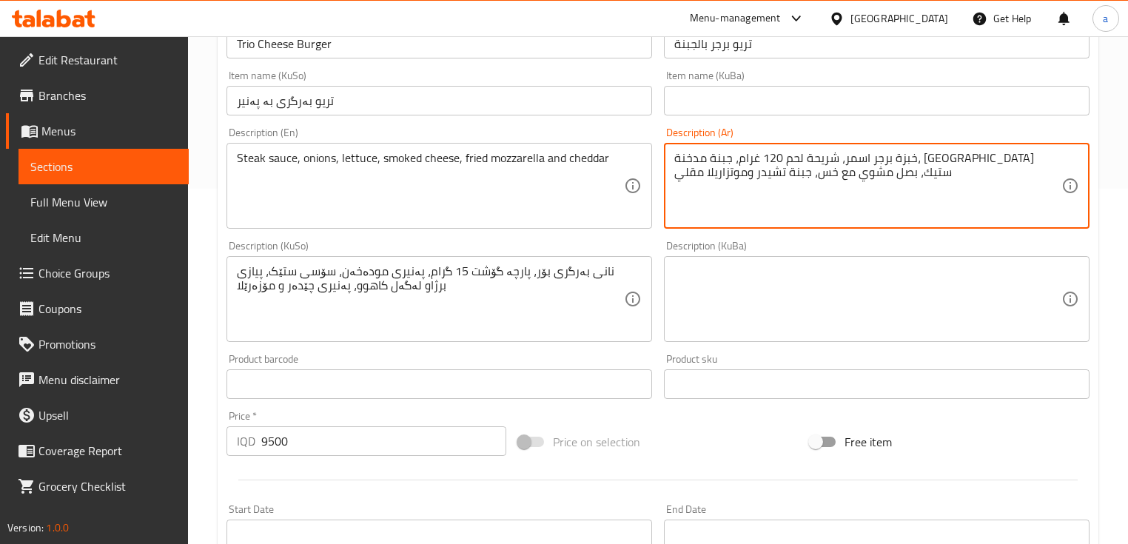
drag, startPoint x: 872, startPoint y: 183, endPoint x: 767, endPoint y: 158, distance: 107.9
paste textarea "صلصة ستيك، بصل، [GEOGRAPHIC_DATA]، جبن مدخن، [GEOGRAPHIC_DATA] مقلية وشيدر"
type textarea "صلصة ستيك، بصل، [GEOGRAPHIC_DATA]، جبن مدخن، [GEOGRAPHIC_DATA] مقلية وشيدر"
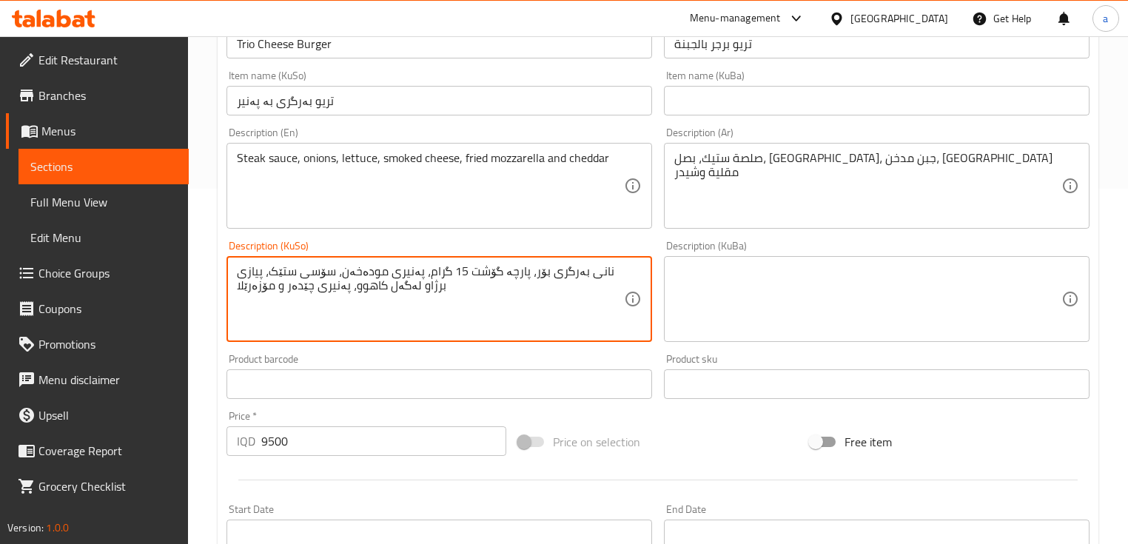
drag, startPoint x: 456, startPoint y: 275, endPoint x: 429, endPoint y: 277, distance: 26.7
type textarea "سۆسی [PERSON_NAME]، پیاز، کاهوو، سۆسی مودەخەن، مۆزارێلای سورکراوە و چێدەر"
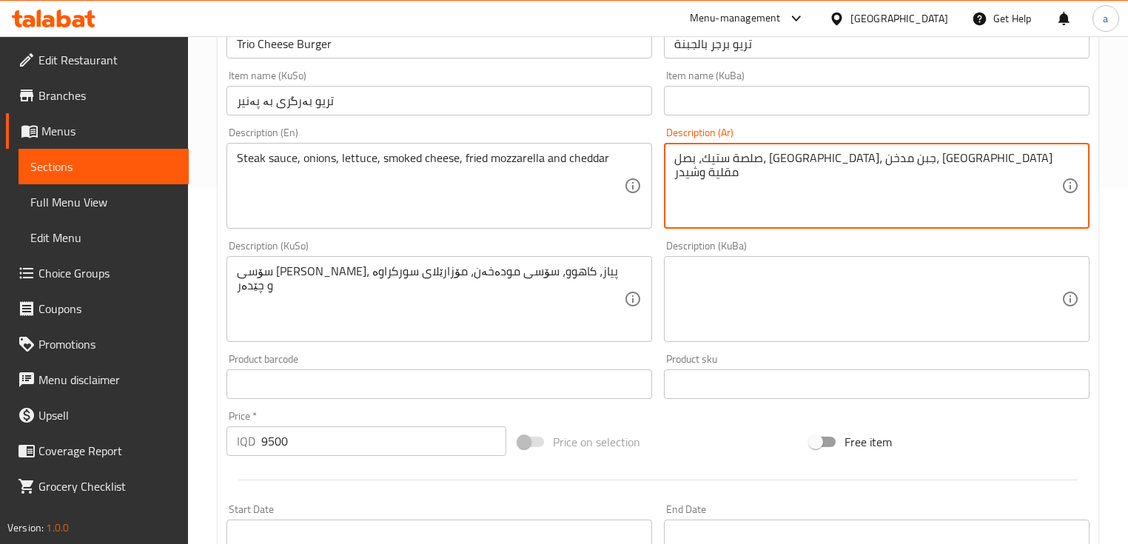
click at [764, 160] on textarea "صلصة ستيك، بصل، [GEOGRAPHIC_DATA]، جبن مدخن، [GEOGRAPHIC_DATA] مقلية وشيدر" at bounding box center [867, 186] width 387 height 70
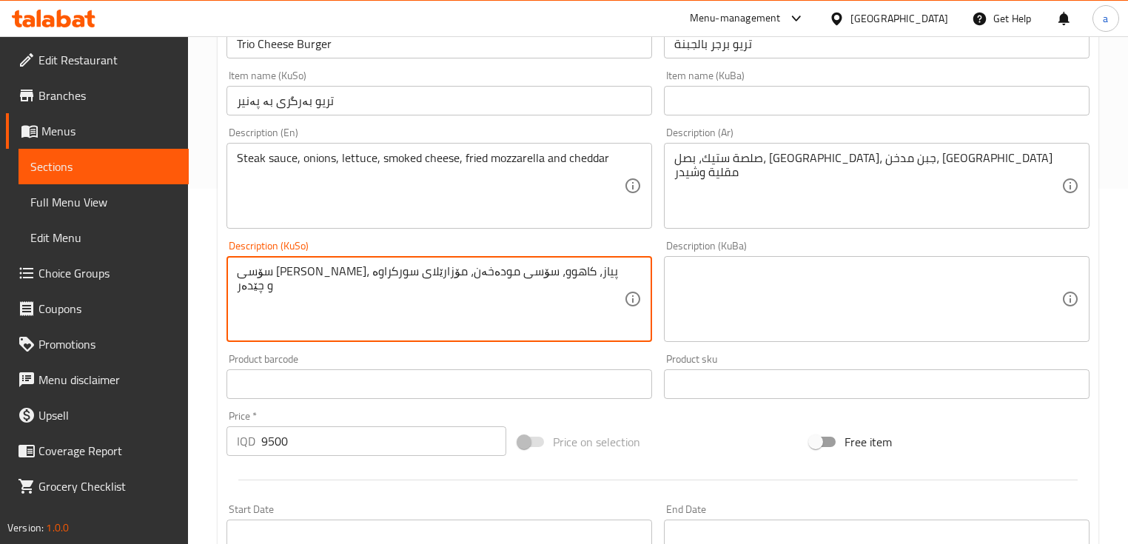
drag, startPoint x: 587, startPoint y: 272, endPoint x: 236, endPoint y: 278, distance: 350.9
click at [751, 292] on textarea at bounding box center [867, 299] width 387 height 70
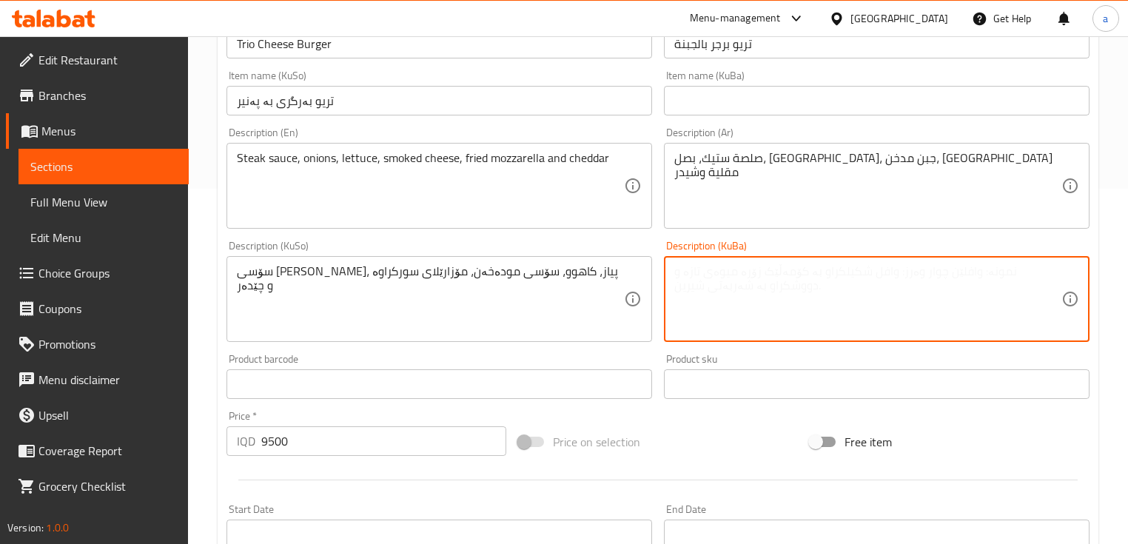
paste textarea "سۆسی [PERSON_NAME]، پیاز، کاهوو، سۆسی مودەخەن، مۆزارێلای سورکراوە و چێدەر"
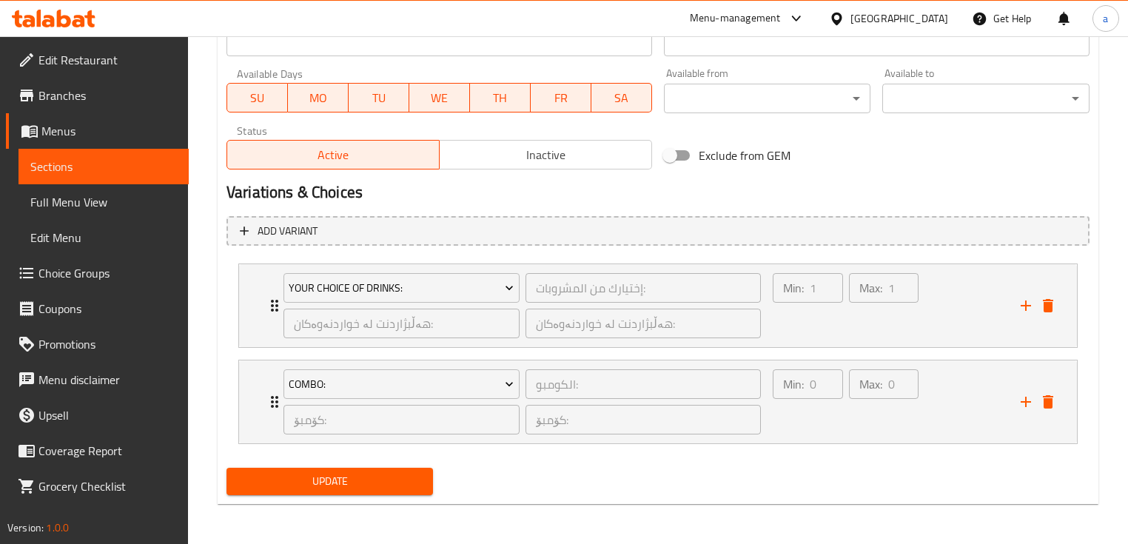
type textarea "سۆسی [PERSON_NAME]، پیاز، کاهوو، سۆسی مودەخەن، مۆزارێلای سورکراوە و چێدەر"
click at [392, 477] on span "Update" at bounding box center [329, 481] width 183 height 19
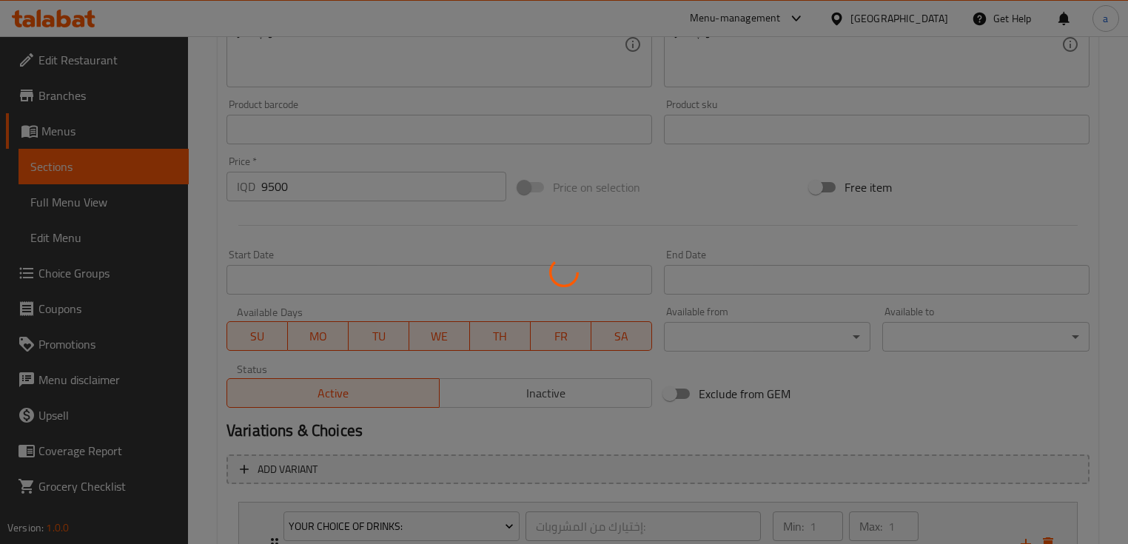
scroll to position [493, 0]
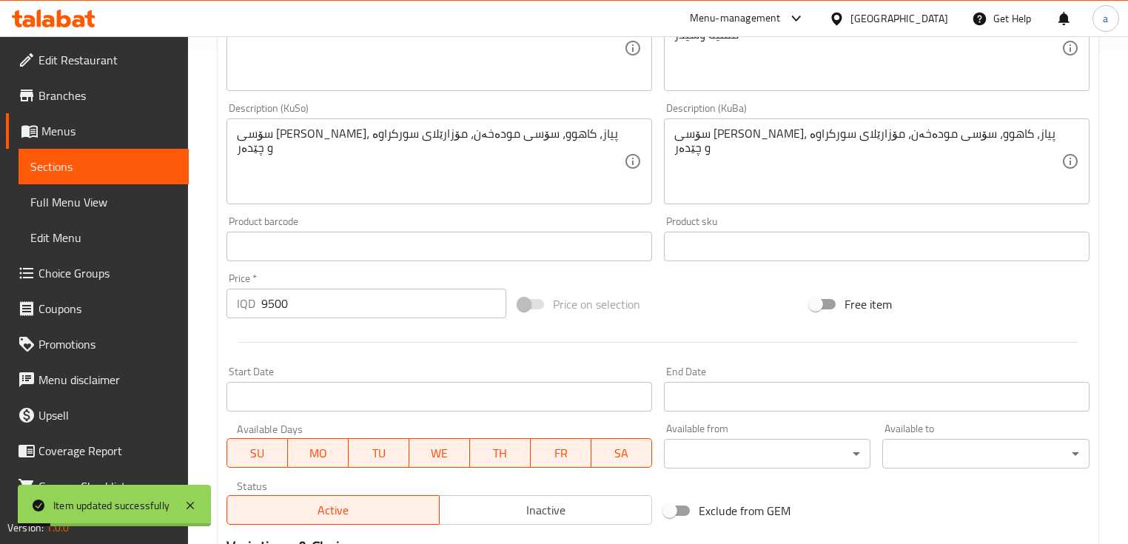
click at [135, 155] on link "Sections" at bounding box center [104, 167] width 170 height 36
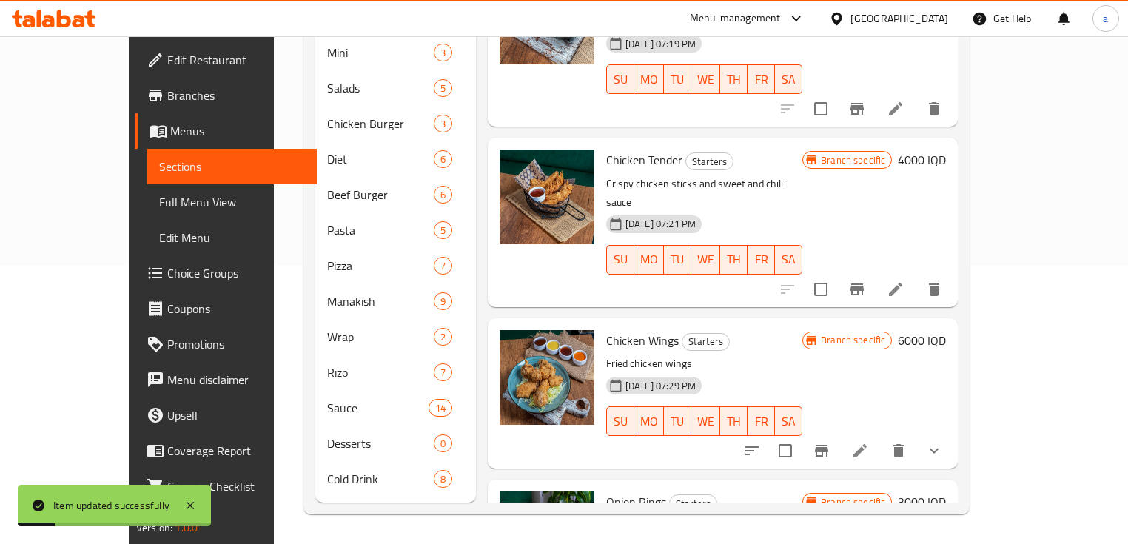
scroll to position [255, 0]
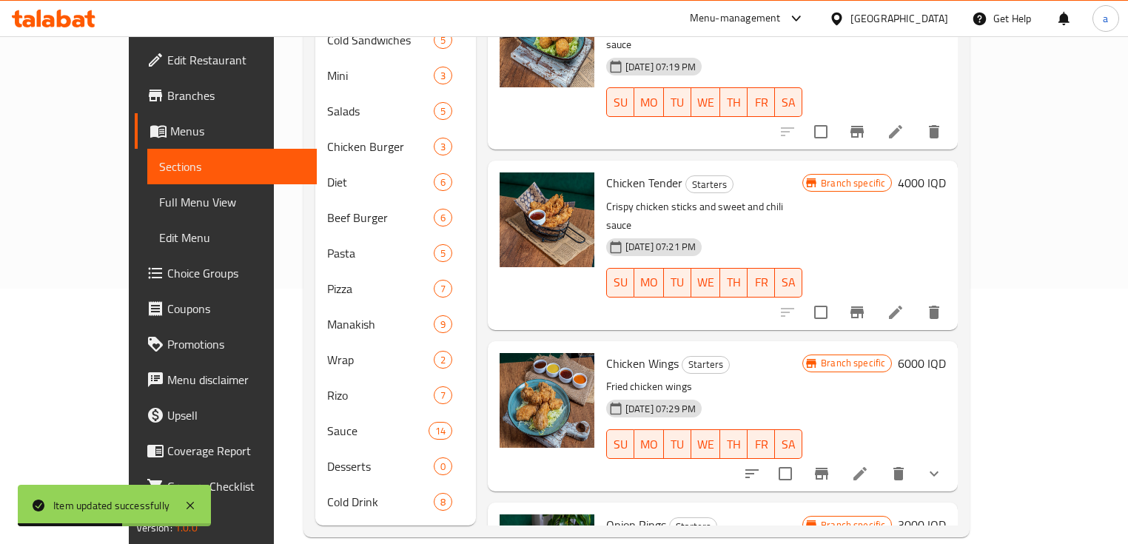
click at [159, 193] on span "Full Menu View" at bounding box center [232, 202] width 147 height 18
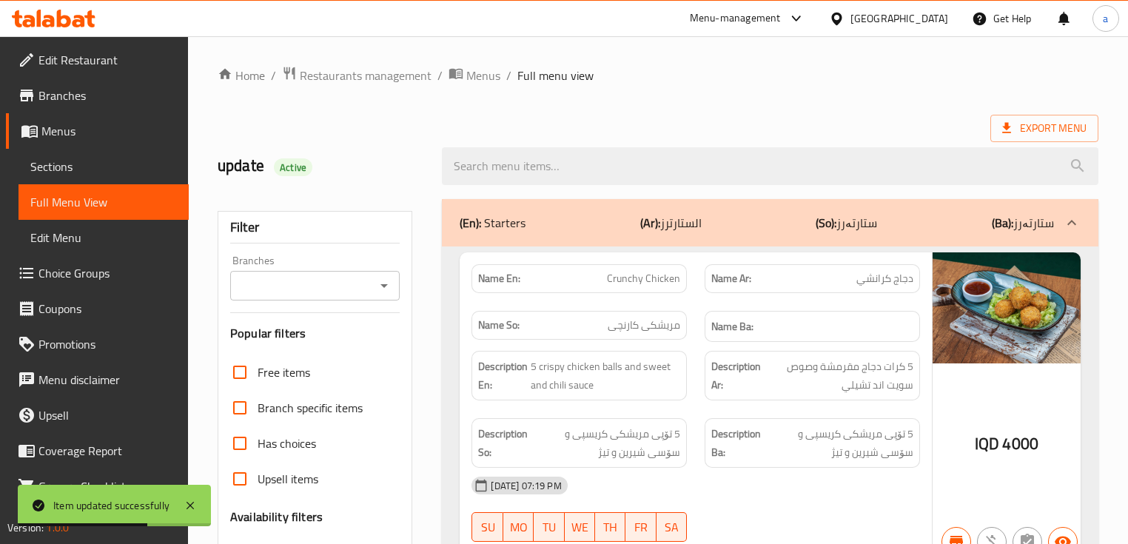
click at [386, 281] on icon "Open" at bounding box center [384, 286] width 18 height 18
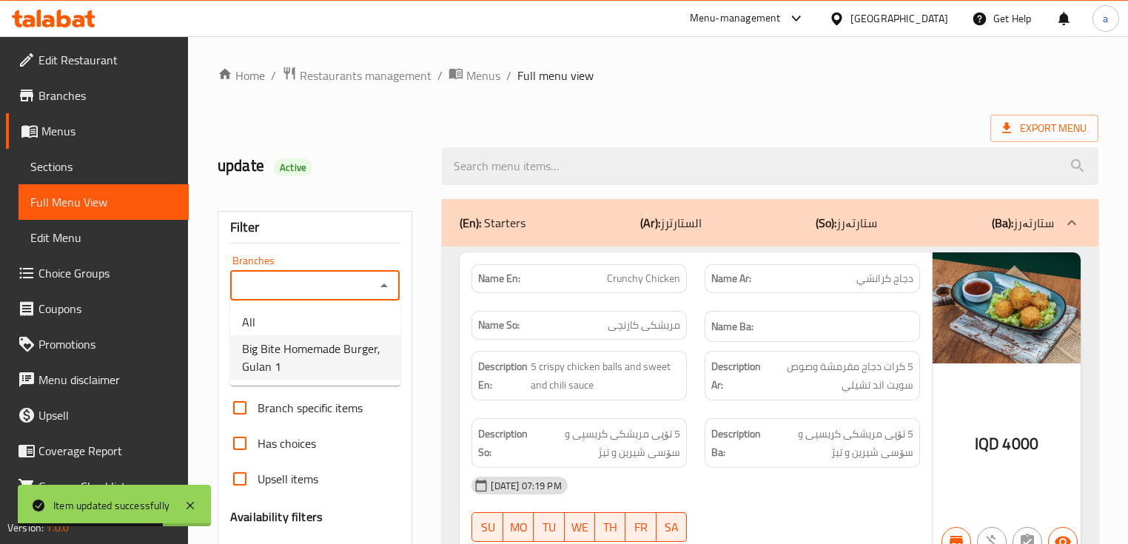
click at [351, 347] on span "Big Bite Homemade Burger, Gulan 1" at bounding box center [315, 358] width 147 height 36
type input "Big Bite Homemade Burger, Gulan 1"
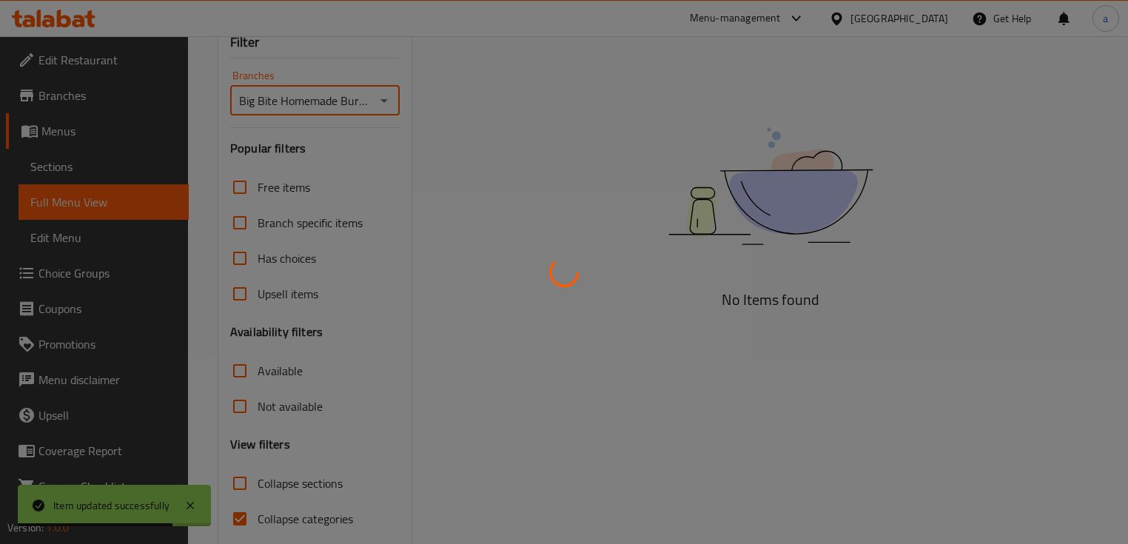
scroll to position [243, 0]
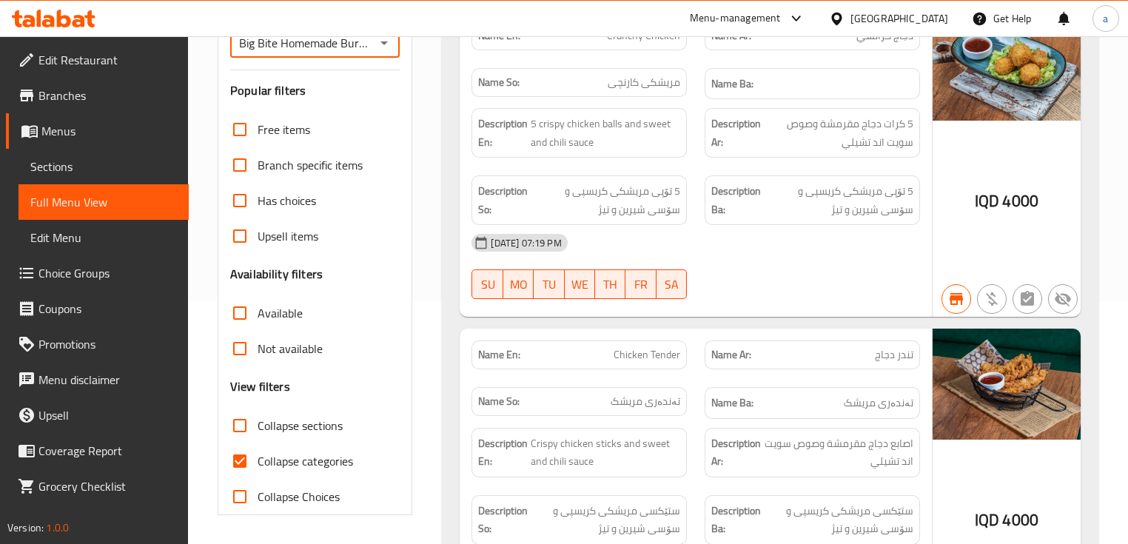
click at [288, 461] on span "Collapse categories" at bounding box center [305, 461] width 95 height 18
click at [258, 461] on input "Collapse categories" at bounding box center [240, 461] width 36 height 36
checkbox input "false"
click at [311, 426] on span "Collapse sections" at bounding box center [300, 426] width 85 height 18
click at [258, 426] on input "Collapse sections" at bounding box center [240, 426] width 36 height 36
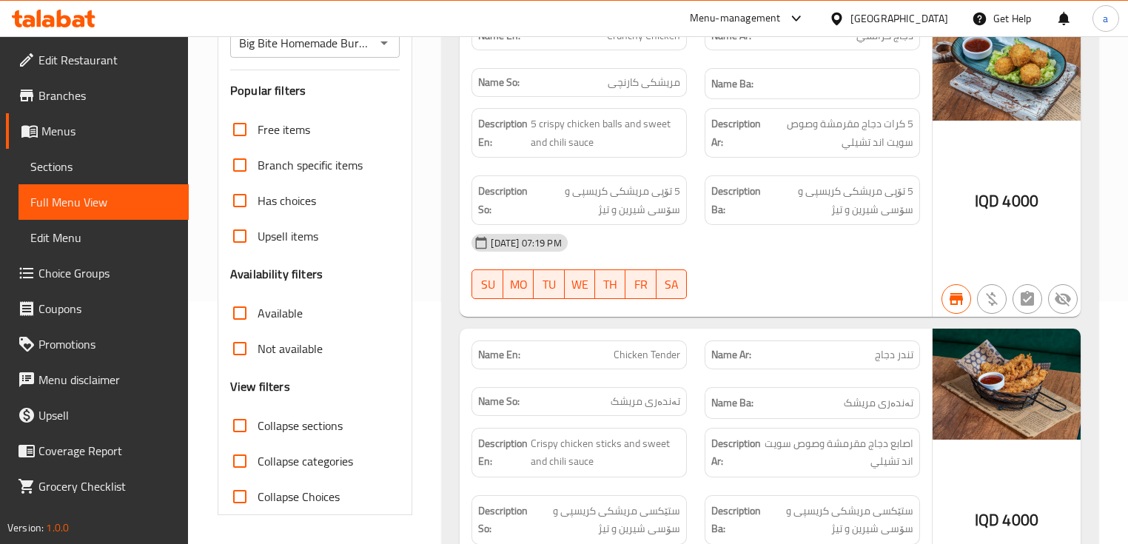
checkbox input "true"
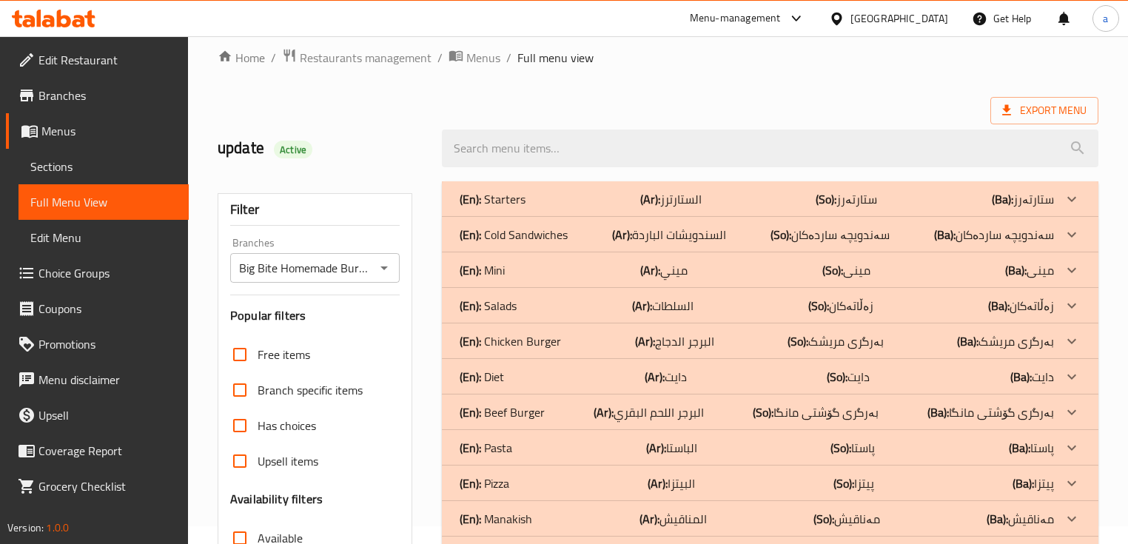
scroll to position [178, 0]
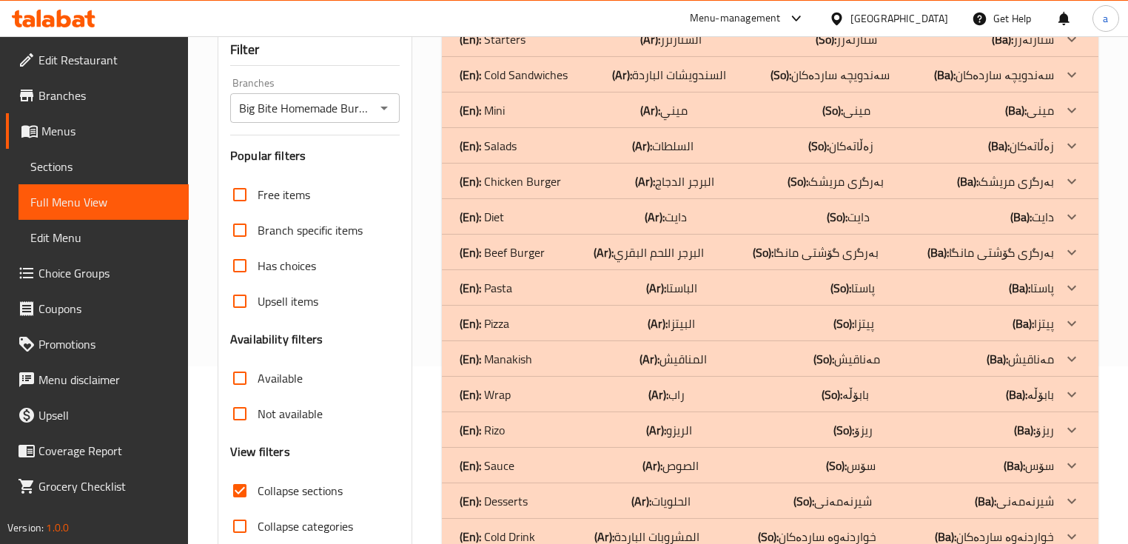
click at [1048, 249] on p "(Ba): بەرگری گۆشتی مانگا" at bounding box center [991, 253] width 127 height 18
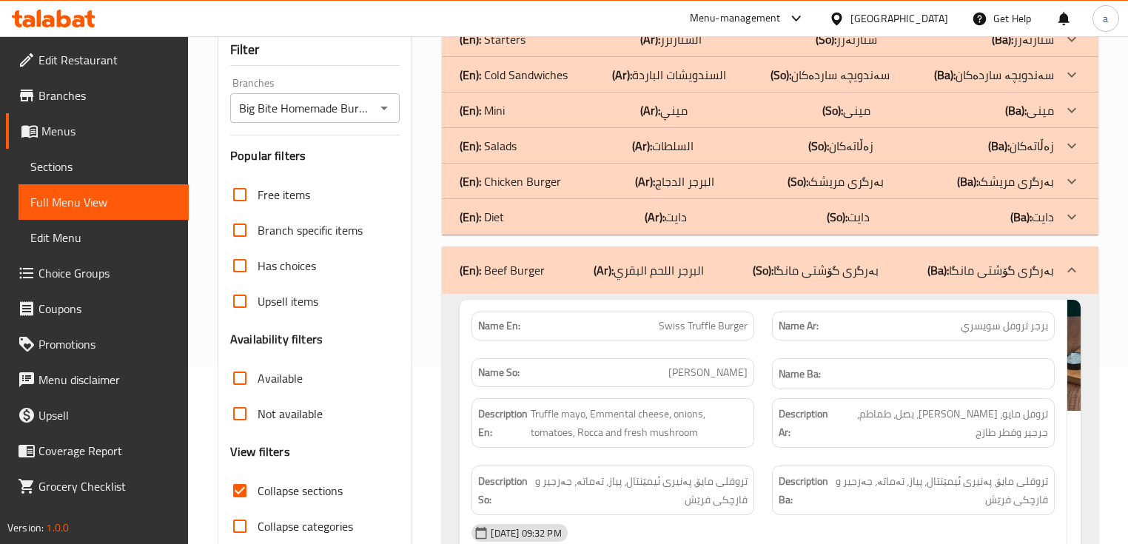
click at [1058, 183] on div at bounding box center [1072, 182] width 36 height 36
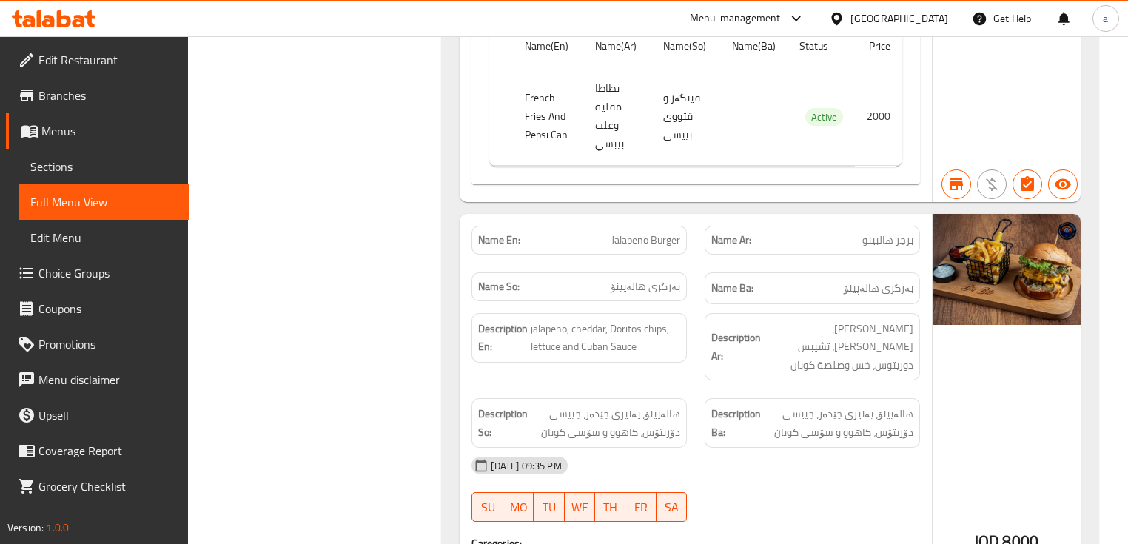
scroll to position [4797, 0]
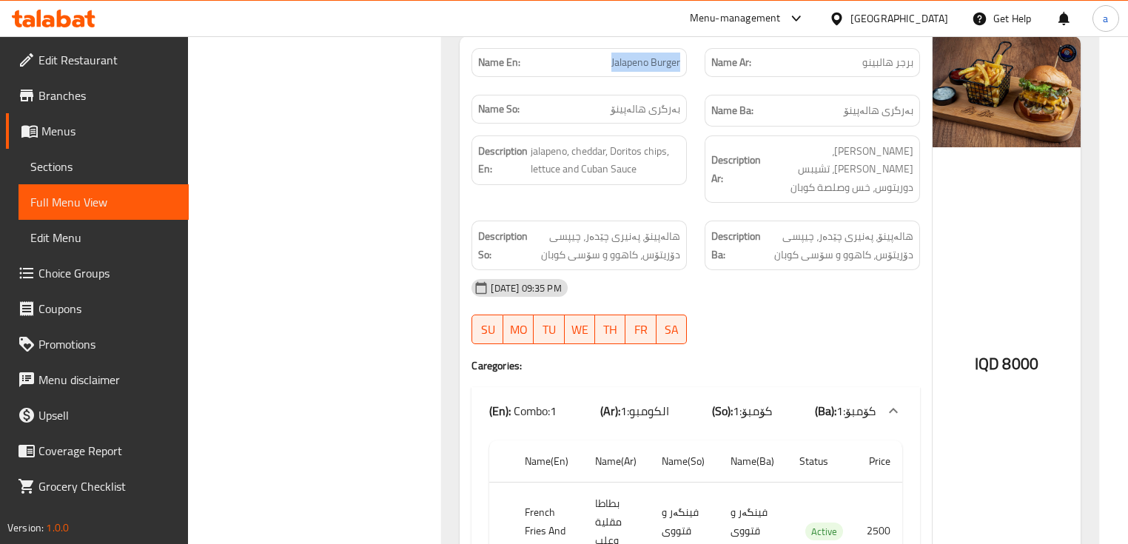
drag, startPoint x: 586, startPoint y: 175, endPoint x: 688, endPoint y: 176, distance: 102.2
click at [688, 86] on div "Name En: Jalapeno Burger" at bounding box center [579, 62] width 233 height 47
click at [80, 272] on span "Choice Groups" at bounding box center [107, 273] width 138 height 18
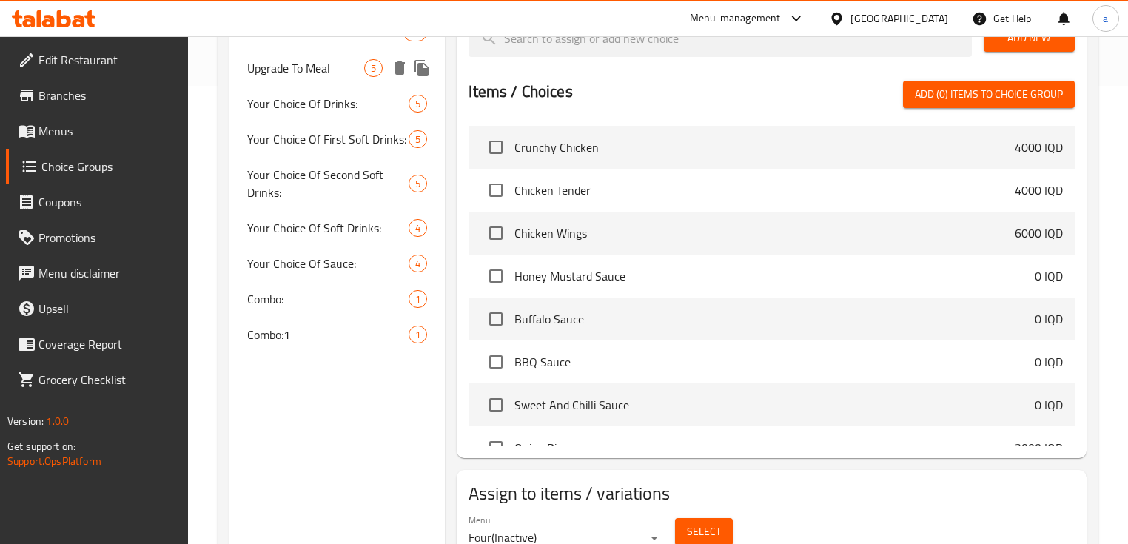
scroll to position [517, 0]
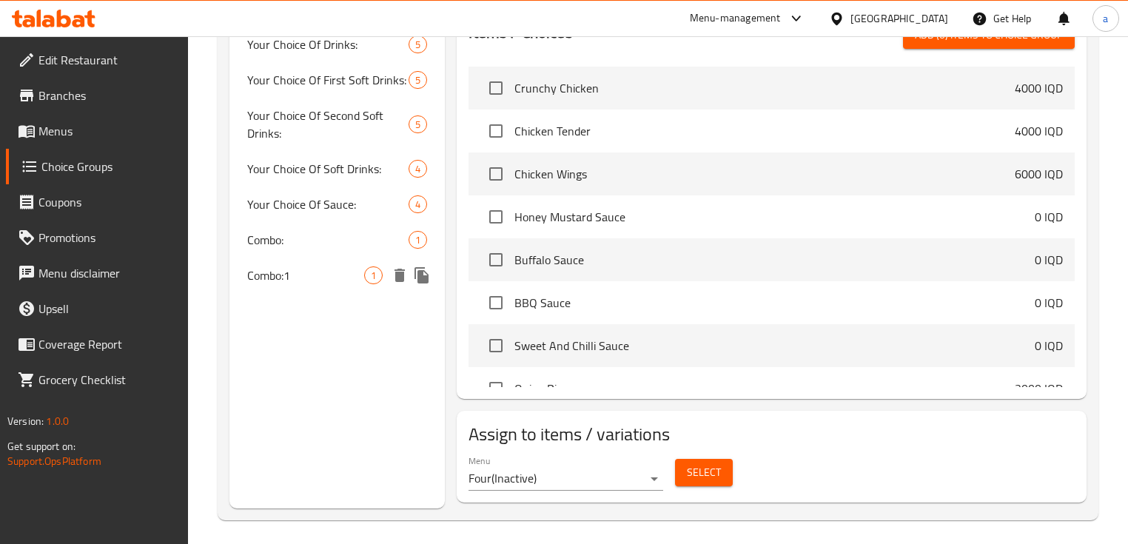
click at [292, 272] on span "Combo:1" at bounding box center [305, 275] width 117 height 18
type input "Combo:1"
type input "الكومبو:1"
type input "کۆمبۆ:1"
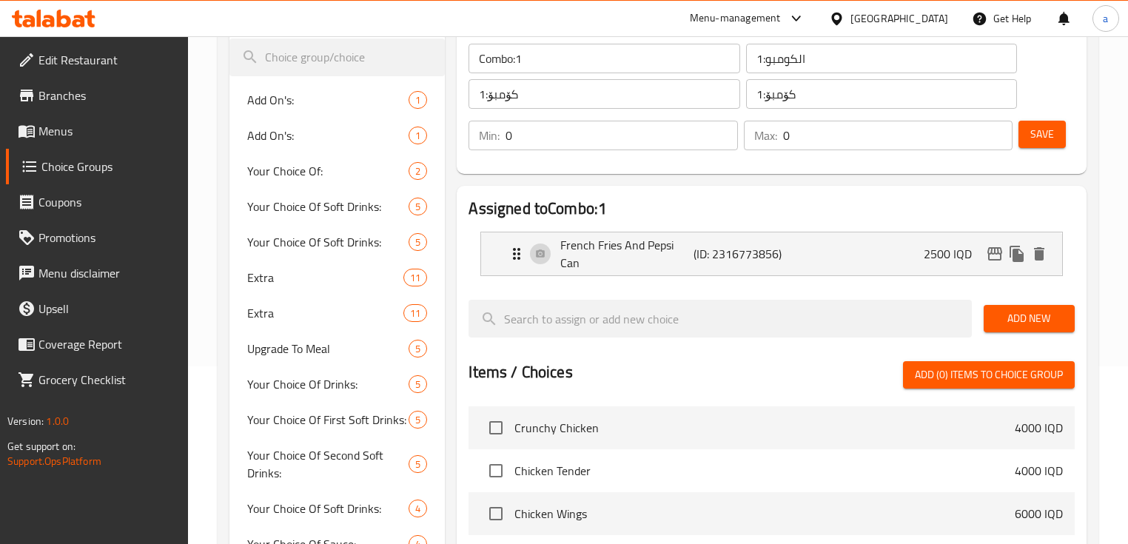
scroll to position [162, 0]
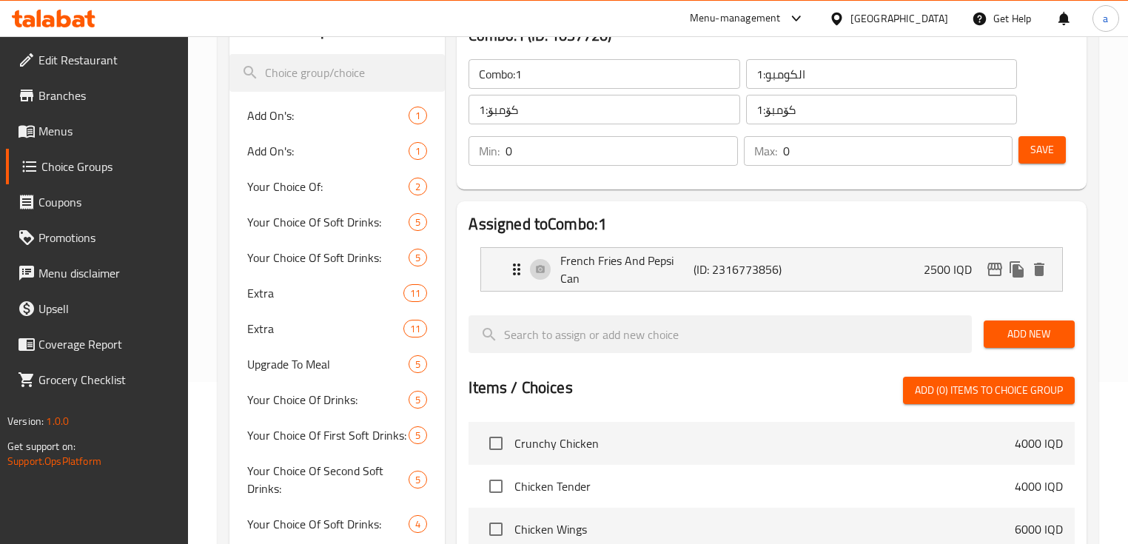
click at [576, 73] on input "Combo:1" at bounding box center [604, 74] width 271 height 30
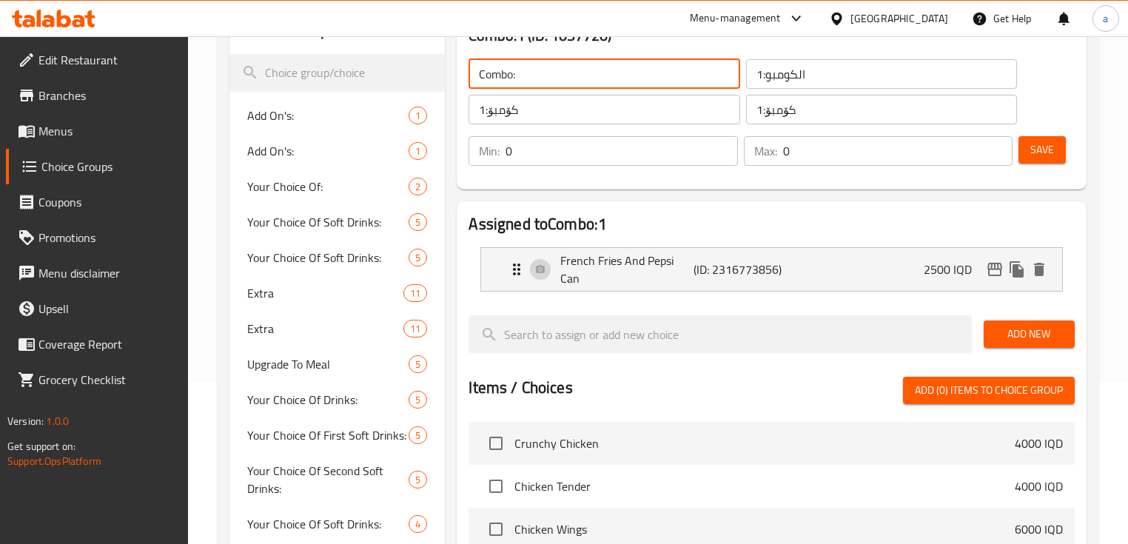
type input "Combo:"
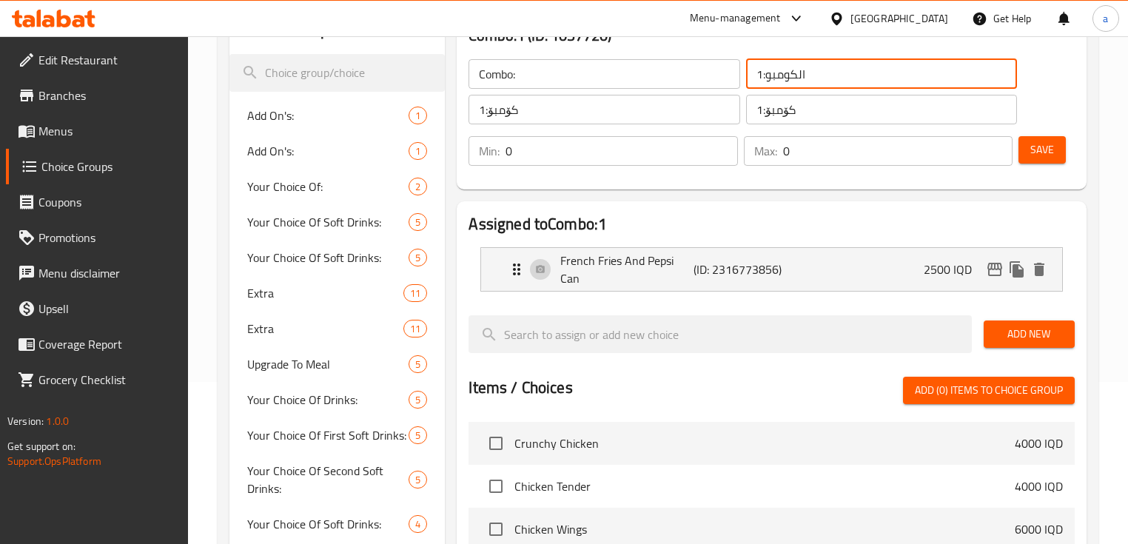
drag, startPoint x: 760, startPoint y: 76, endPoint x: 746, endPoint y: 76, distance: 14.1
click at [746, 76] on input "الكومبو:1" at bounding box center [881, 74] width 271 height 30
type input "الكومبو:"
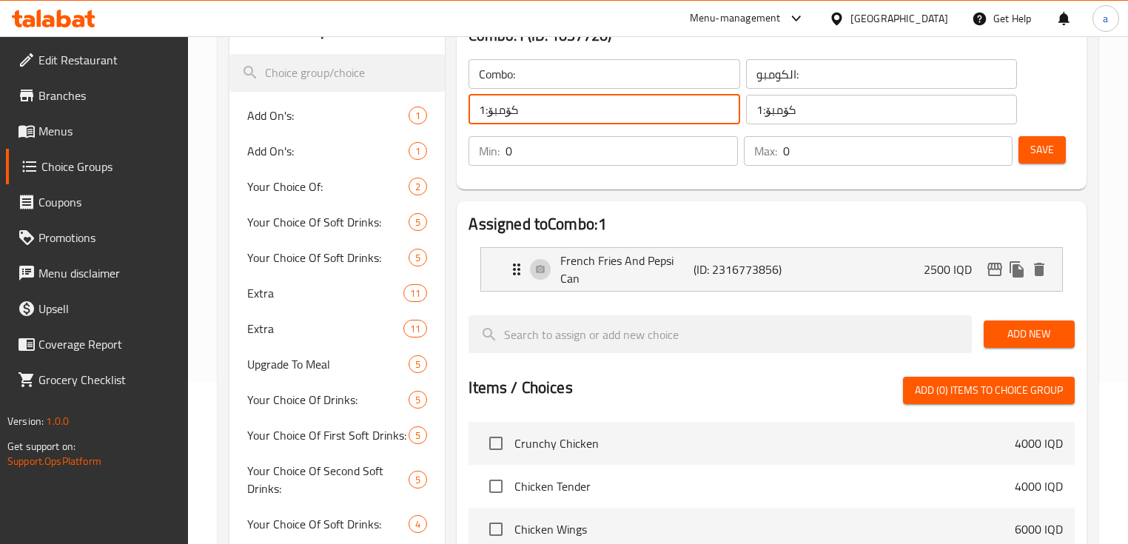
drag, startPoint x: 484, startPoint y: 108, endPoint x: 470, endPoint y: 105, distance: 14.4
click at [470, 105] on input "کۆمبۆ:1" at bounding box center [604, 110] width 271 height 30
type input "کۆمبۆ:"
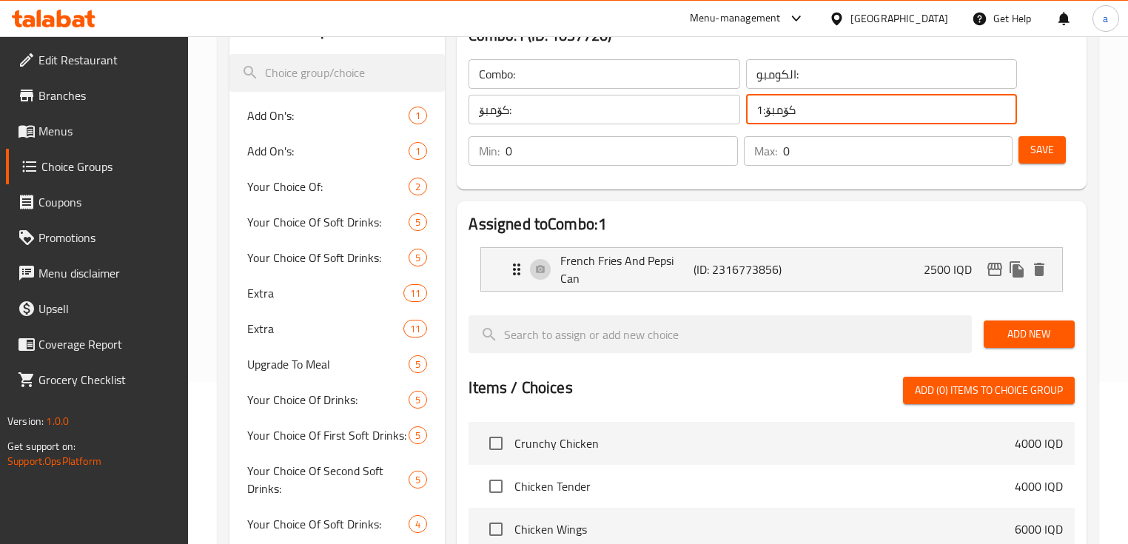
drag, startPoint x: 763, startPoint y: 110, endPoint x: 747, endPoint y: 110, distance: 16.3
click at [747, 110] on input "کۆمبۆ:1" at bounding box center [881, 110] width 271 height 30
type input "کۆمبۆ:"
click at [603, 81] on input "Combo:" at bounding box center [604, 74] width 271 height 30
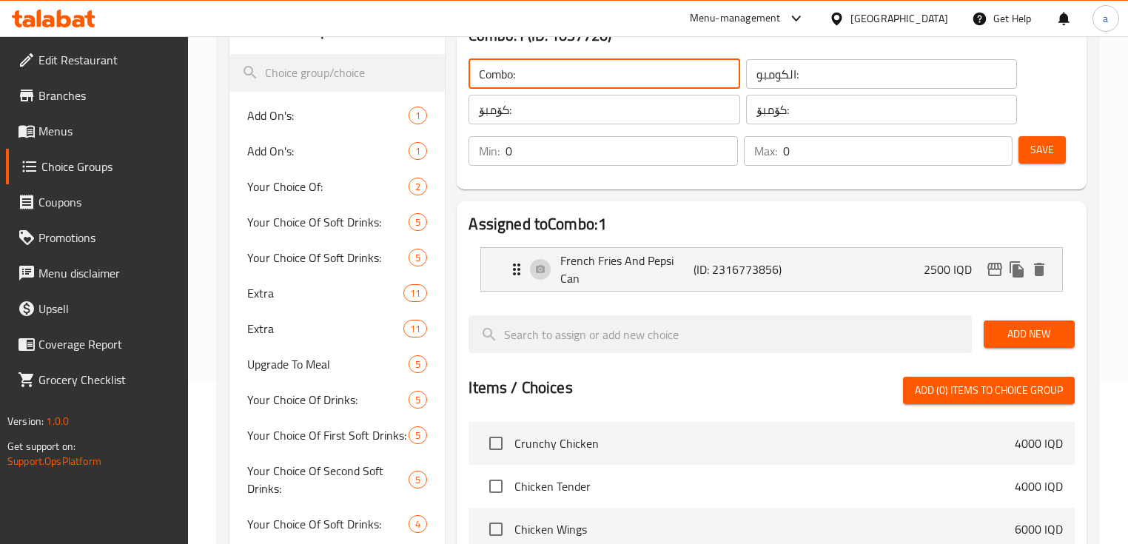
type input "Combo:"
click at [1050, 152] on span "Save" at bounding box center [1042, 150] width 24 height 19
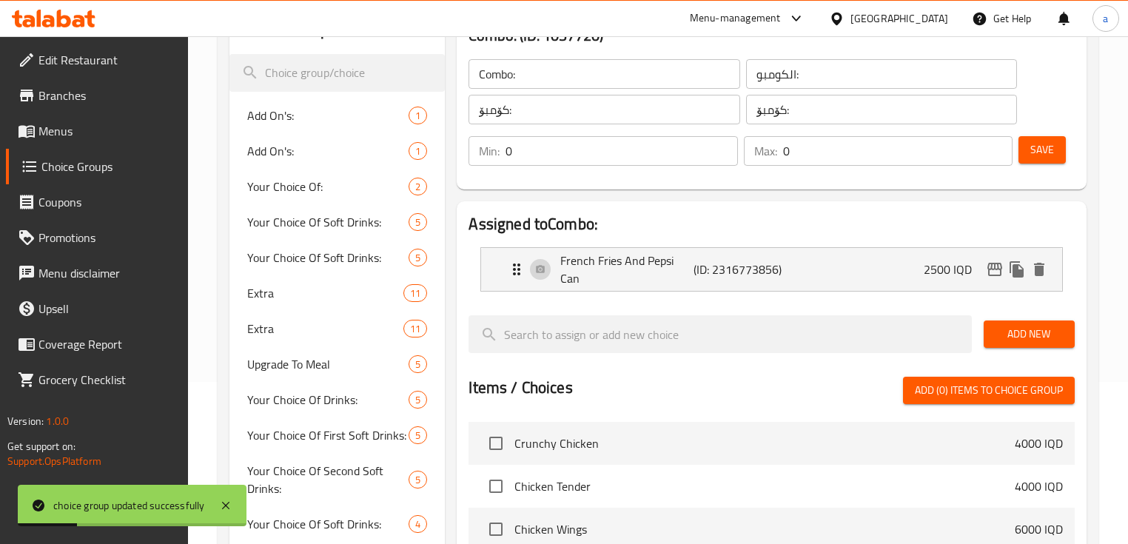
click at [99, 130] on span "Menus" at bounding box center [107, 131] width 138 height 18
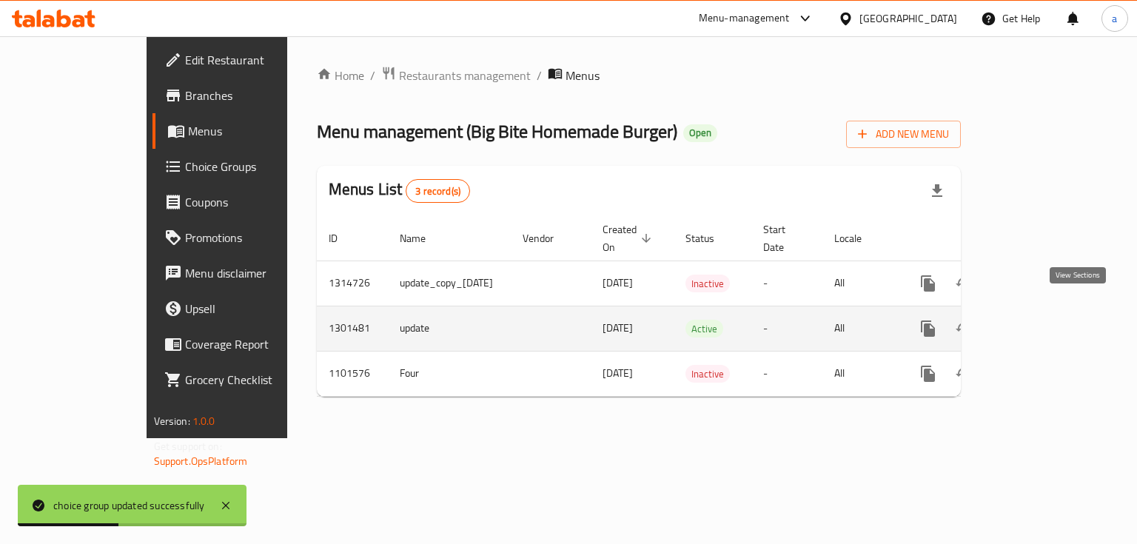
click at [1042, 322] on icon "enhanced table" at bounding box center [1034, 328] width 13 height 13
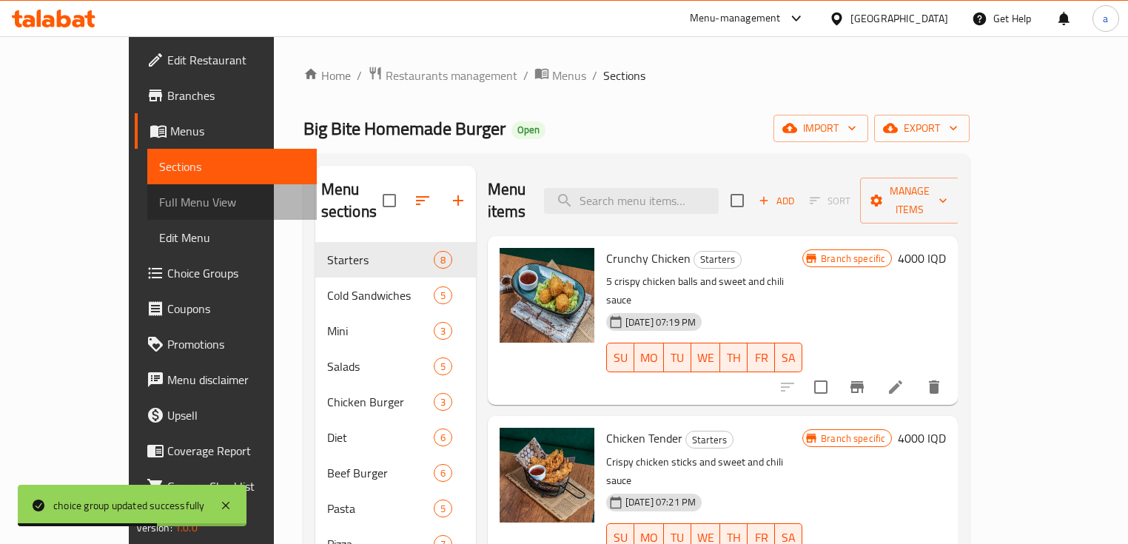
click at [159, 206] on span "Full Menu View" at bounding box center [232, 202] width 147 height 18
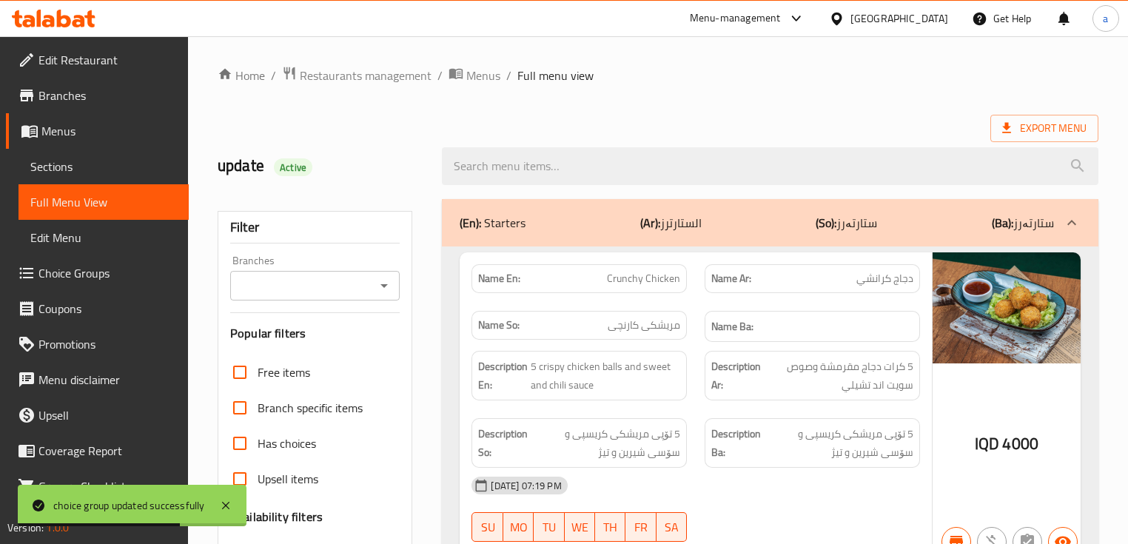
click at [385, 289] on icon "Open" at bounding box center [384, 286] width 18 height 18
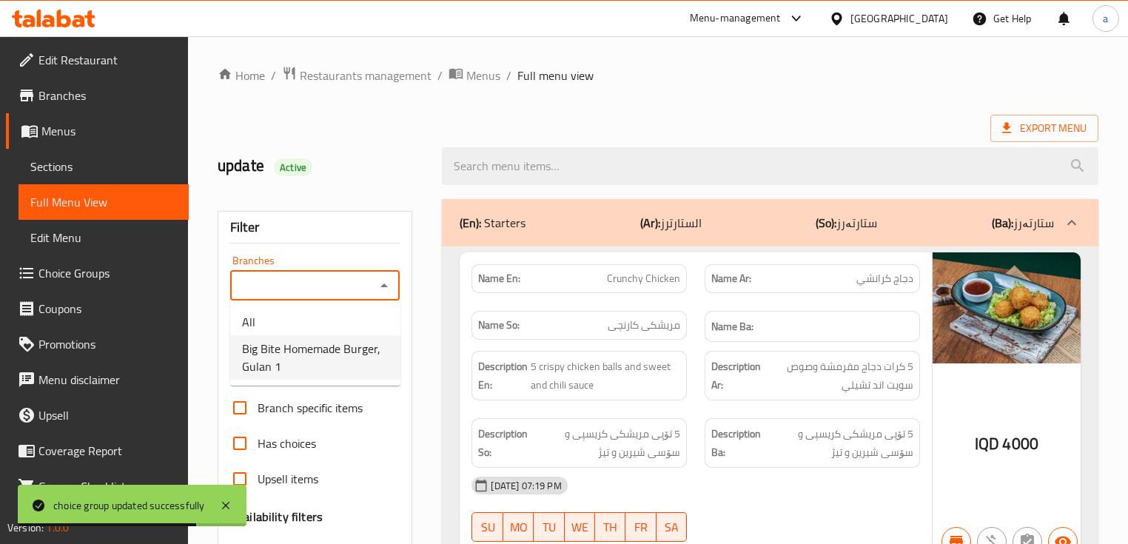
click at [362, 352] on span "Big Bite Homemade Burger, Gulan 1" at bounding box center [315, 358] width 147 height 36
type input "Big Bite Homemade Burger, Gulan 1"
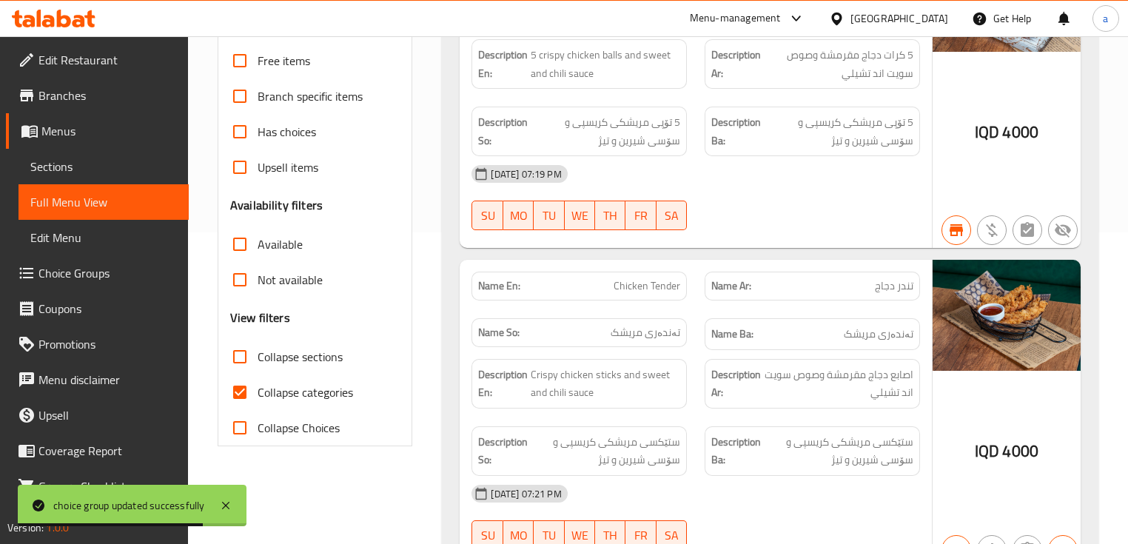
scroll to position [355, 0]
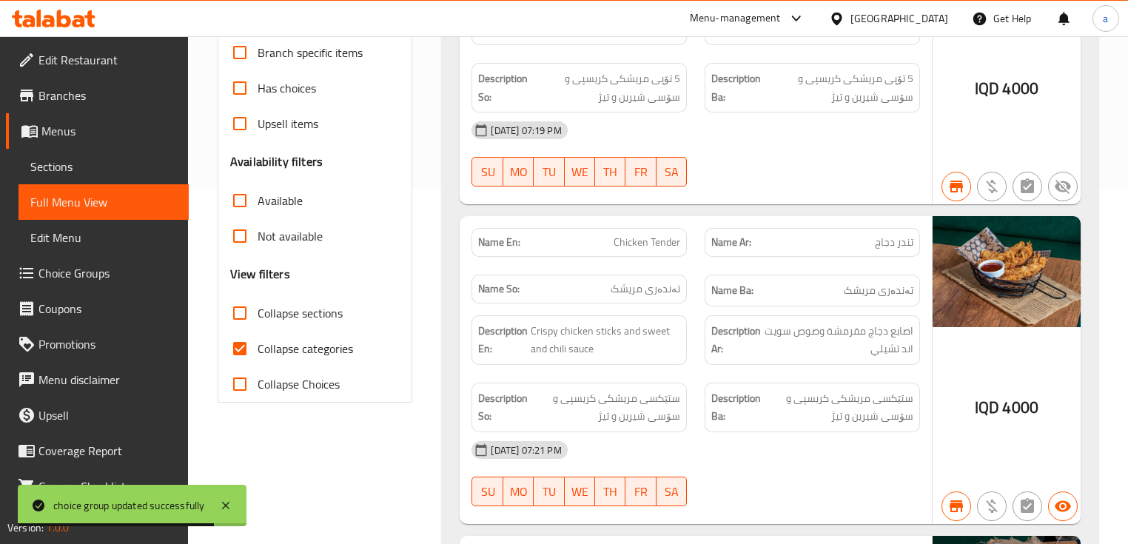
click at [319, 341] on span "Collapse categories" at bounding box center [305, 349] width 95 height 18
click at [258, 341] on input "Collapse categories" at bounding box center [240, 349] width 36 height 36
checkbox input "false"
click at [326, 313] on span "Collapse sections" at bounding box center [300, 313] width 85 height 18
click at [258, 313] on input "Collapse sections" at bounding box center [240, 313] width 36 height 36
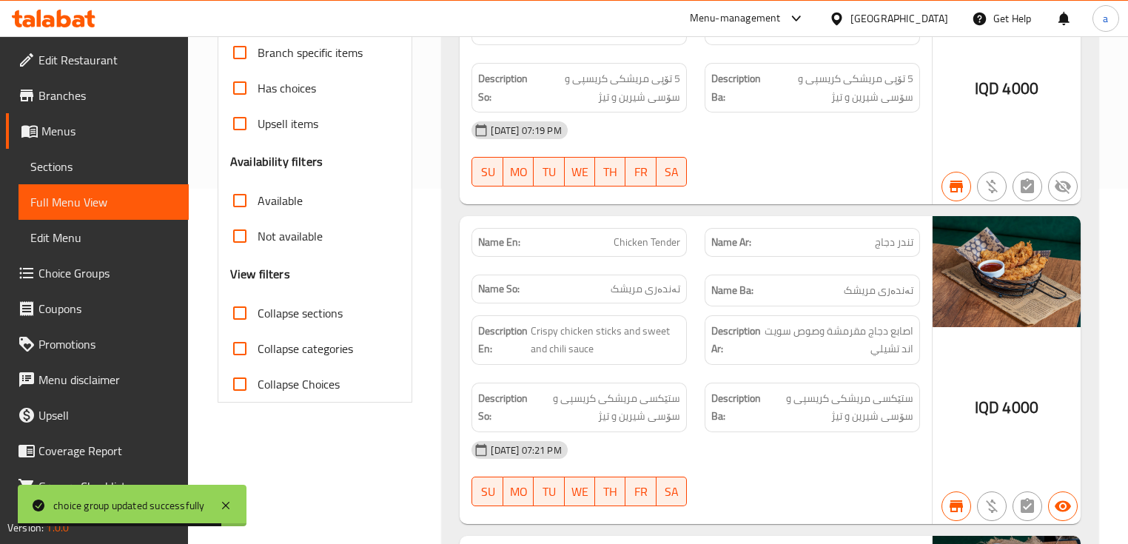
checkbox input "true"
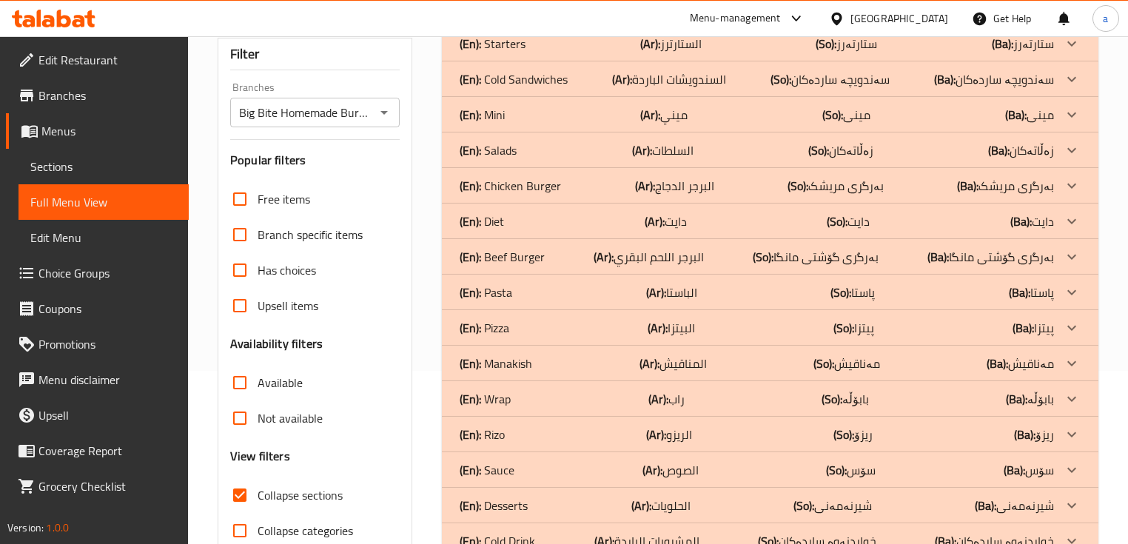
scroll to position [243, 0]
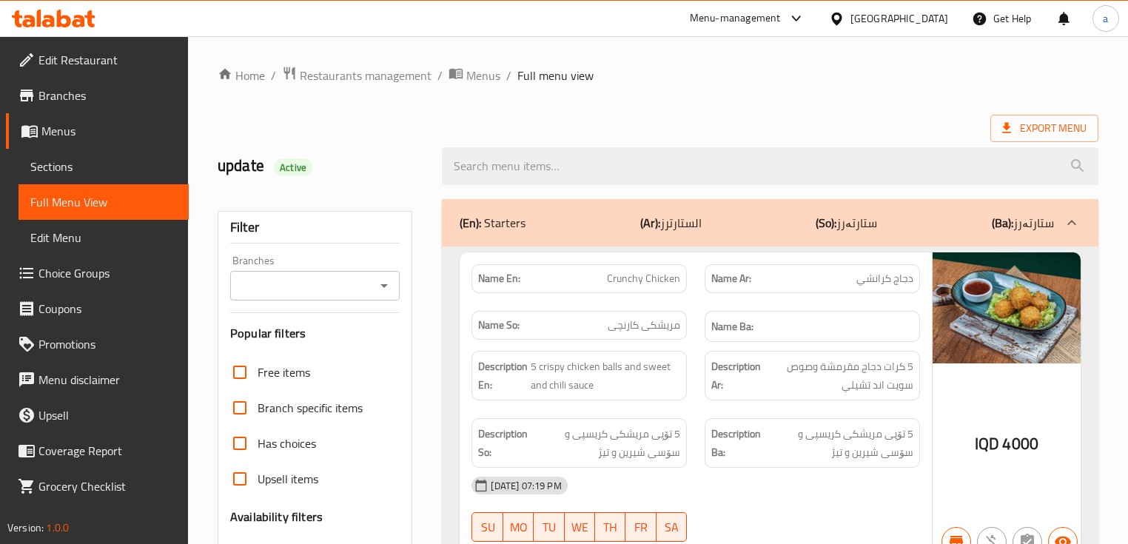
click at [384, 275] on button "Open" at bounding box center [384, 285] width 21 height 21
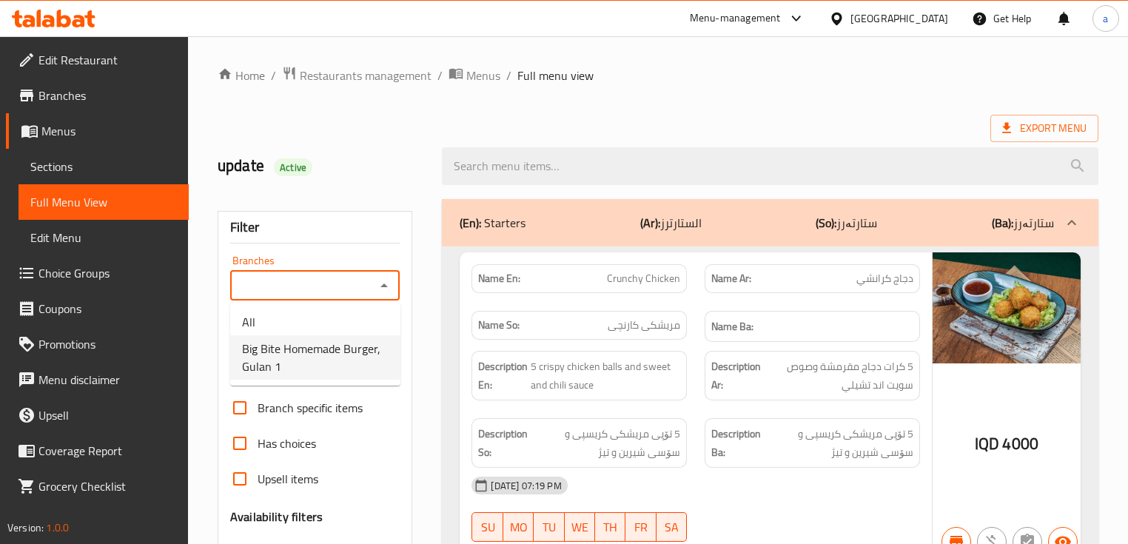
click at [361, 355] on span "Big Bite Homemade Burger, Gulan 1" at bounding box center [315, 358] width 147 height 36
type input "Big Bite Homemade Burger, Gulan 1"
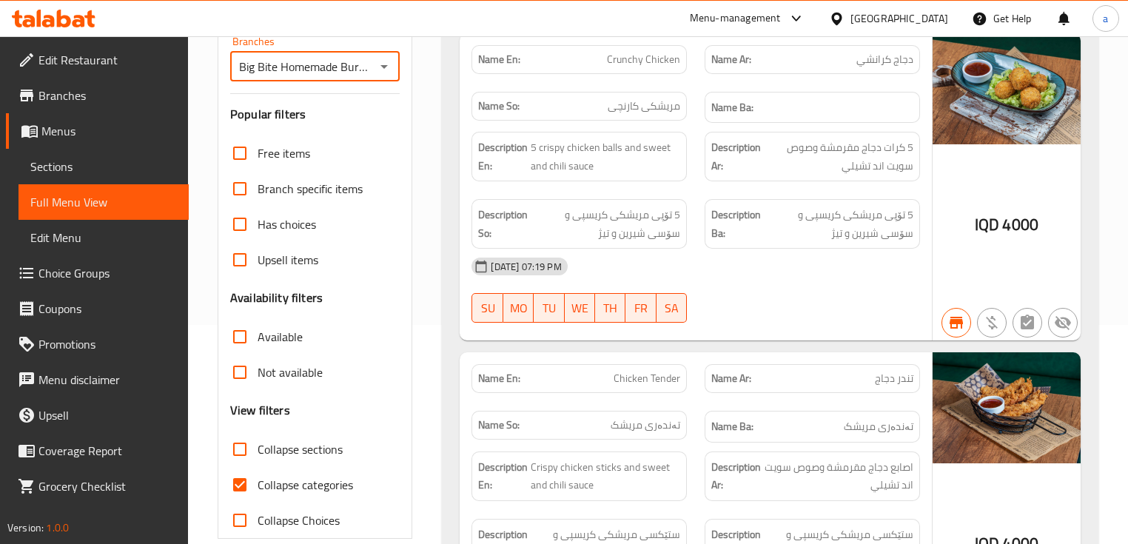
scroll to position [355, 0]
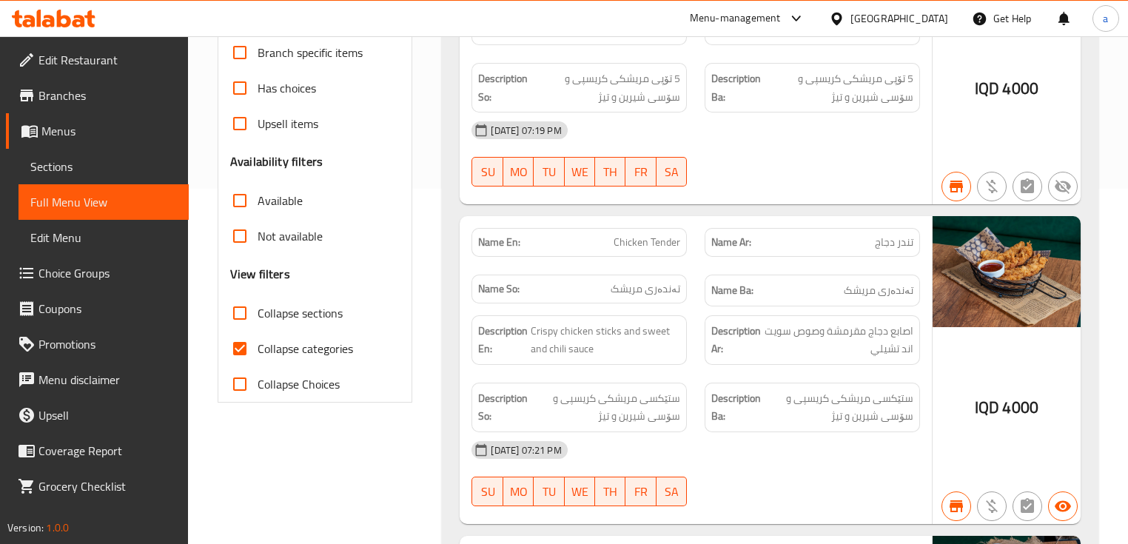
click at [330, 347] on span "Collapse categories" at bounding box center [305, 349] width 95 height 18
click at [258, 347] on input "Collapse categories" at bounding box center [240, 349] width 36 height 36
checkbox input "false"
click at [326, 315] on span "Collapse sections" at bounding box center [300, 313] width 85 height 18
click at [258, 315] on input "Collapse sections" at bounding box center [240, 313] width 36 height 36
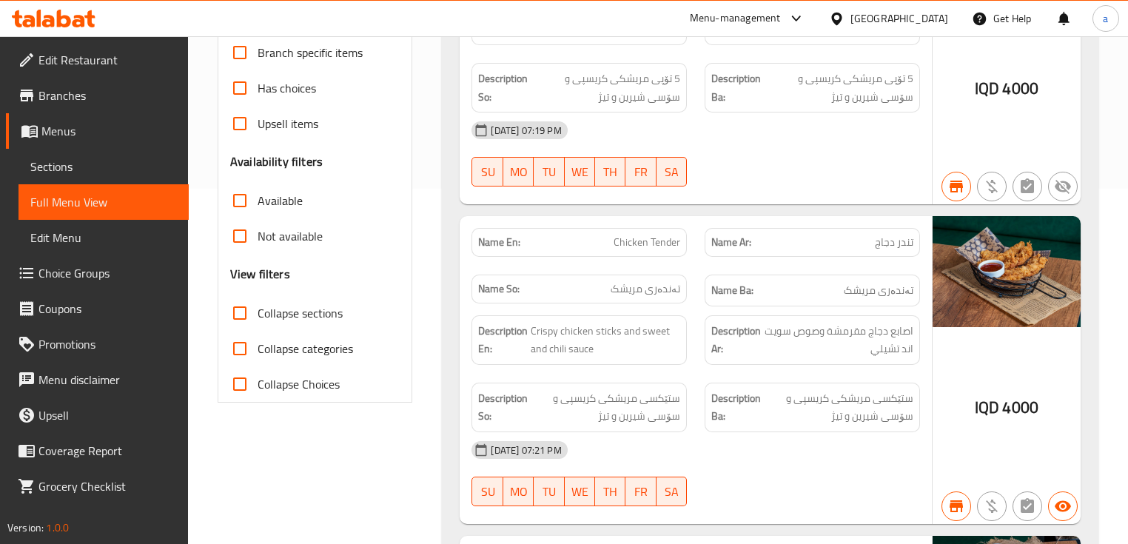
checkbox input "true"
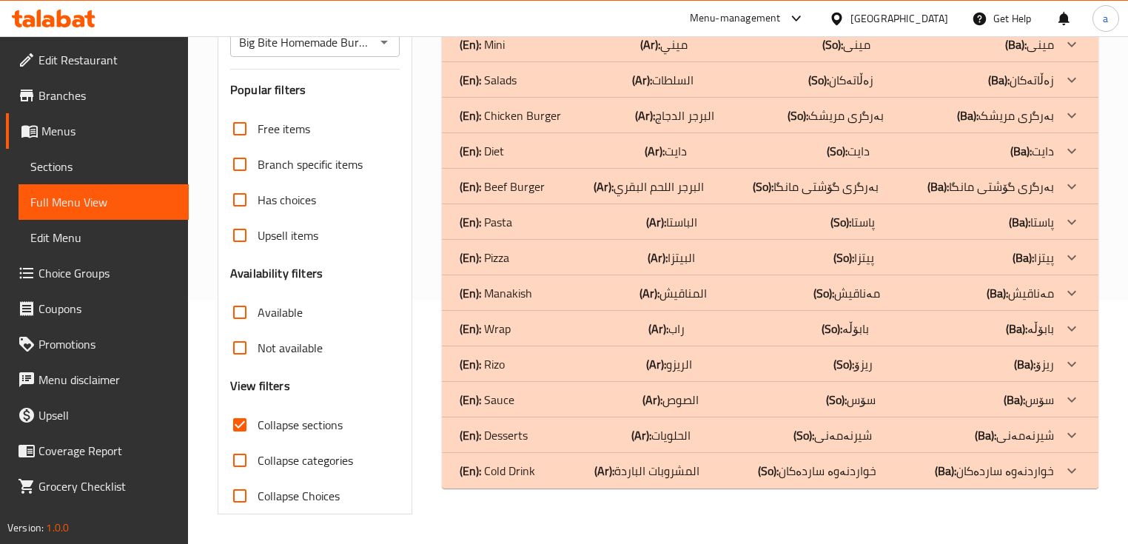
scroll to position [243, 0]
click at [511, 188] on p "(En): Beef Burger" at bounding box center [502, 187] width 85 height 18
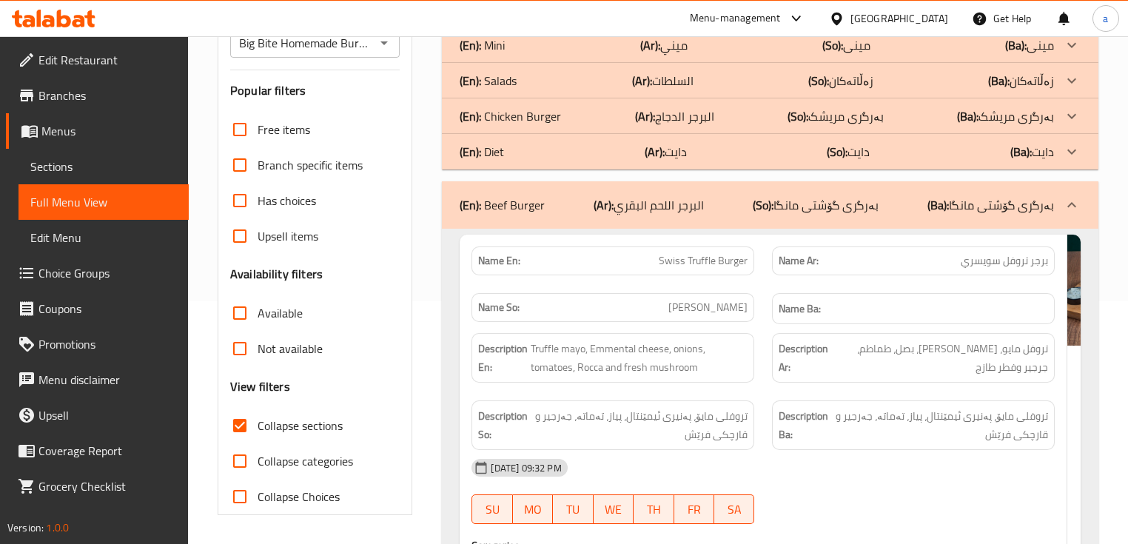
click at [544, 113] on p "(En): Chicken Burger" at bounding box center [510, 116] width 101 height 18
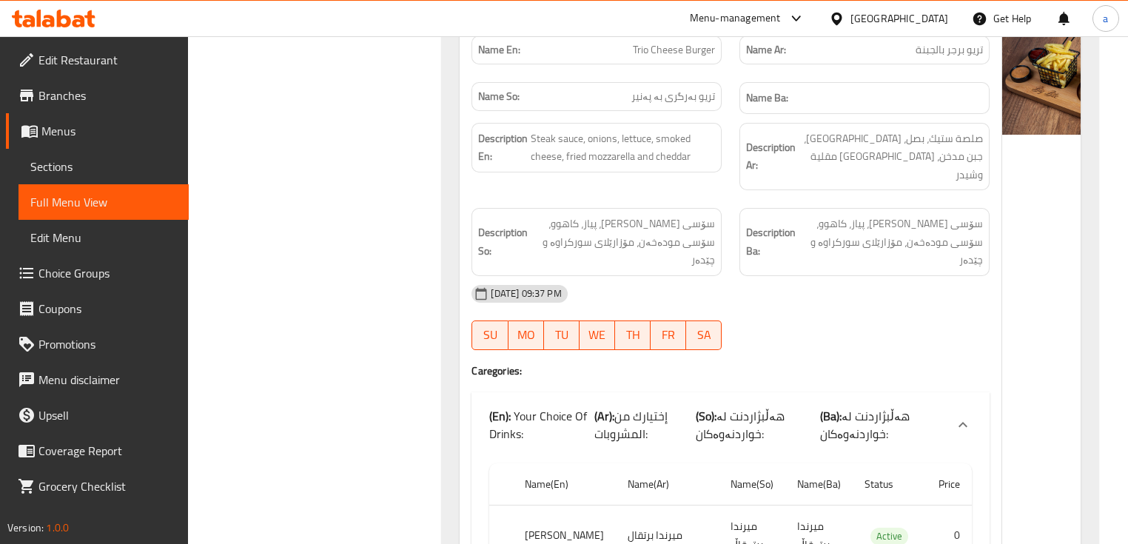
scroll to position [3201, 0]
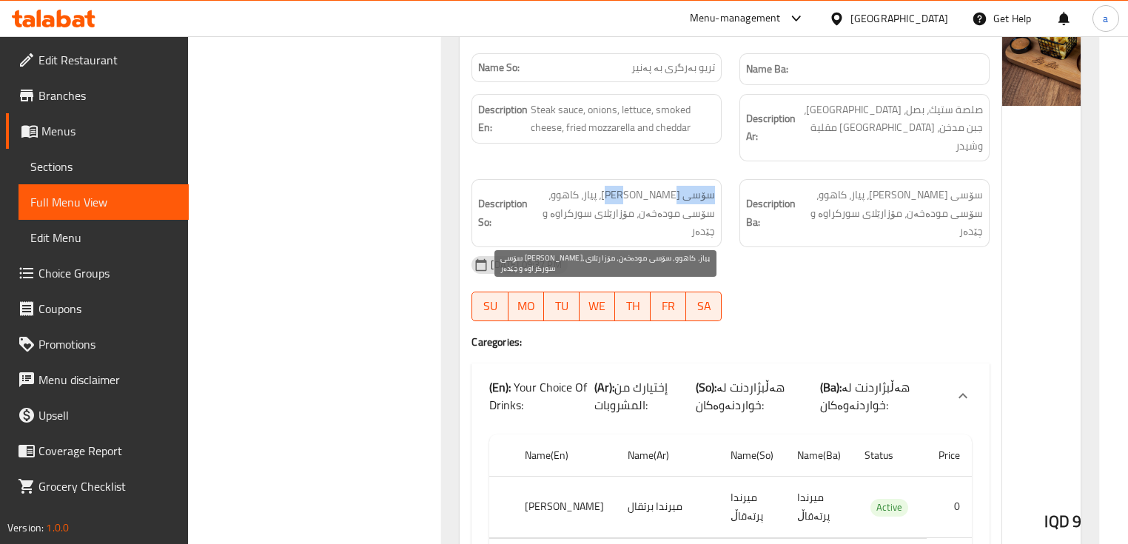
drag, startPoint x: 623, startPoint y: 298, endPoint x: 678, endPoint y: 299, distance: 54.8
click at [678, 241] on span "سۆسی [PERSON_NAME]، پیاز، کاهوو، سۆسی مودەخەن، مۆزارێلای سورکراوە و چێدەر" at bounding box center [623, 213] width 184 height 55
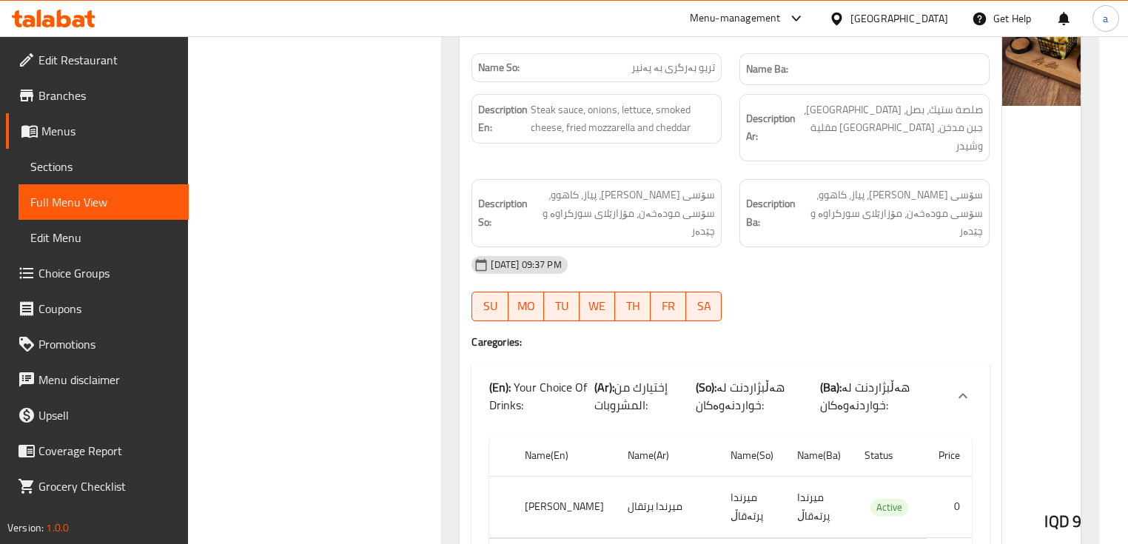
click at [692, 256] on div "Description So: سۆسی ستێک، پیاز، کاهوو، سۆسی مودەخەن، مۆزارێلای سورکراوە و چێدەر" at bounding box center [597, 213] width 268 height 86
click at [120, 163] on span "Sections" at bounding box center [103, 167] width 147 height 18
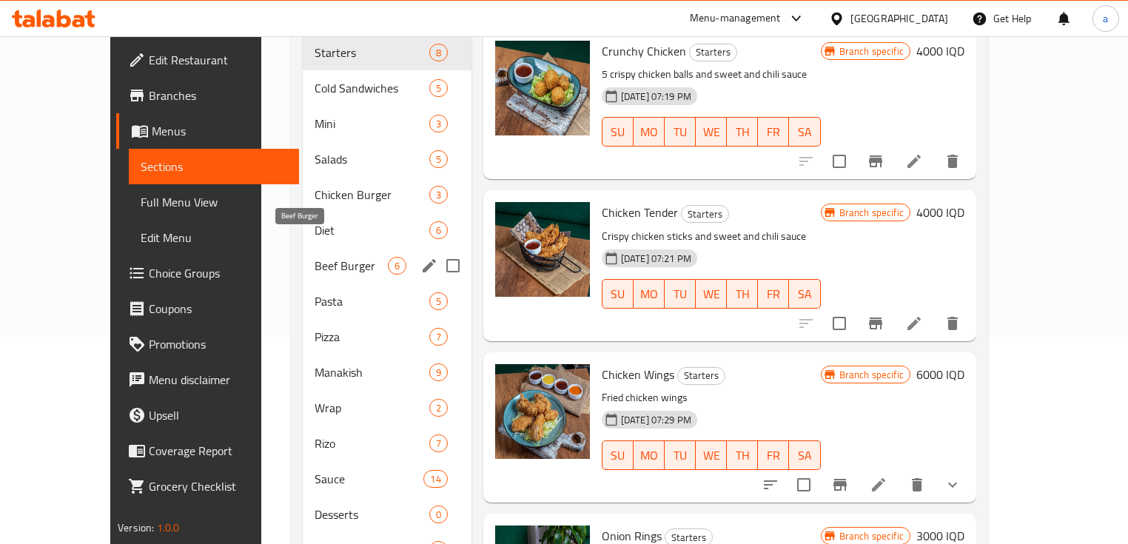
click at [315, 257] on span "Beef Burger" at bounding box center [351, 266] width 73 height 18
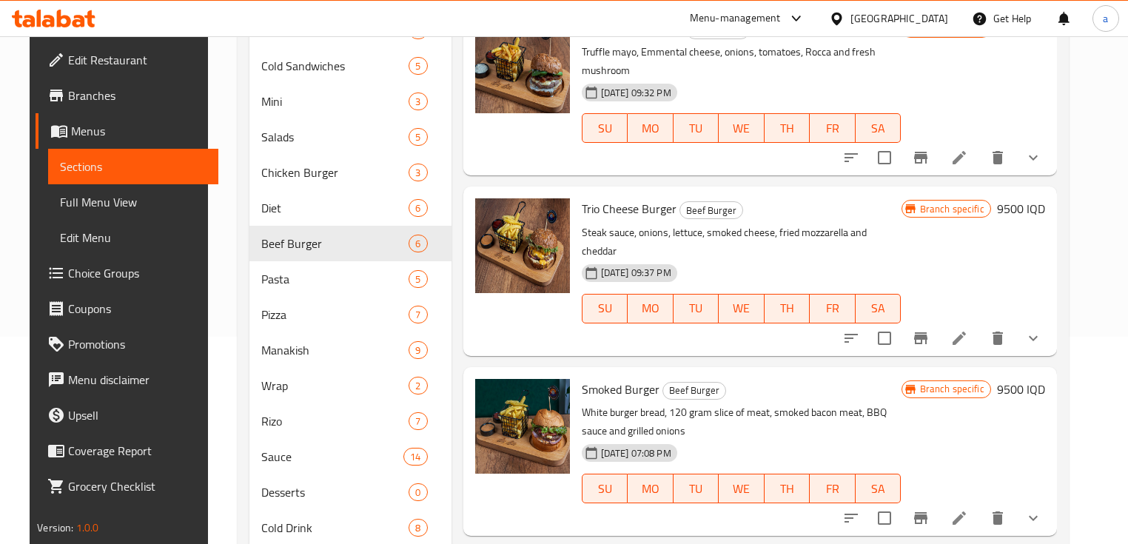
click at [968, 325] on li at bounding box center [959, 338] width 41 height 27
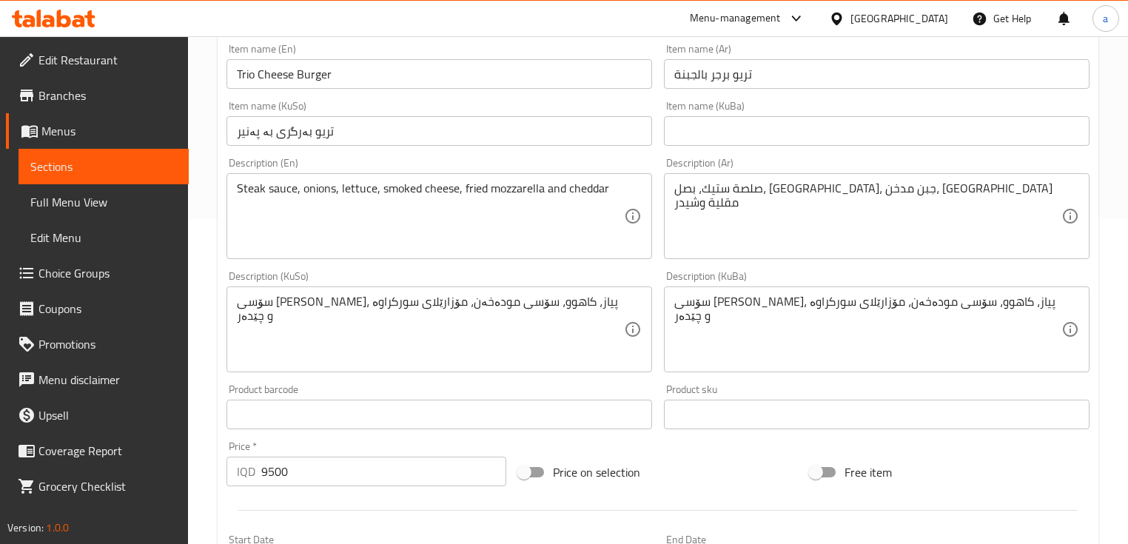
scroll to position [355, 0]
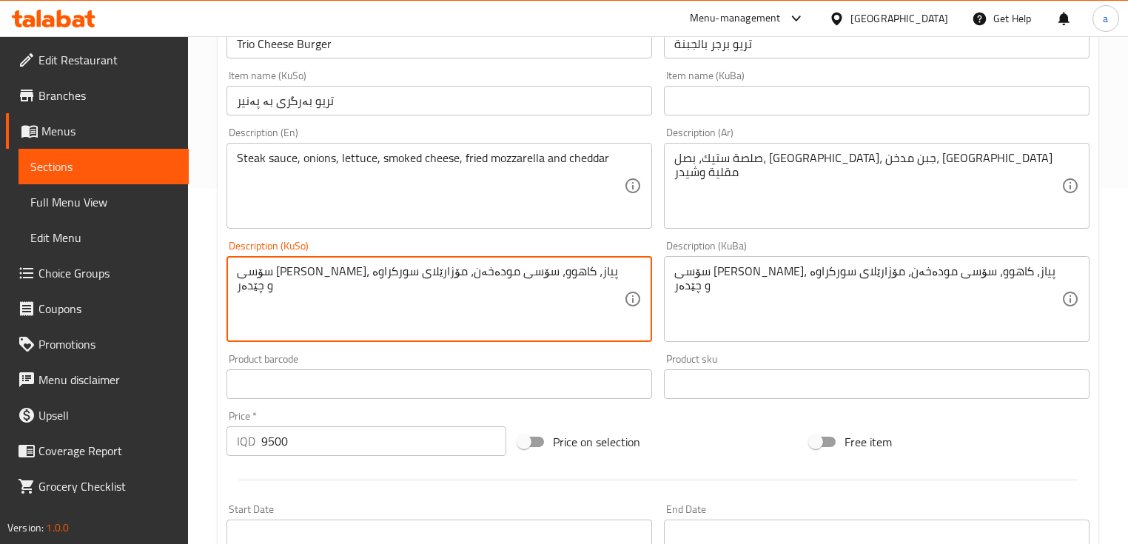
drag, startPoint x: 412, startPoint y: 275, endPoint x: 446, endPoint y: 281, distance: 35.4
click at [518, 274] on textarea "سۆسی ستێک، پیاز، کاهوو، پەنیری مودەخەن، مۆزارێلای سورکراوە و چێدەر" at bounding box center [430, 299] width 387 height 70
type textarea "سۆسی ستێک، پیاز، کاهوو، پەنیری مودەخەن، مۆزارێلای سورکراوە و چێدەر"
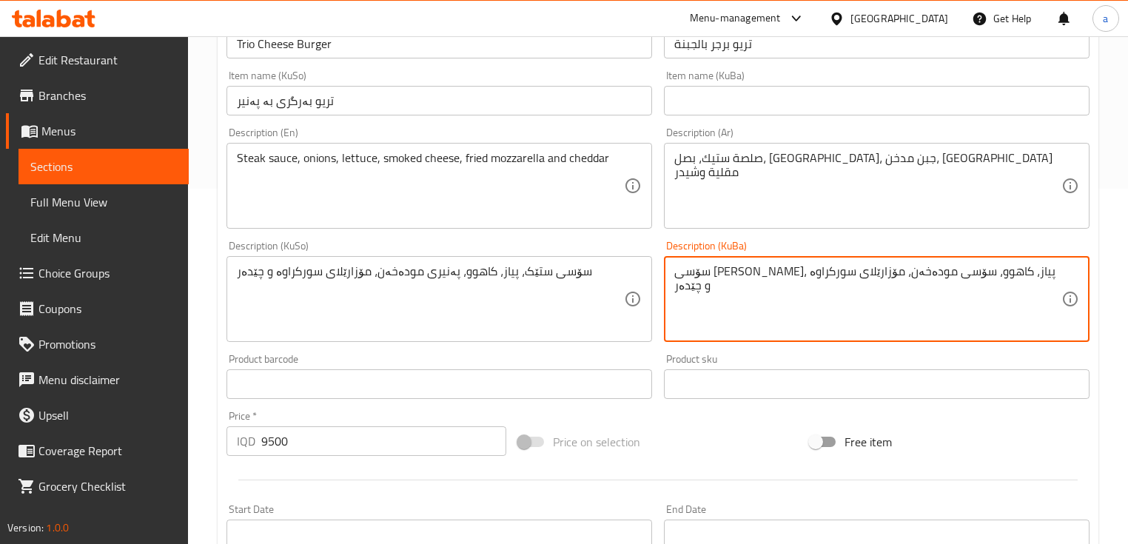
drag, startPoint x: 1013, startPoint y: 266, endPoint x: 660, endPoint y: 280, distance: 353.4
paste textarea "پەنیر"
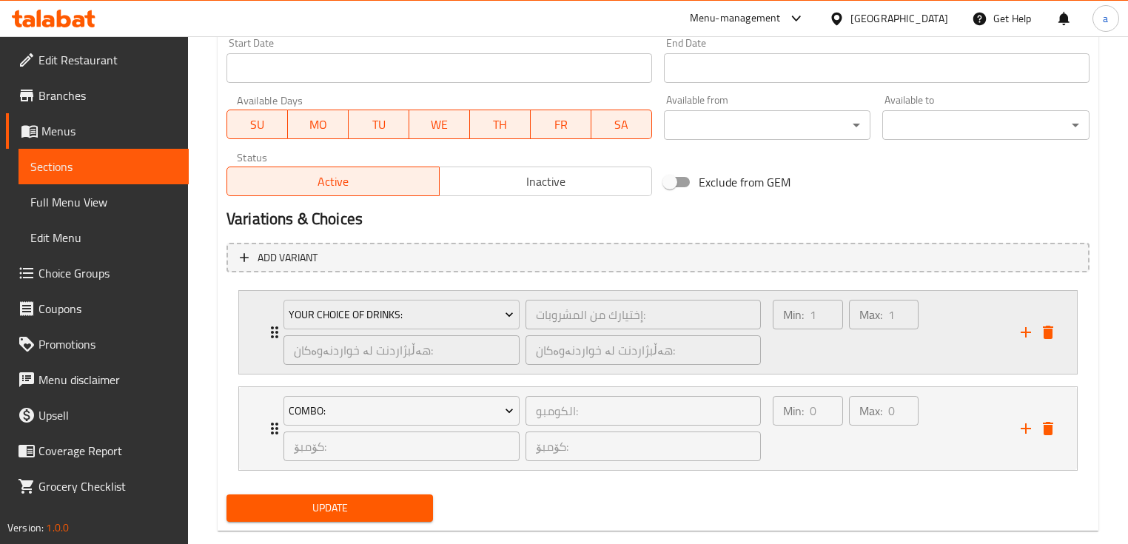
scroll to position [848, 0]
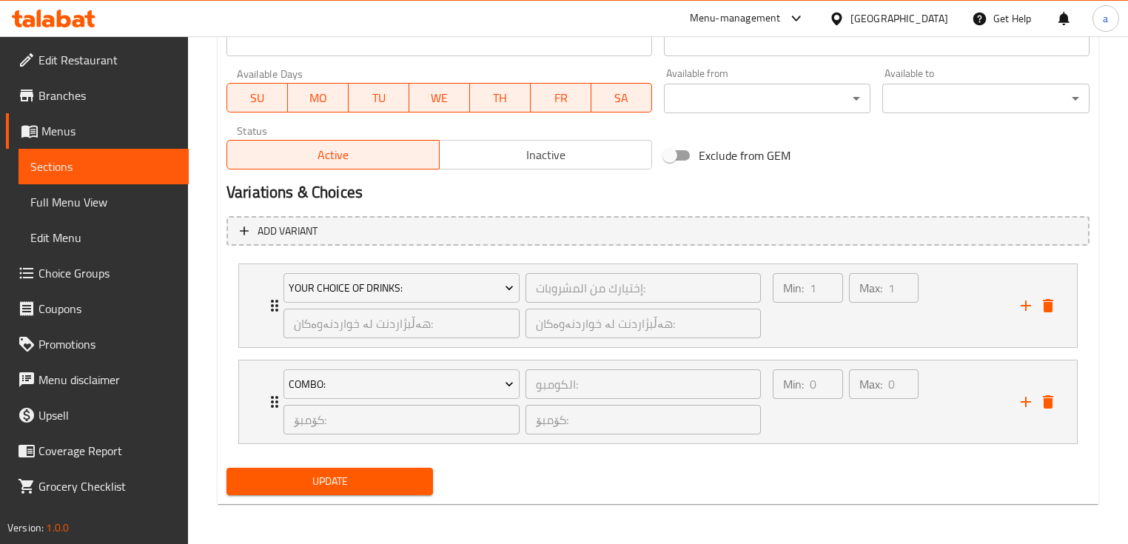
type textarea "سۆسی ستێک، پیاز، کاهوو، پەنیری مودەخەن، مۆزارێلای سورکراوە و چێدەر"
click at [299, 480] on span "Update" at bounding box center [329, 481] width 183 height 19
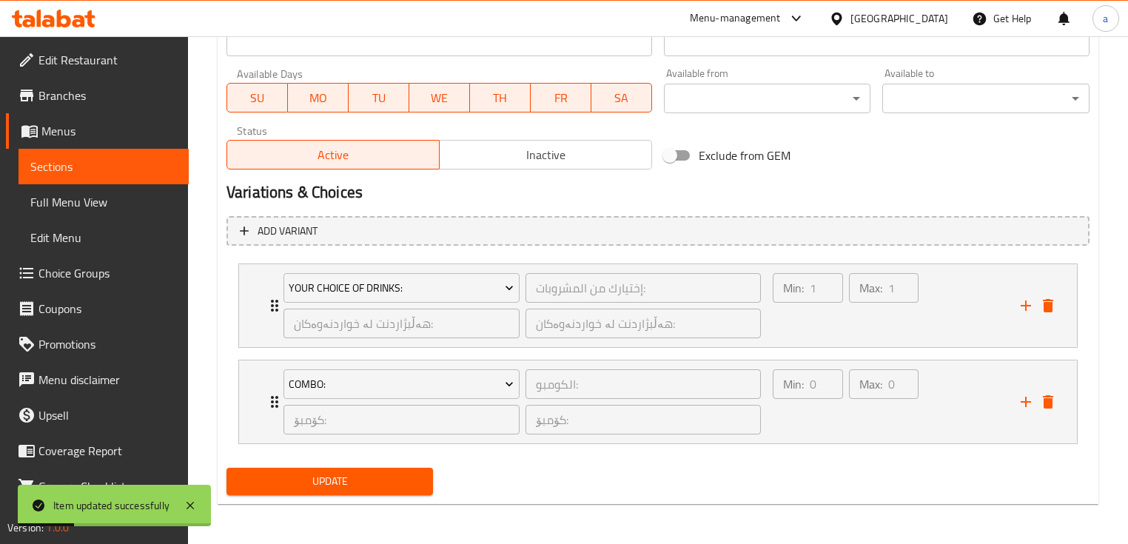
click at [121, 201] on span "Full Menu View" at bounding box center [103, 202] width 147 height 18
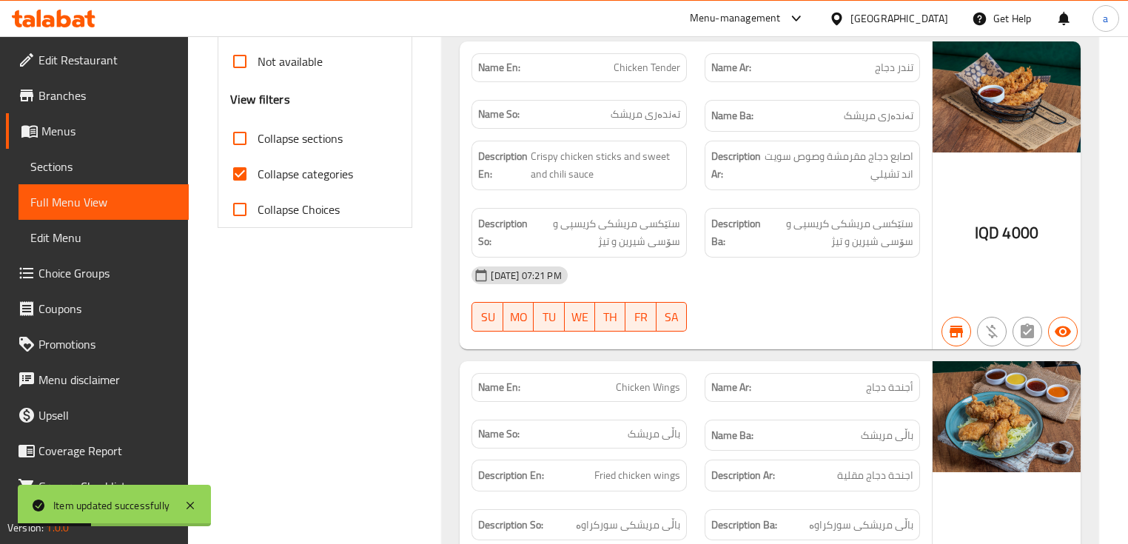
scroll to position [493, 0]
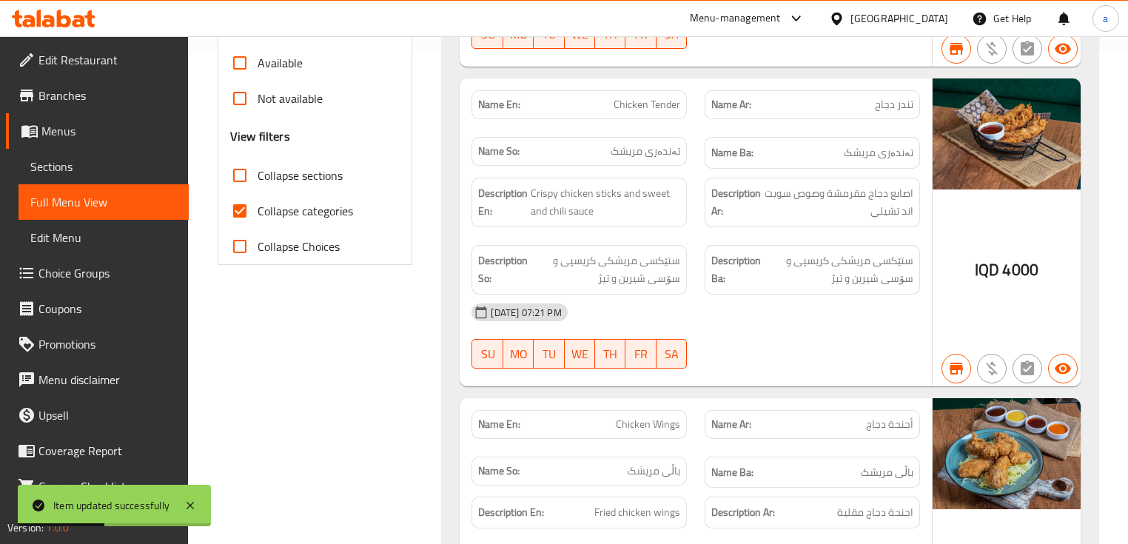
click at [305, 214] on span "Collapse categories" at bounding box center [305, 211] width 95 height 18
click at [258, 214] on input "Collapse categories" at bounding box center [240, 211] width 36 height 36
checkbox input "false"
click at [312, 172] on span "Collapse sections" at bounding box center [300, 176] width 85 height 18
click at [258, 172] on input "Collapse sections" at bounding box center [240, 176] width 36 height 36
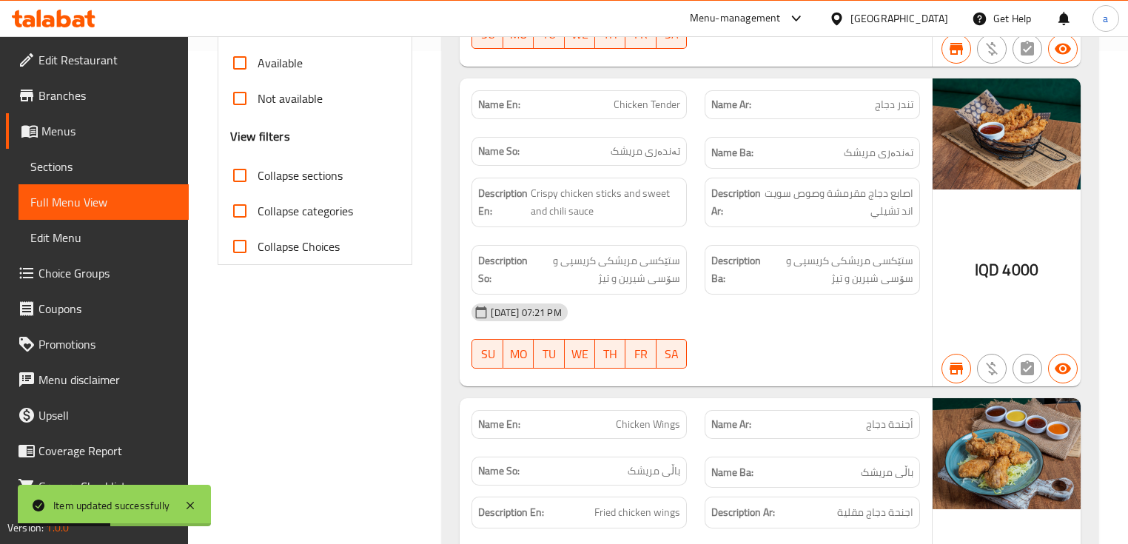
checkbox input "true"
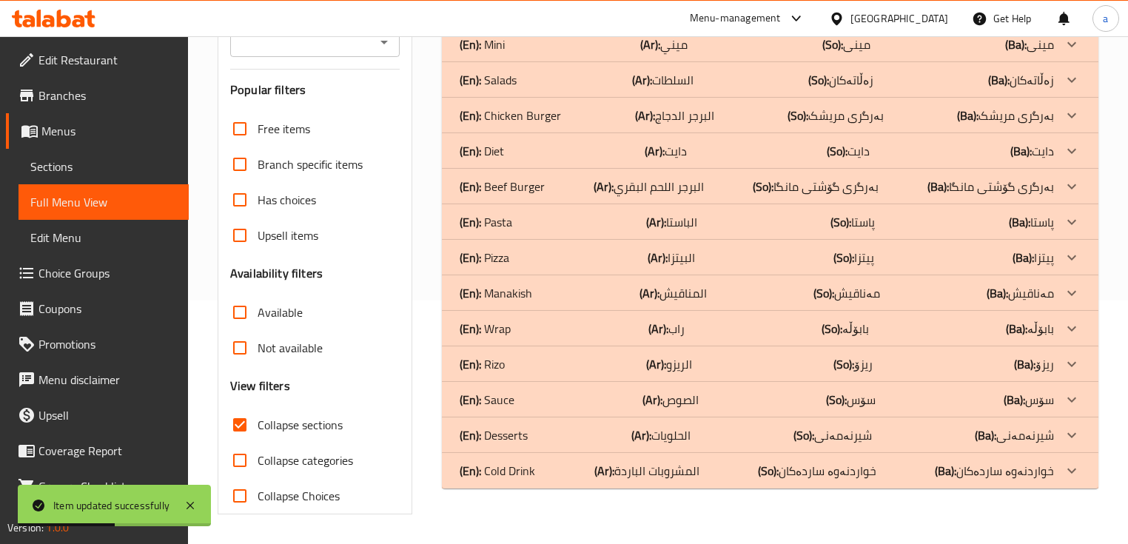
scroll to position [138, 0]
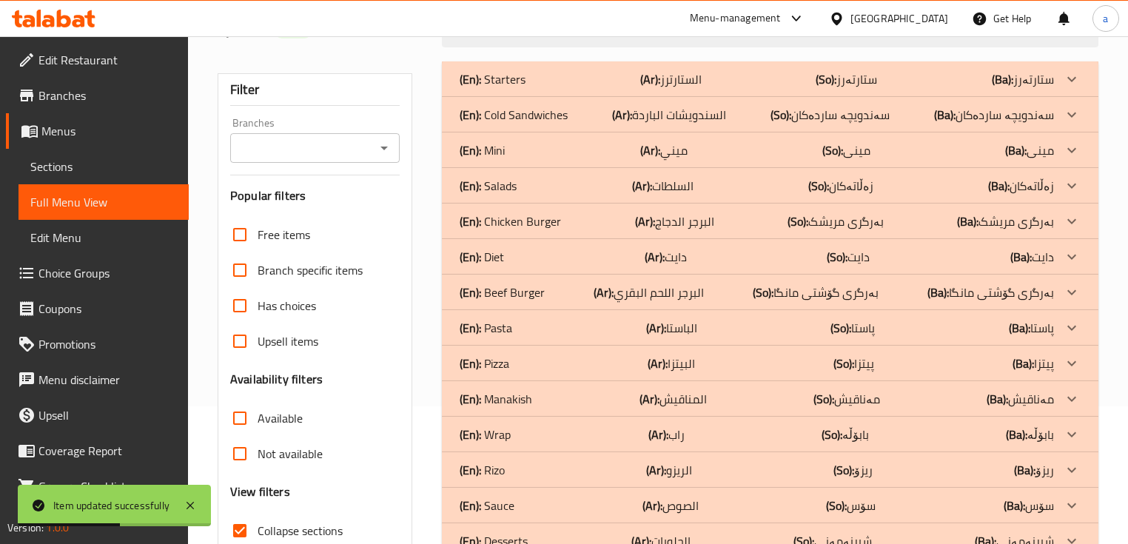
click at [381, 146] on icon "Open" at bounding box center [384, 148] width 18 height 18
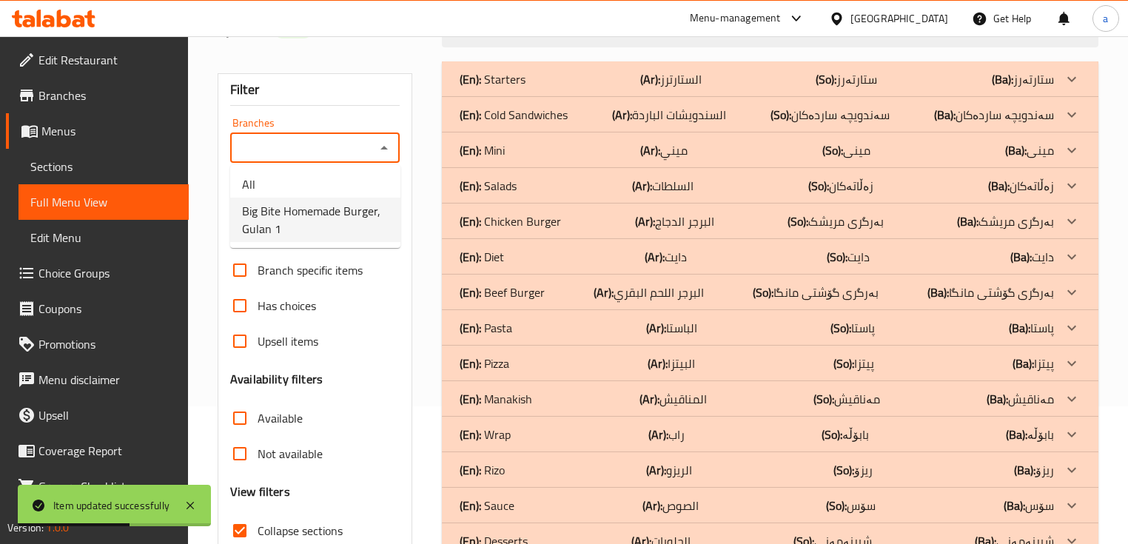
click at [368, 217] on span "Big Bite Homemade Burger, Gulan 1" at bounding box center [315, 220] width 147 height 36
type input "Big Bite Homemade Burger, Gulan 1"
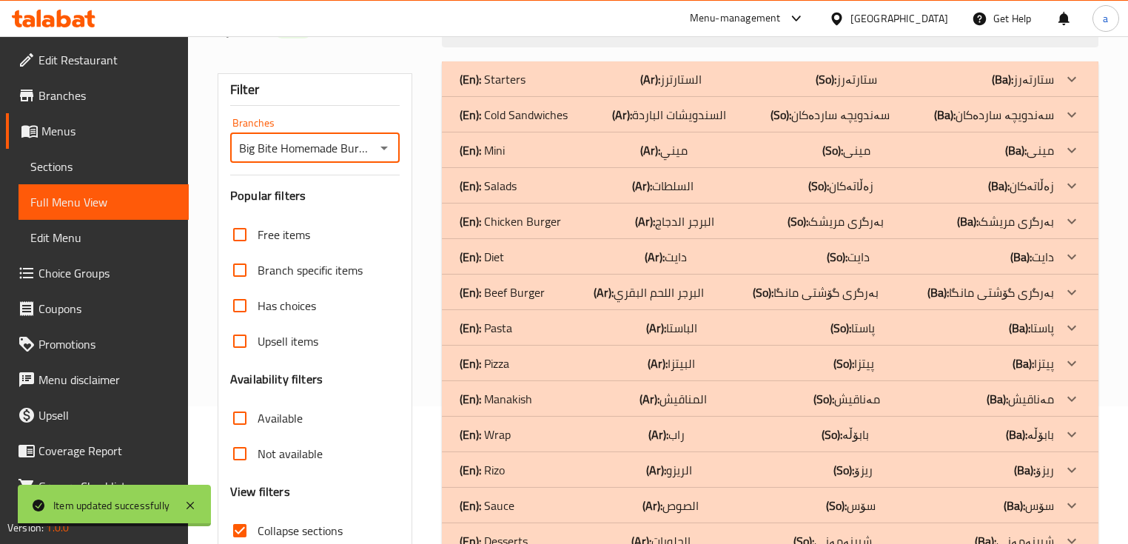
click at [566, 289] on div "(En): Beef Burger (Ar): البرجر اللحم البقري (So): بەرگری گۆشتی مانگا (Ba): بەرگ…" at bounding box center [757, 293] width 594 height 18
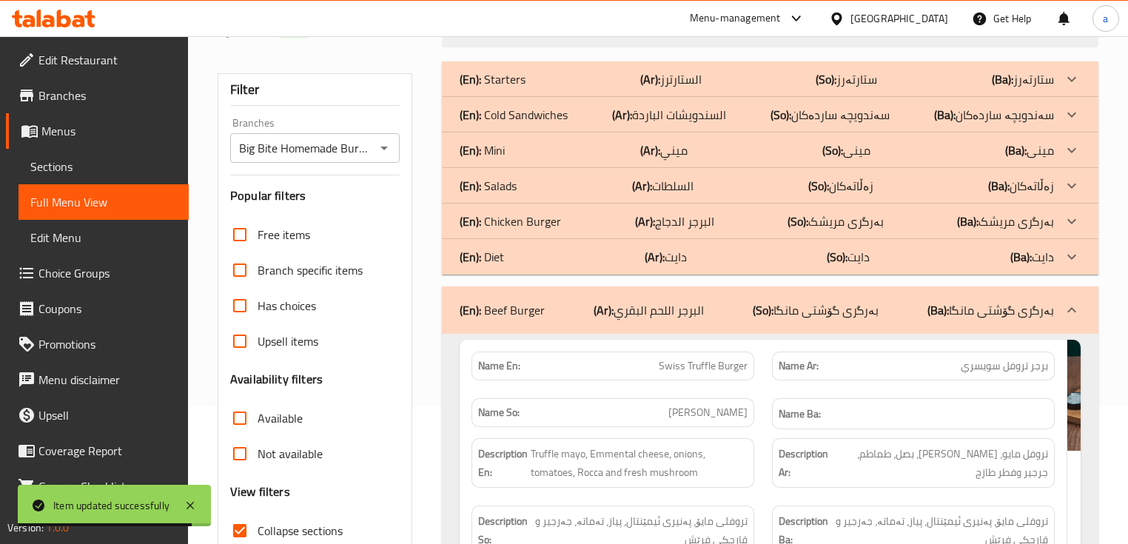
click at [576, 219] on div "(En): Chicken Burger (Ar): البرجر الدجاج (So): بەرگری مریشک (Ba): بەرگری مریشک" at bounding box center [757, 221] width 594 height 18
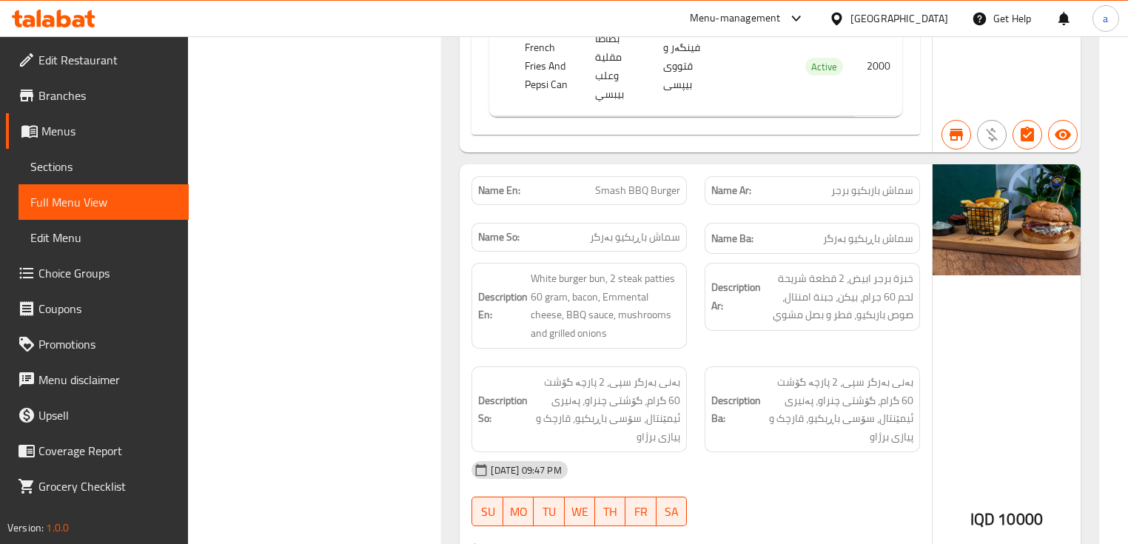
scroll to position [5775, 0]
